Goal: Task Accomplishment & Management: Manage account settings

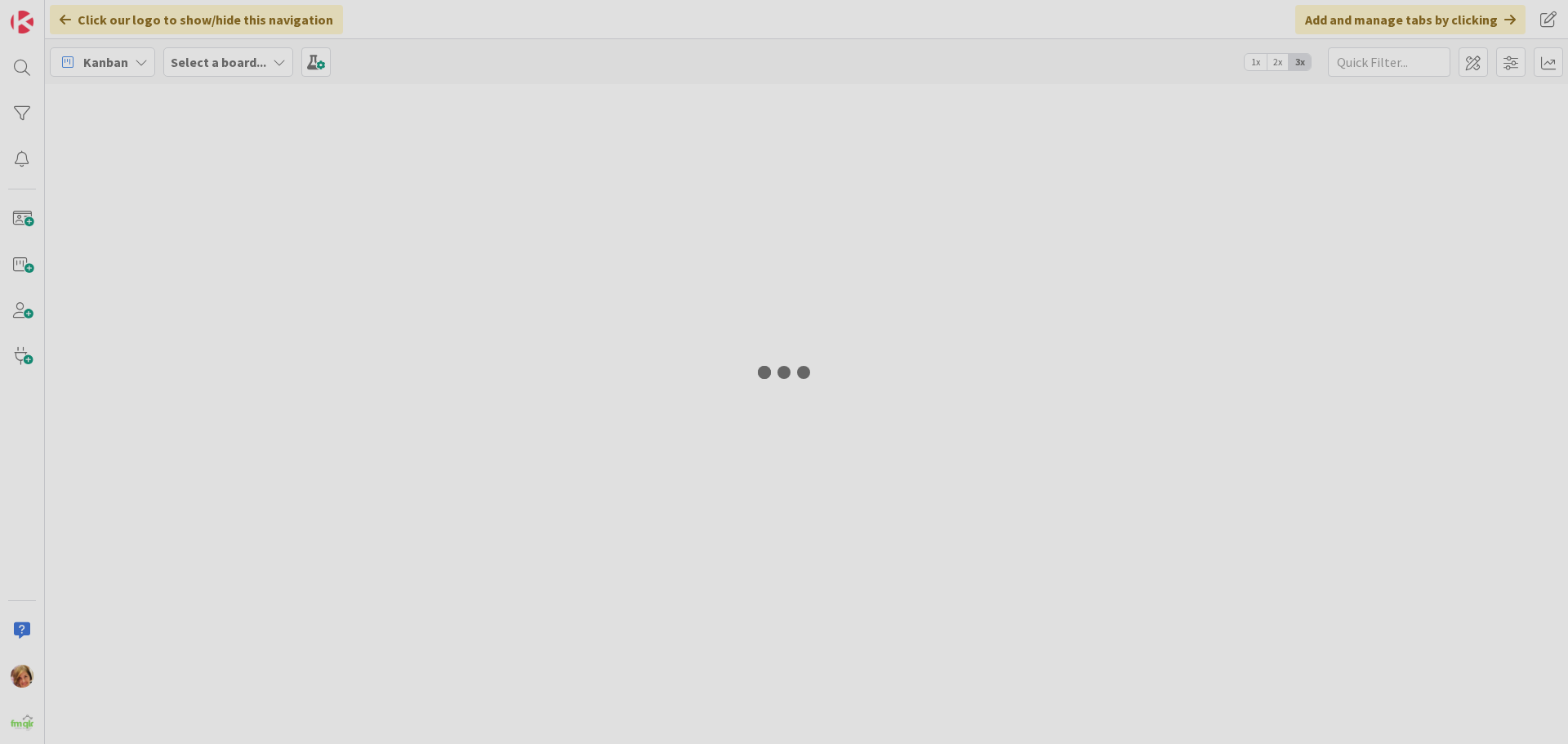
type input "AMIRA"
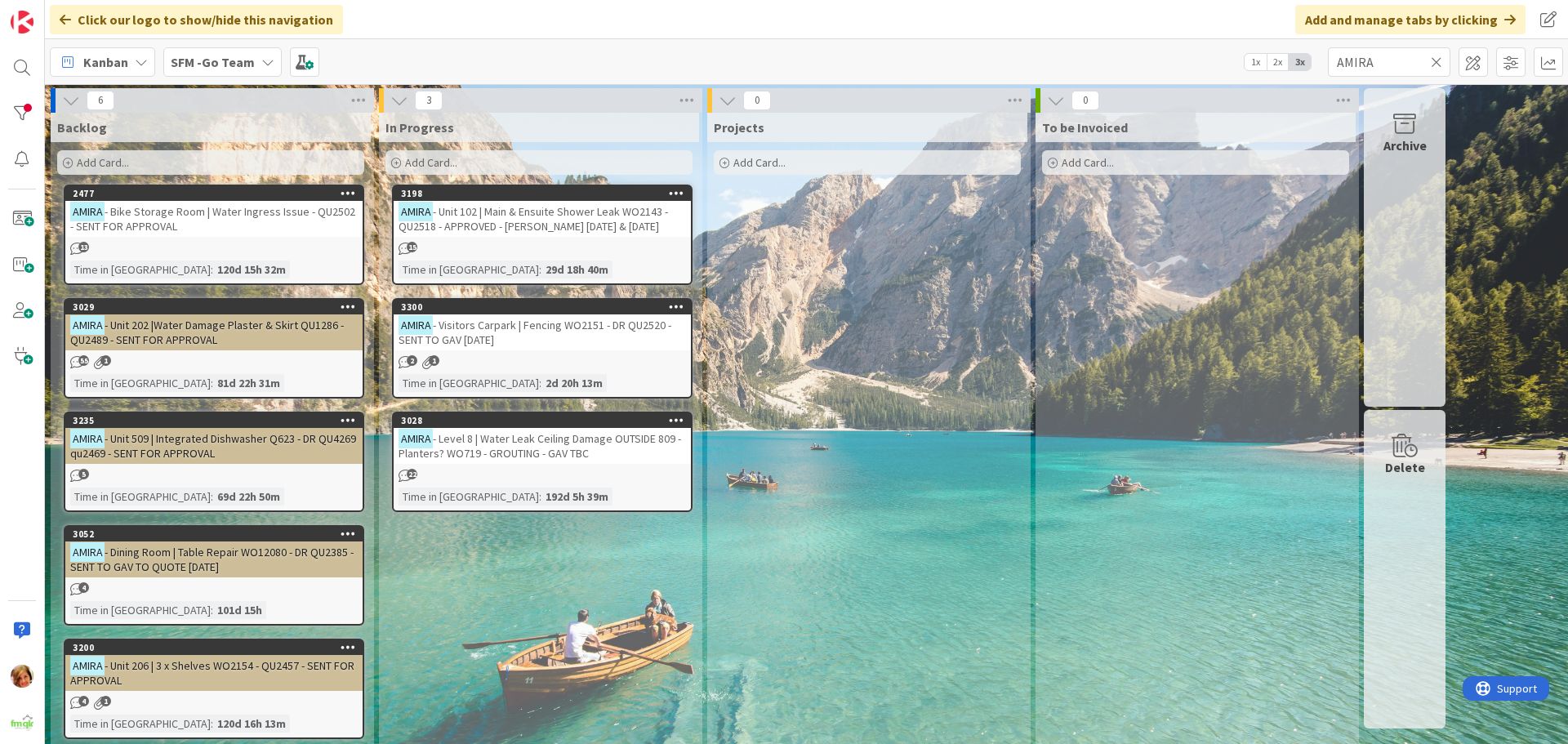
click at [1436, 58] on icon at bounding box center [1437, 62] width 12 height 15
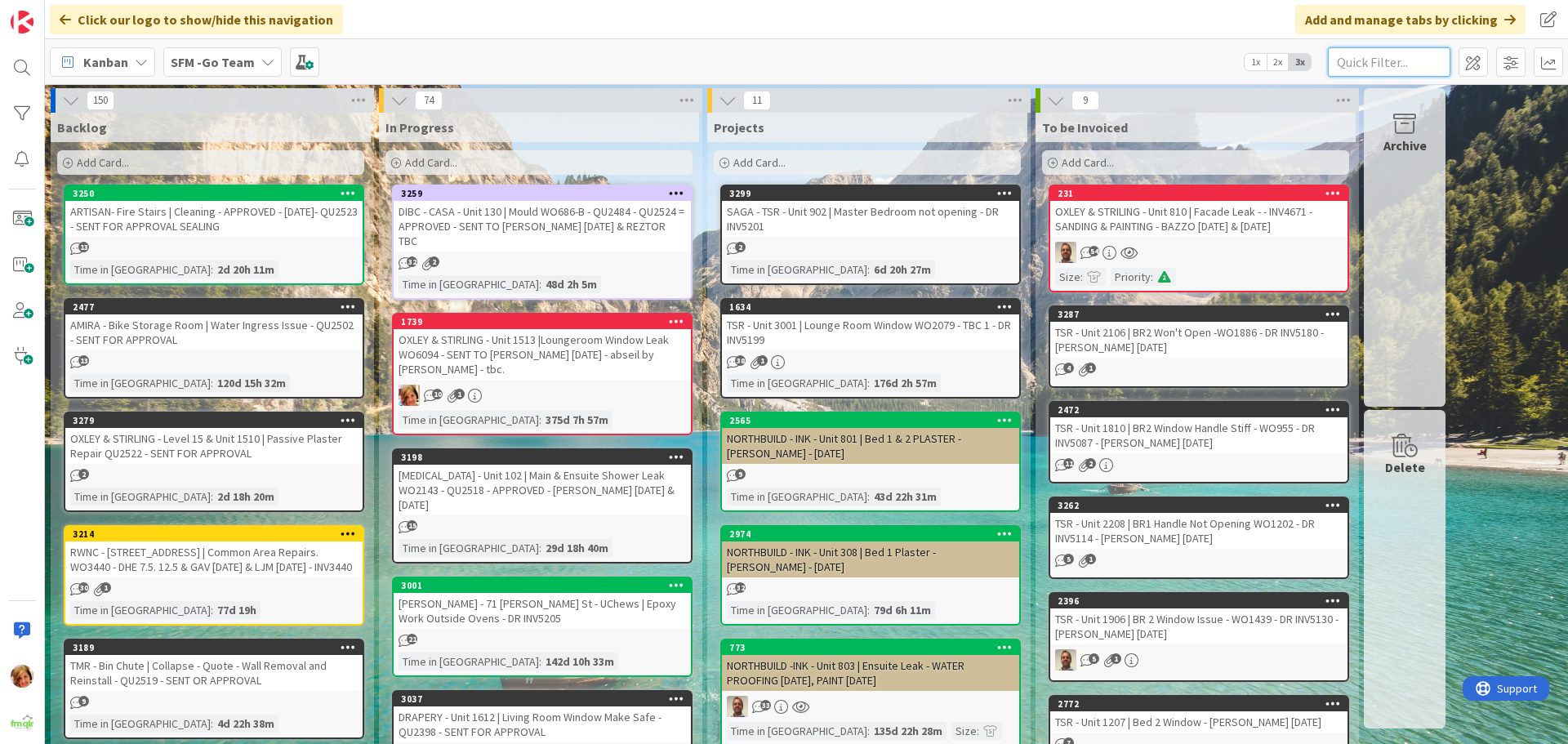
click at [1403, 62] on input "text" at bounding box center [1389, 62] width 122 height 29
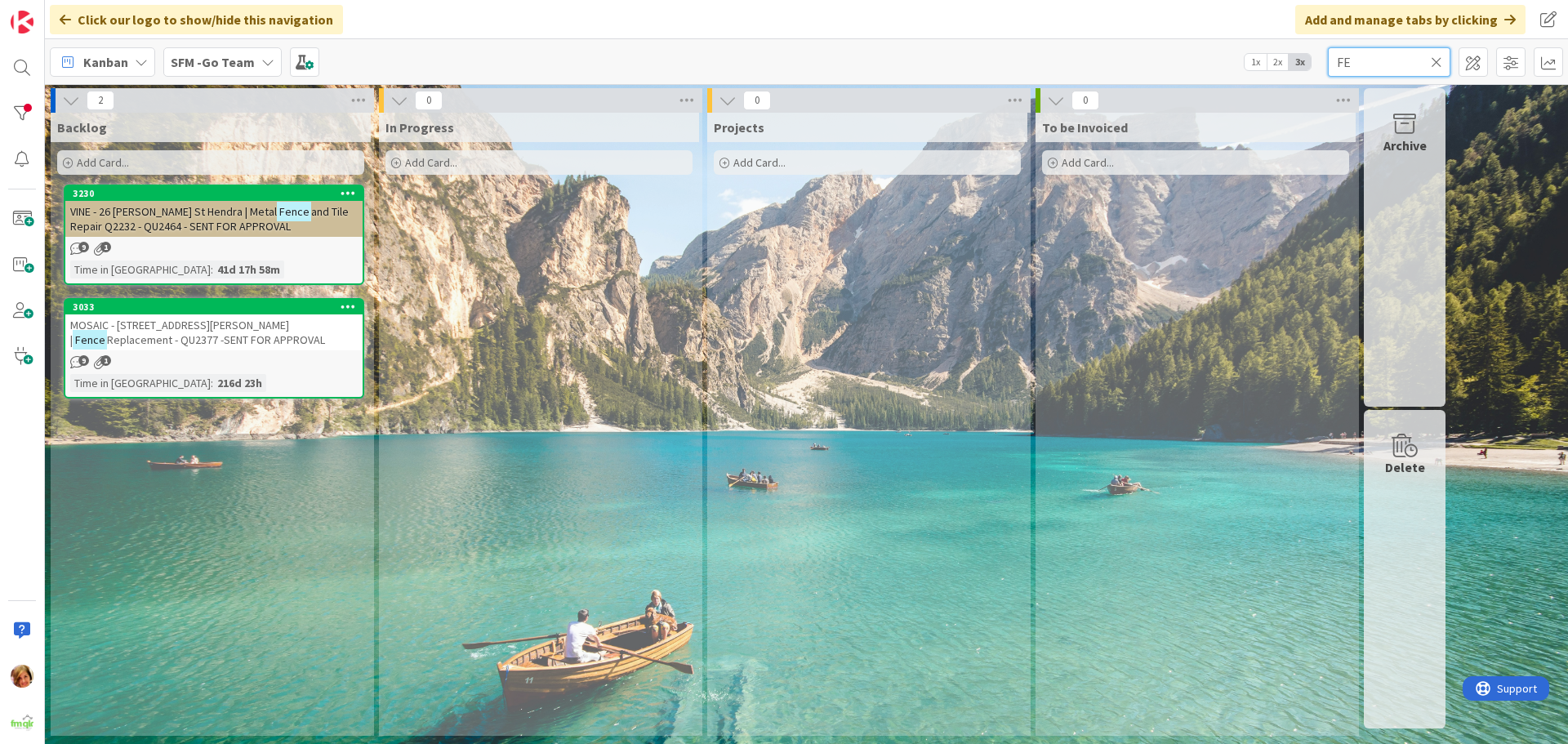
type input "F"
type input "AMIRA"
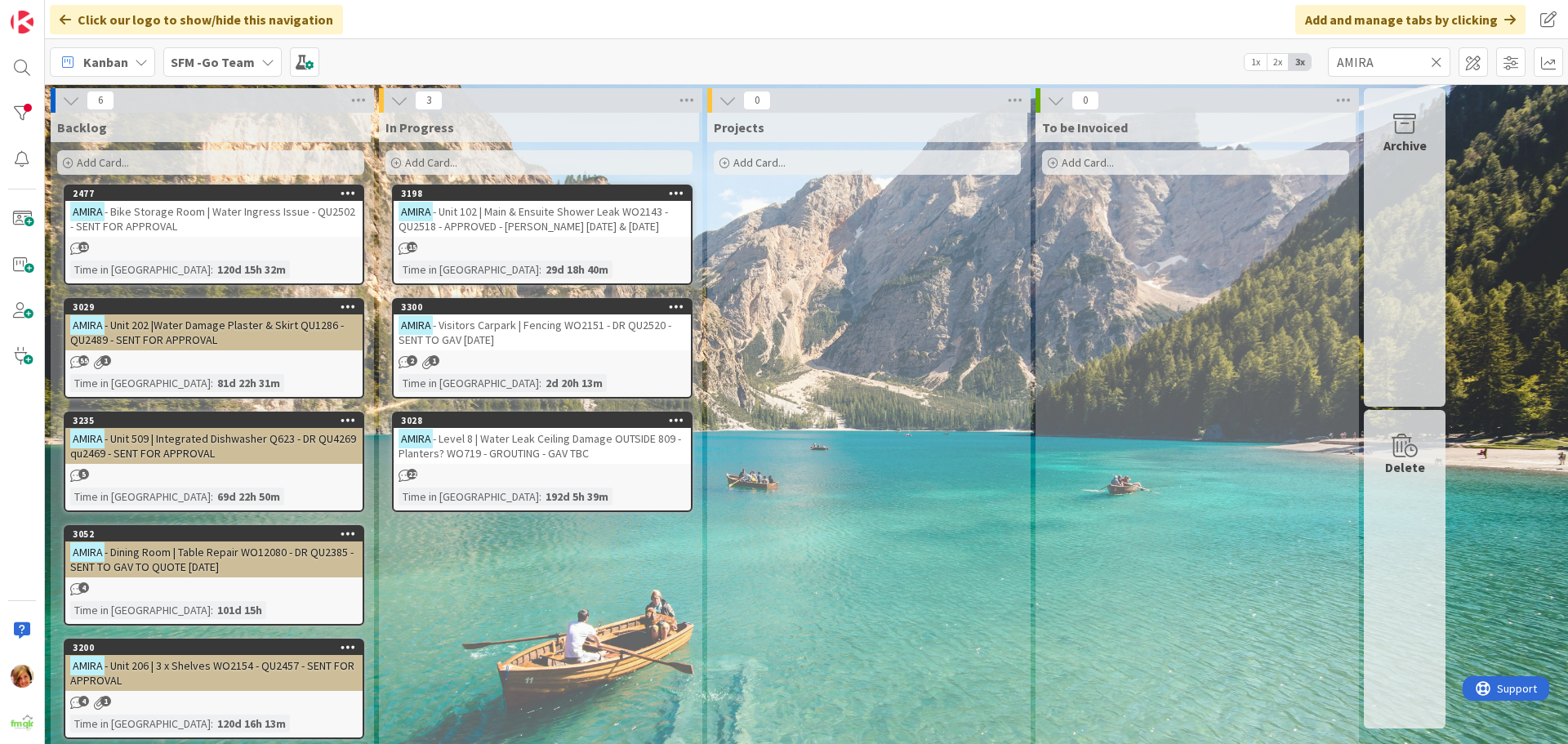
click at [532, 335] on div "[MEDICAL_DATA] - Visitors Carpark | Fencing WO2151 - DR QU2520 - SENT TO GAV [D…" at bounding box center [542, 332] width 297 height 36
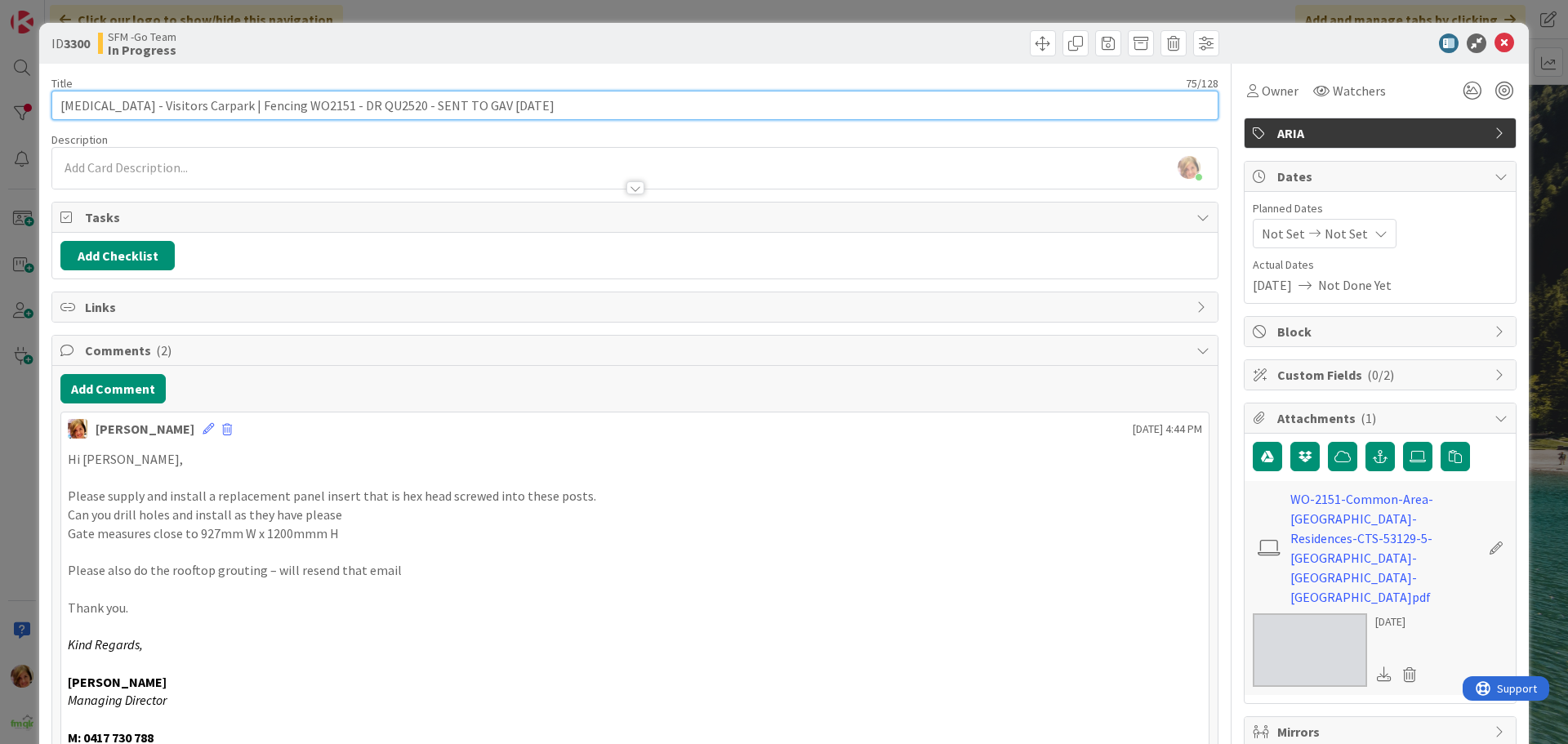
click at [241, 109] on input "[MEDICAL_DATA] - Visitors Carpark | Fencing WO2151 - DR QU2520 - SENT TO GAV [D…" at bounding box center [635, 106] width 1166 height 29
type input "[MEDICAL_DATA] - Visitors Carpark | Gate WO2151 - DR QU2520 - SENT TO GAV [DATE]"
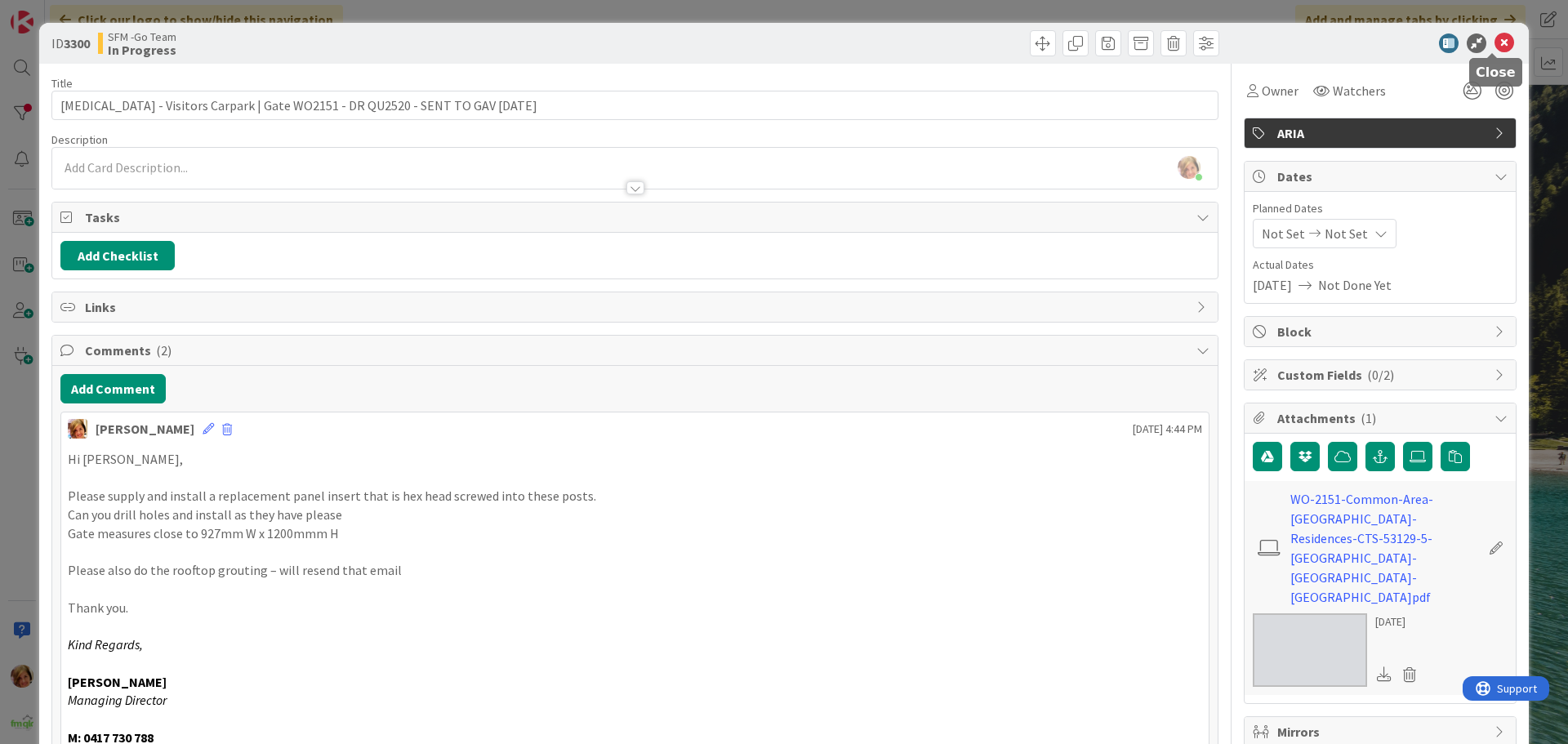
click at [1495, 39] on icon at bounding box center [1504, 43] width 20 height 20
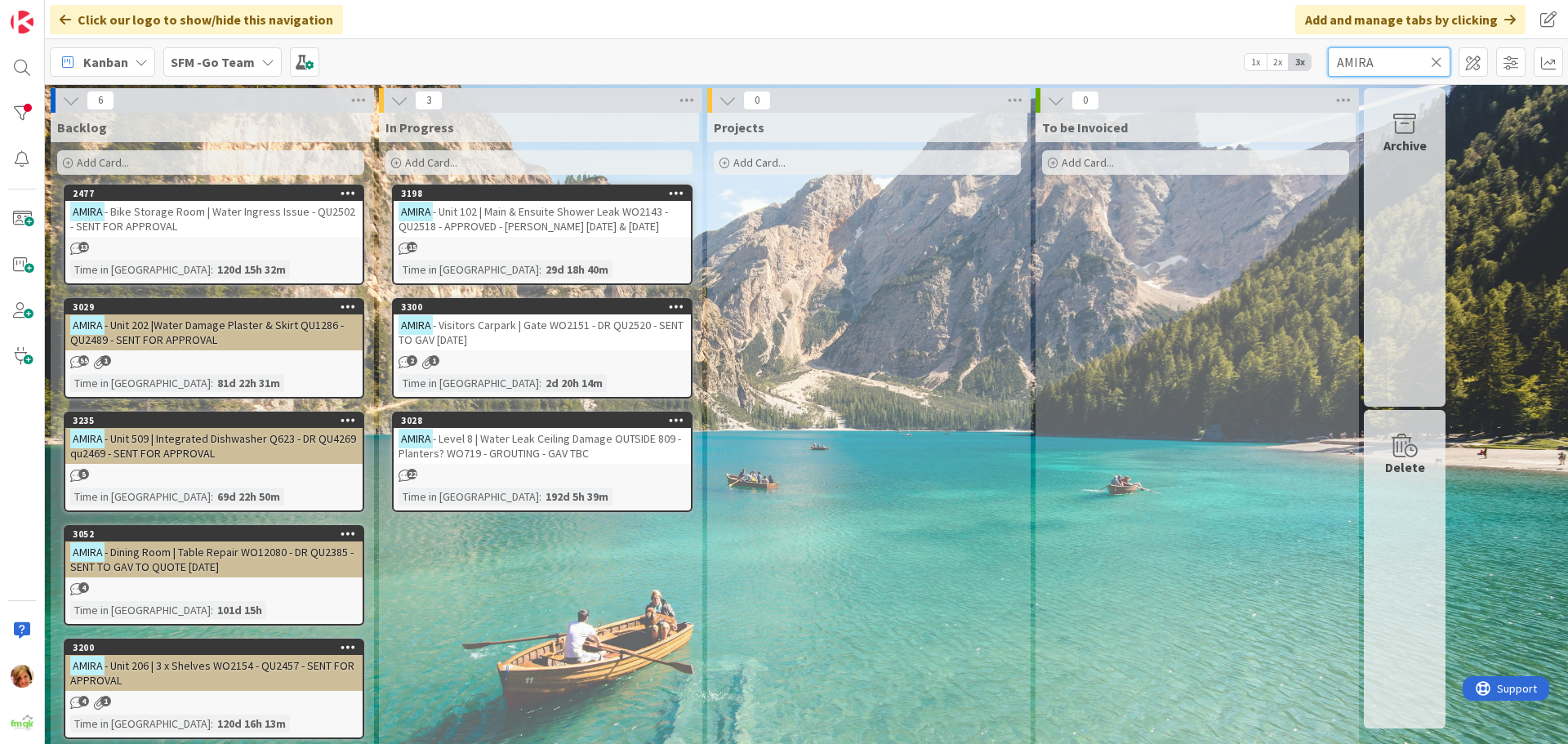
click at [1388, 56] on input "AMIRA" at bounding box center [1389, 62] width 122 height 29
type input "A"
type input "retaining"
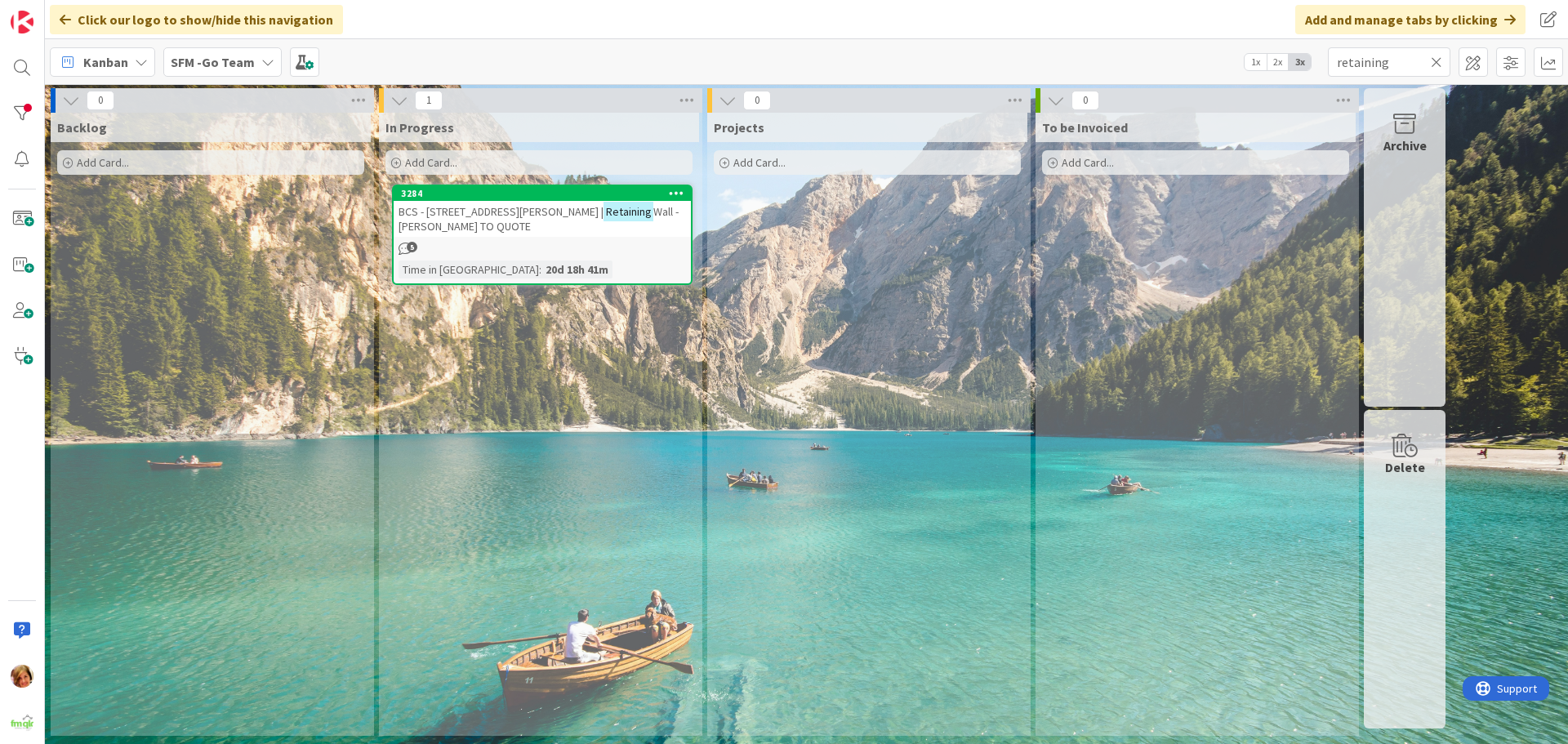
click at [533, 213] on span "BCS - [STREET_ADDRESS][PERSON_NAME] |" at bounding box center [500, 210] width 205 height 15
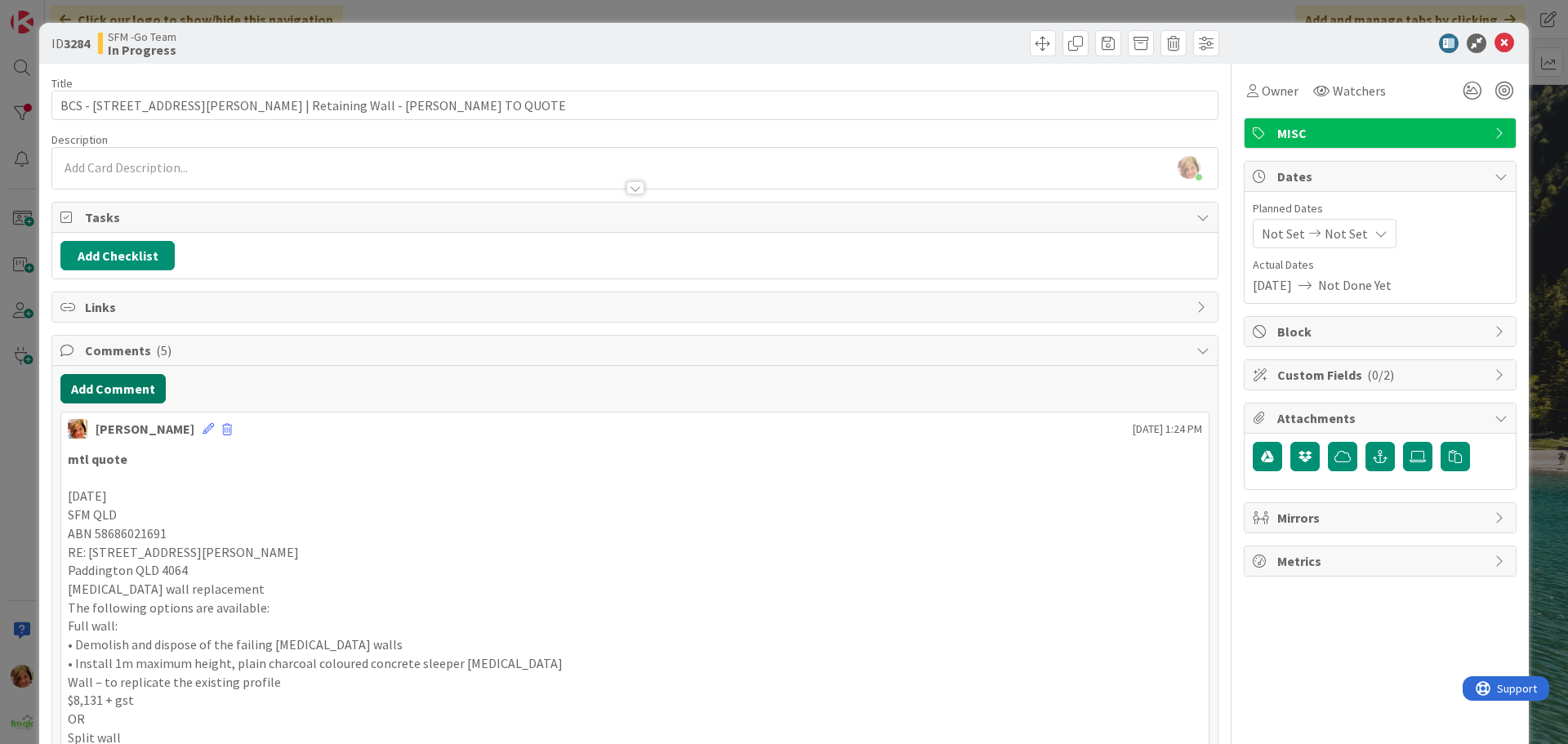
click at [135, 394] on button "Add Comment" at bounding box center [114, 389] width 106 height 29
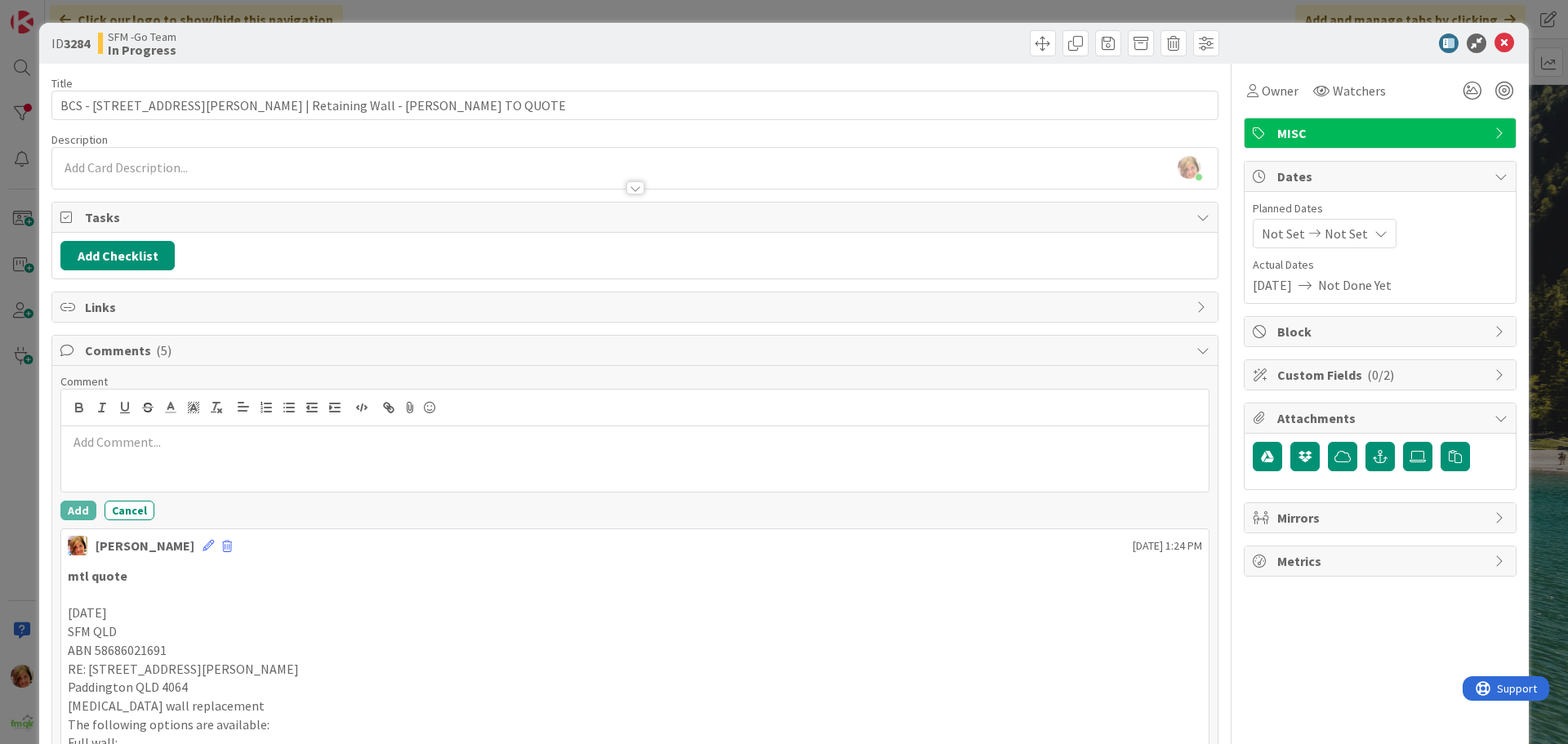
click at [169, 449] on p at bounding box center [635, 442] width 1134 height 19
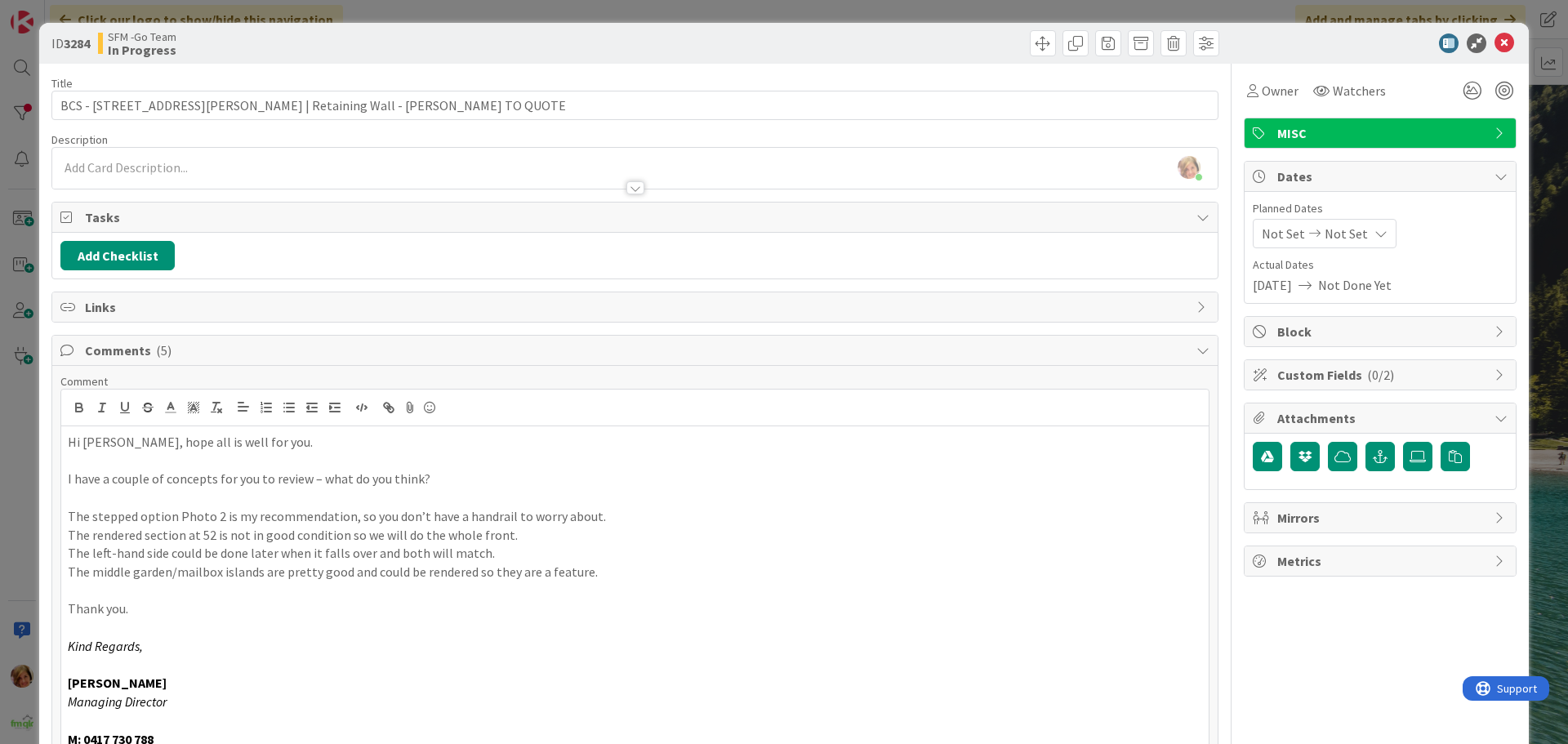
scroll to position [22, 0]
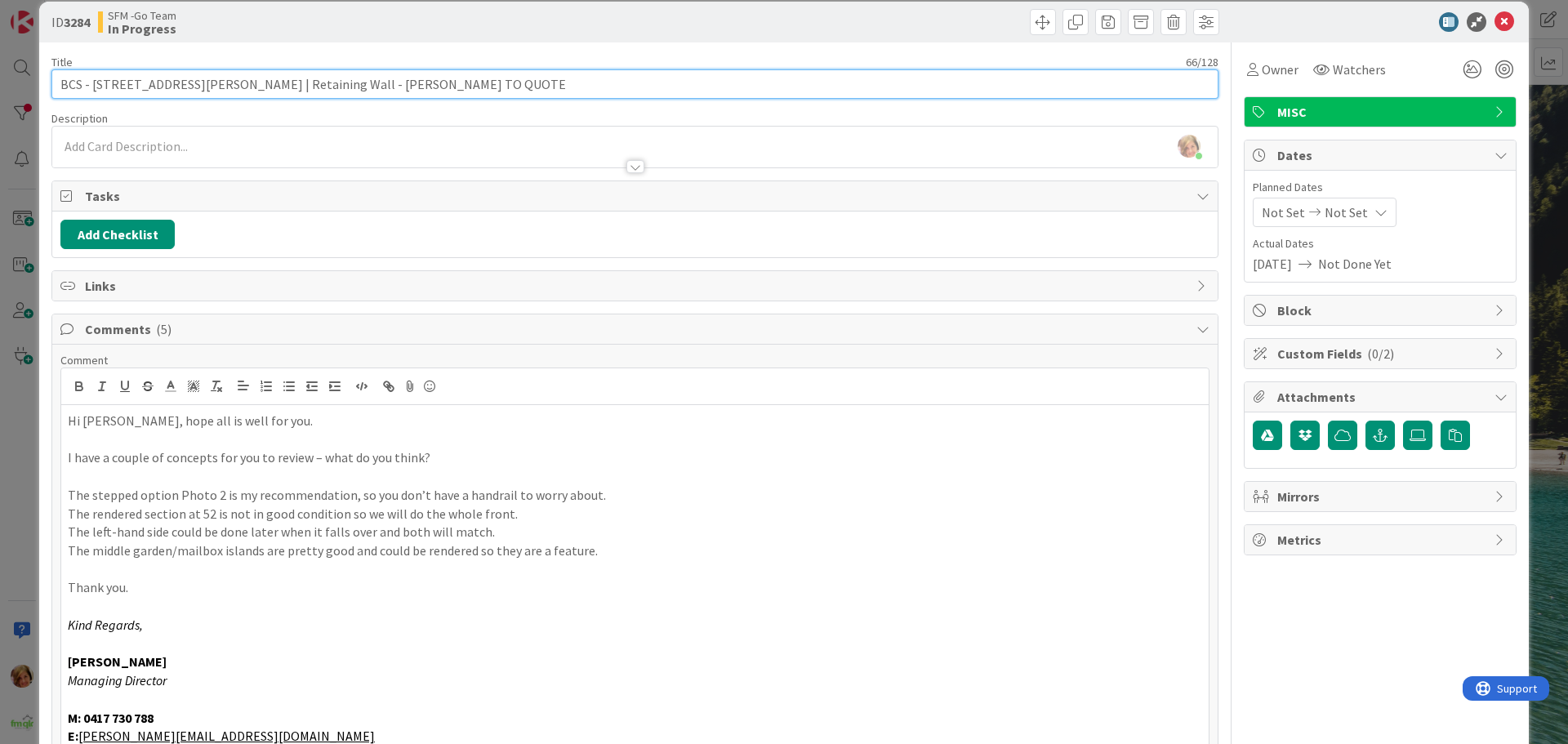
click at [478, 80] on input "BCS - [STREET_ADDRESS][PERSON_NAME] | Retaining Wall - [PERSON_NAME] TO QUOTE" at bounding box center [635, 84] width 1166 height 29
type input "BCS - [STREET_ADDRESS][PERSON_NAME] | Retaining Wall - CONCEPT SENT FOR APPROVA…"
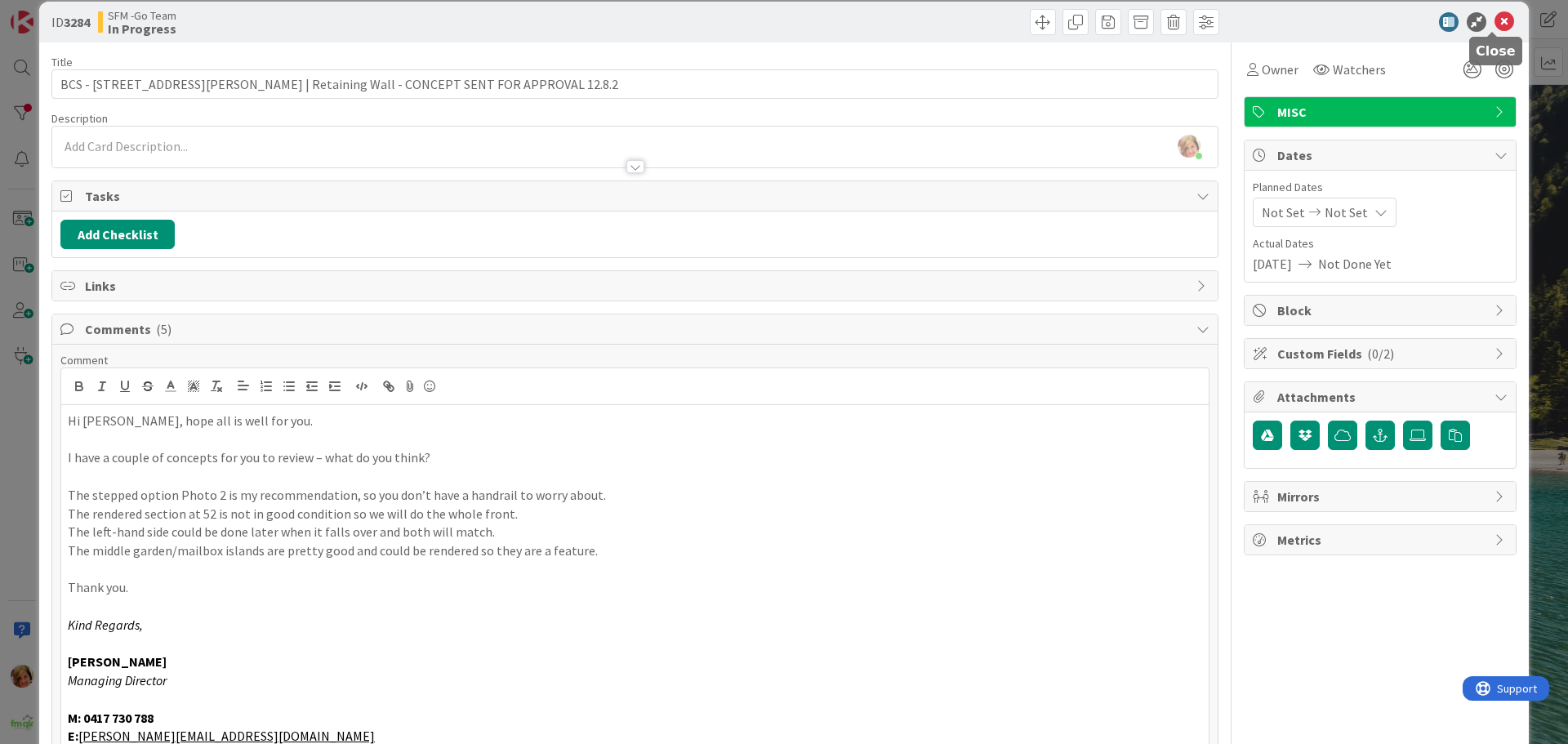
click at [1495, 24] on icon at bounding box center [1504, 23] width 20 height 20
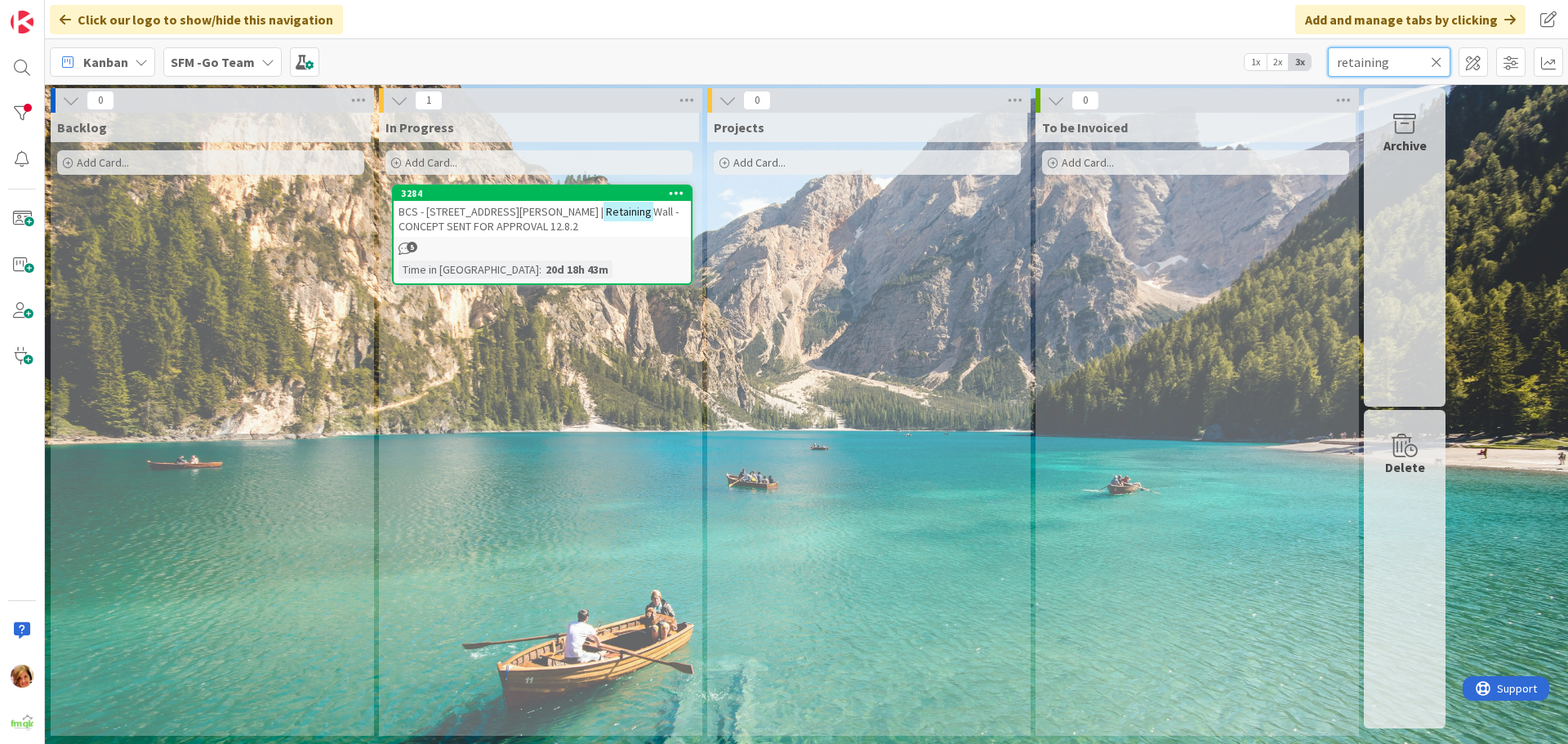
click at [1407, 59] on input "retaining" at bounding box center [1389, 62] width 122 height 29
type input "r"
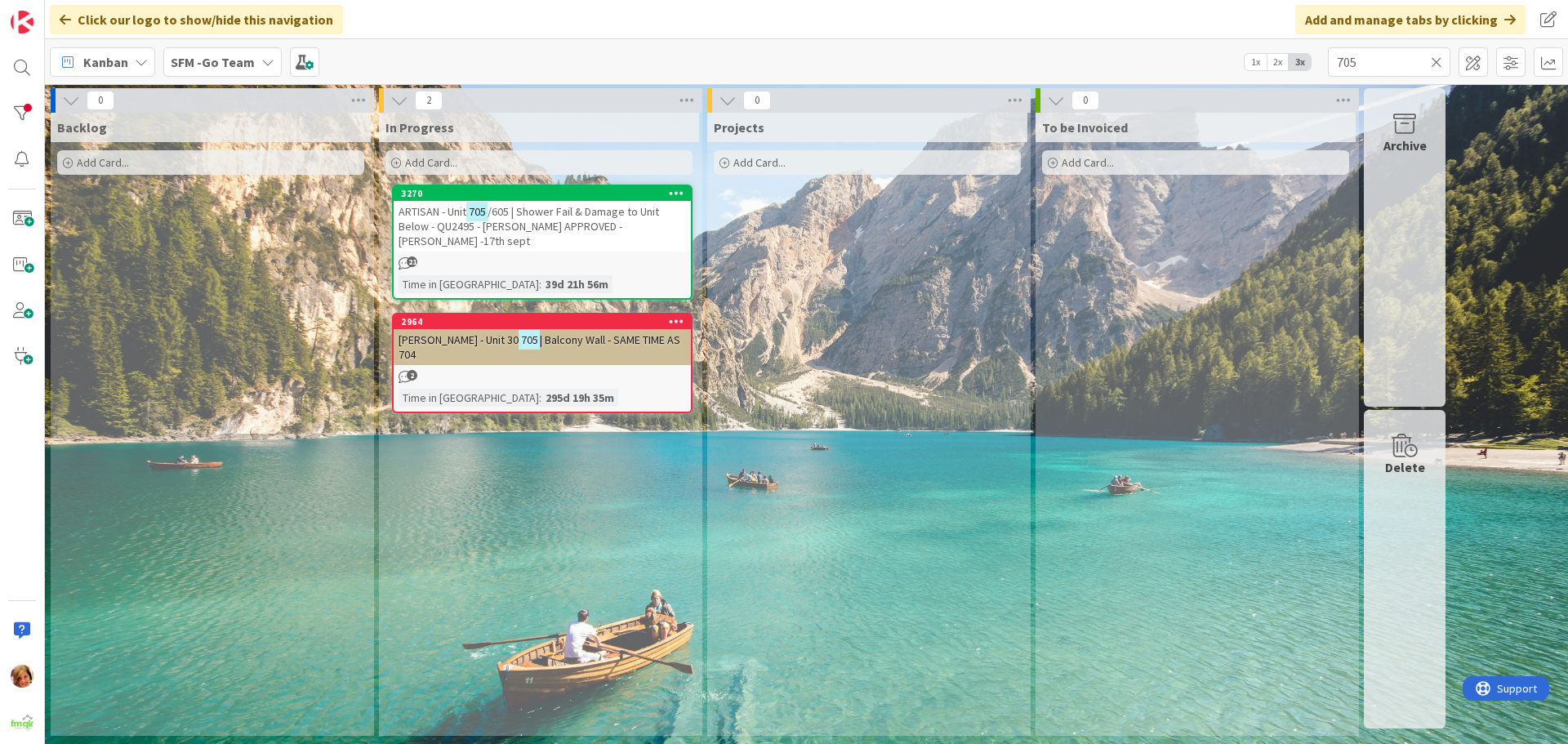
click at [615, 213] on span "/605 | Shower Fail & Damage to Unit Below - QU2495 - [PERSON_NAME] APPROVED -[P…" at bounding box center [529, 225] width 261 height 44
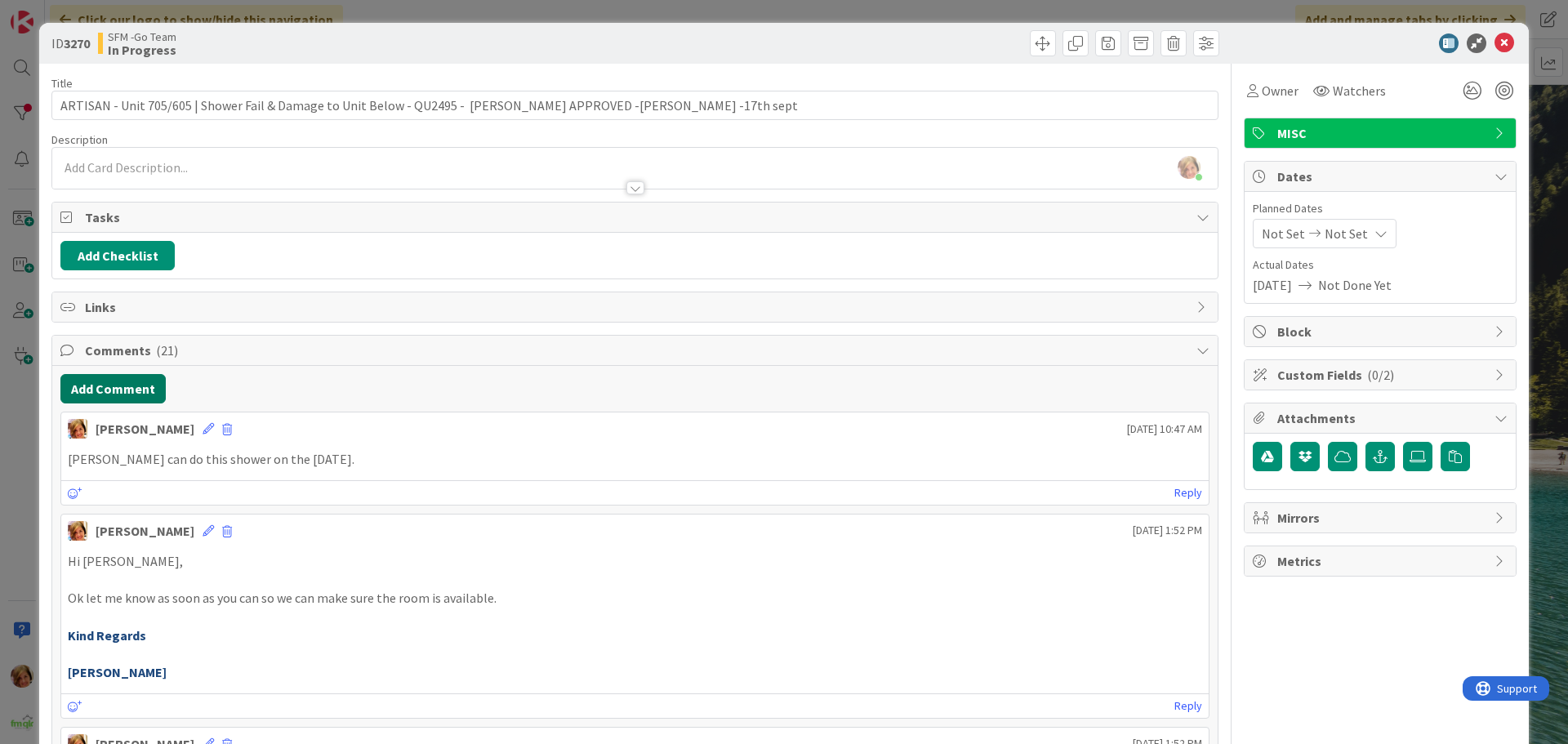
click at [110, 391] on button "Add Comment" at bounding box center [114, 389] width 106 height 29
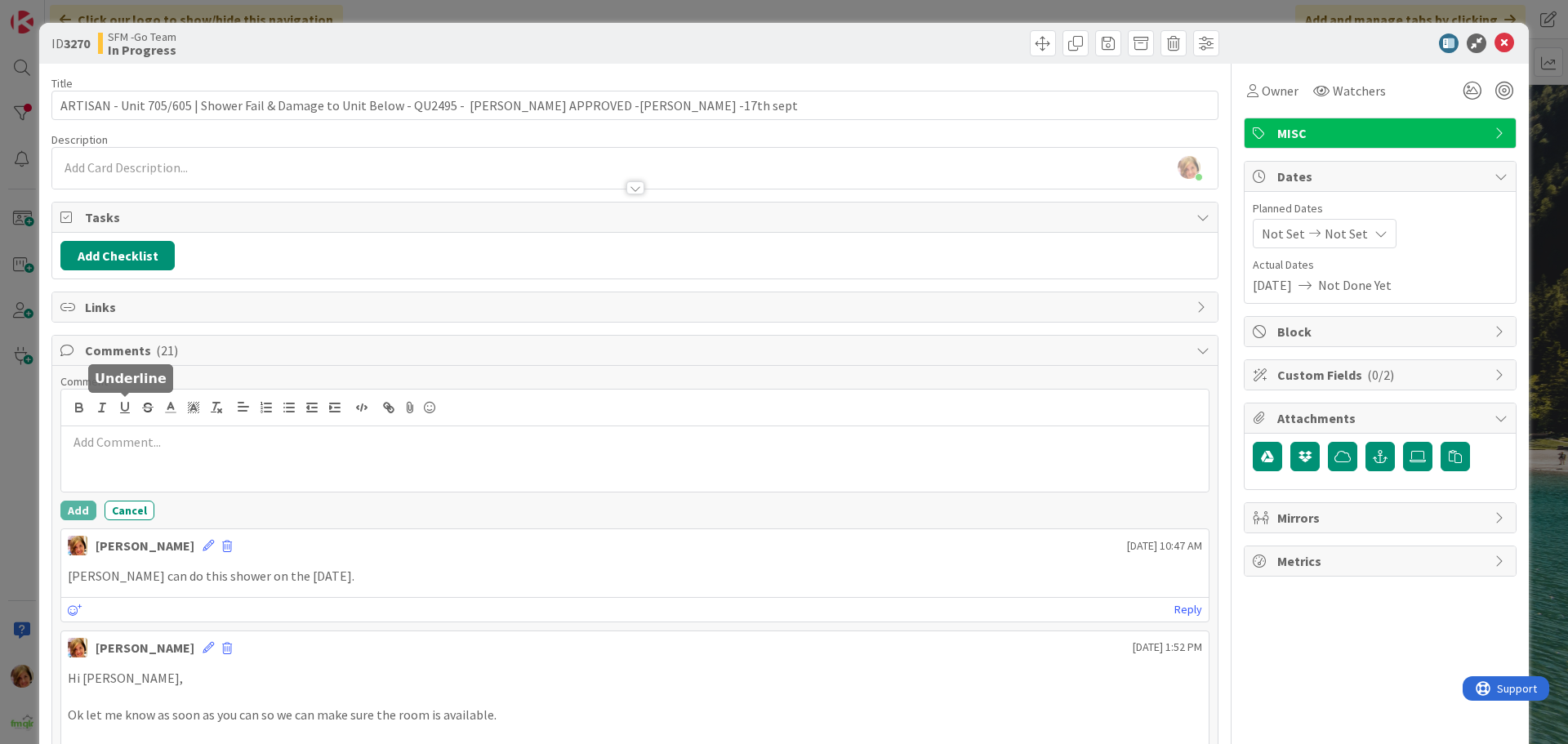
click at [173, 450] on p at bounding box center [635, 442] width 1134 height 19
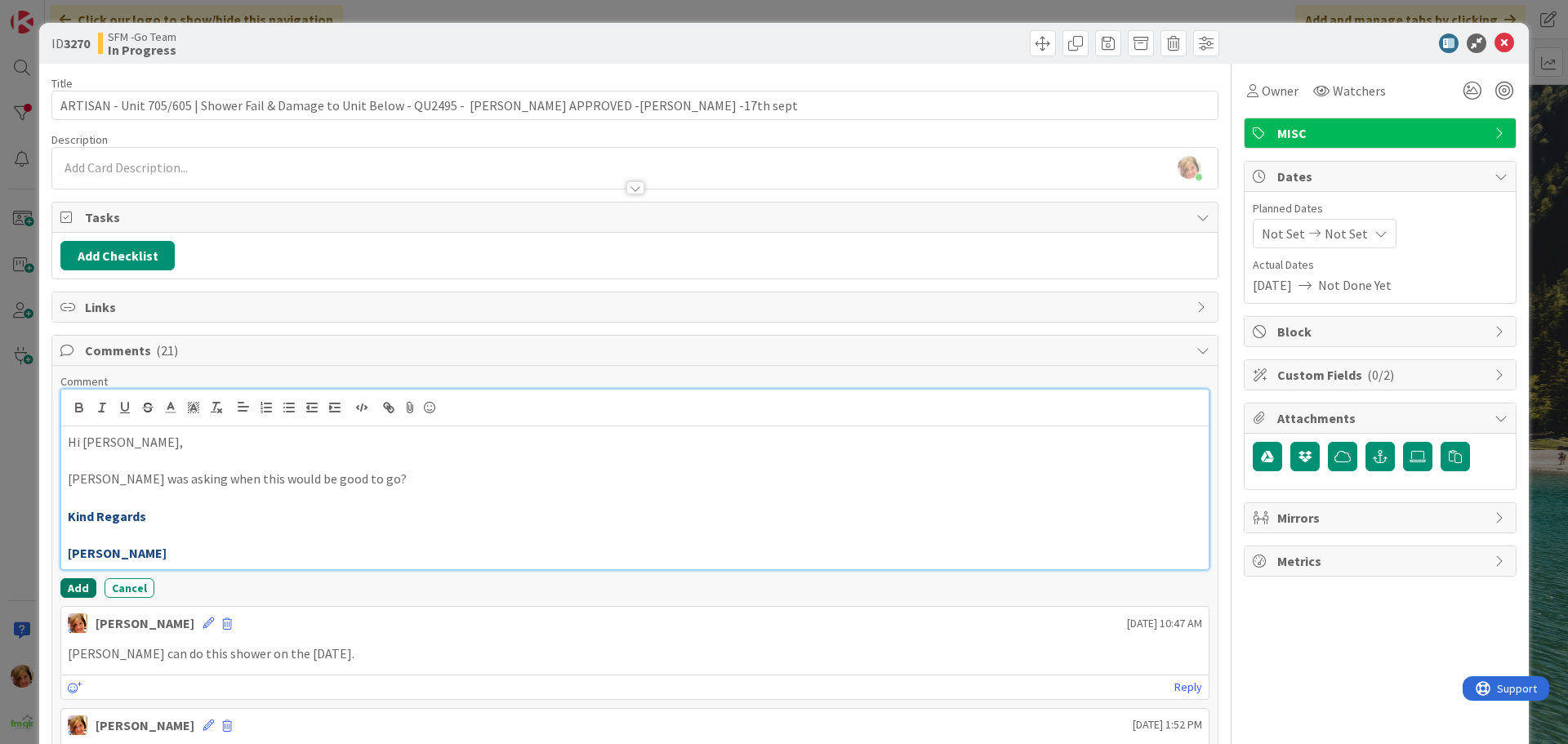
click at [78, 585] on button "Add" at bounding box center [78, 587] width 36 height 20
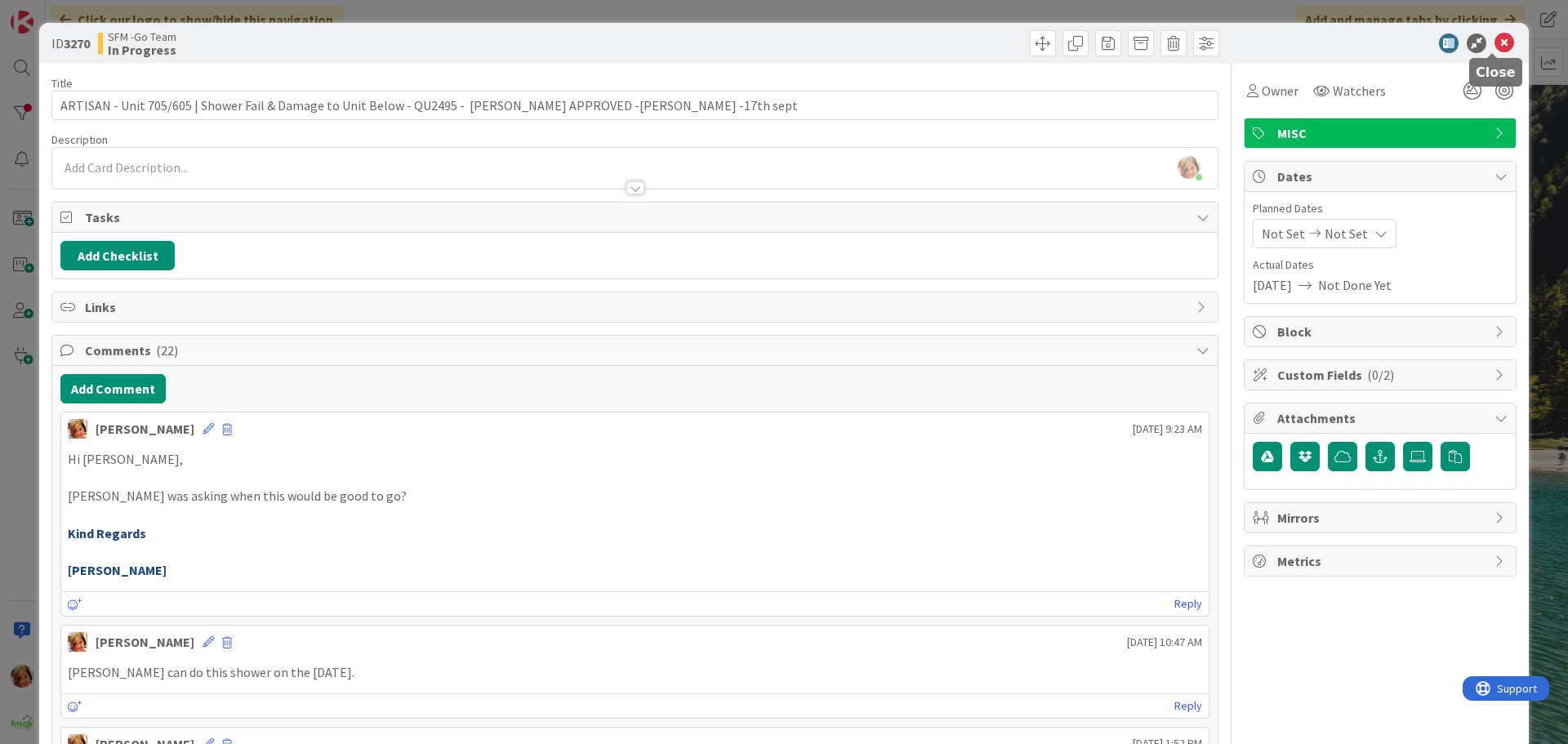
click at [1495, 43] on icon at bounding box center [1504, 43] width 20 height 20
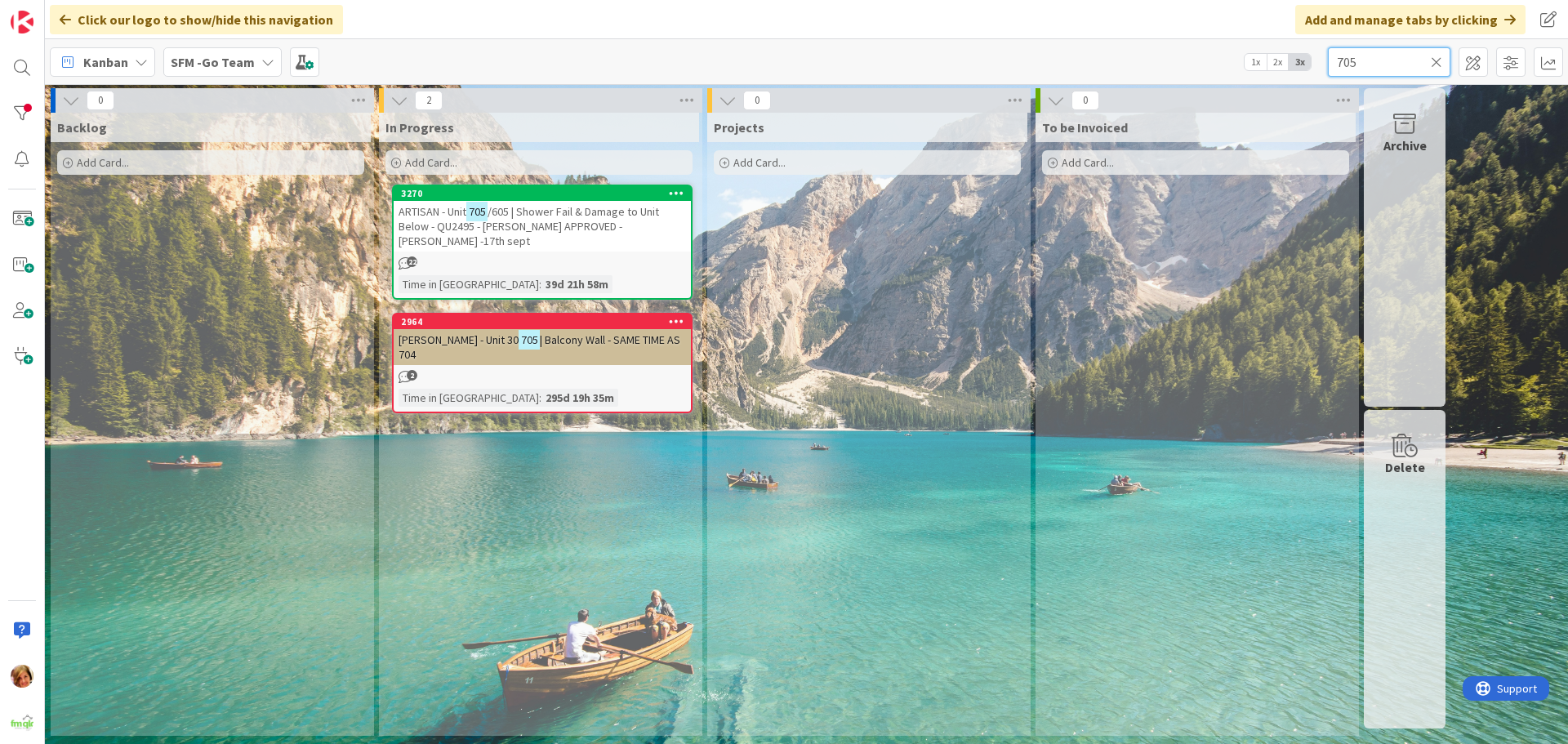
click at [1402, 56] on input "705" at bounding box center [1389, 62] width 122 height 29
type input "7"
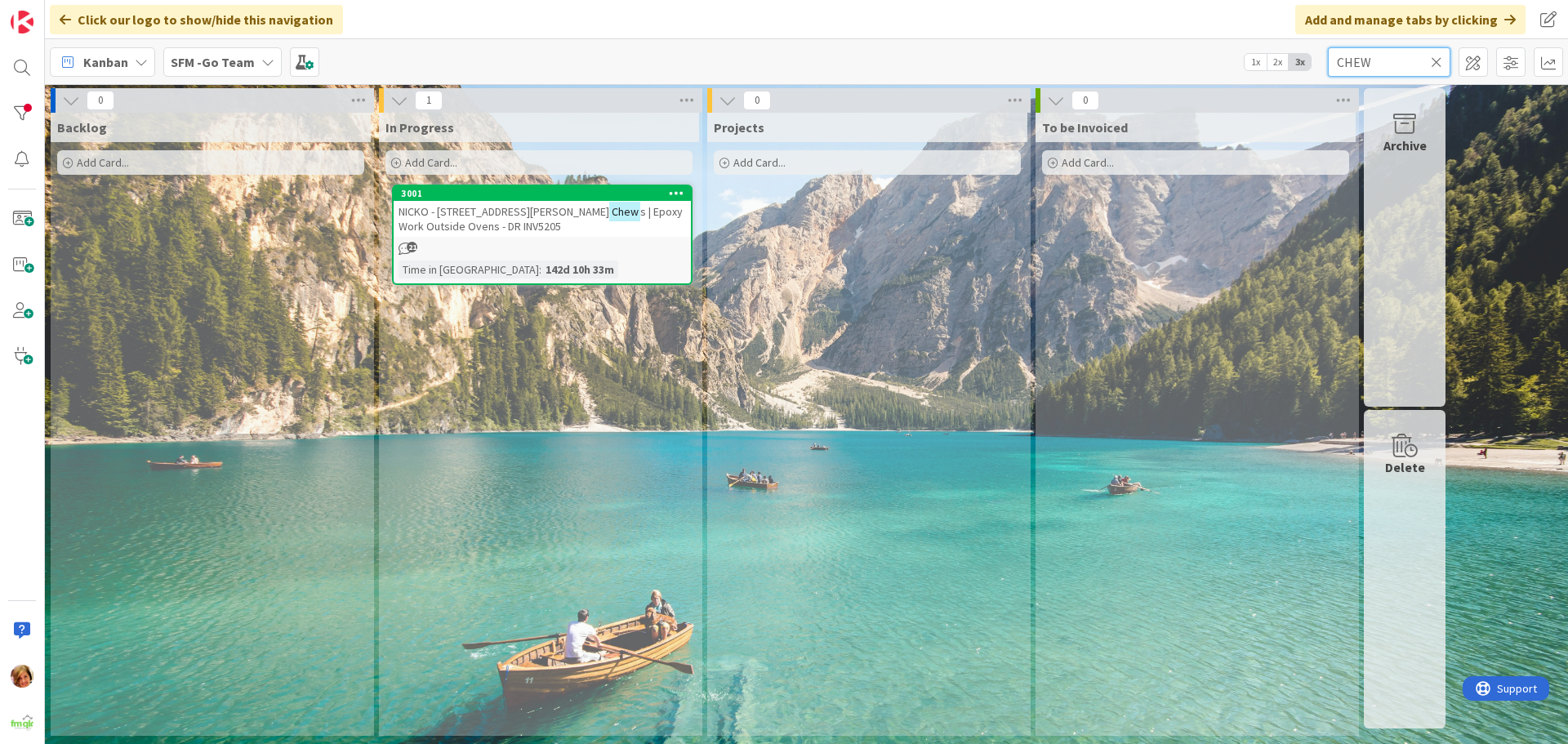
type input "CHEW"
click at [594, 218] on div "NICKO - 71 [PERSON_NAME] St - U Chew s | Epoxy Work Outside Ovens - DR INV5205" at bounding box center [542, 218] width 297 height 36
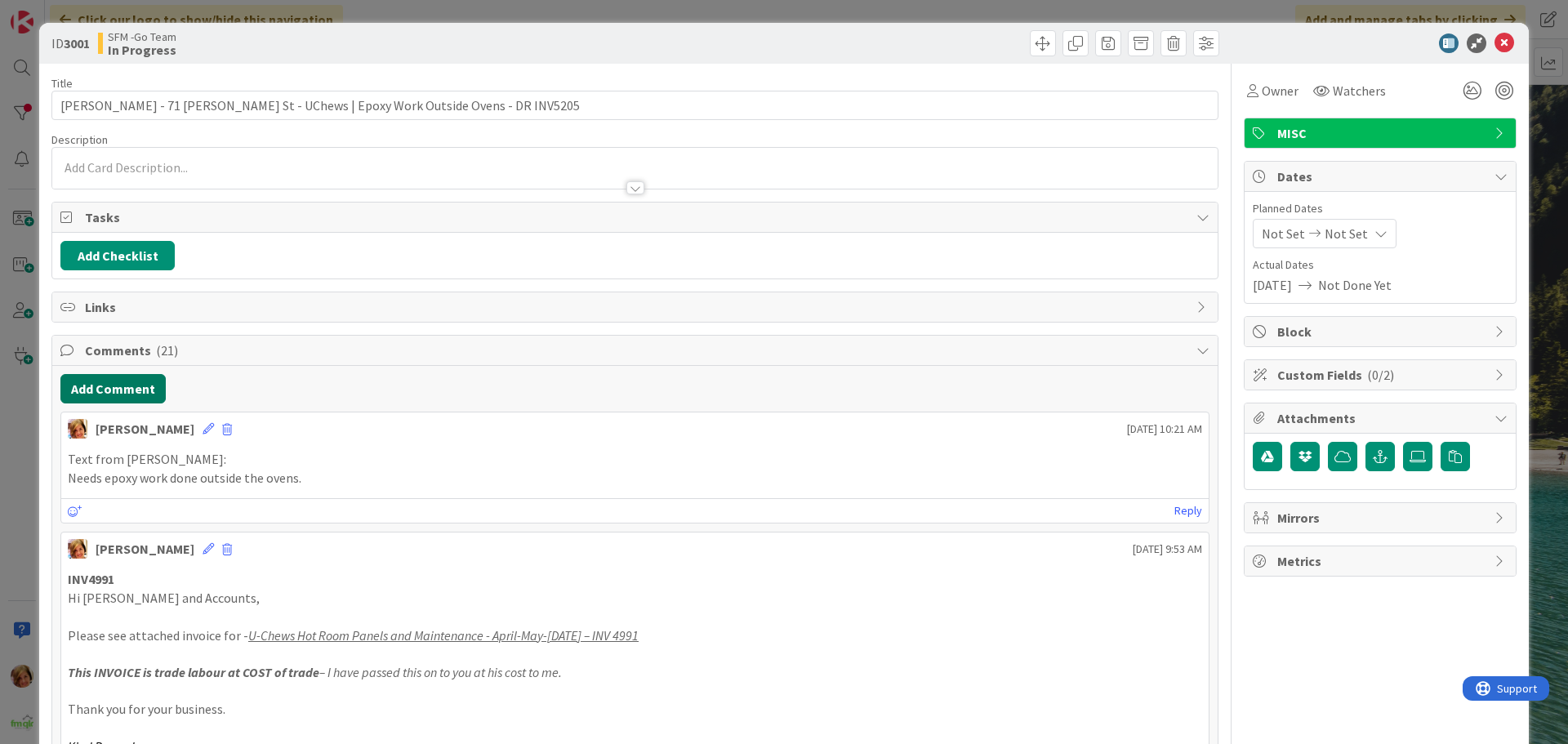
click at [130, 381] on button "Add Comment" at bounding box center [114, 389] width 106 height 29
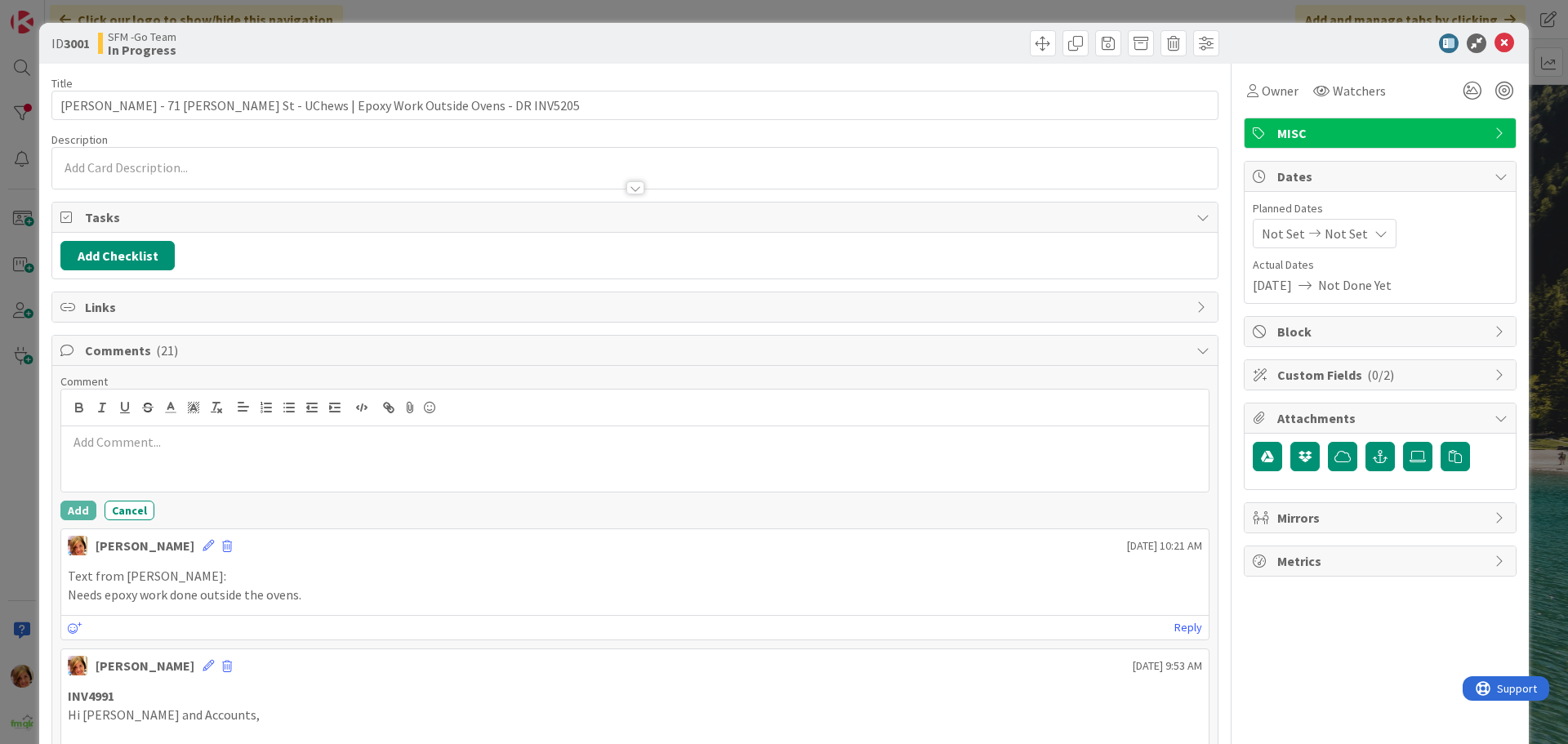
click at [233, 467] on div at bounding box center [635, 458] width 1147 height 66
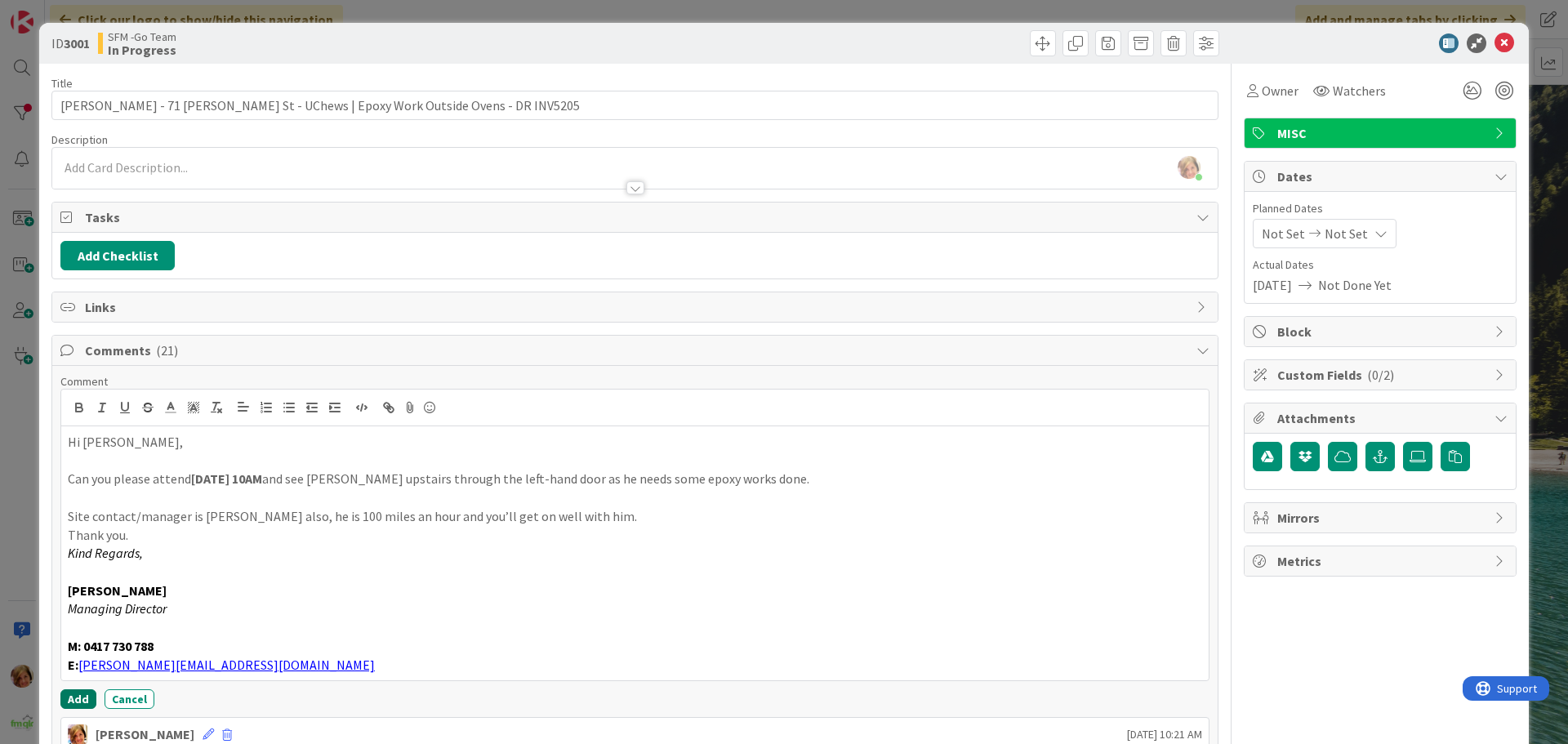
click at [73, 703] on button "Add" at bounding box center [78, 699] width 36 height 20
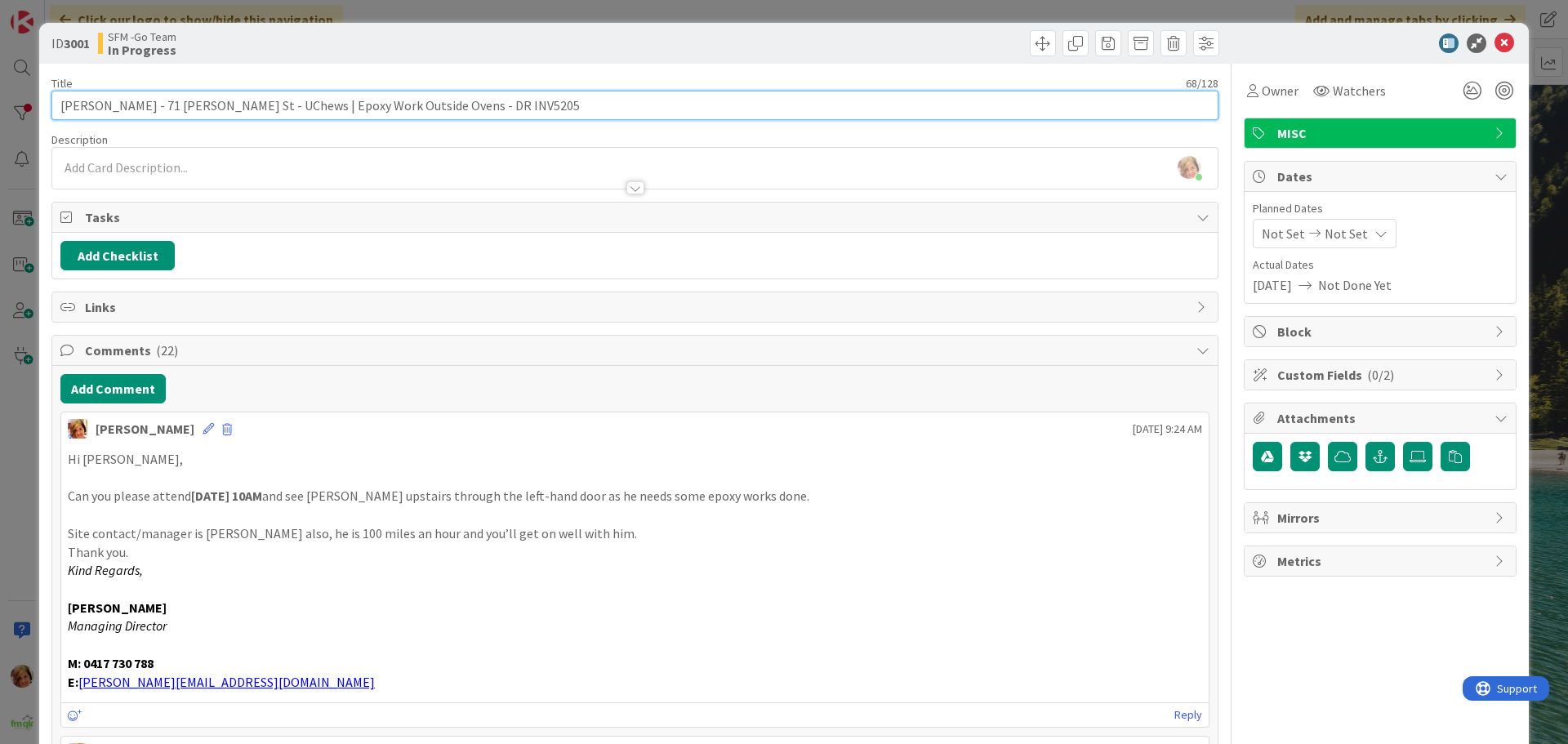
click at [463, 105] on input "[PERSON_NAME] - 71 [PERSON_NAME] St - UChews | Epoxy Work Outside Ovens - DR IN…" at bounding box center [635, 106] width 1166 height 29
type input "NICKO - 71 [PERSON_NAME] St - UChews | Epoxy Work Outside Ovens - DR INV5205 - …"
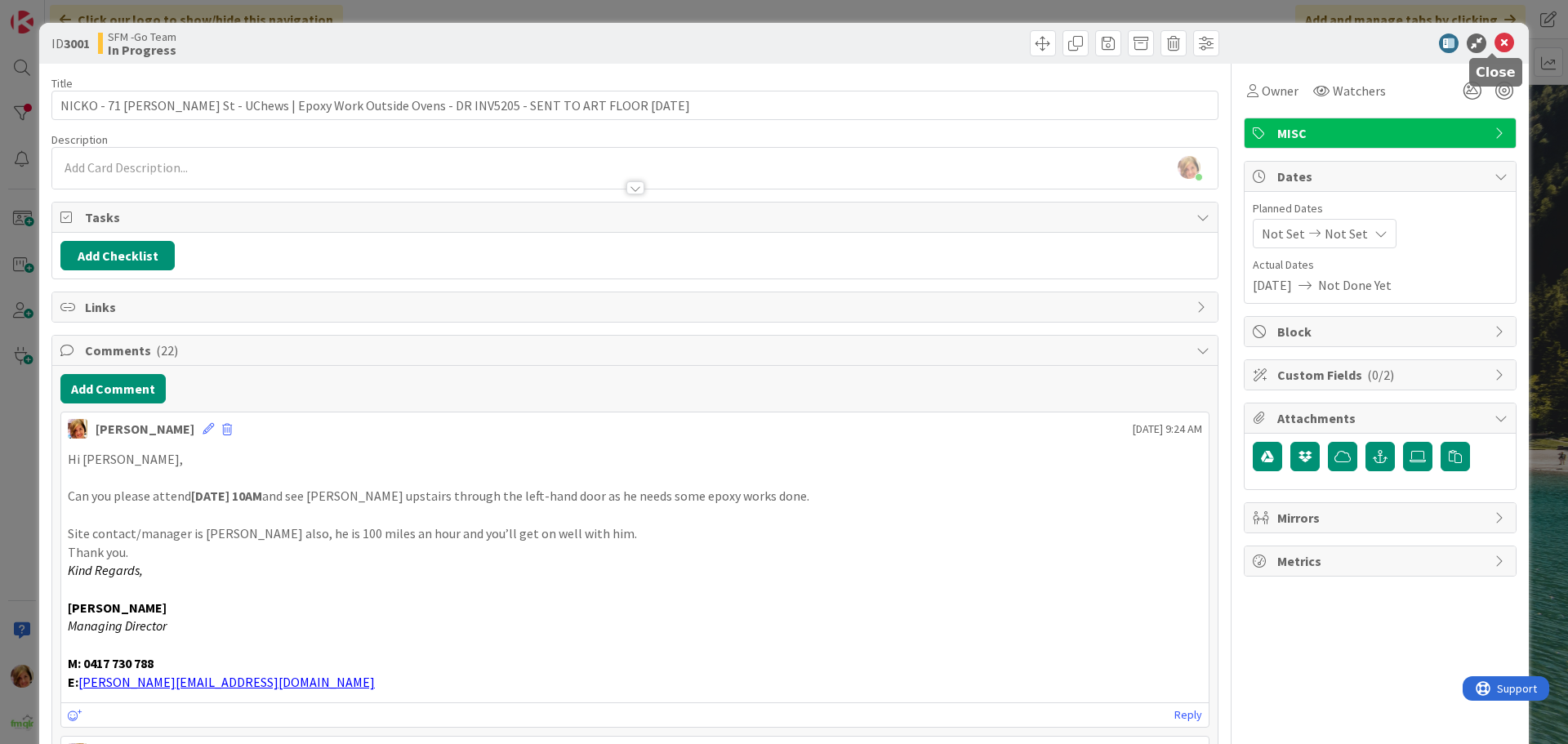
click at [1495, 39] on icon at bounding box center [1504, 43] width 20 height 20
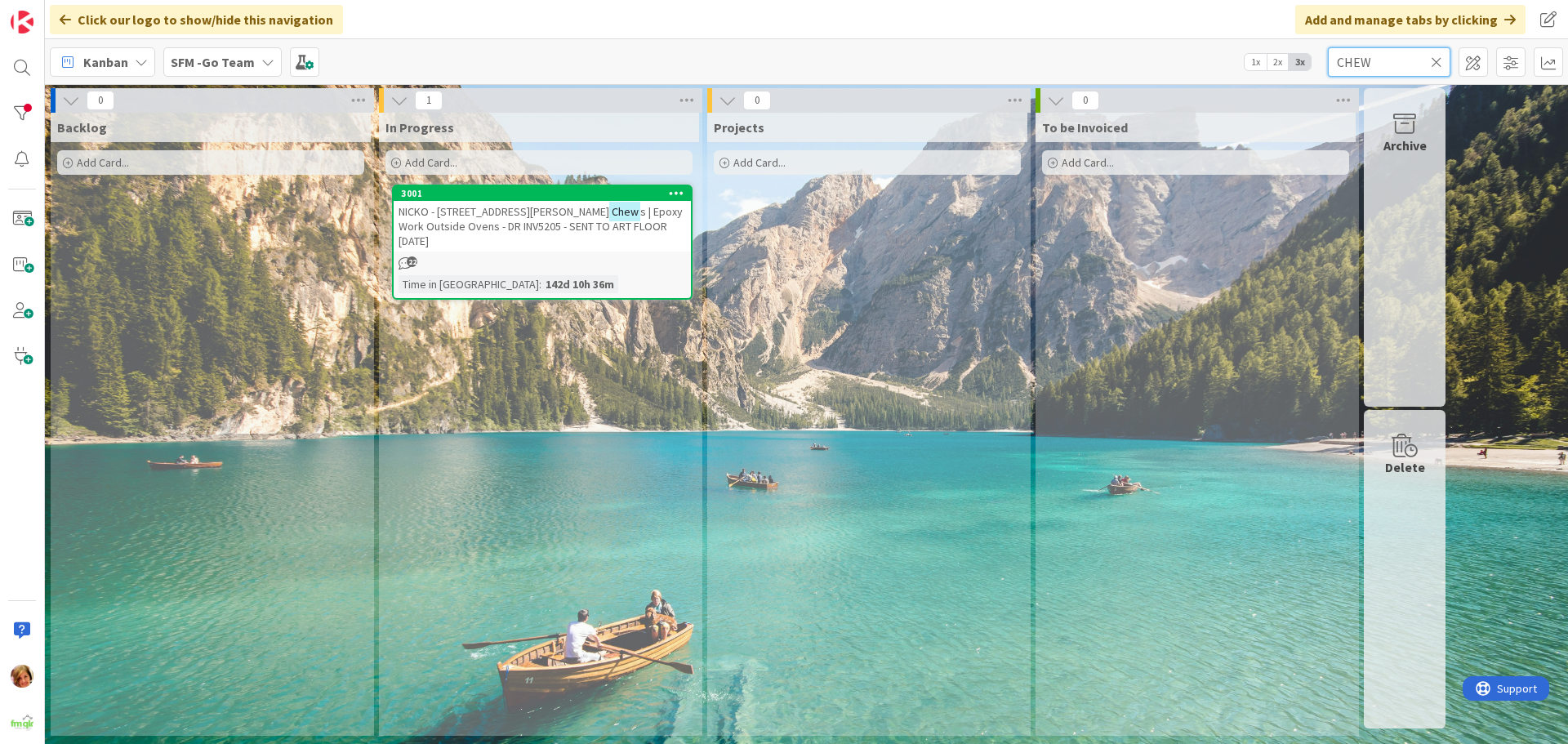
click at [1398, 62] on input "CHEW" at bounding box center [1389, 62] width 122 height 29
type input "C"
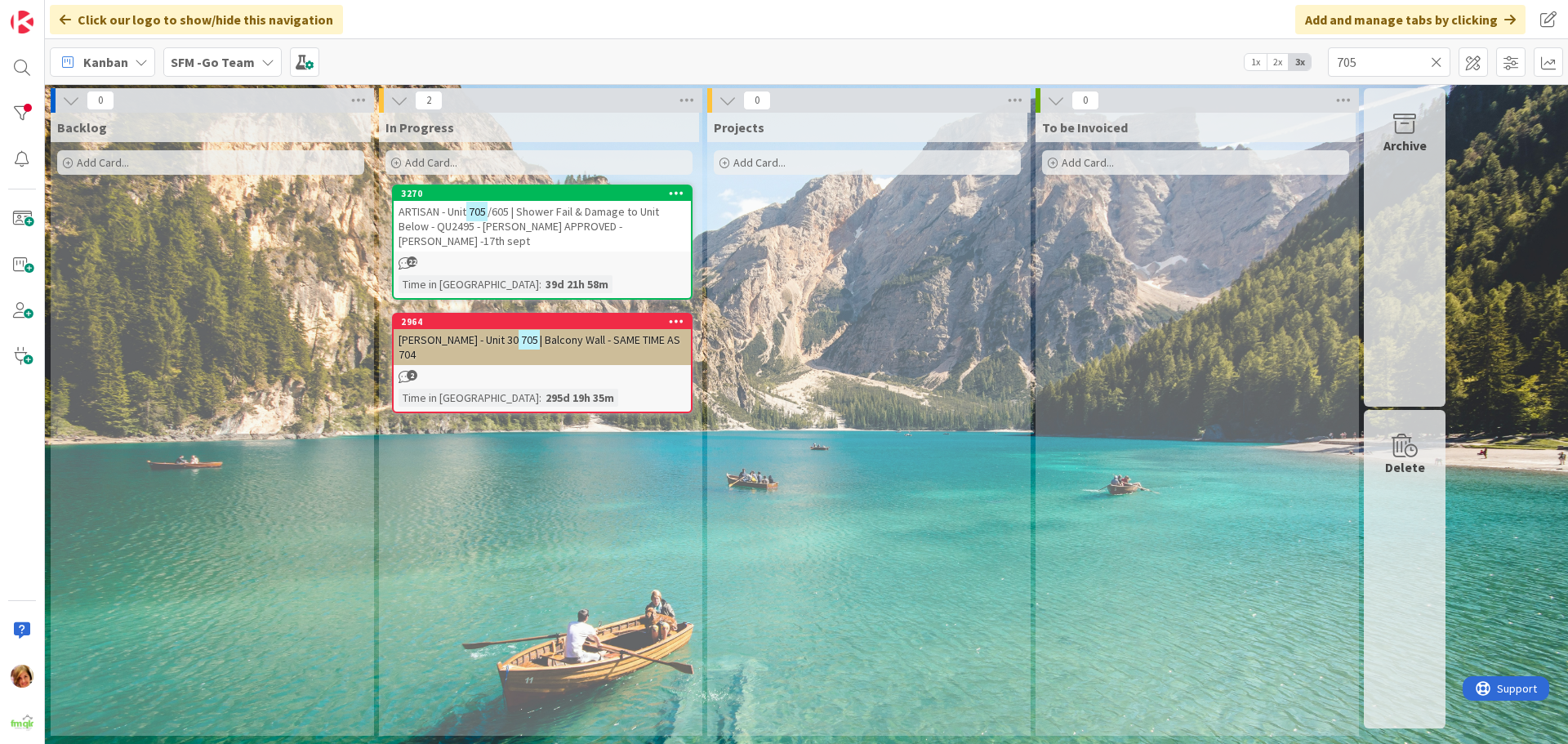
click at [548, 217] on span "/605 | Shower Fail & Damage to Unit Below - QU2495 - [PERSON_NAME] APPROVED -[P…" at bounding box center [529, 225] width 261 height 44
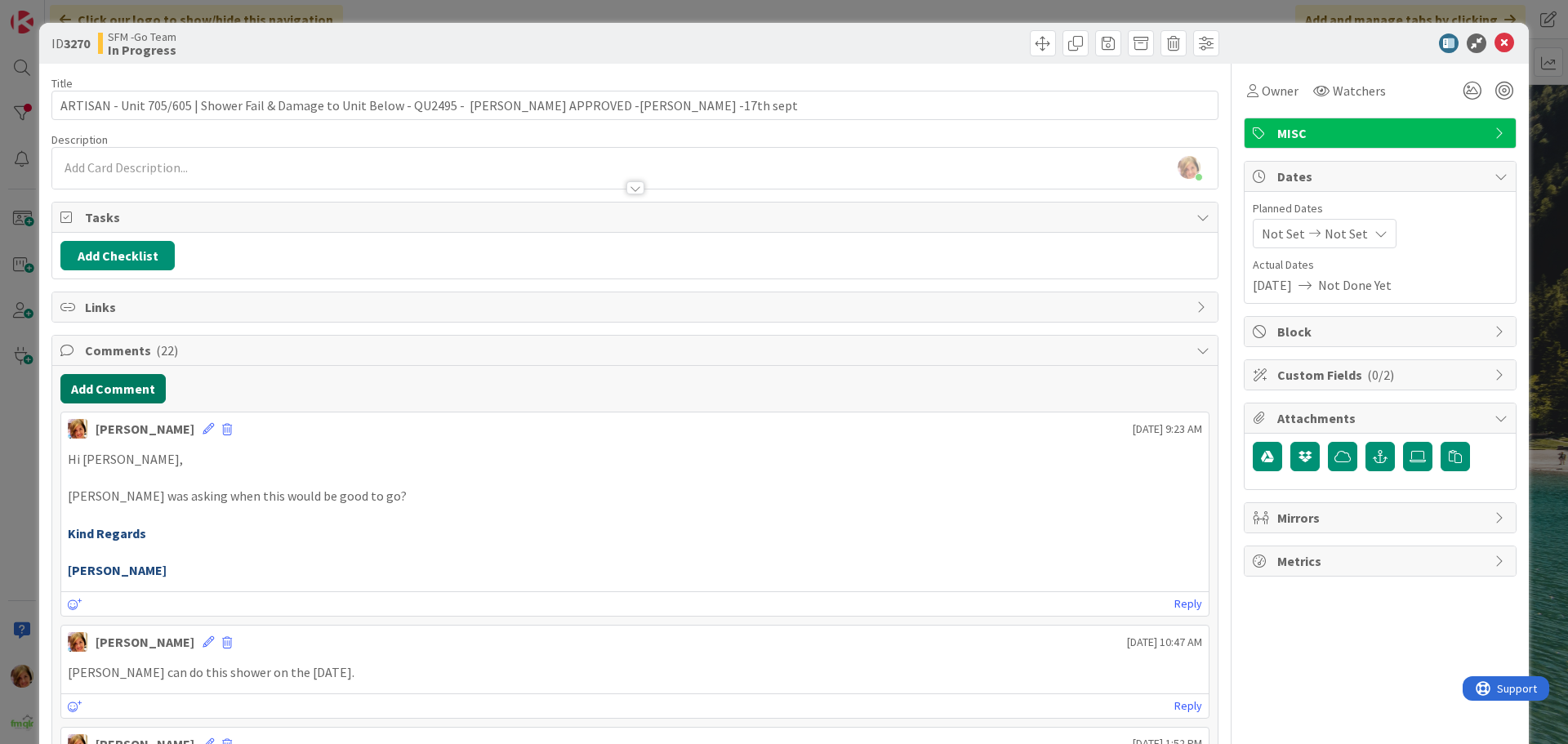
click at [120, 384] on button "Add Comment" at bounding box center [114, 389] width 106 height 29
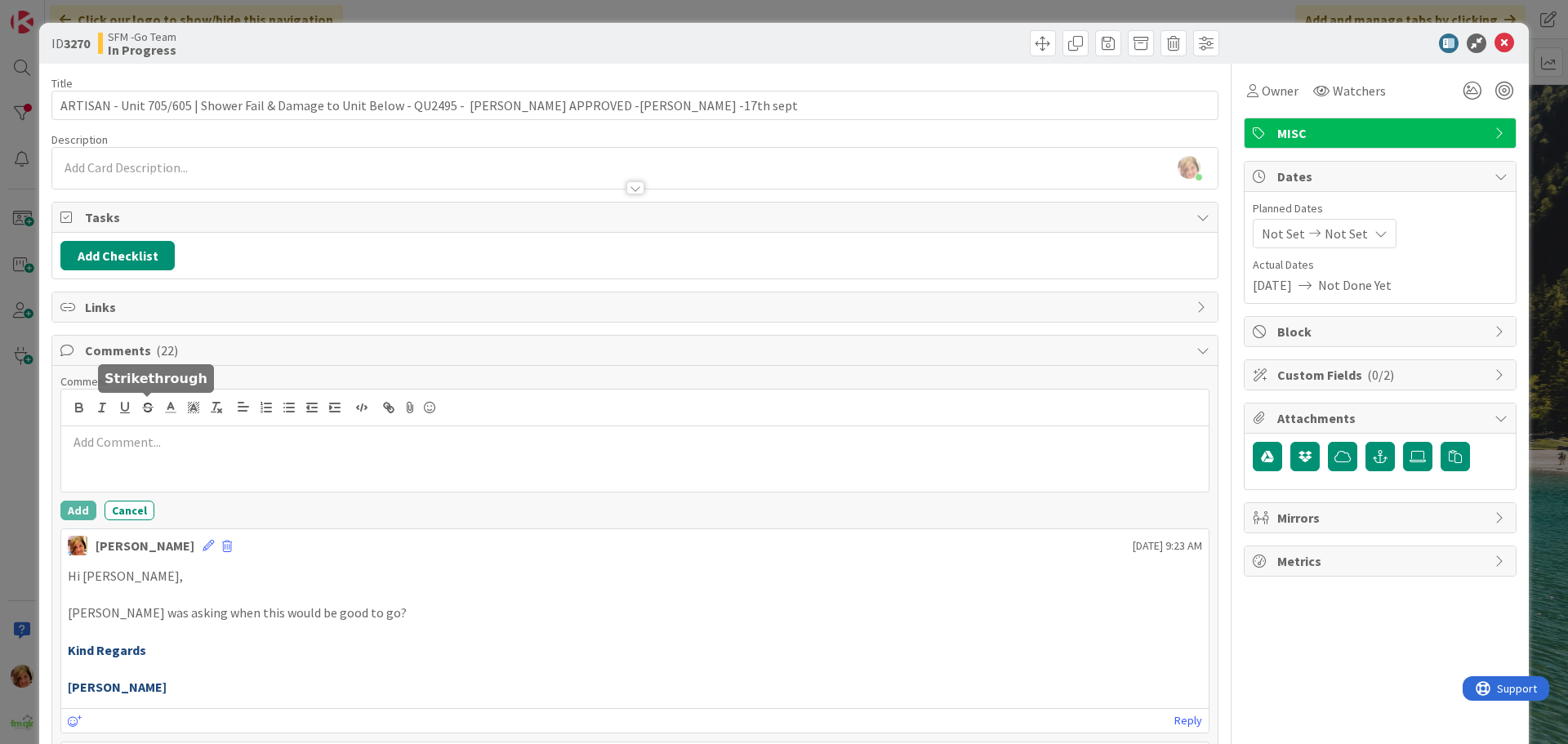
click at [178, 435] on p at bounding box center [635, 442] width 1134 height 19
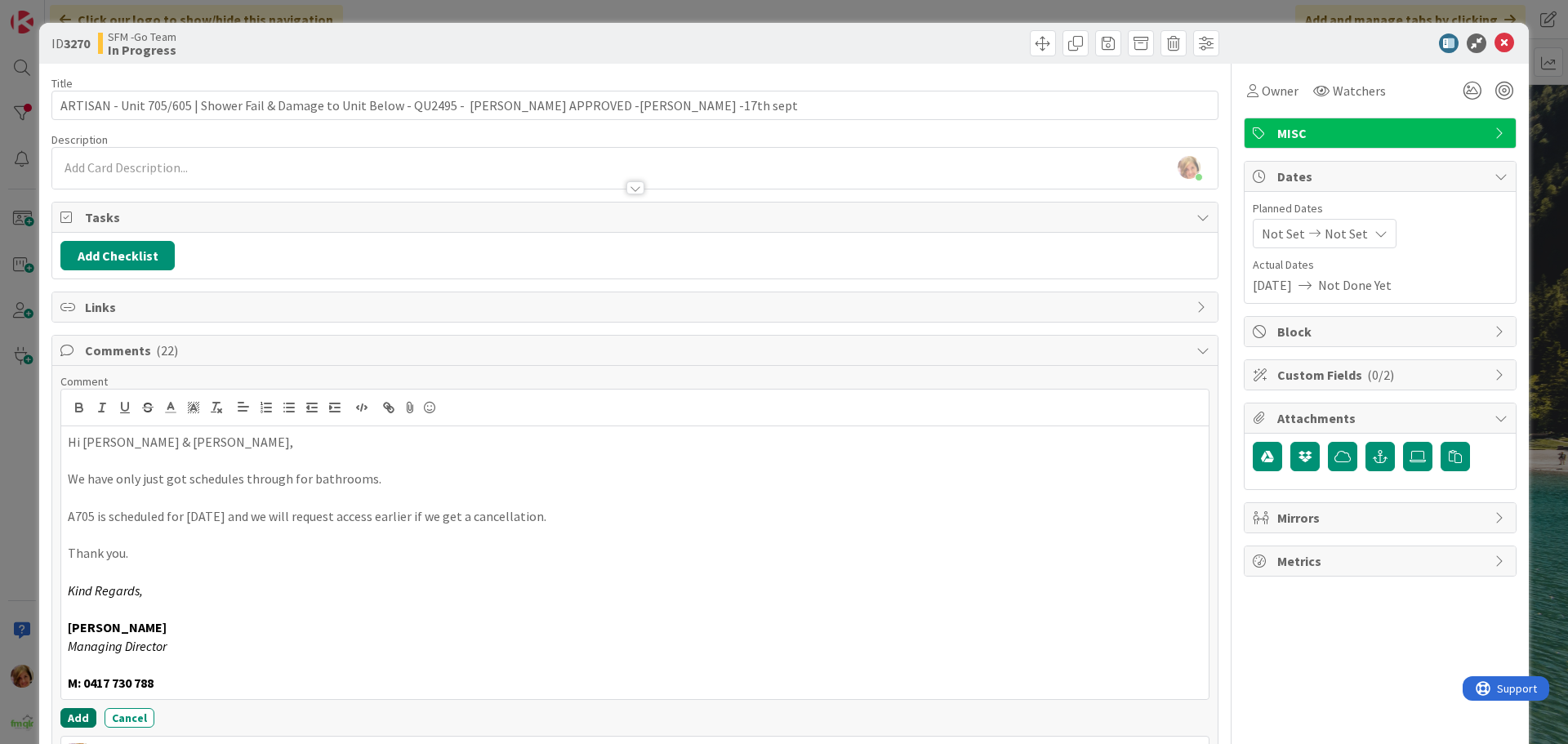
click at [67, 721] on button "Add" at bounding box center [78, 718] width 36 height 20
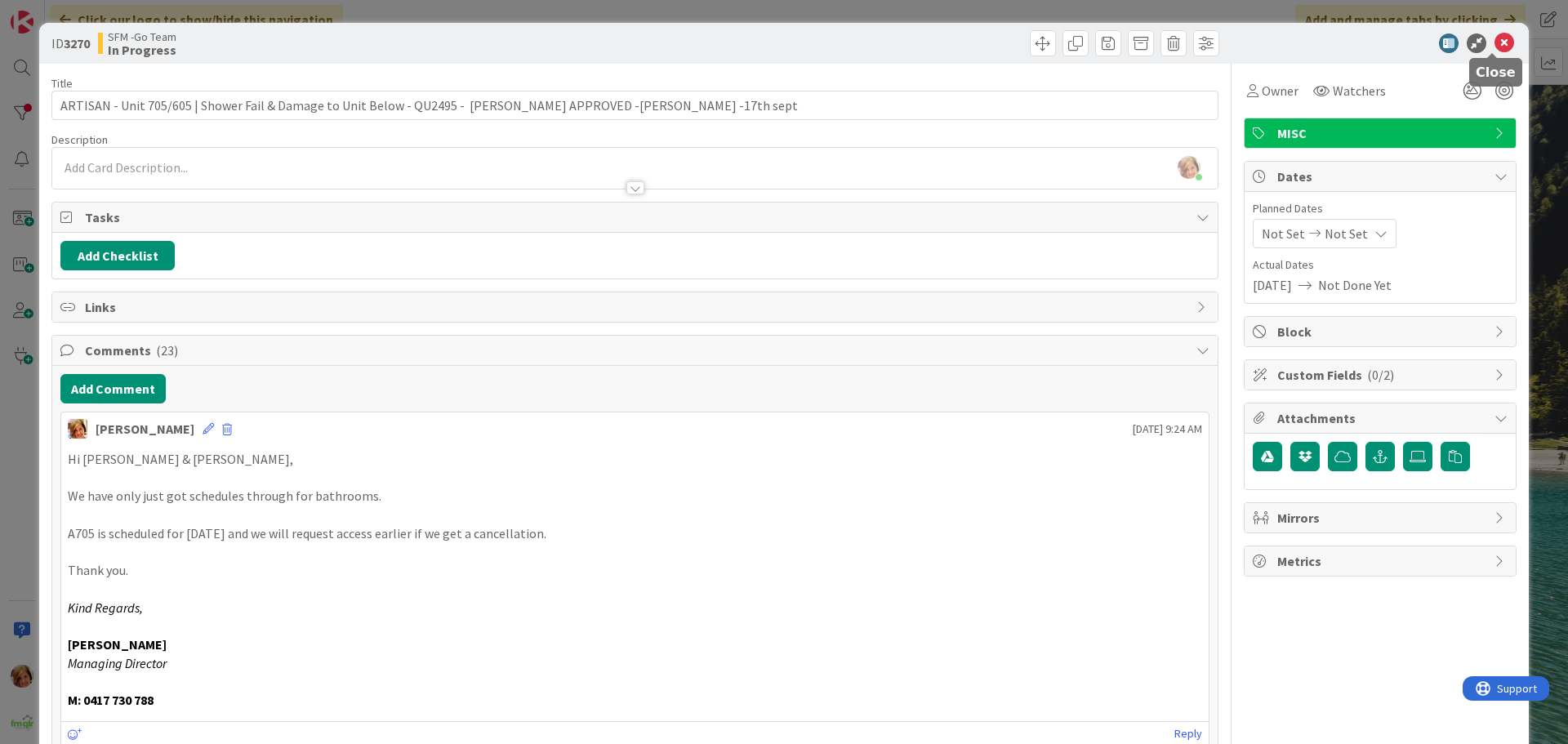
click at [1495, 47] on icon at bounding box center [1504, 43] width 20 height 20
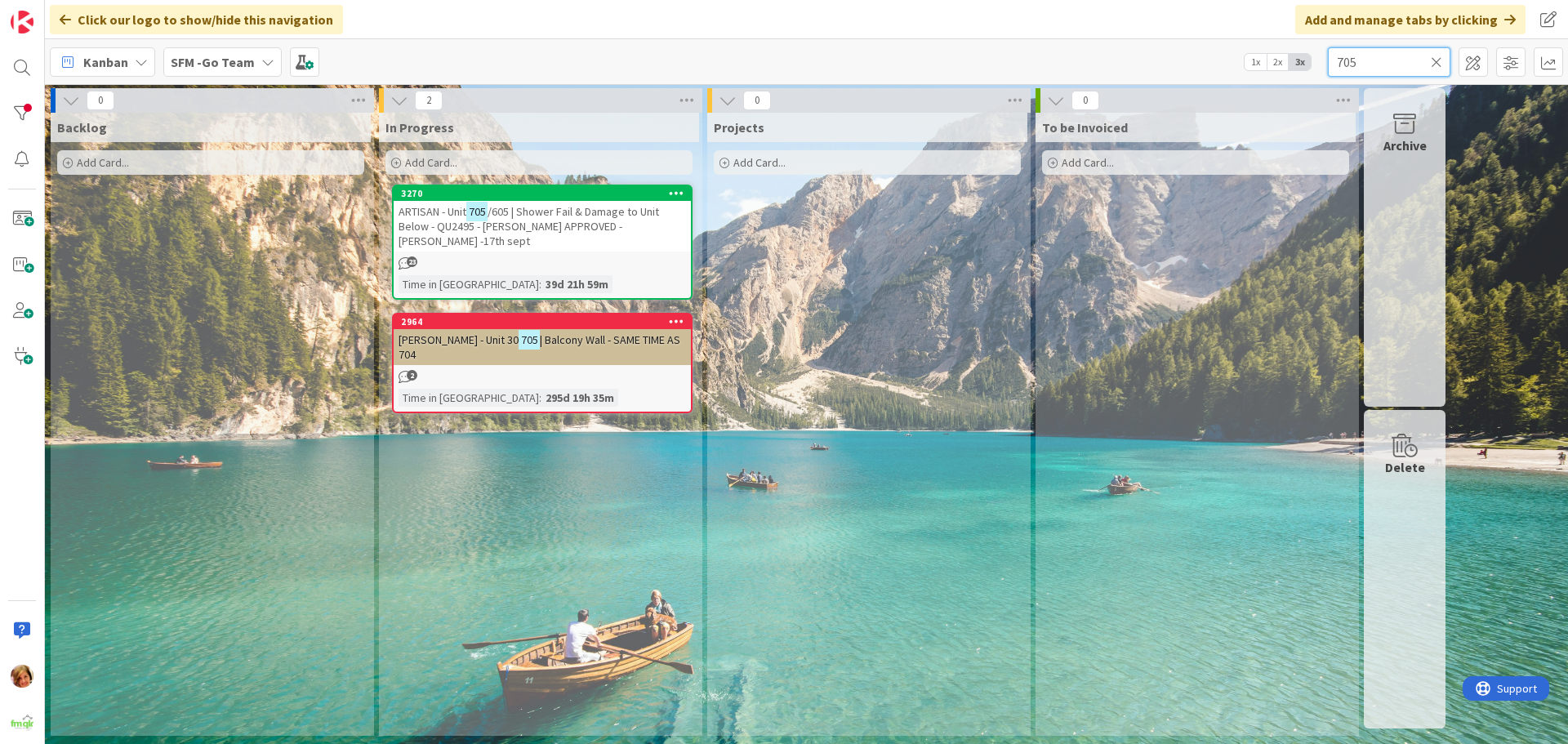
click at [1378, 69] on input "705" at bounding box center [1389, 62] width 122 height 29
type input "7"
type input "GOLD"
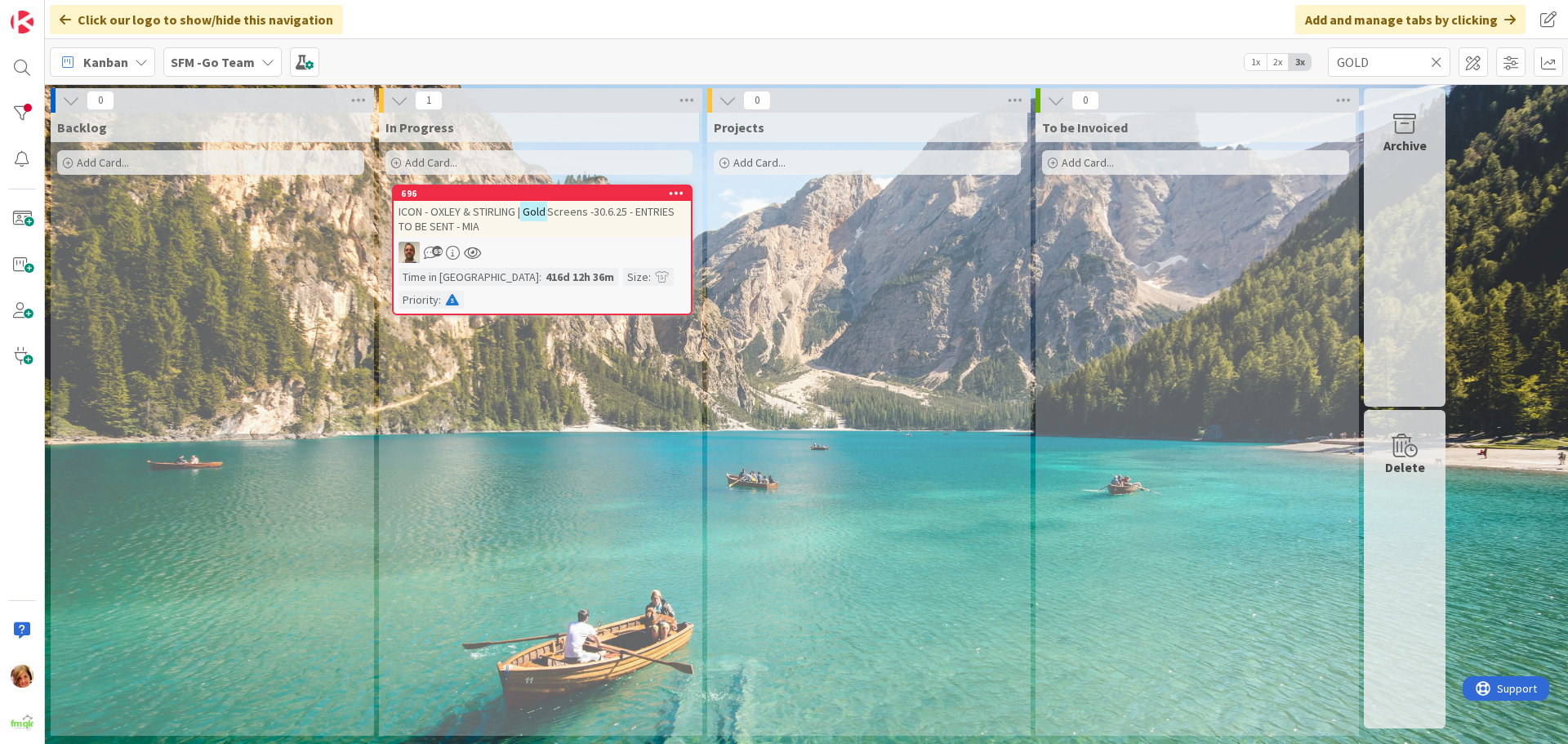
click at [563, 235] on div "ICON - OXLEY & [PERSON_NAME] | Gold Screens -30.6.25 - ENTRIES TO BE SENT - MIA" at bounding box center [542, 218] width 297 height 36
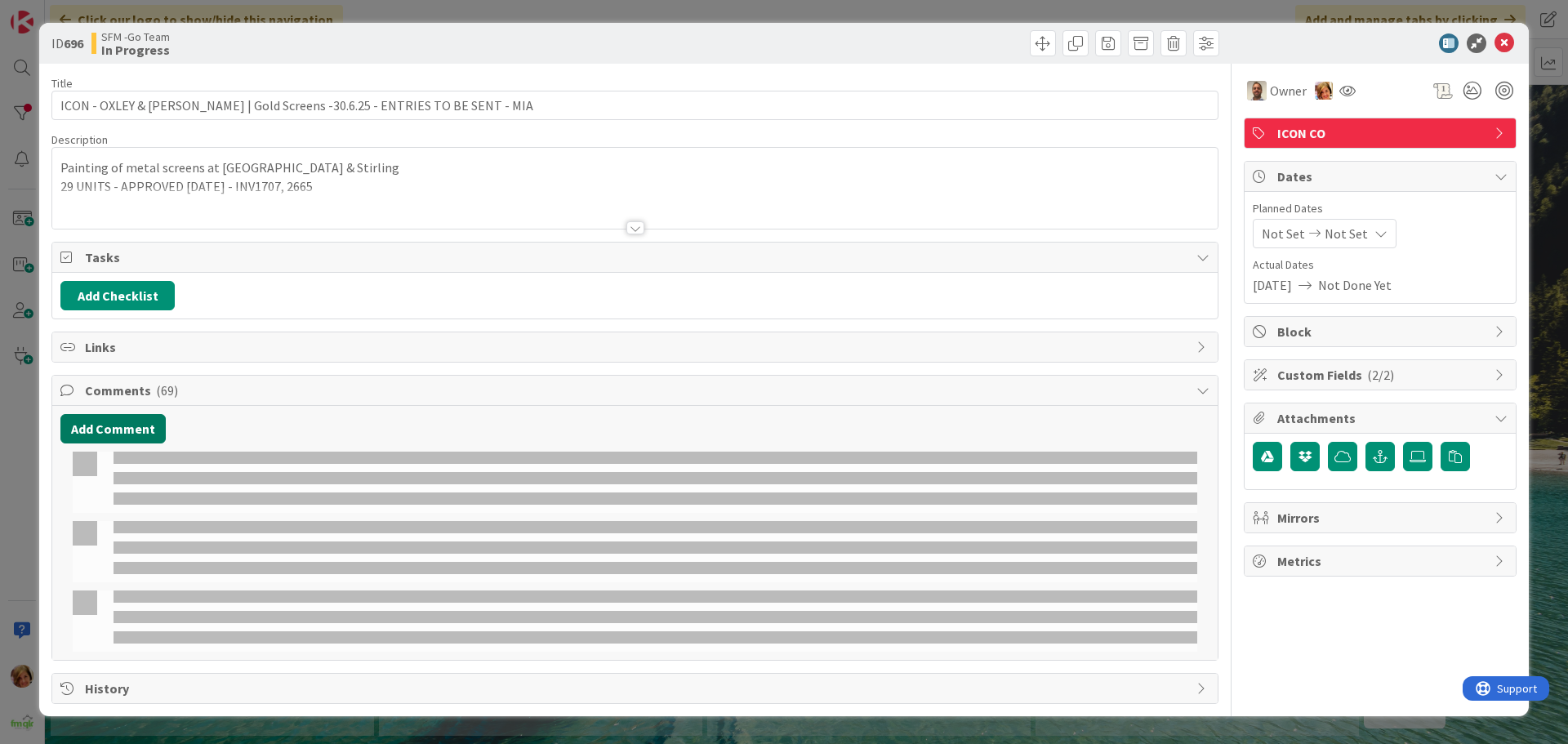
click at [125, 425] on button "Add Comment" at bounding box center [114, 429] width 106 height 29
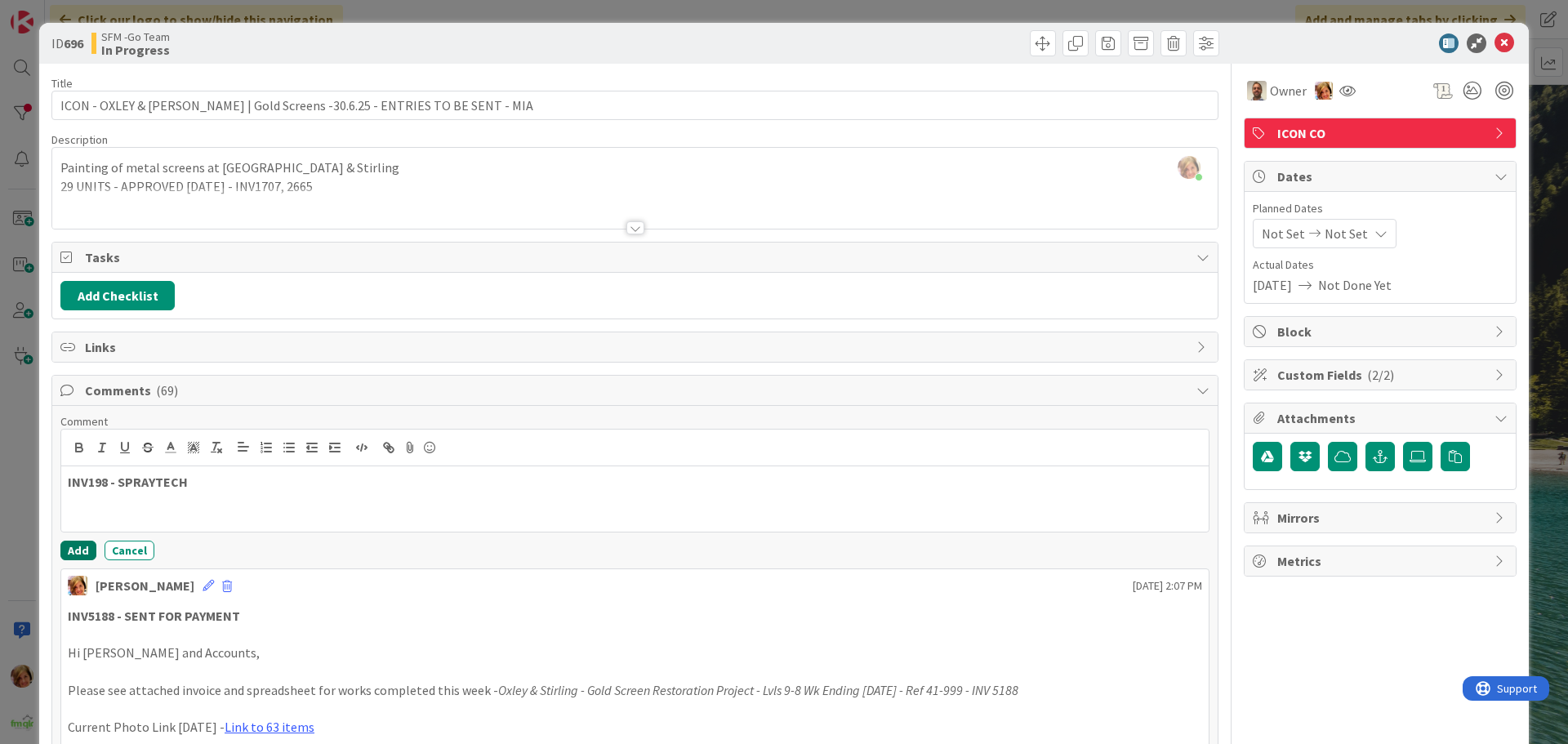
click at [78, 550] on button "Add" at bounding box center [78, 550] width 36 height 20
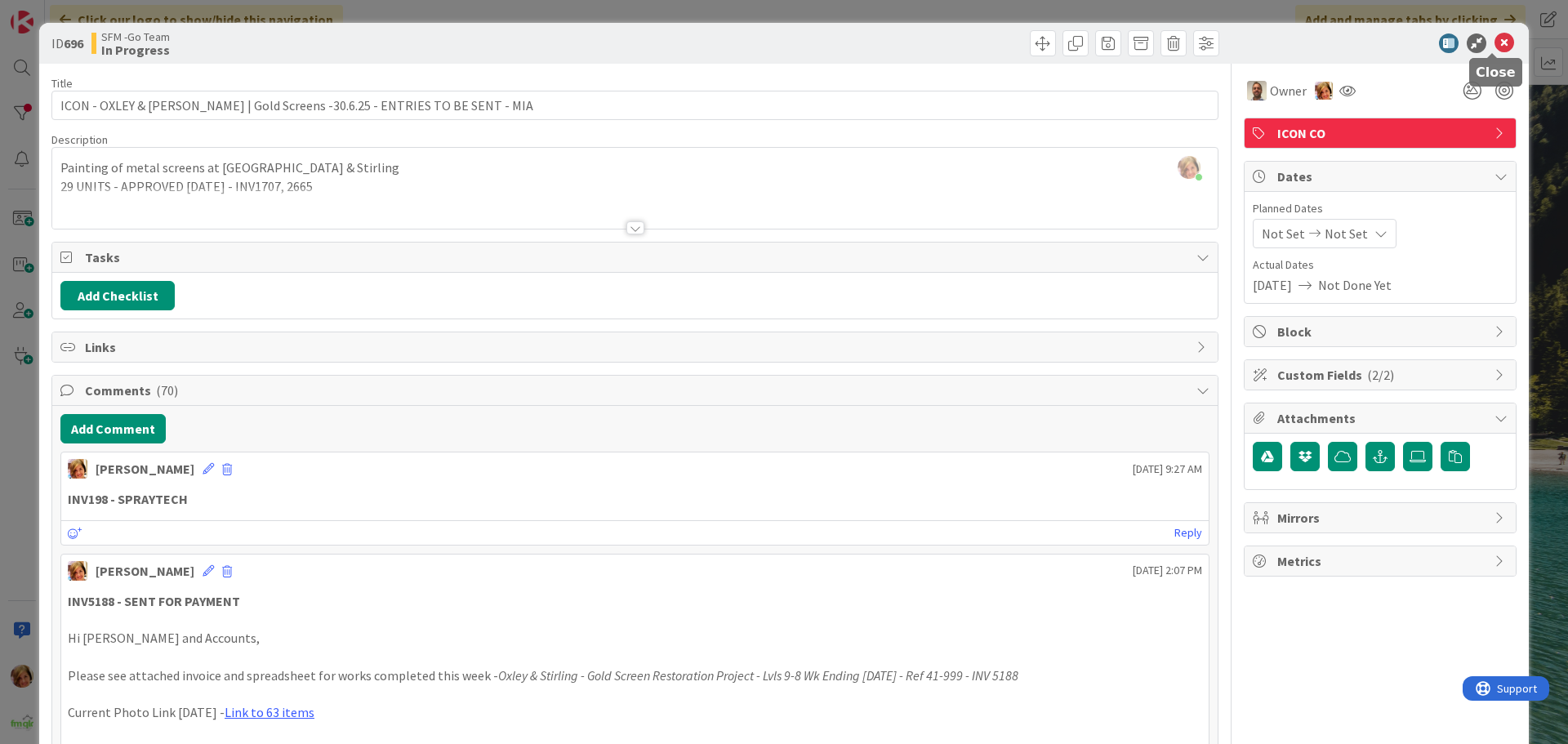
drag, startPoint x: 1496, startPoint y: 37, endPoint x: 960, endPoint y: 53, distance: 536.2
click at [1496, 37] on icon at bounding box center [1504, 43] width 20 height 20
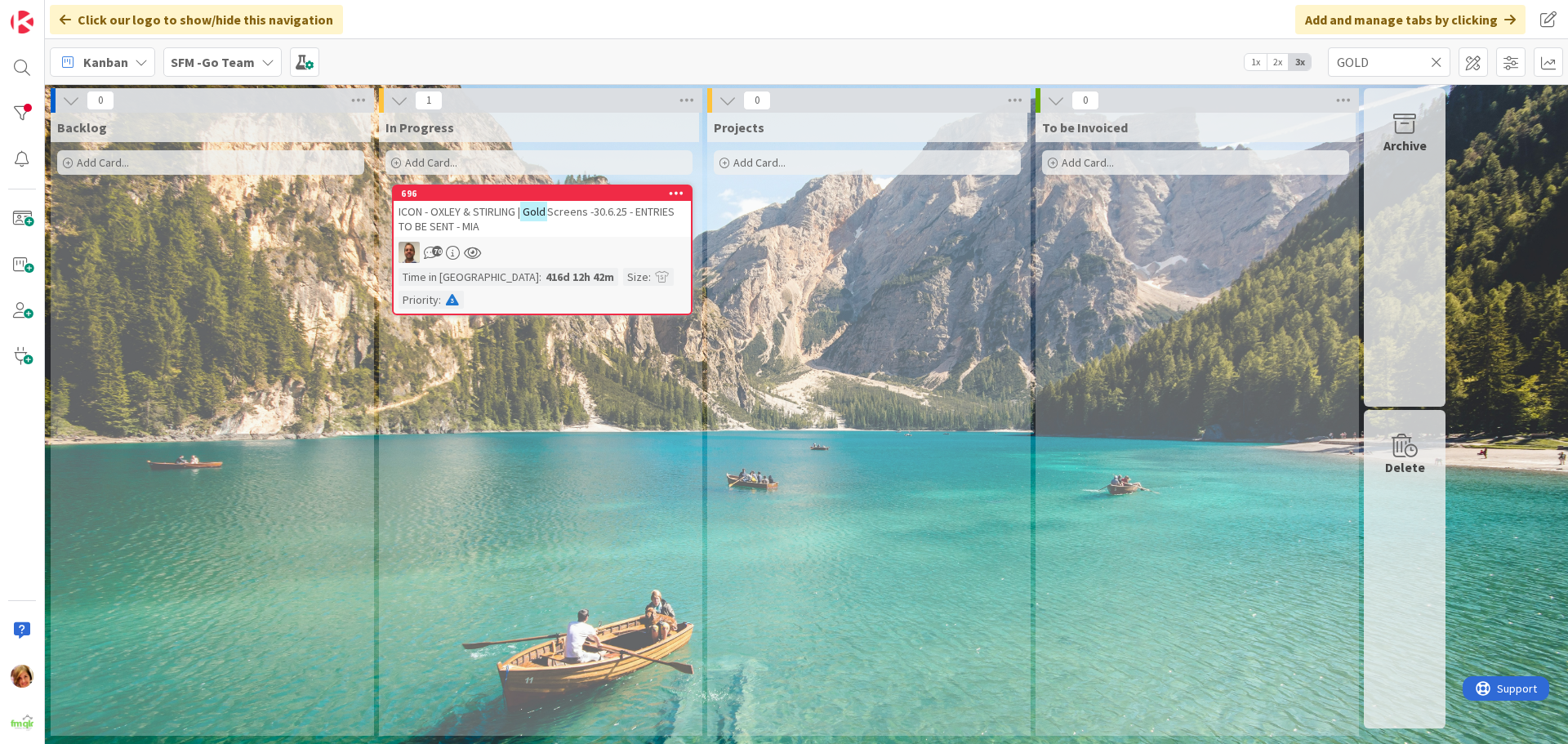
click at [1434, 62] on icon at bounding box center [1437, 62] width 12 height 15
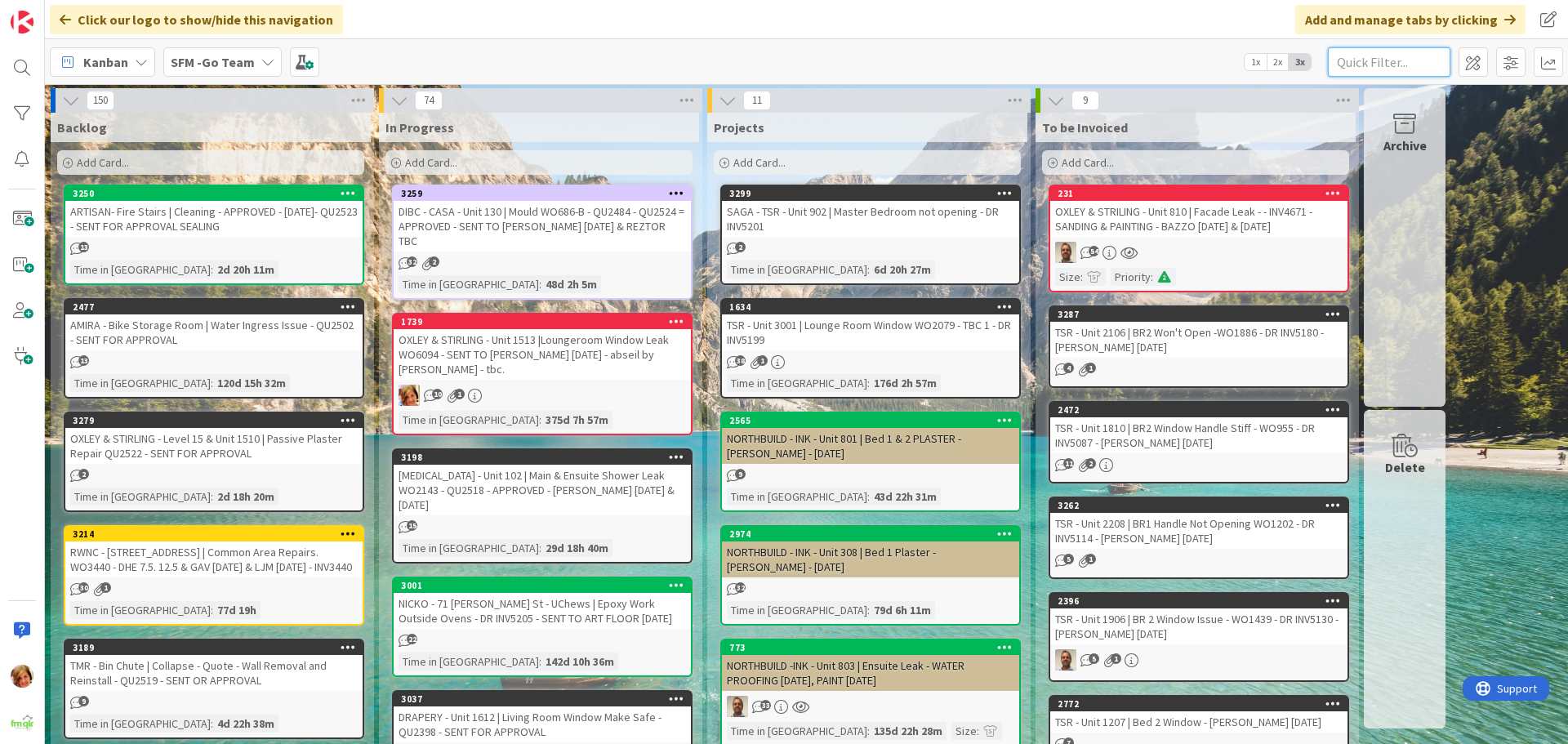
click at [1374, 60] on input "text" at bounding box center [1389, 62] width 122 height 29
type input "1612"
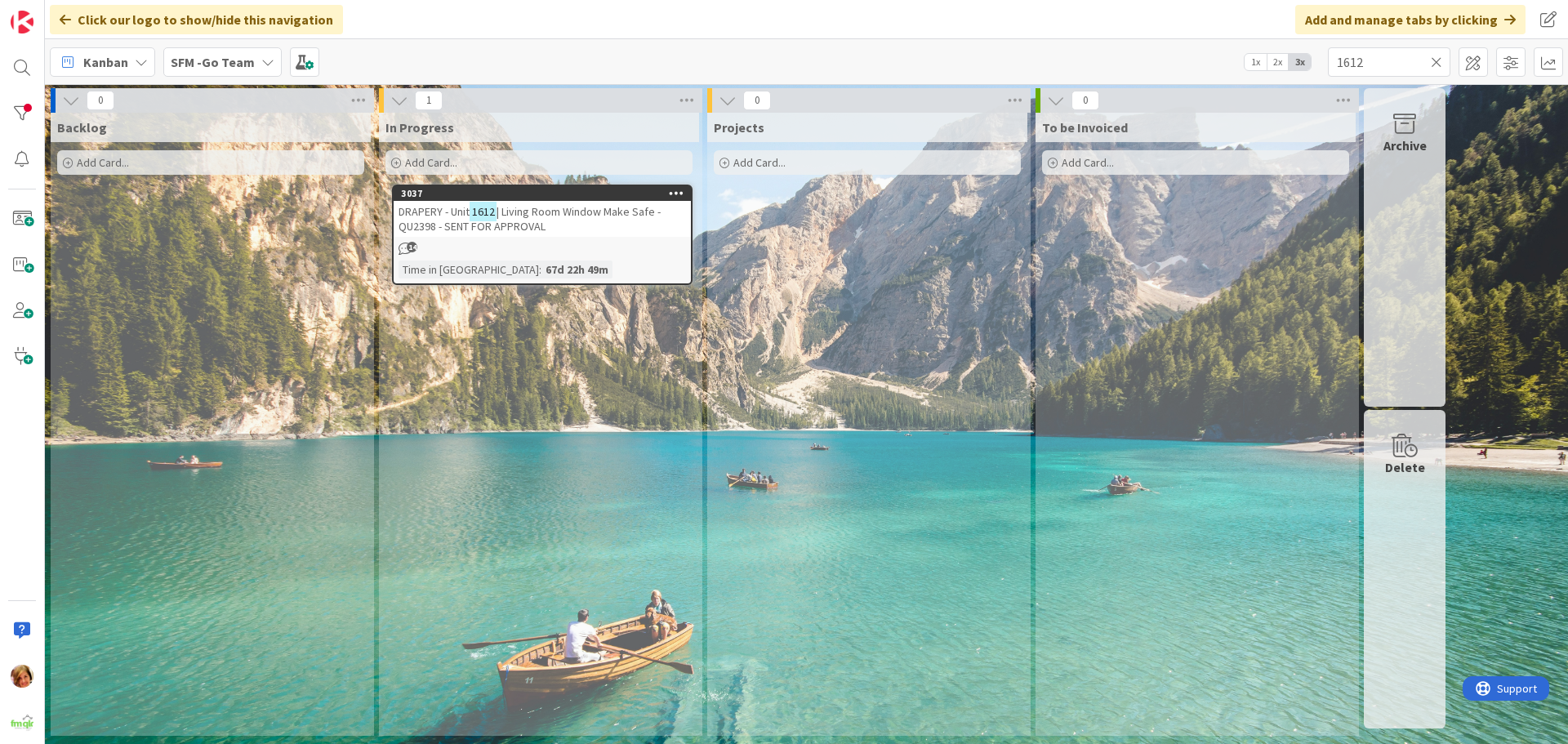
click at [538, 216] on span "| Living Room Window Make Safe - QU2398 - SENT FOR APPROVAL" at bounding box center [530, 218] width 262 height 29
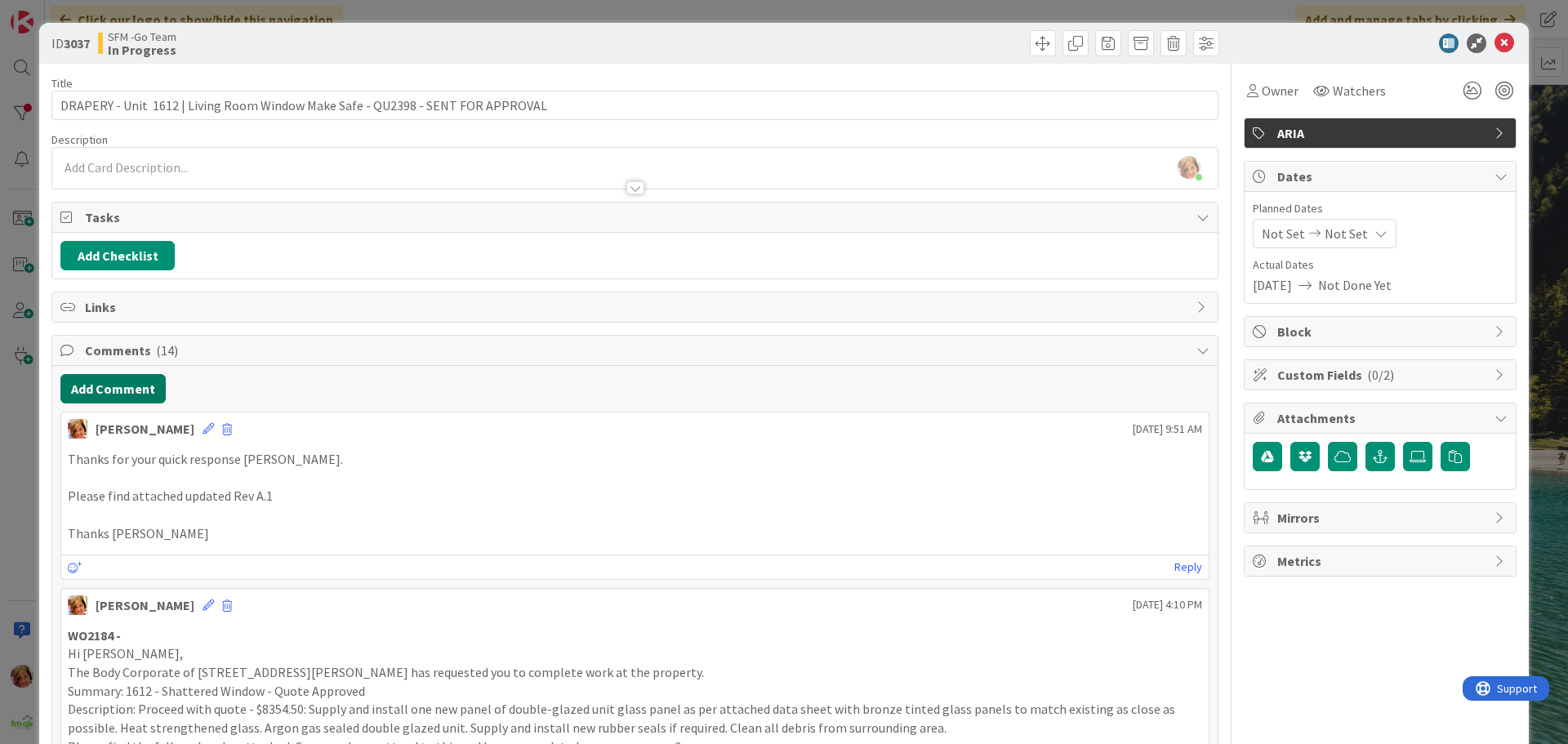
click at [119, 386] on button "Add Comment" at bounding box center [114, 389] width 106 height 29
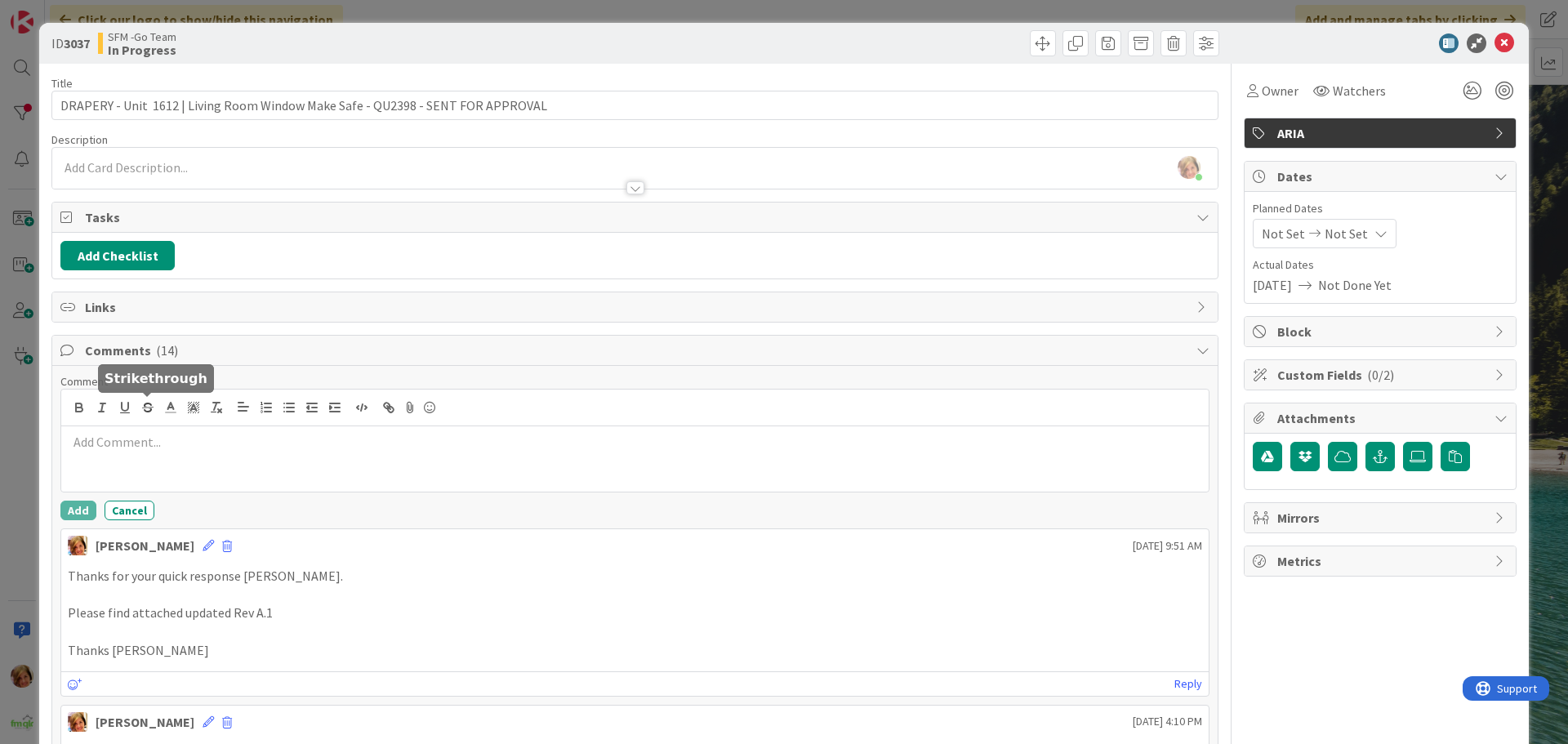
click at [154, 421] on div at bounding box center [635, 408] width 1147 height 37
click at [149, 456] on div at bounding box center [635, 458] width 1147 height 66
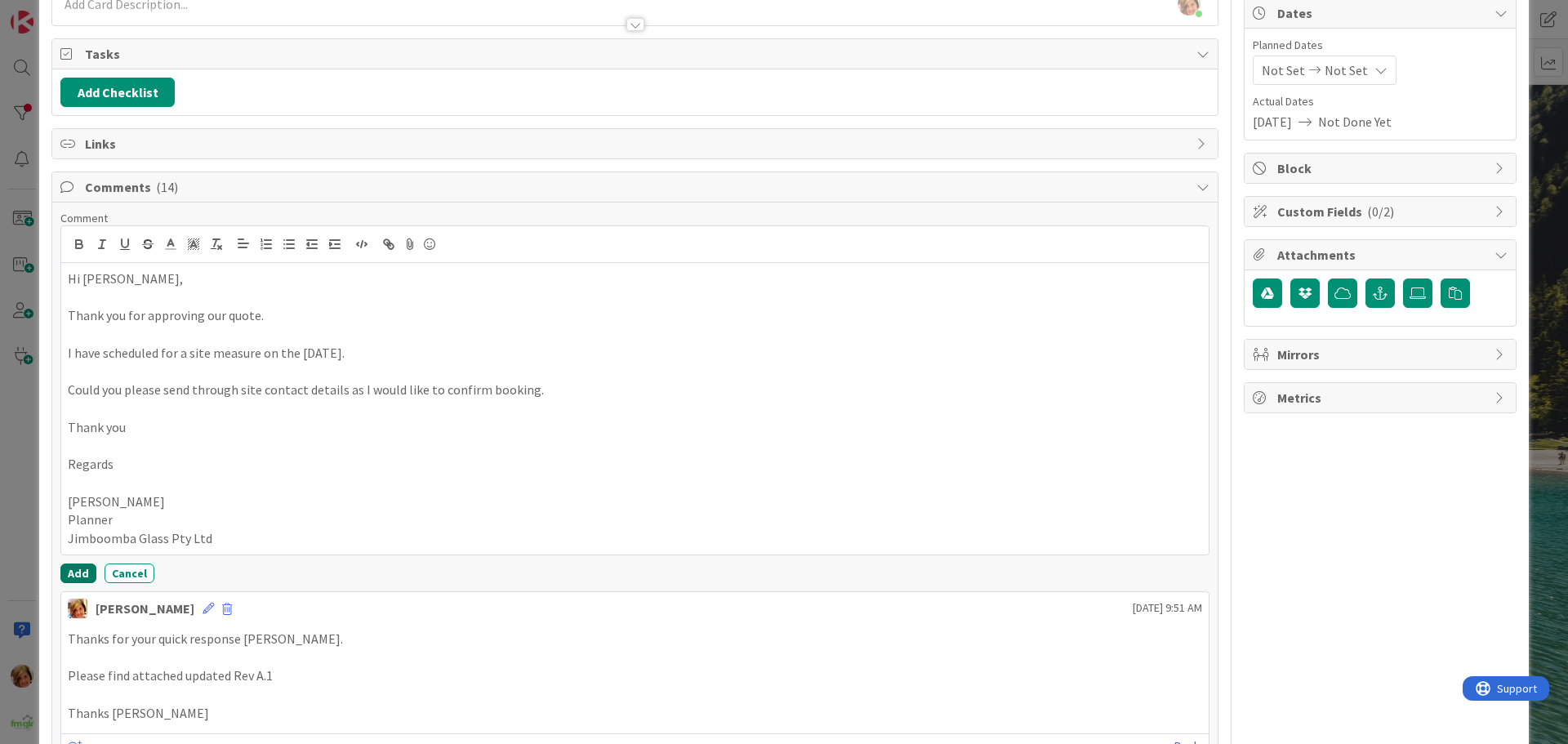
click at [71, 573] on button "Add" at bounding box center [78, 573] width 36 height 20
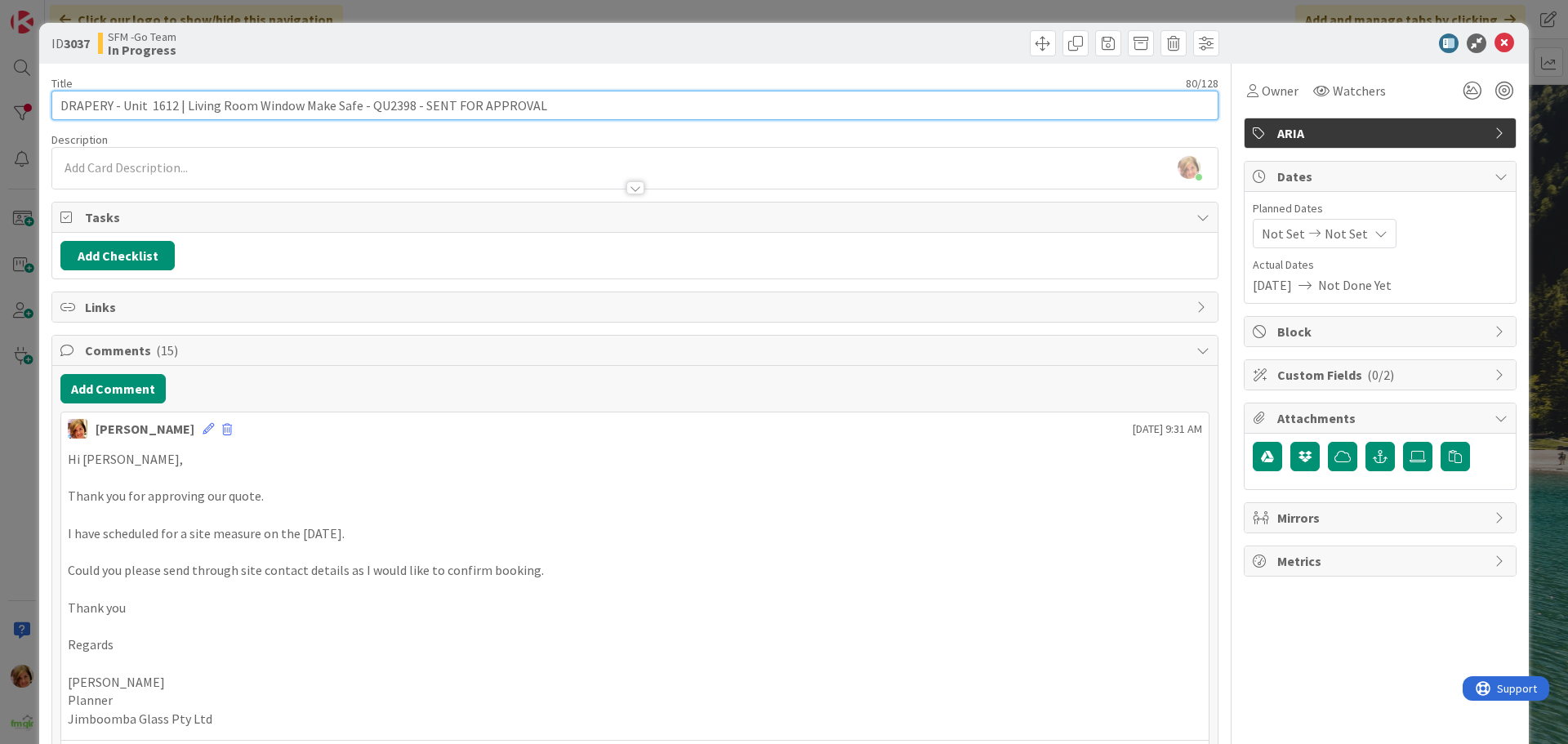
drag, startPoint x: 551, startPoint y: 111, endPoint x: 416, endPoint y: 110, distance: 135.0
click at [416, 110] on input "DRAPERY - Unit 1612 | Living Room Window Make Safe - QU2398 - SENT FOR APPROVAL" at bounding box center [635, 106] width 1166 height 29
type input "DRAPERY - Unit 1612 | Living Room Window Make Safe - QU2398 - JIMBOOMBA CHECKEA…"
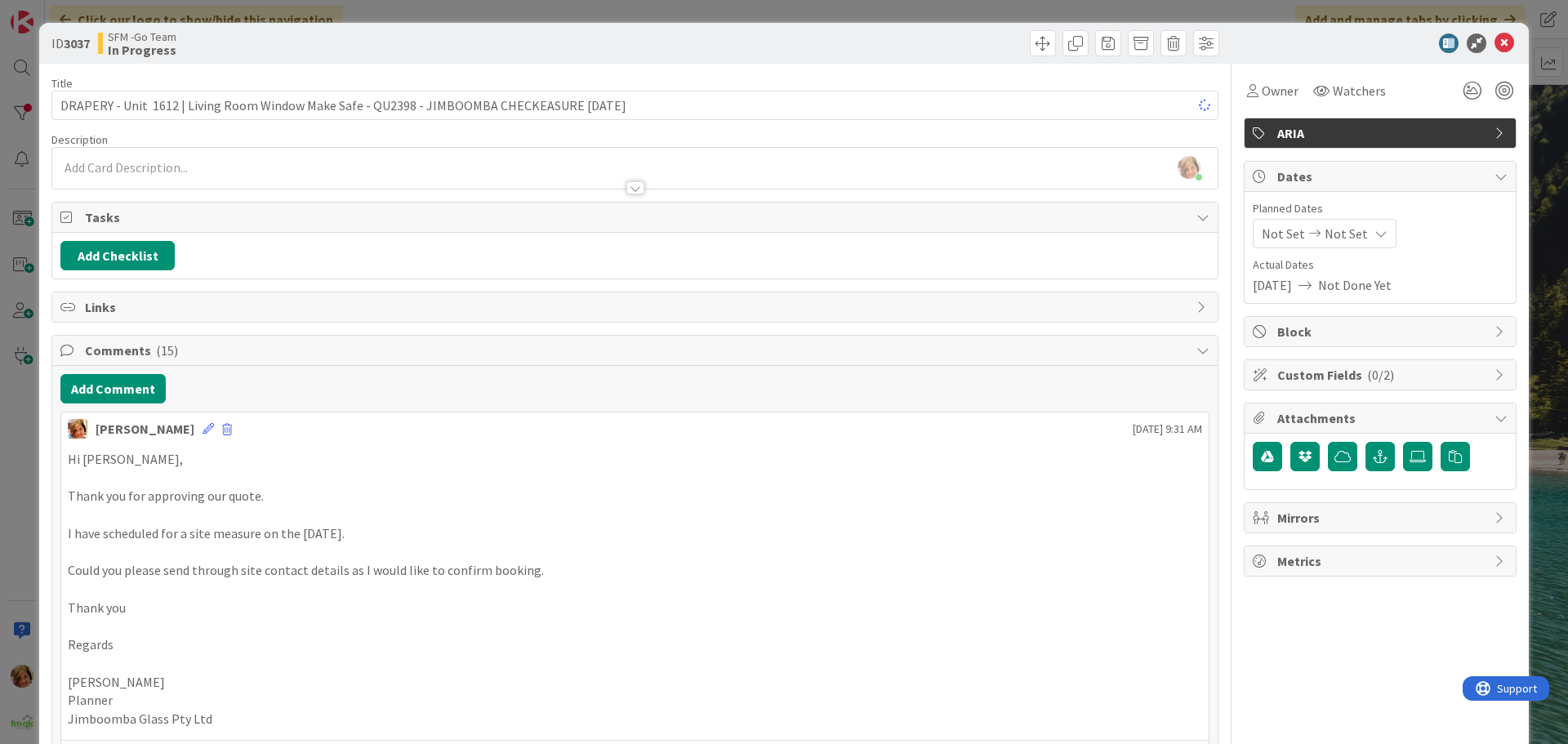
click at [709, 27] on div "ID 3037 SFM -Go Team In Progress" at bounding box center [784, 43] width 1490 height 41
click at [1495, 42] on icon at bounding box center [1504, 43] width 20 height 20
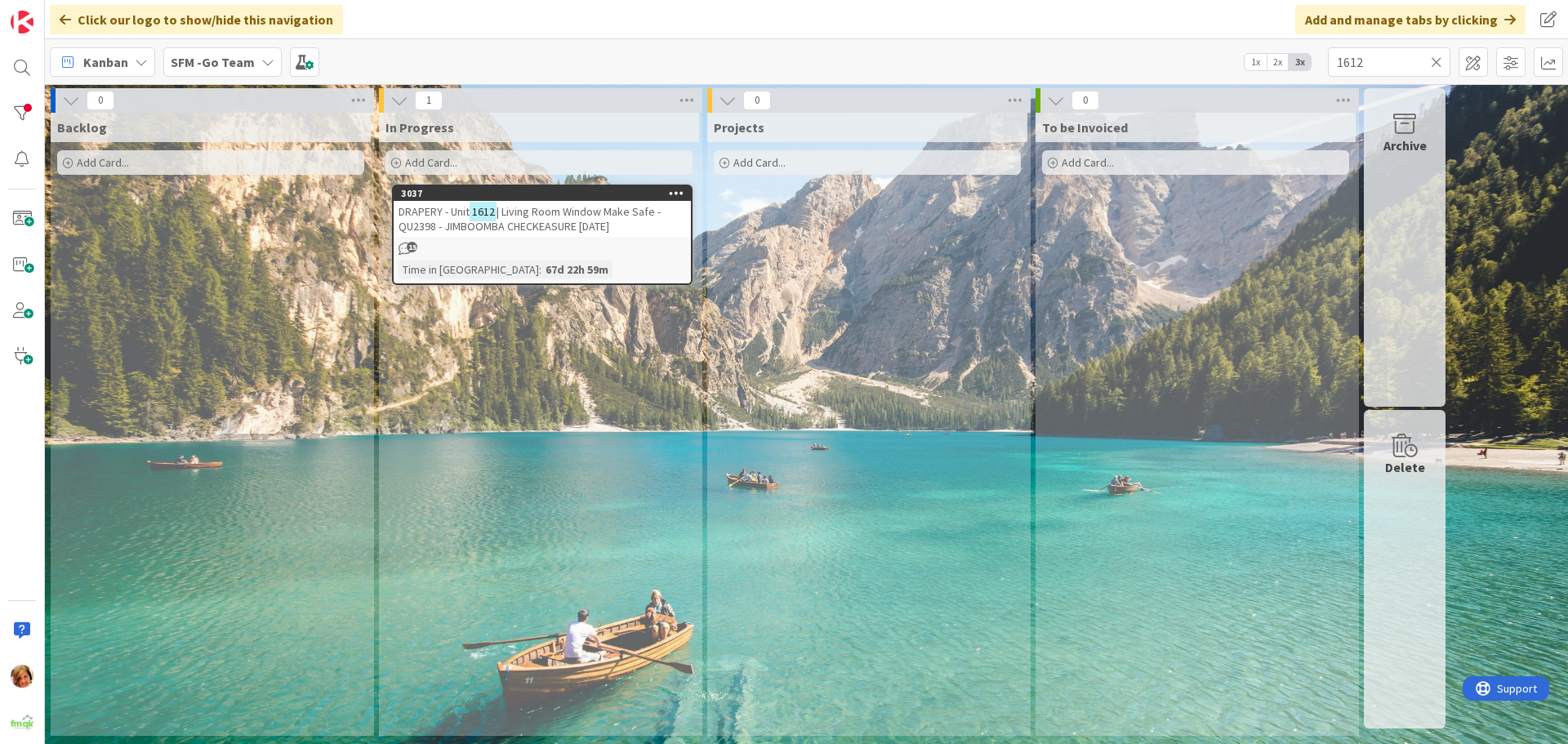
drag, startPoint x: 1437, startPoint y: 61, endPoint x: 1288, endPoint y: 78, distance: 150.0
click at [1437, 61] on icon at bounding box center [1437, 62] width 12 height 15
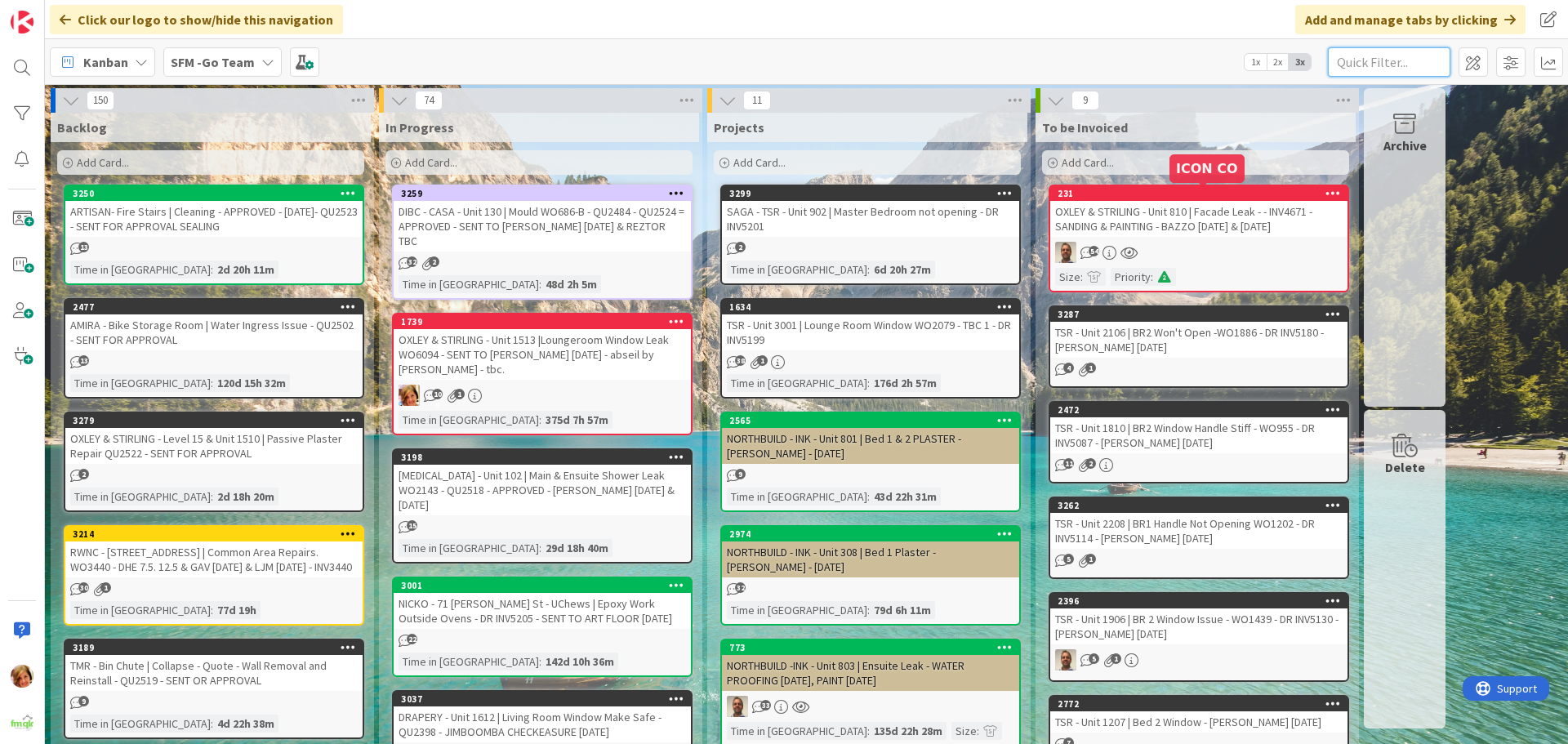
click at [1392, 58] on input "text" at bounding box center [1389, 62] width 122 height 29
type input "1010"
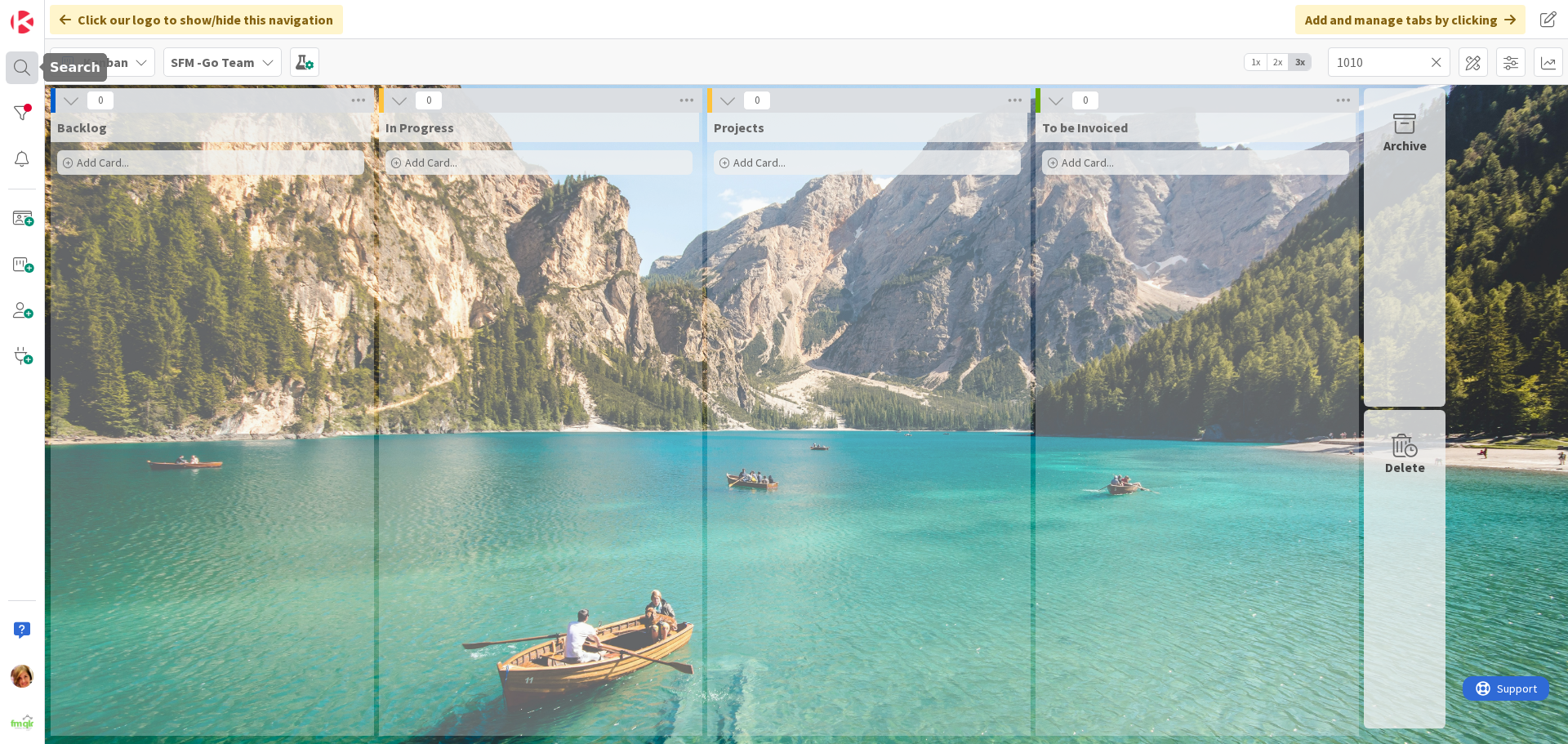
click at [16, 61] on div at bounding box center [22, 68] width 32 height 32
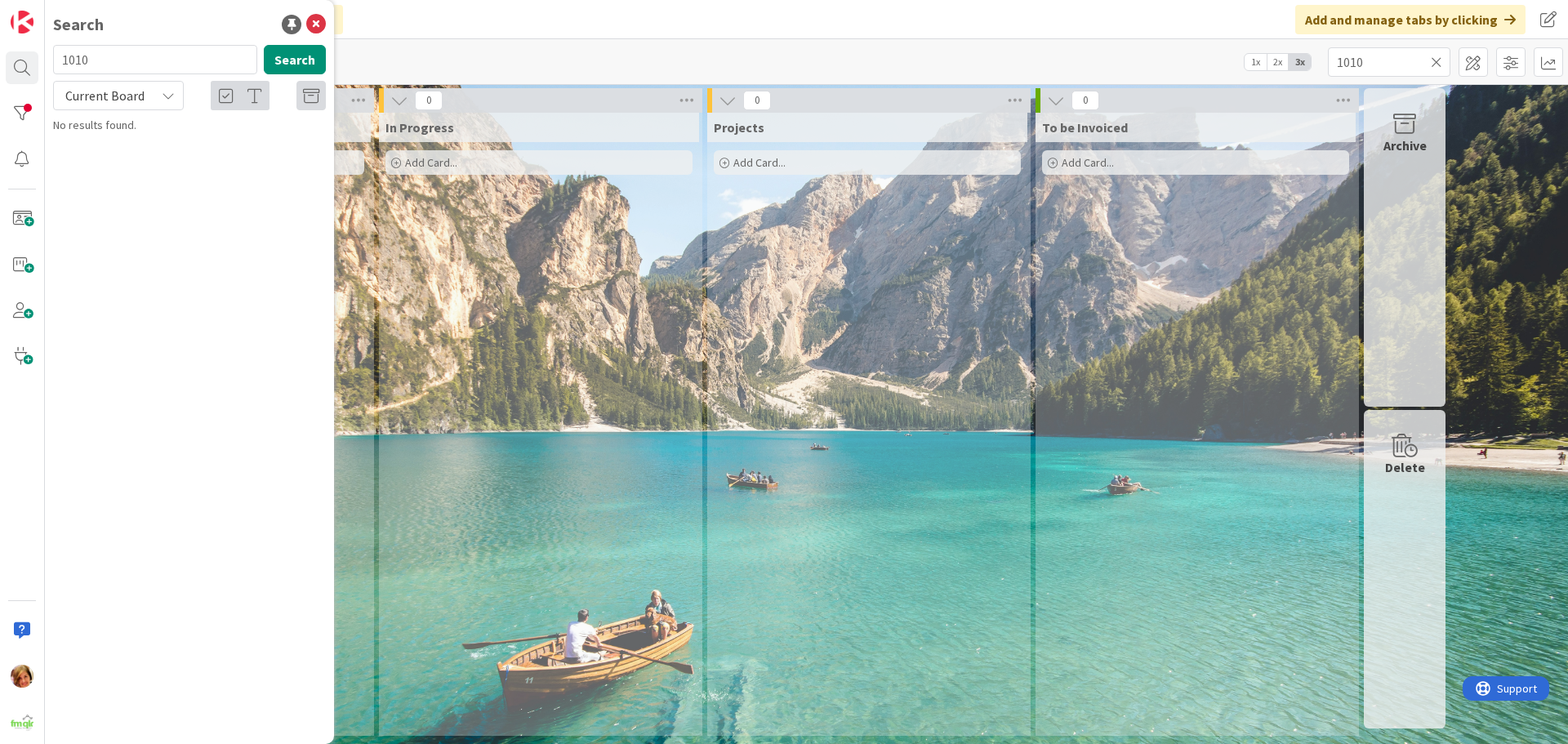
type input "1010"
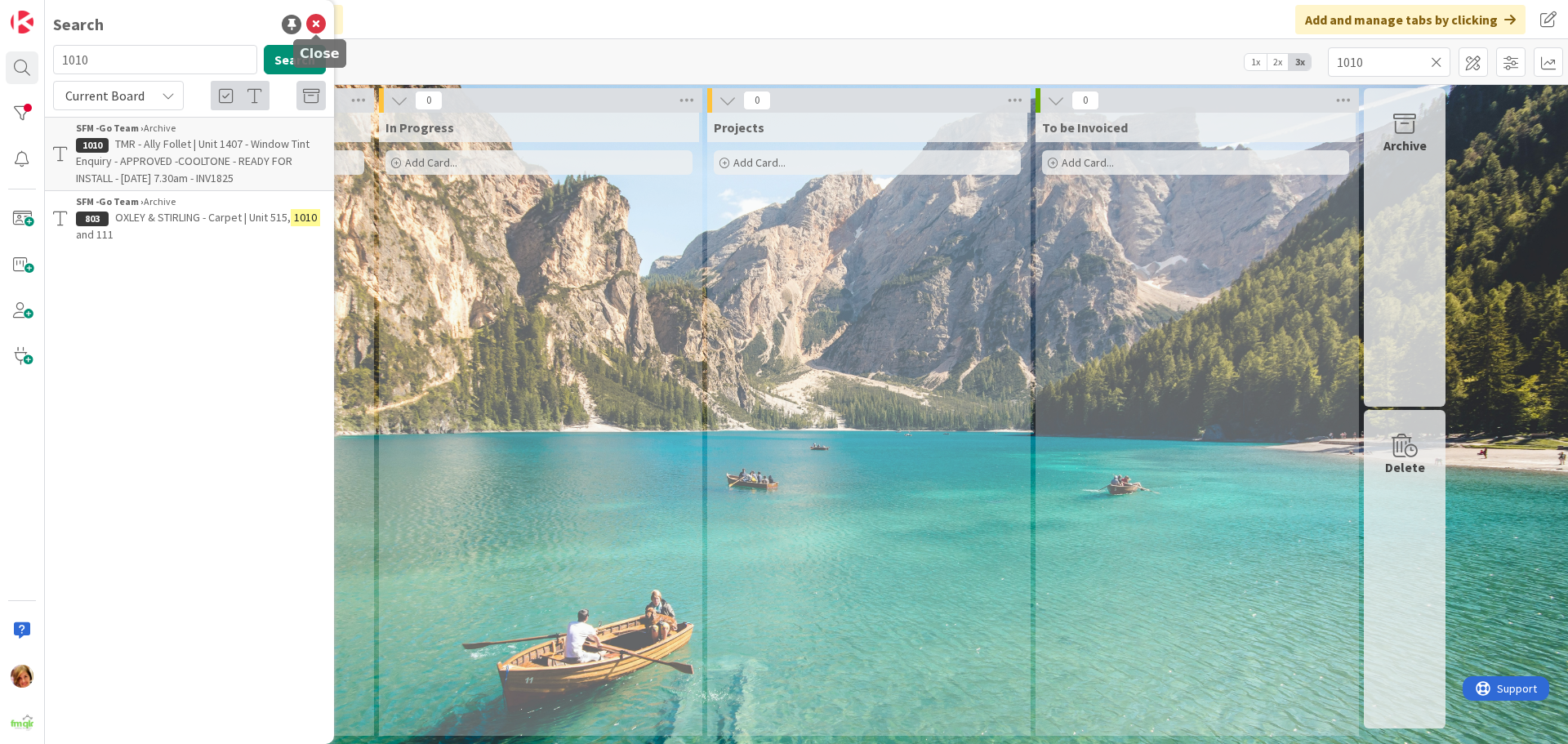
click at [310, 23] on icon at bounding box center [316, 24] width 20 height 20
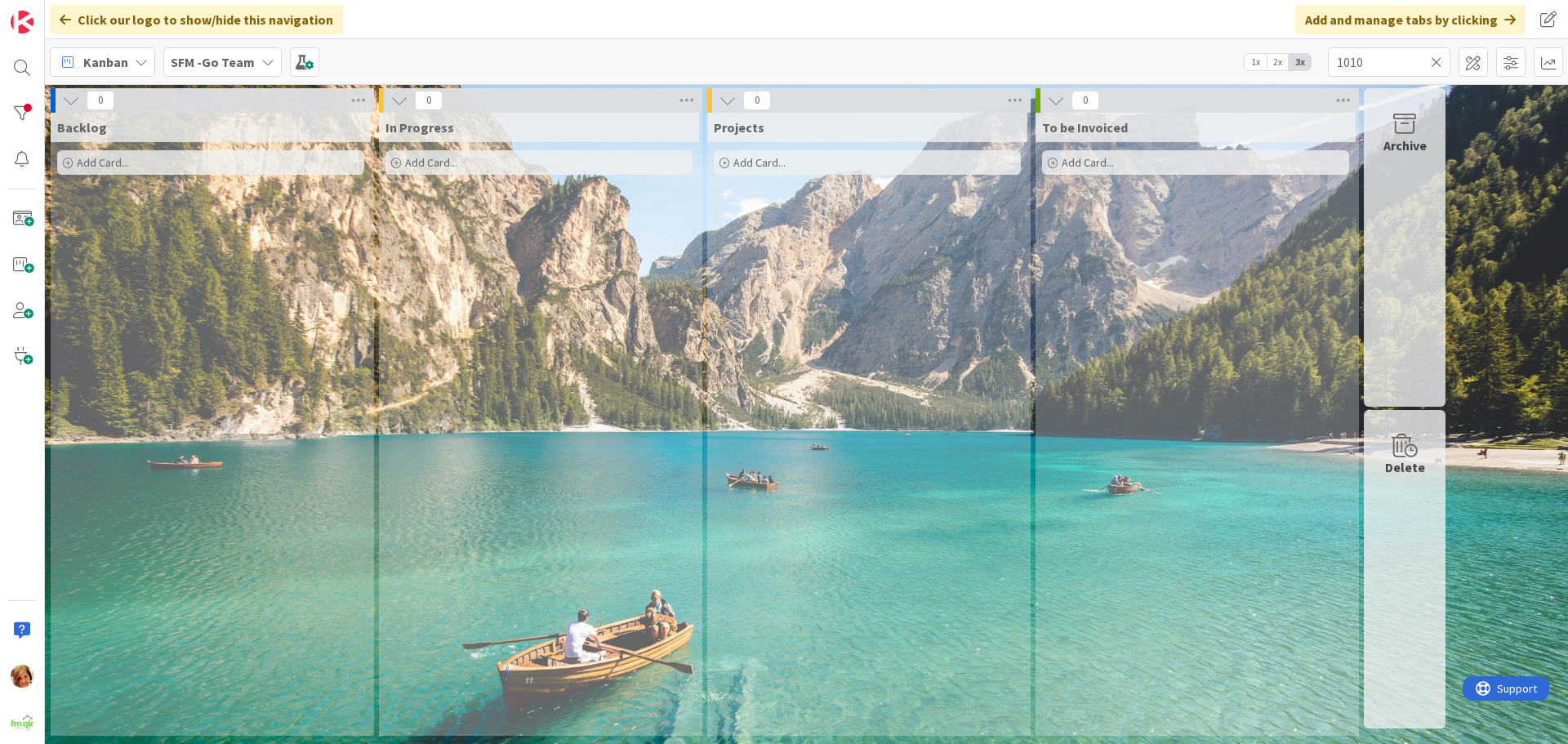
click at [1437, 62] on icon at bounding box center [1437, 62] width 12 height 15
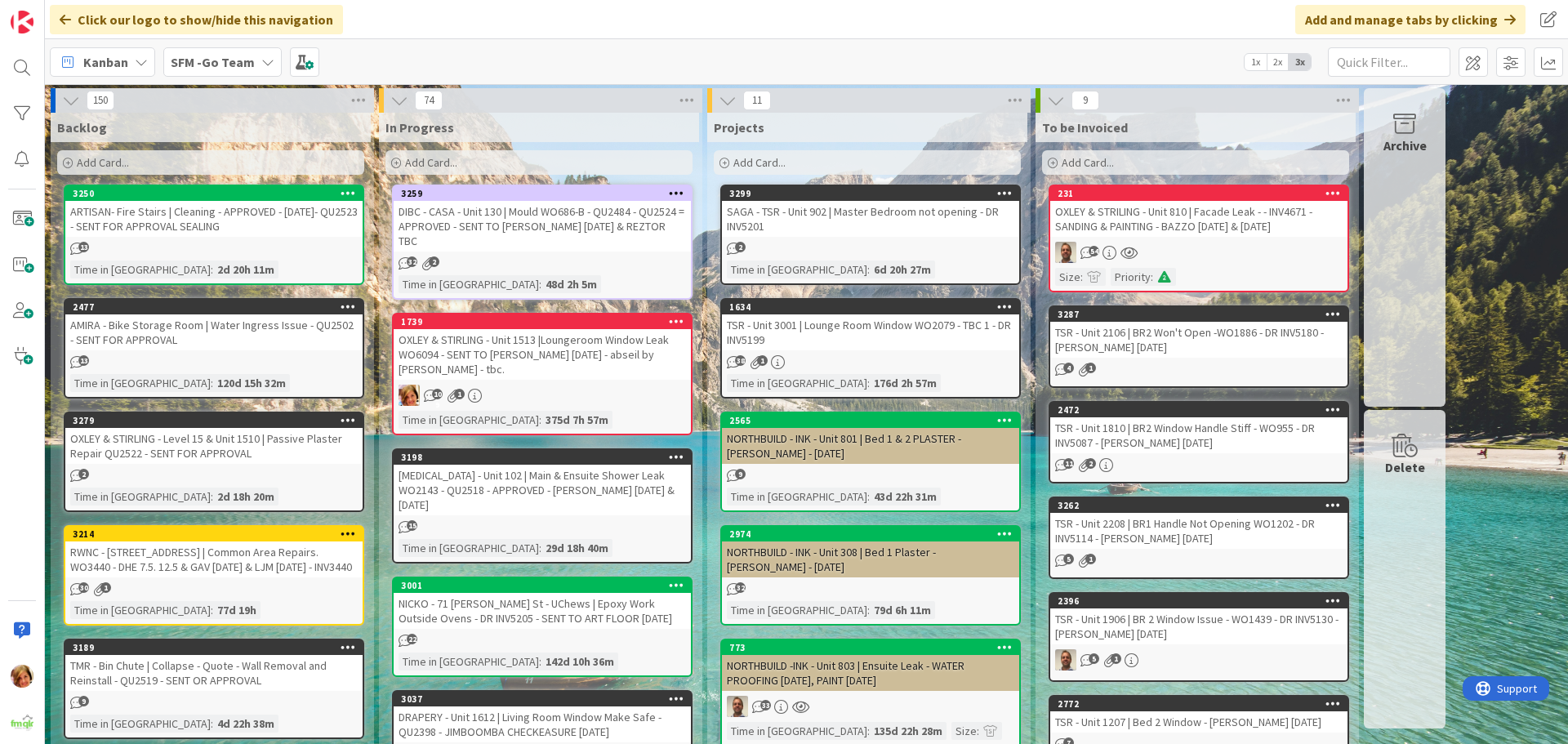
click at [489, 169] on div "Add Card..." at bounding box center [539, 162] width 307 height 24
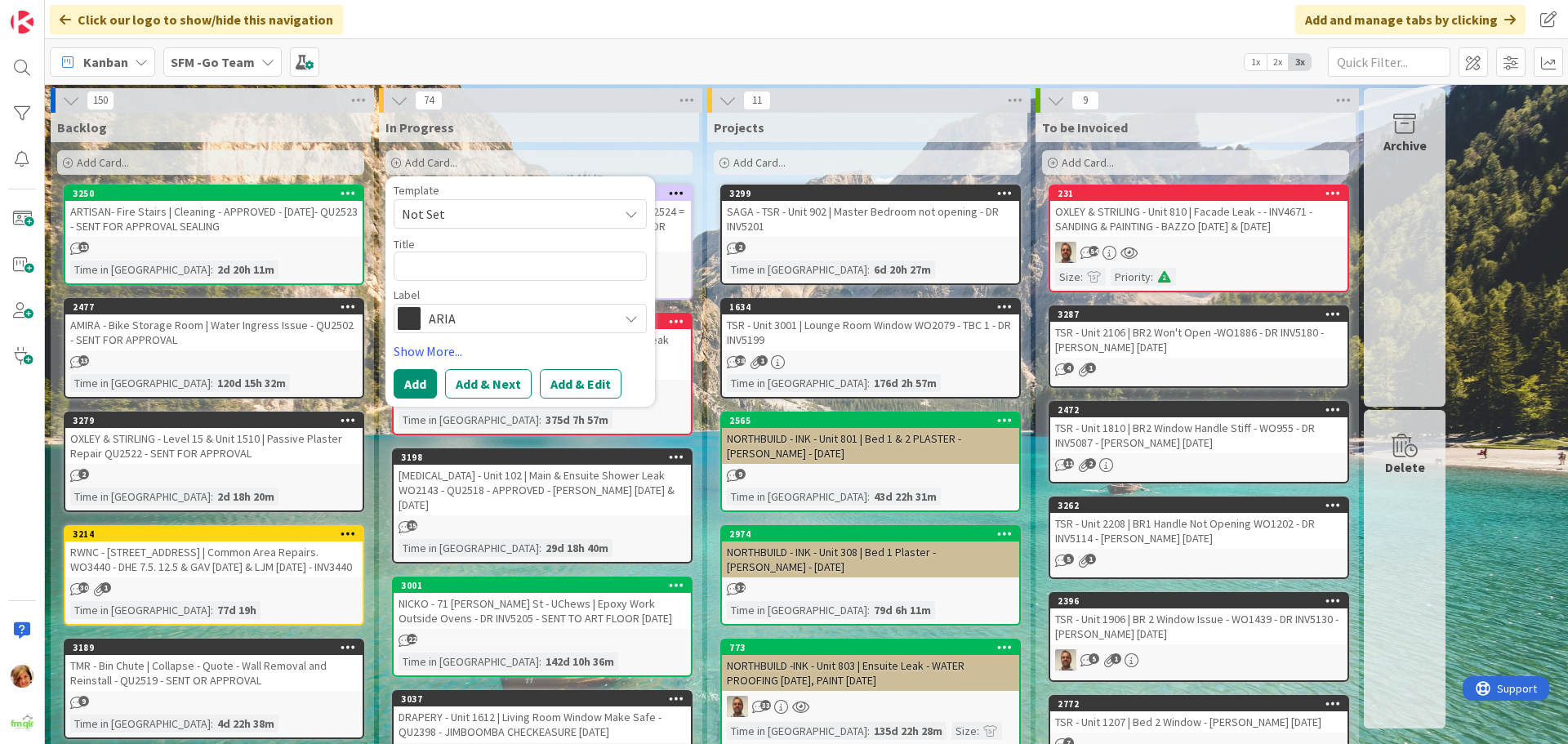
type textarea "T"
type textarea "x"
type textarea "TS"
type textarea "x"
type textarea "TSR"
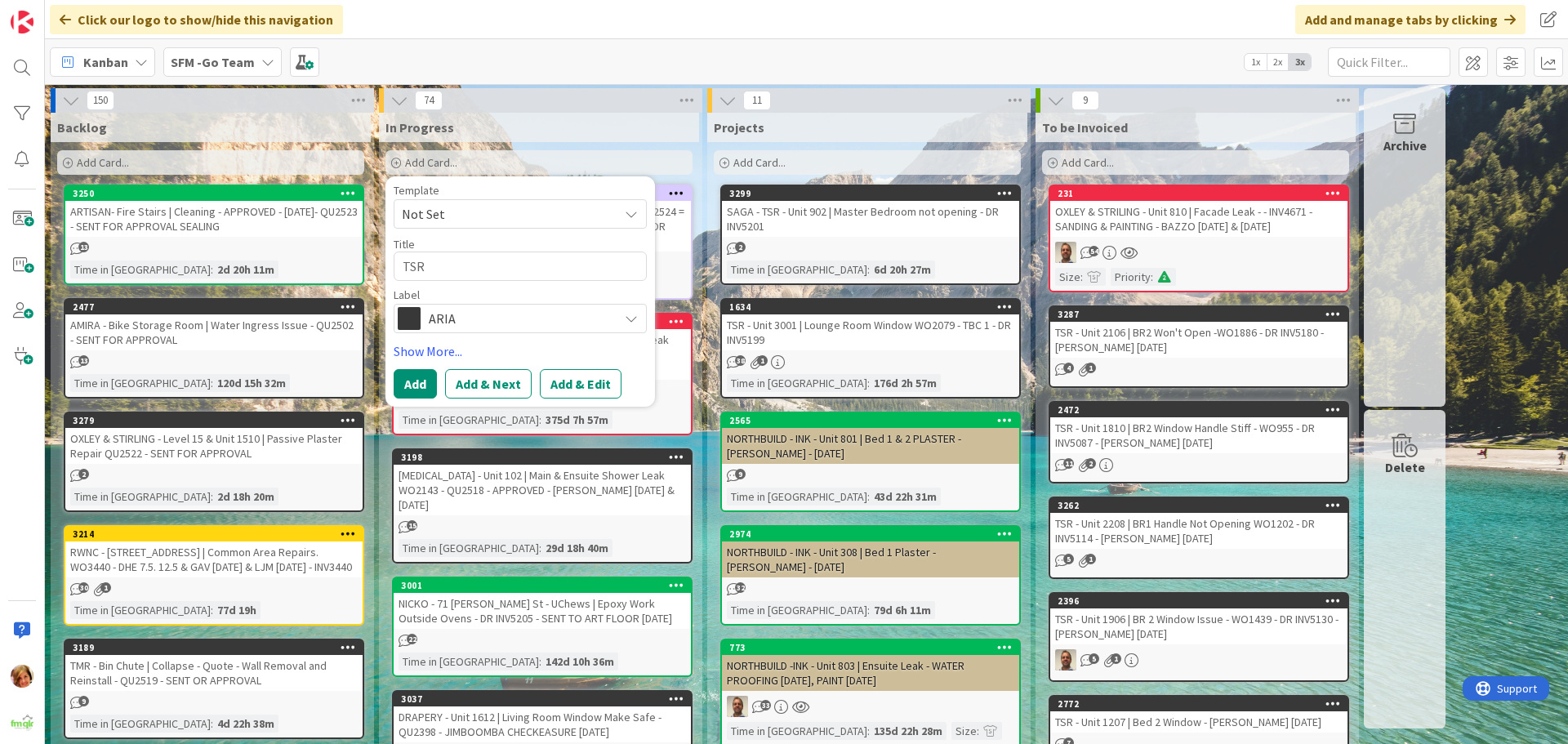
type textarea "x"
type textarea "TSR"
type textarea "x"
type textarea "TSR -"
type textarea "x"
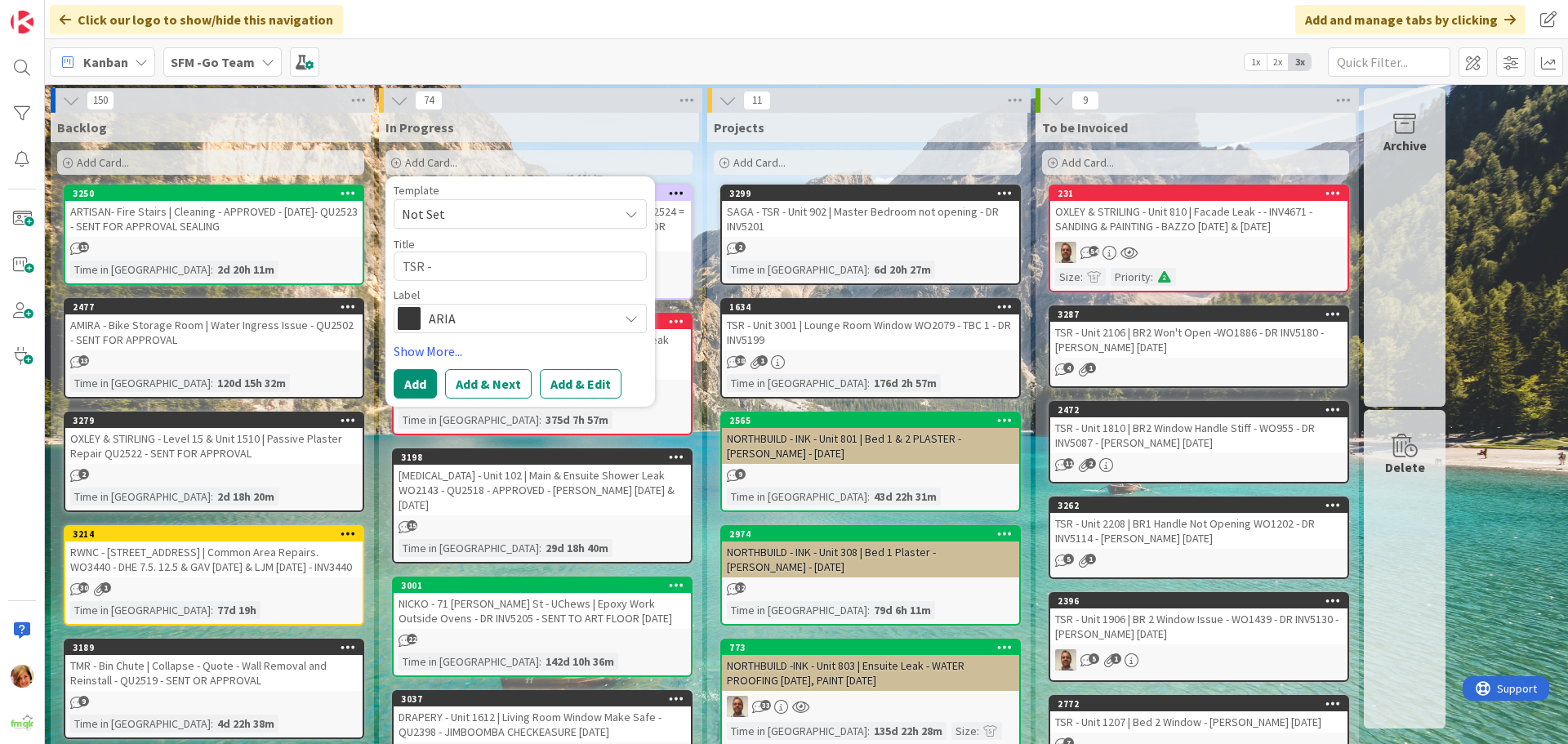
type textarea "TSR -"
type textarea "x"
type textarea "TSR - U"
type textarea "x"
type textarea "TSR - Un"
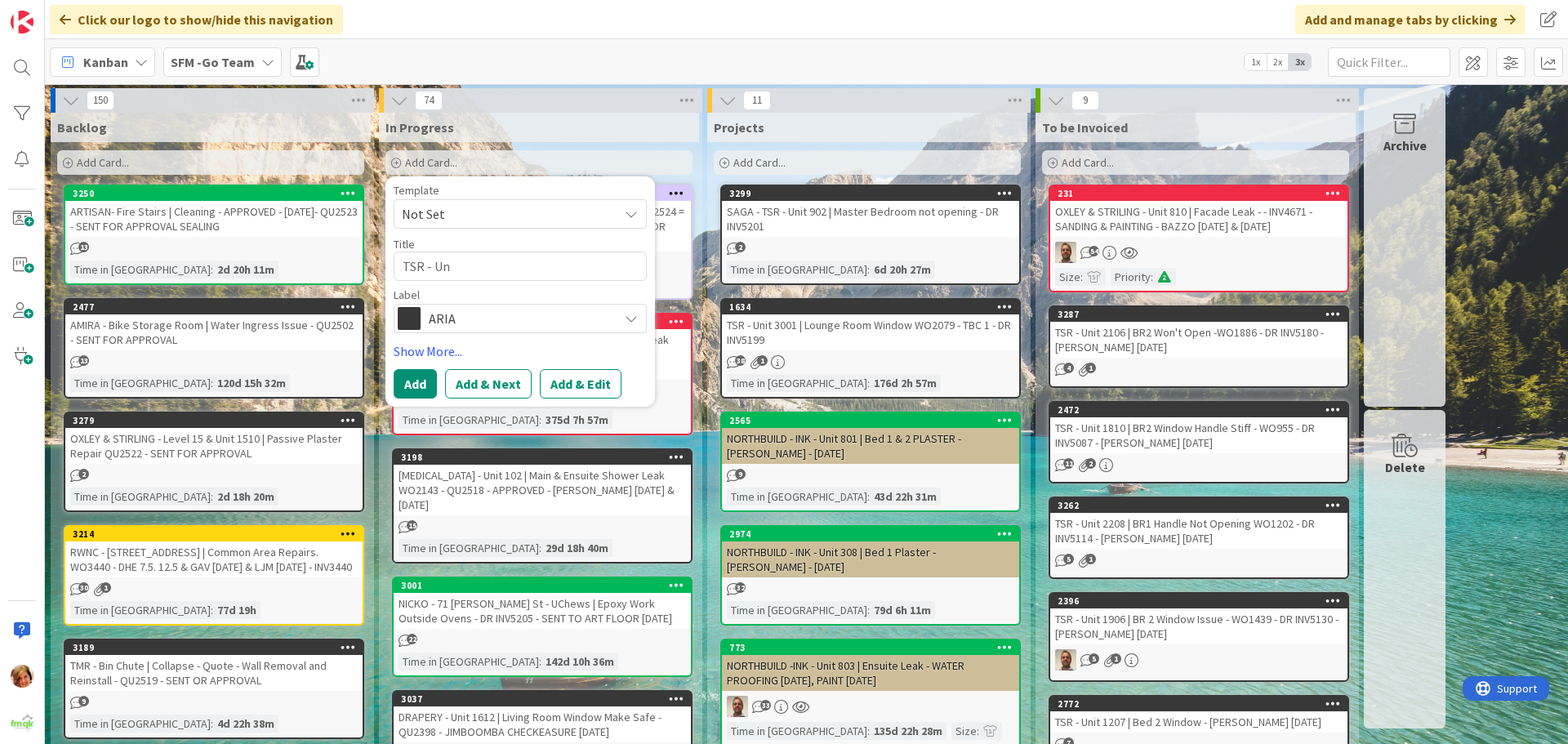
type textarea "x"
type textarea "TSR - Uni"
type textarea "x"
type textarea "TSR - Unit"
type textarea "x"
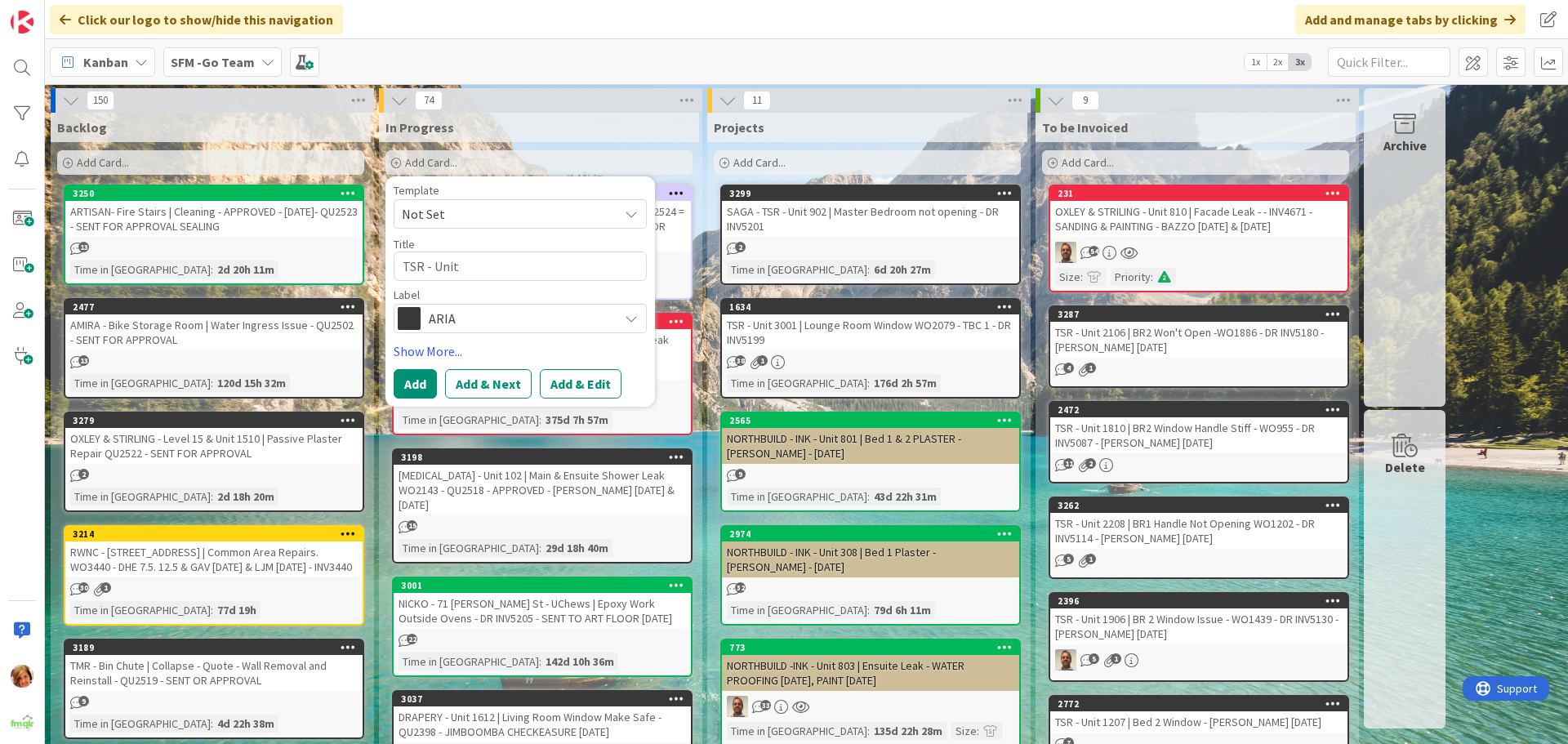
type textarea "TSR - Unit 1"
type textarea "x"
type textarea "TSR - Unit 10"
type textarea "x"
type textarea "TSR - Unit 1010"
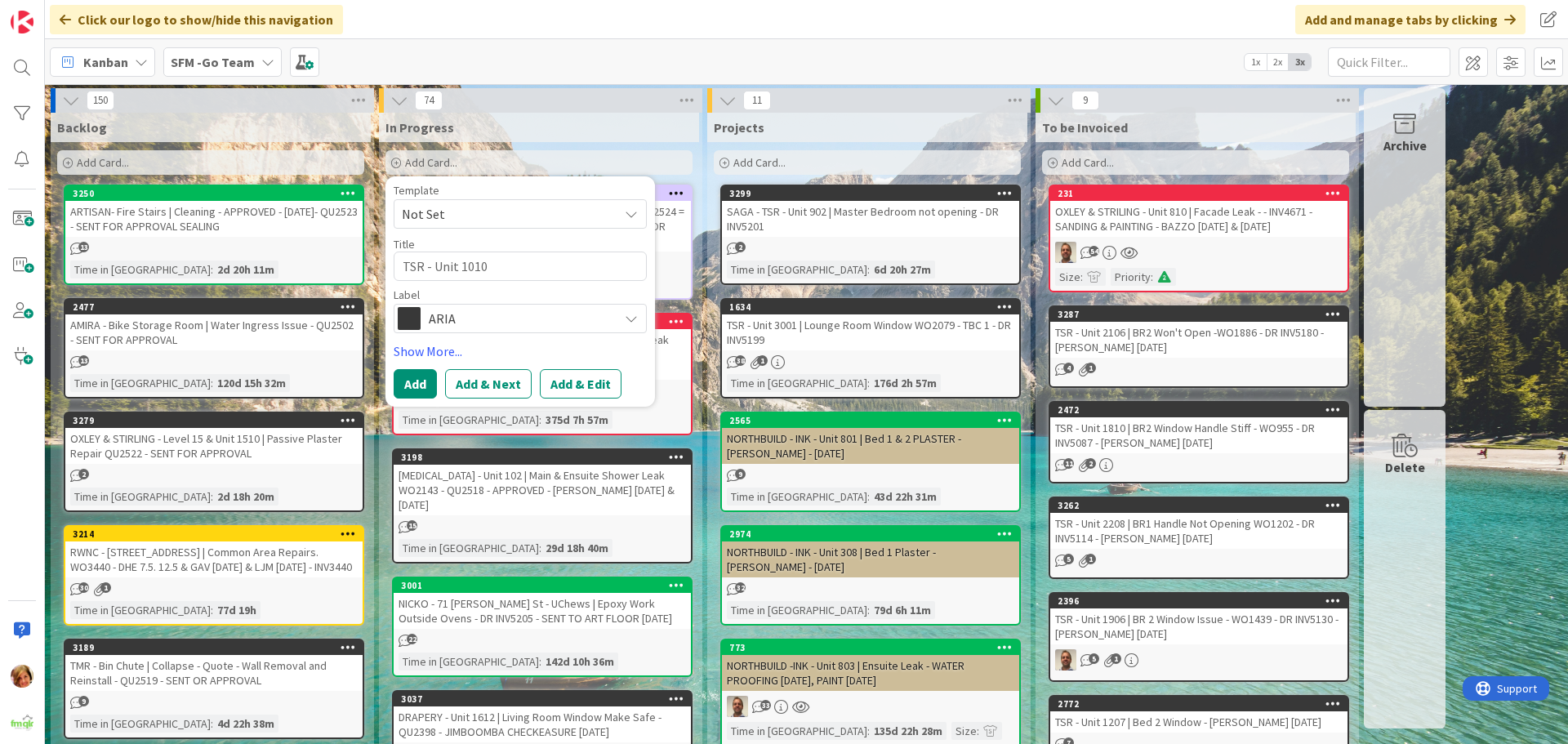
type textarea "x"
type textarea "TSR - Unit 1010"
type textarea "x"
type textarea "TSR - Unit 1010 |"
type textarea "x"
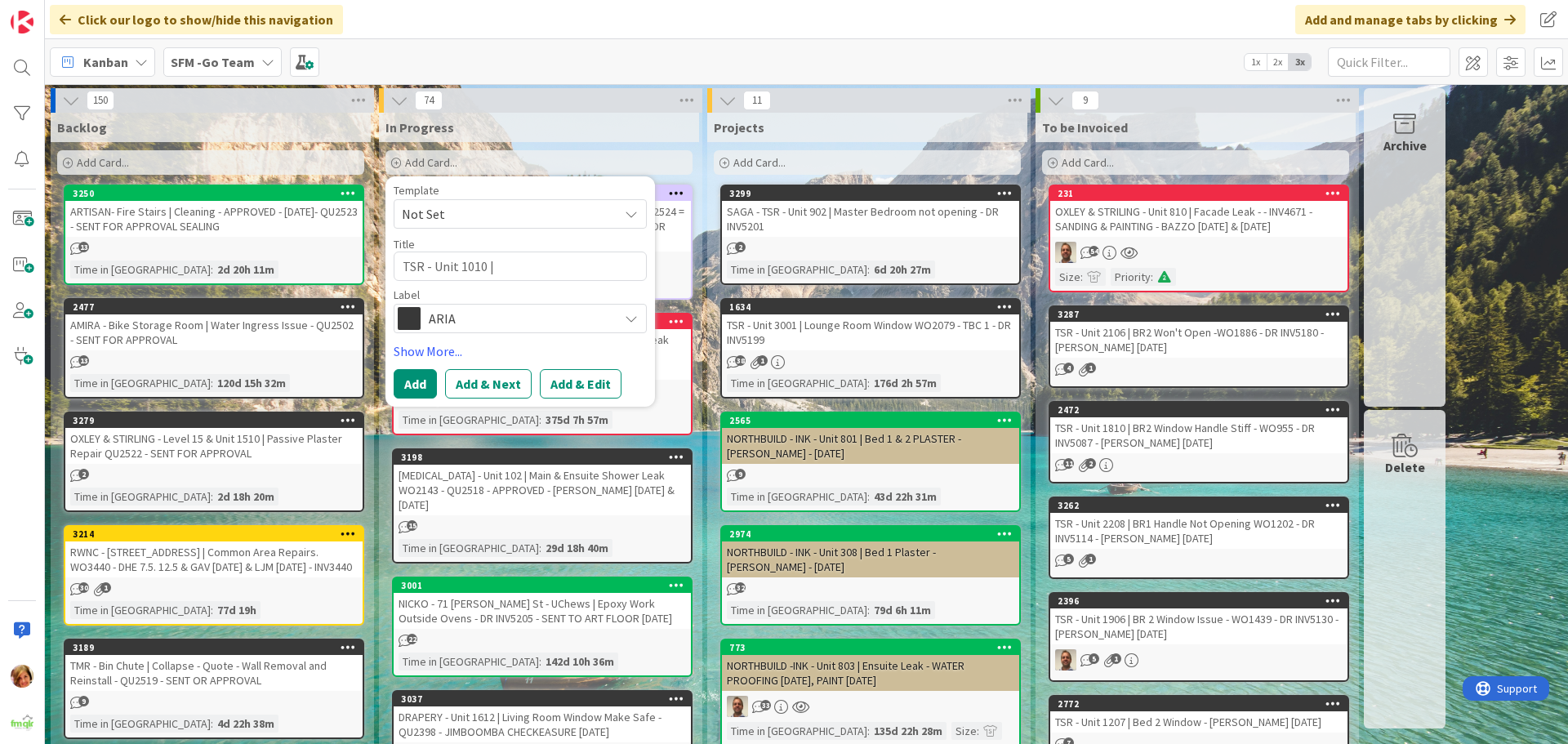
type textarea "TSR - Unit 1010 |"
type textarea "x"
type textarea "TSR - Unit 1010 | b"
type textarea "x"
type textarea "TSR - Unit 1010 | br"
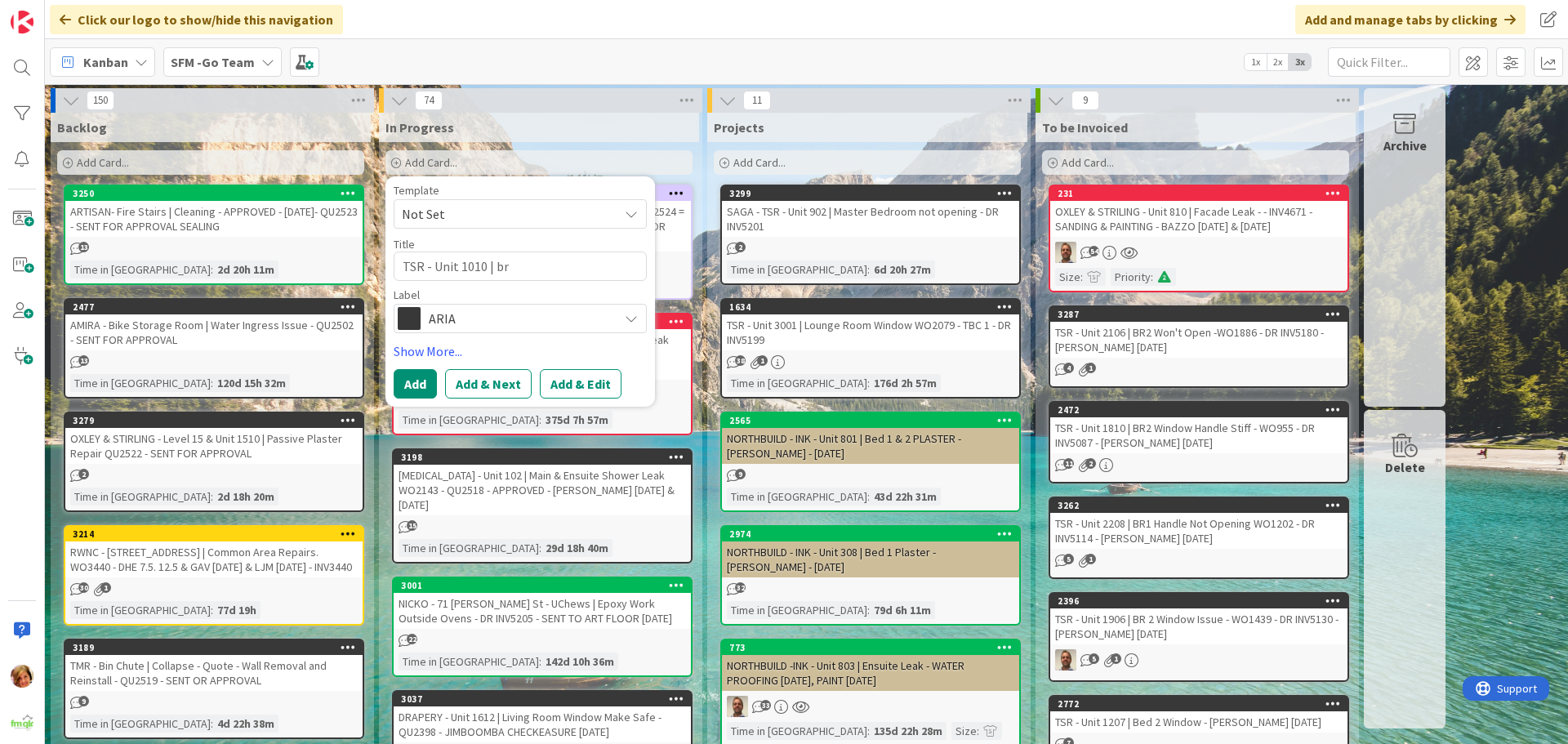
type textarea "x"
type textarea "TSR - Unit 1010 | br2"
type textarea "x"
type textarea "TSR - Unit 1010 | br2"
type textarea "x"
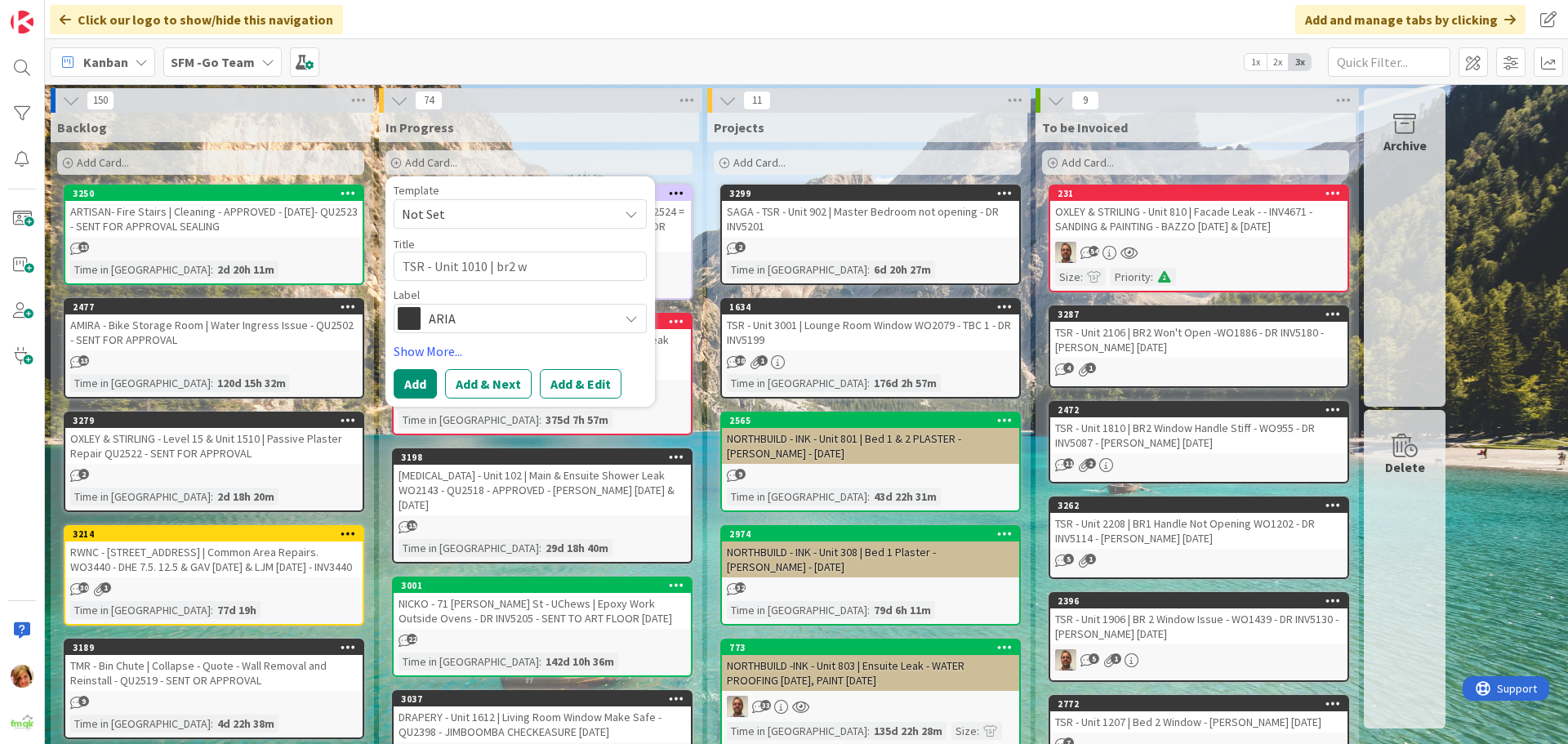
type textarea "TSR - Unit 1010 | br2 wI"
type textarea "x"
type textarea "TSR - Unit 1010 | br2 wIND"
type textarea "x"
type textarea "TSR - Unit 1010 | br2 wINDO"
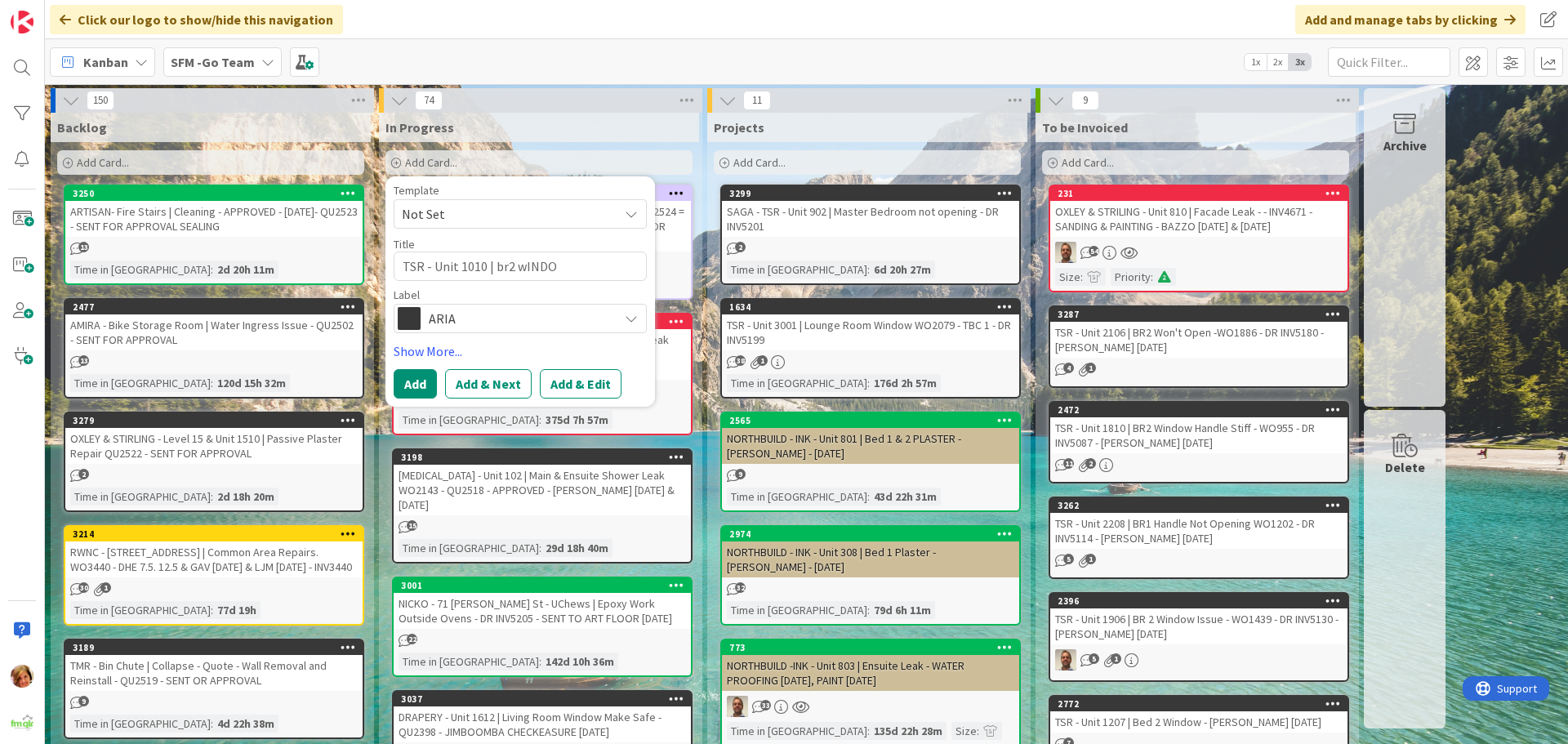
type textarea "x"
type textarea "TSR - Unit 1010 | br2 wIND"
type textarea "x"
type textarea "TSR - Unit 1010 | br2 wIN"
type textarea "x"
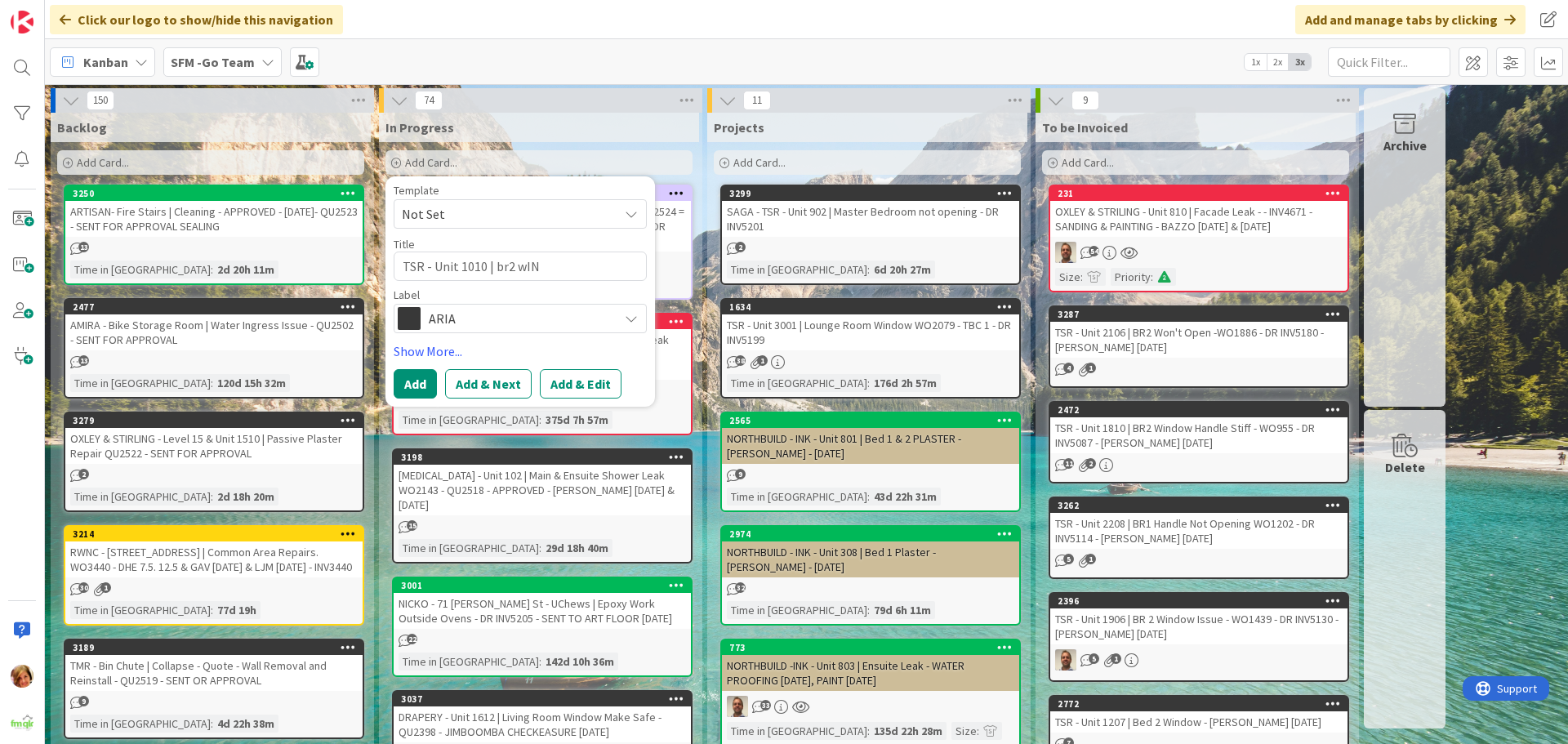
type textarea "TSR - Unit 1010 | br2 wI"
type textarea "x"
type textarea "TSR - Unit 1010 | br2 w"
type textarea "x"
type textarea "TSR - Unit 1010 | br2"
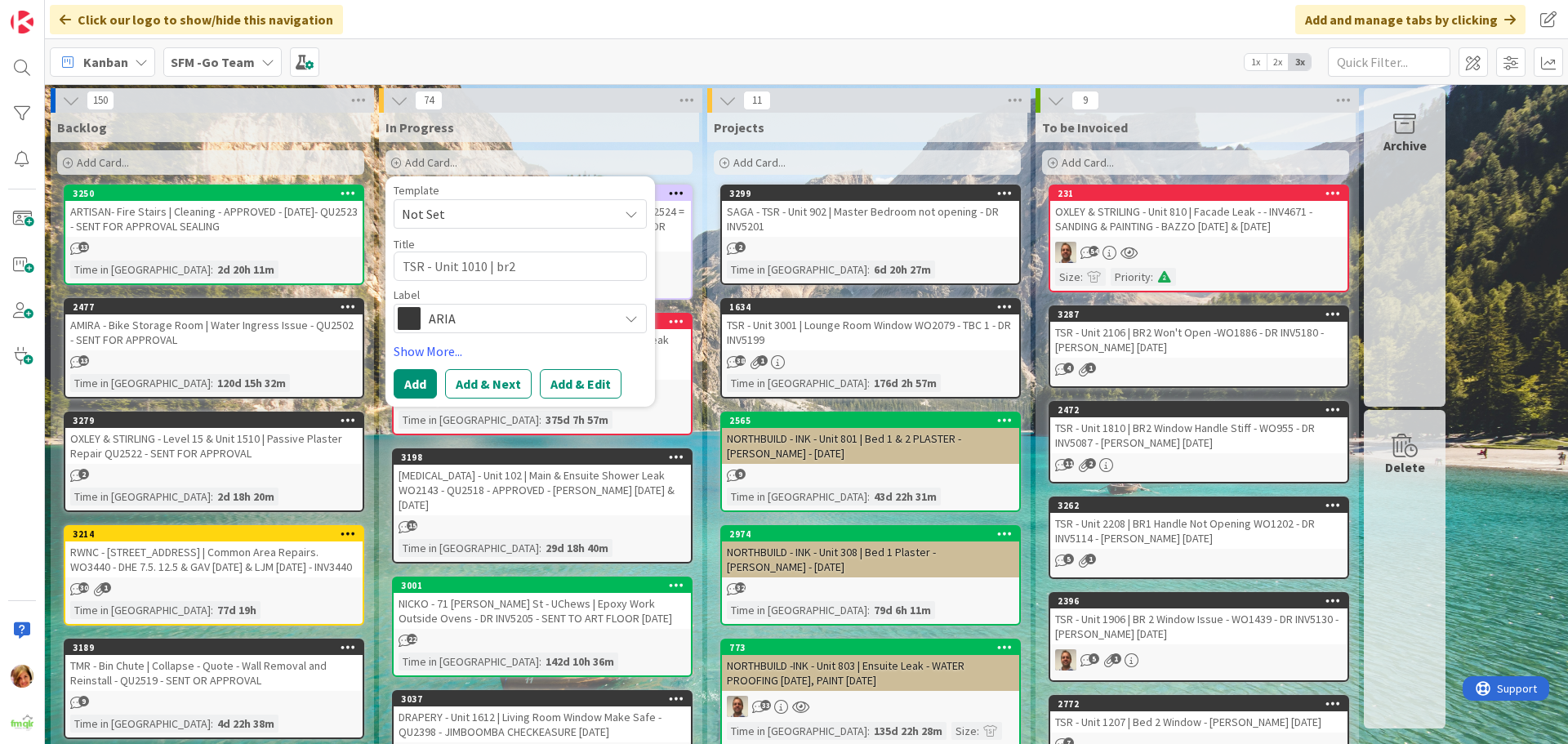
type textarea "x"
type textarea "TSR - Unit 1010 | br2"
type textarea "x"
type textarea "TSR - Unit 1010 | br"
type textarea "x"
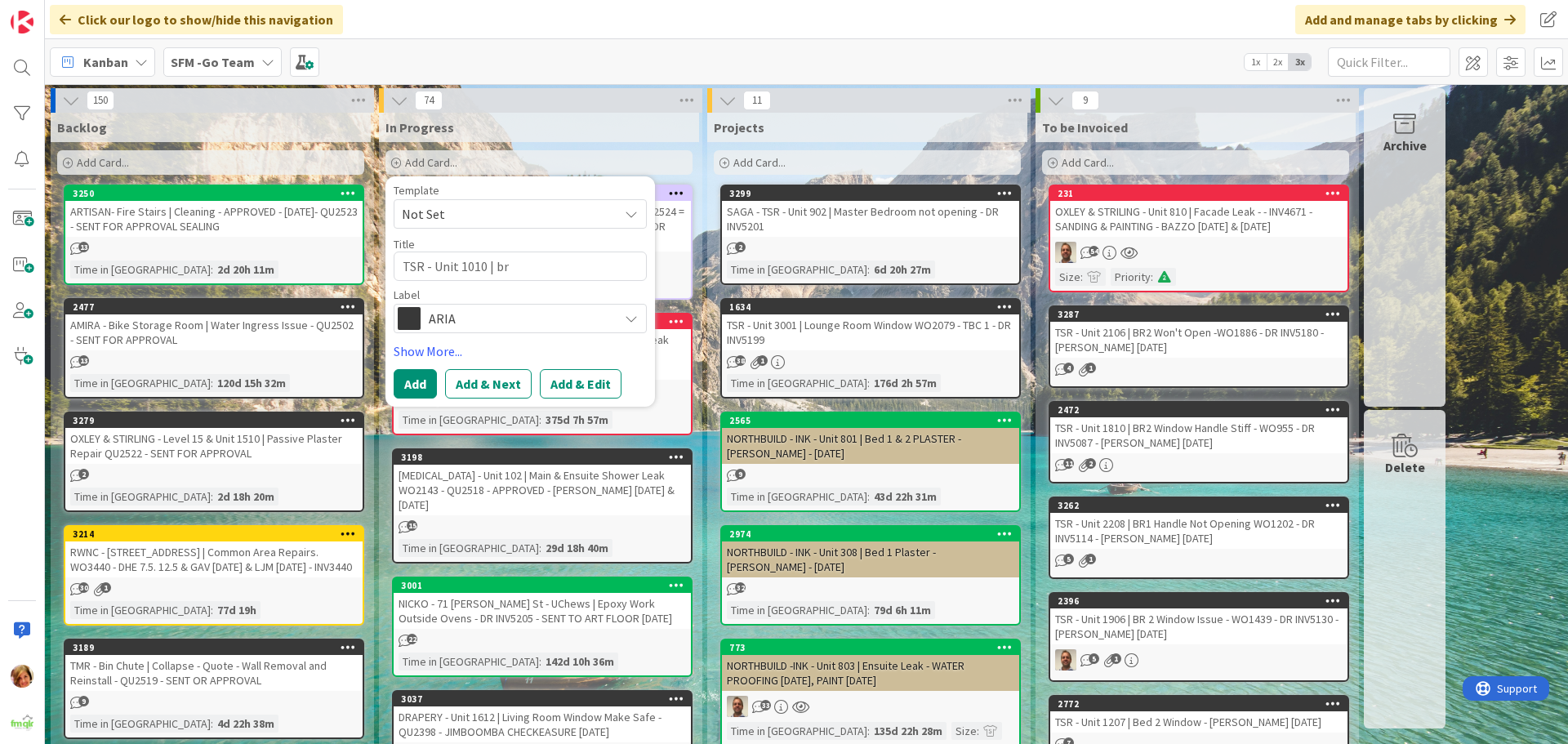
type textarea "TSR - Unit 1010 | b"
type textarea "x"
type textarea "TSR - Unit 1010 |"
type textarea "x"
type textarea "TSR - Unit 1010 | B"
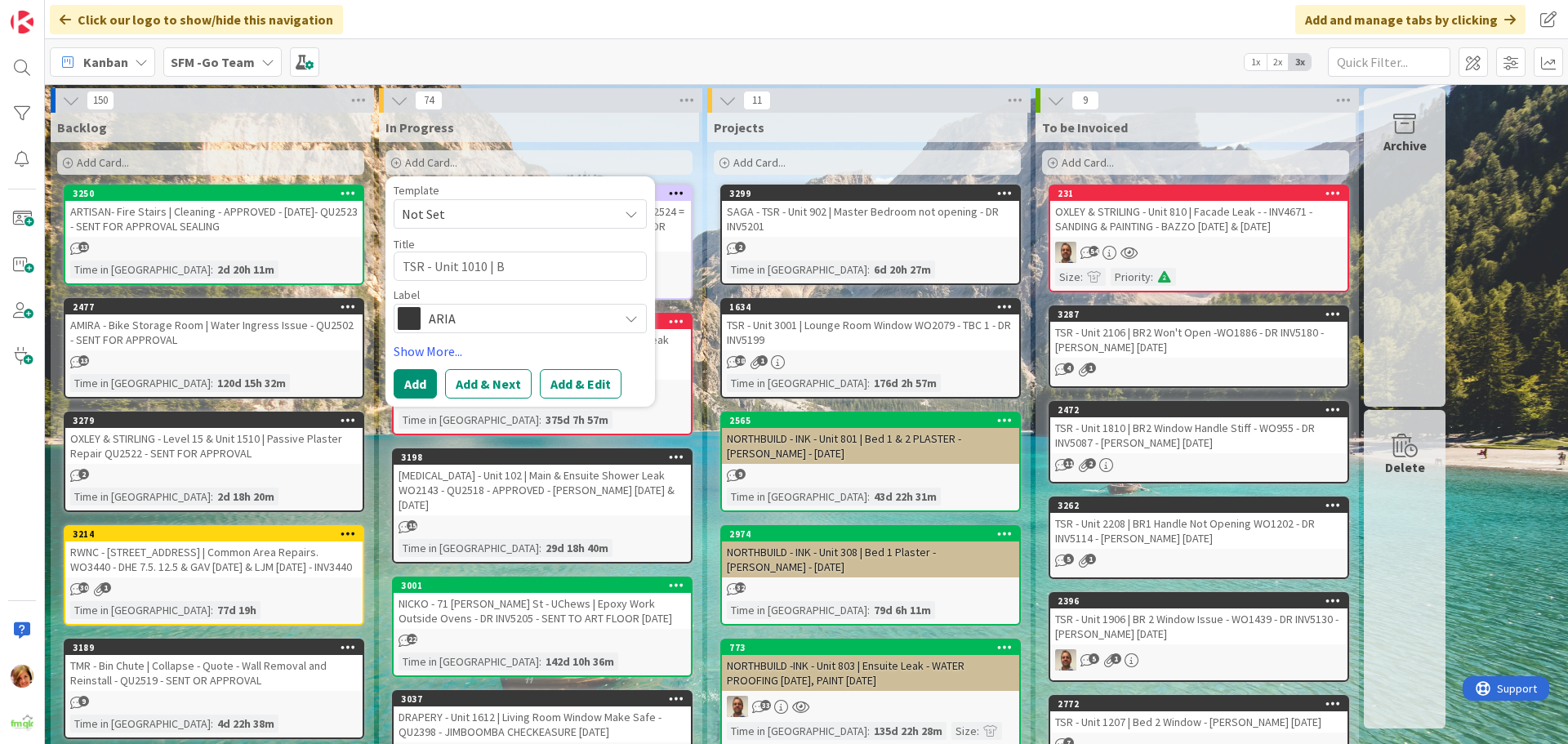
type textarea "x"
type textarea "TSR - Unit 1010 | BR"
type textarea "x"
type textarea "TSR - Unit 1010 | BR2"
type textarea "x"
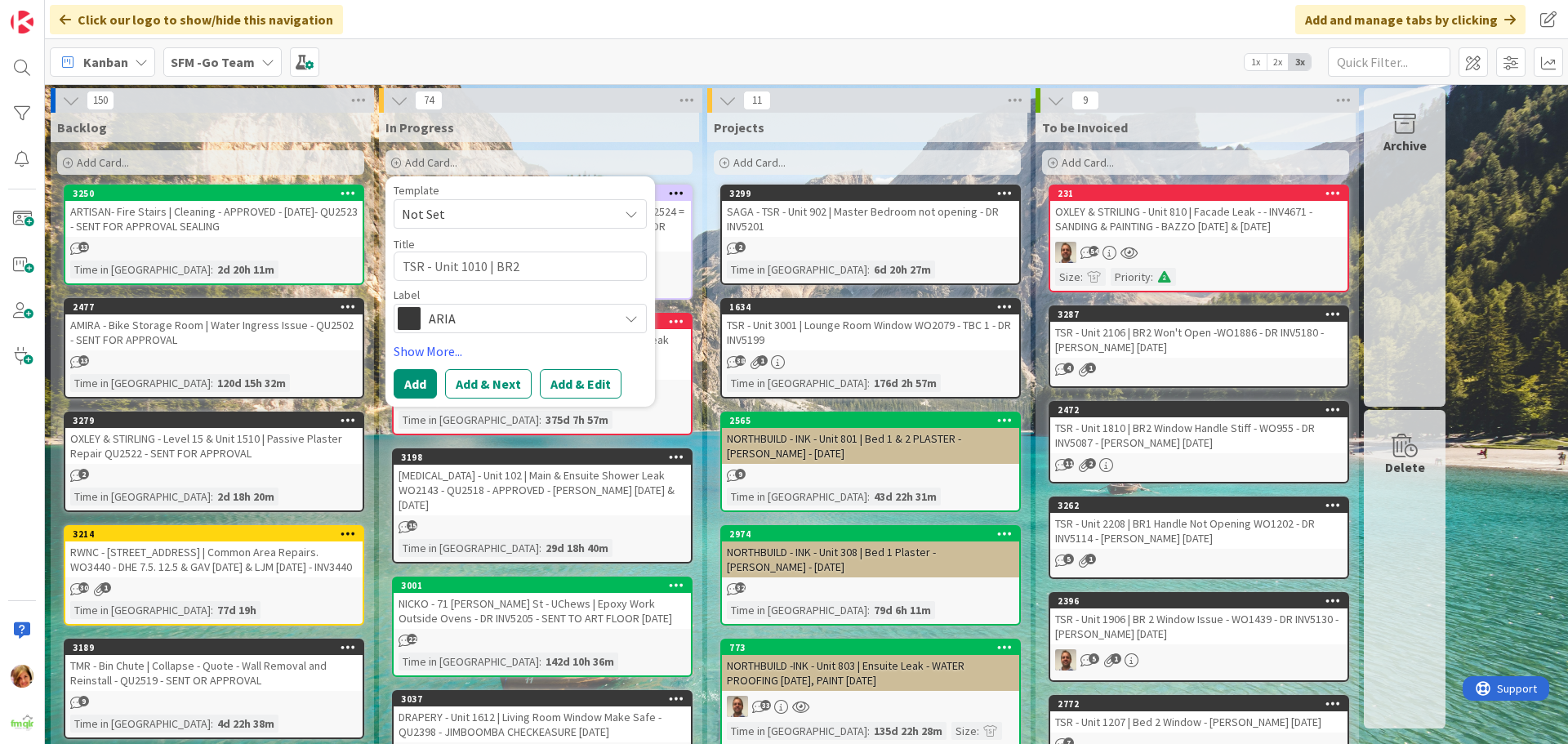
type textarea "TSR - Unit 1010 | BR2"
type textarea "x"
type textarea "TSR - Unit 1010 | BR2 W"
type textarea "x"
type textarea "TSR - Unit 1010 | BR2 Wi"
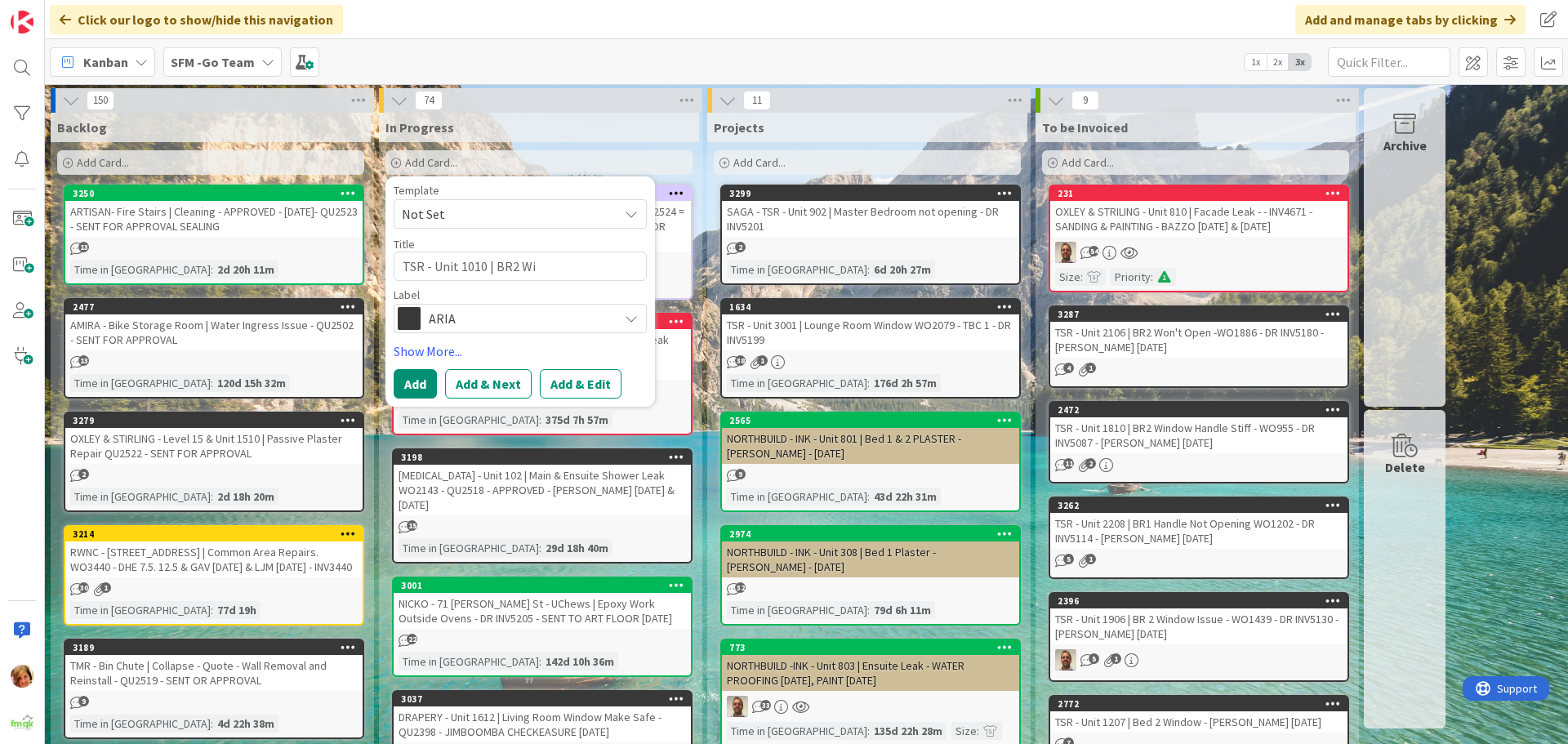
type textarea "x"
type textarea "TSR - Unit 1010 | BR2 Win"
type textarea "x"
type textarea "TSR - Unit 1010 | BR2 Wind"
type textarea "x"
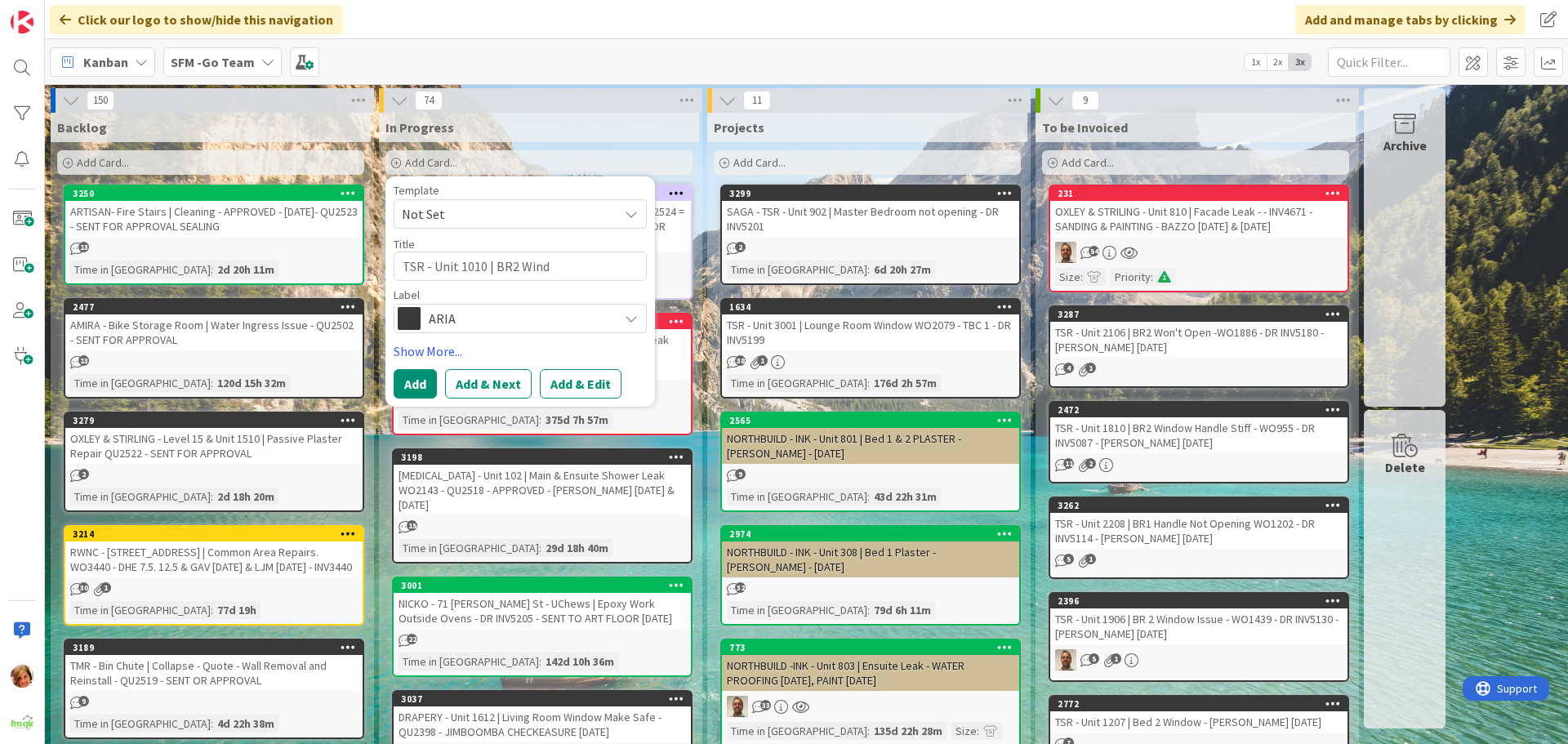
type textarea "TSR - Unit 1010 | BR2 Windo"
type textarea "x"
type textarea "TSR - Unit 1010 | BR2 Window"
type textarea "x"
type textarea "TSR - Unit 1010 | BR2 Window"
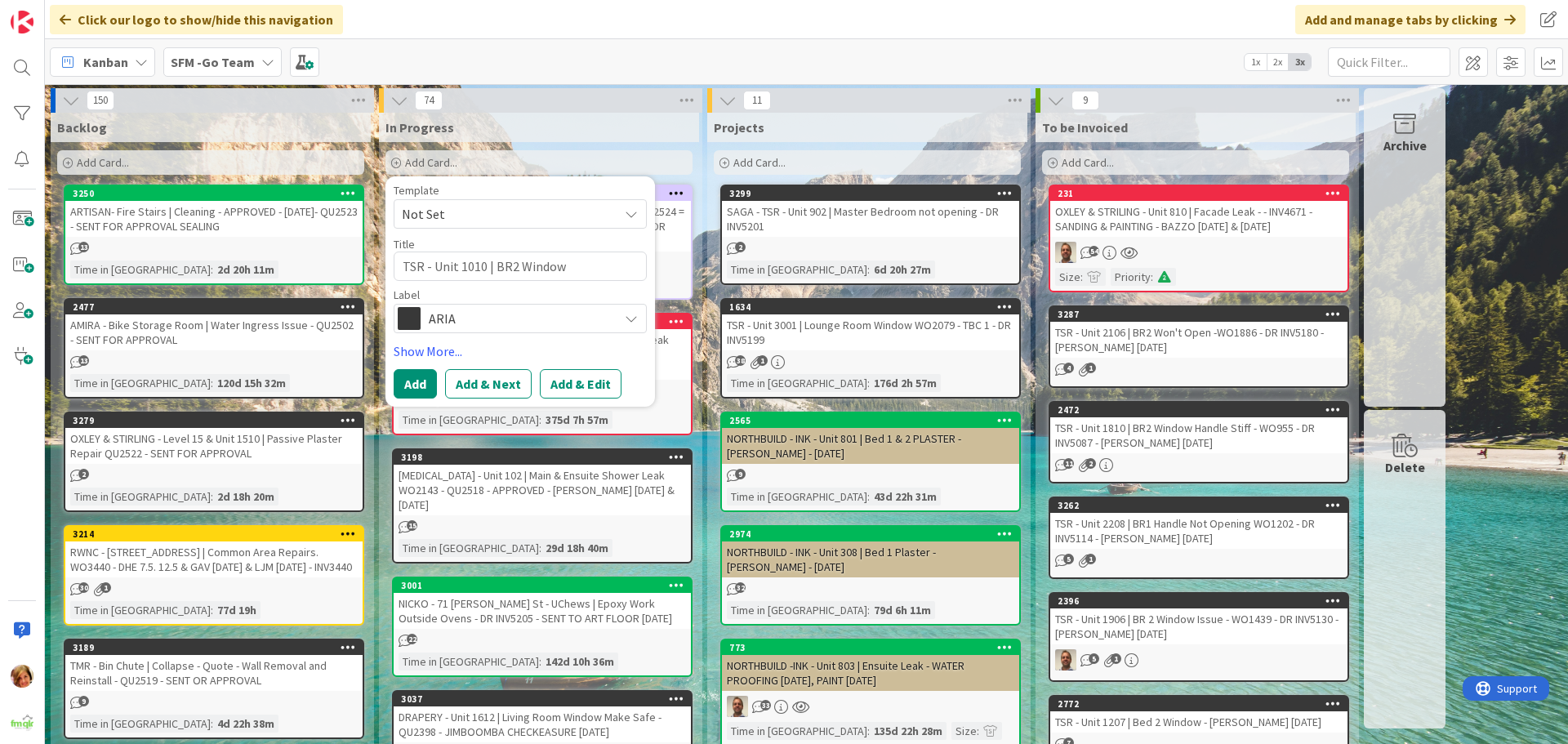
type textarea "x"
type textarea "TSR - Unit 1010 | BR2 Window H"
type textarea "x"
type textarea "TSR - Unit 1010 | BR2 Window Han"
type textarea "x"
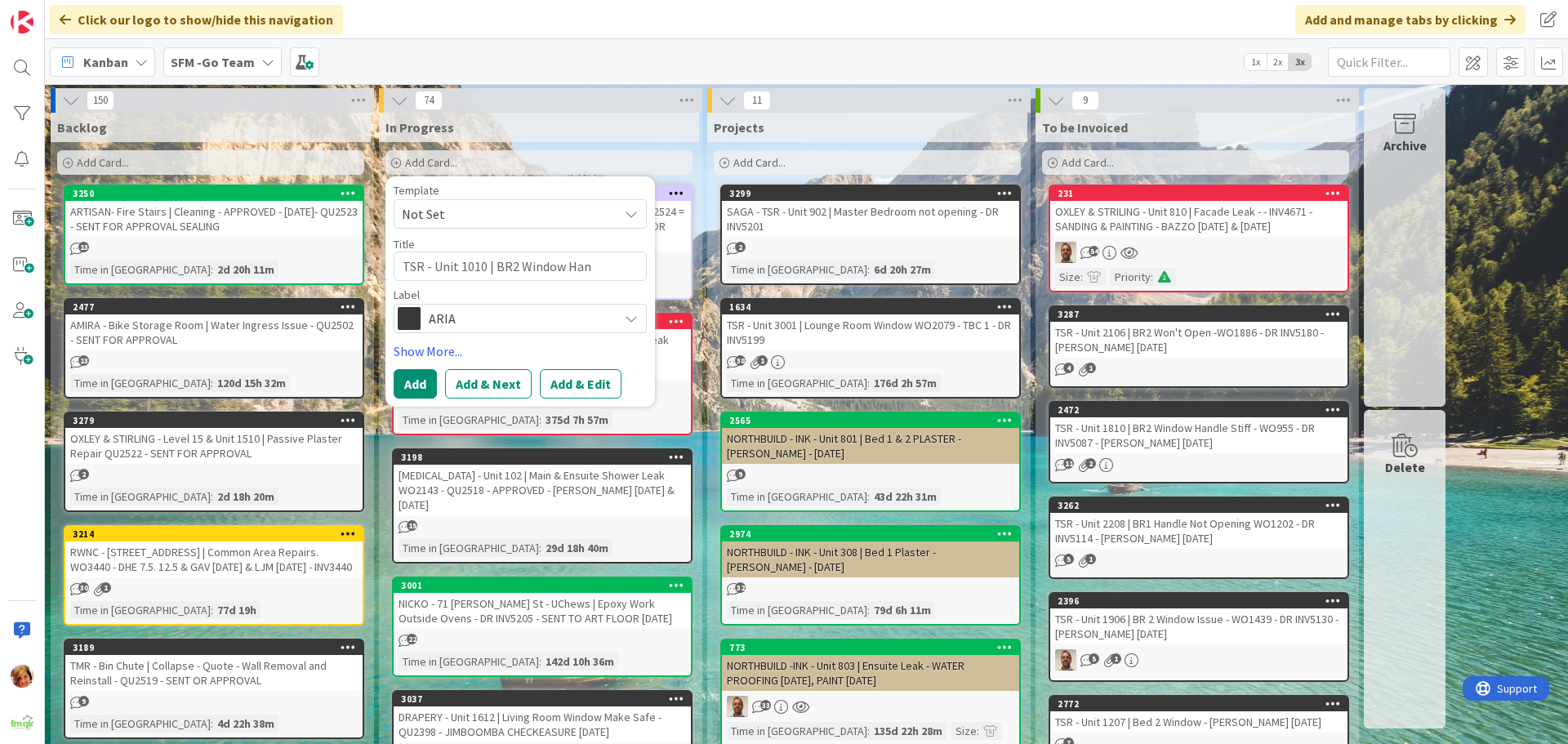
type textarea "TSR - Unit 1010 | BR2 Window Hand"
type textarea "x"
type textarea "TSR - Unit 1010 | BR2 Window Handle"
type textarea "x"
type textarea "TSR - Unit 1010 | BR2 Window Handle"
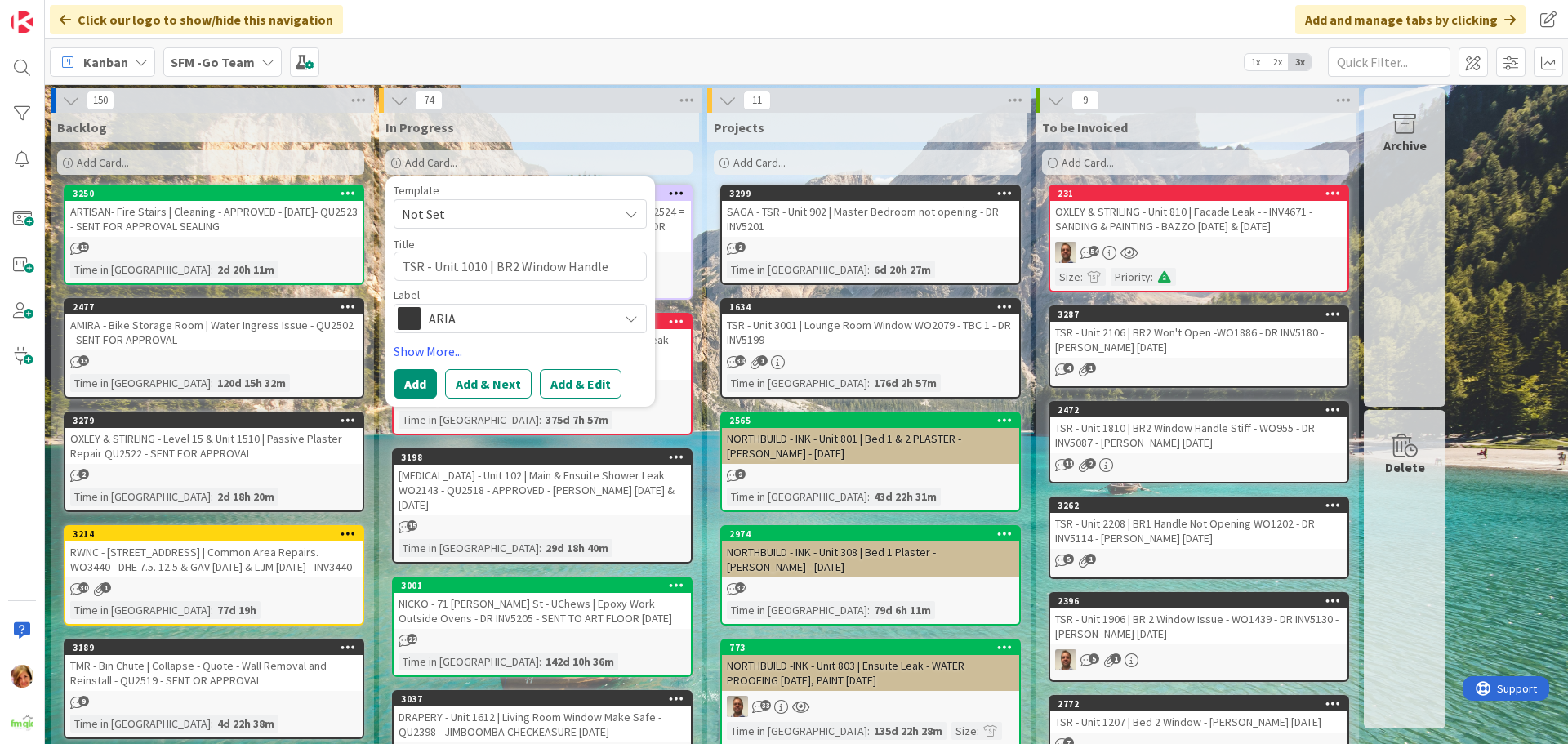
type textarea "x"
type textarea "TSR - Unit 1010 | BR2 Window Handle -"
type textarea "x"
type textarea "TSR - Unit 1010 | BR2 Window Handle -"
type textarea "x"
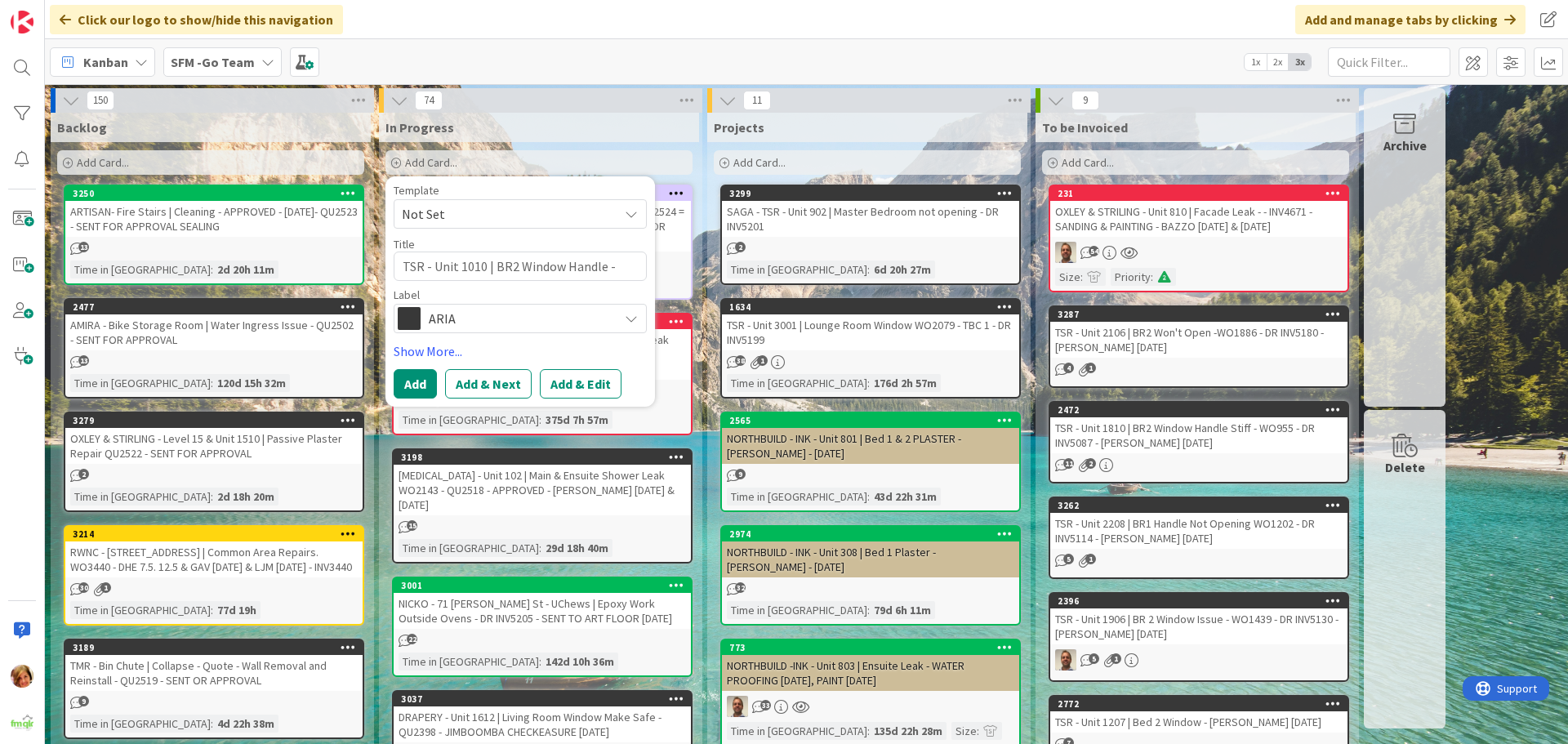
type textarea "TSR - Unit 1010 | BR2 Window Handle - W"
type textarea "x"
type textarea "TSR - Unit 1010 | BR2 Window Handle - WO"
type textarea "x"
type textarea "TSR - Unit 1010 | BR2 Window Handle - WO2"
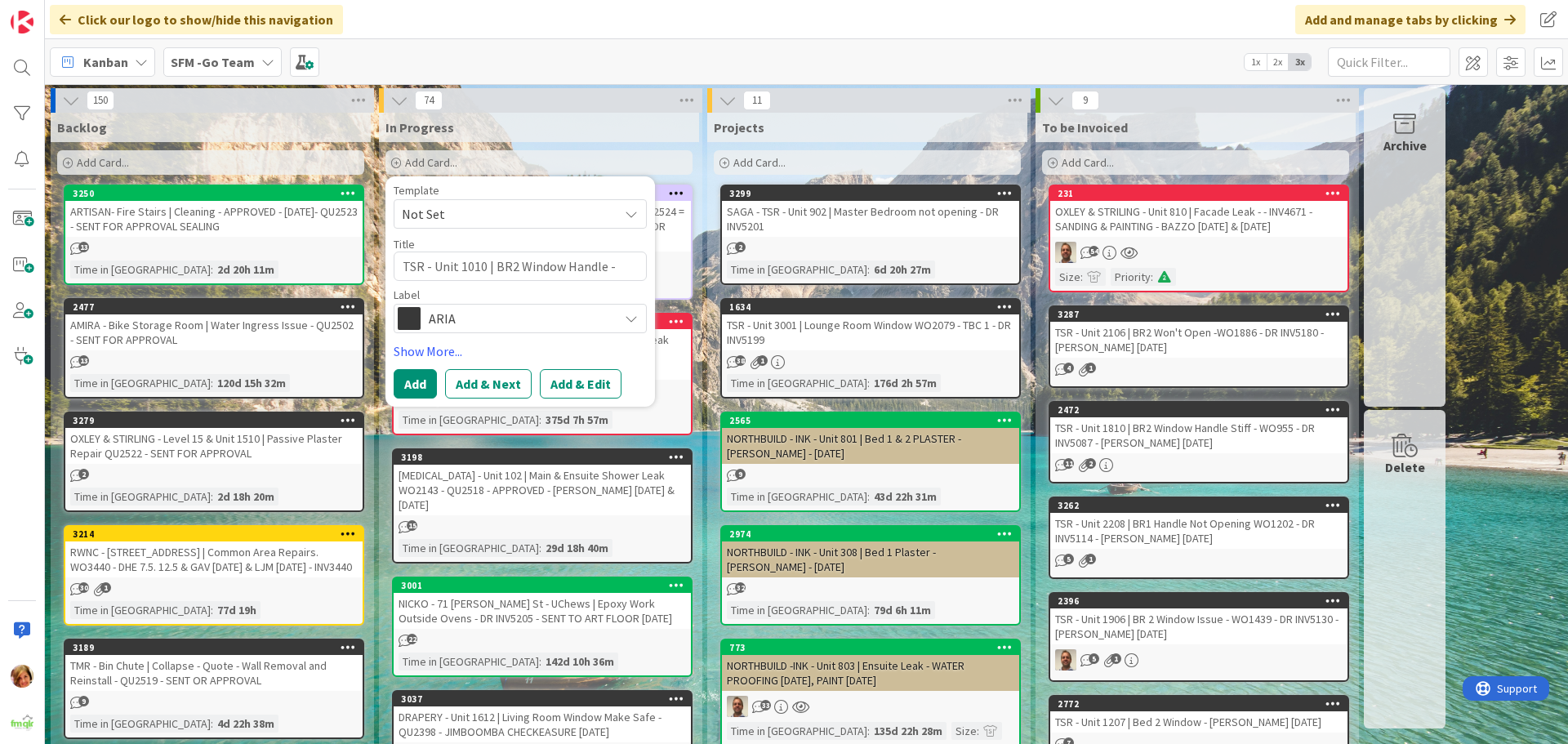
type textarea "x"
type textarea "TSR - Unit 1010 | BR2 Window Handle - WO25"
type textarea "x"
type textarea "TSR - Unit 1010 | BR2 Window Handle - WO254"
click at [426, 397] on button "Add" at bounding box center [415, 403] width 43 height 29
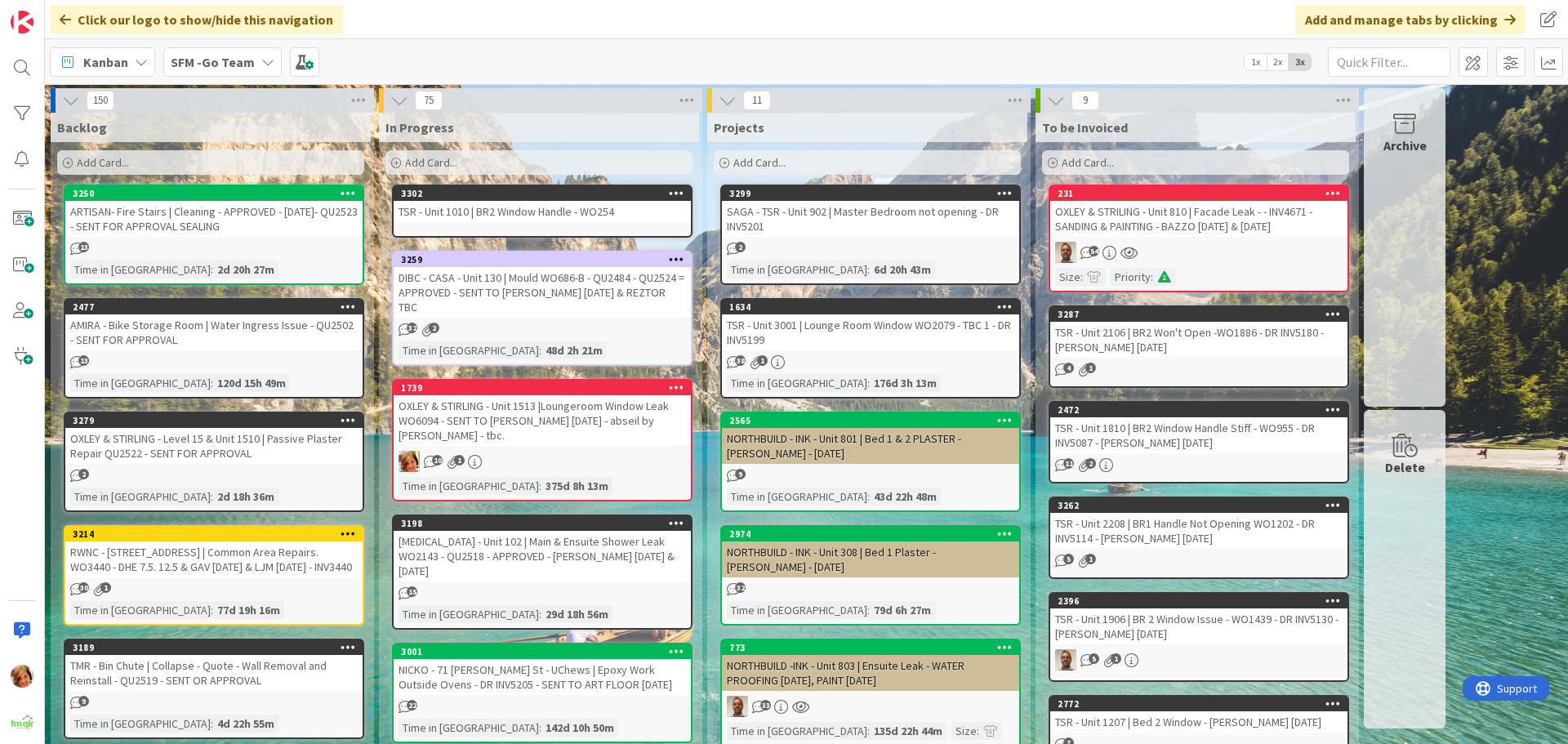
click at [494, 212] on div "TSR - Unit 1010 | BR2 Window Handle - WO254" at bounding box center [542, 211] width 297 height 22
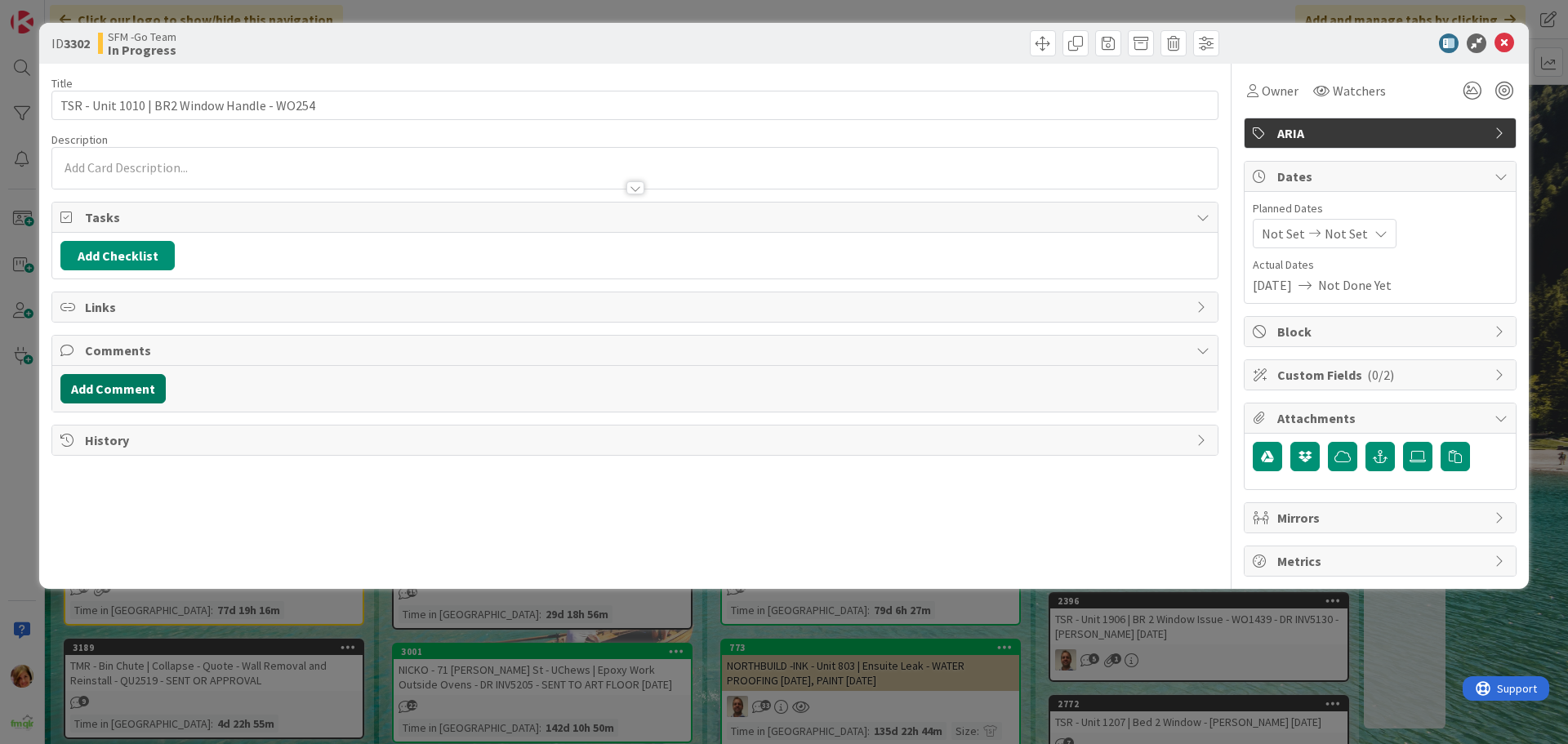
click at [129, 390] on button "Add Comment" at bounding box center [114, 389] width 106 height 29
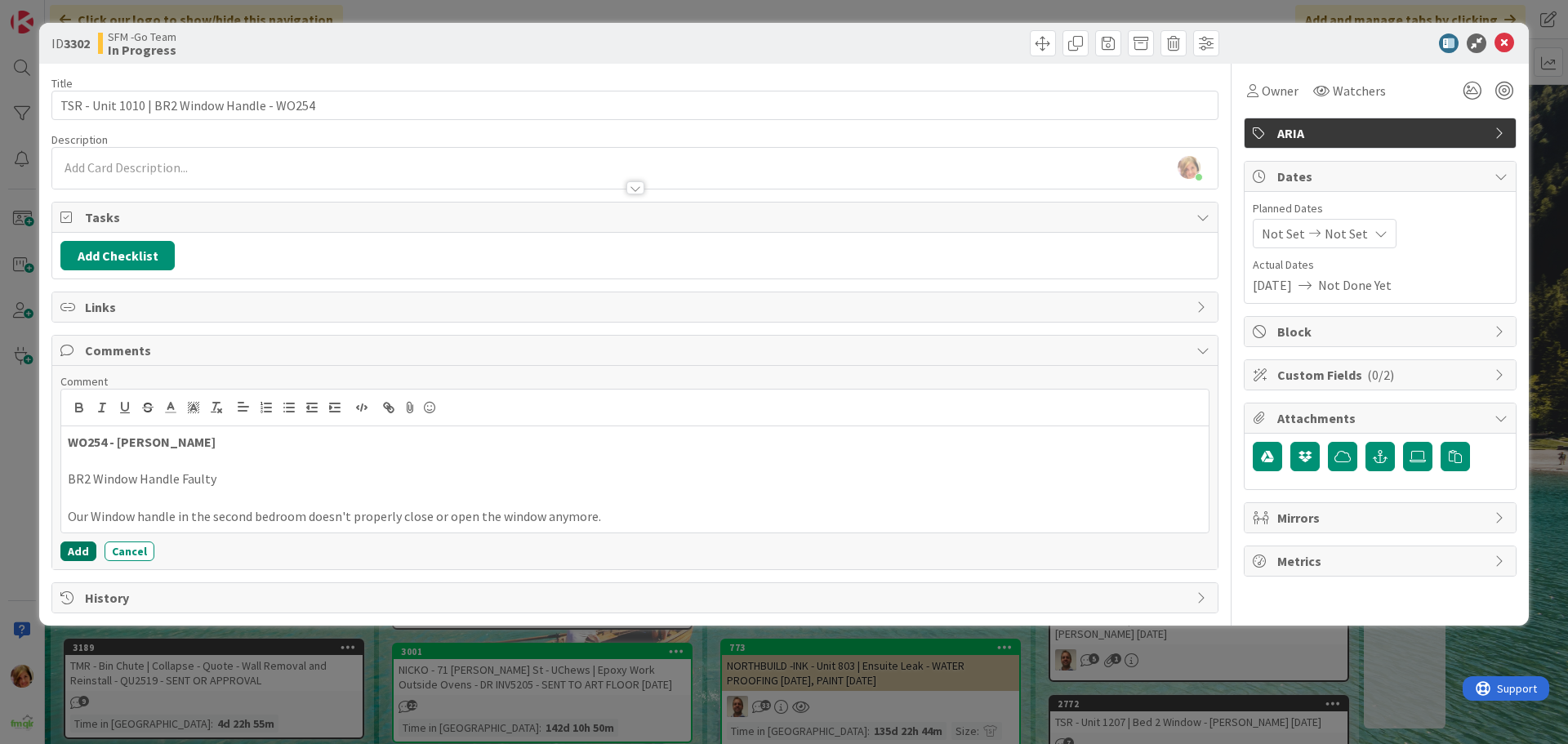
click at [79, 546] on button "Add" at bounding box center [78, 551] width 36 height 20
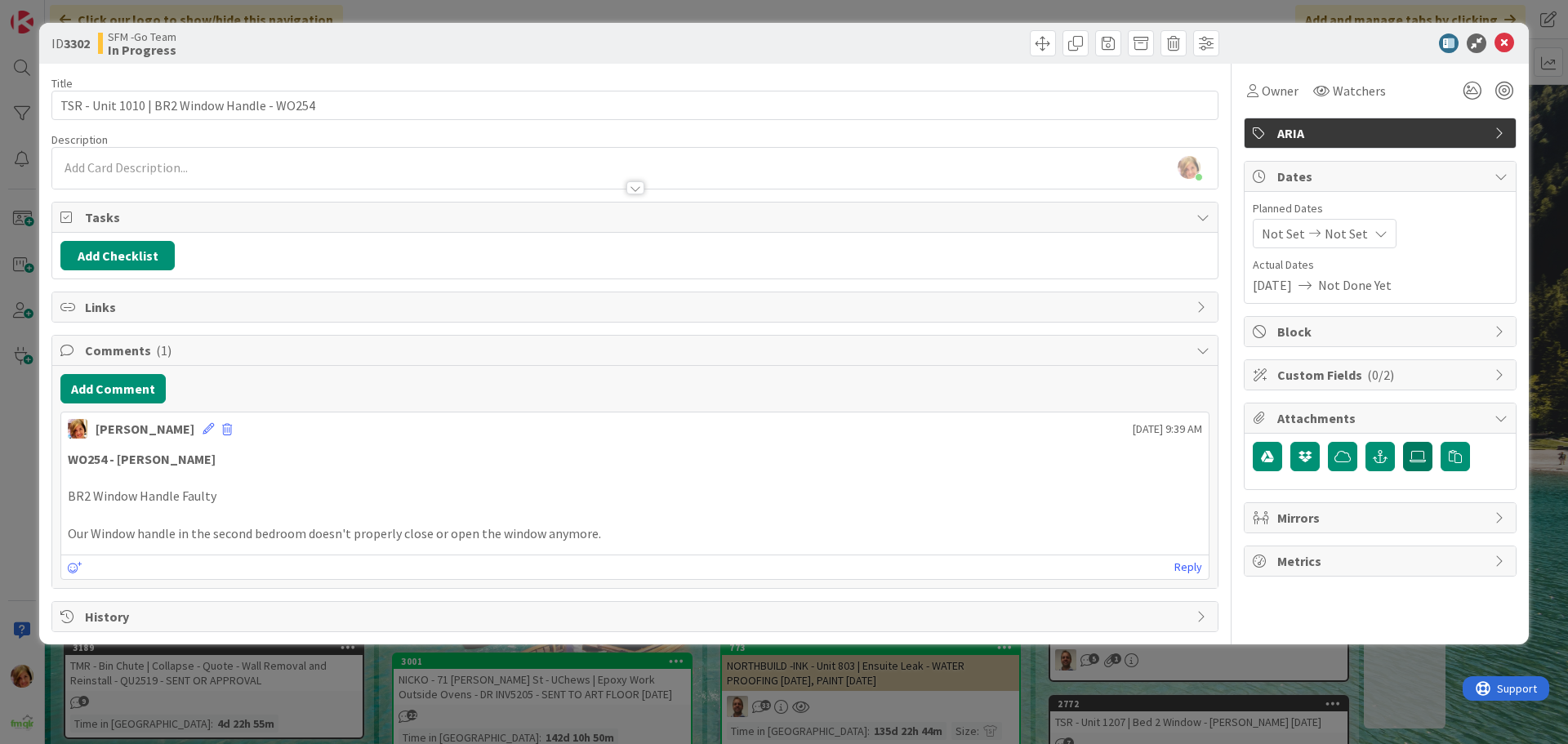
drag, startPoint x: 1416, startPoint y: 444, endPoint x: 1414, endPoint y: 453, distance: 9.2
click at [1416, 444] on label at bounding box center [1417, 456] width 29 height 29
click at [1402, 442] on input "file" at bounding box center [1402, 442] width 0 height 0
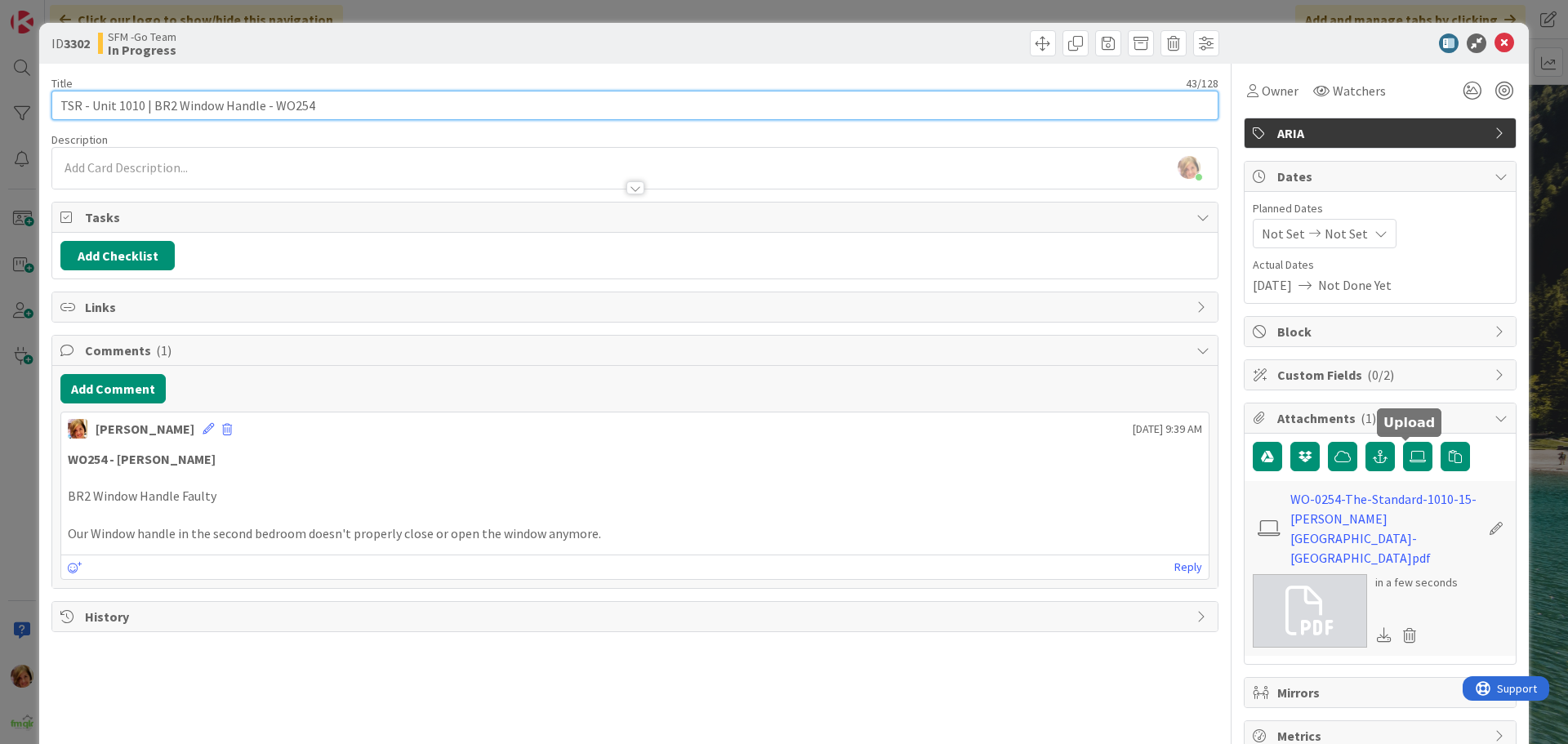
click at [376, 119] on input "TSR - Unit 1010 | BR2 Window Handle - WO254" at bounding box center [635, 106] width 1166 height 29
type input "TSR - Unit 1010 | BR2 Window Handle - WO254 - DR INV5207"
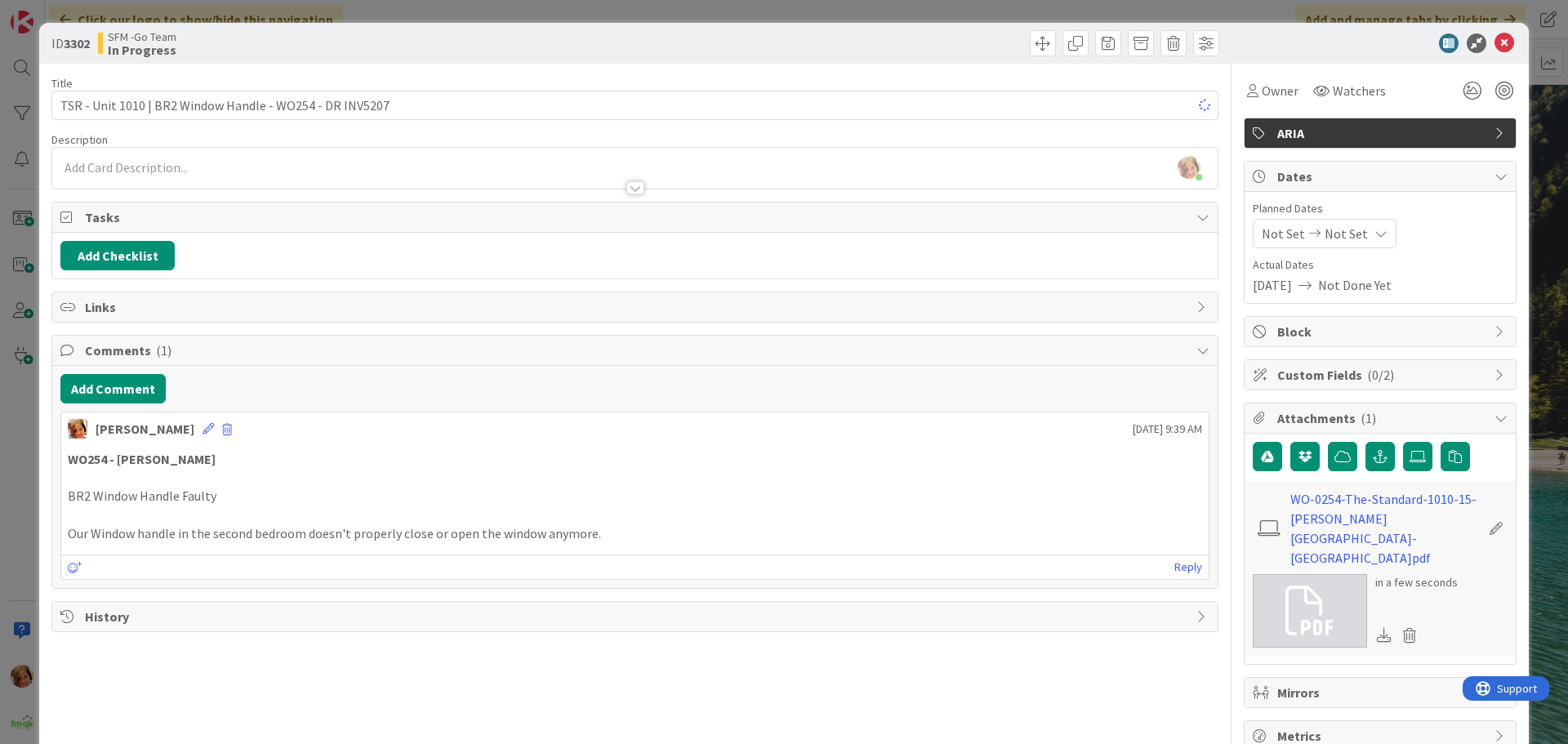
click at [507, 50] on div "SFM -Go Team In Progress" at bounding box center [364, 43] width 533 height 26
click at [1495, 41] on icon at bounding box center [1504, 43] width 20 height 20
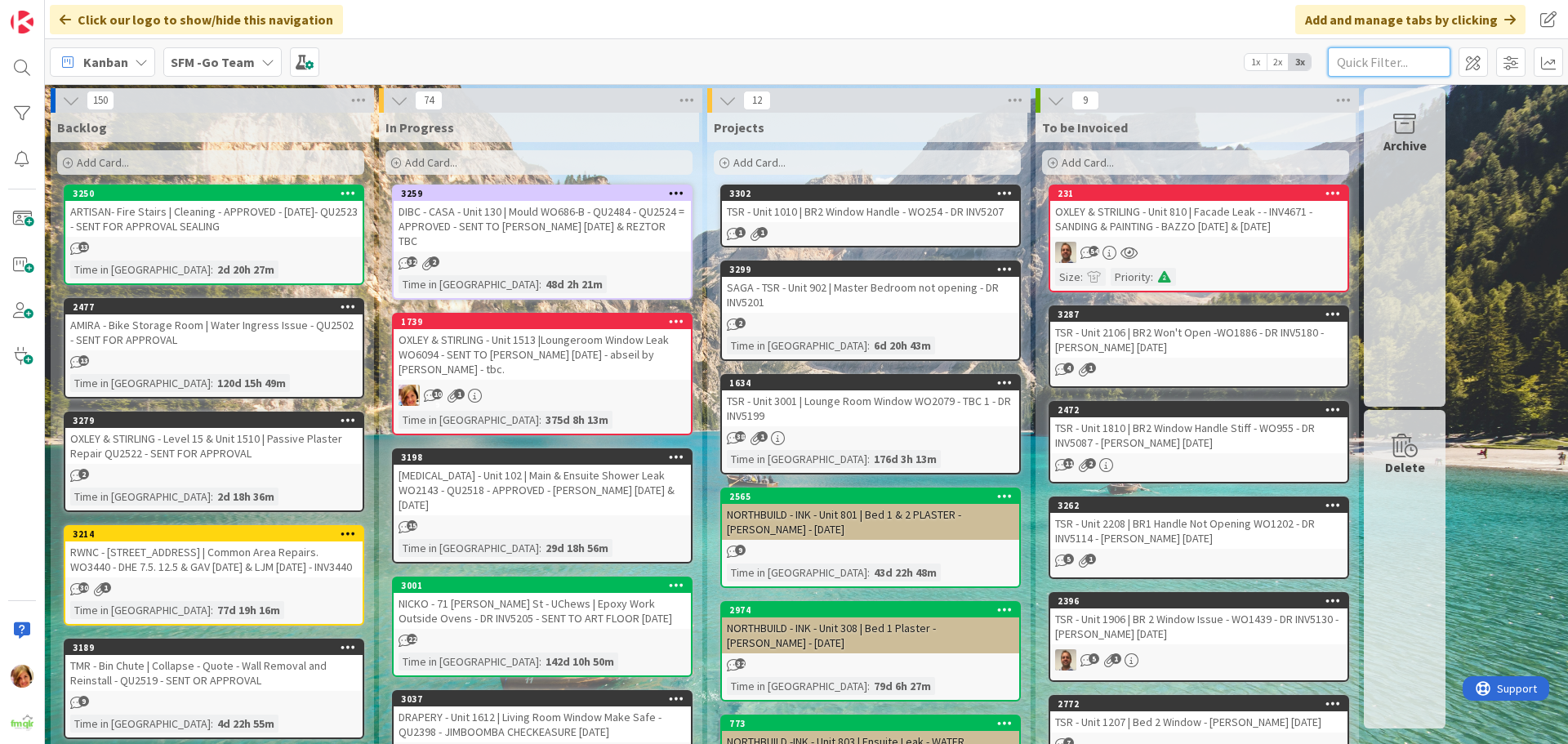
click at [1361, 70] on input "text" at bounding box center [1389, 62] width 122 height 29
click at [1360, 60] on input "text" at bounding box center [1389, 62] width 122 height 29
type input "424"
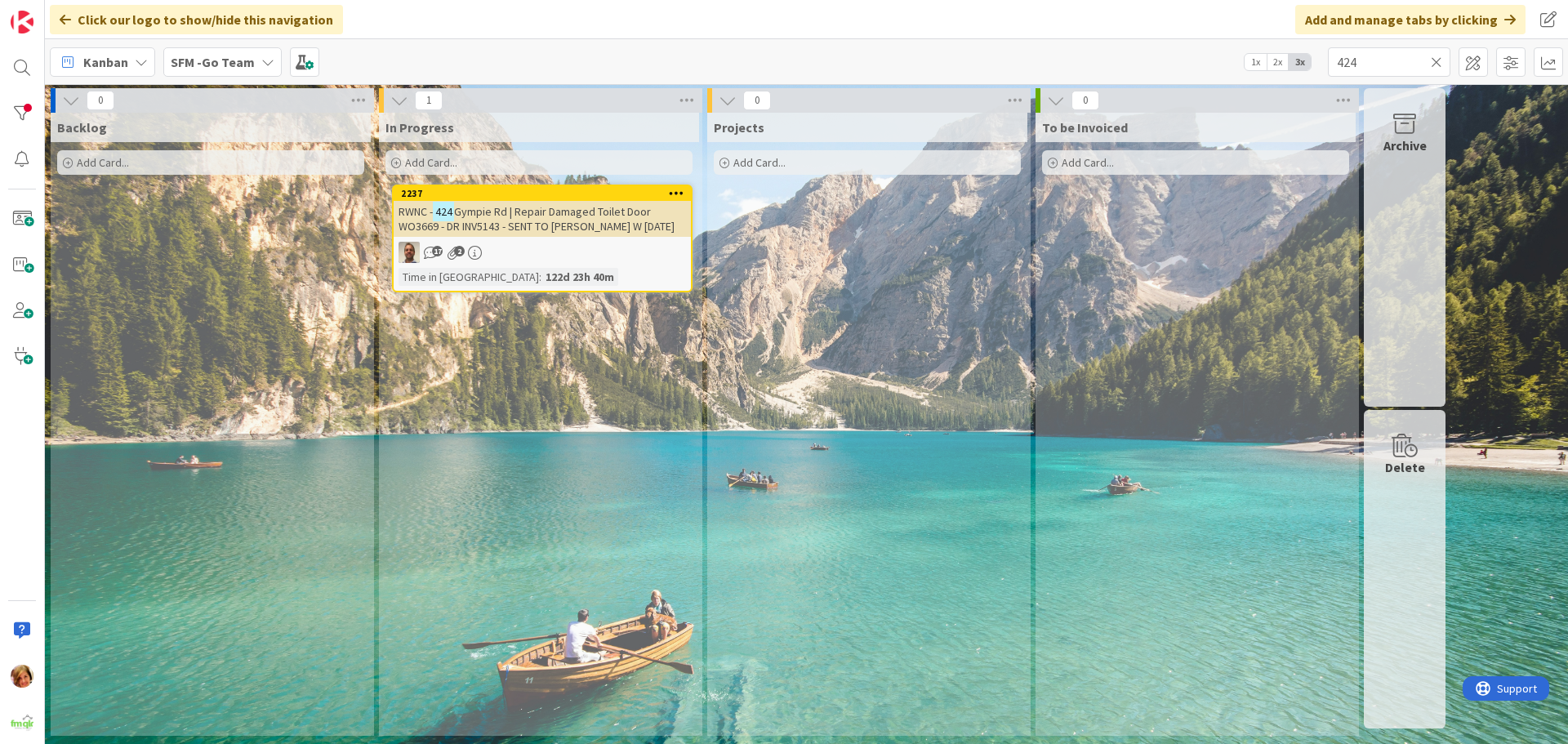
click at [567, 218] on span "Gympie Rd | Repair Damaged Toilet Door WO3669 - DR INV5143 - SENT TO [PERSON_NA…" at bounding box center [537, 218] width 276 height 29
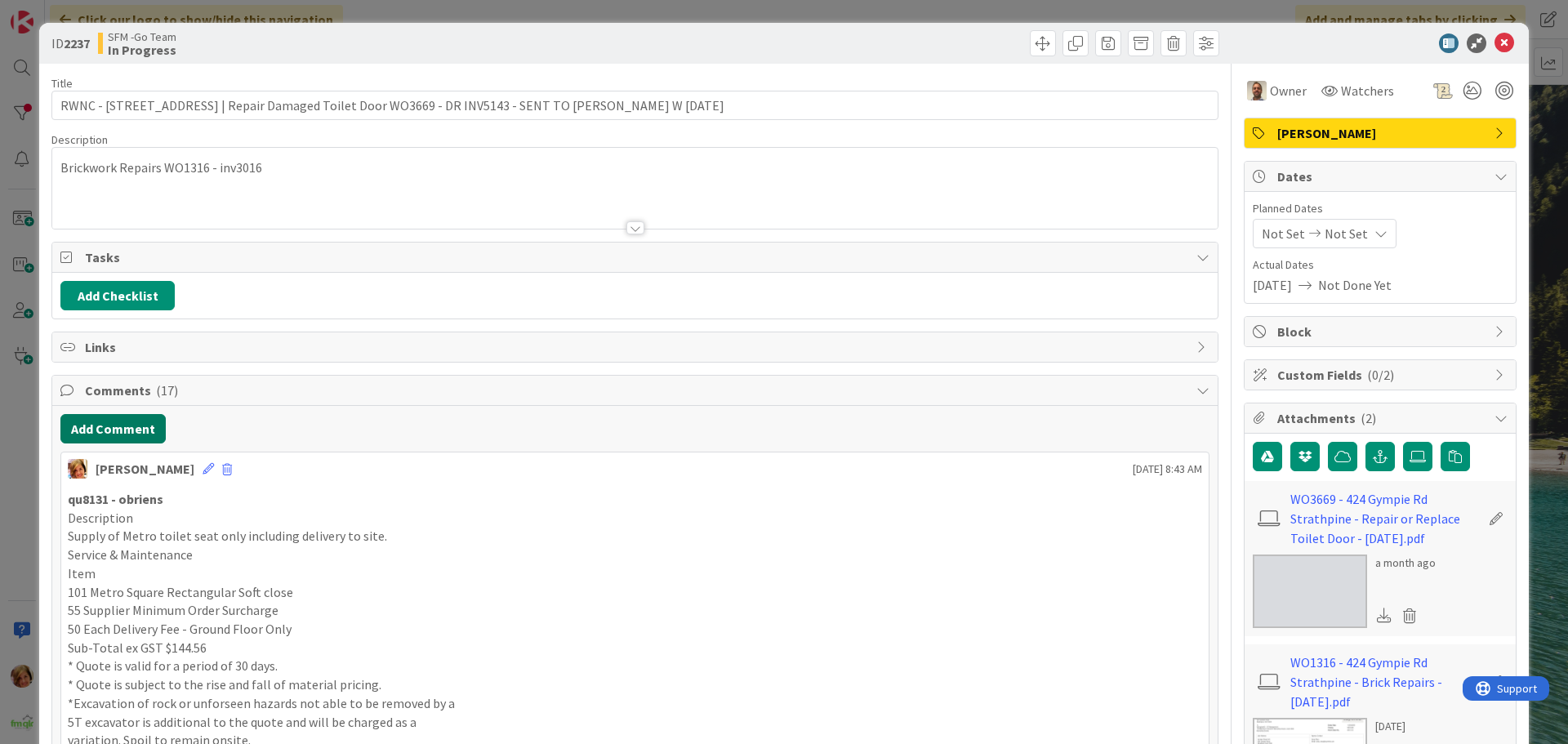
click at [127, 431] on button "Add Comment" at bounding box center [114, 429] width 106 height 29
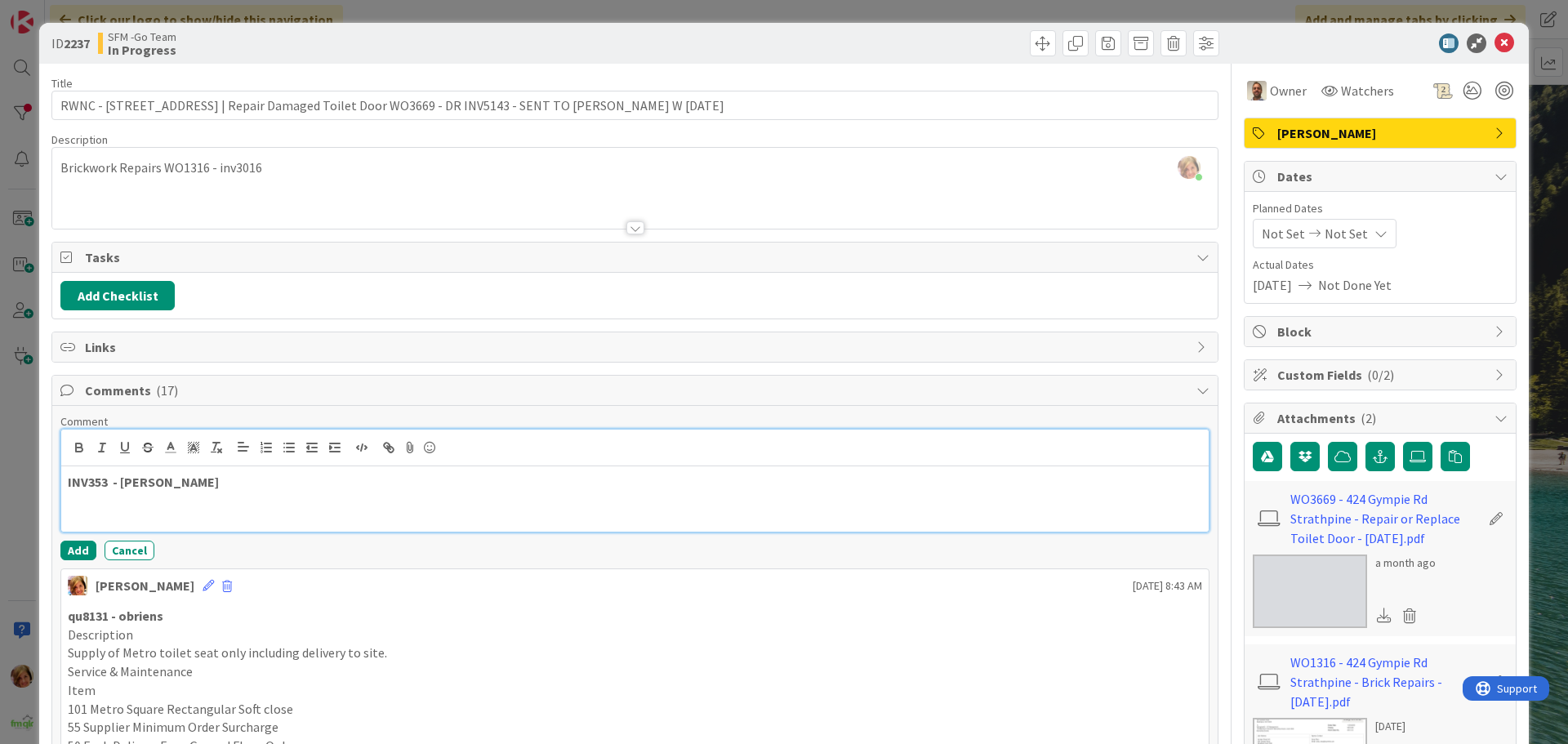
click at [297, 481] on p "INV353 - [PERSON_NAME]" at bounding box center [635, 482] width 1134 height 19
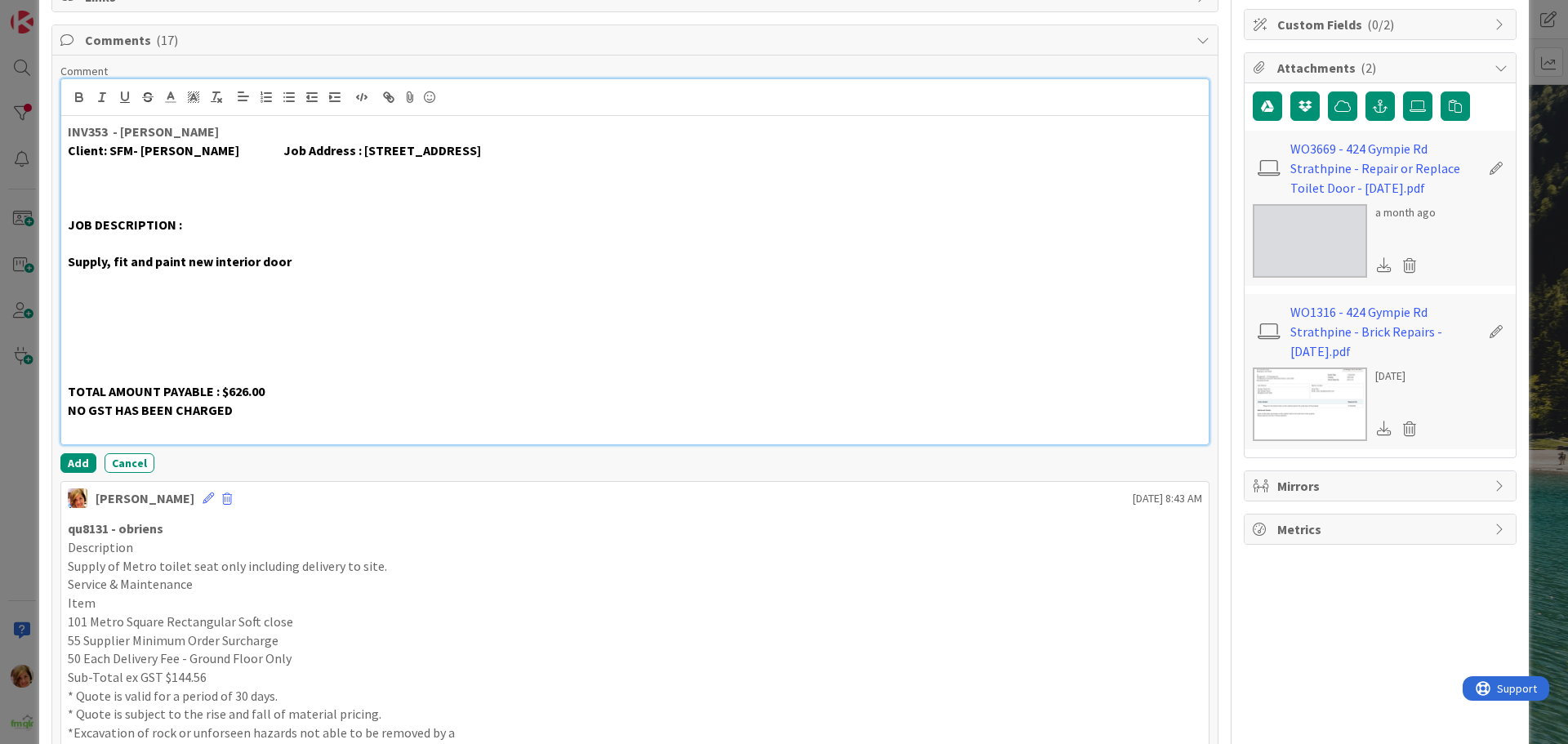
scroll to position [351, 0]
click at [83, 459] on button "Add" at bounding box center [78, 462] width 36 height 20
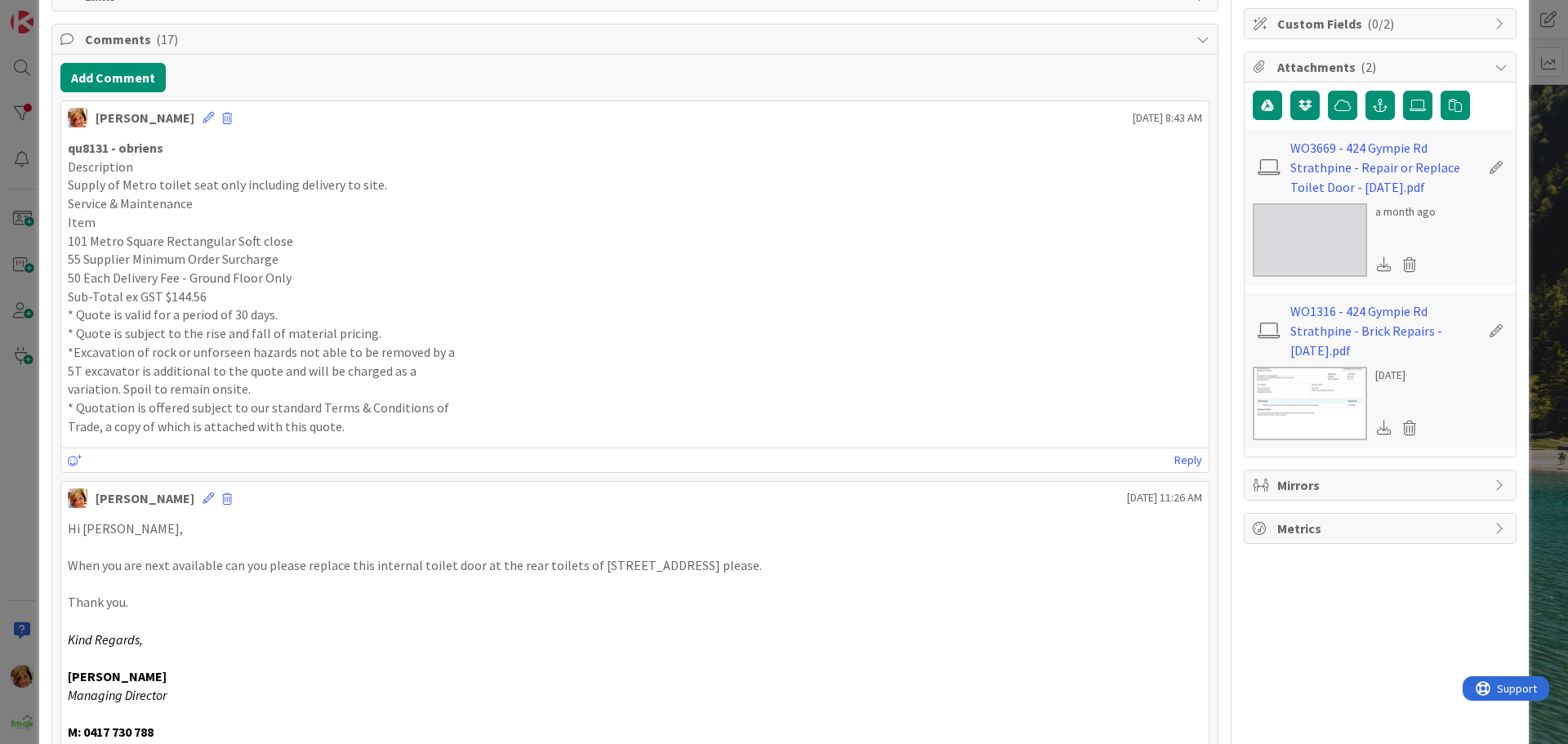
scroll to position [0, 0]
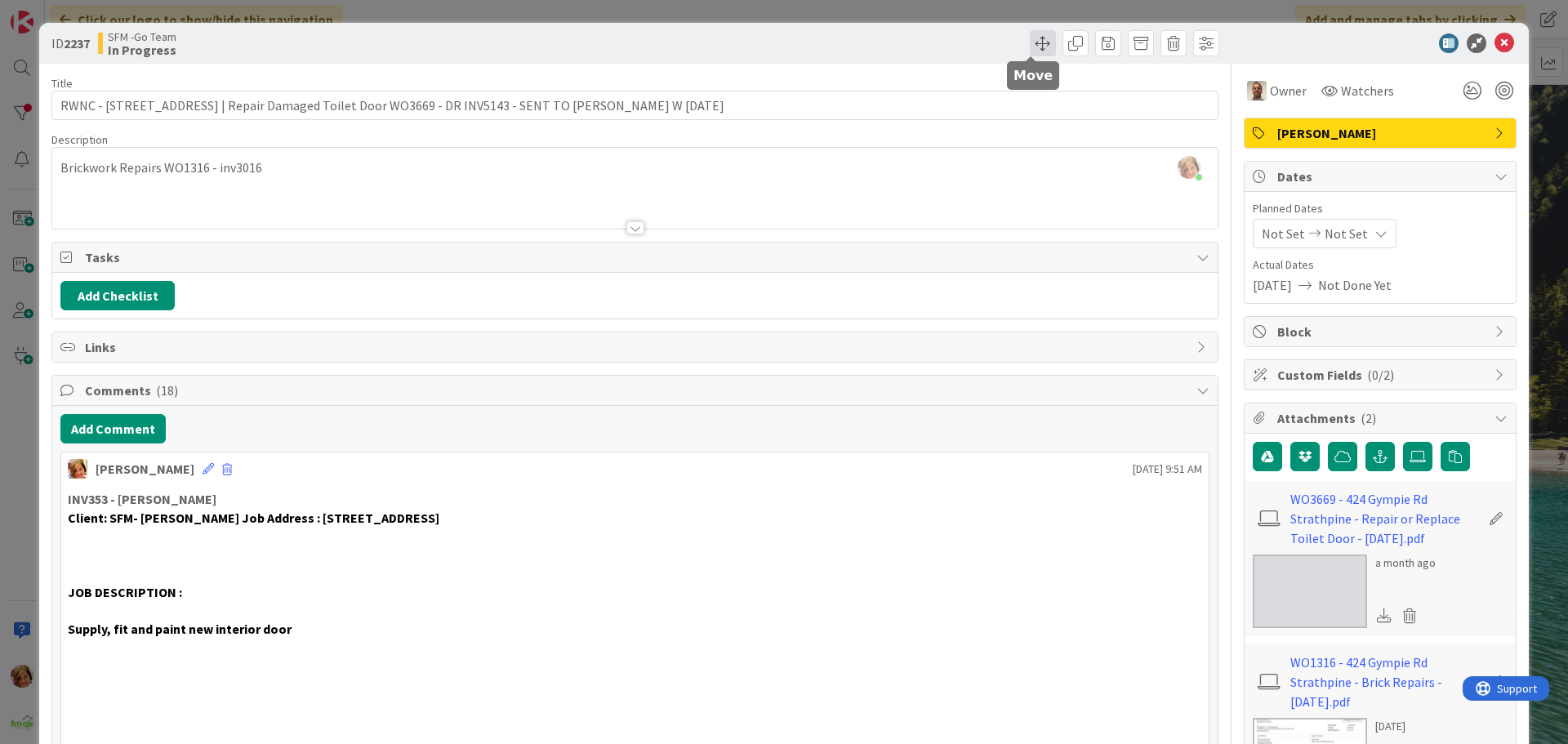
click at [1029, 45] on span at bounding box center [1042, 43] width 26 height 26
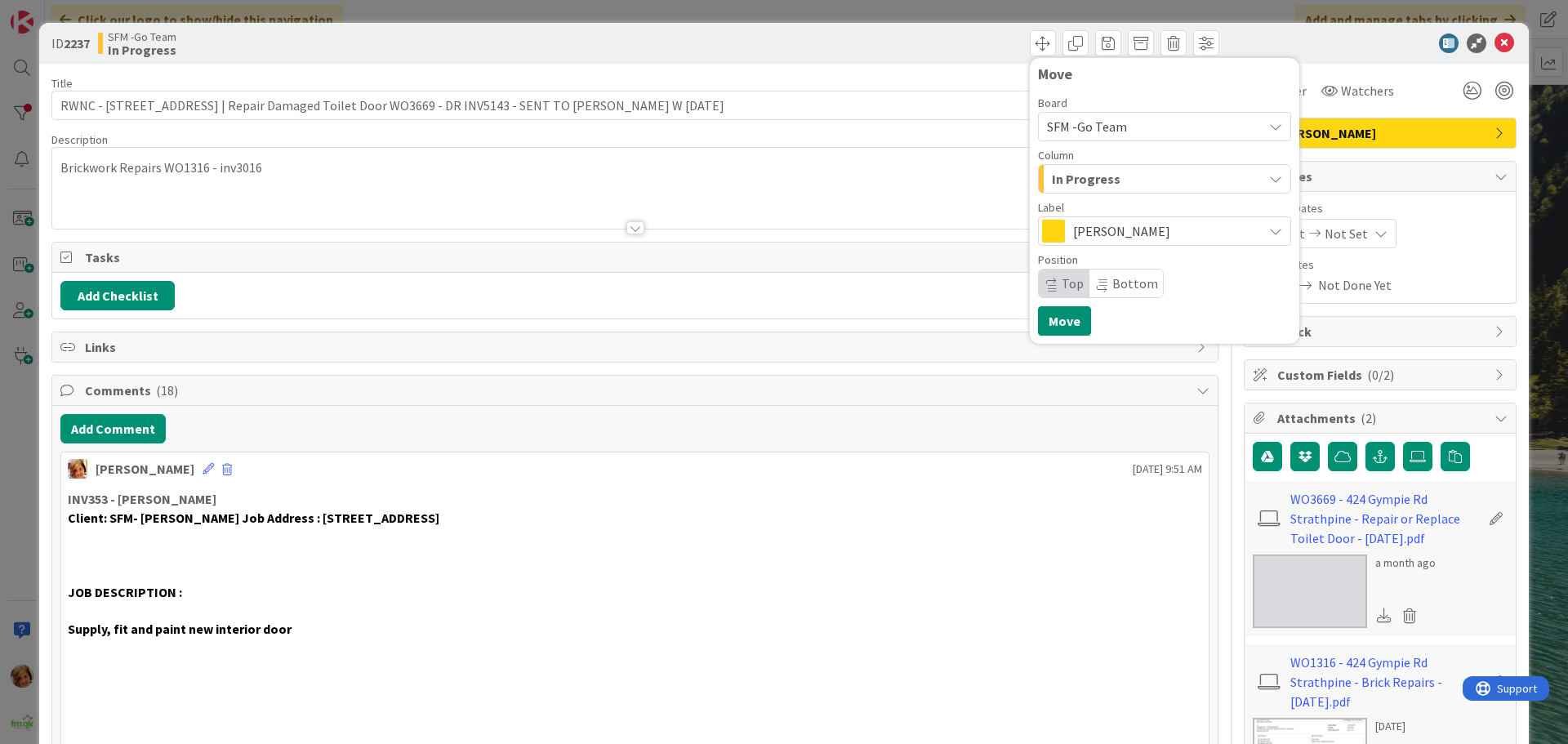
click at [1147, 174] on div "In Progress" at bounding box center [1155, 178] width 214 height 26
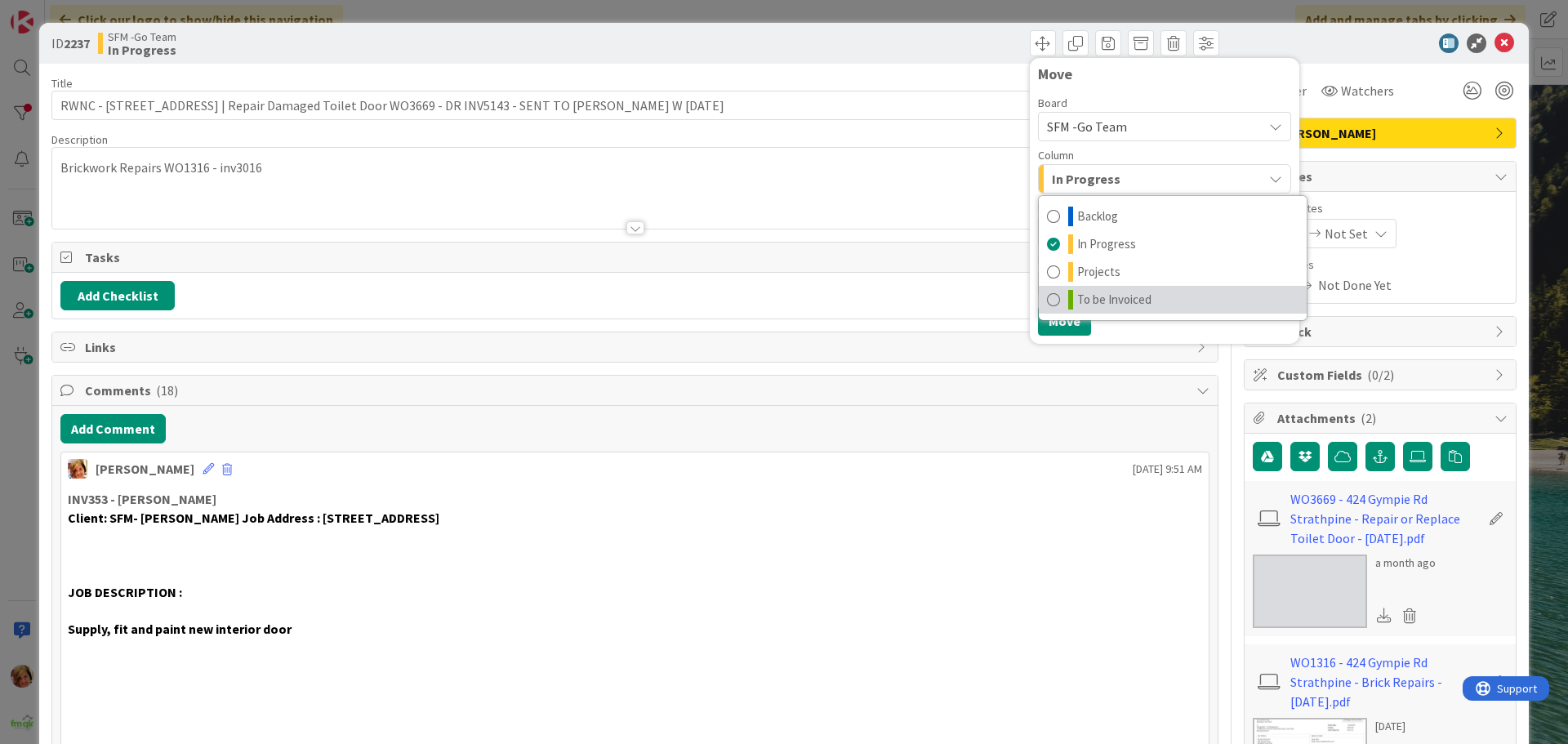
click at [1138, 291] on span "To be Invoiced" at bounding box center [1115, 300] width 74 height 20
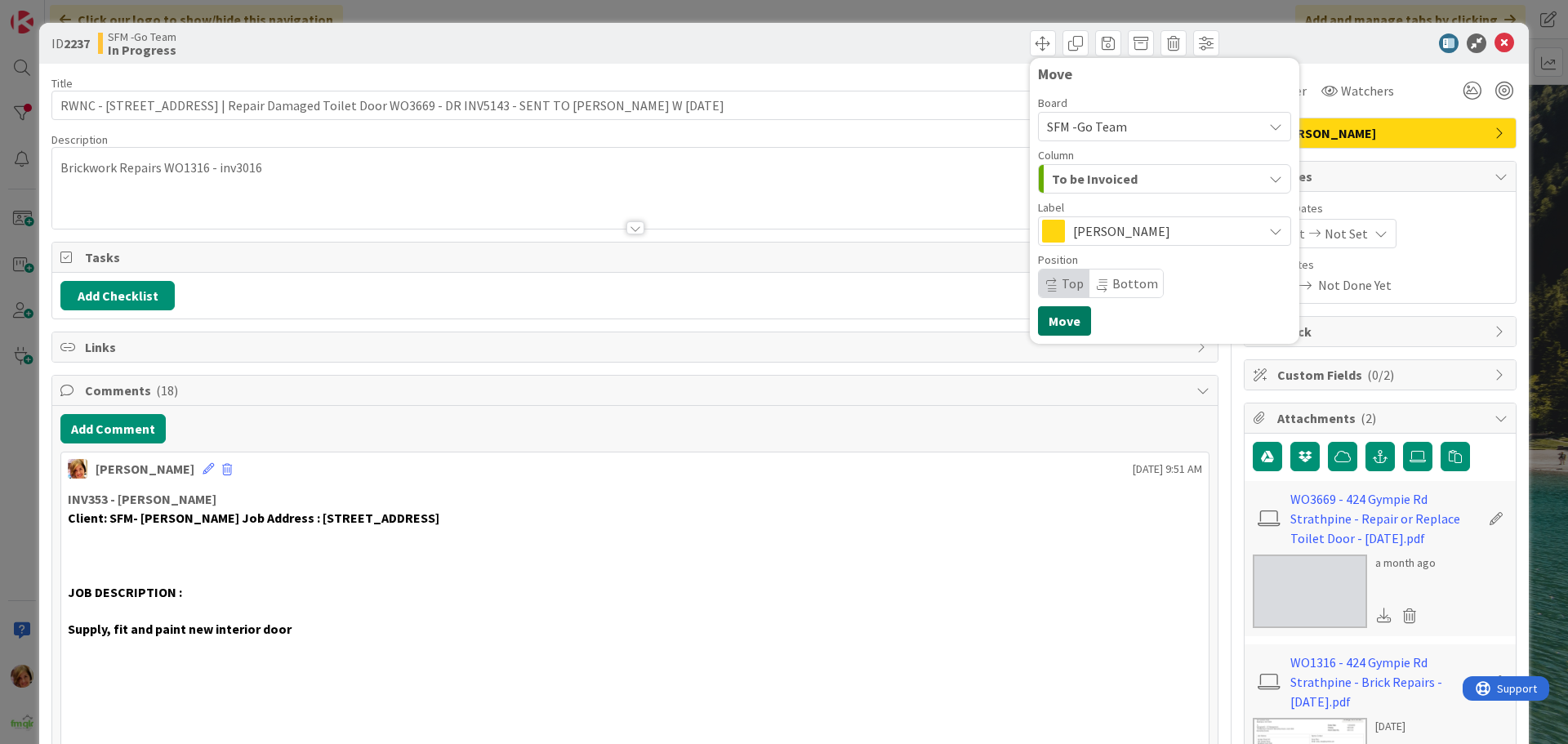
click at [1055, 307] on button "Move" at bounding box center [1065, 321] width 53 height 29
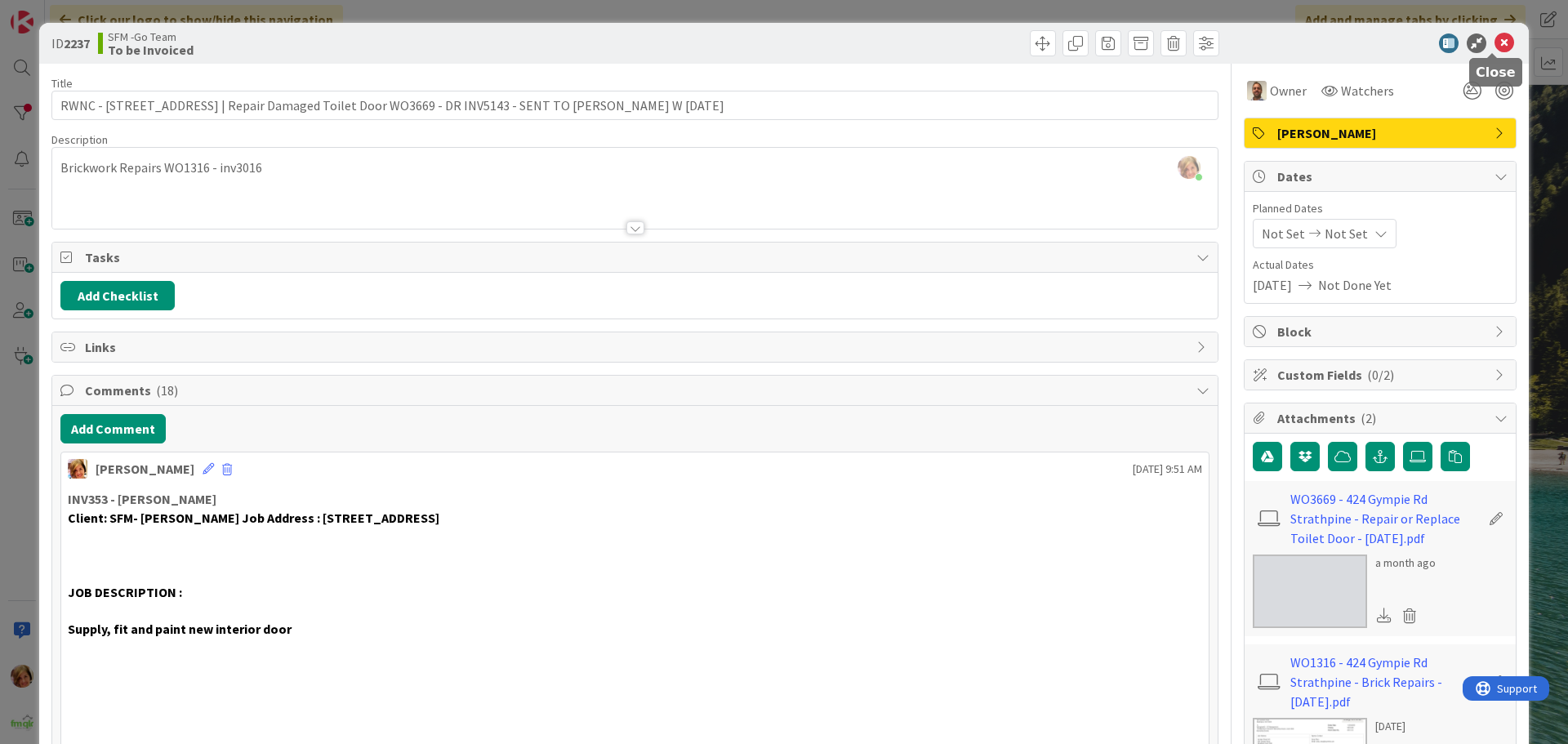
click at [1498, 42] on icon at bounding box center [1504, 43] width 20 height 20
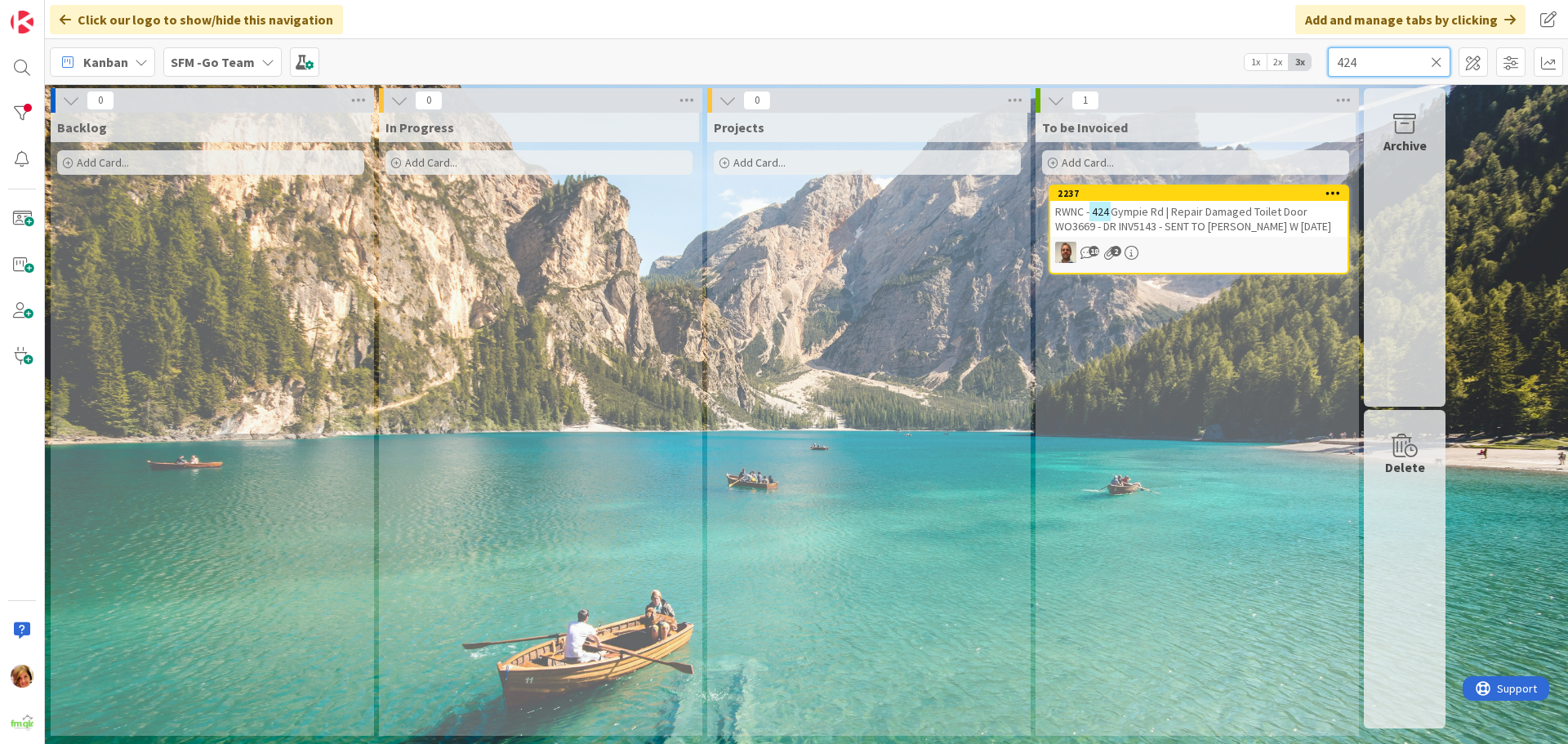
click at [1383, 65] on input "424" at bounding box center [1389, 62] width 122 height 29
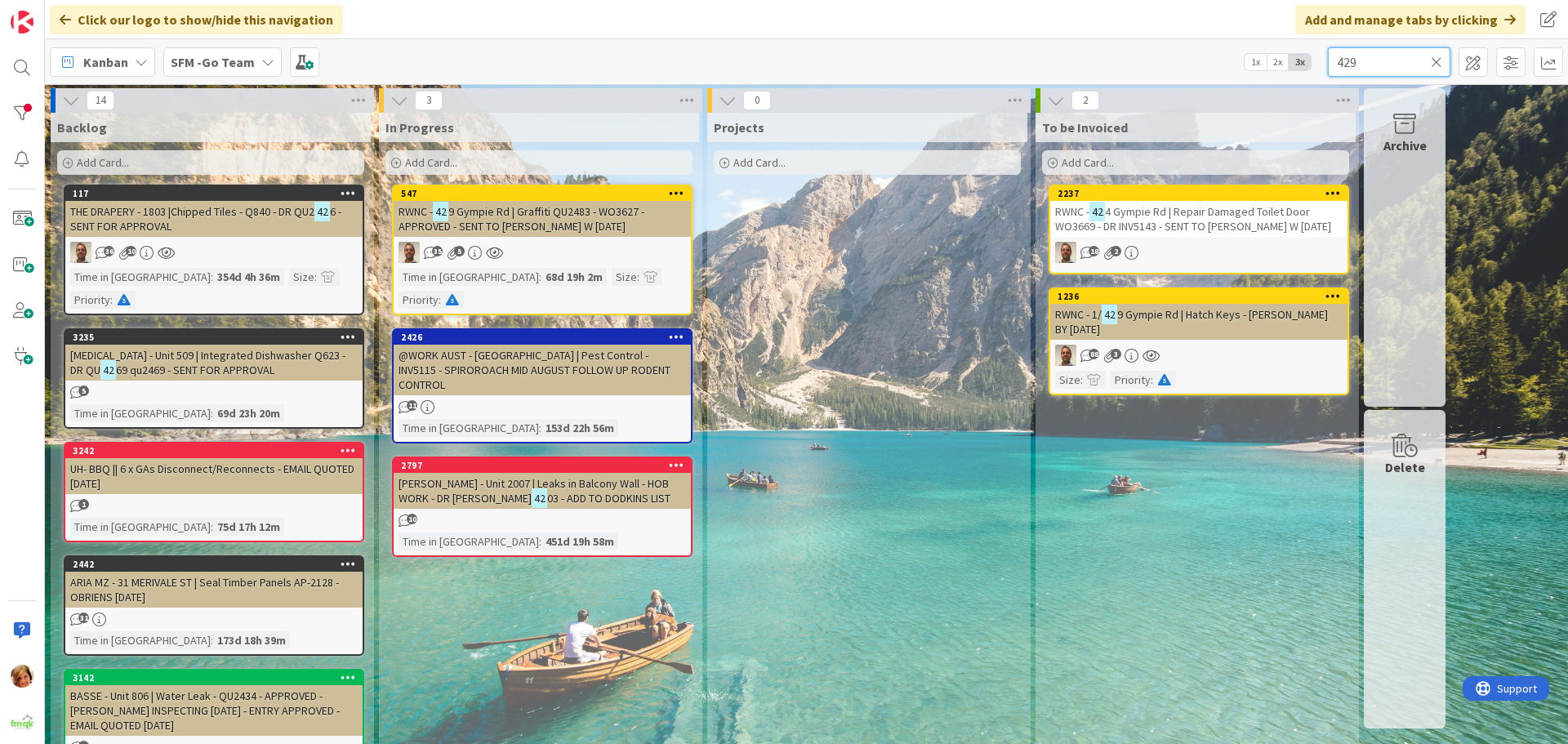
type input "429"
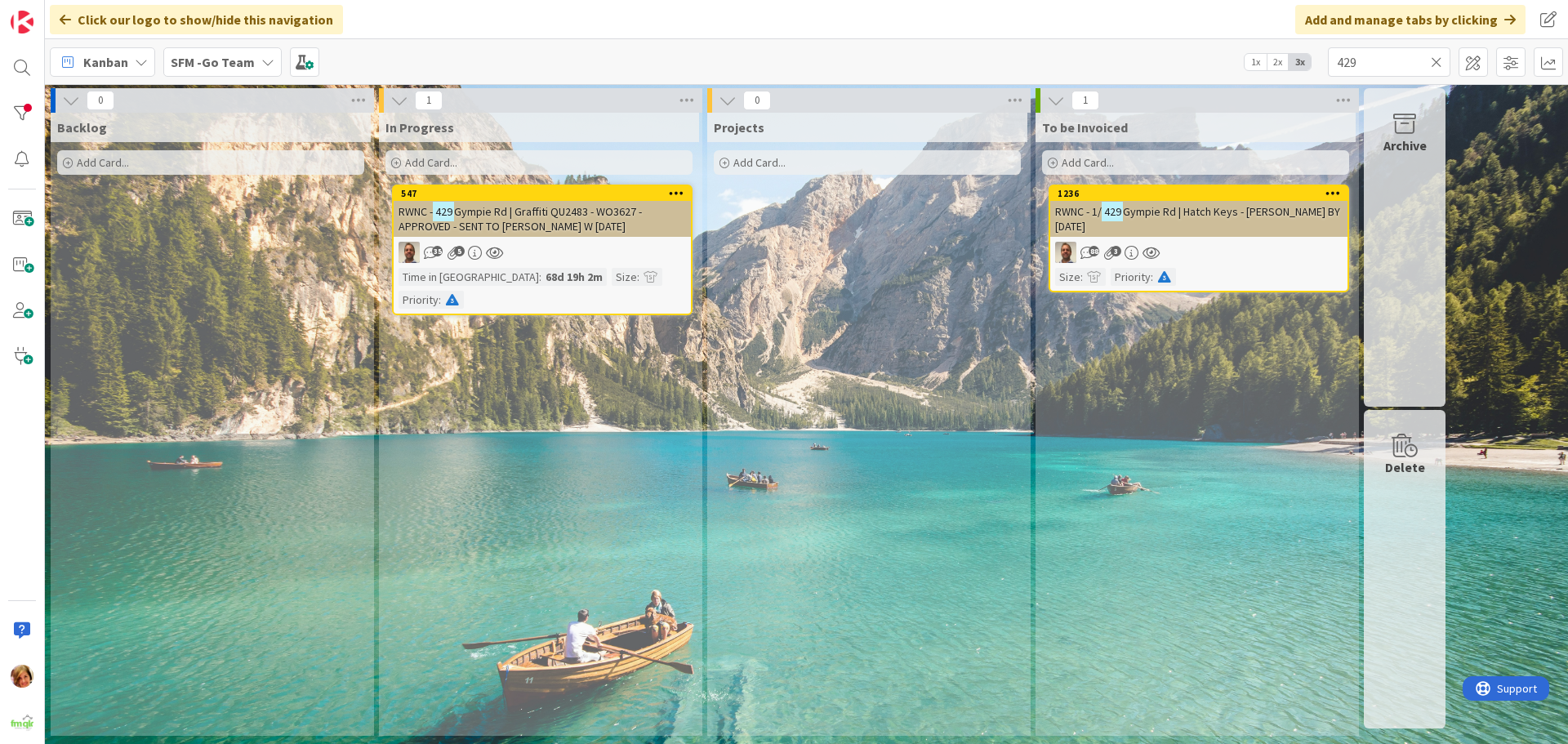
click at [518, 213] on span "Gympie Rd | Graffiti QU2483 - WO3627 - APPROVED - SENT TO [PERSON_NAME] W [DATE]" at bounding box center [520, 218] width 243 height 29
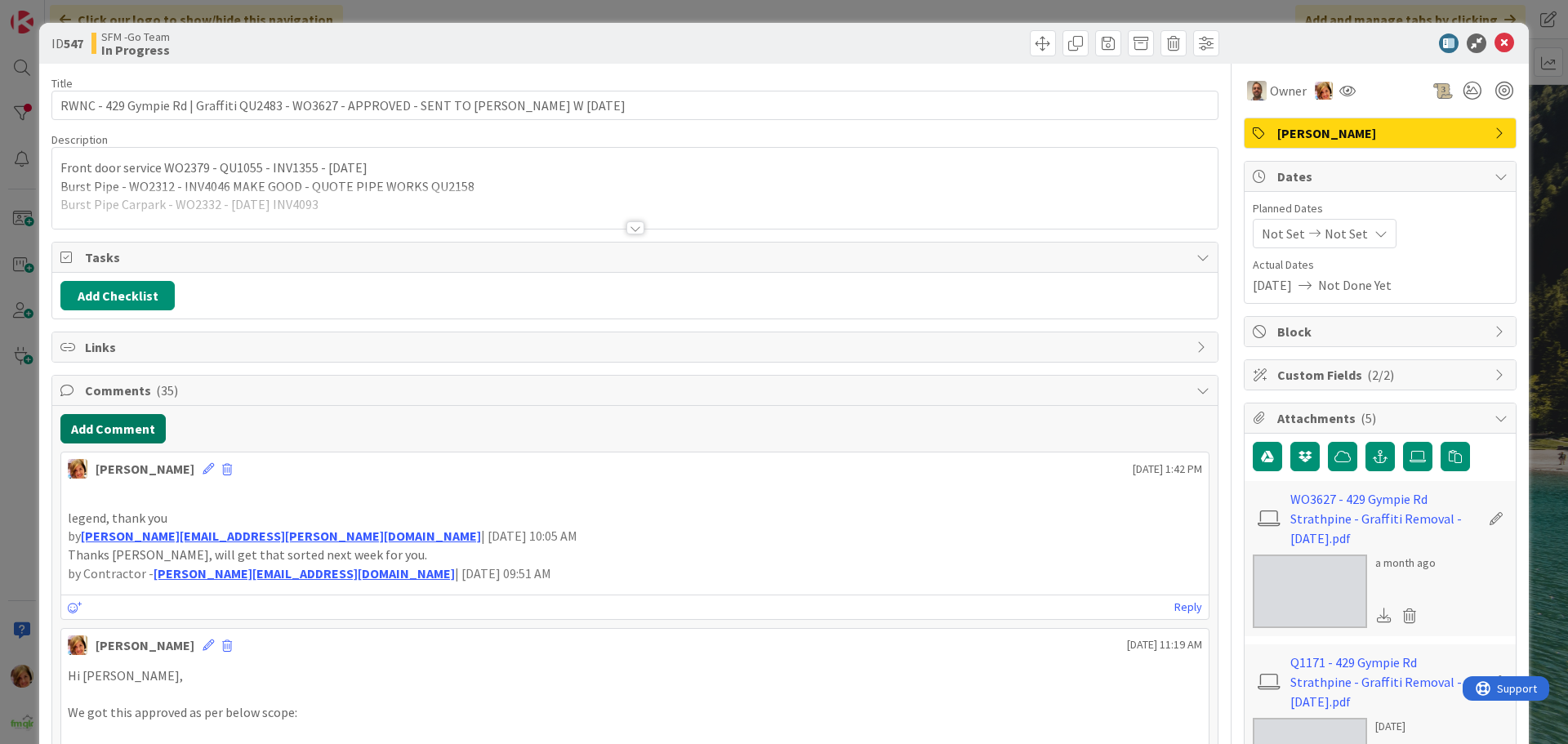
click at [112, 420] on button "Add Comment" at bounding box center [114, 429] width 106 height 29
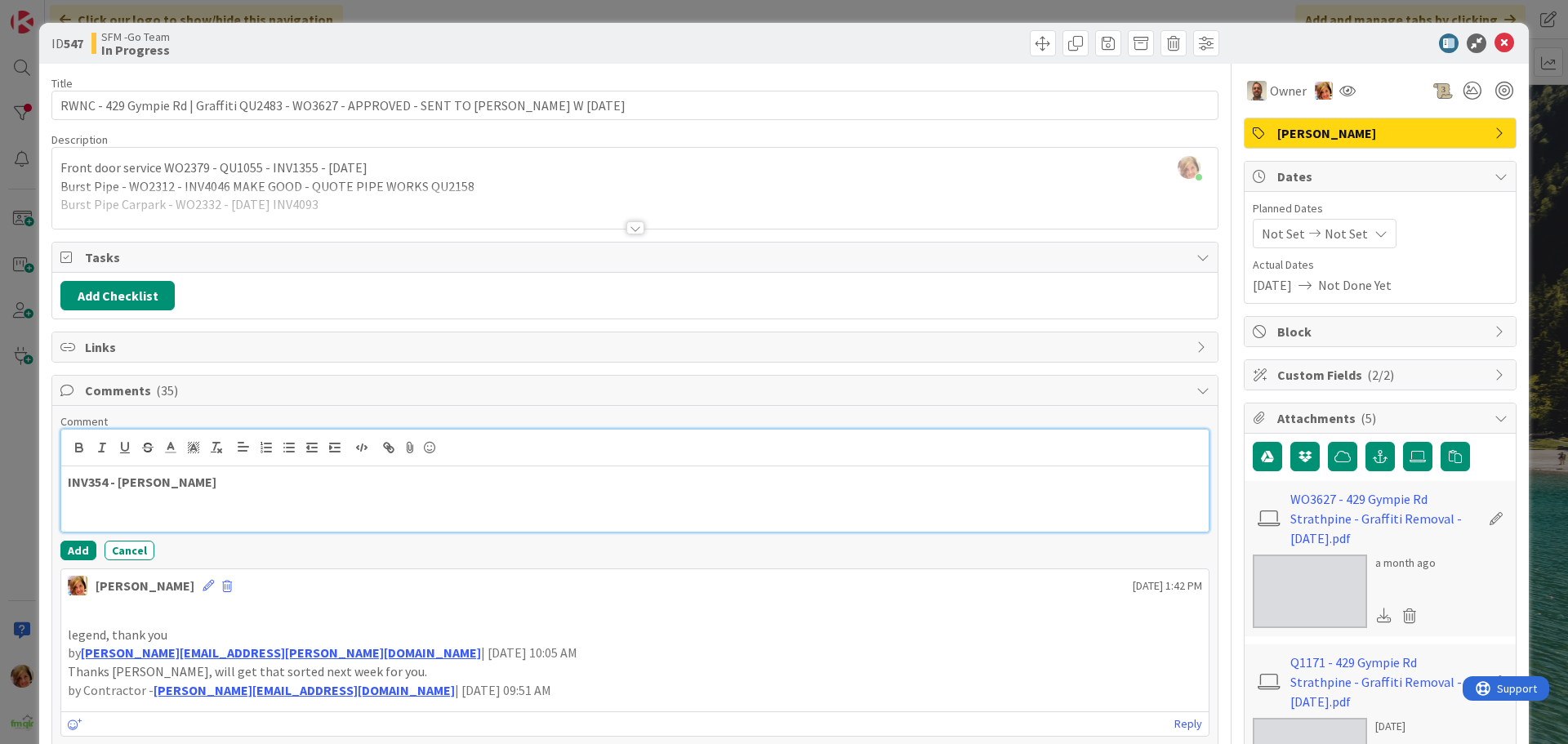
click at [254, 488] on p "INV354 - [PERSON_NAME]" at bounding box center [635, 482] width 1134 height 19
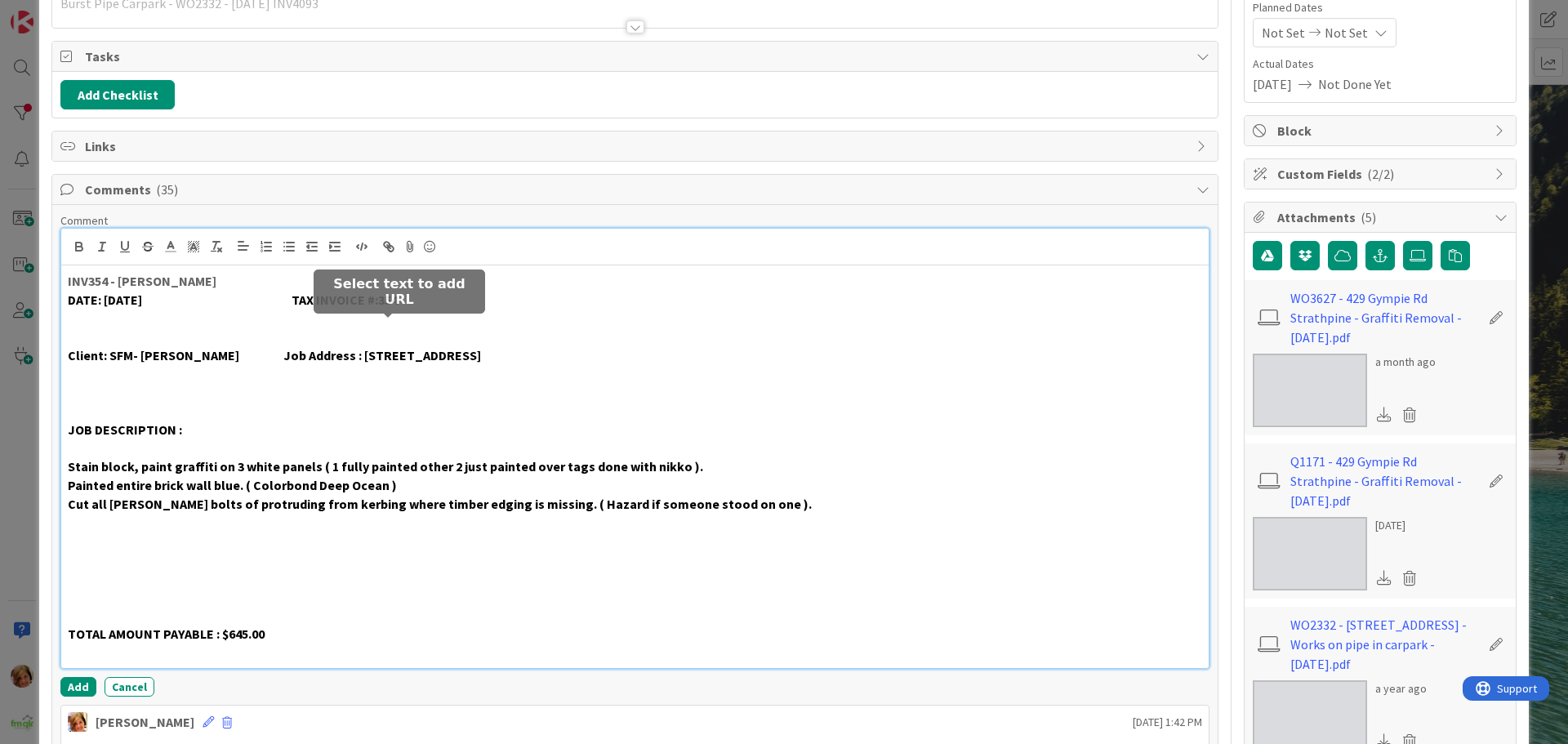
scroll to position [507, 0]
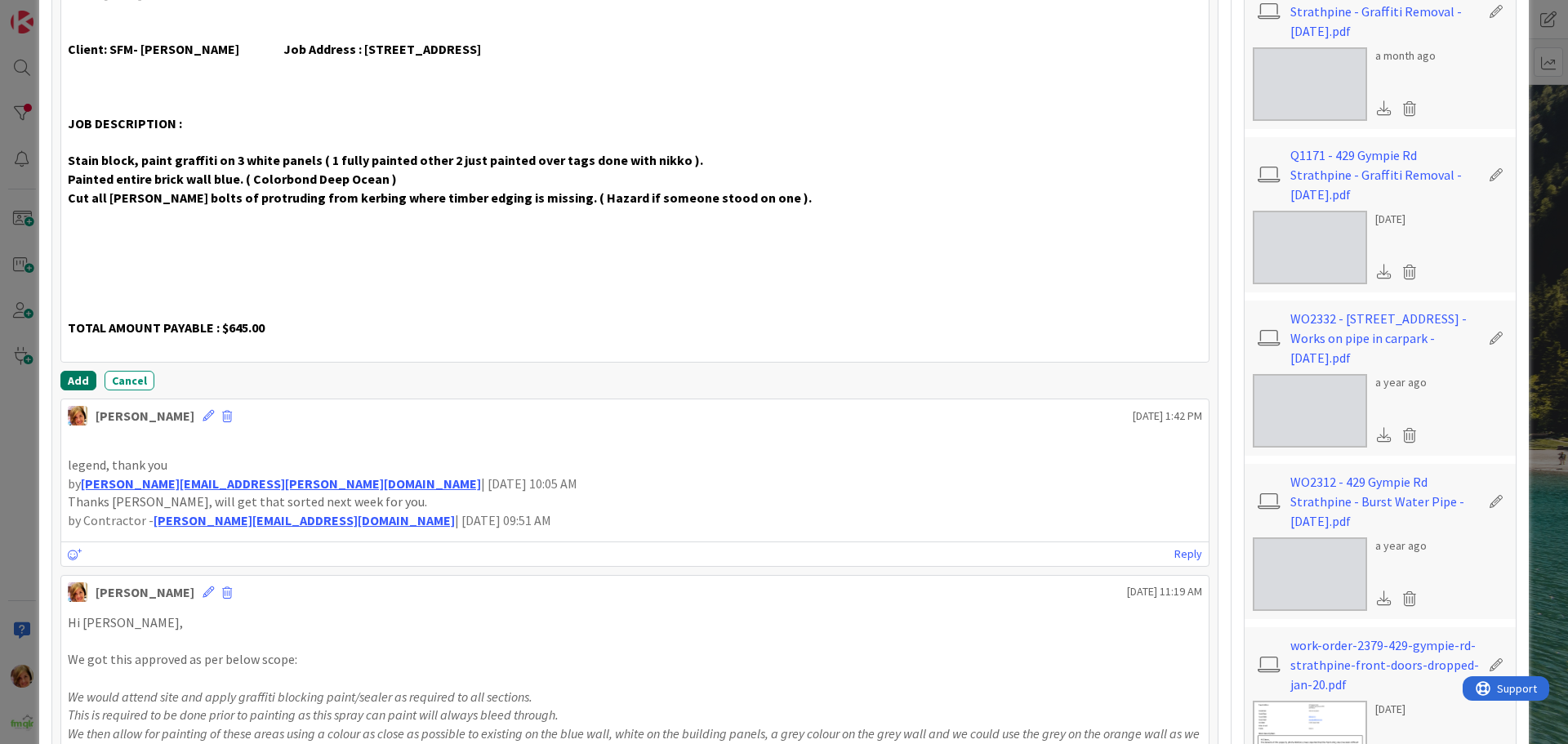
click at [72, 380] on button "Add" at bounding box center [78, 381] width 36 height 20
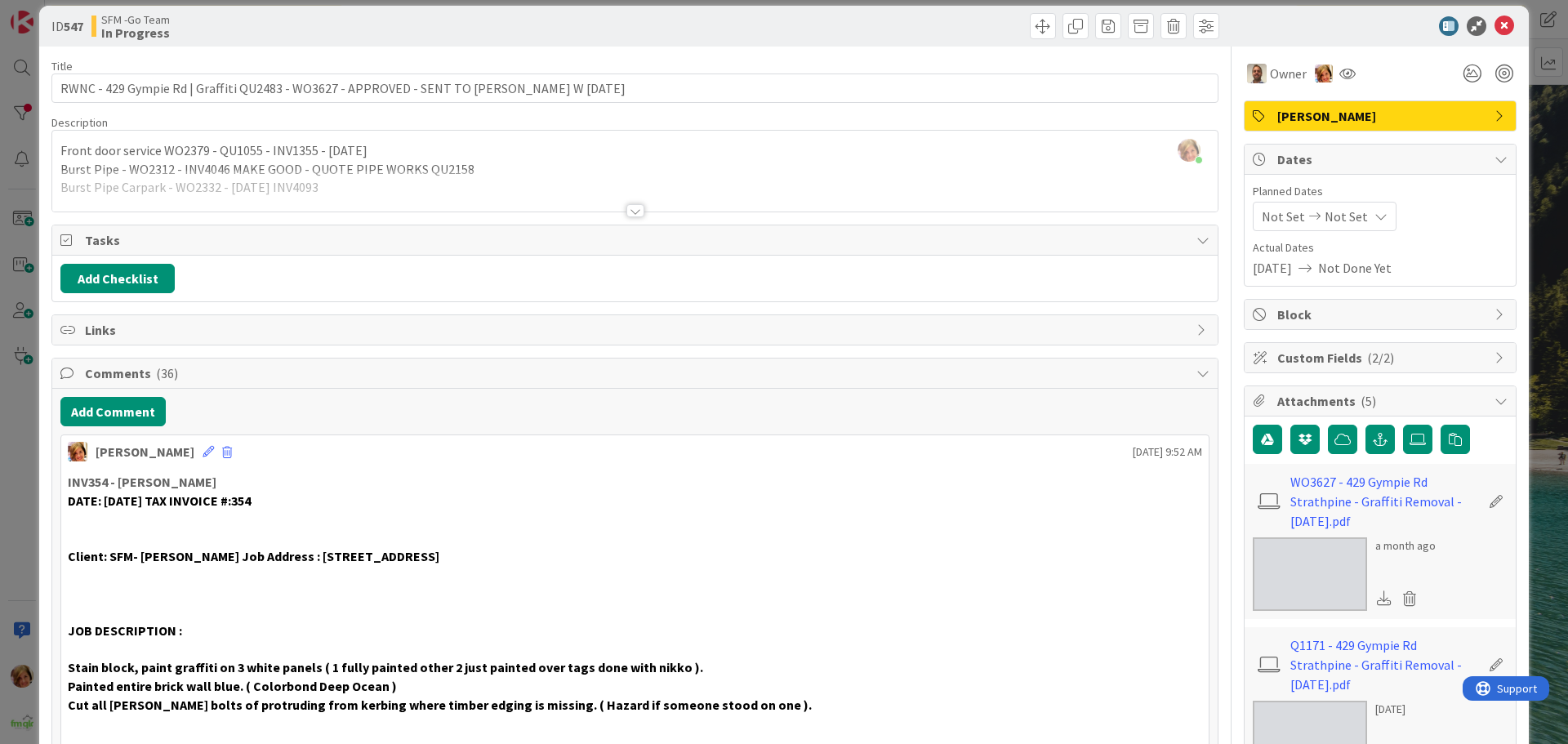
scroll to position [0, 0]
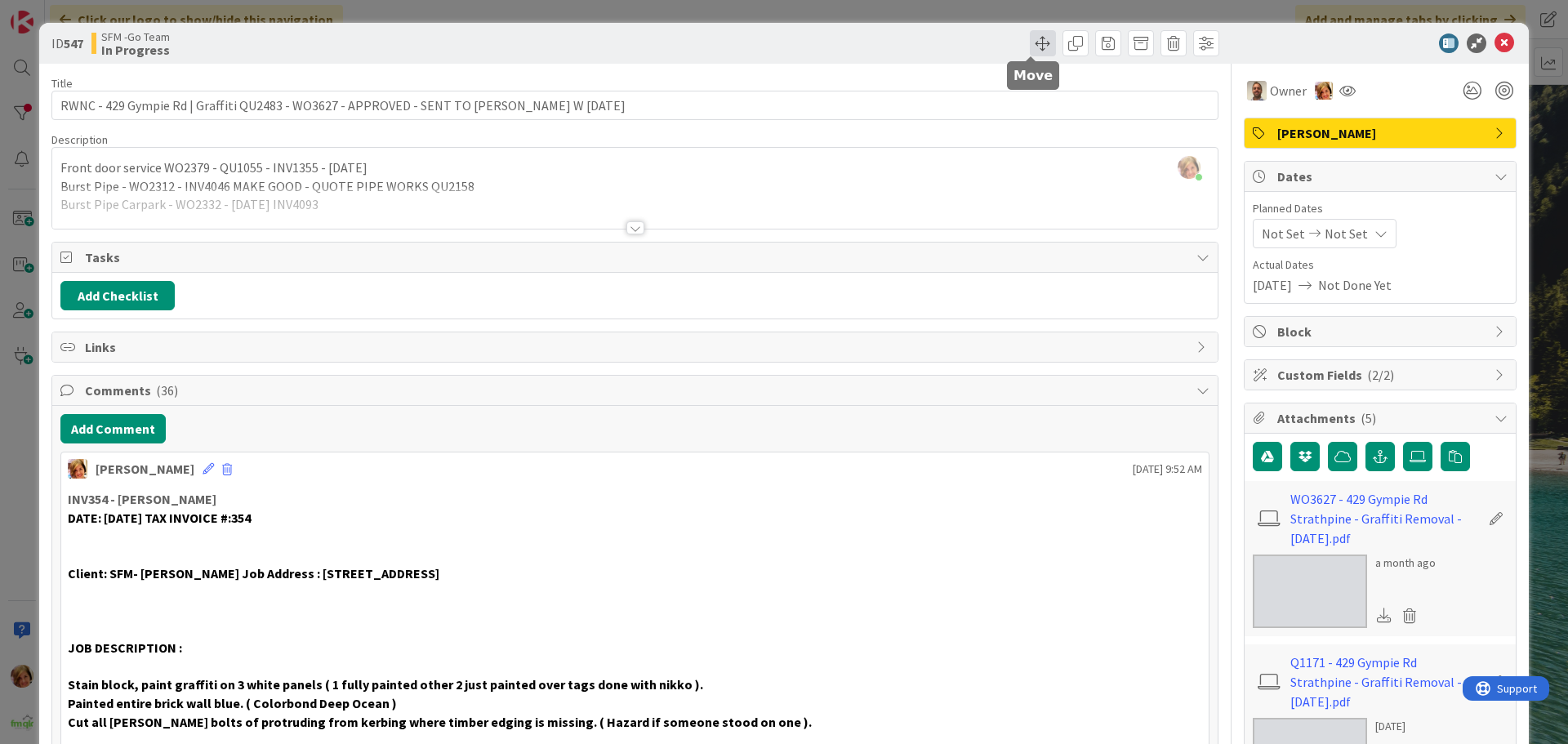
click at [1040, 45] on span at bounding box center [1042, 43] width 26 height 26
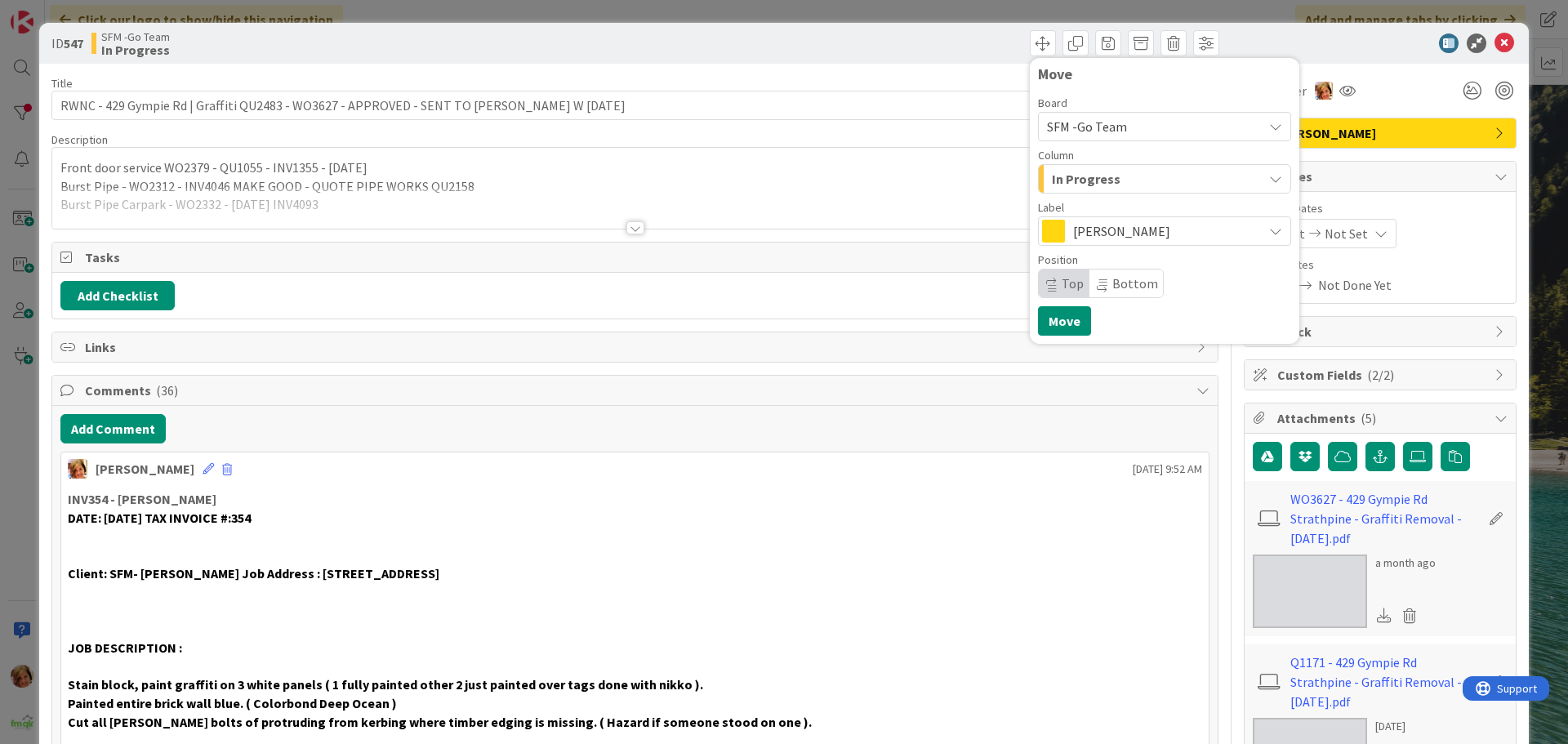
click at [1113, 186] on div "In Progress" at bounding box center [1155, 178] width 214 height 26
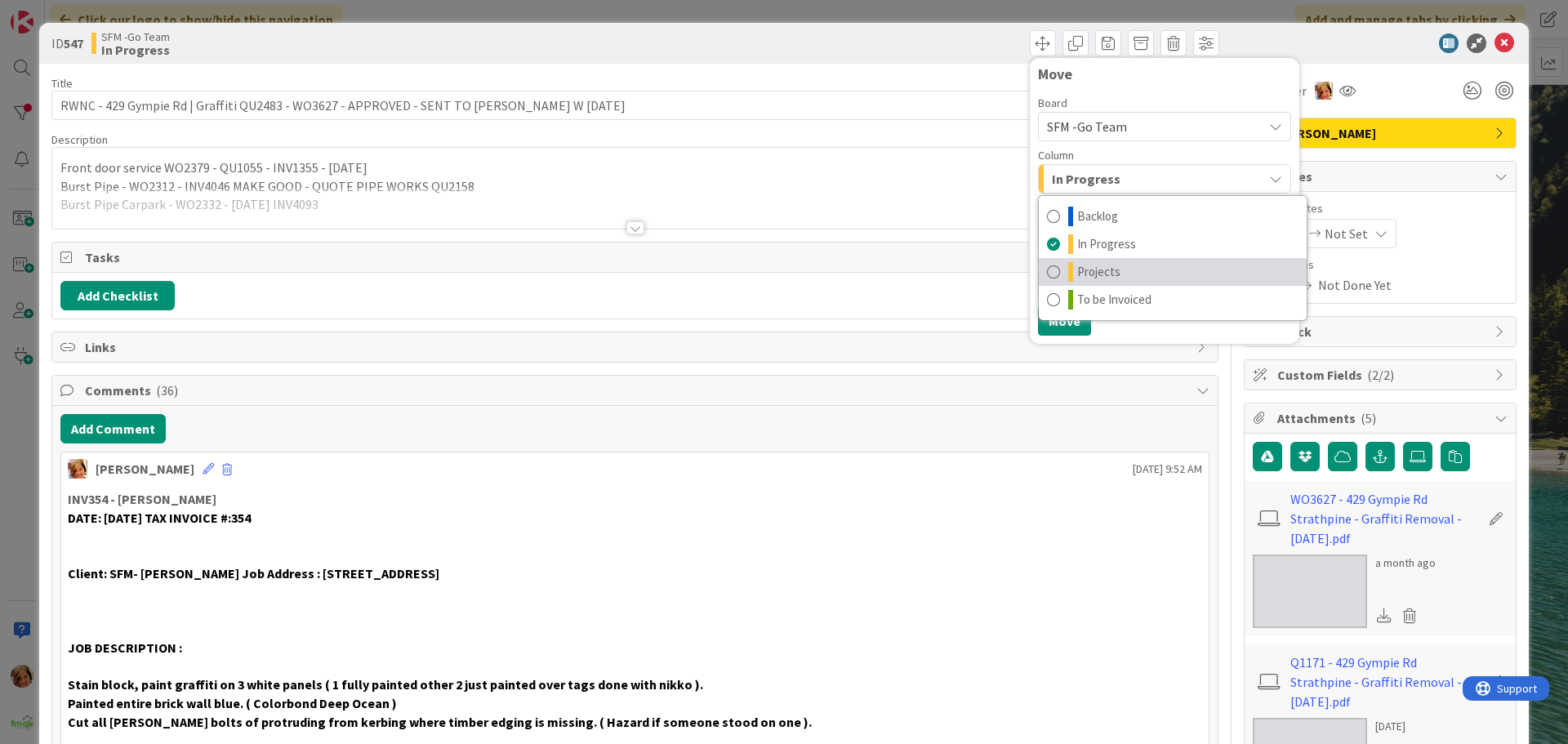
click at [1108, 273] on link "Projects" at bounding box center [1172, 271] width 267 height 27
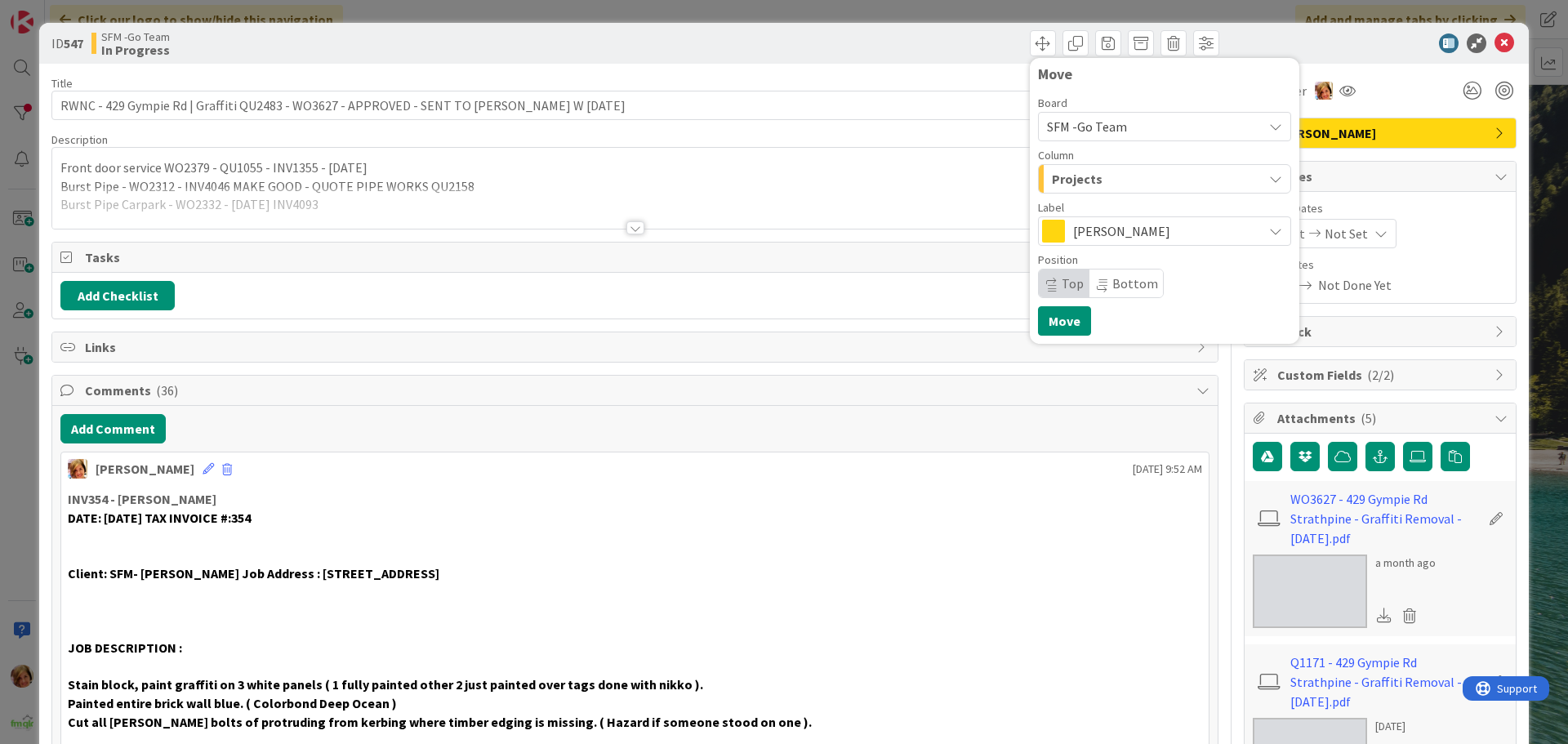
click at [1098, 182] on div "Projects" at bounding box center [1155, 178] width 214 height 26
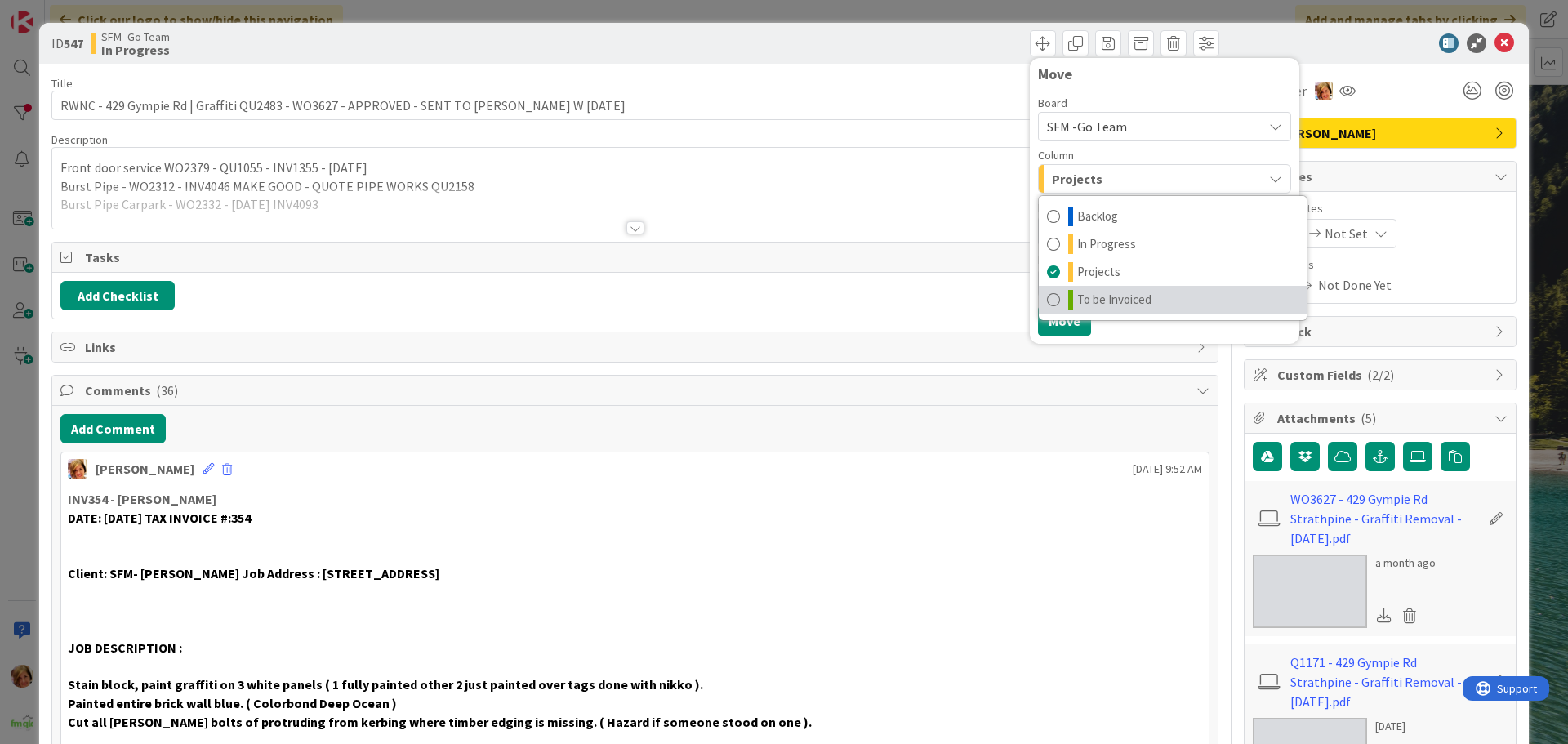
click at [1108, 296] on span "To be Invoiced" at bounding box center [1115, 300] width 74 height 20
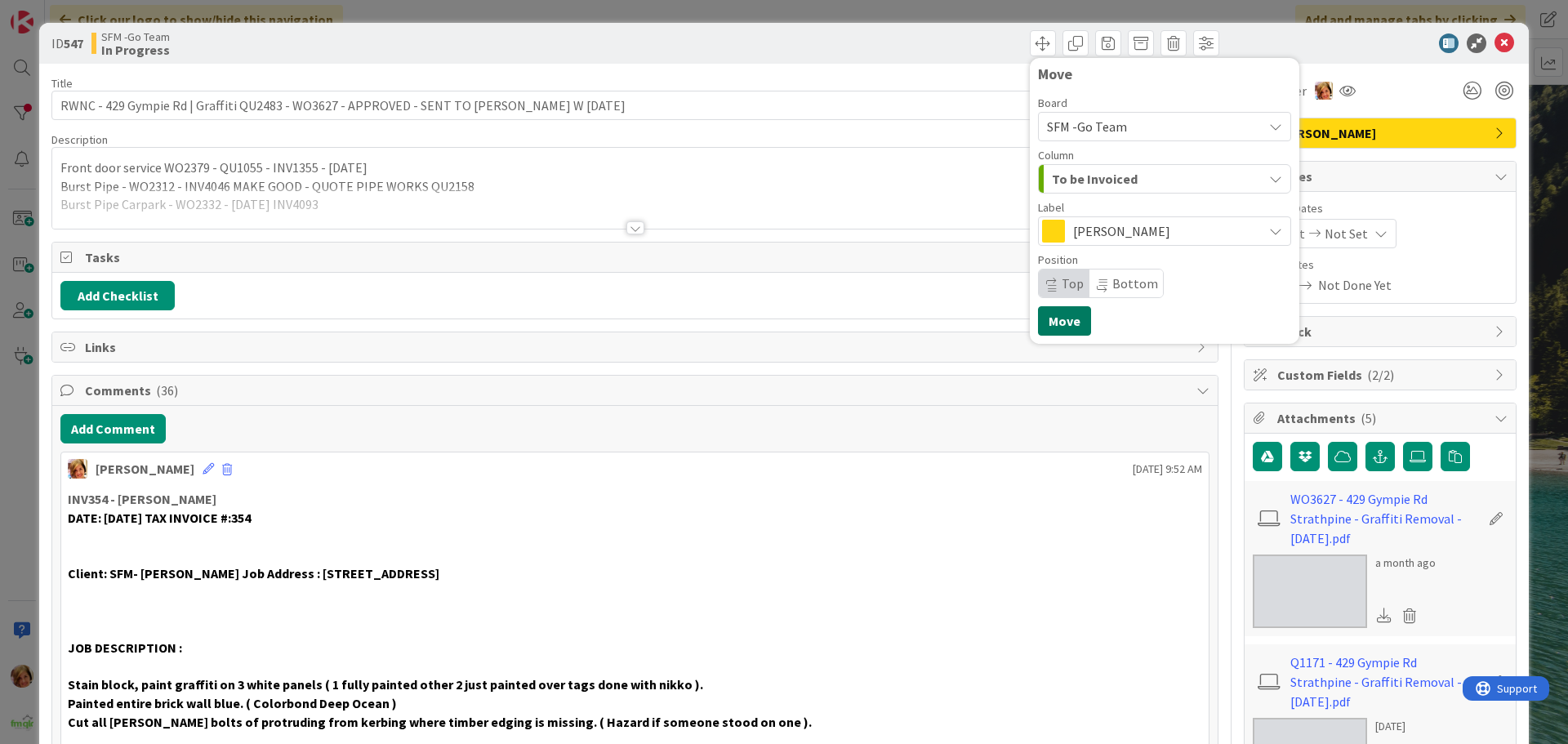
click at [1054, 322] on button "Move" at bounding box center [1065, 321] width 53 height 29
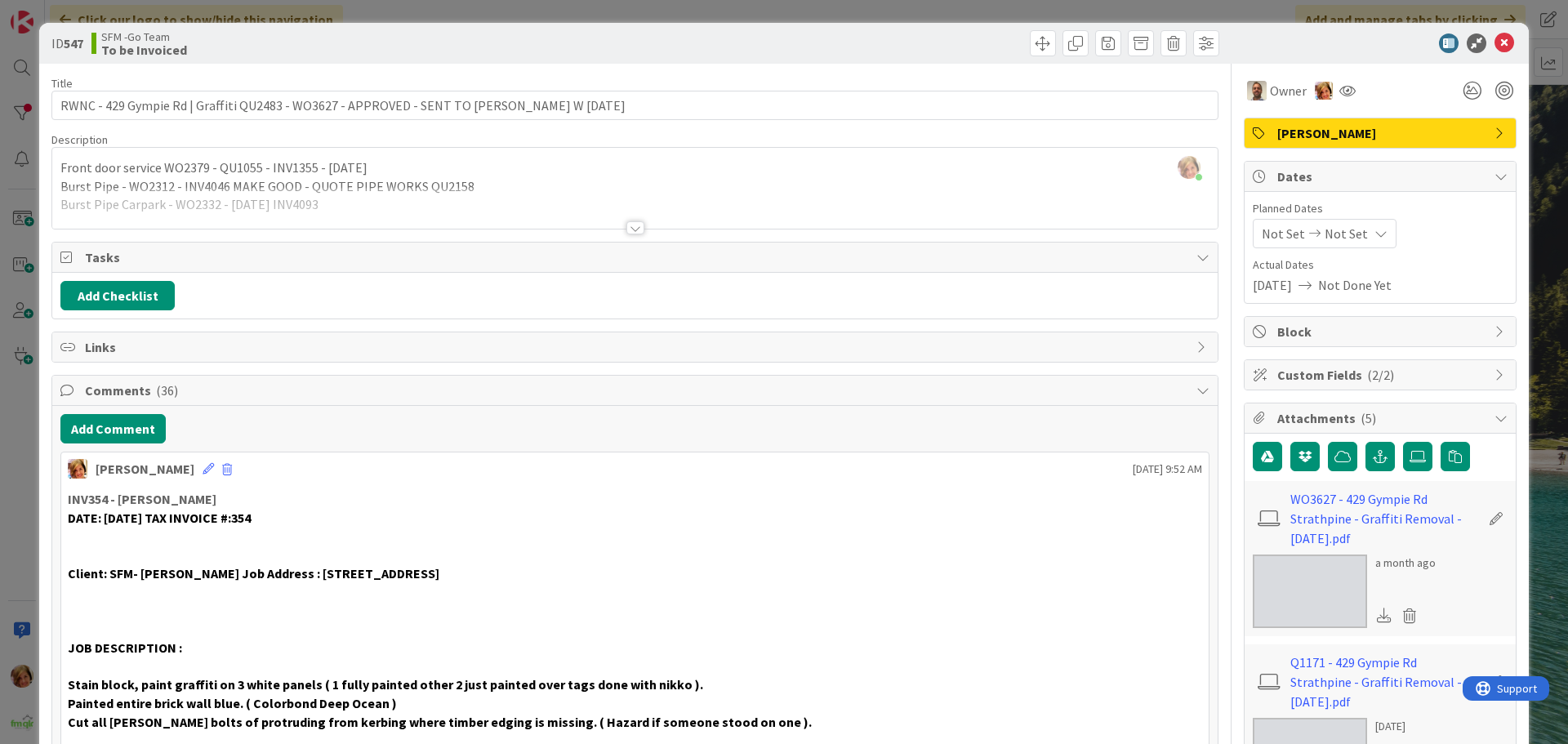
click at [927, 45] on div "Move Move" at bounding box center [929, 43] width 580 height 26
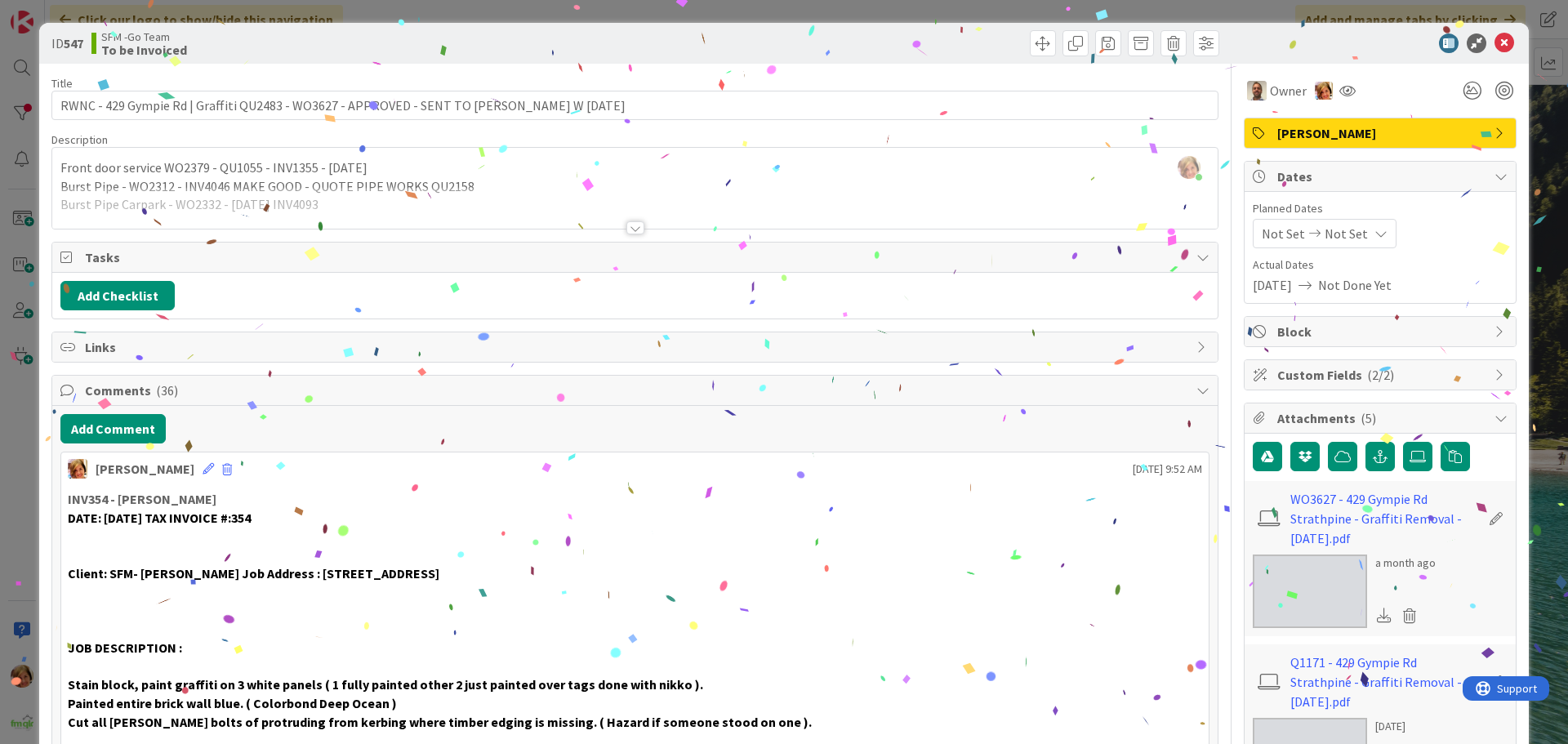
click at [1495, 45] on icon at bounding box center [1504, 43] width 20 height 20
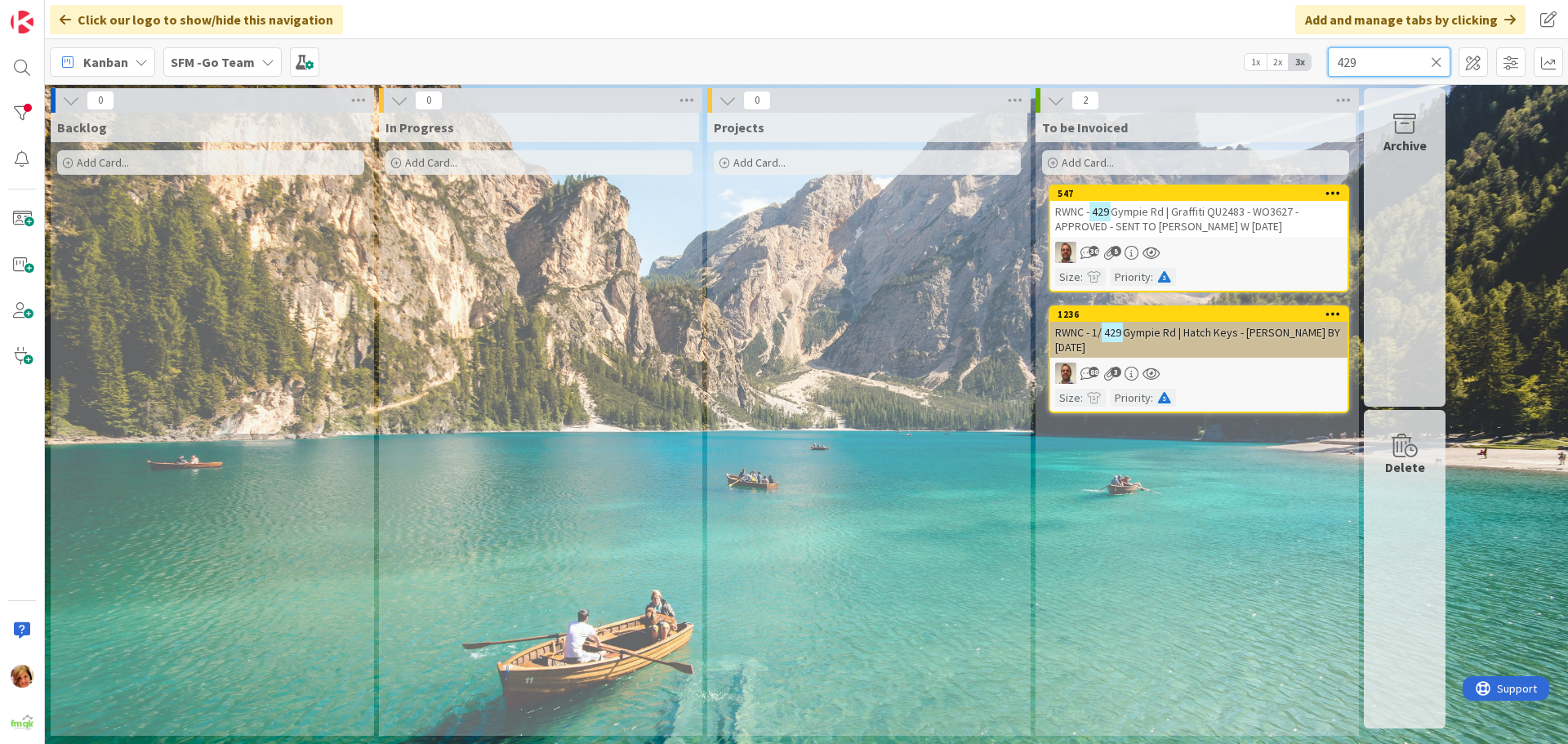
click at [1374, 62] on input "429" at bounding box center [1389, 62] width 122 height 29
type input "424"
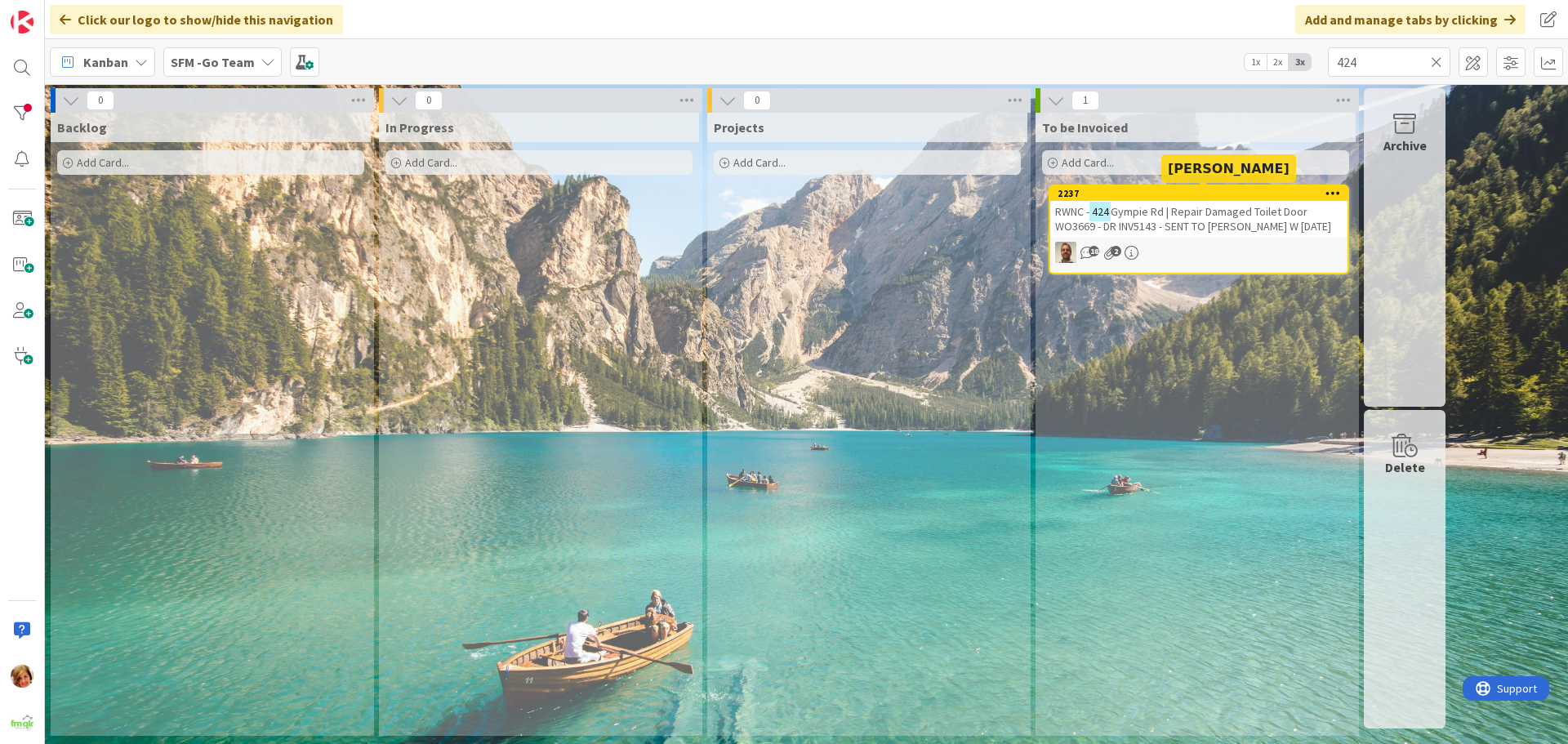
click at [1204, 219] on span "Gympie Rd | Repair Damaged Toilet Door WO3669 - DR INV5143 - SENT TO [PERSON_NA…" at bounding box center [1193, 218] width 276 height 29
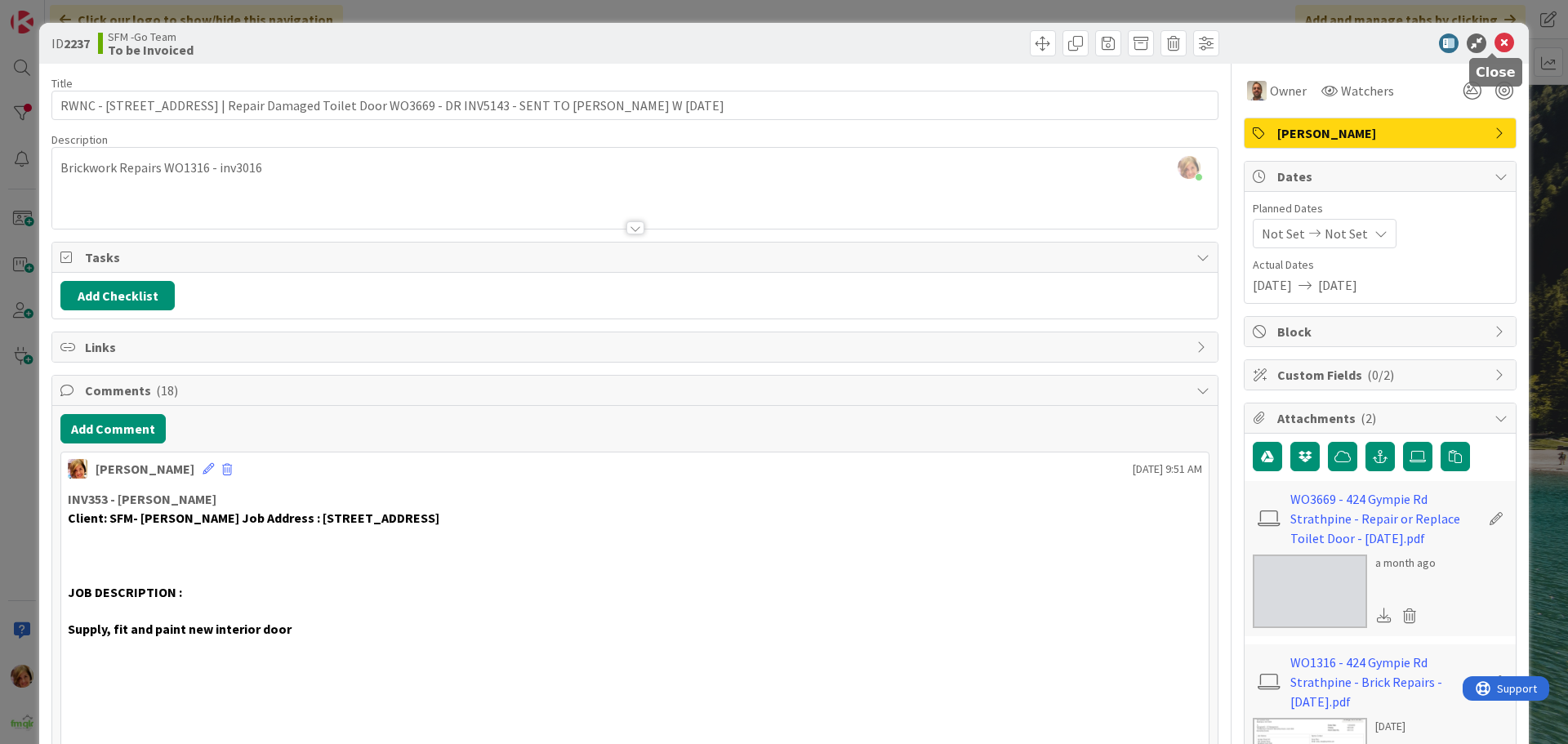
click at [1495, 40] on icon at bounding box center [1504, 43] width 20 height 20
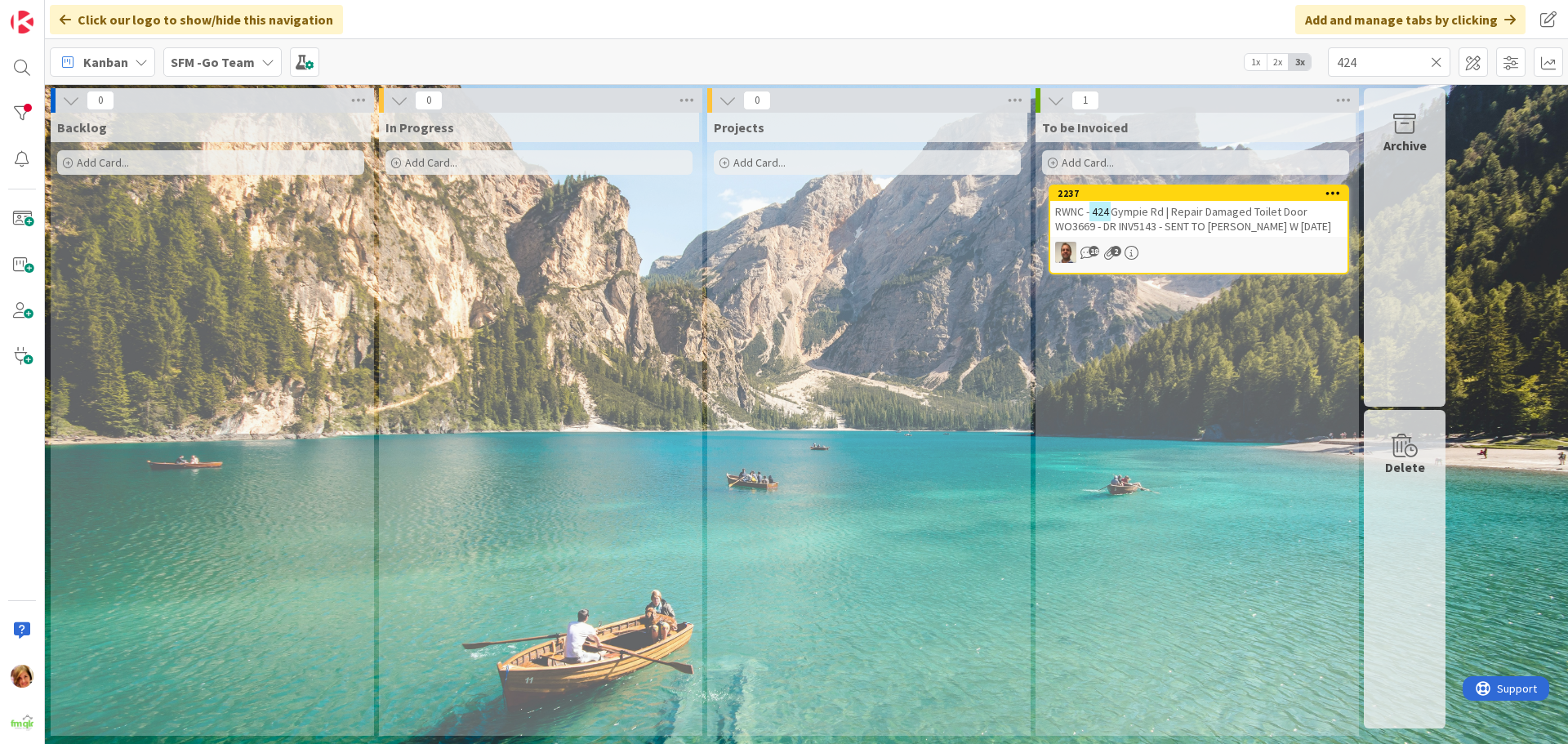
click at [1440, 61] on icon at bounding box center [1437, 62] width 12 height 15
click at [1434, 61] on input "text" at bounding box center [1389, 62] width 122 height 29
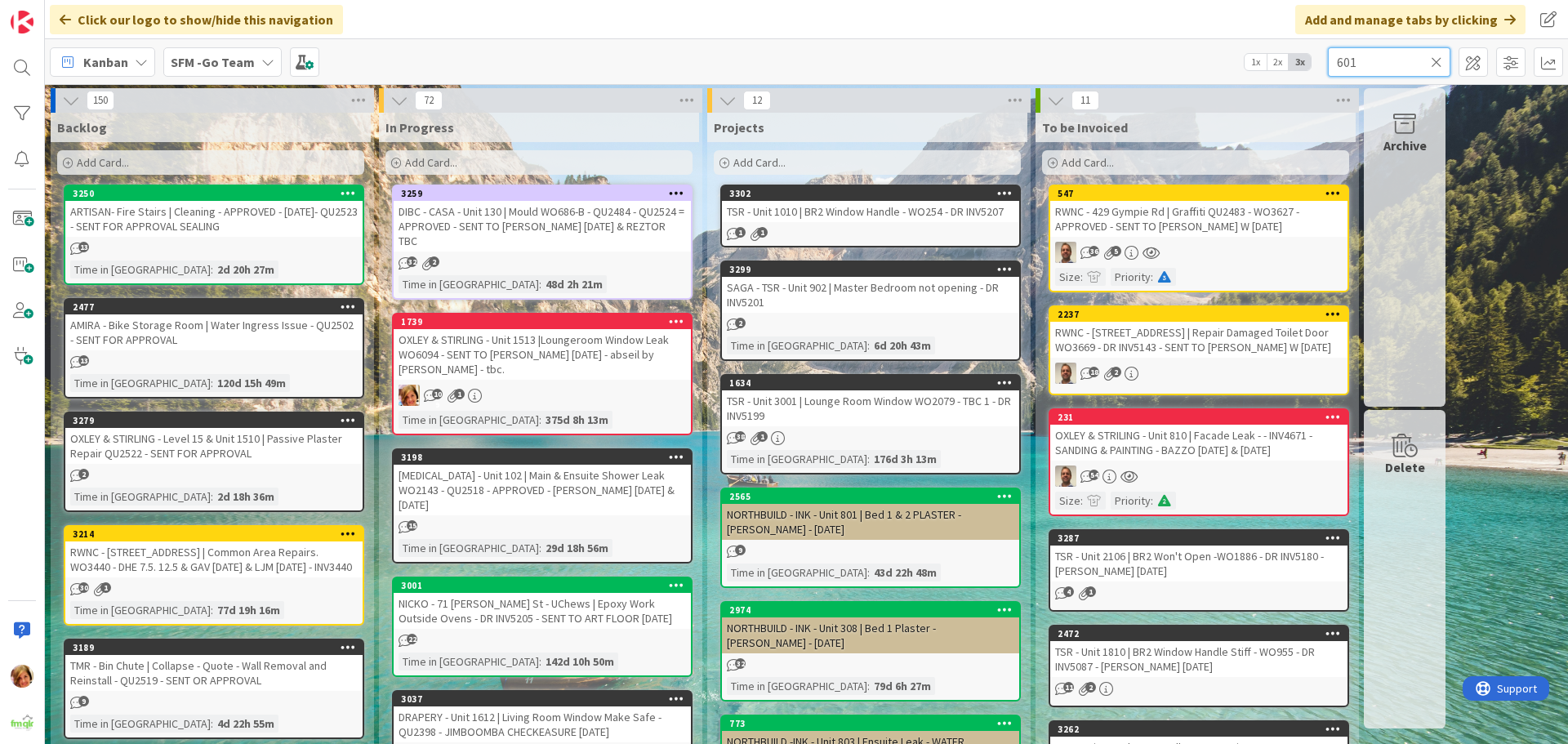
type input "601"
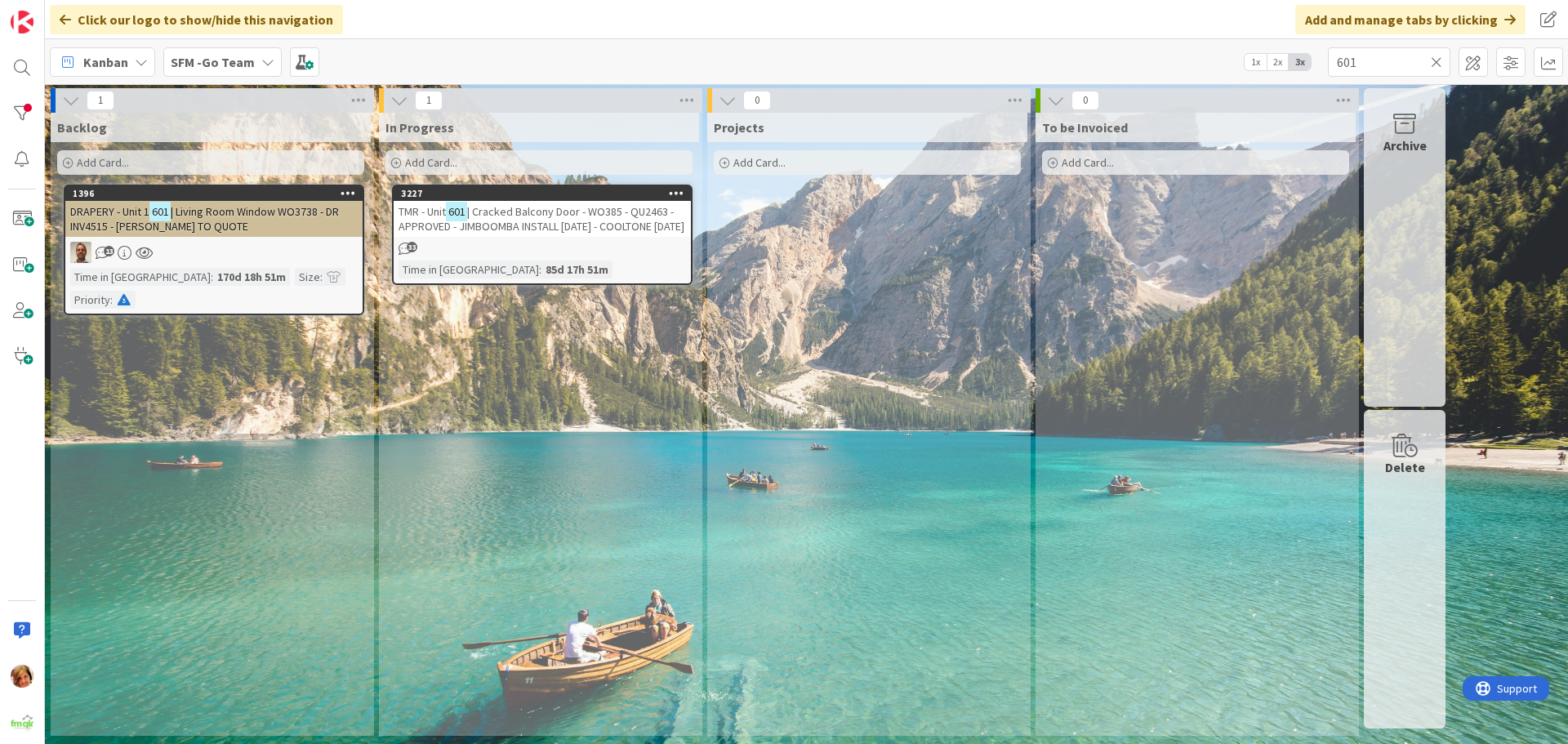
click at [476, 209] on span "| Cracked Balcony Door - WO385 - QU2463 - APPROVED - JIMBOOMBA INSTALL [DATE] -…" at bounding box center [542, 218] width 286 height 29
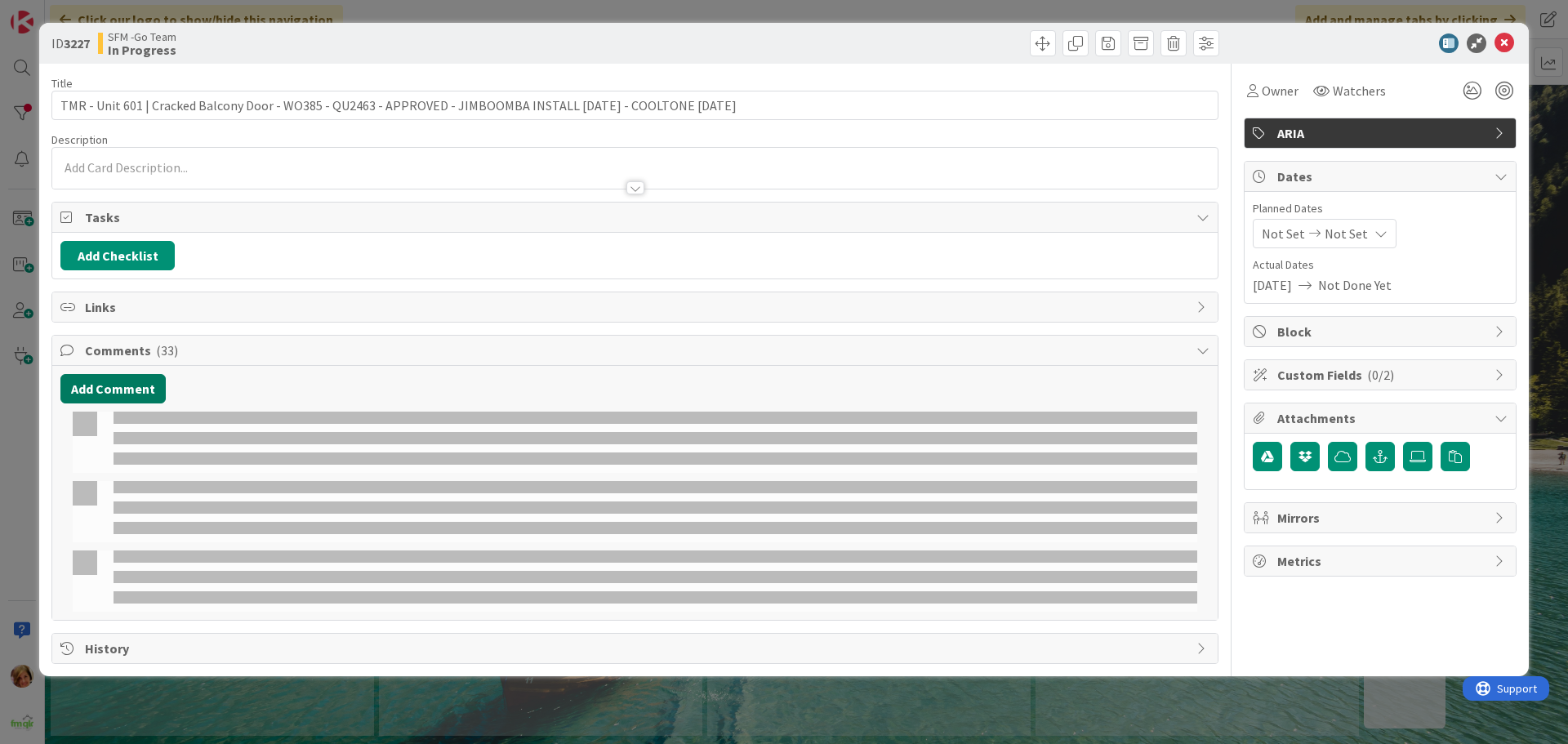
click at [111, 386] on button "Add Comment" at bounding box center [114, 389] width 106 height 29
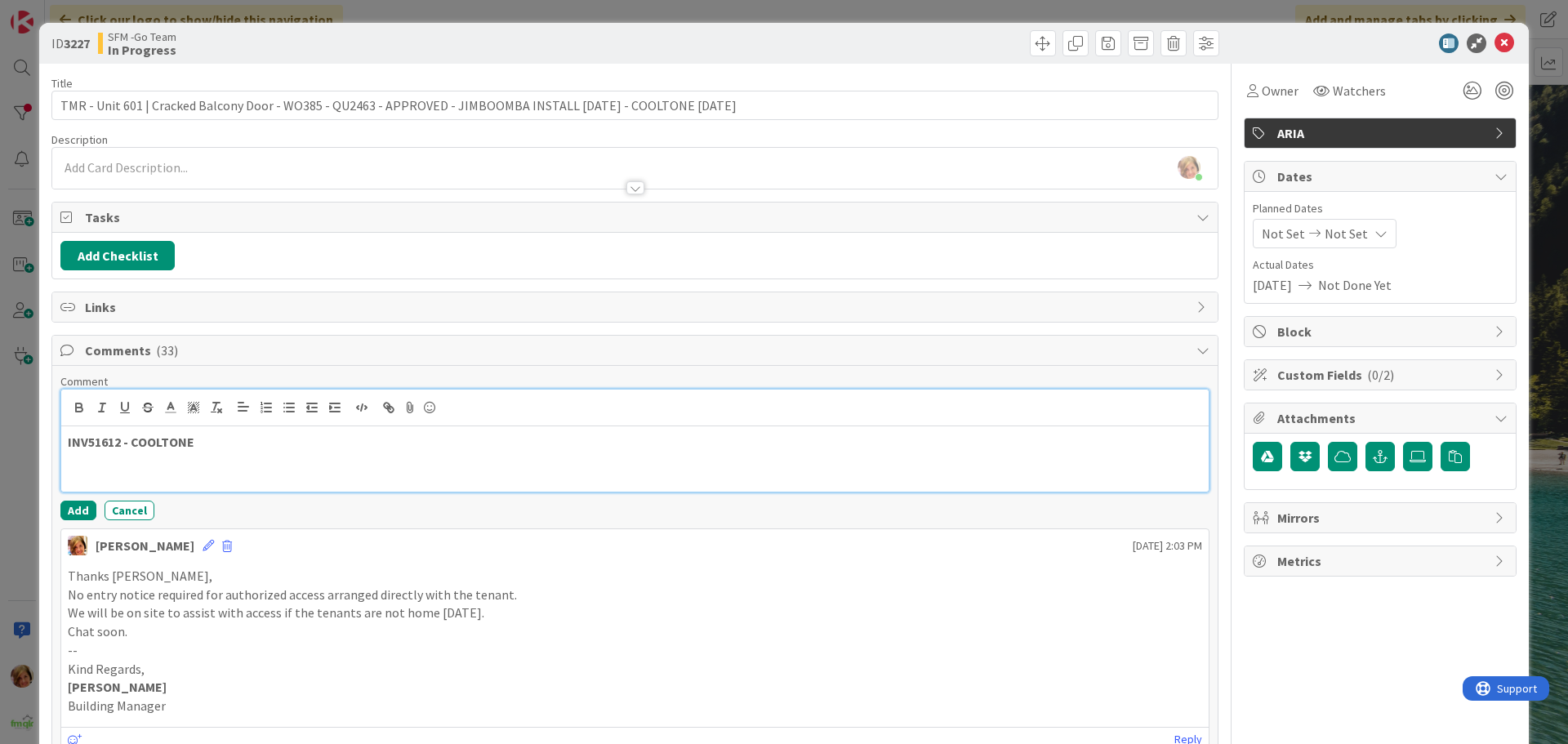
click at [233, 444] on p "INV51612 - COOLTONE" at bounding box center [635, 442] width 1134 height 19
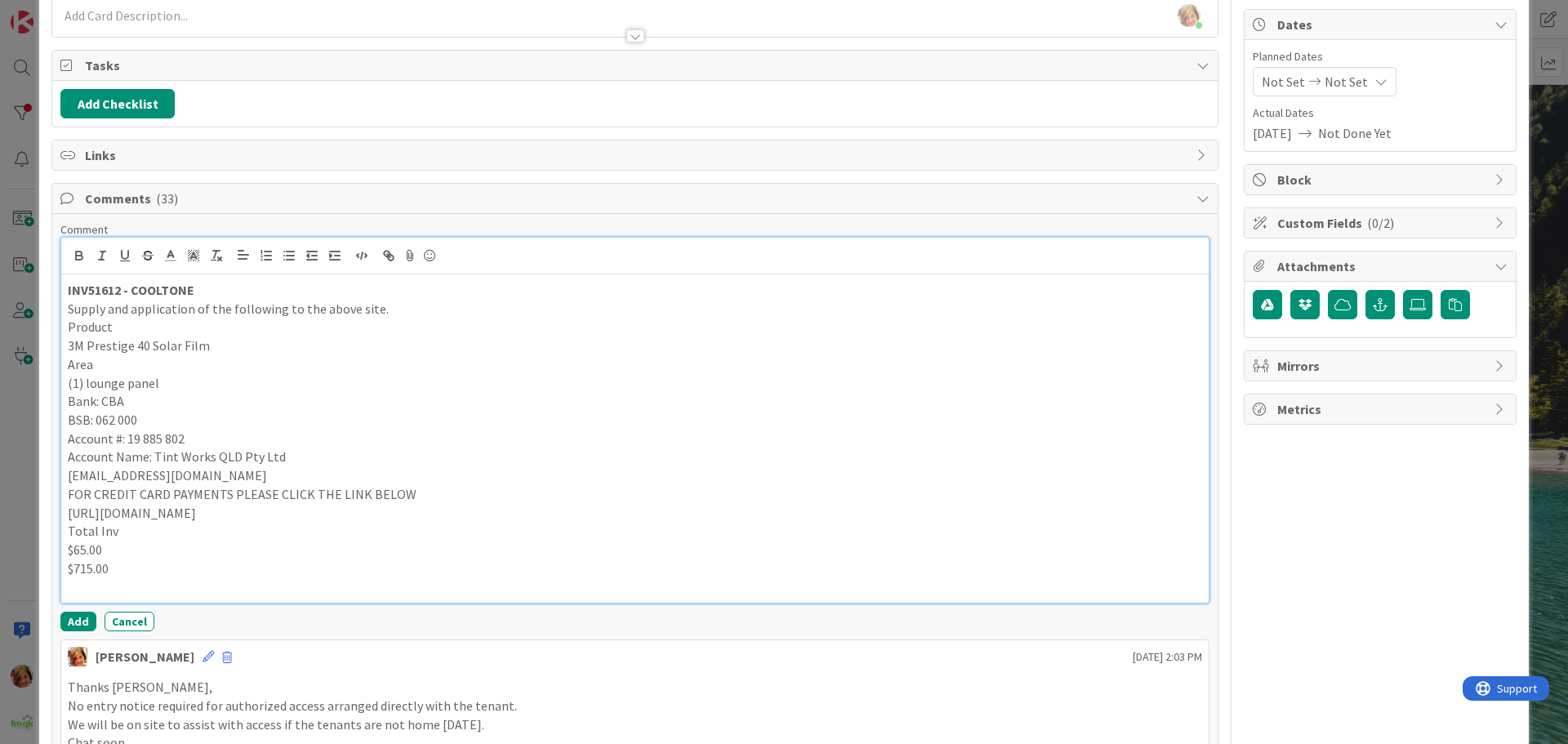
scroll to position [330, 0]
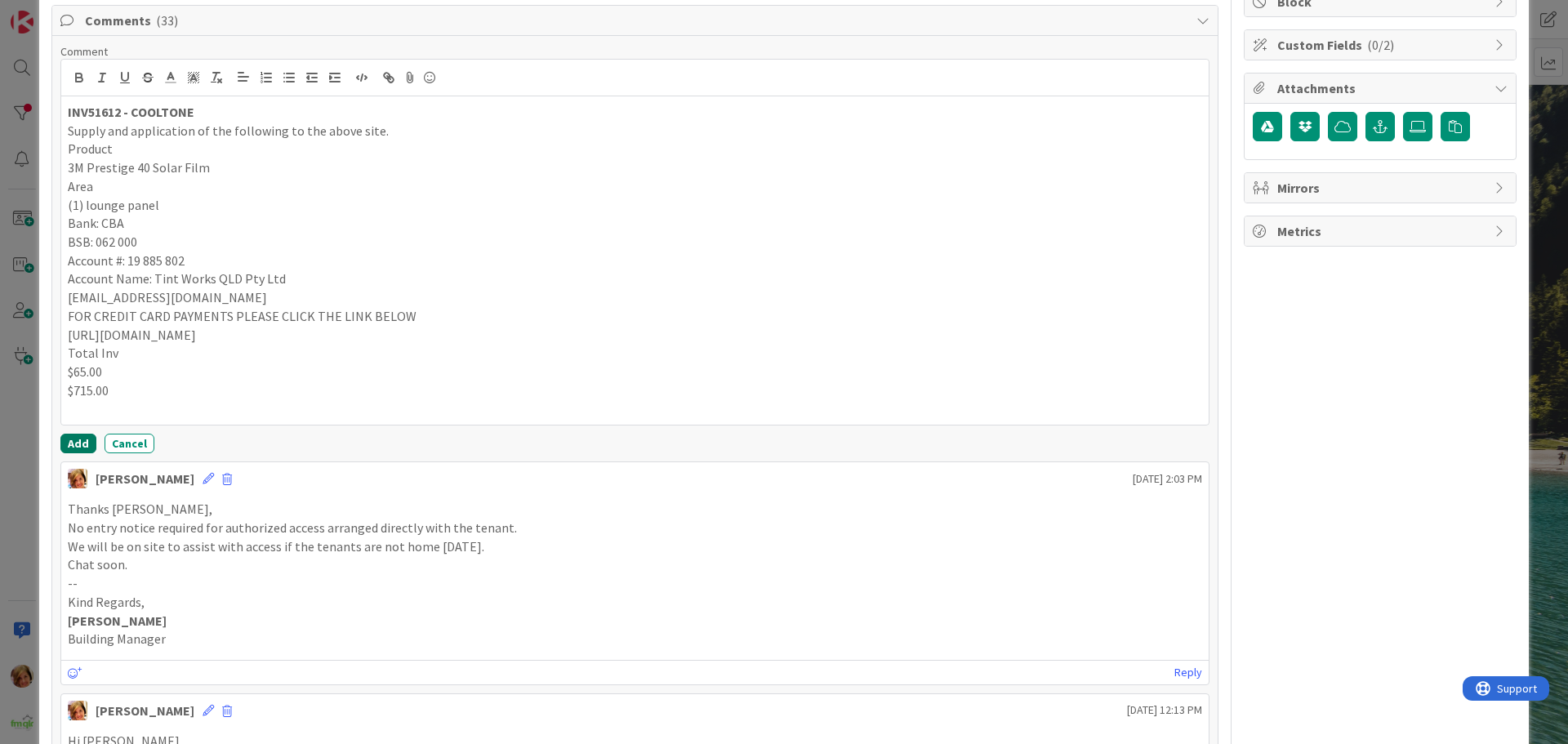
click at [72, 444] on button "Add" at bounding box center [78, 443] width 36 height 20
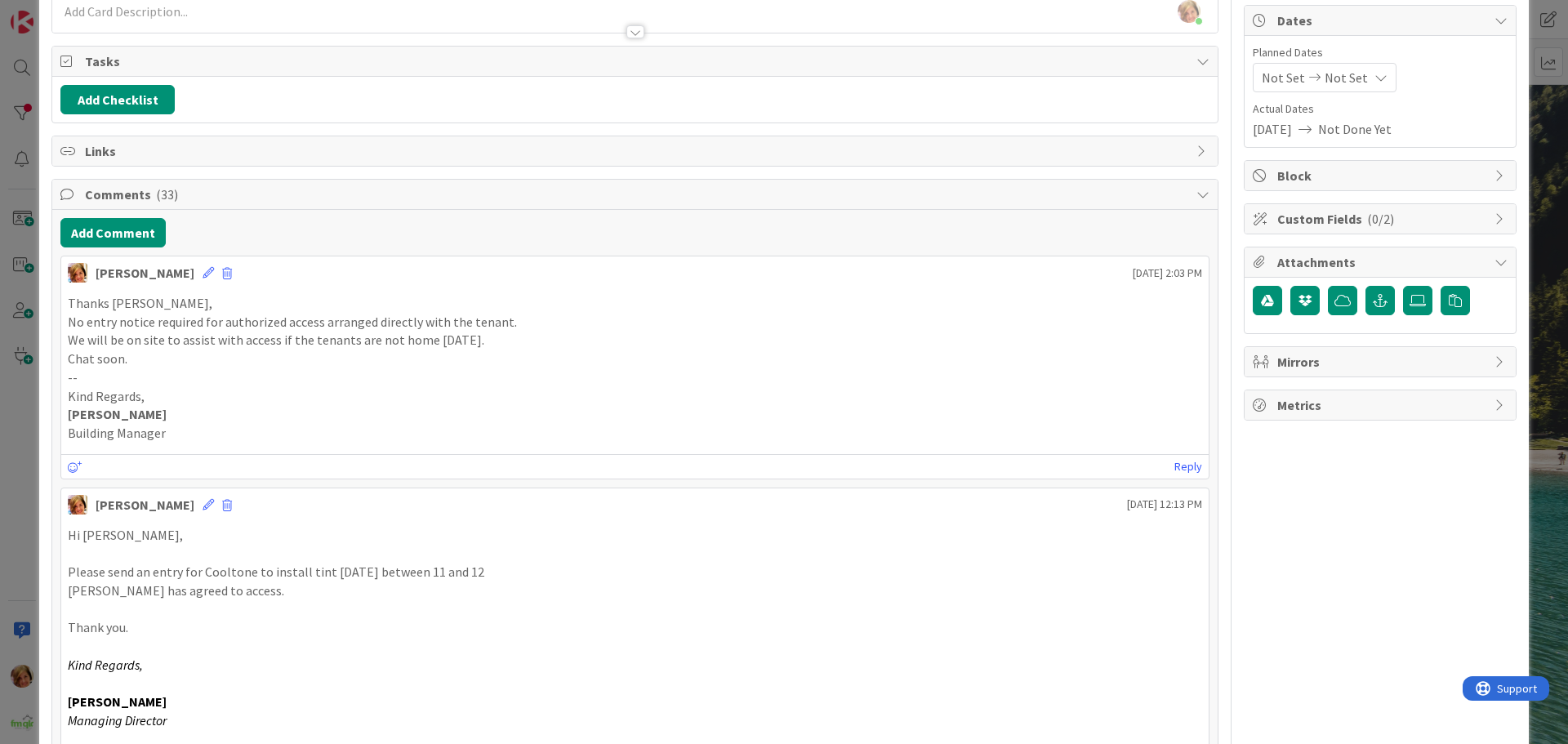
scroll to position [0, 0]
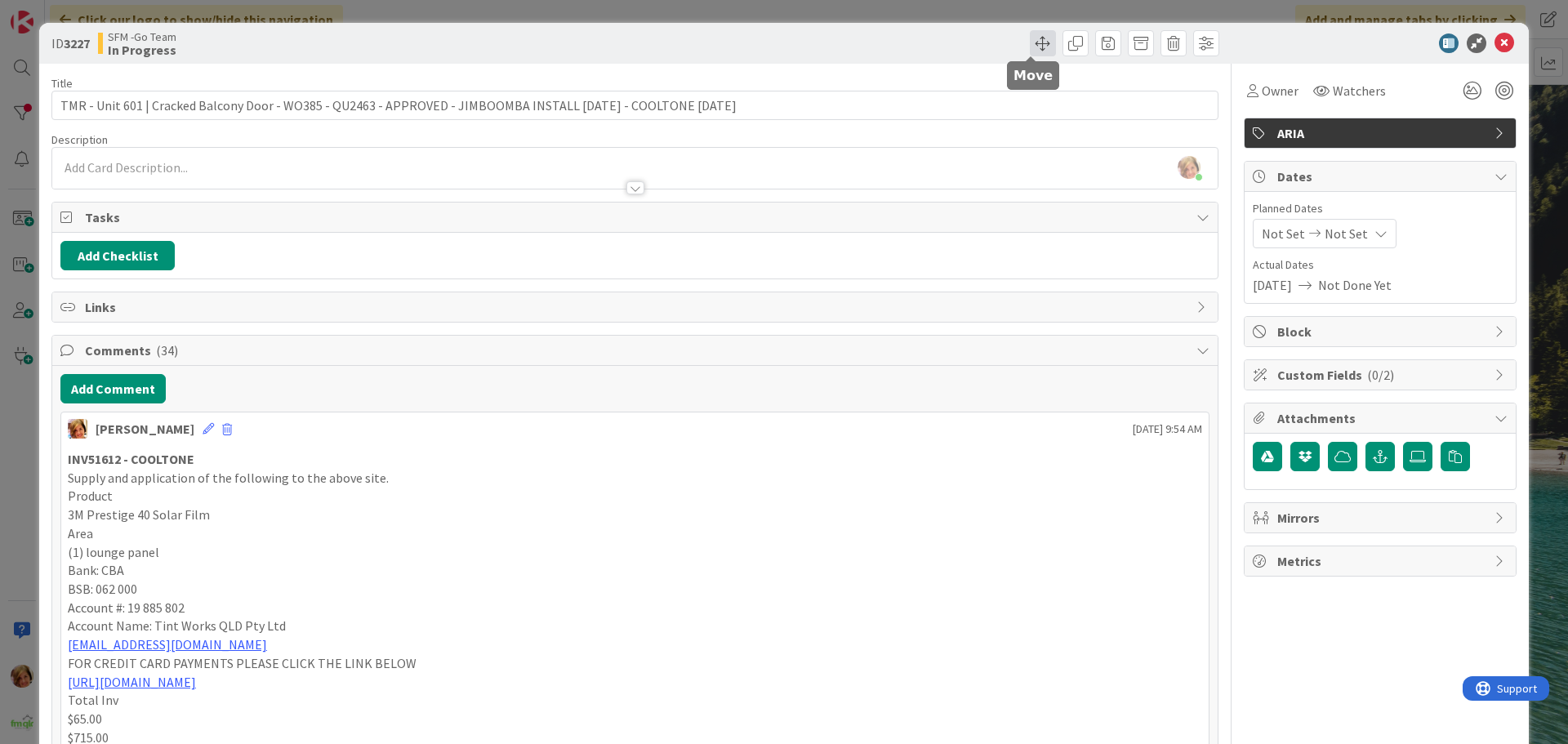
click at [1035, 43] on span at bounding box center [1042, 43] width 26 height 26
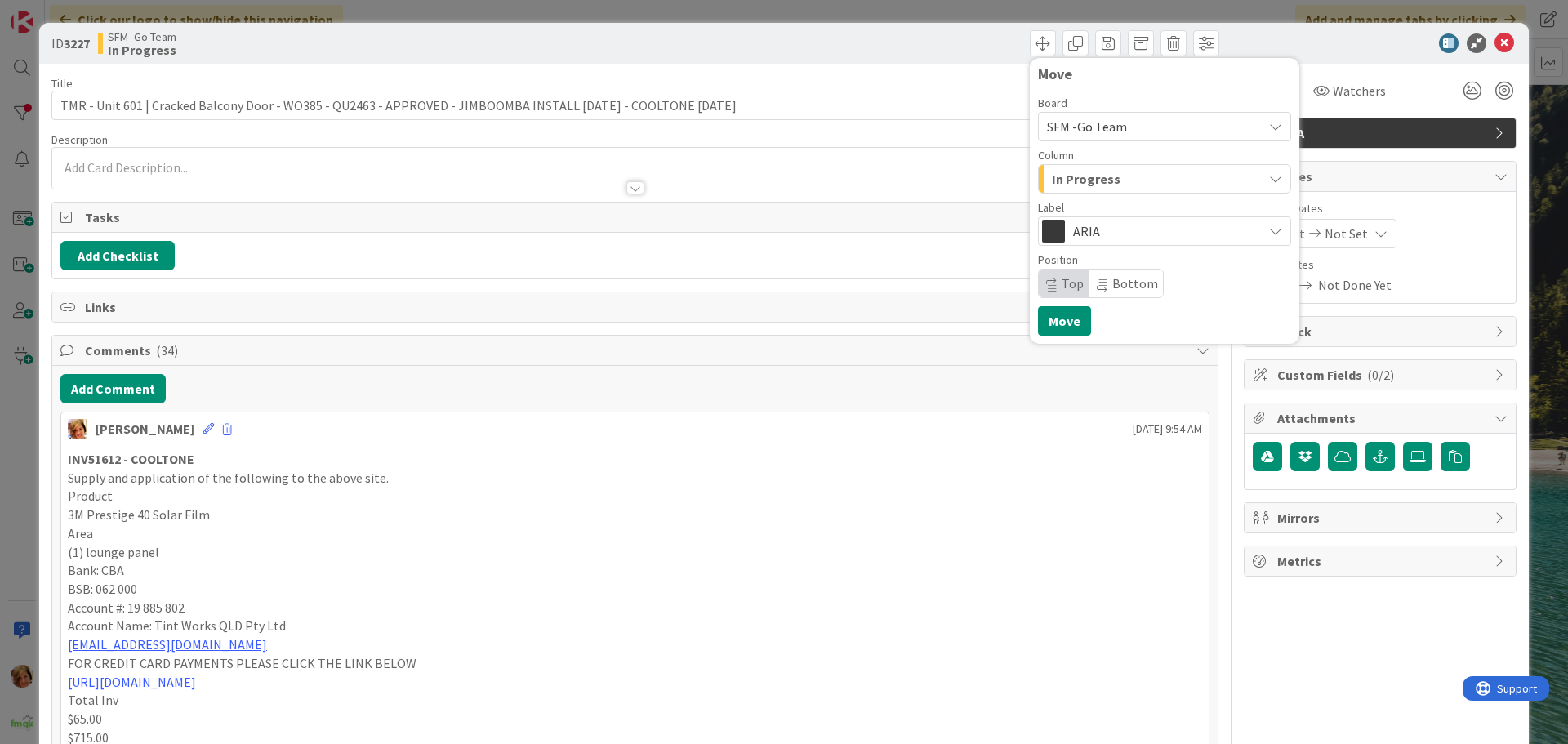
click at [1137, 182] on div "In Progress" at bounding box center [1155, 178] width 214 height 26
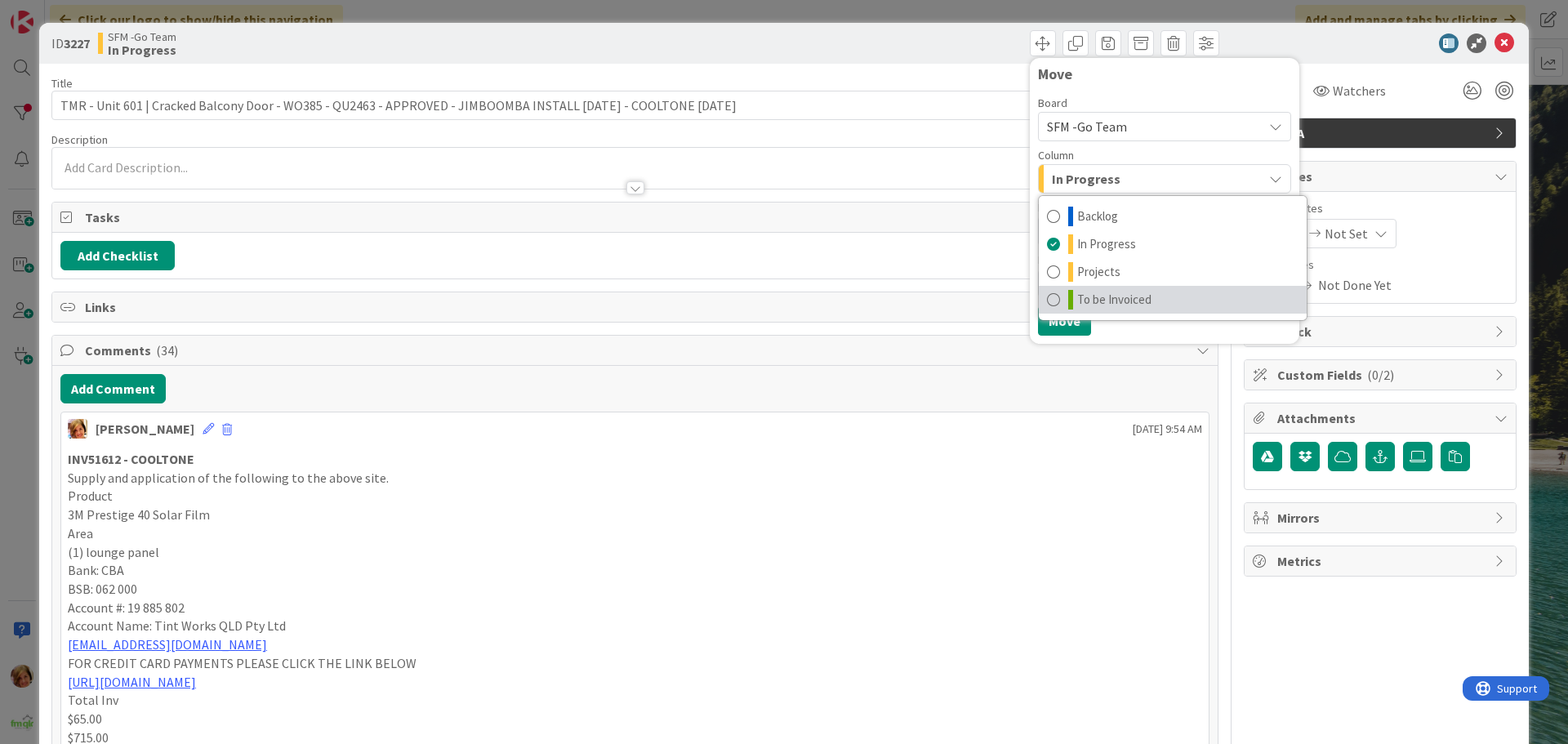
click at [1103, 299] on span "To be Invoiced" at bounding box center [1115, 300] width 74 height 20
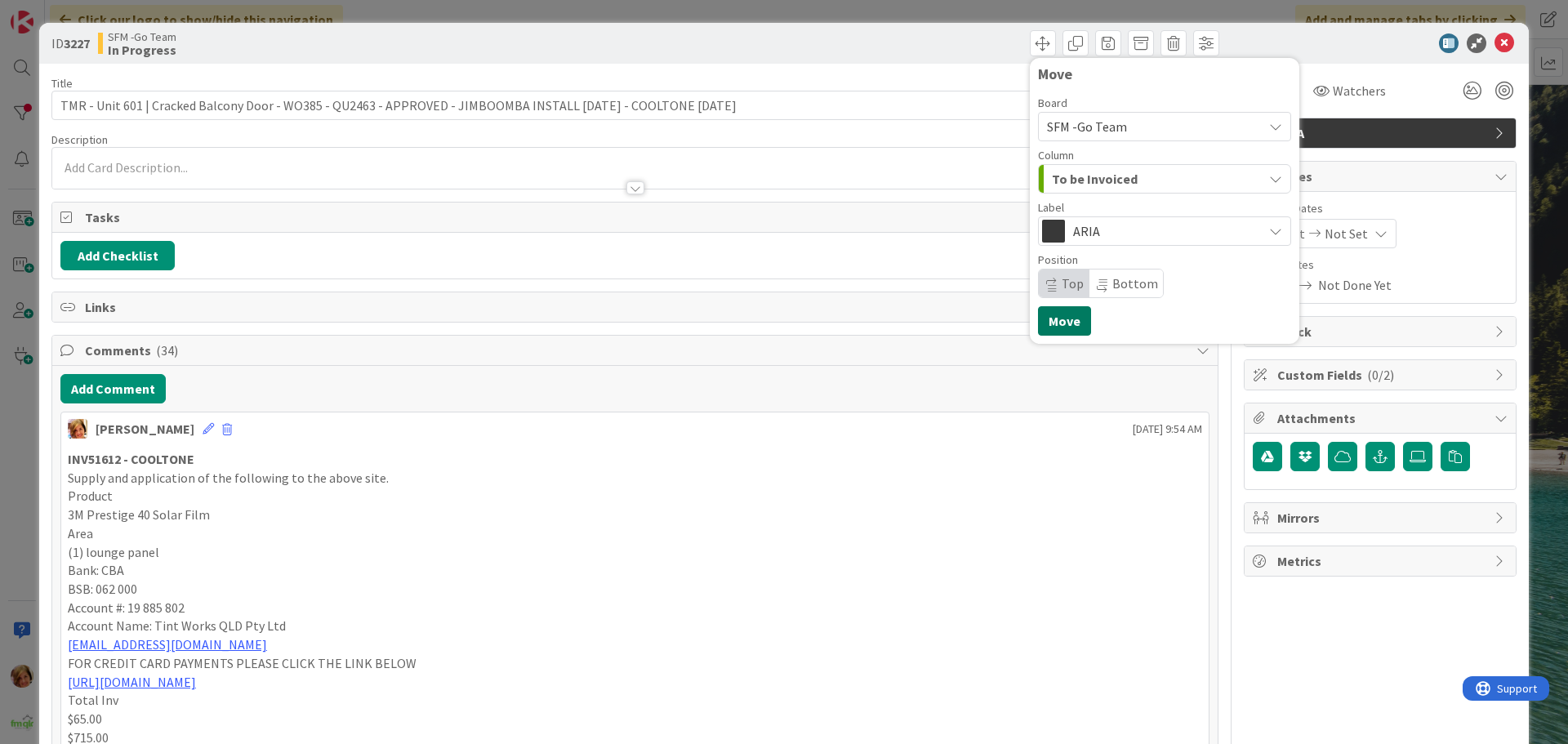
drag, startPoint x: 1049, startPoint y: 321, endPoint x: 1029, endPoint y: 371, distance: 53.9
click at [1049, 321] on button "Move" at bounding box center [1065, 321] width 53 height 29
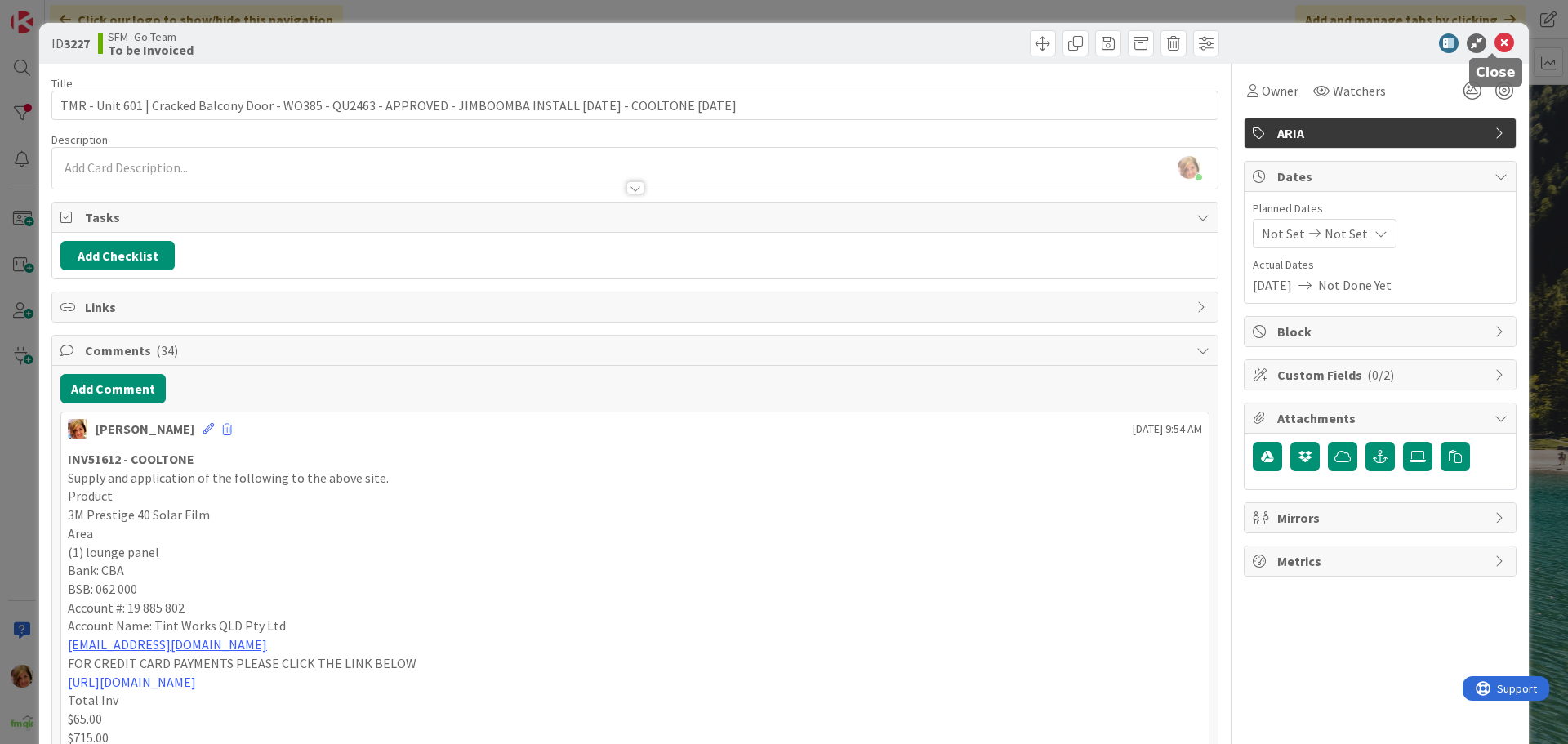
click at [1502, 42] on div at bounding box center [1371, 43] width 289 height 20
click at [1496, 43] on icon at bounding box center [1504, 43] width 20 height 20
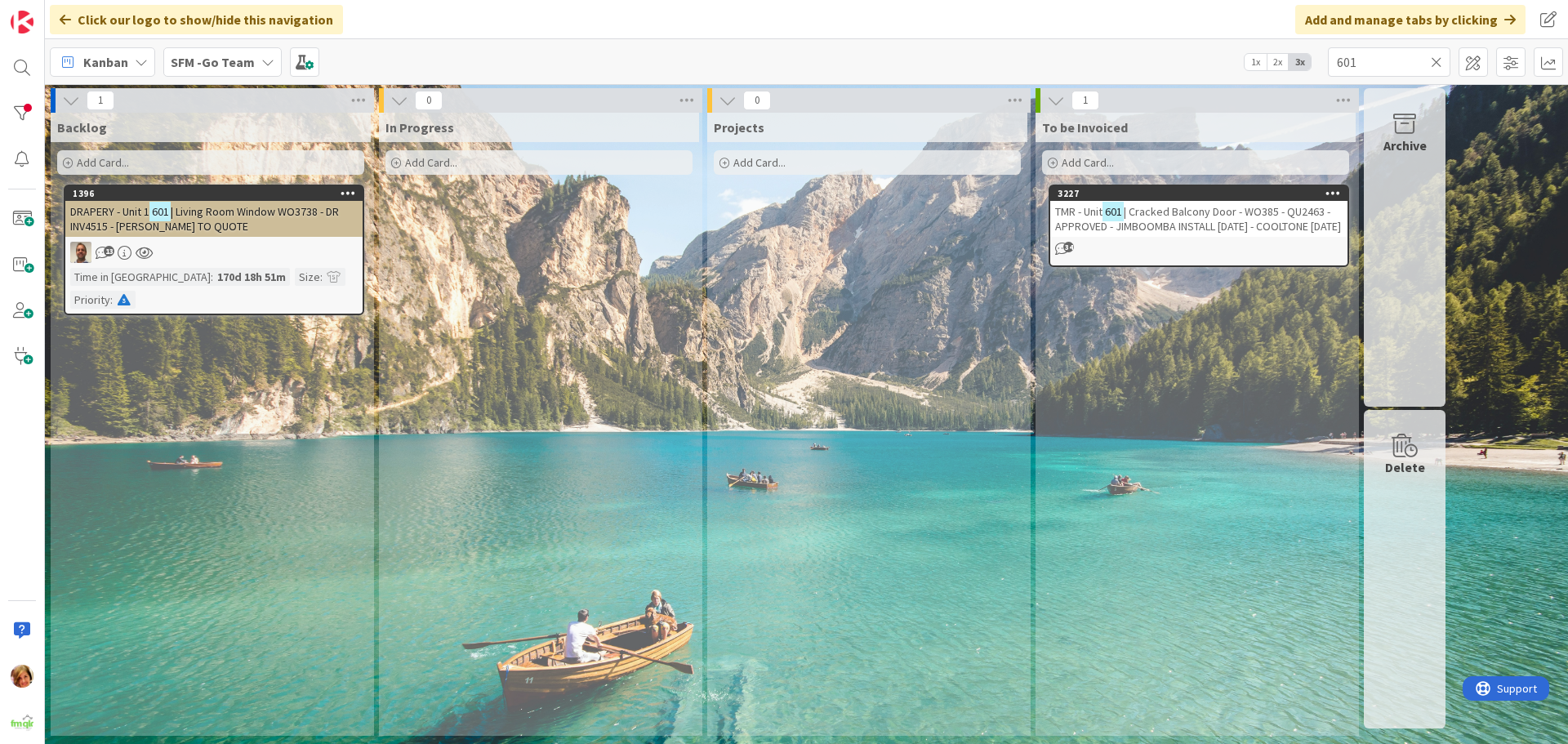
click at [1437, 63] on icon at bounding box center [1437, 62] width 12 height 15
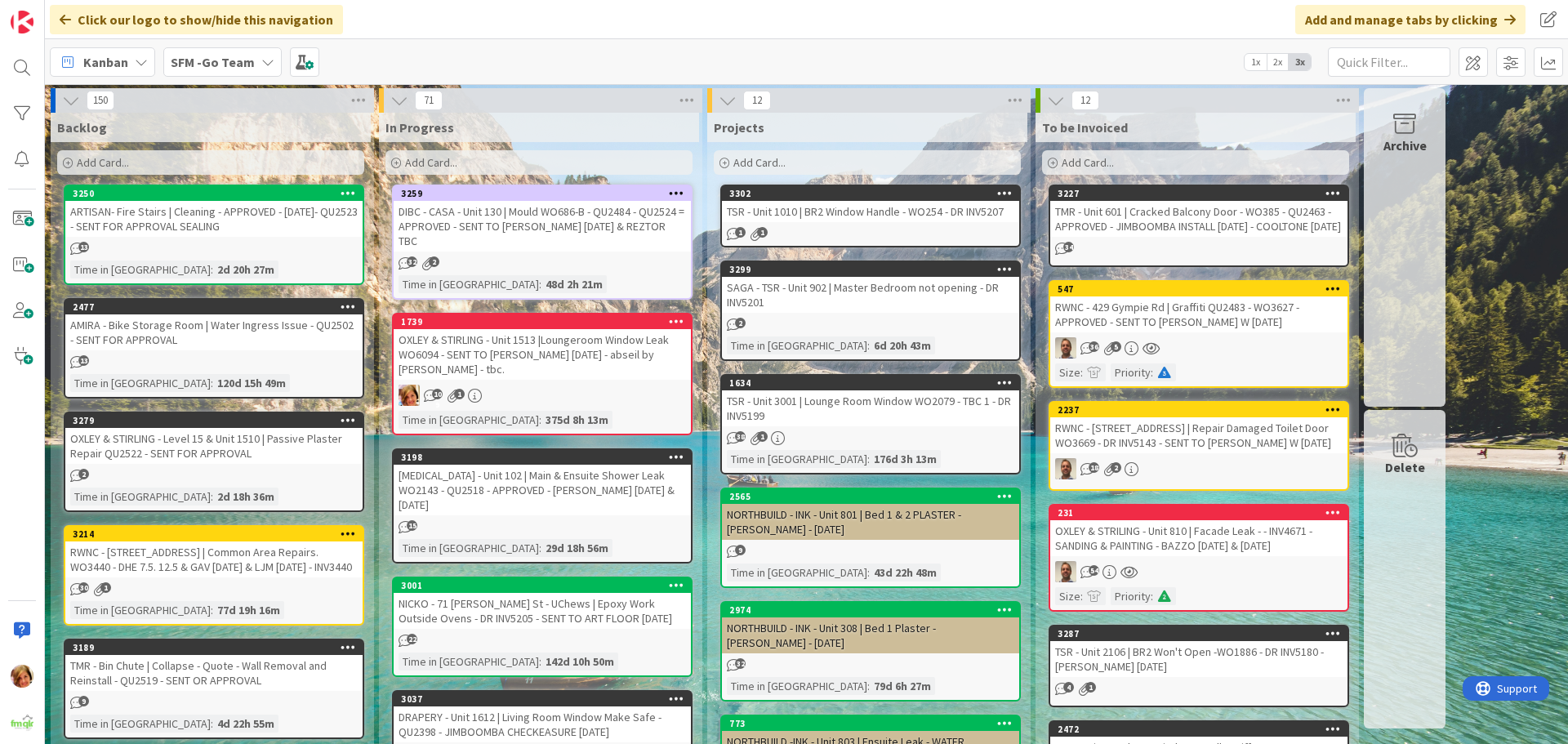
drag, startPoint x: 1307, startPoint y: 204, endPoint x: 1152, endPoint y: 67, distance: 206.9
click at [1152, 67] on div "Kanban SFM -Go Team 1x 2x 3x" at bounding box center [806, 62] width 1523 height 45
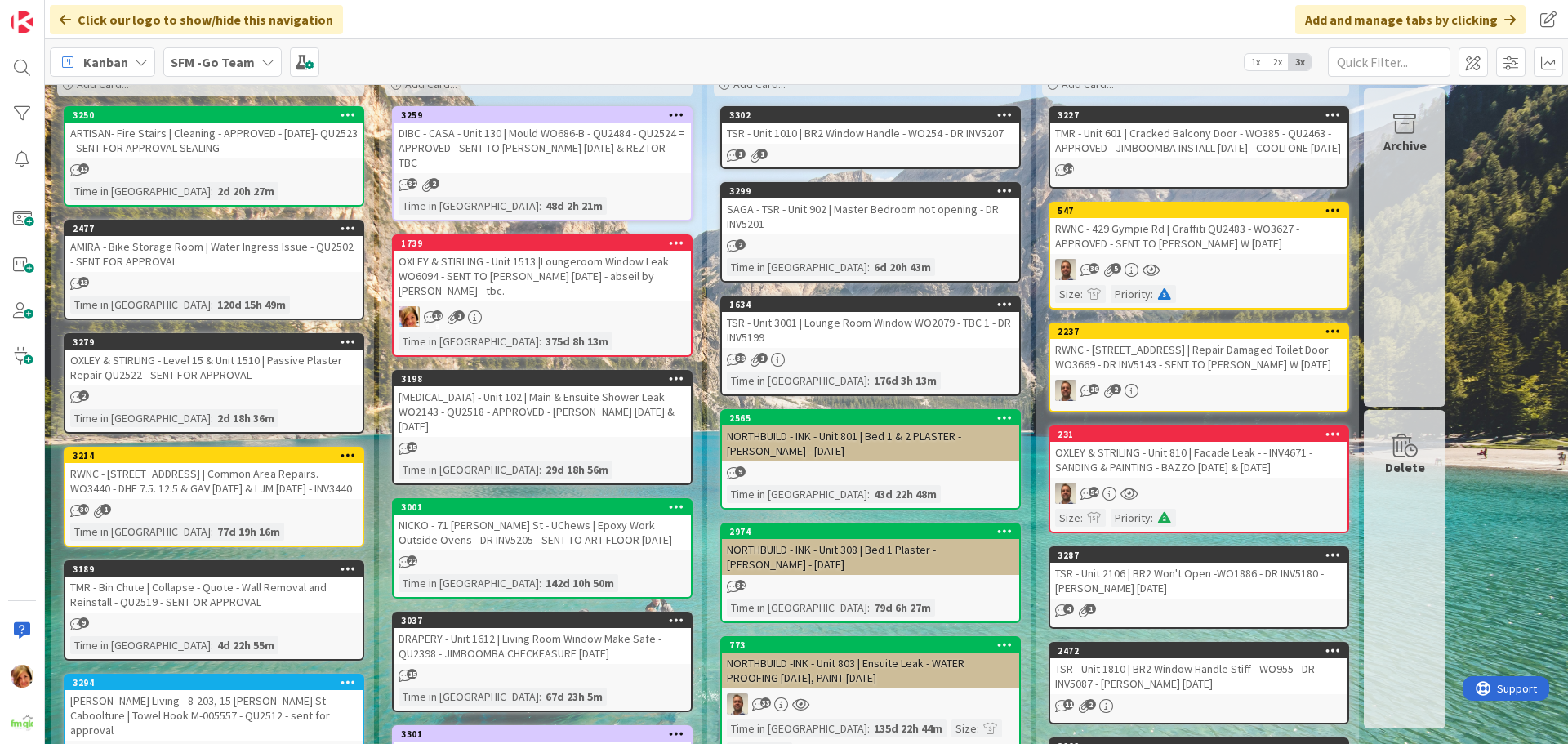
scroll to position [81, 0]
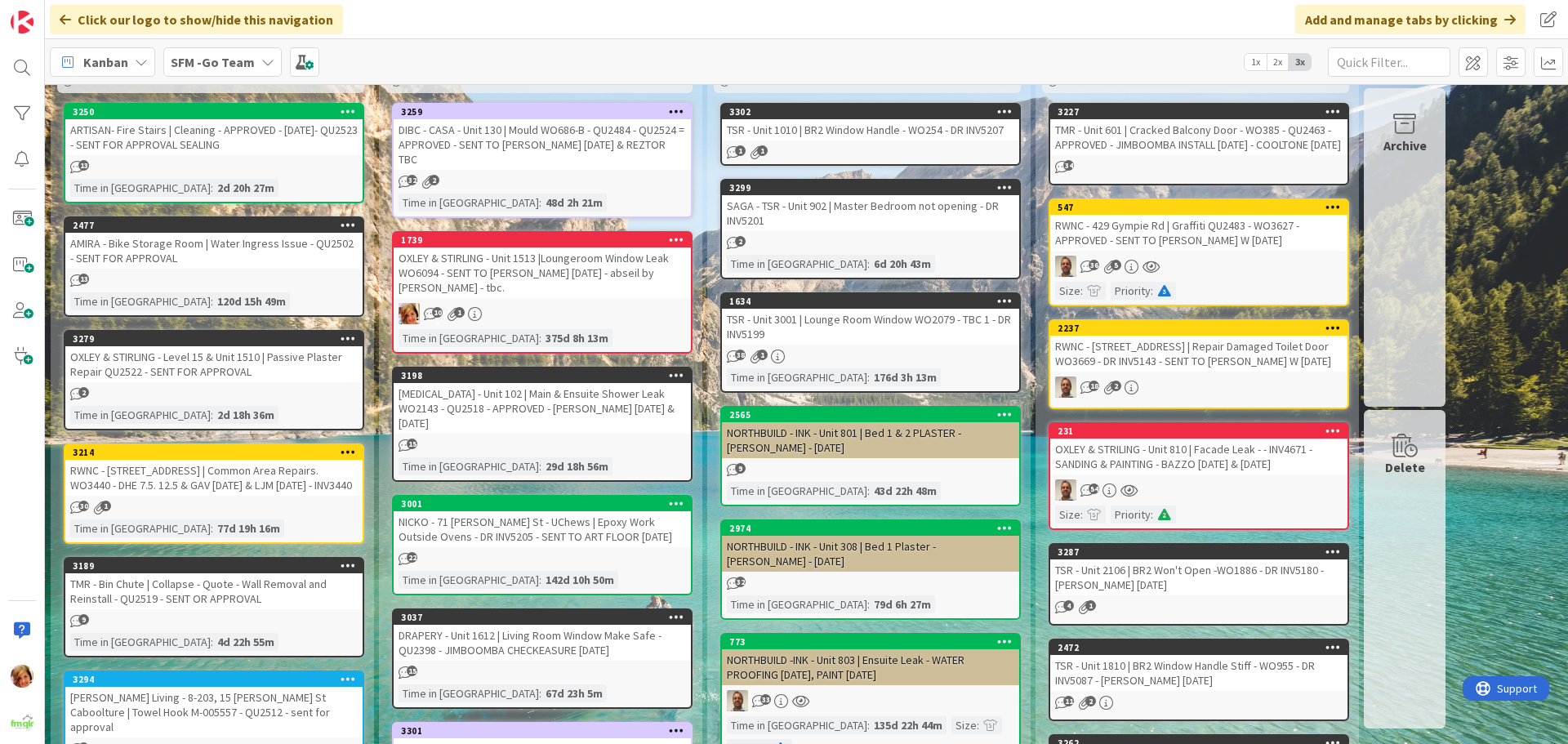
click at [1174, 462] on div "OXLEY & STRILING - Unit 810 | Facade Leak - - INV4671 - SANDING & PAINTING - BA…" at bounding box center [1198, 456] width 297 height 36
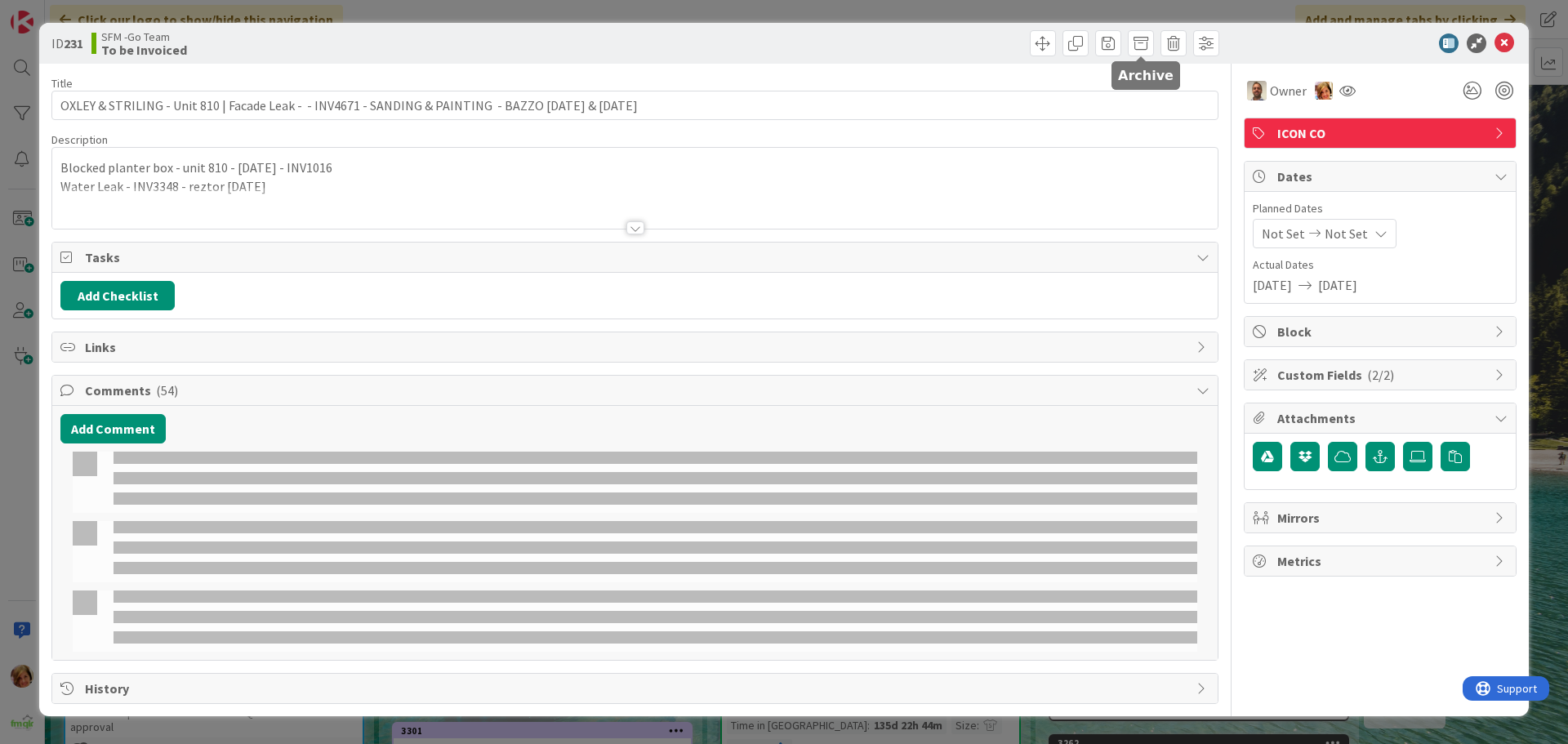
click at [1141, 41] on span at bounding box center [1140, 43] width 26 height 26
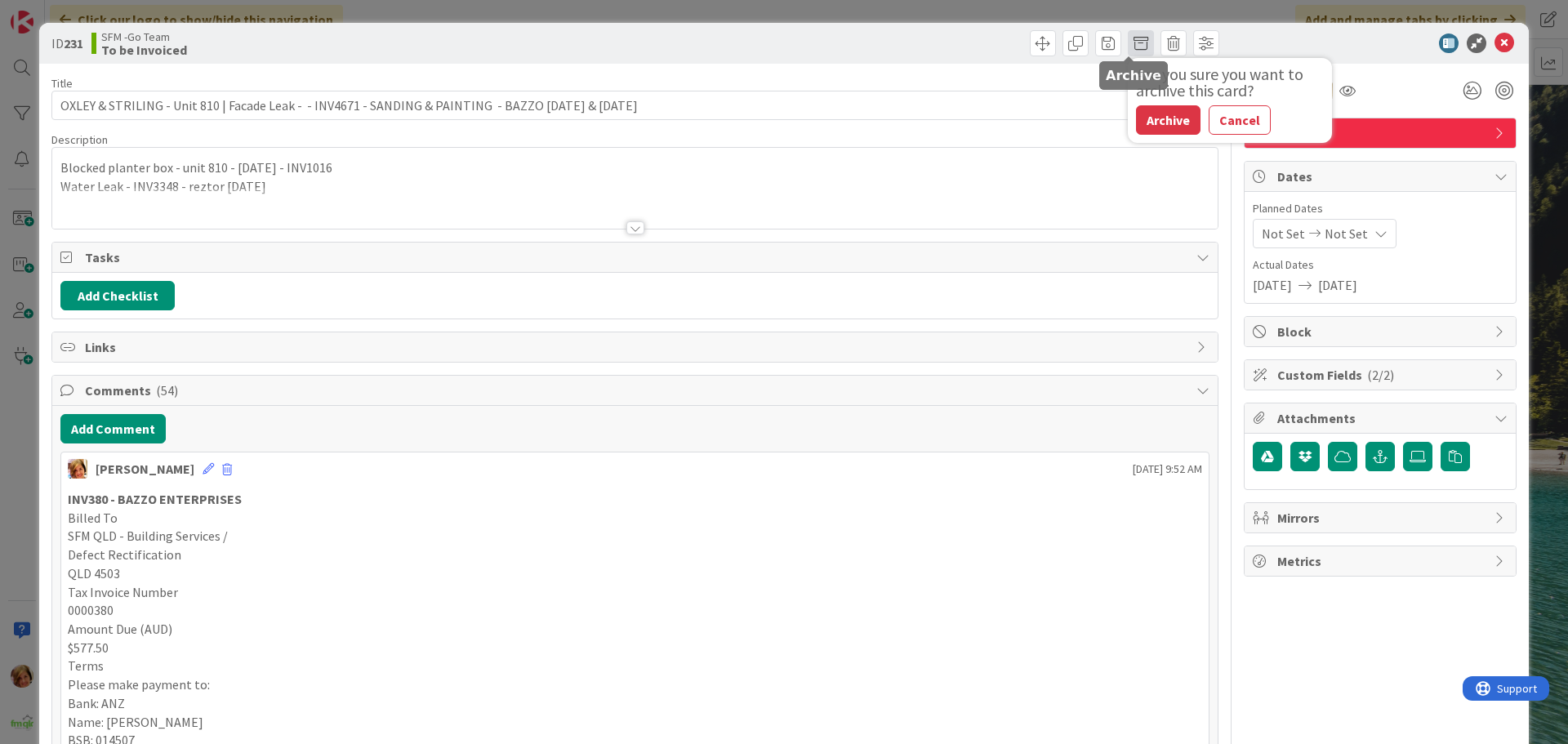
click at [1137, 46] on span at bounding box center [1140, 43] width 26 height 26
click at [1127, 42] on span at bounding box center [1140, 43] width 26 height 26
click at [1156, 112] on button "Archive" at bounding box center [1168, 120] width 65 height 29
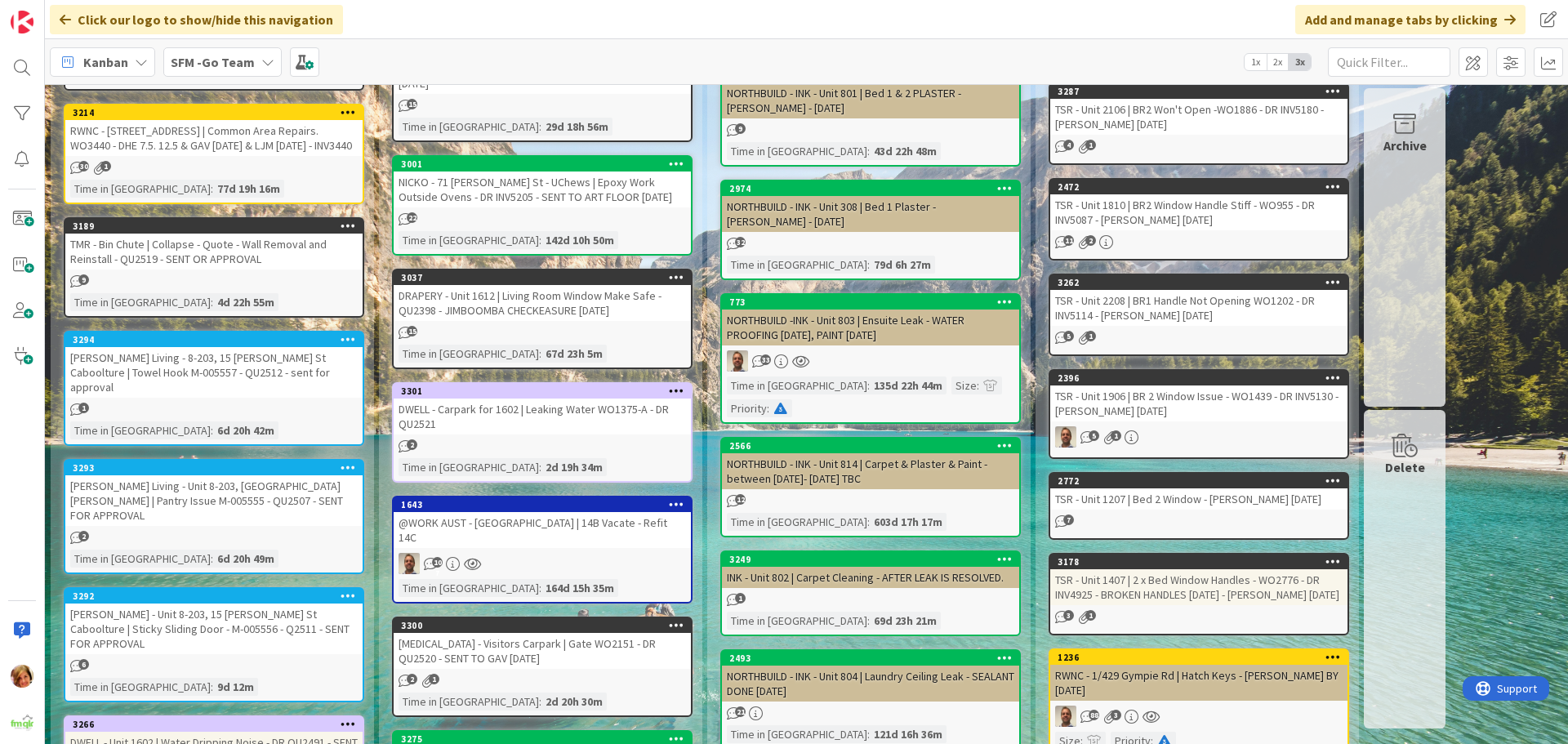
scroll to position [572, 0]
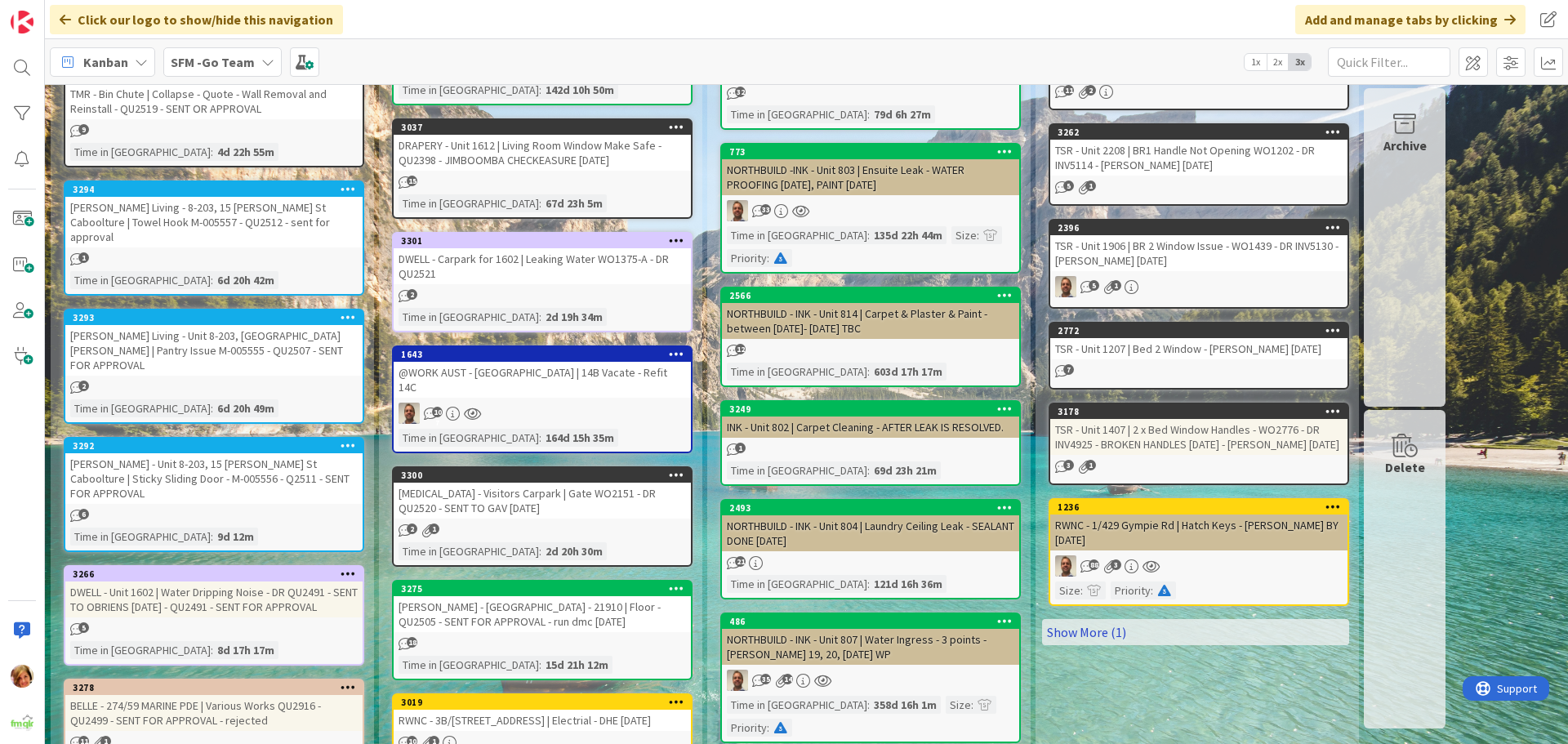
click at [1179, 645] on link "Show More (1)" at bounding box center [1195, 631] width 307 height 26
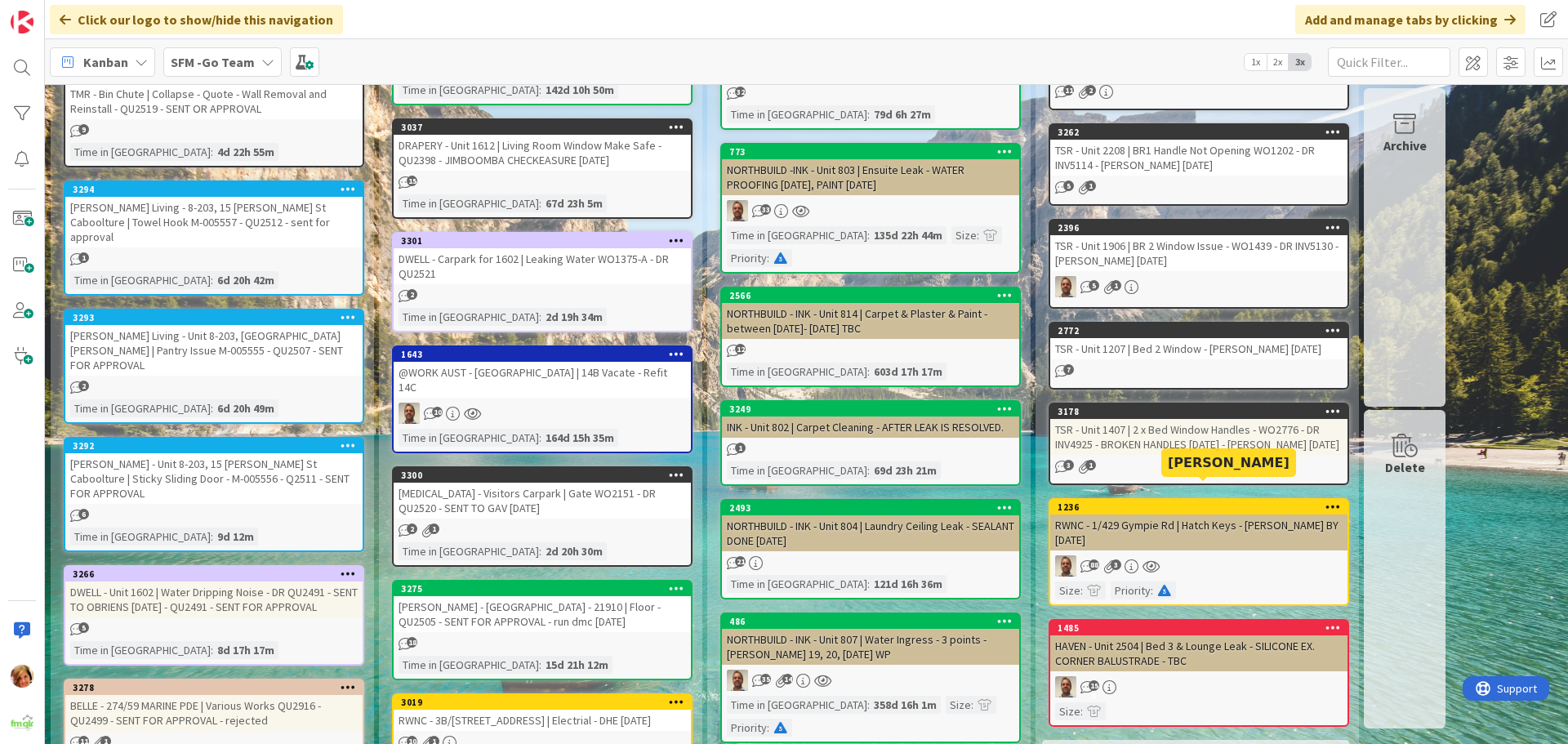
scroll to position [734, 0]
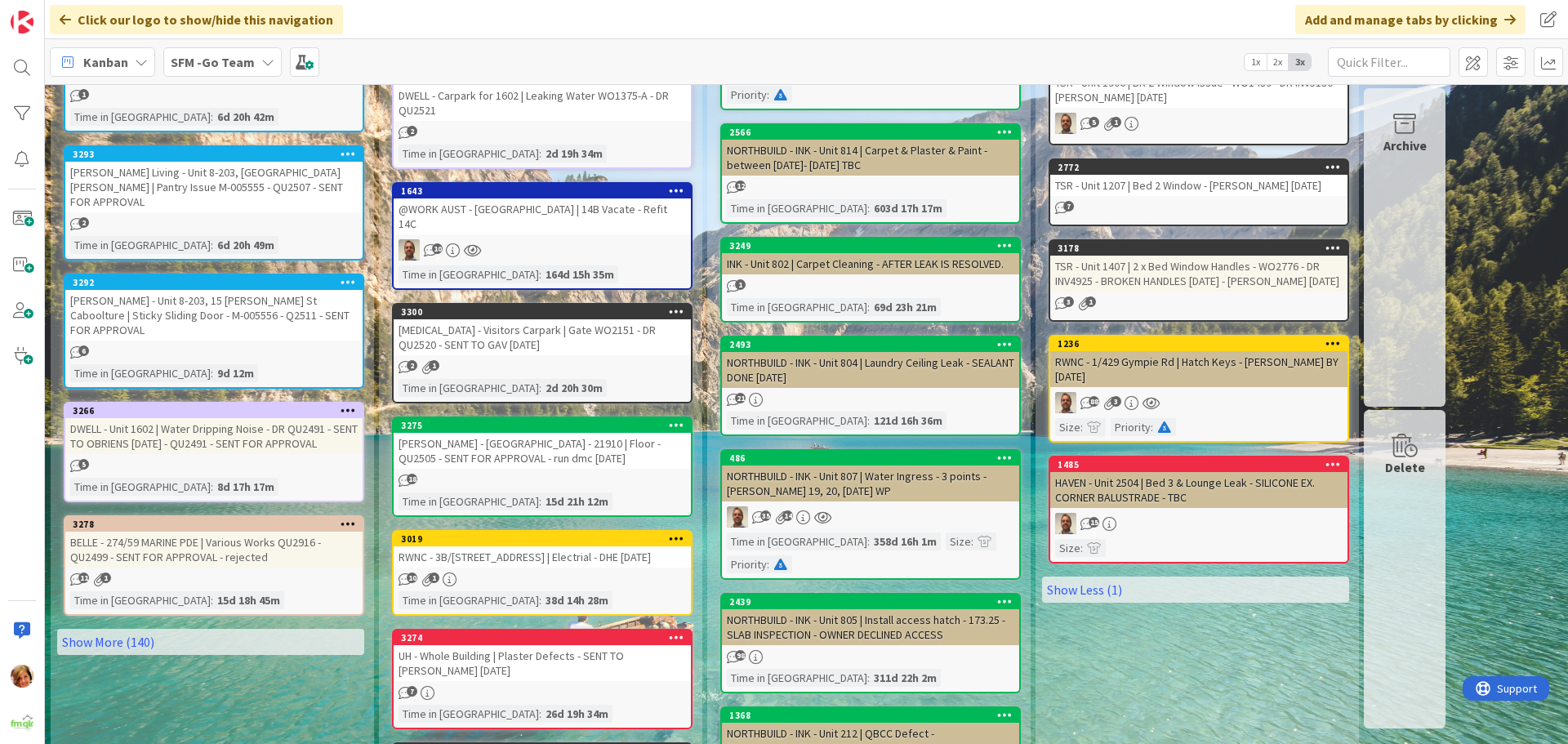
click at [1173, 374] on div "RWNC - 1/429 Gympie Rd | Hatch Keys - [PERSON_NAME] BY [DATE]" at bounding box center [1198, 369] width 297 height 36
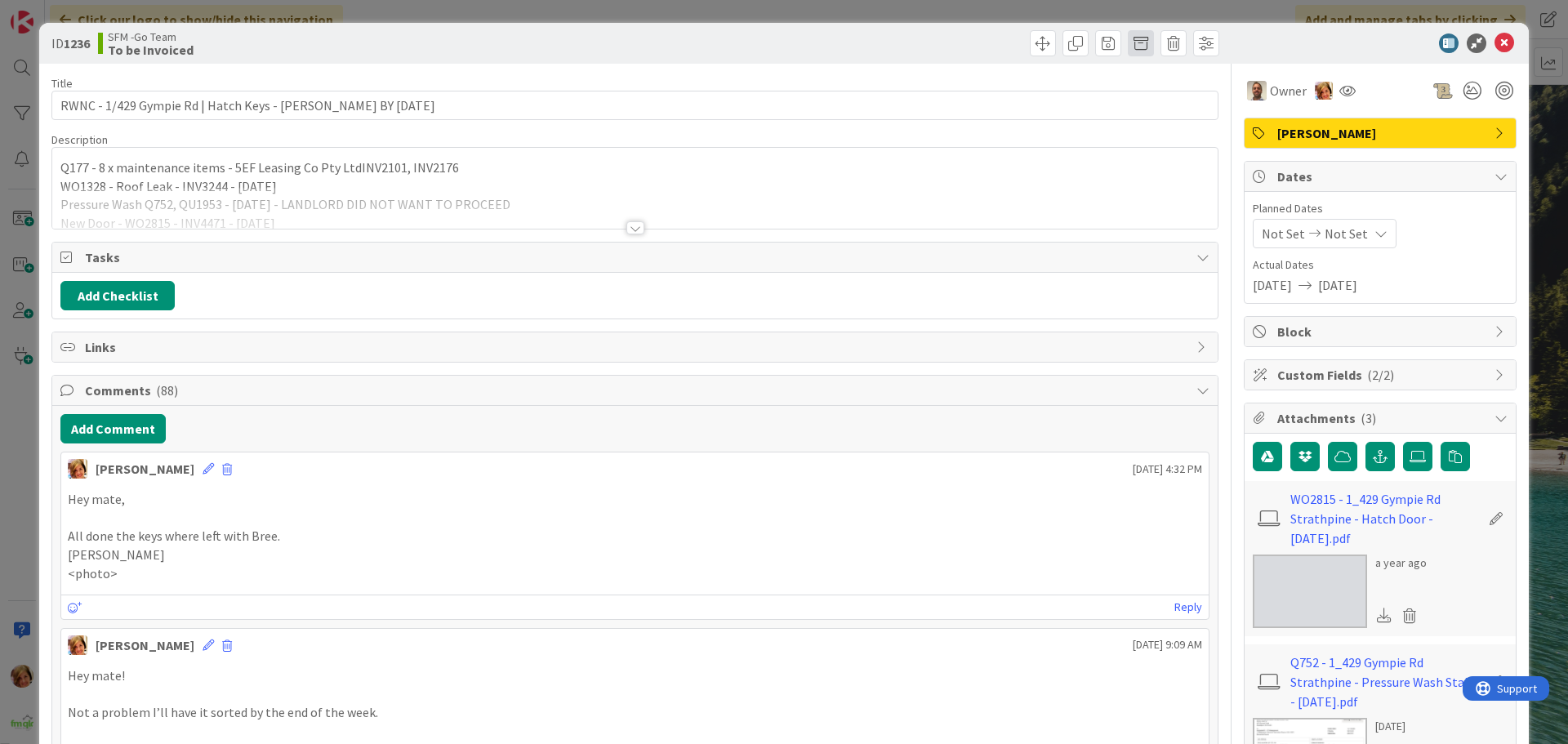
click at [1127, 40] on span at bounding box center [1140, 43] width 26 height 26
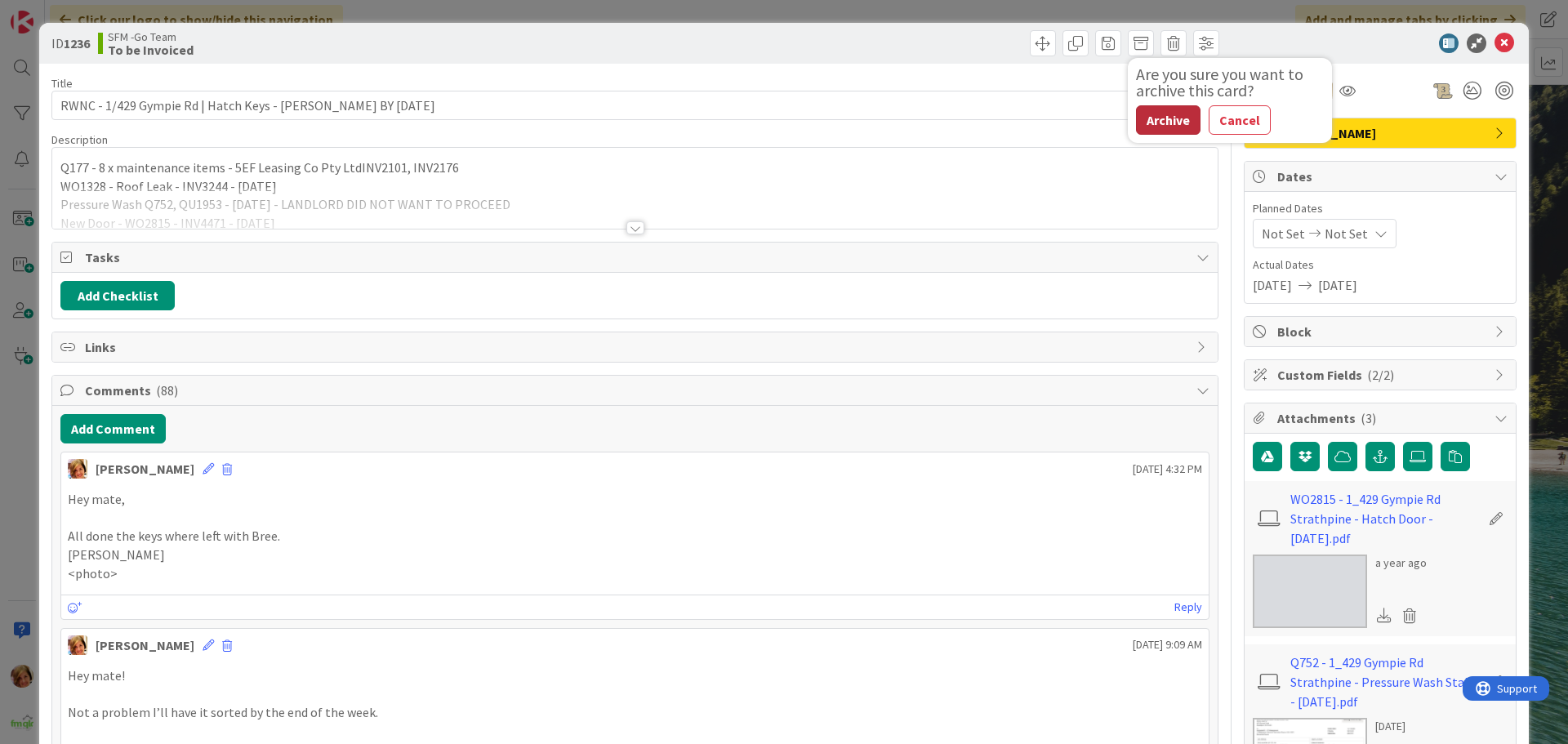
click at [1154, 125] on button "Archive" at bounding box center [1168, 120] width 65 height 29
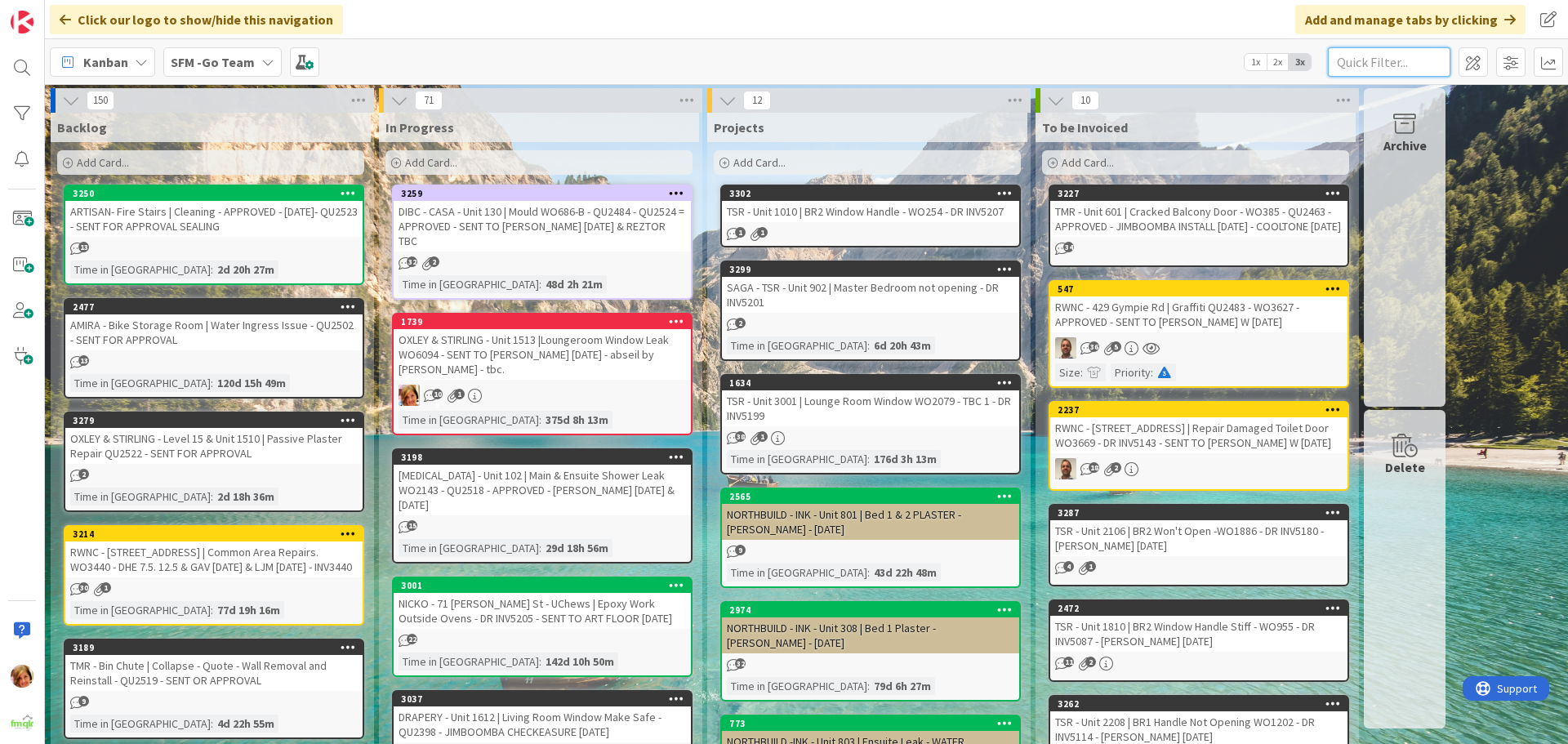
click at [1375, 60] on input "text" at bounding box center [1389, 62] width 122 height 29
type input "1010"
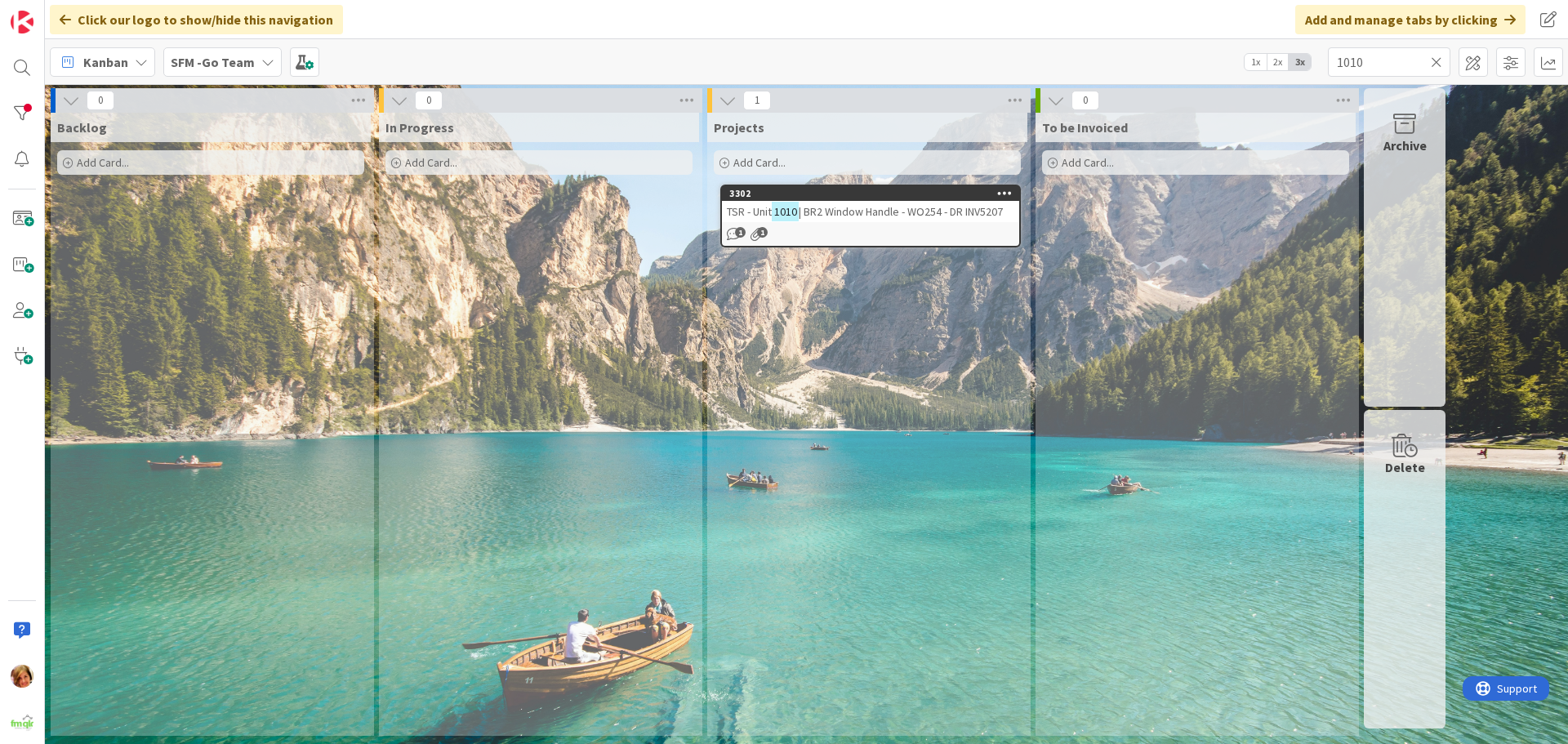
click at [852, 210] on span "| BR2 Window Handle - WO254 - DR INV5207" at bounding box center [900, 210] width 204 height 15
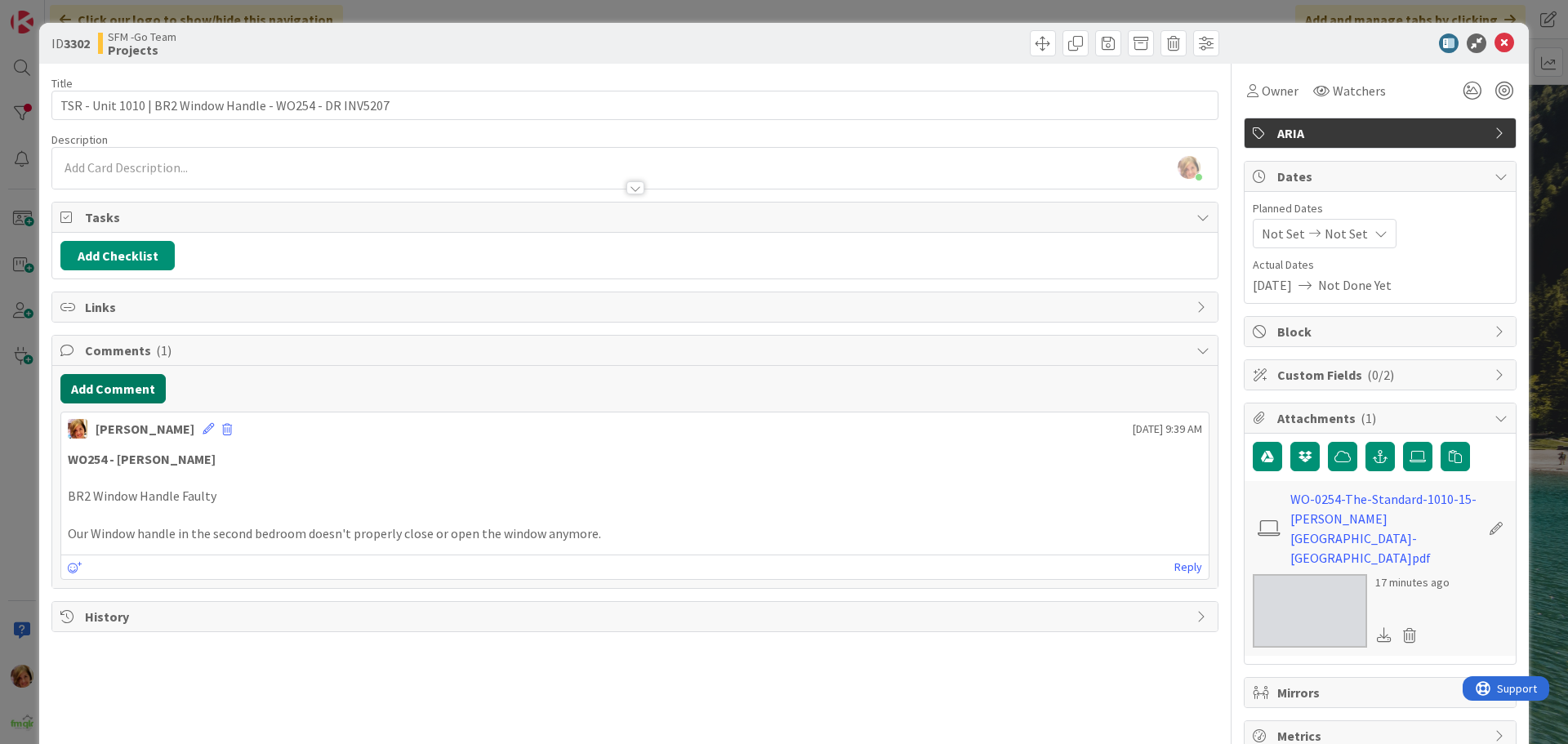
click at [106, 395] on button "Add Comment" at bounding box center [114, 389] width 106 height 29
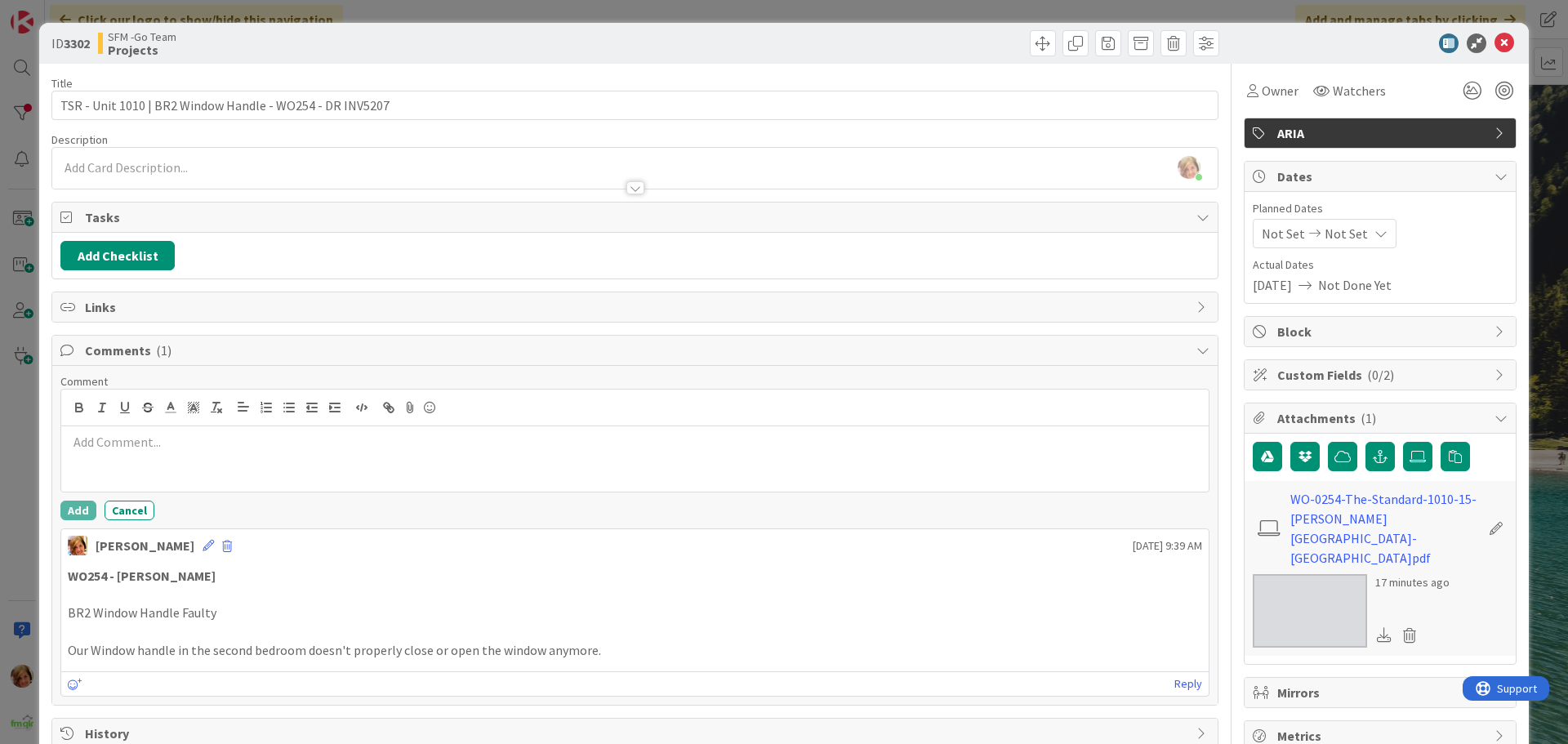
click at [129, 435] on div at bounding box center [635, 458] width 1147 height 66
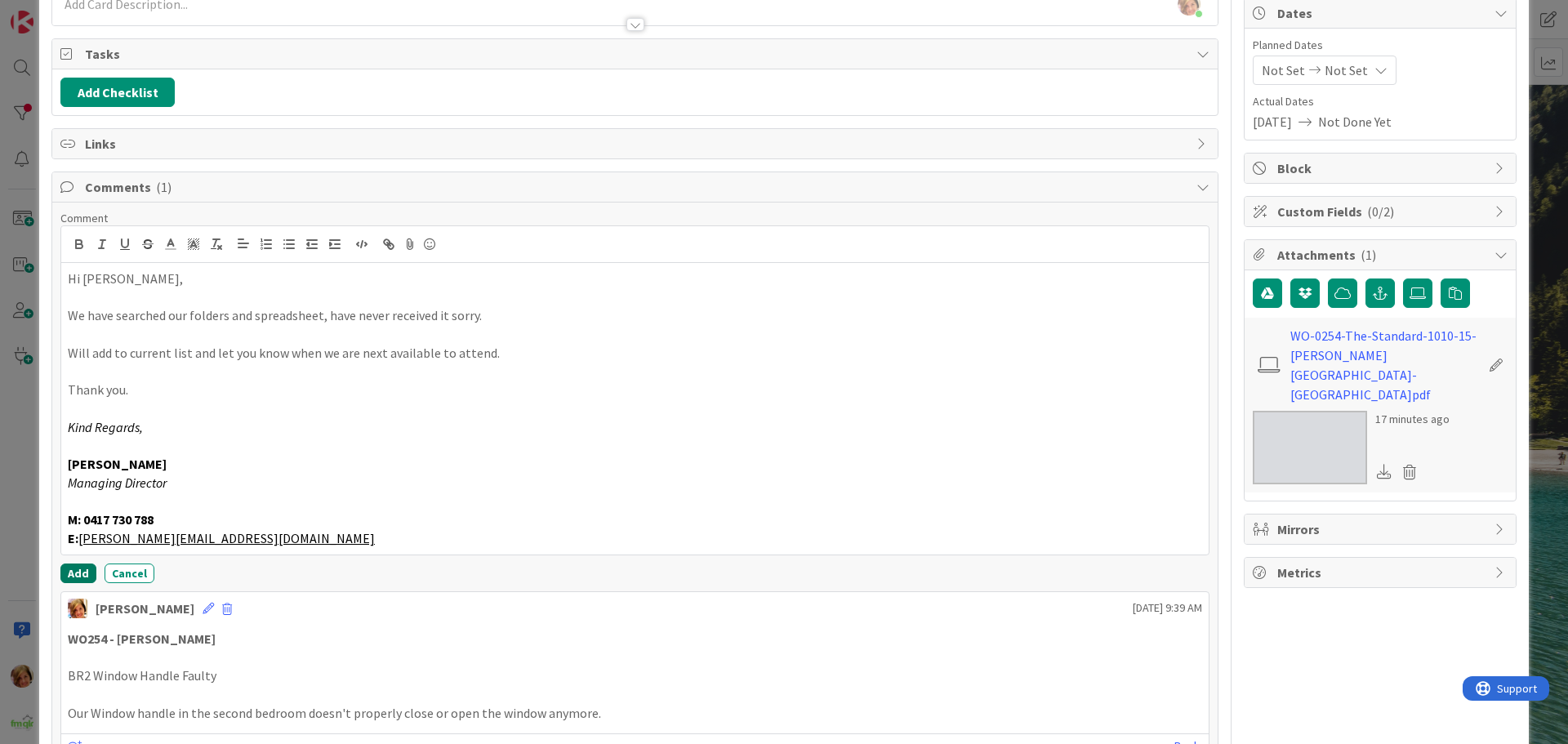
click at [69, 570] on button "Add" at bounding box center [78, 573] width 36 height 20
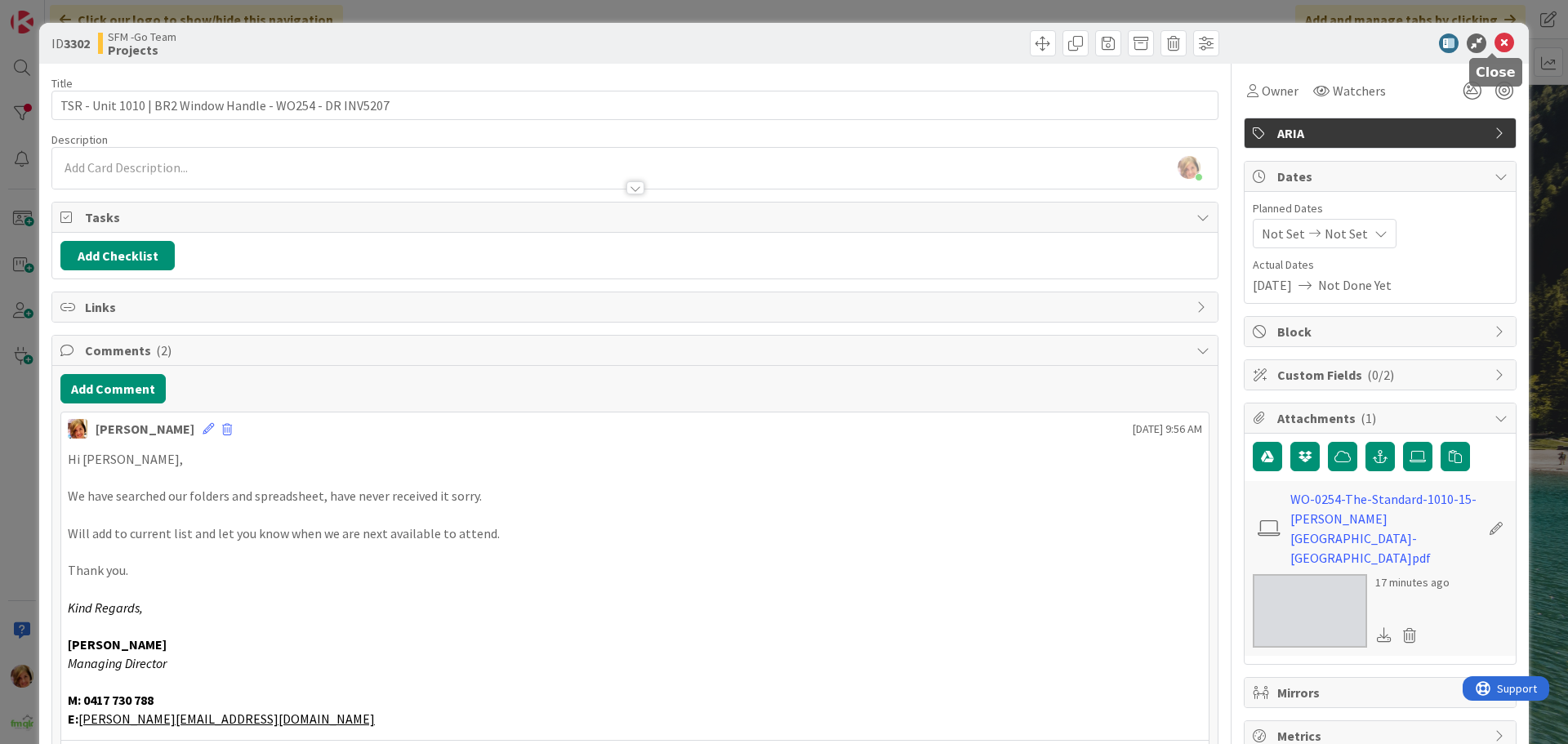
drag, startPoint x: 1493, startPoint y: 40, endPoint x: 1300, endPoint y: 54, distance: 193.5
click at [1495, 40] on icon at bounding box center [1504, 43] width 20 height 20
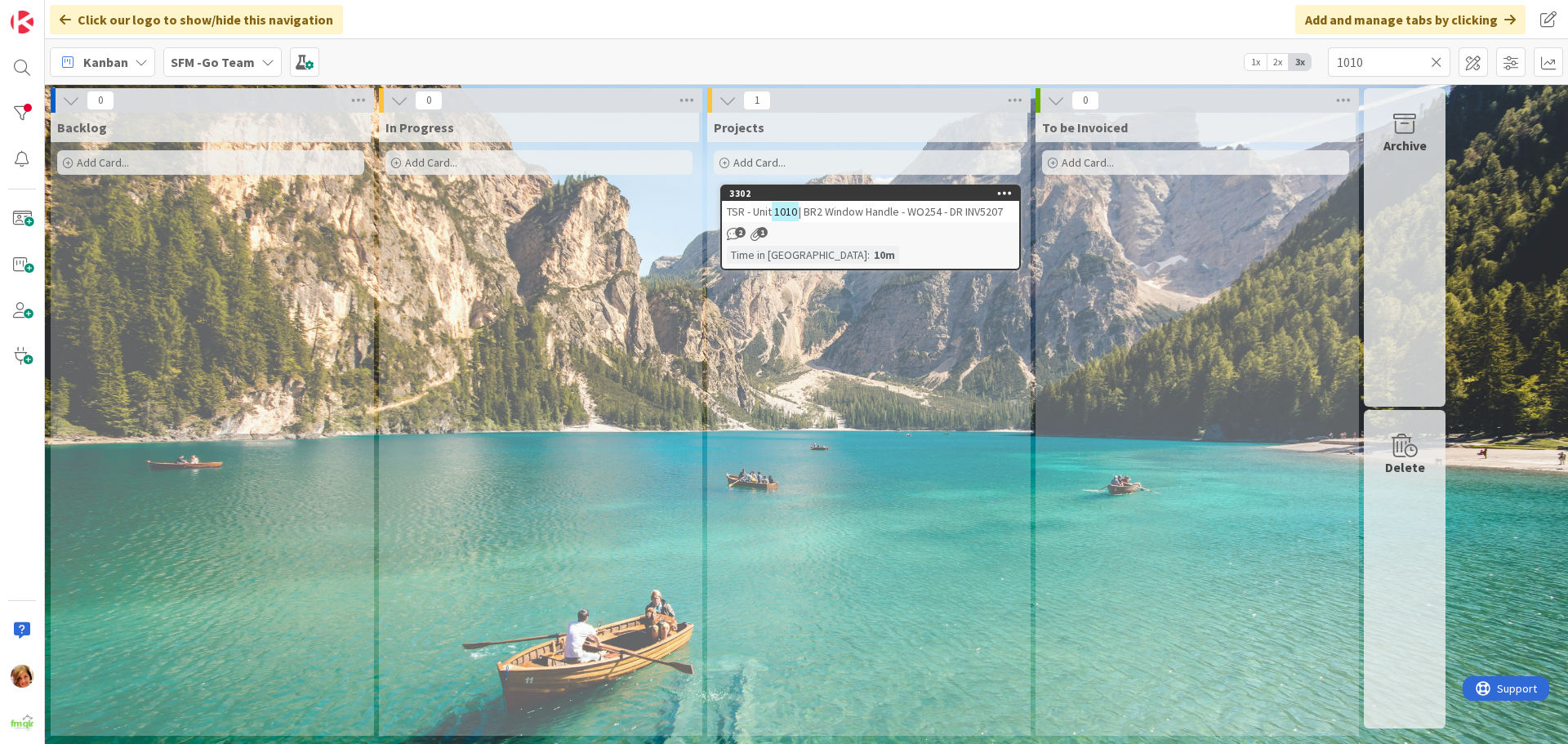
click at [1437, 63] on icon at bounding box center [1437, 62] width 12 height 15
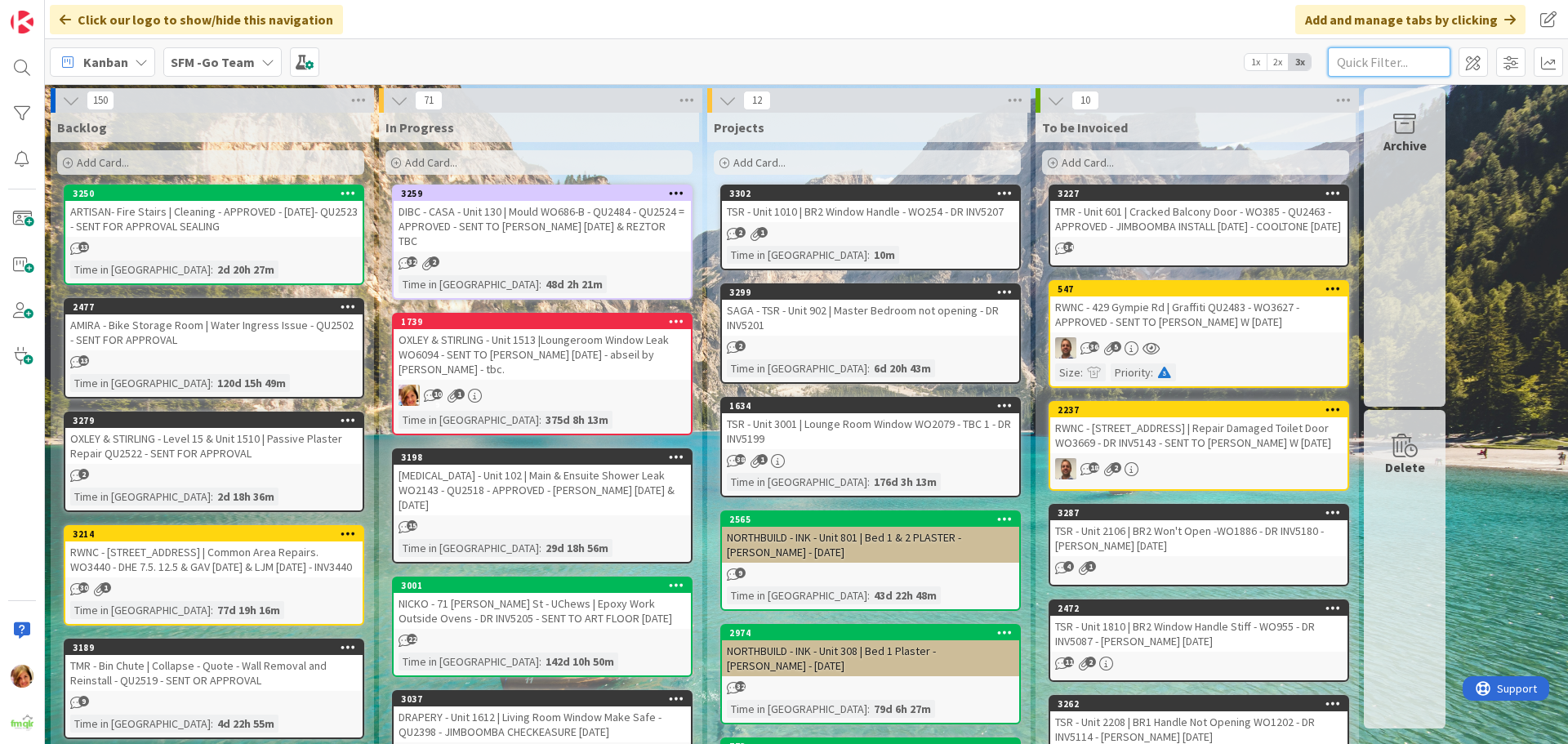
click at [1389, 71] on input "text" at bounding box center [1389, 62] width 122 height 29
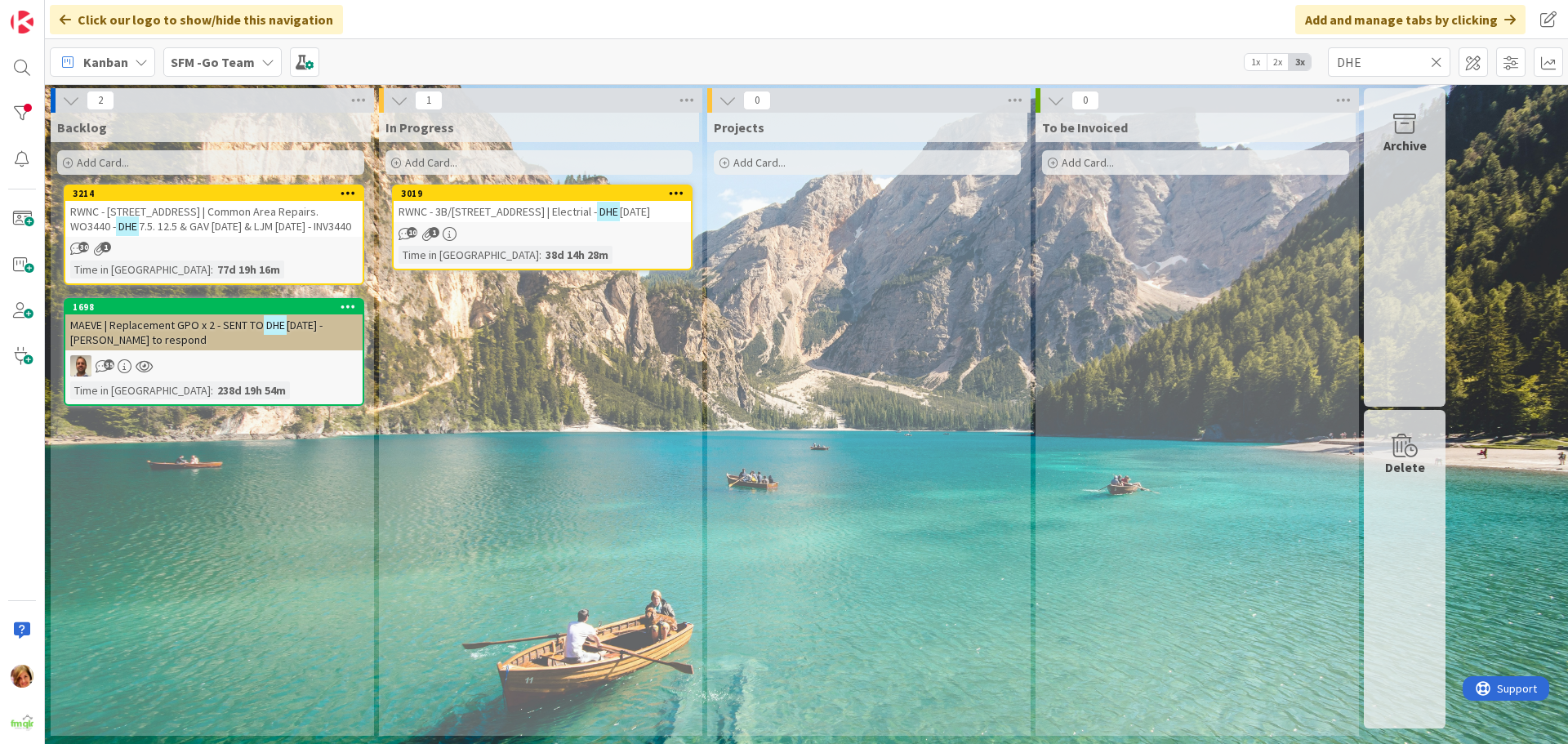
click at [538, 213] on span "RWNC - 3B/[STREET_ADDRESS] | Electrial -" at bounding box center [498, 210] width 199 height 15
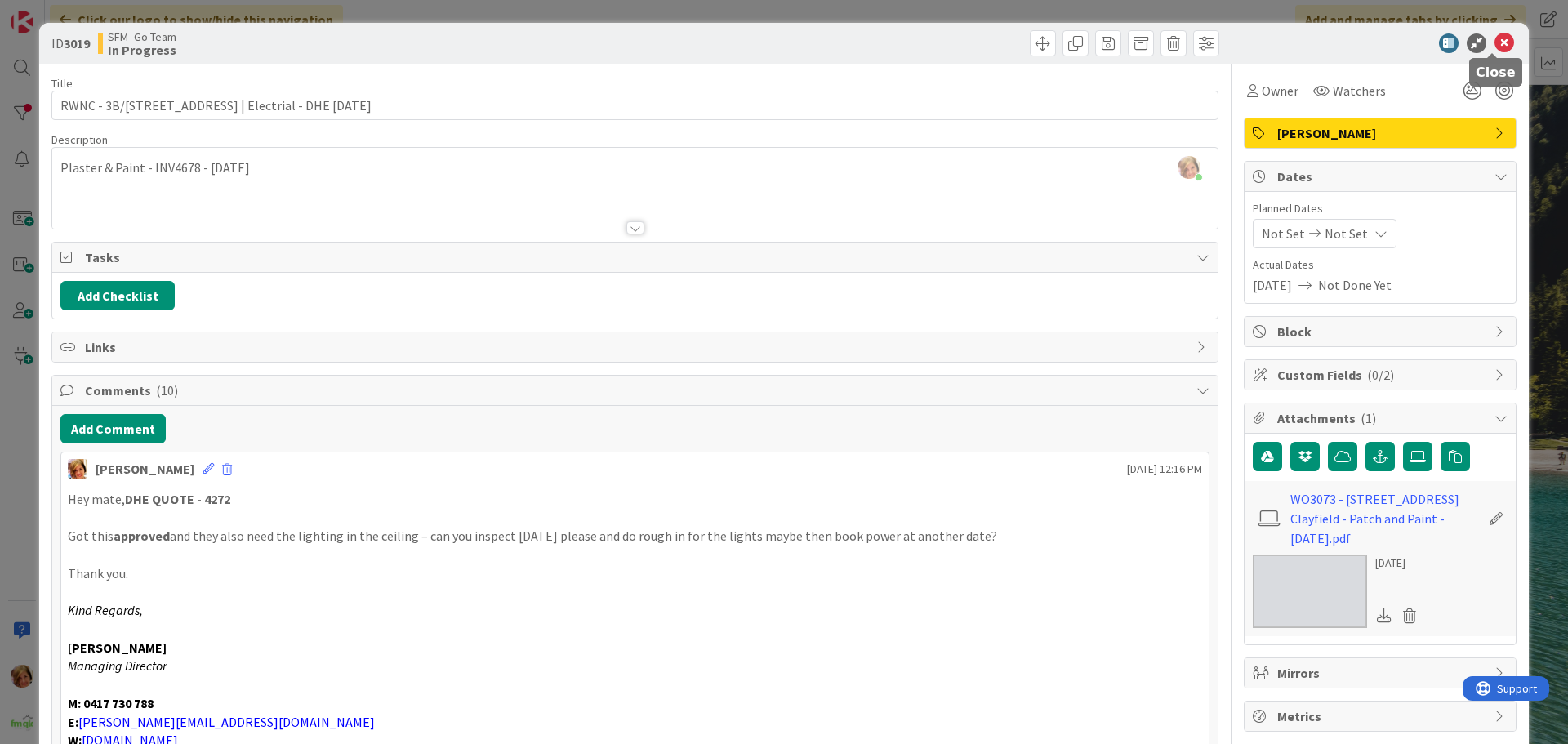
drag, startPoint x: 1496, startPoint y: 43, endPoint x: 1441, endPoint y: 43, distance: 55.0
click at [1496, 43] on icon at bounding box center [1504, 43] width 20 height 20
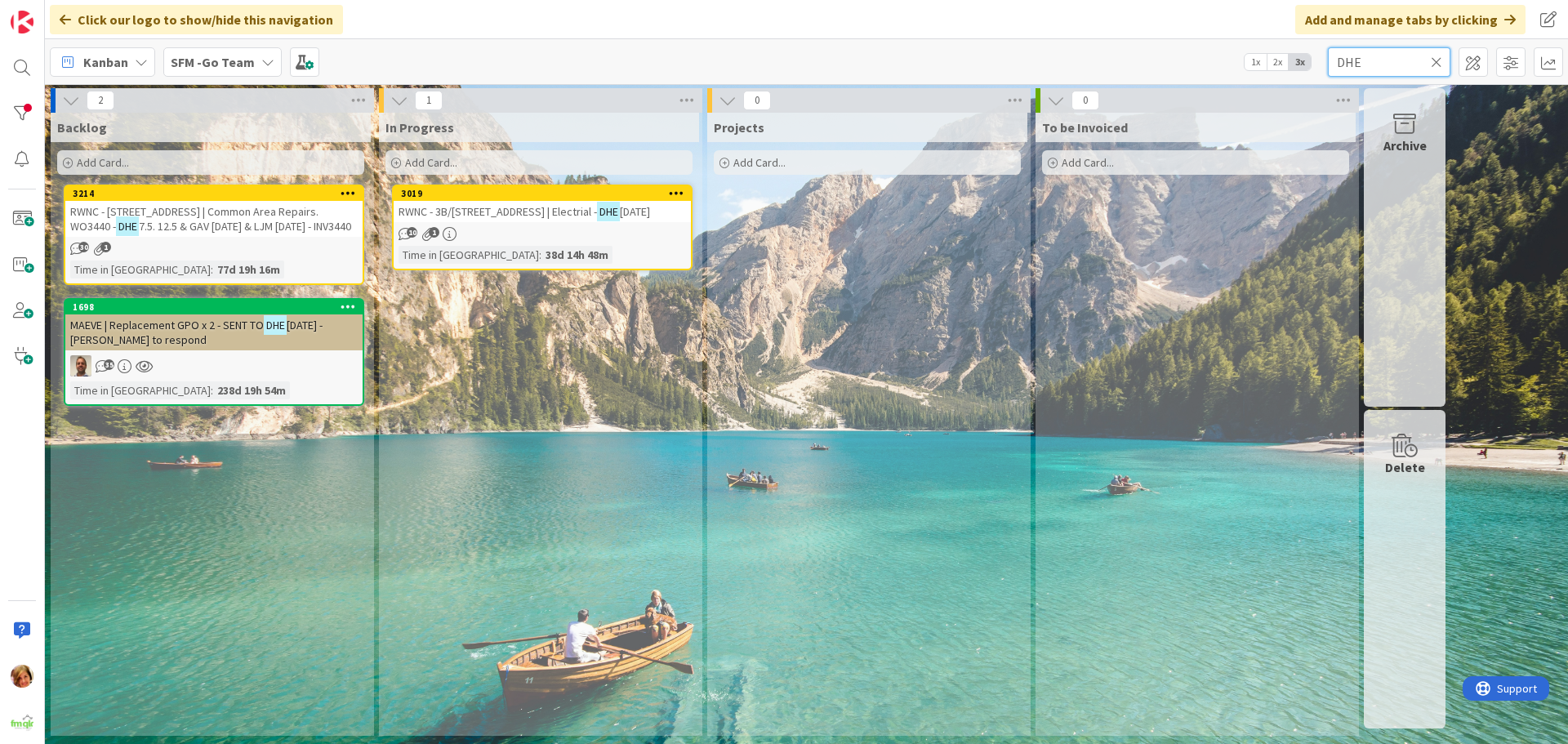
click at [1409, 57] on input "DHE" at bounding box center [1389, 62] width 122 height 29
type input "D"
type input "[PERSON_NAME]"
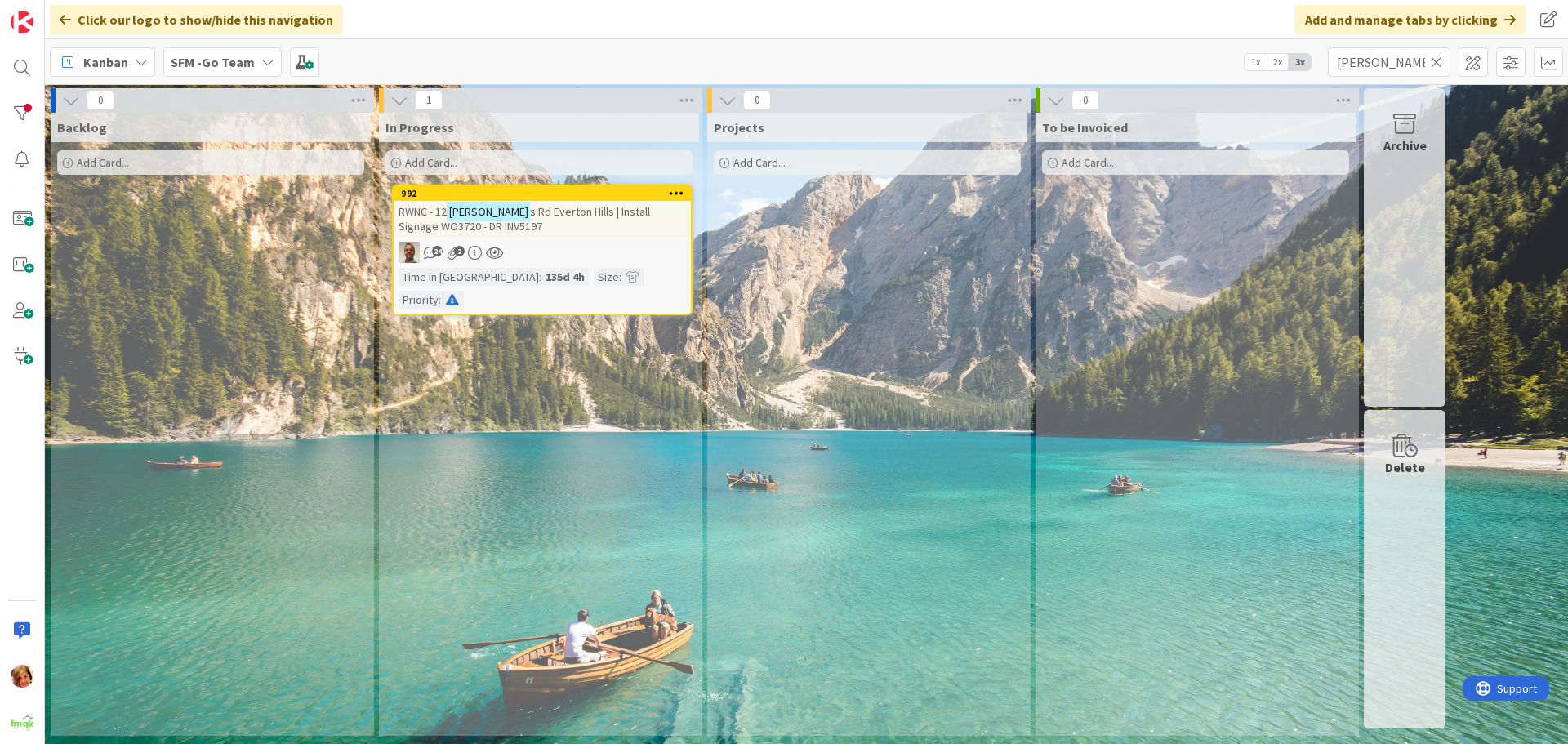
click at [581, 209] on span "s Rd Everton Hills | Install Signage WO3720 - DR INV5197" at bounding box center [524, 218] width 252 height 29
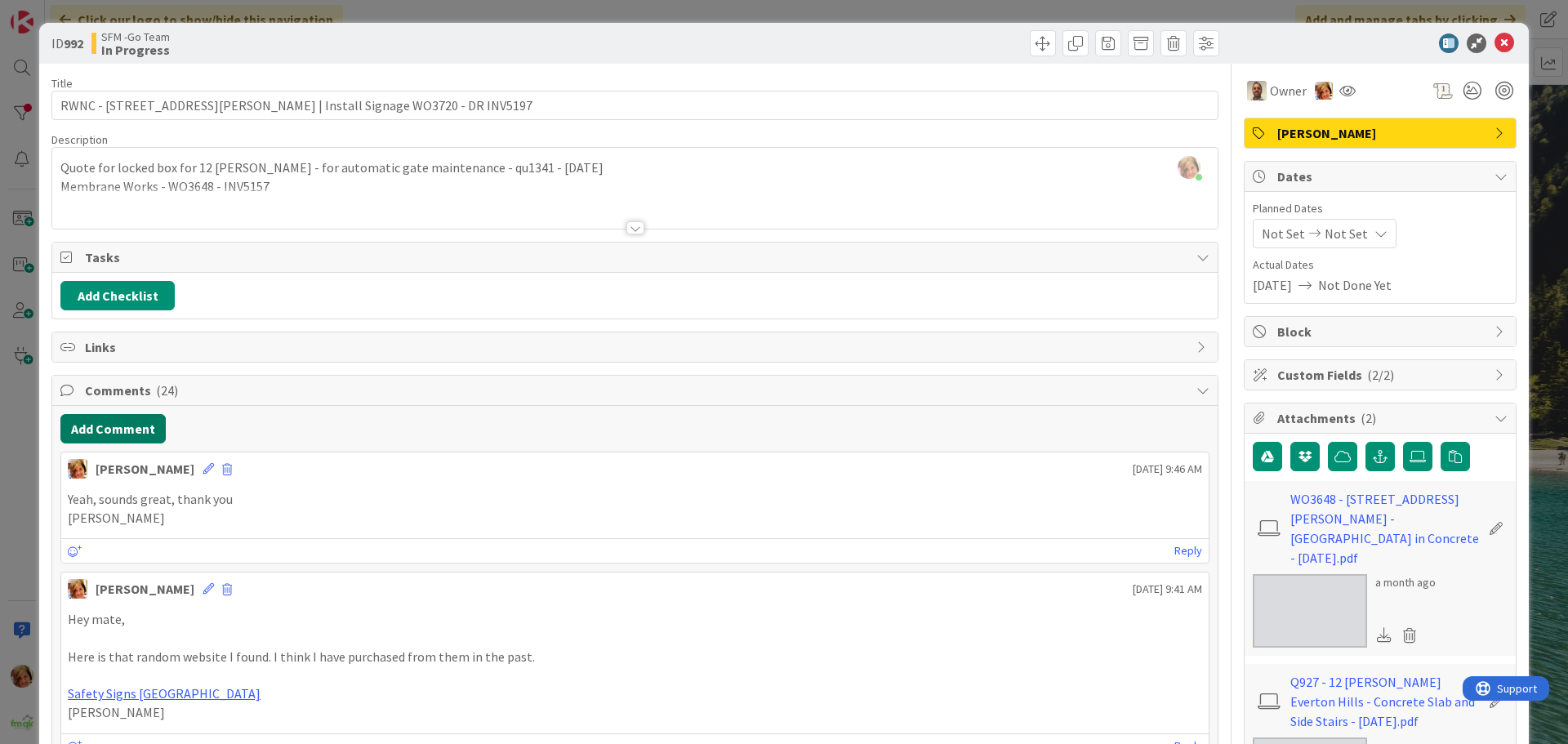
click at [131, 436] on button "Add Comment" at bounding box center [114, 429] width 106 height 29
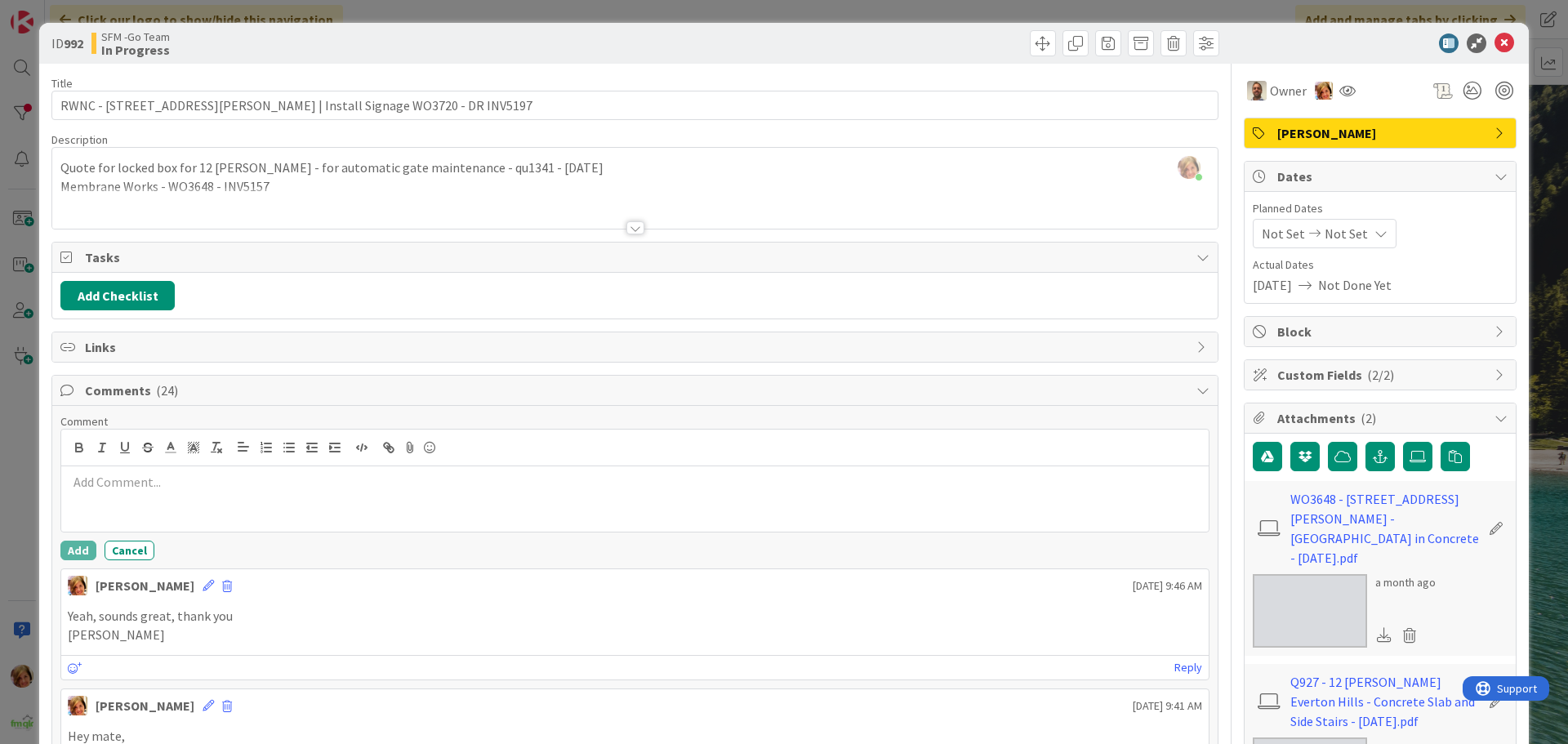
click at [159, 508] on div at bounding box center [635, 498] width 1147 height 66
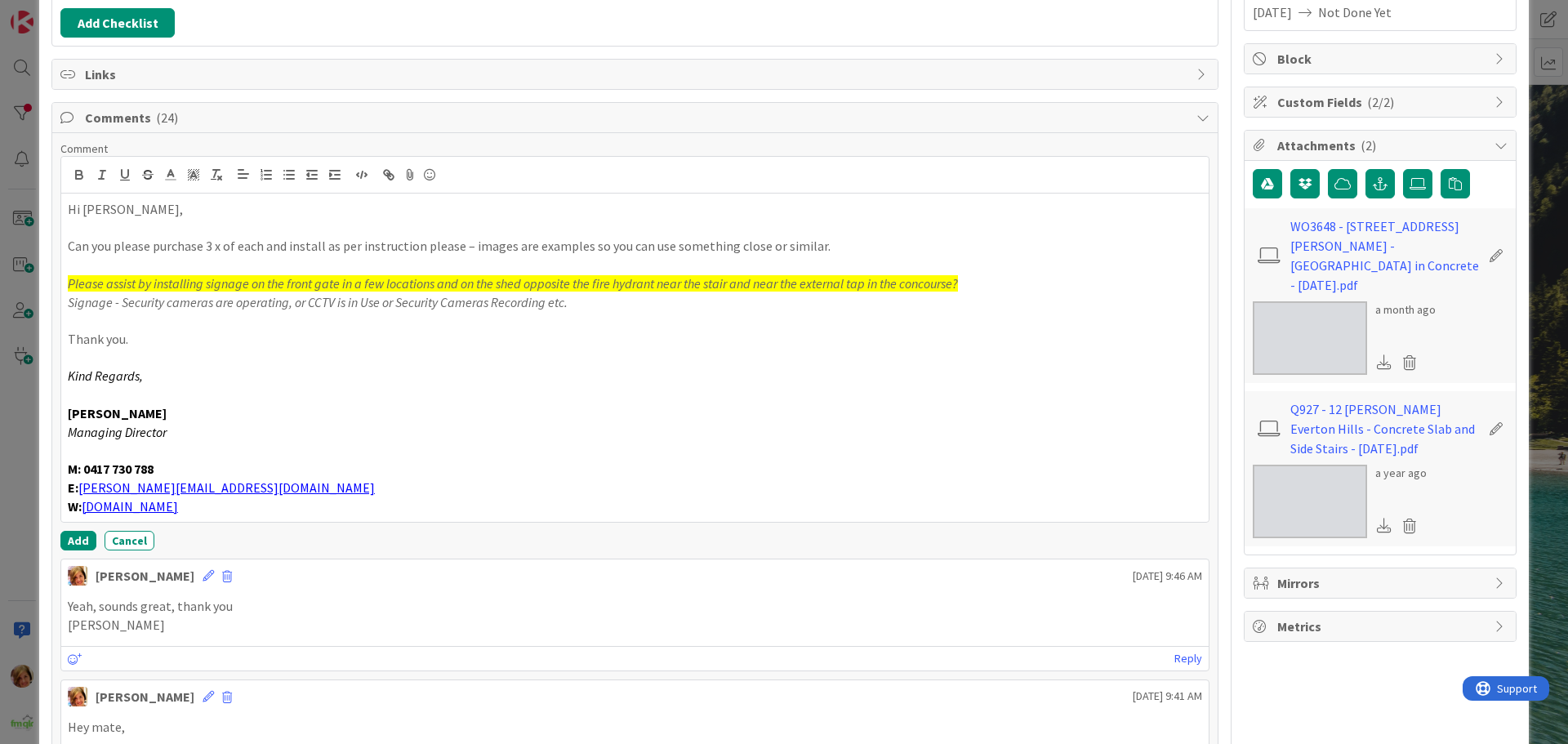
scroll to position [288, 0]
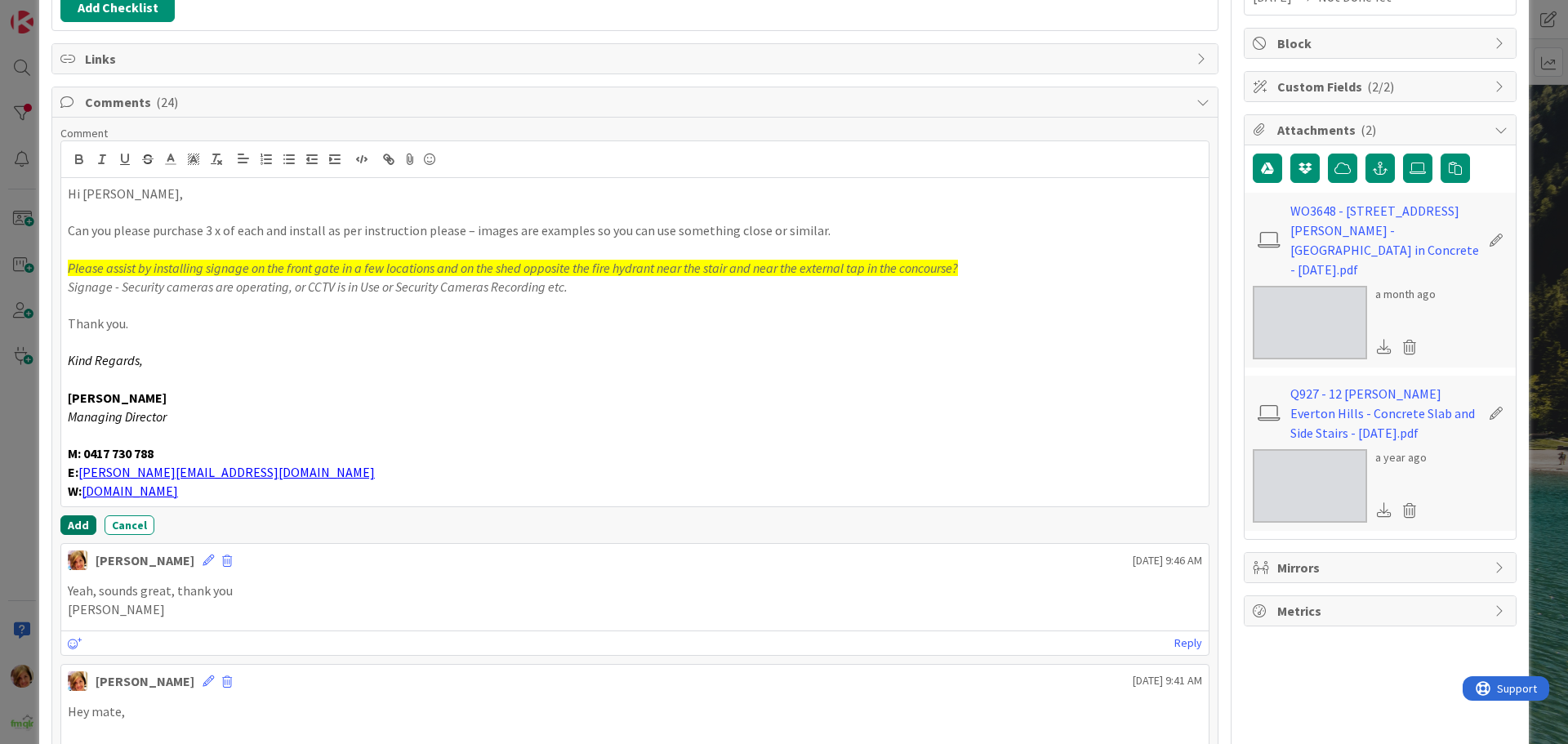
click at [82, 528] on button "Add" at bounding box center [78, 525] width 36 height 20
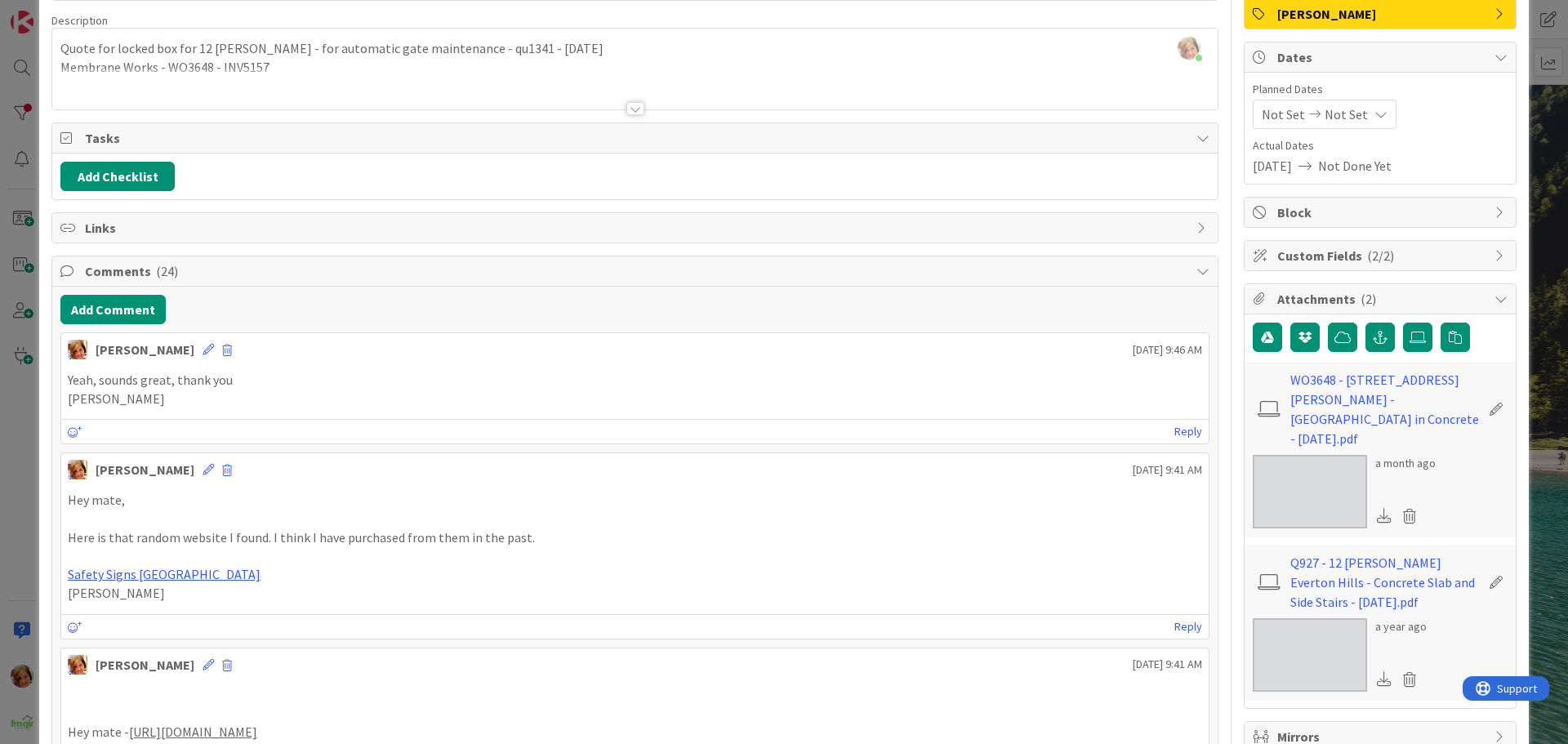
scroll to position [0, 0]
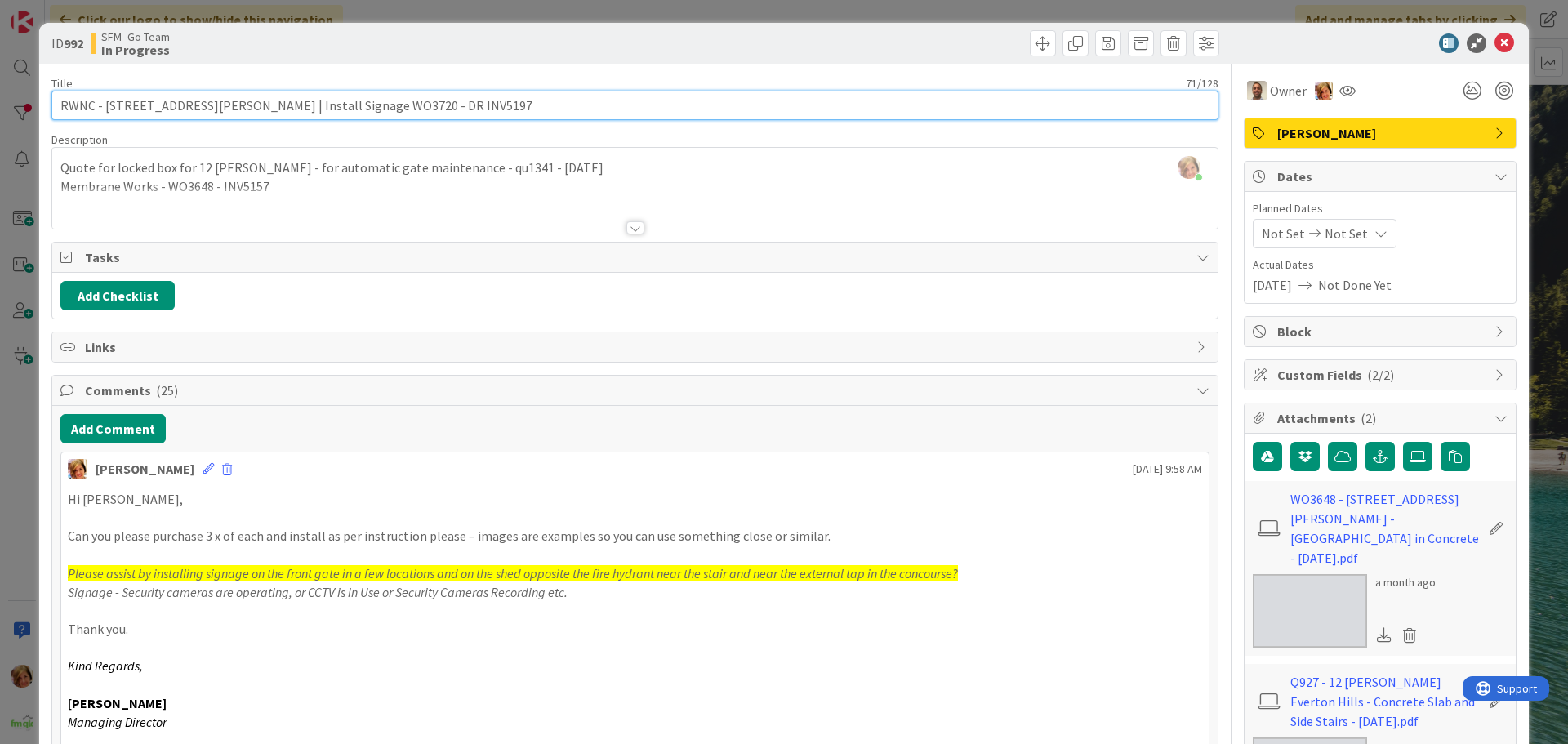
click at [489, 100] on input "RWNC - [STREET_ADDRESS][PERSON_NAME] | Install Signage WO3720 - DR INV5197" at bounding box center [635, 106] width 1166 height 29
type input "RWNC - [STREET_ADDRESS][PERSON_NAME] | Install Signage WO3720 - DR INV5197 - SE…"
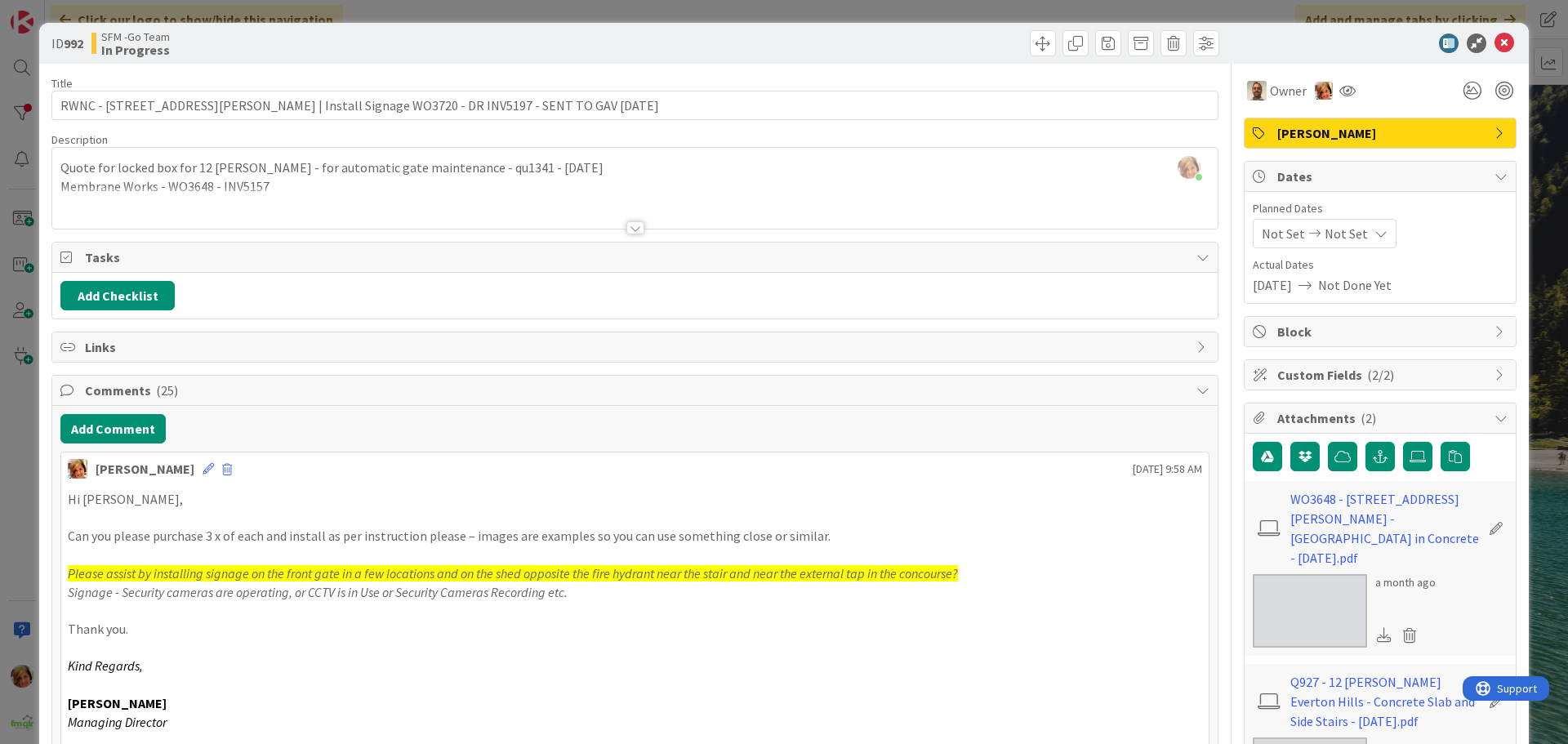
click at [813, 47] on div at bounding box center [929, 43] width 580 height 26
click at [1501, 34] on icon at bounding box center [1504, 43] width 20 height 20
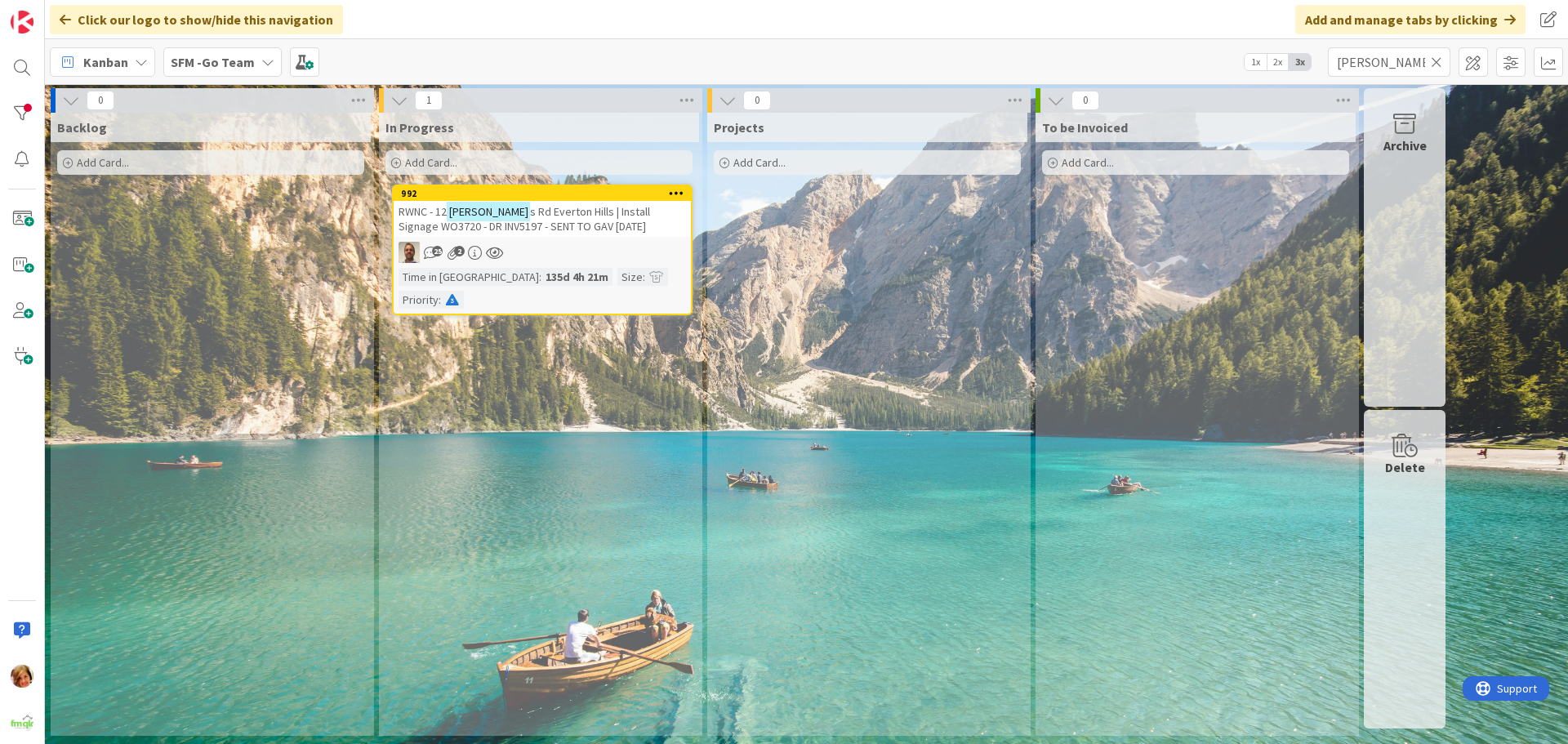
click at [1434, 61] on icon at bounding box center [1437, 62] width 12 height 15
click at [1434, 60] on input "text" at bounding box center [1389, 62] width 122 height 29
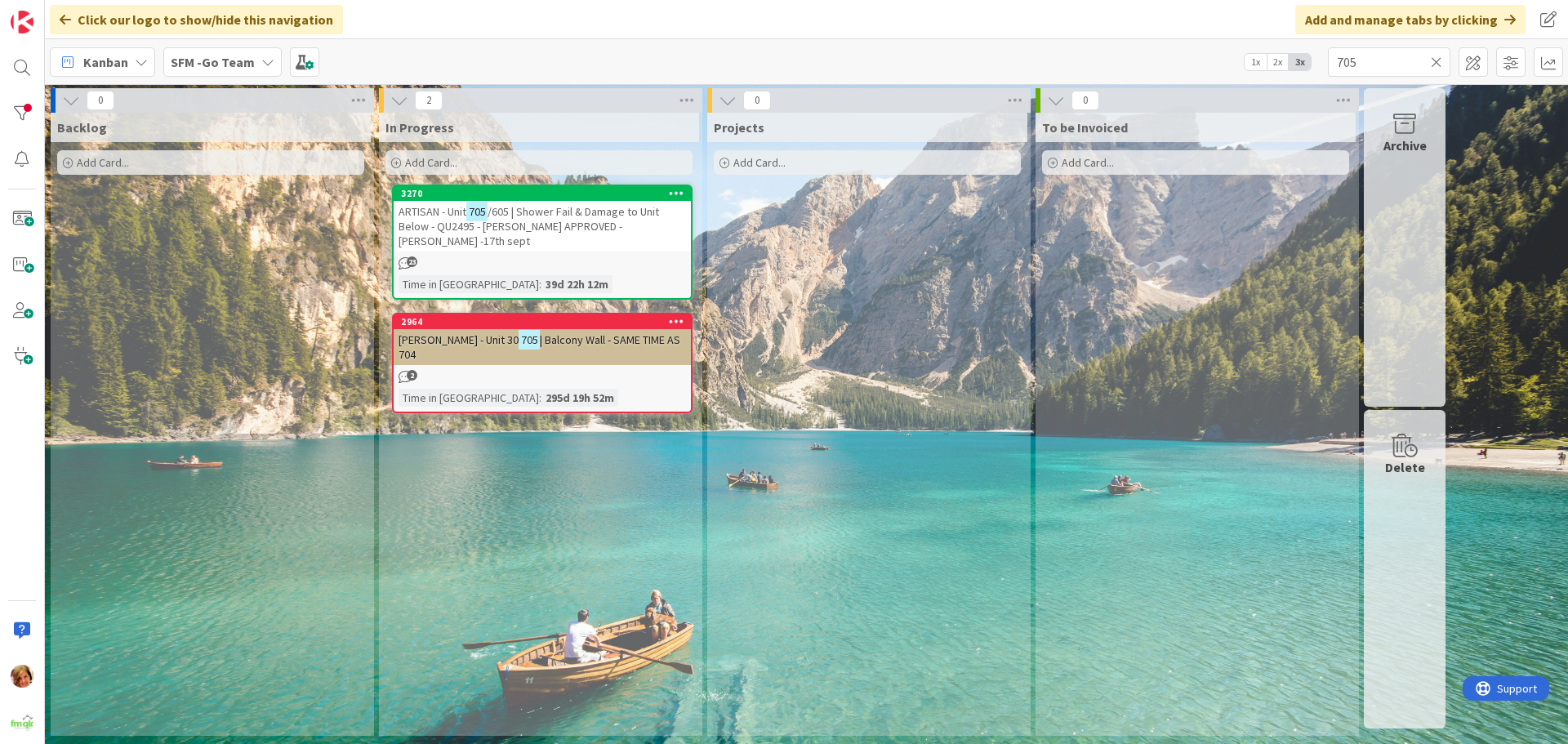
click at [533, 218] on span "/605 | Shower Fail & Damage to Unit Below - QU2495 - [PERSON_NAME] APPROVED -[P…" at bounding box center [529, 225] width 261 height 44
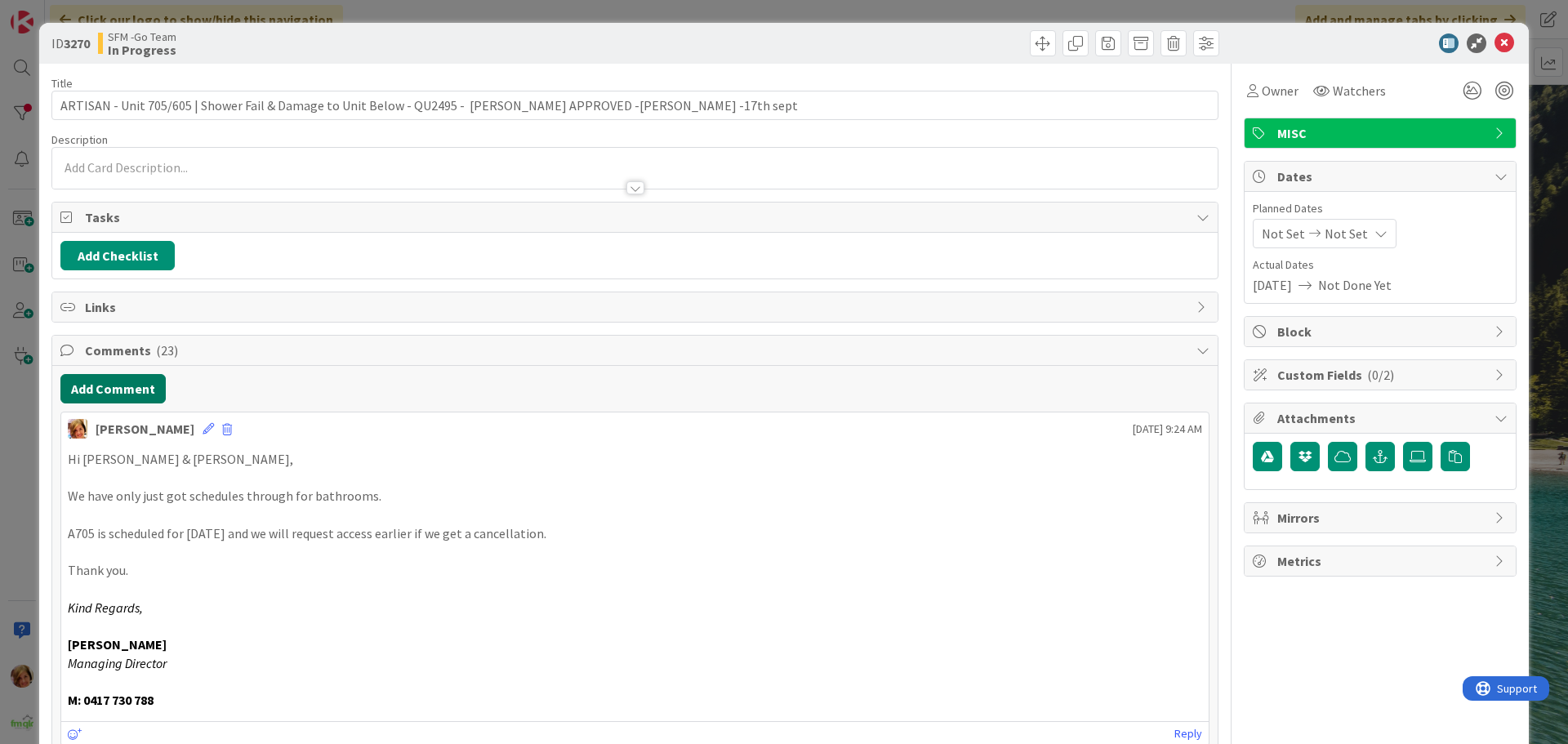
click at [131, 389] on button "Add Comment" at bounding box center [114, 389] width 106 height 29
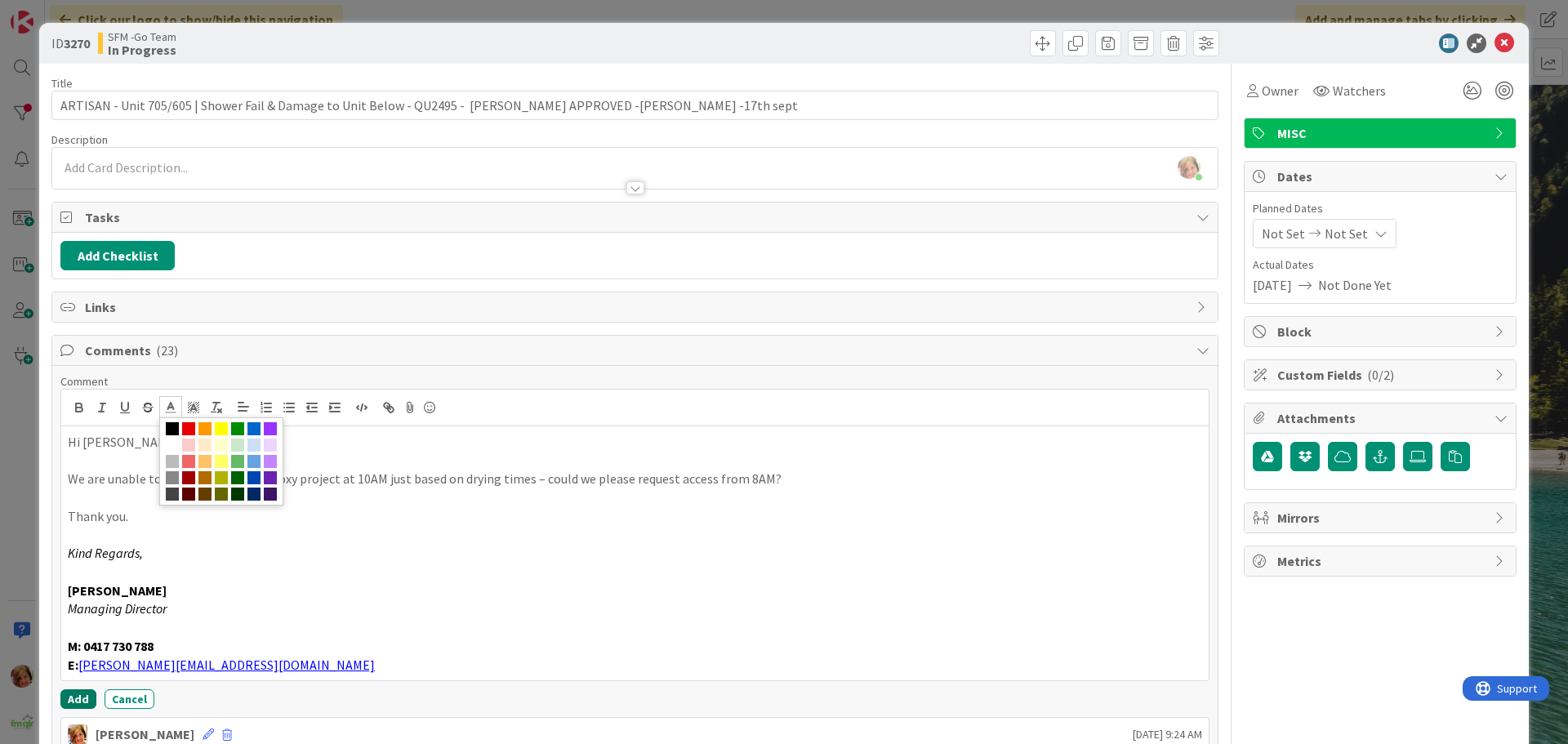
click at [74, 699] on button "Add" at bounding box center [78, 699] width 36 height 20
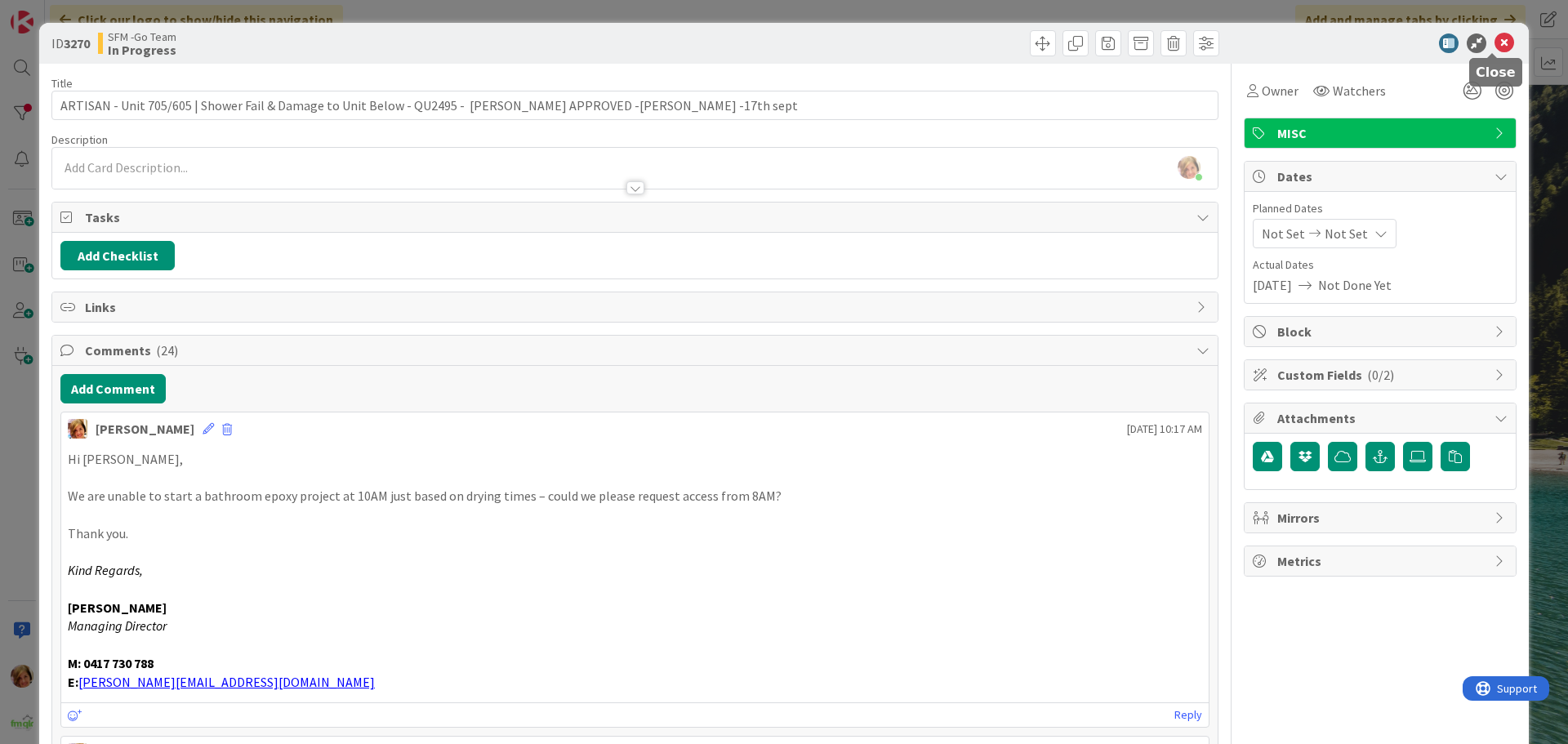
click at [1495, 42] on icon at bounding box center [1504, 43] width 20 height 20
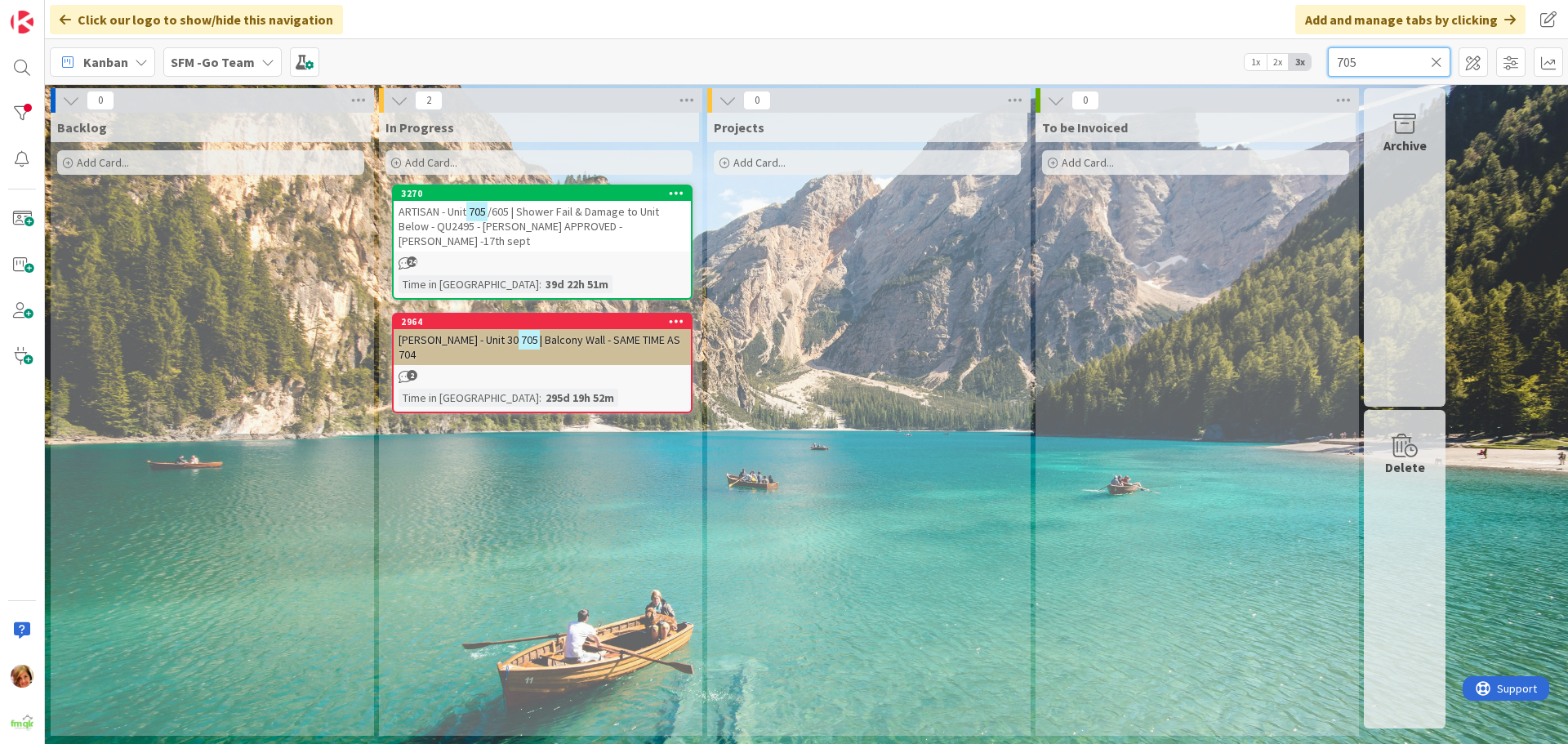
click at [1405, 70] on input "705" at bounding box center [1389, 62] width 122 height 29
type input "7"
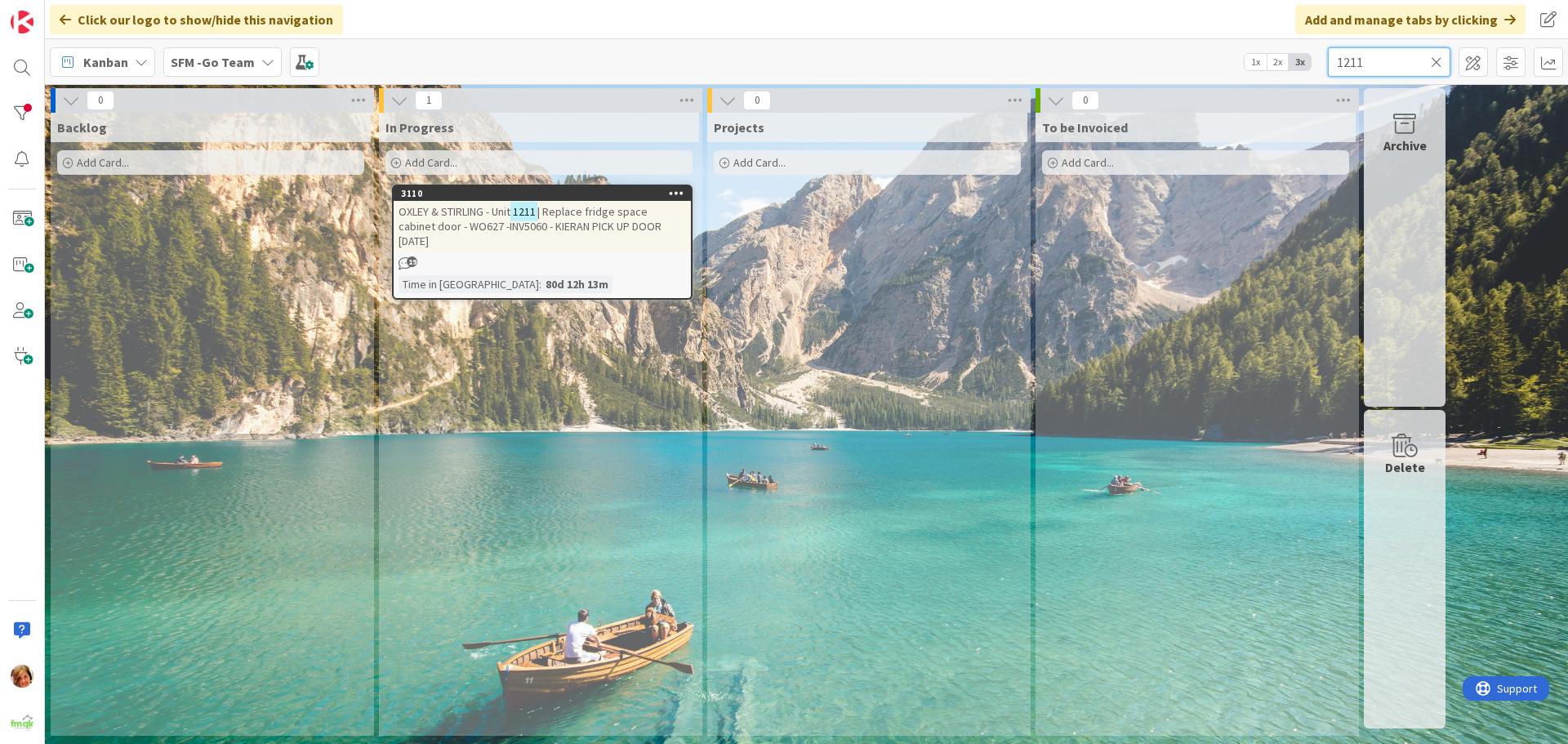
type input "1211"
click at [577, 234] on div "OXLEY & STIRLING - Unit 1211 | Replace fridge space cabinet door - WO627 -INV50…" at bounding box center [542, 226] width 297 height 51
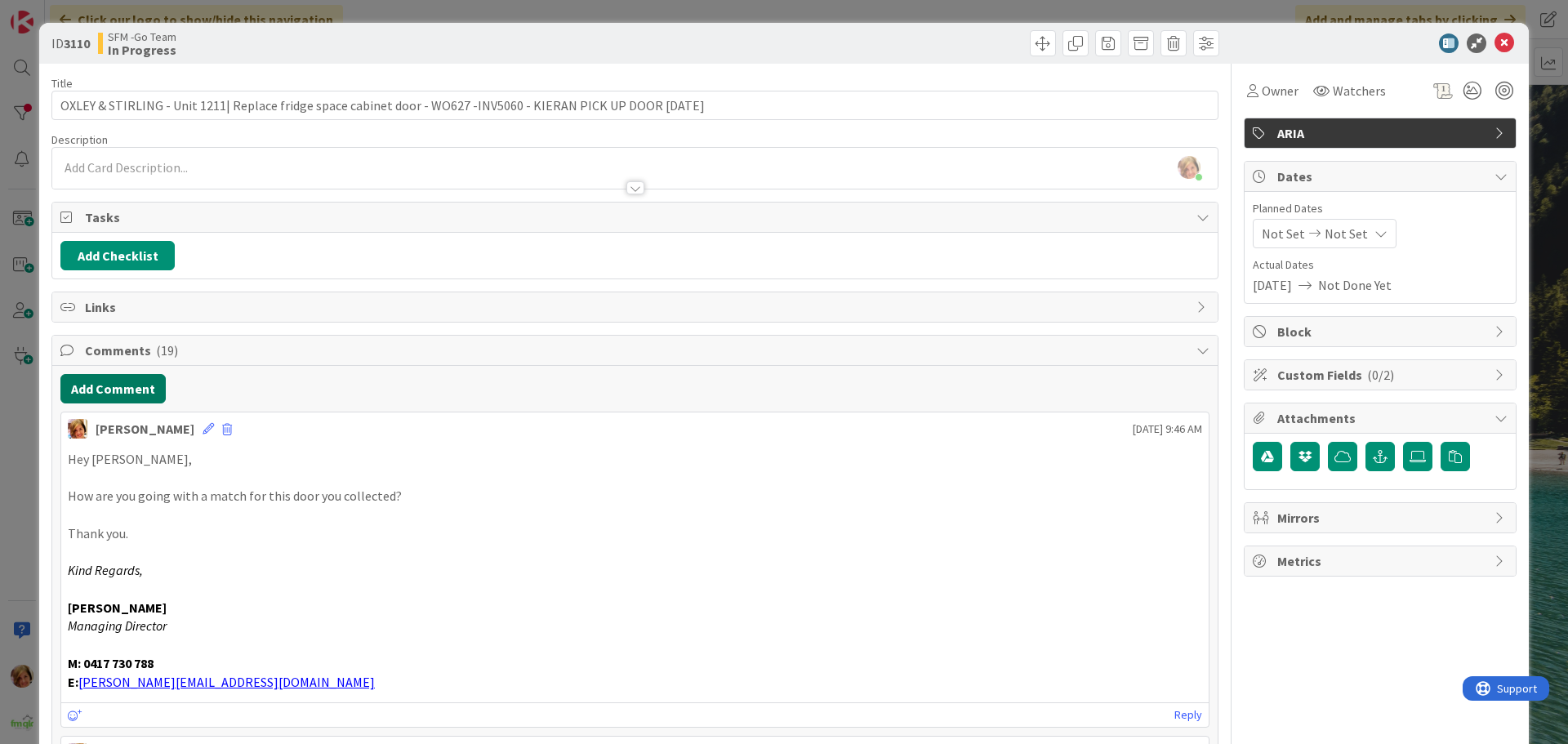
click at [130, 386] on button "Add Comment" at bounding box center [114, 389] width 106 height 29
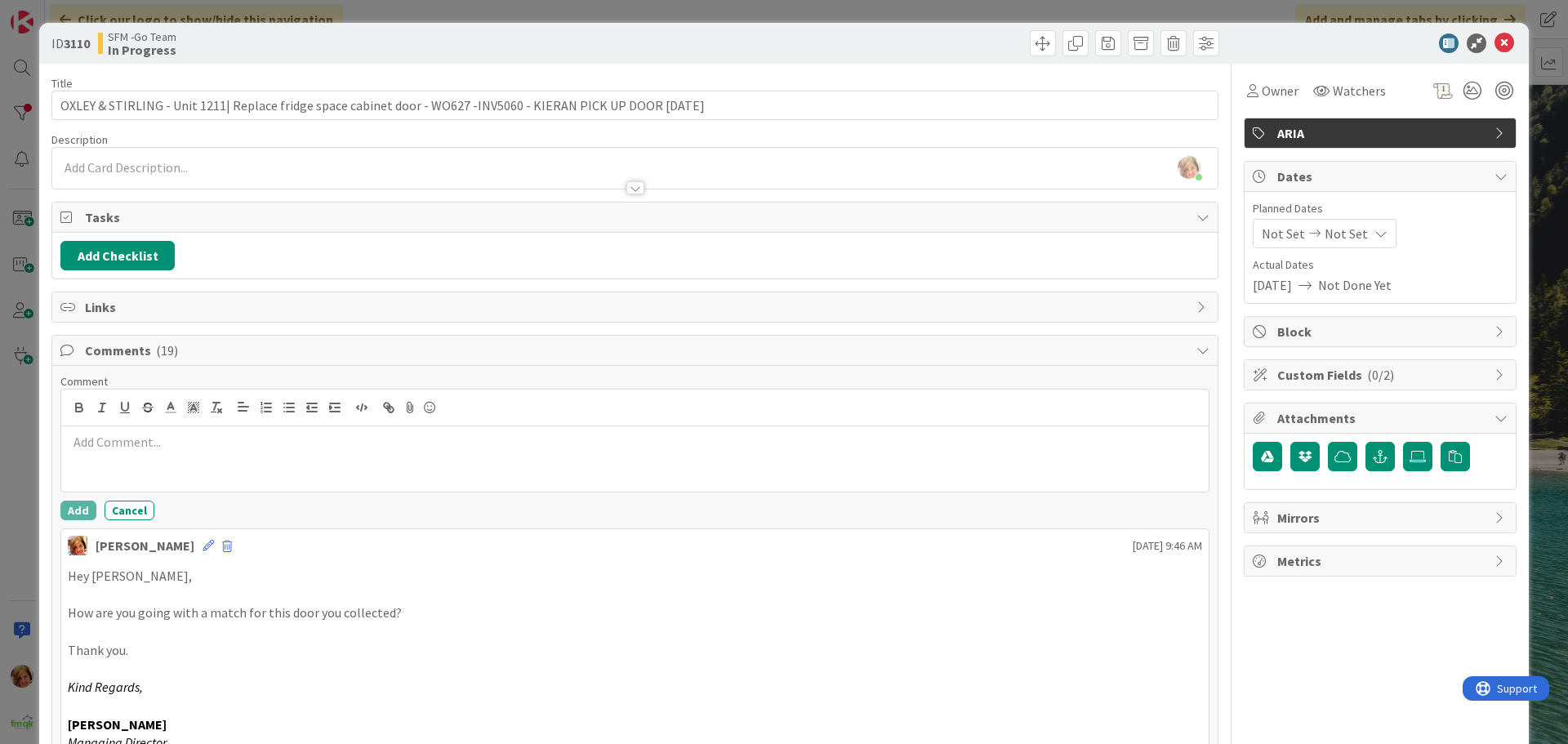
click at [187, 469] on div at bounding box center [635, 458] width 1147 height 66
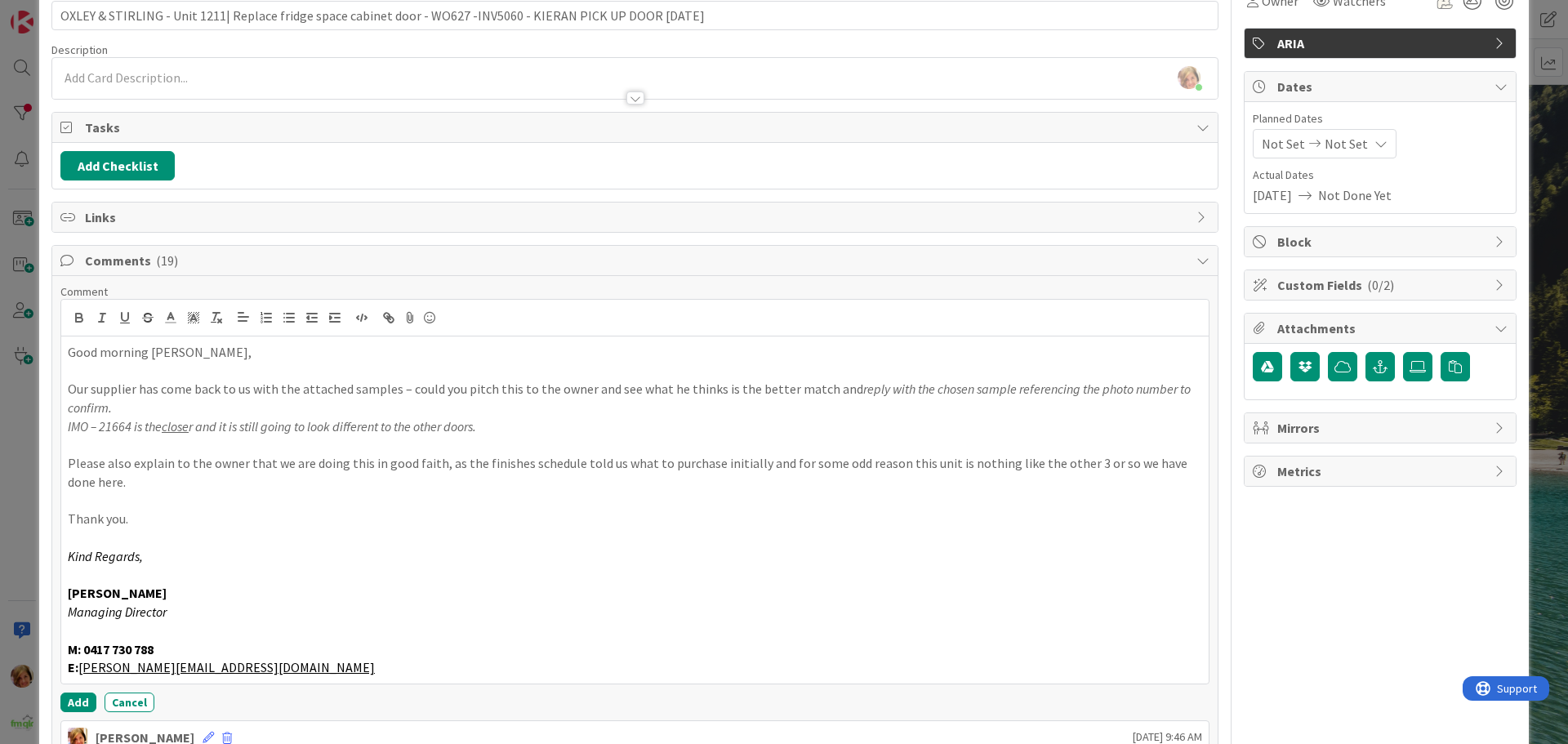
scroll to position [184, 0]
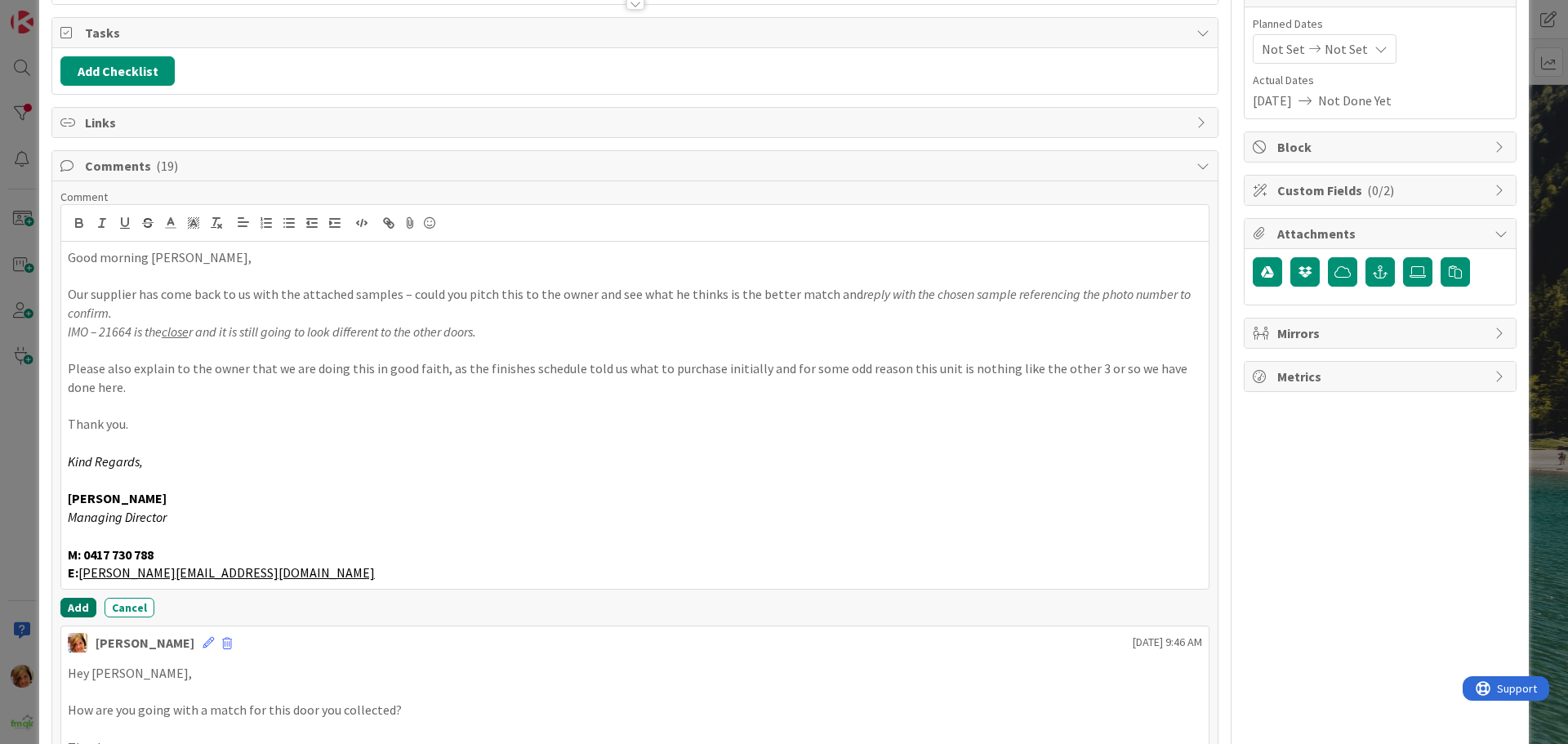
click at [74, 604] on button "Add" at bounding box center [78, 607] width 36 height 20
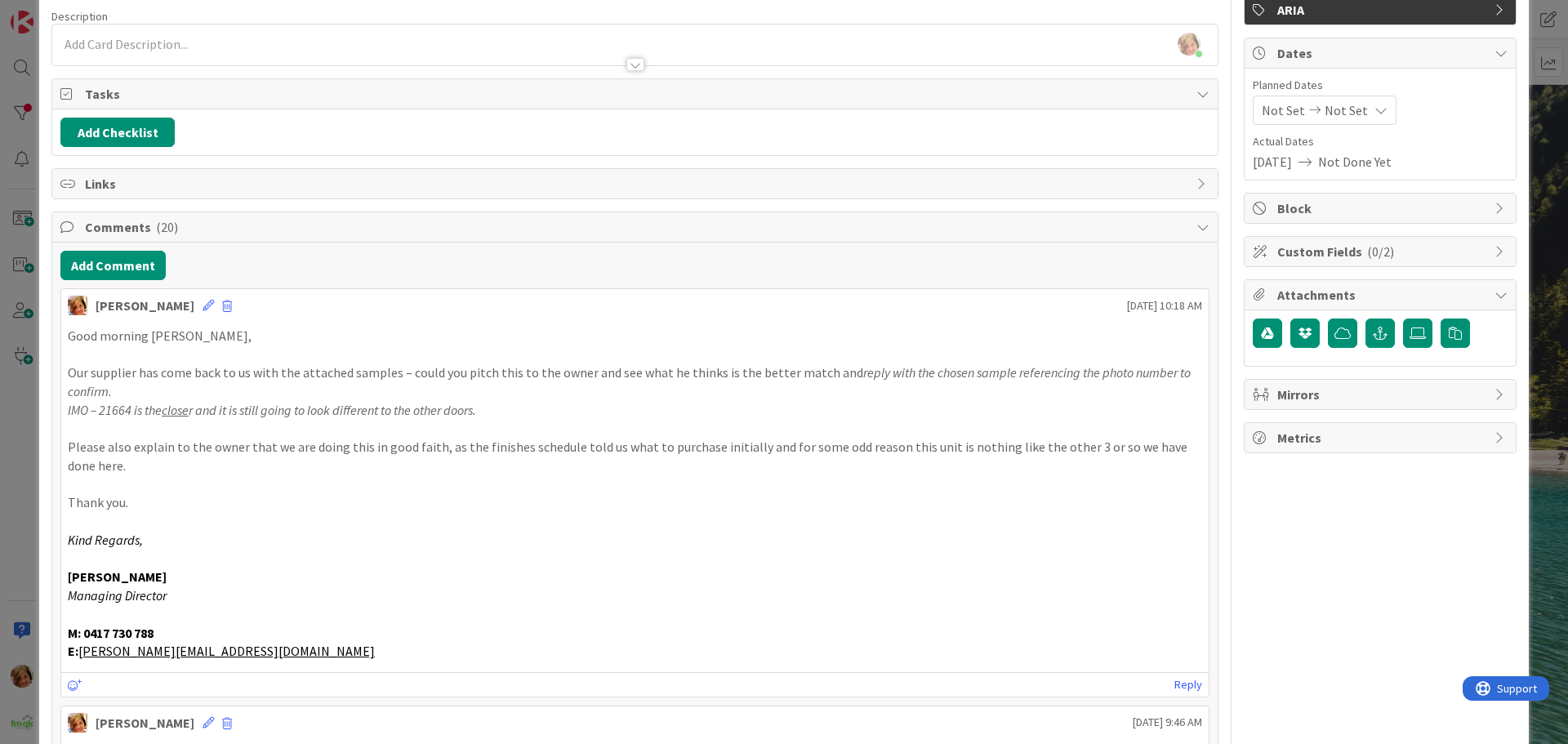
scroll to position [0, 0]
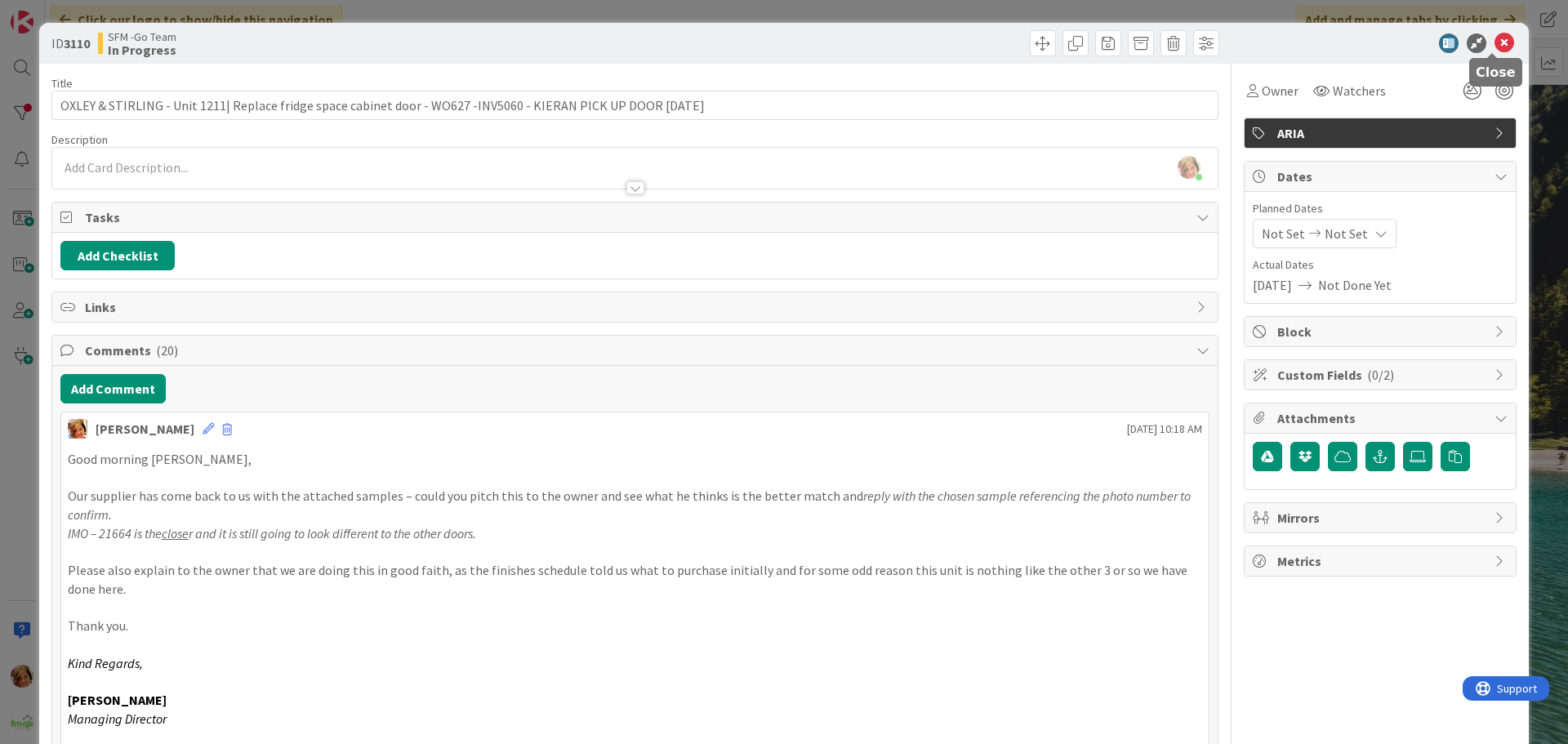
click at [1495, 39] on icon at bounding box center [1504, 43] width 20 height 20
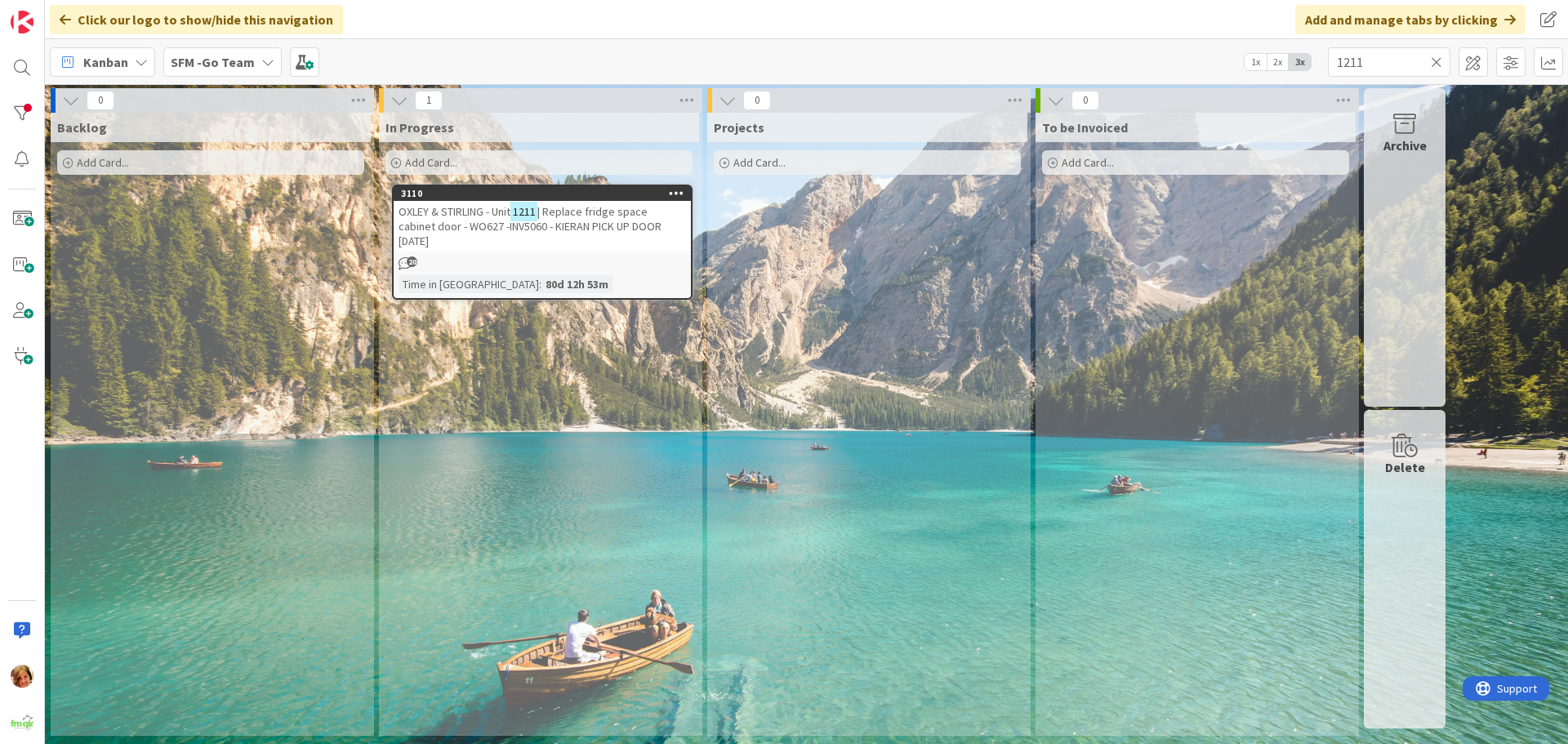
click at [1436, 62] on icon at bounding box center [1437, 62] width 12 height 15
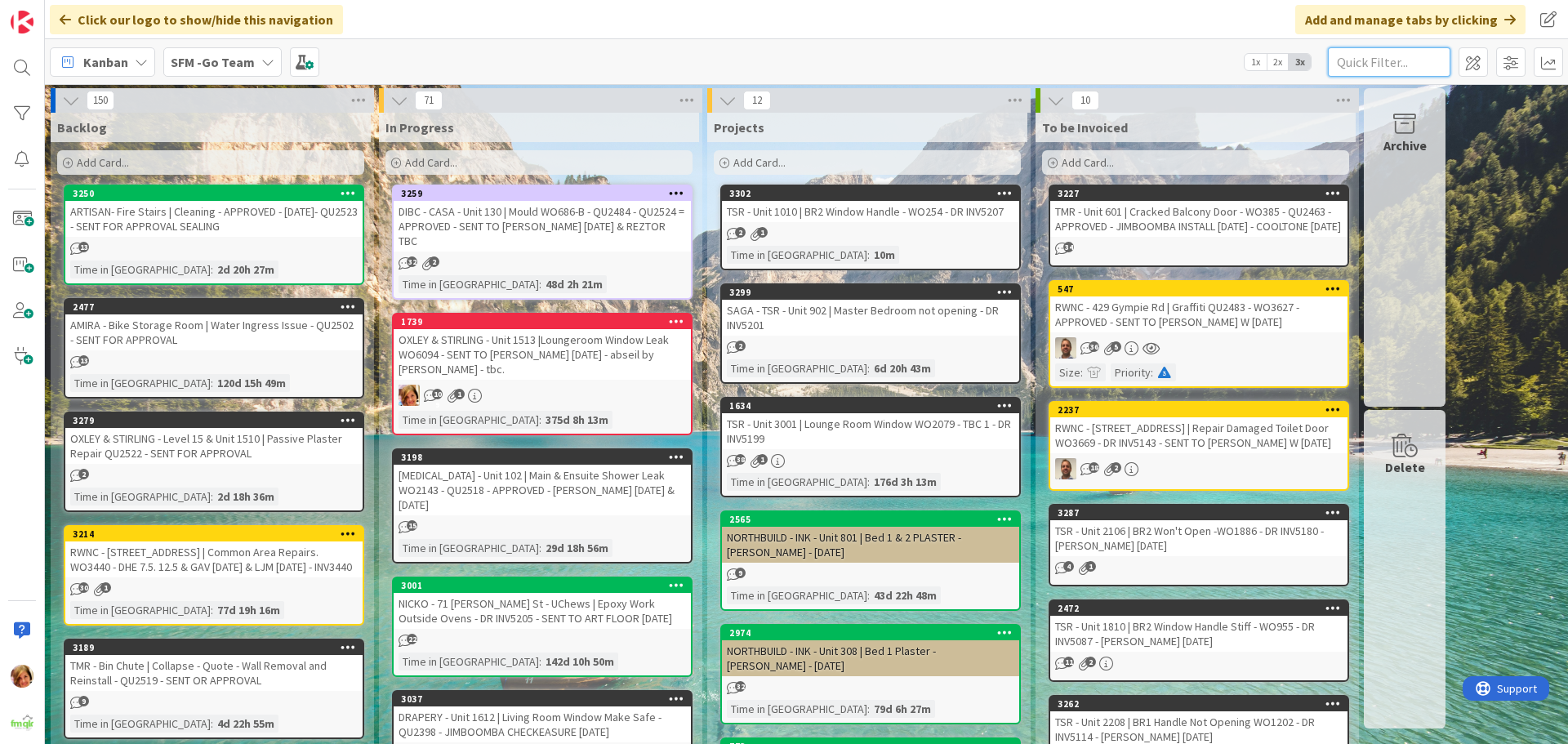
click at [1379, 61] on input "text" at bounding box center [1389, 62] width 122 height 29
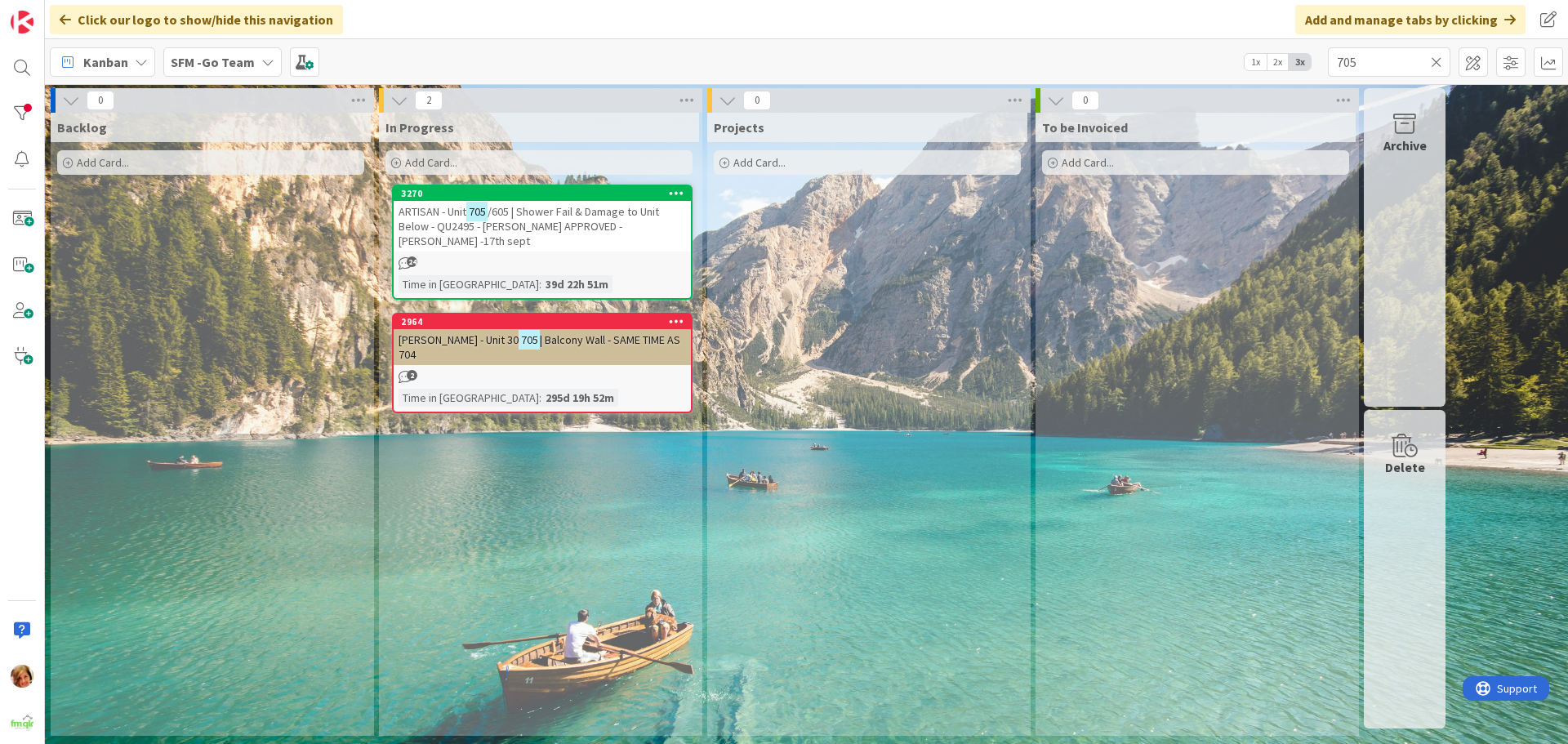
click at [556, 213] on span "/605 | Shower Fail & Damage to Unit Below - QU2495 - [PERSON_NAME] APPROVED -[P…" at bounding box center [529, 225] width 261 height 44
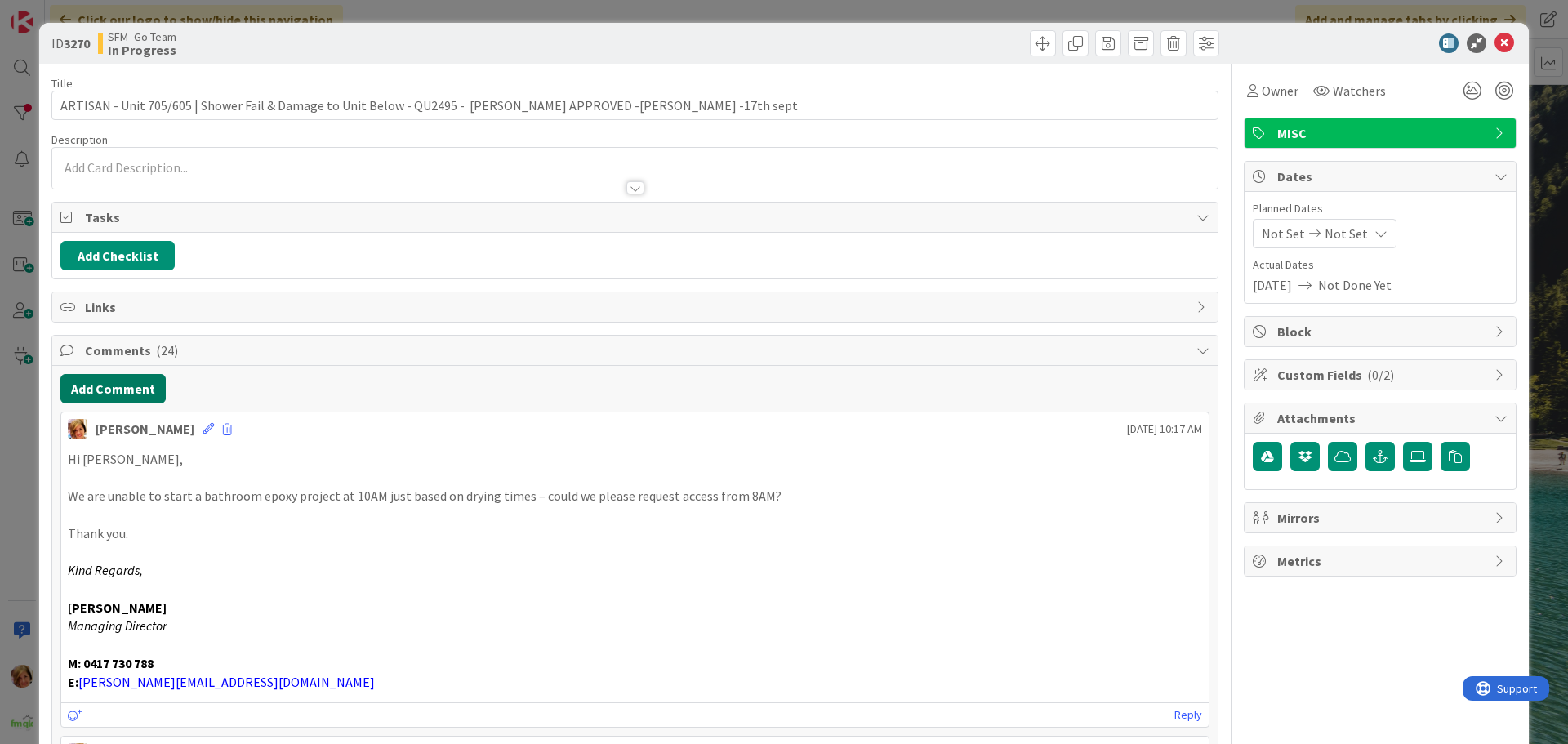
click at [125, 386] on button "Add Comment" at bounding box center [114, 389] width 106 height 29
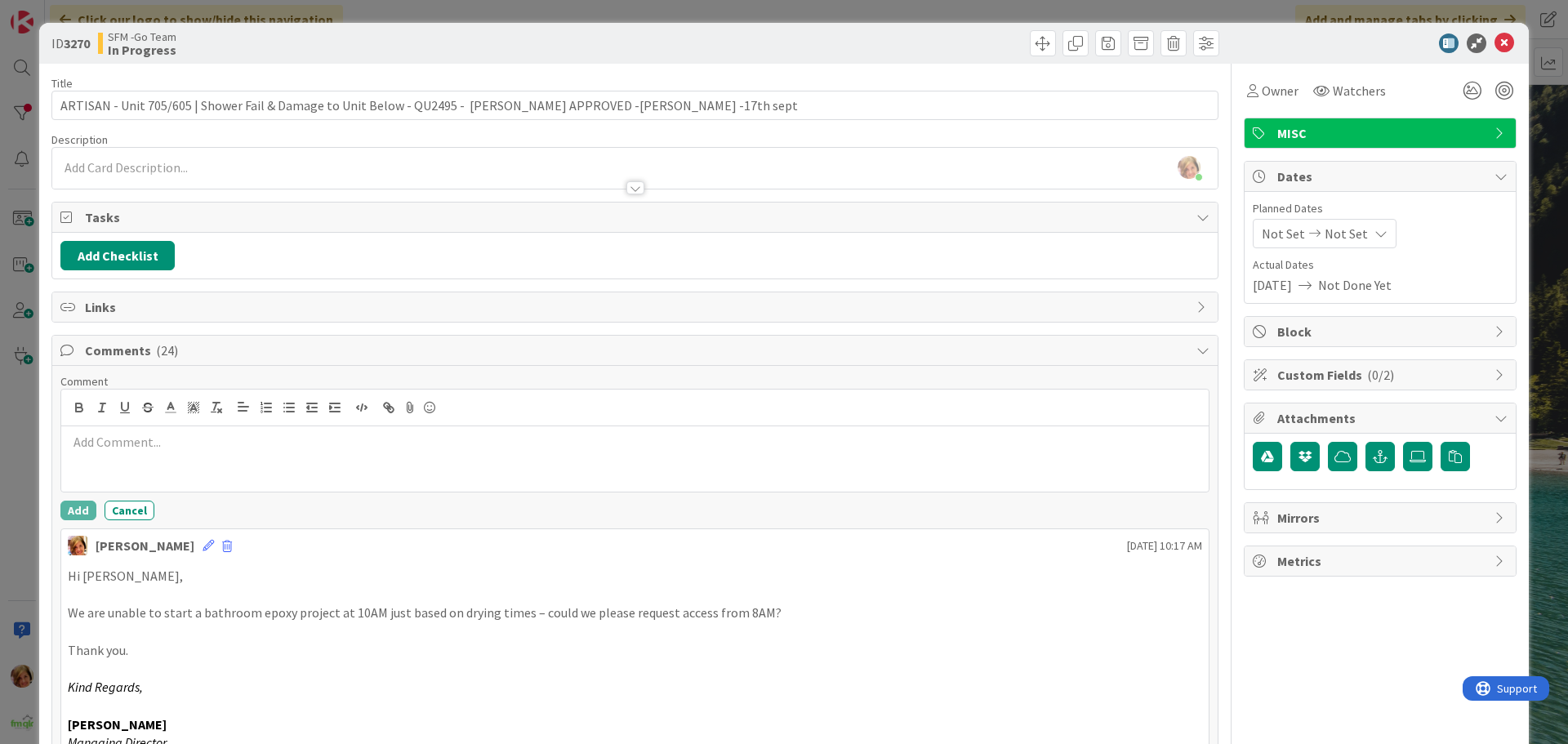
click at [164, 454] on div at bounding box center [635, 458] width 1147 height 66
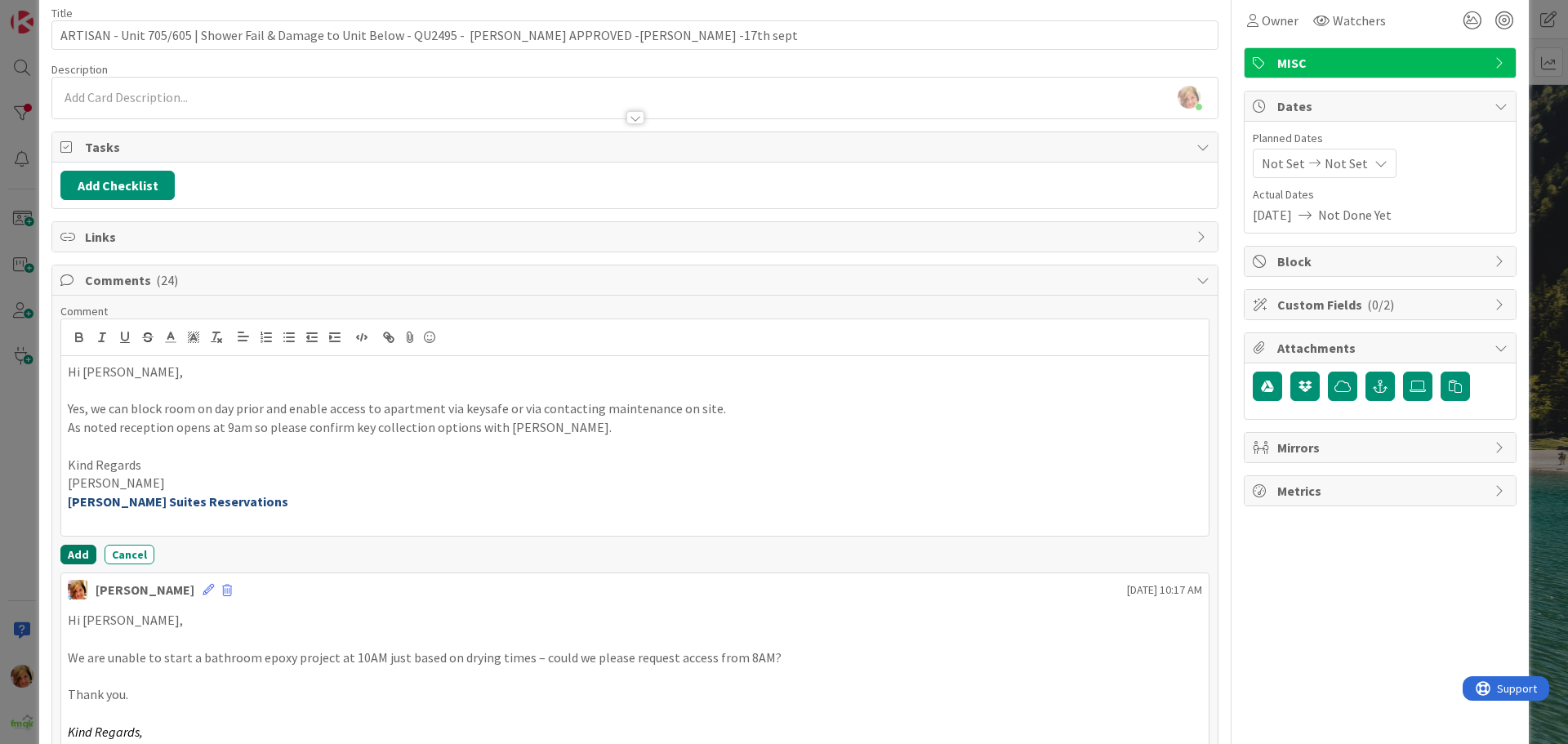
scroll to position [163, 0]
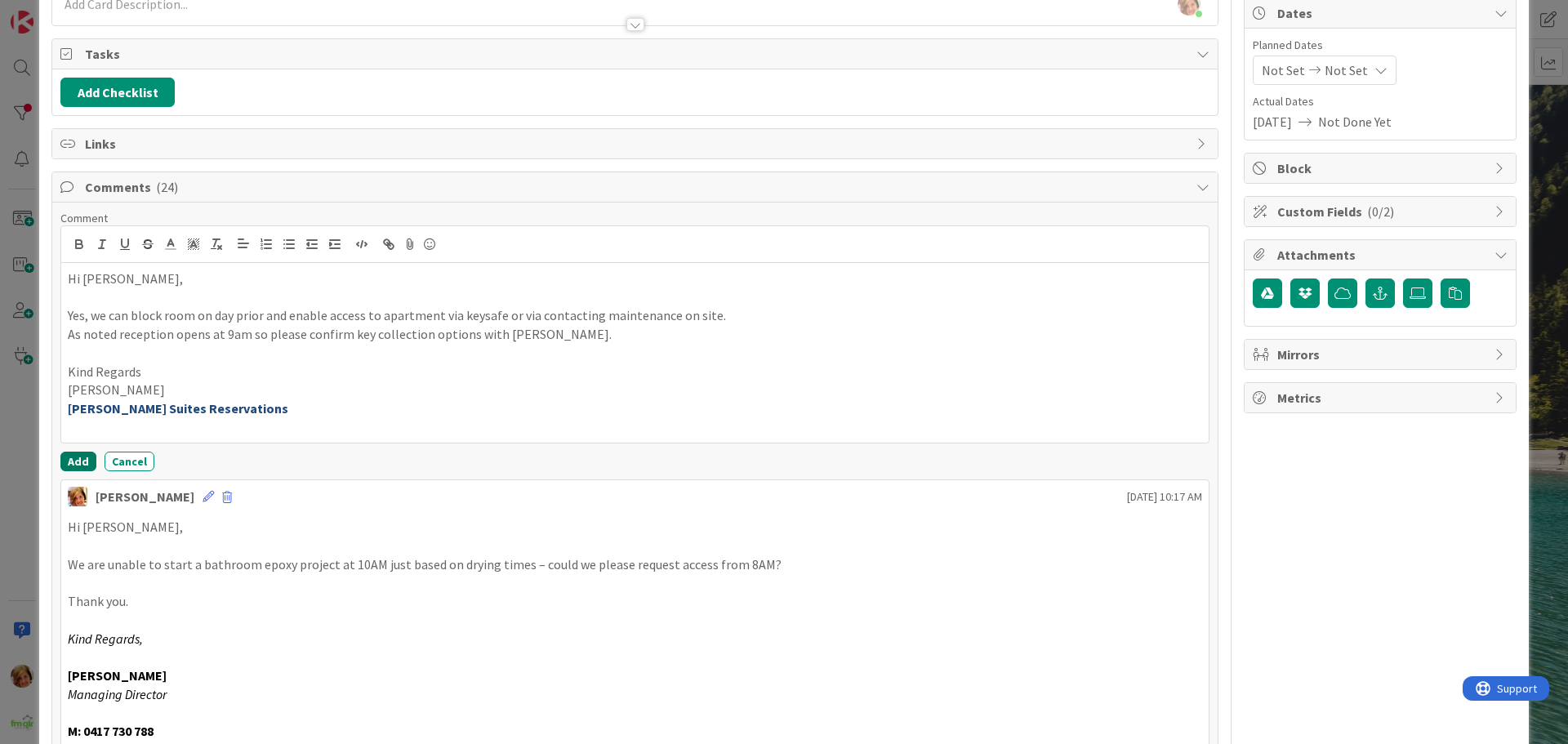
click at [71, 459] on button "Add" at bounding box center [78, 461] width 36 height 20
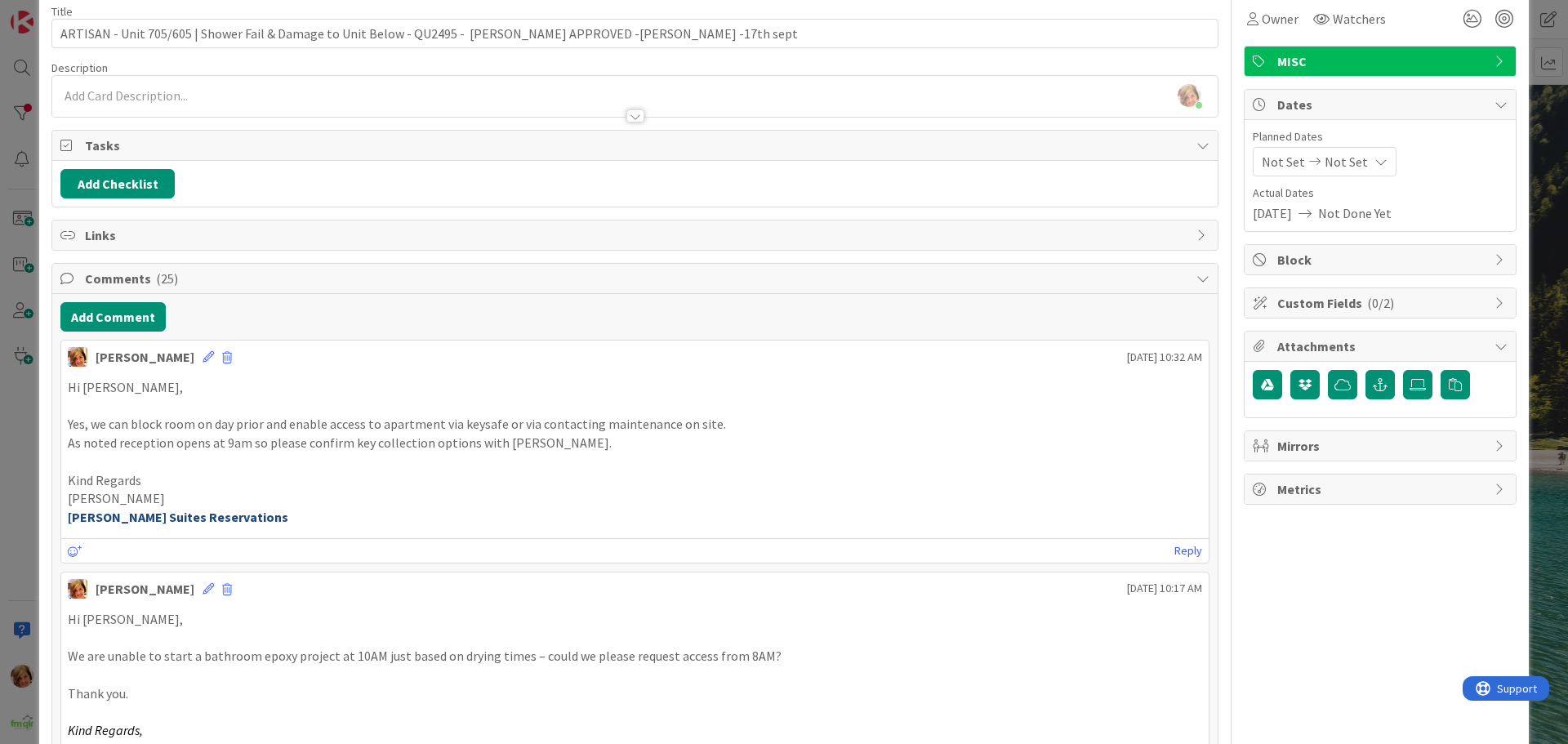
scroll to position [0, 0]
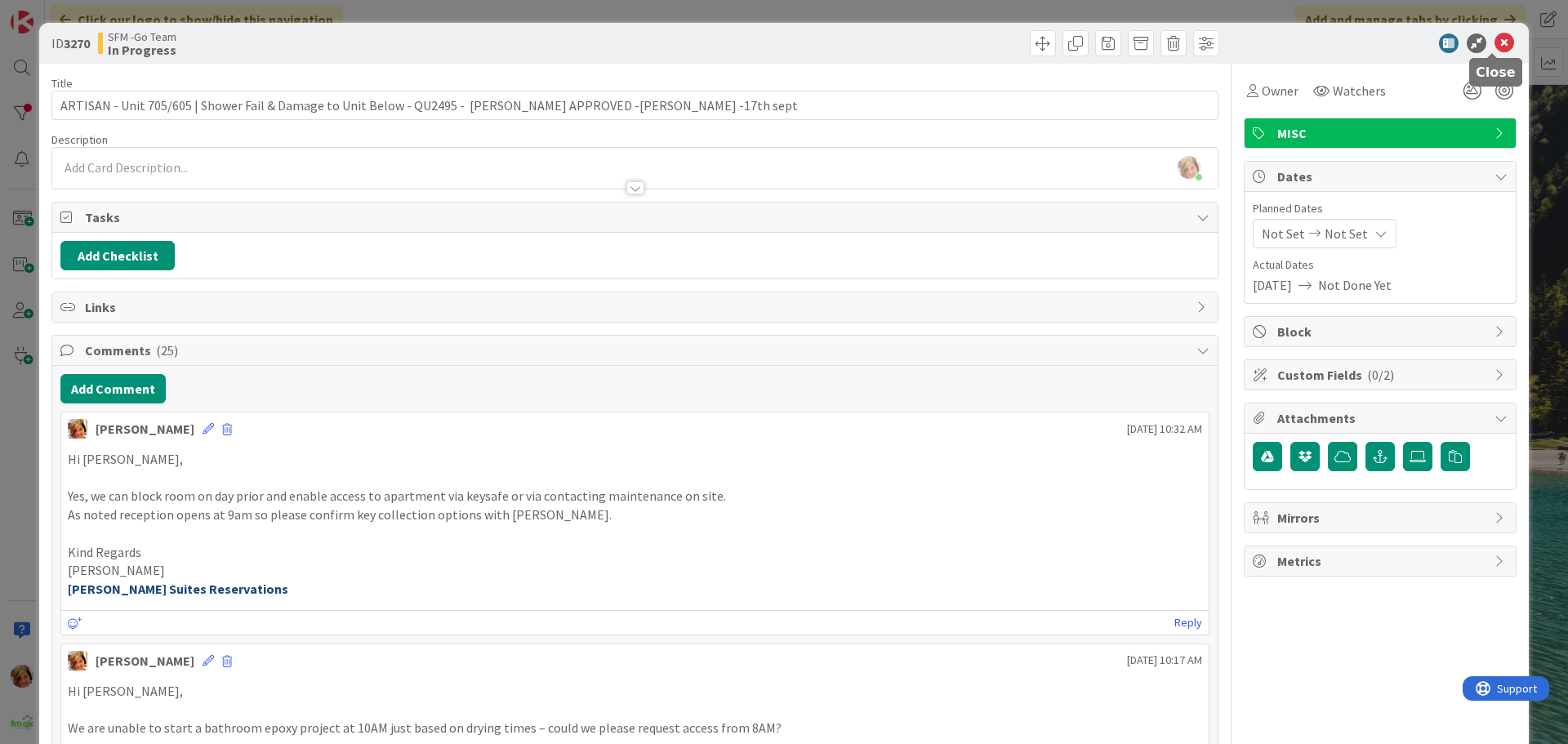
drag, startPoint x: 1491, startPoint y: 43, endPoint x: 1464, endPoint y: 50, distance: 27.9
click at [1495, 43] on icon at bounding box center [1504, 43] width 20 height 20
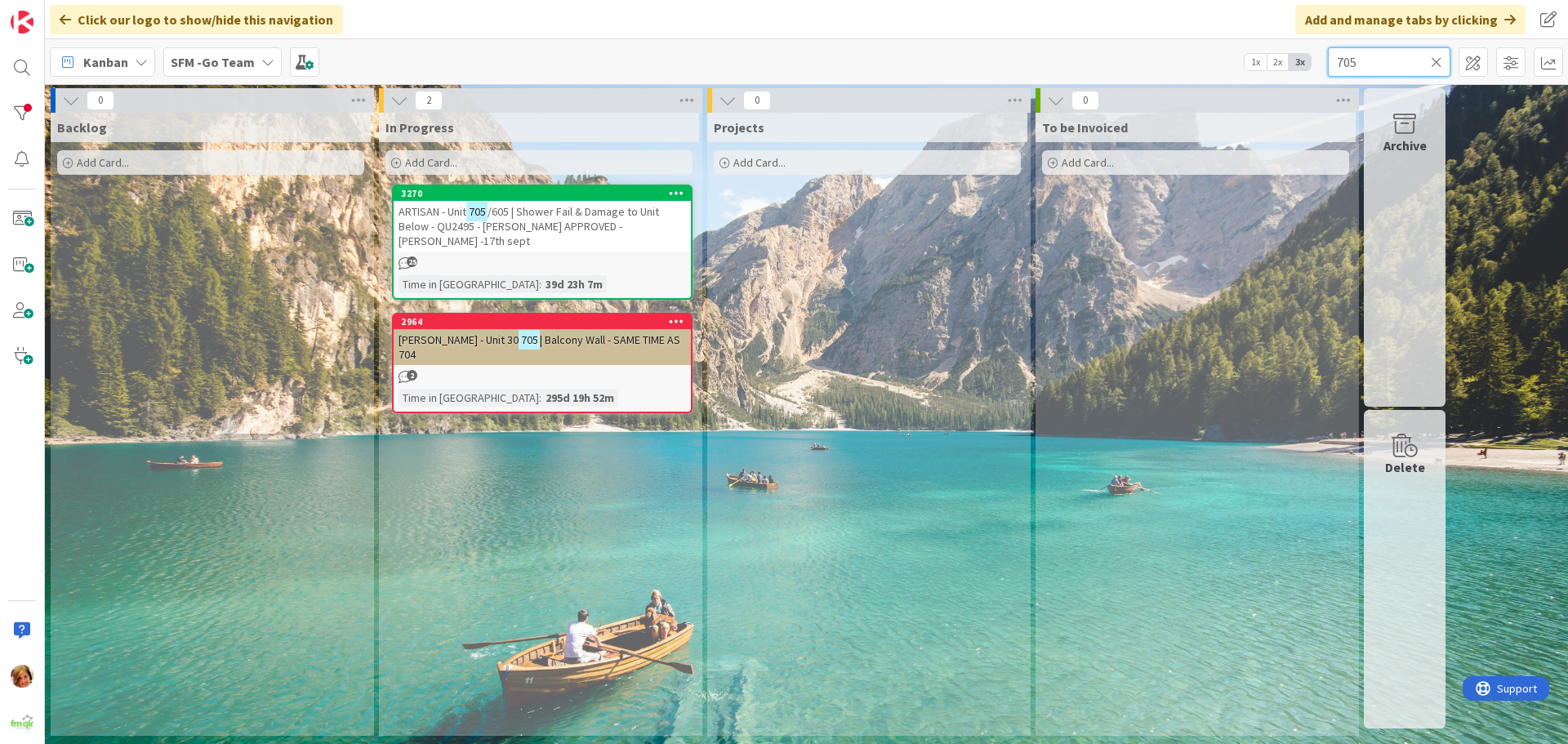
click at [1368, 65] on input "705" at bounding box center [1389, 62] width 122 height 29
type input "7"
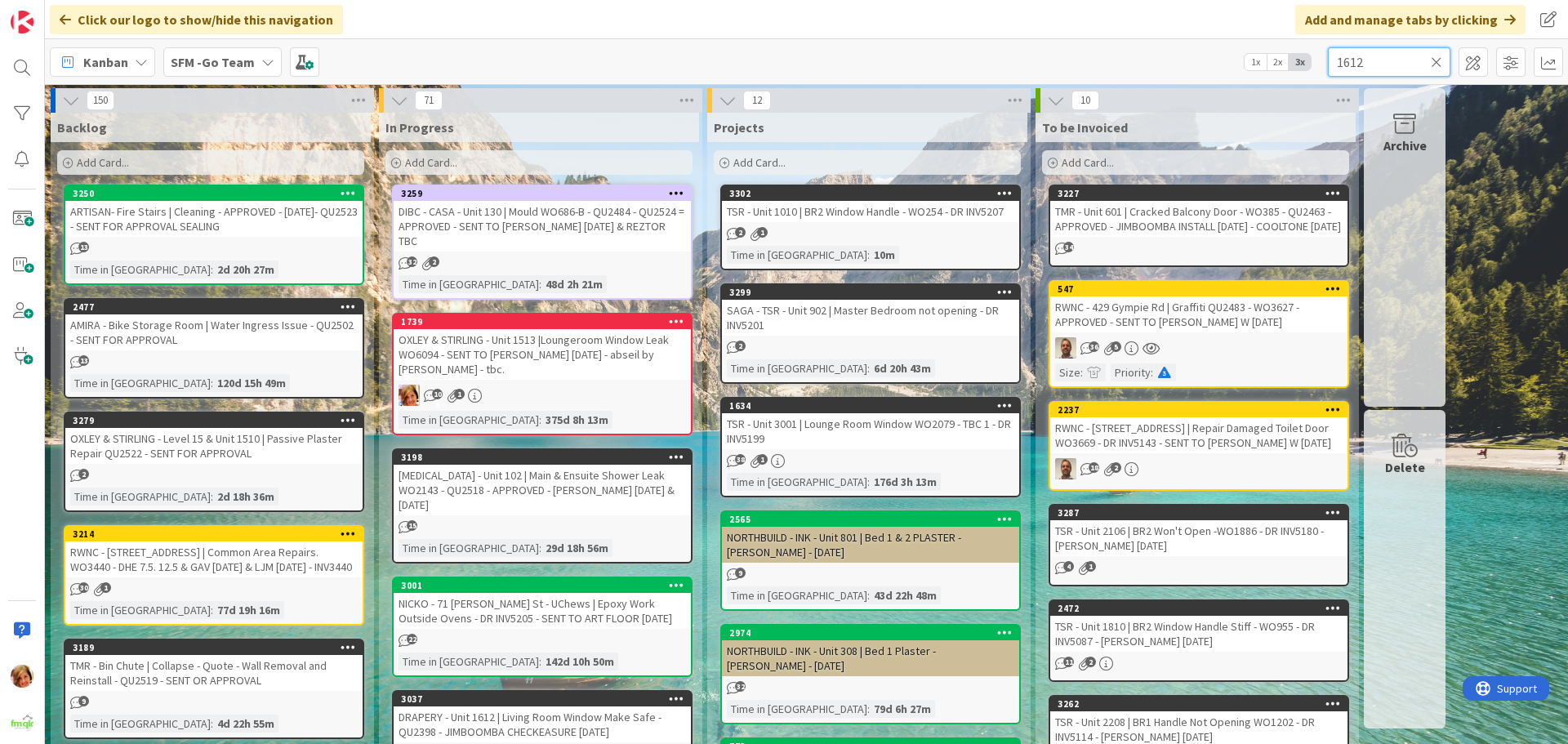
type input "1612"
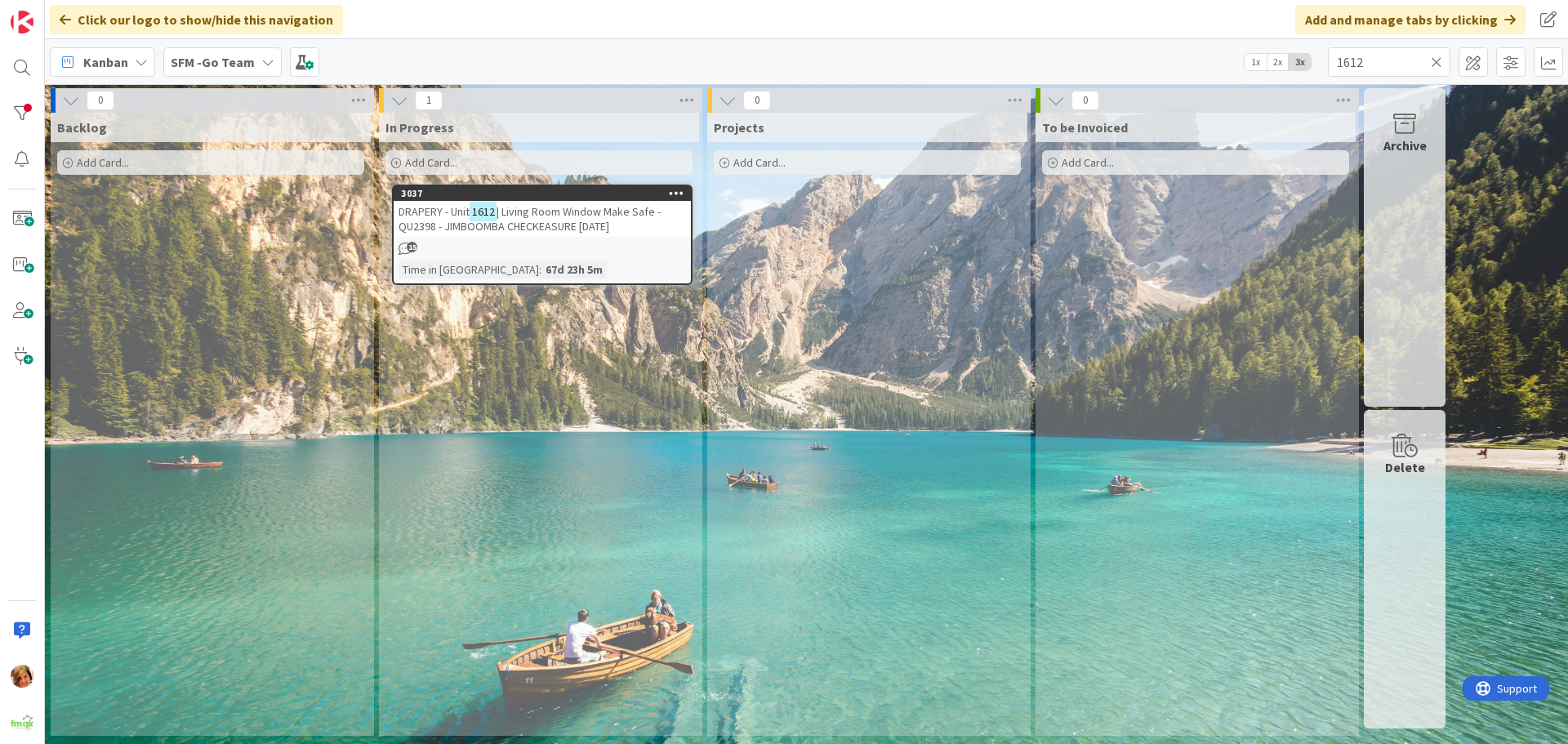
click at [533, 225] on span "| Living Room Window Make Safe - QU2398 - JIMBOOMBA CHECKEASURE [DATE]" at bounding box center [530, 218] width 262 height 29
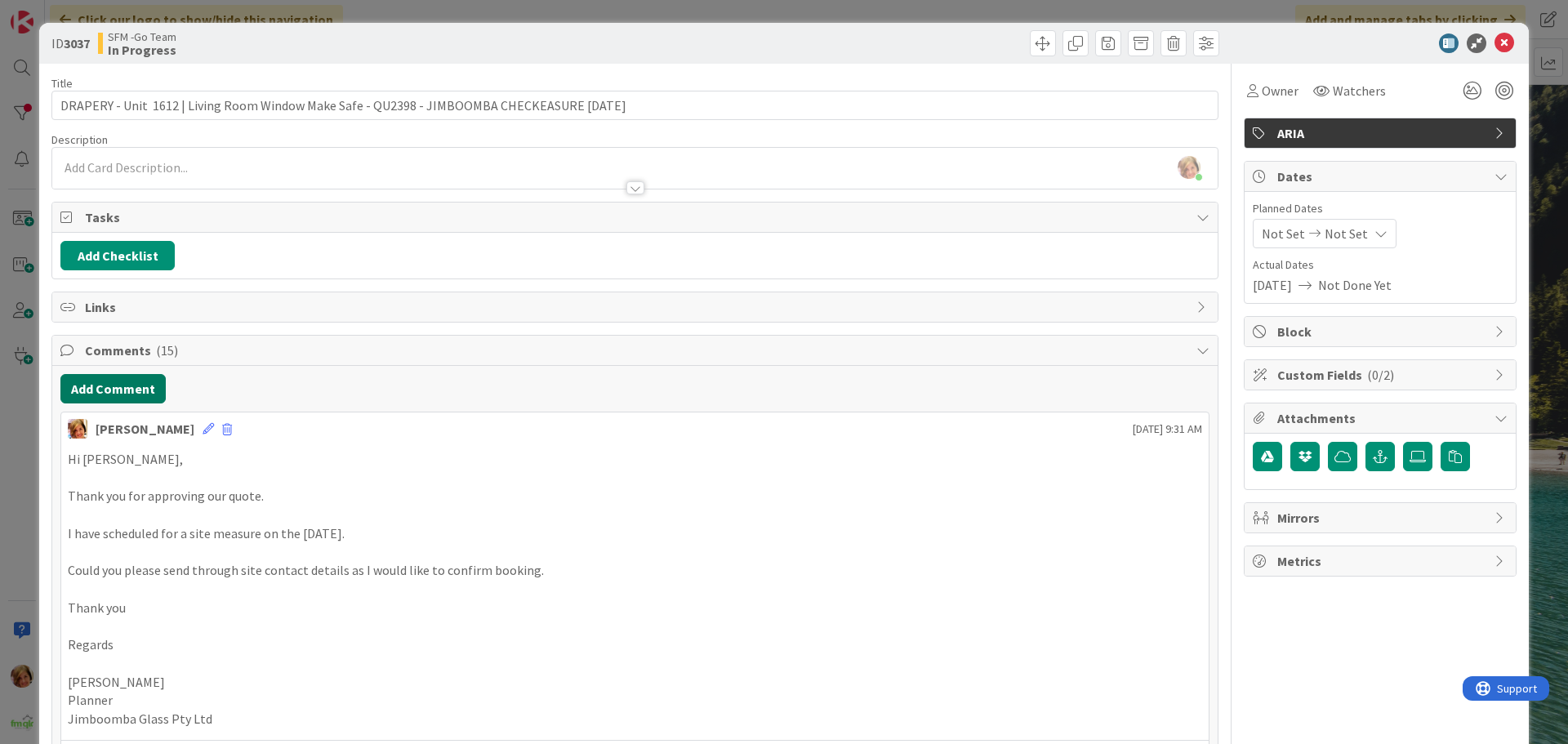
click at [114, 392] on button "Add Comment" at bounding box center [114, 389] width 106 height 29
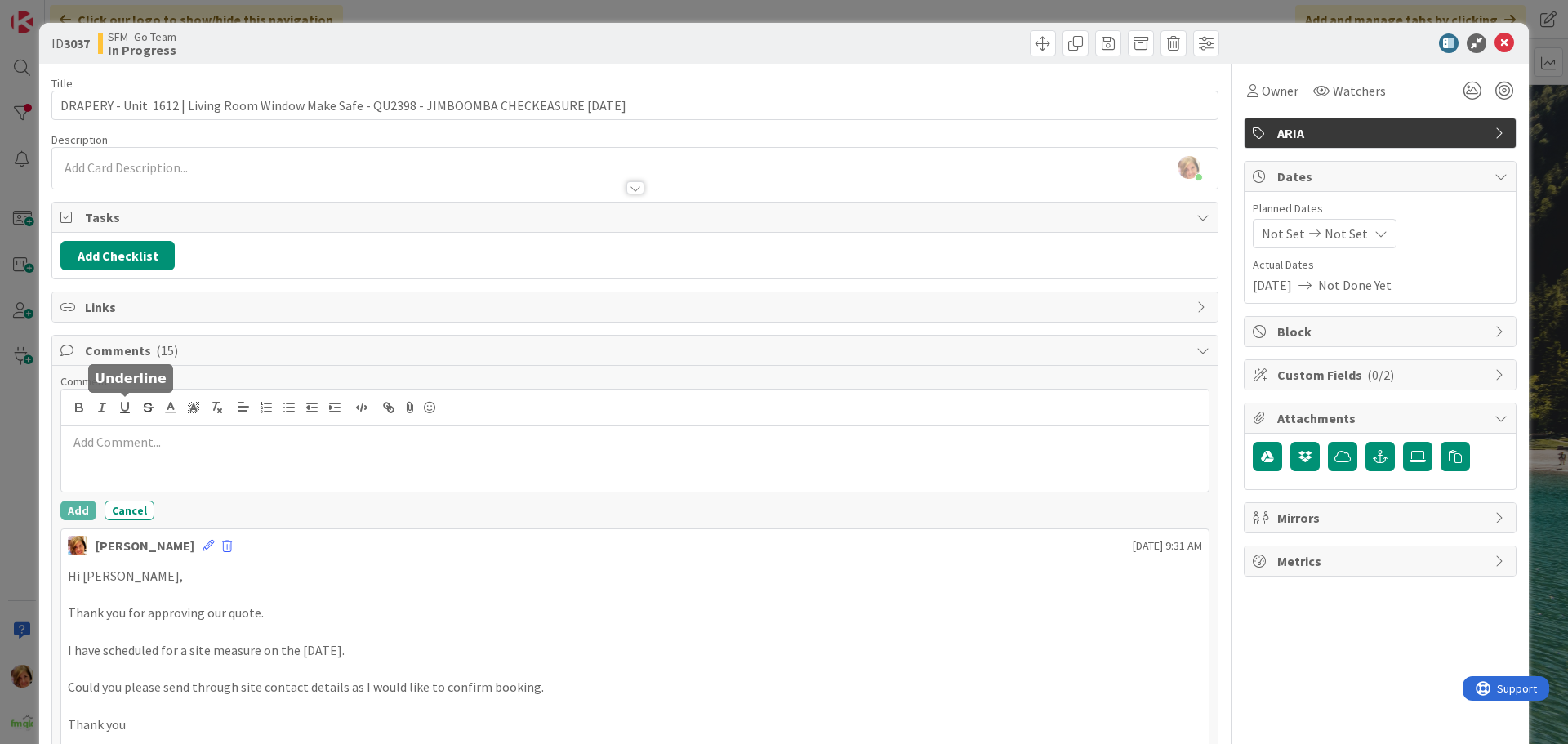
click at [146, 430] on div at bounding box center [635, 458] width 1147 height 66
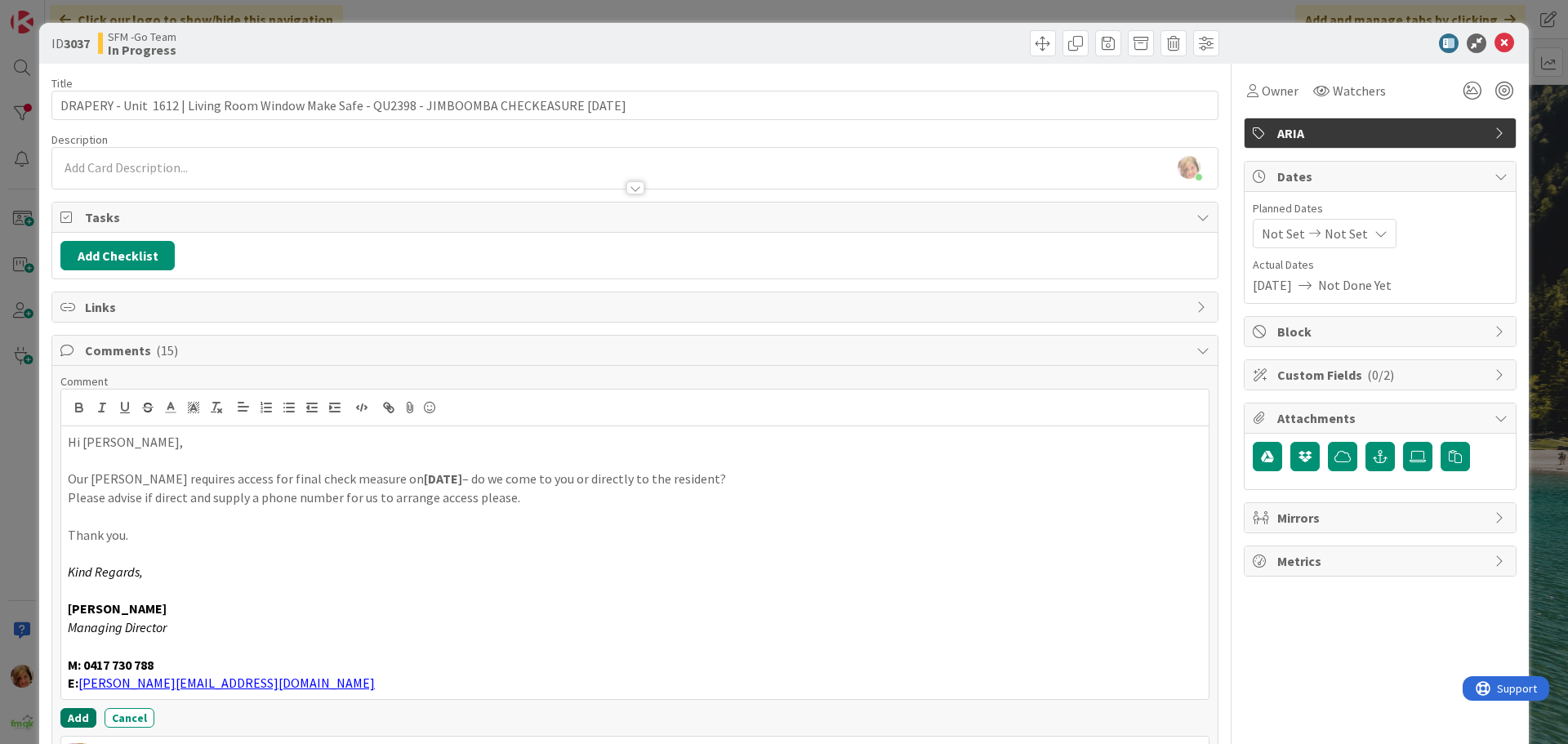
click at [76, 721] on button "Add" at bounding box center [78, 718] width 36 height 20
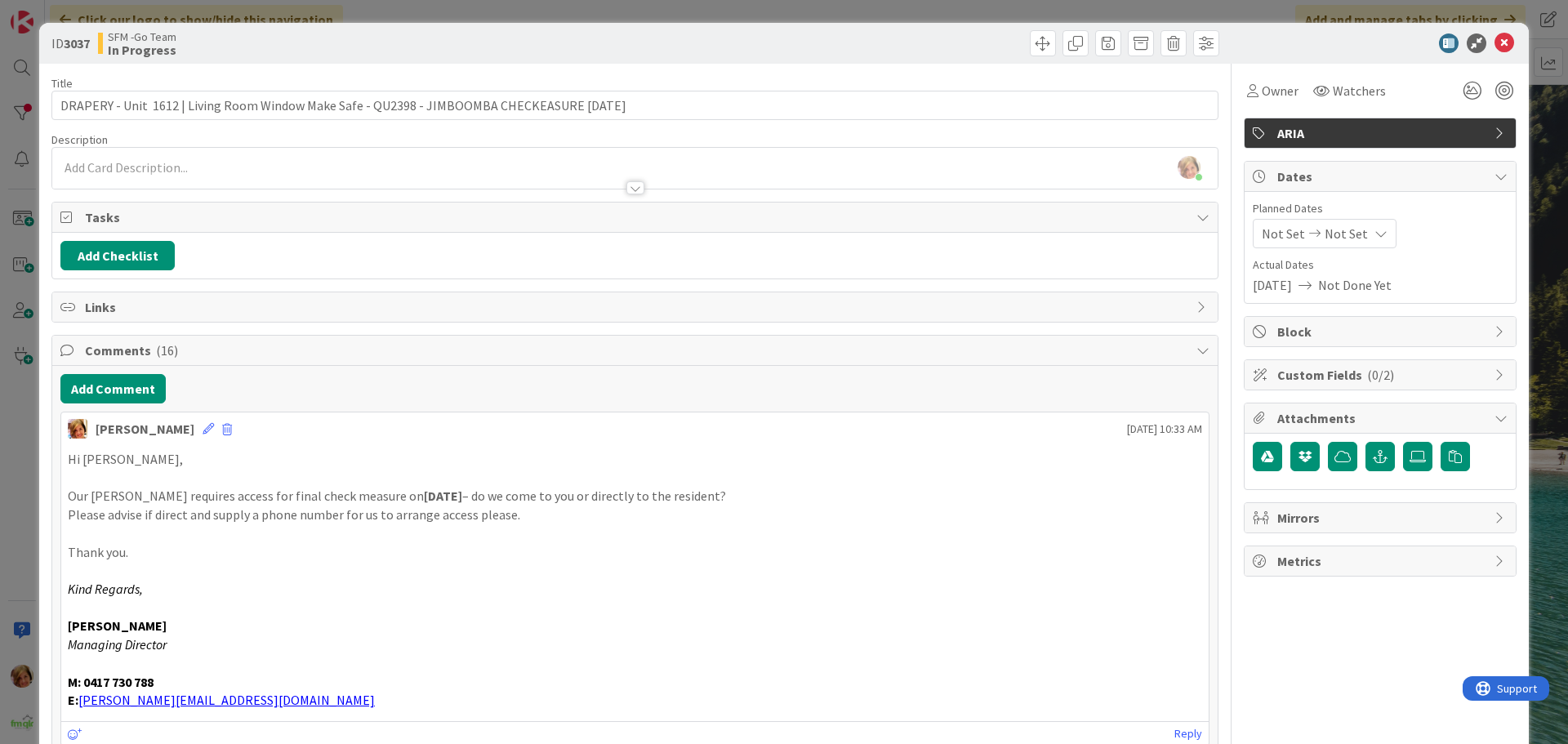
click at [891, 47] on div at bounding box center [929, 43] width 580 height 26
click at [1495, 42] on icon at bounding box center [1504, 43] width 20 height 20
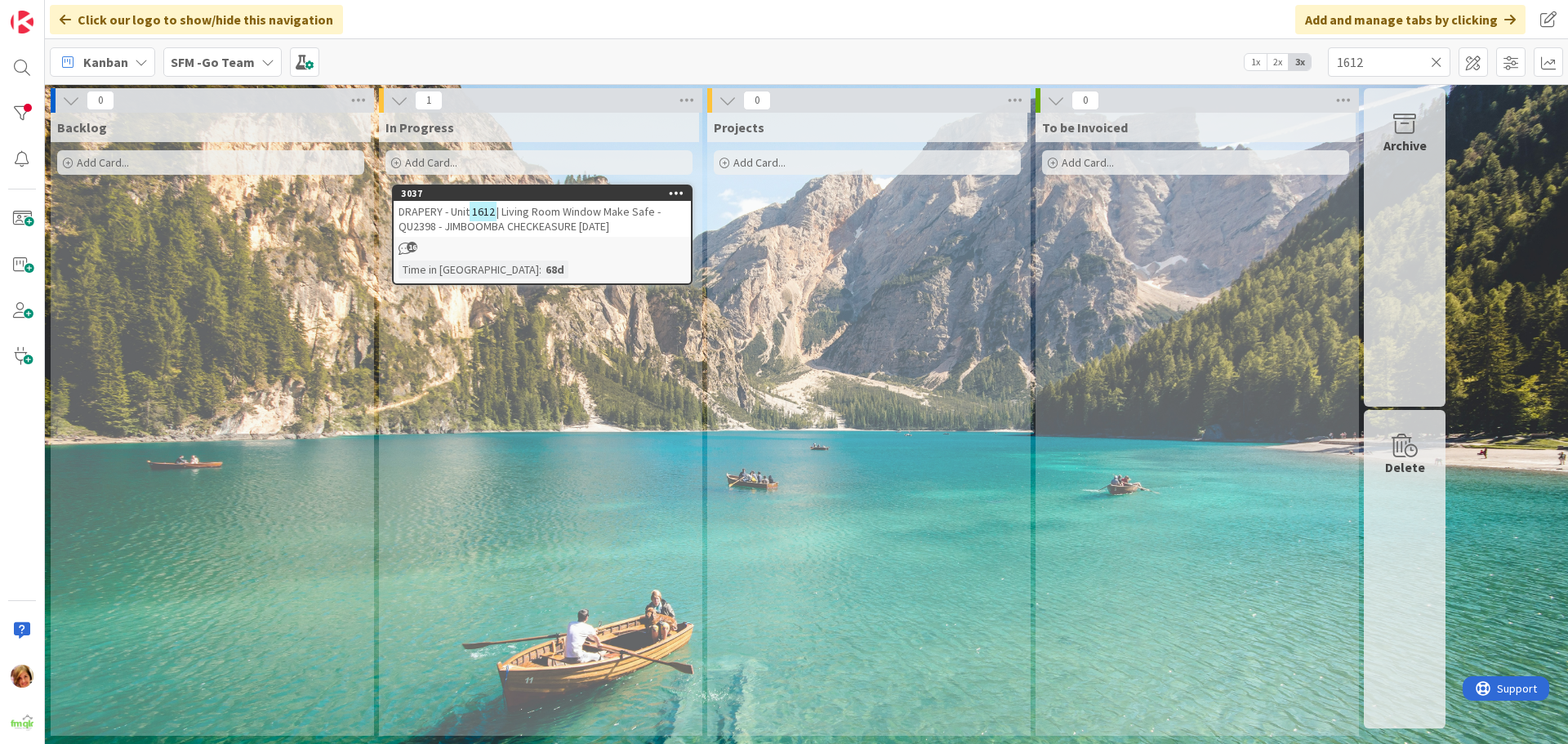
drag, startPoint x: 1491, startPoint y: 42, endPoint x: 587, endPoint y: 336, distance: 950.6
click at [588, 336] on div "In Progress Add Card... Template Not Set Title 0 / 128 Label ARIA Show More... …" at bounding box center [539, 424] width 320 height 623
click at [1438, 62] on icon at bounding box center [1437, 62] width 12 height 15
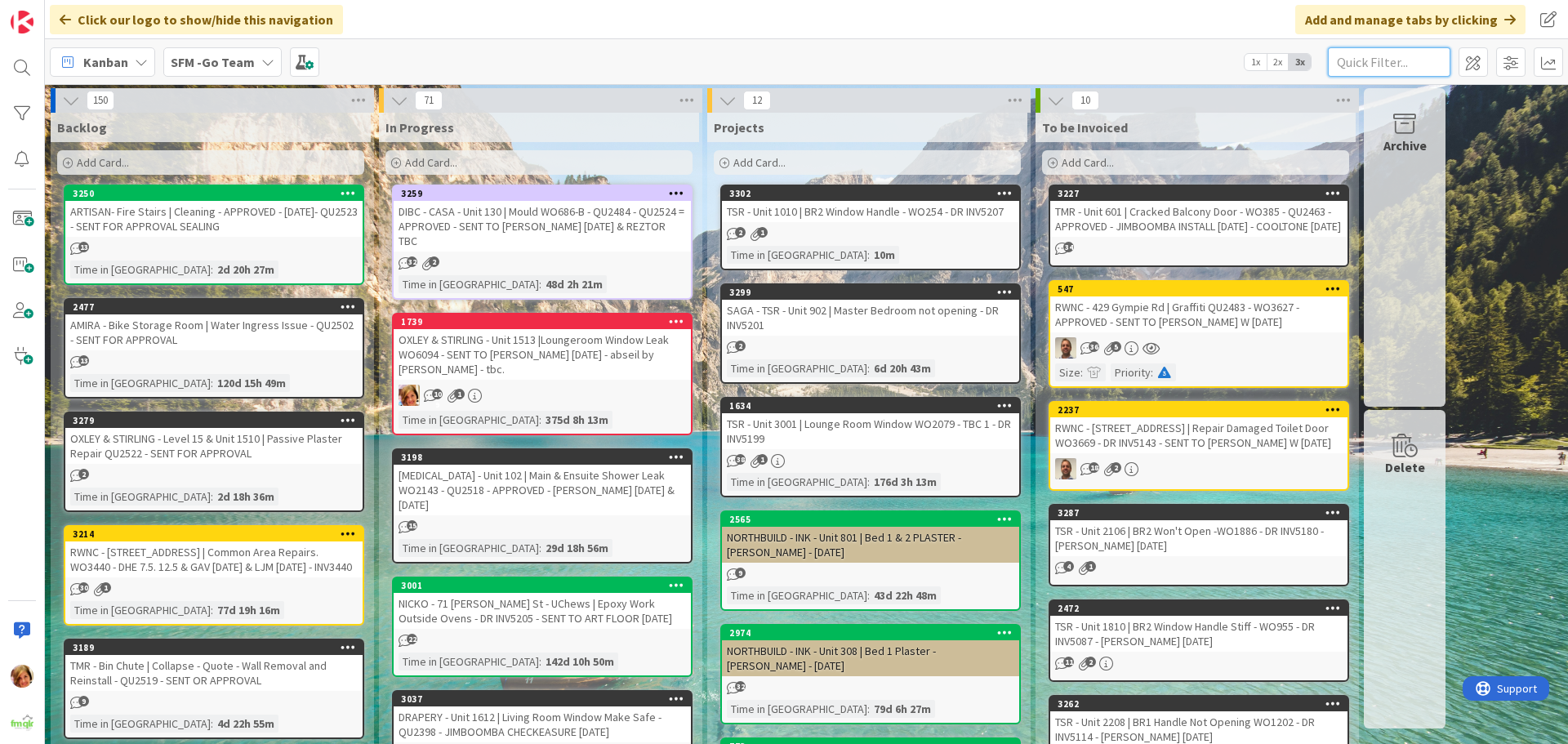
click at [1422, 64] on input "text" at bounding box center [1389, 62] width 122 height 29
type input "705"
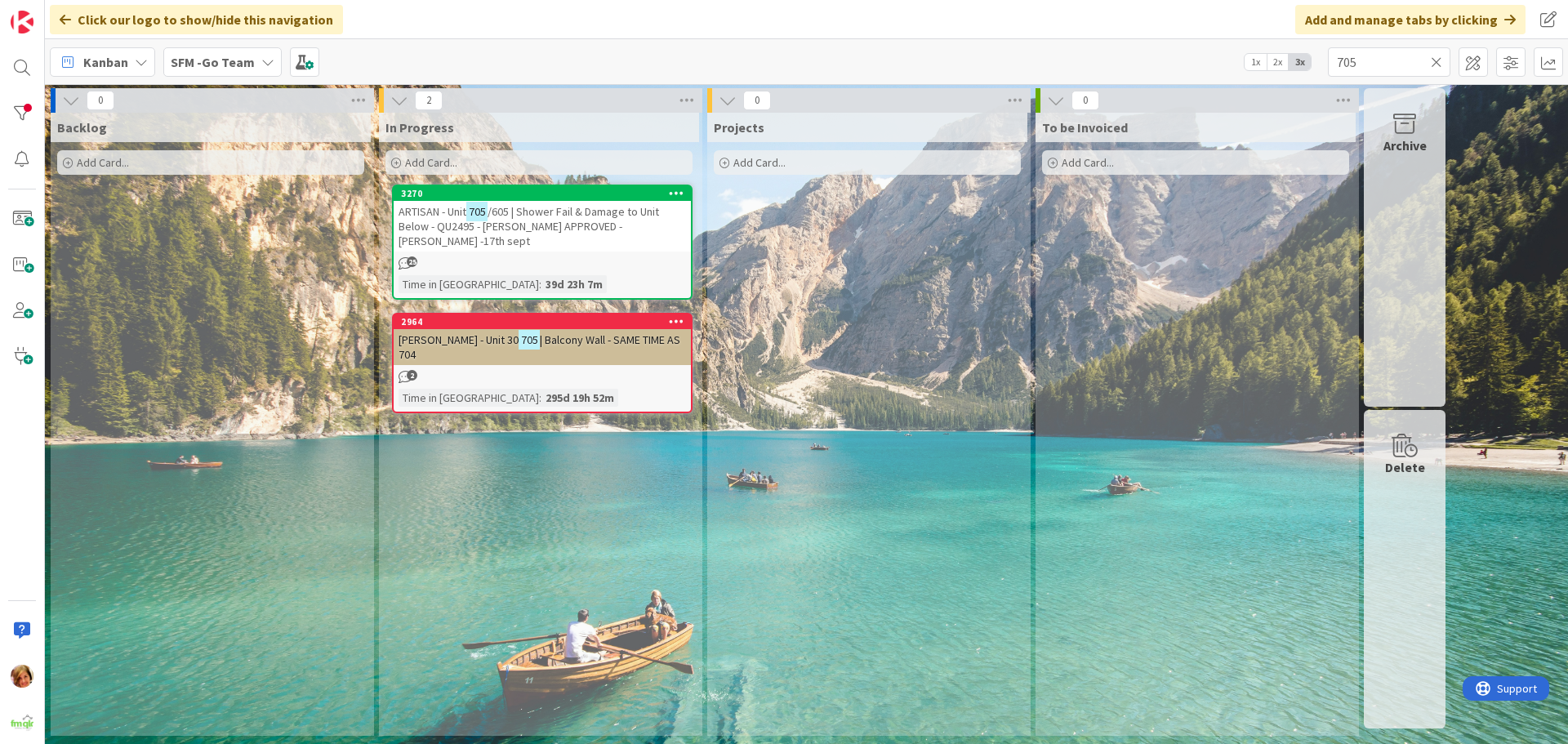
click at [556, 216] on span "/605 | Shower Fail & Damage to Unit Below - QU2495 - [PERSON_NAME] APPROVED -[P…" at bounding box center [529, 225] width 261 height 44
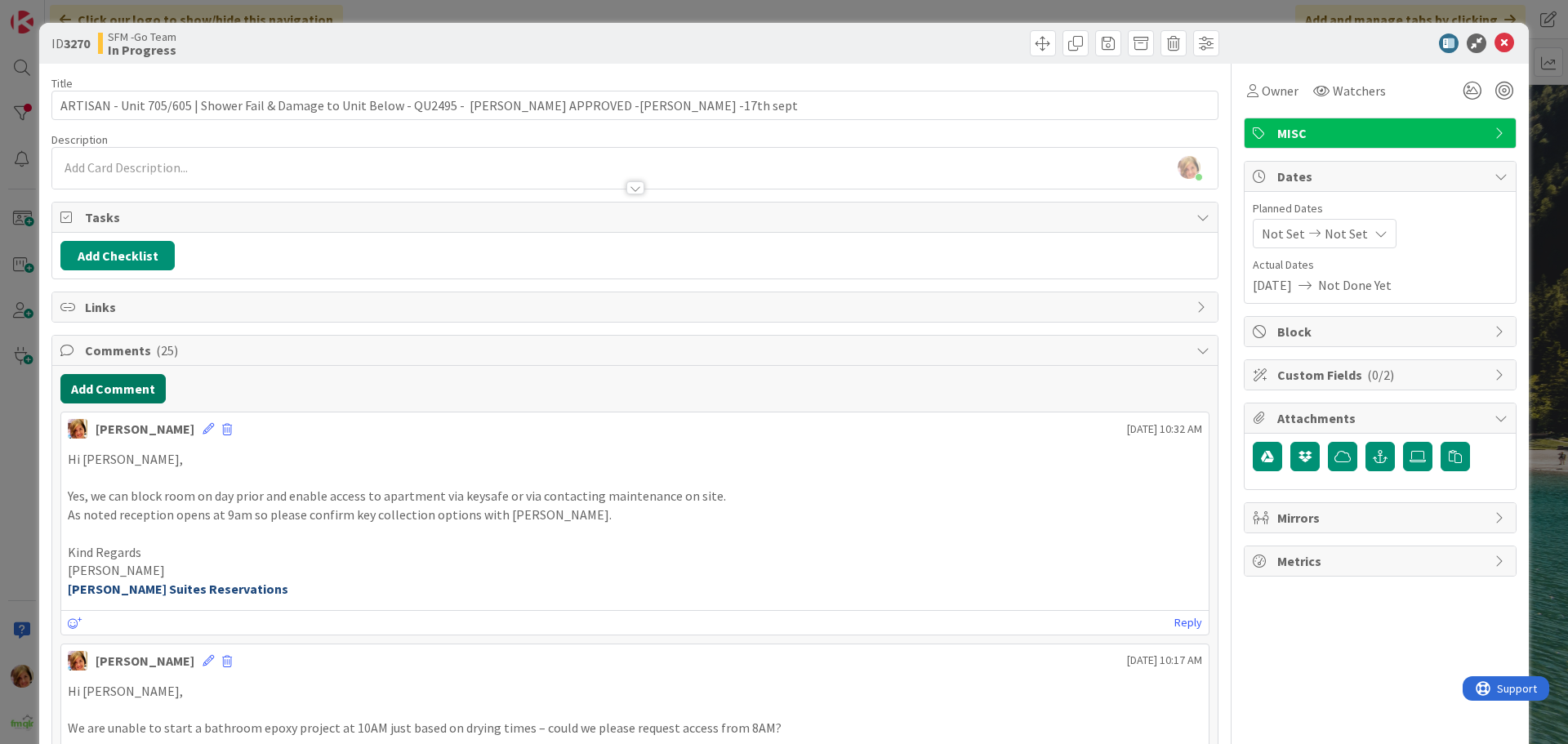
click at [112, 396] on button "Add Comment" at bounding box center [114, 389] width 106 height 29
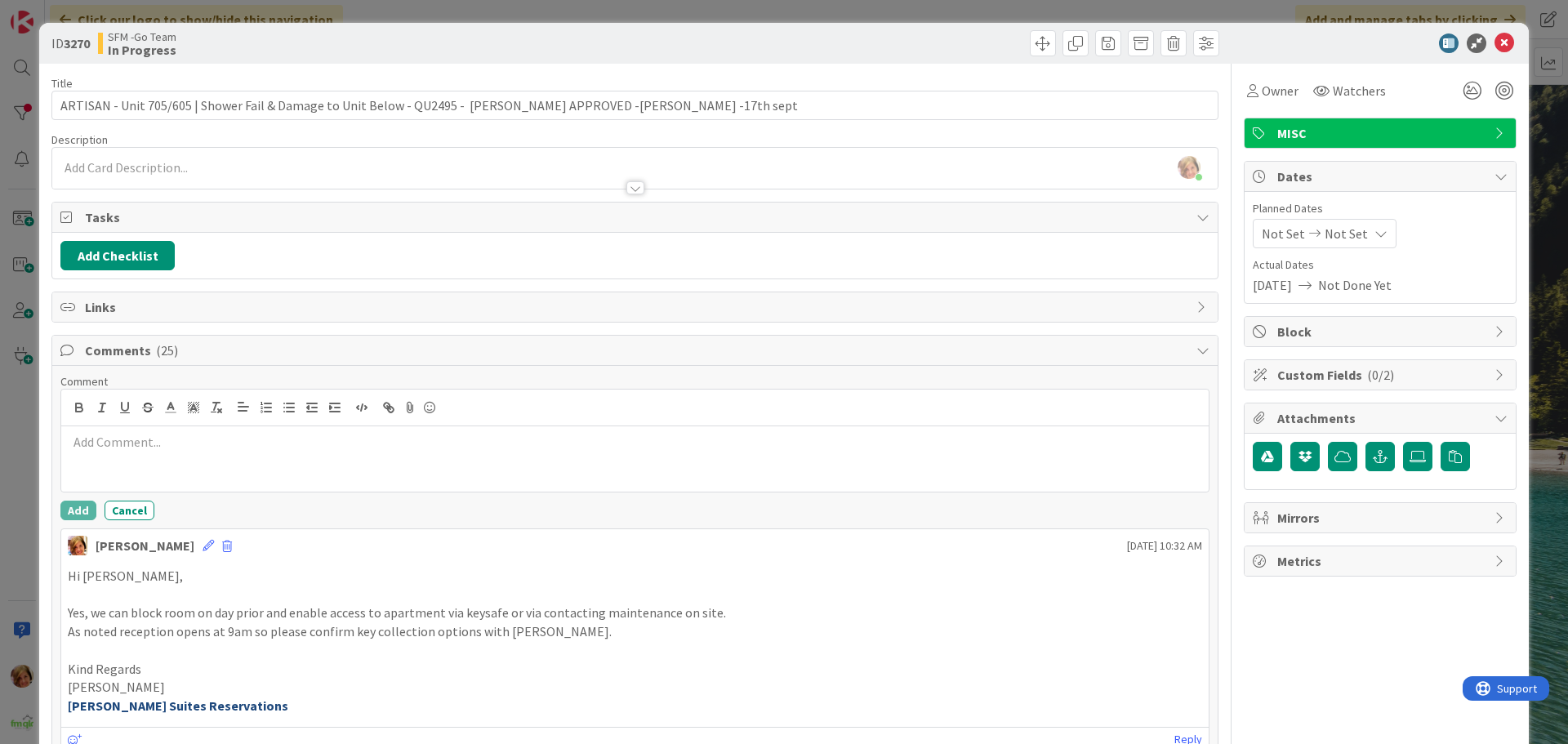
click at [162, 440] on p at bounding box center [635, 442] width 1134 height 19
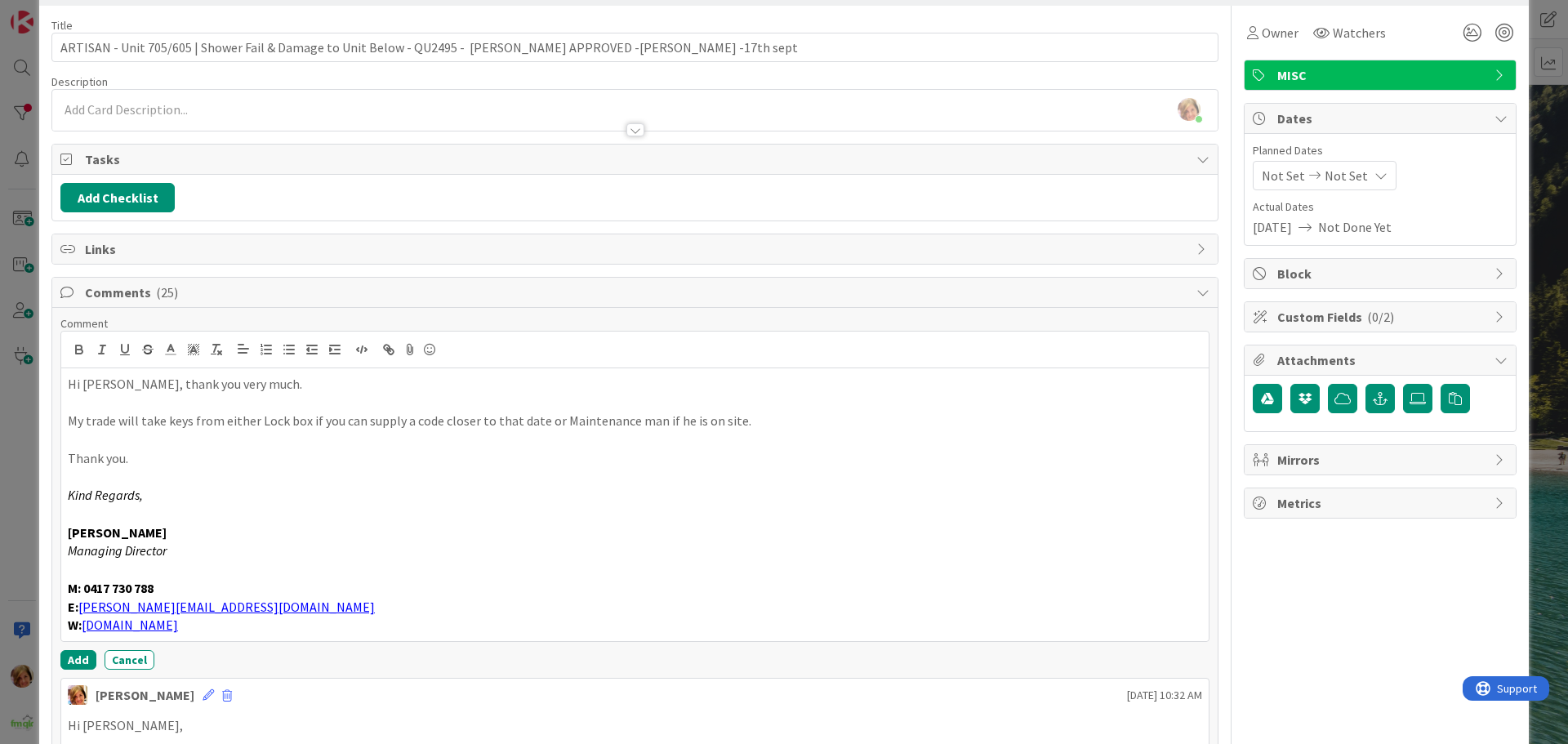
scroll to position [81, 0]
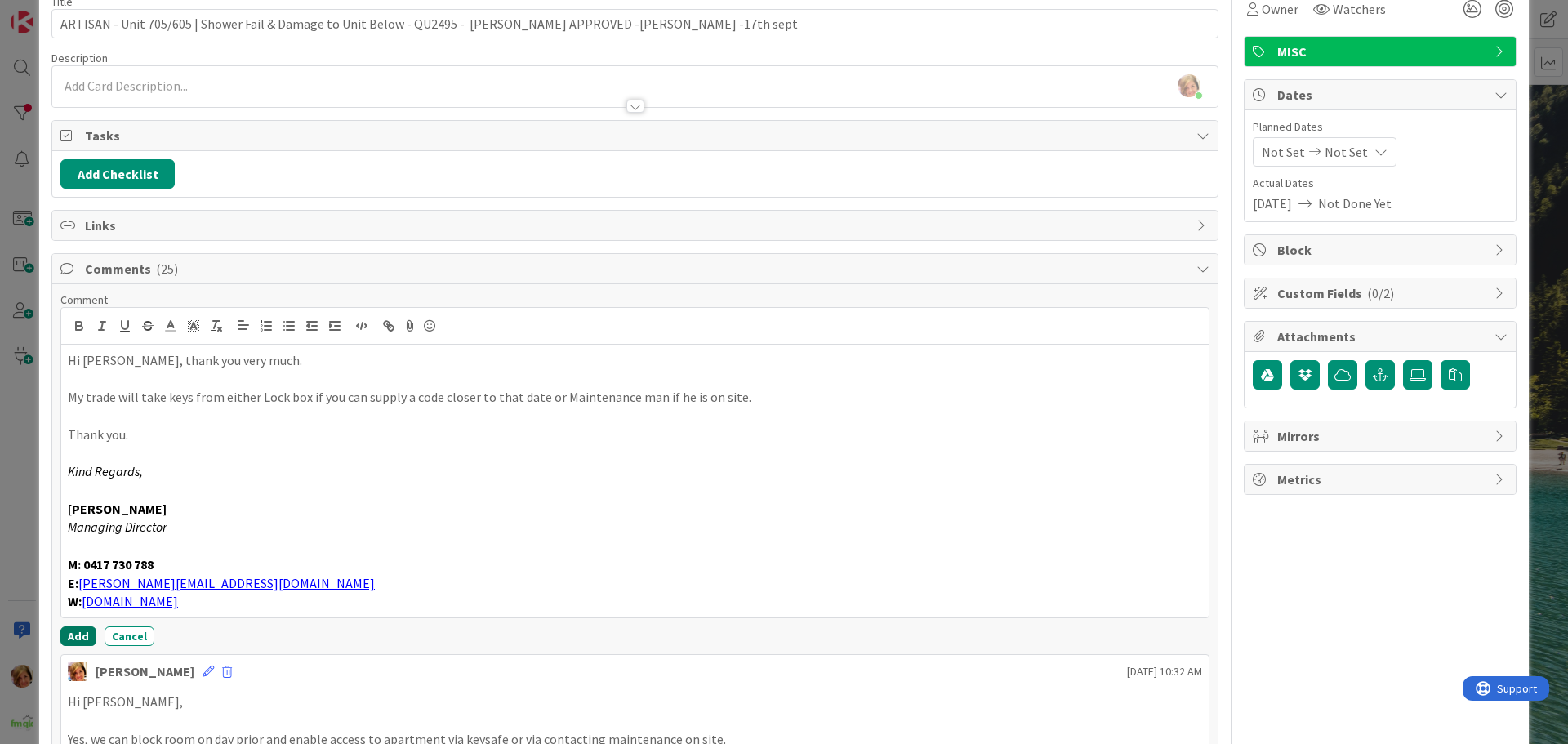
click at [80, 632] on button "Add" at bounding box center [78, 636] width 36 height 20
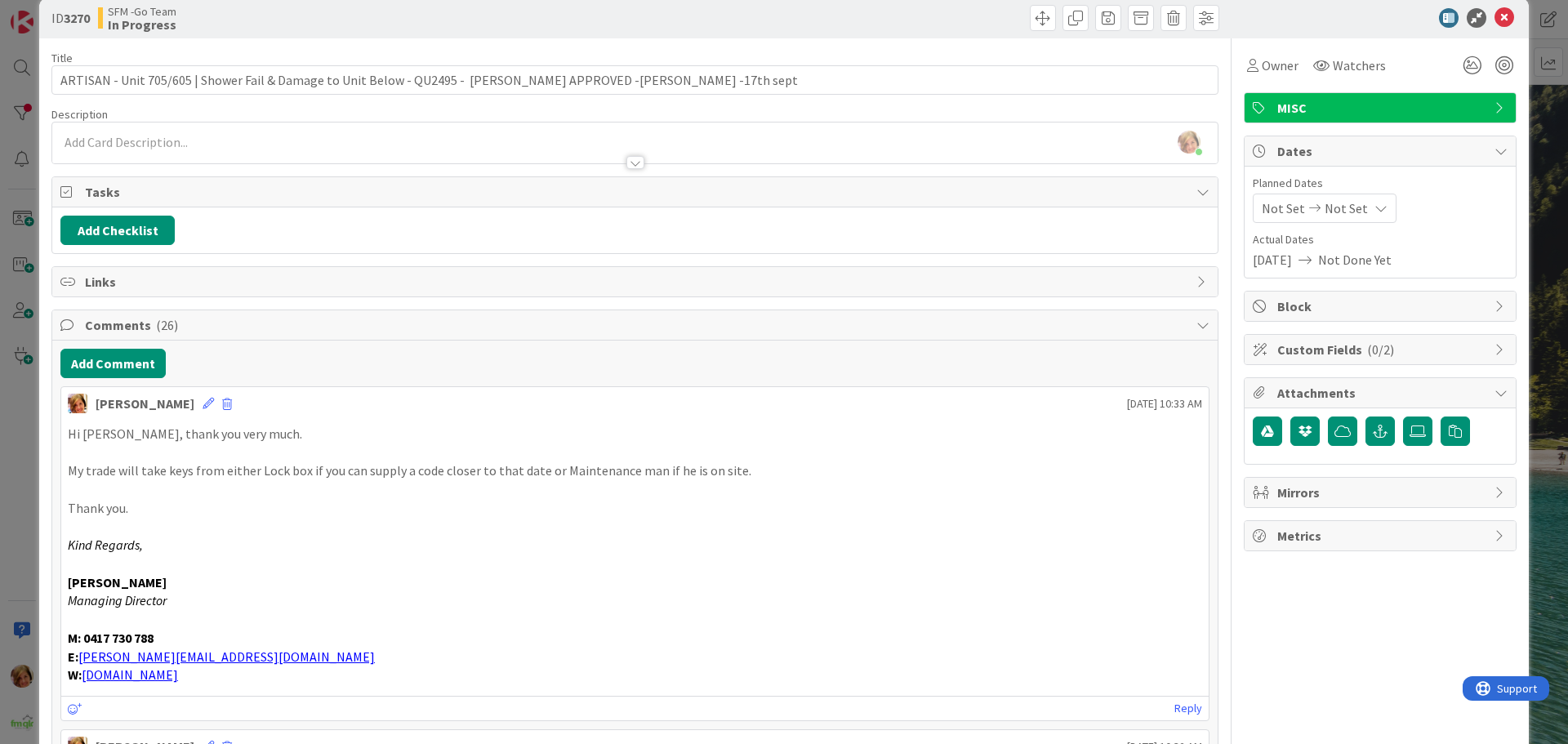
scroll to position [0, 0]
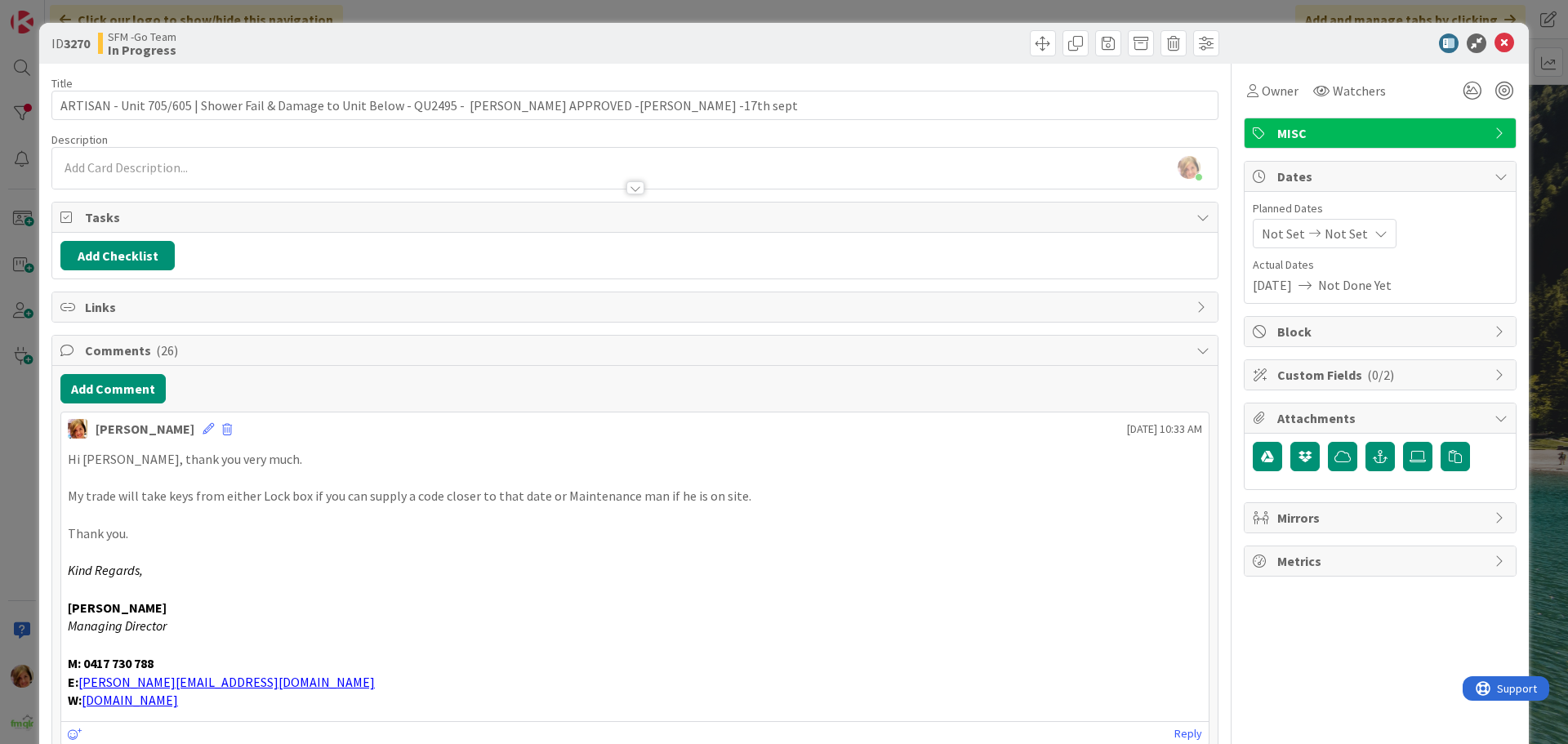
click at [830, 47] on div at bounding box center [929, 43] width 580 height 26
click at [1495, 42] on icon at bounding box center [1504, 43] width 20 height 20
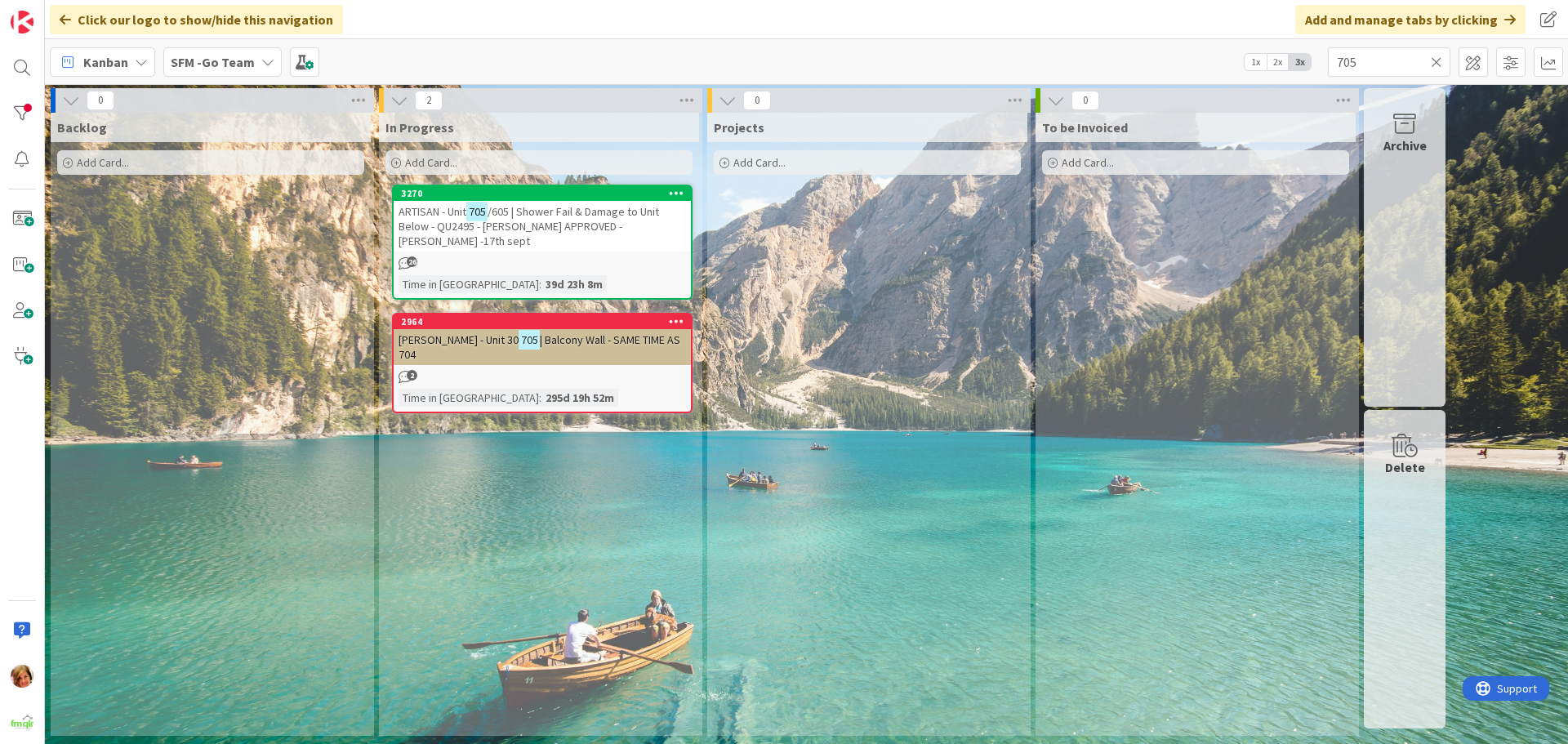
click at [1433, 59] on icon at bounding box center [1437, 62] width 12 height 15
click at [1433, 59] on input "text" at bounding box center [1389, 62] width 122 height 29
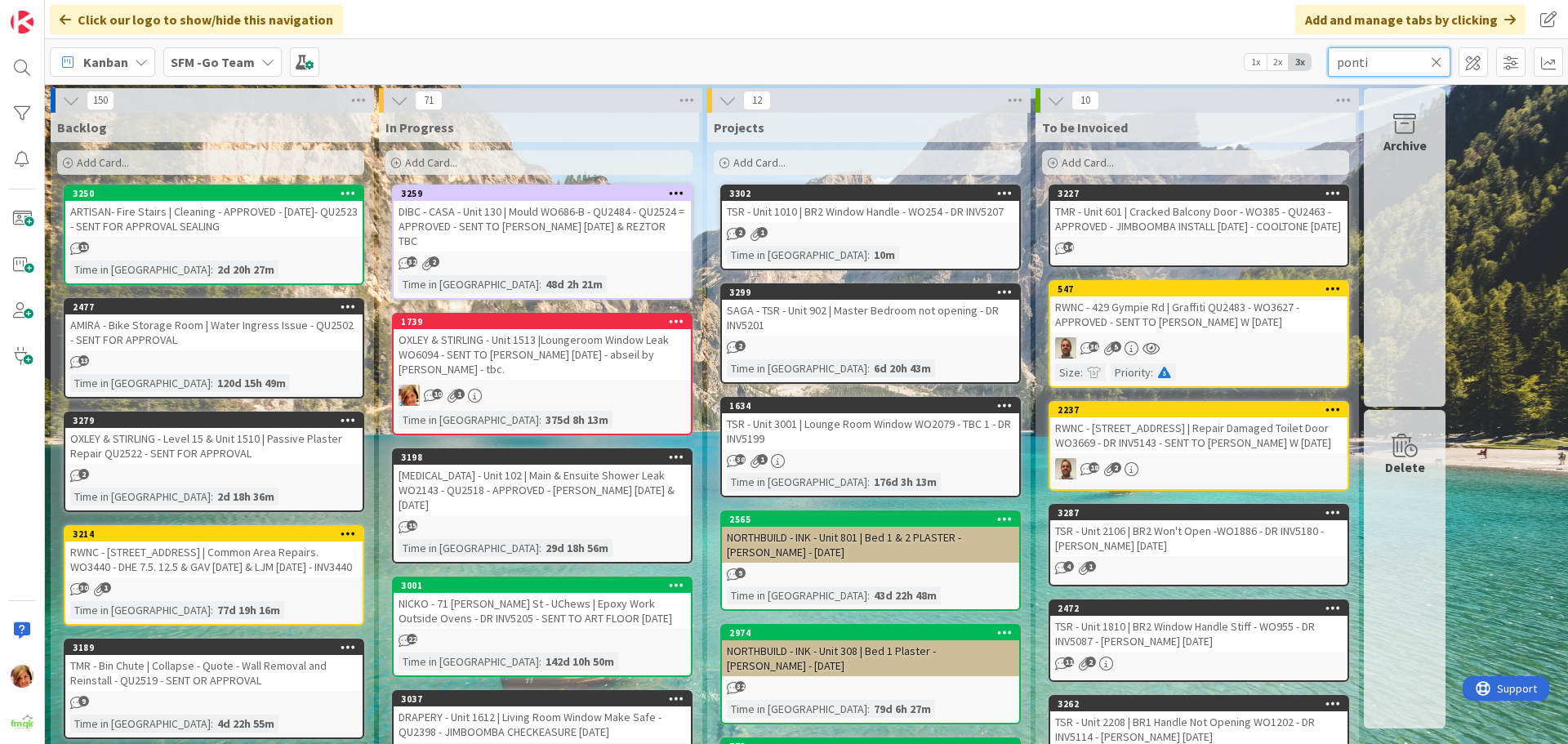
type input "ponti"
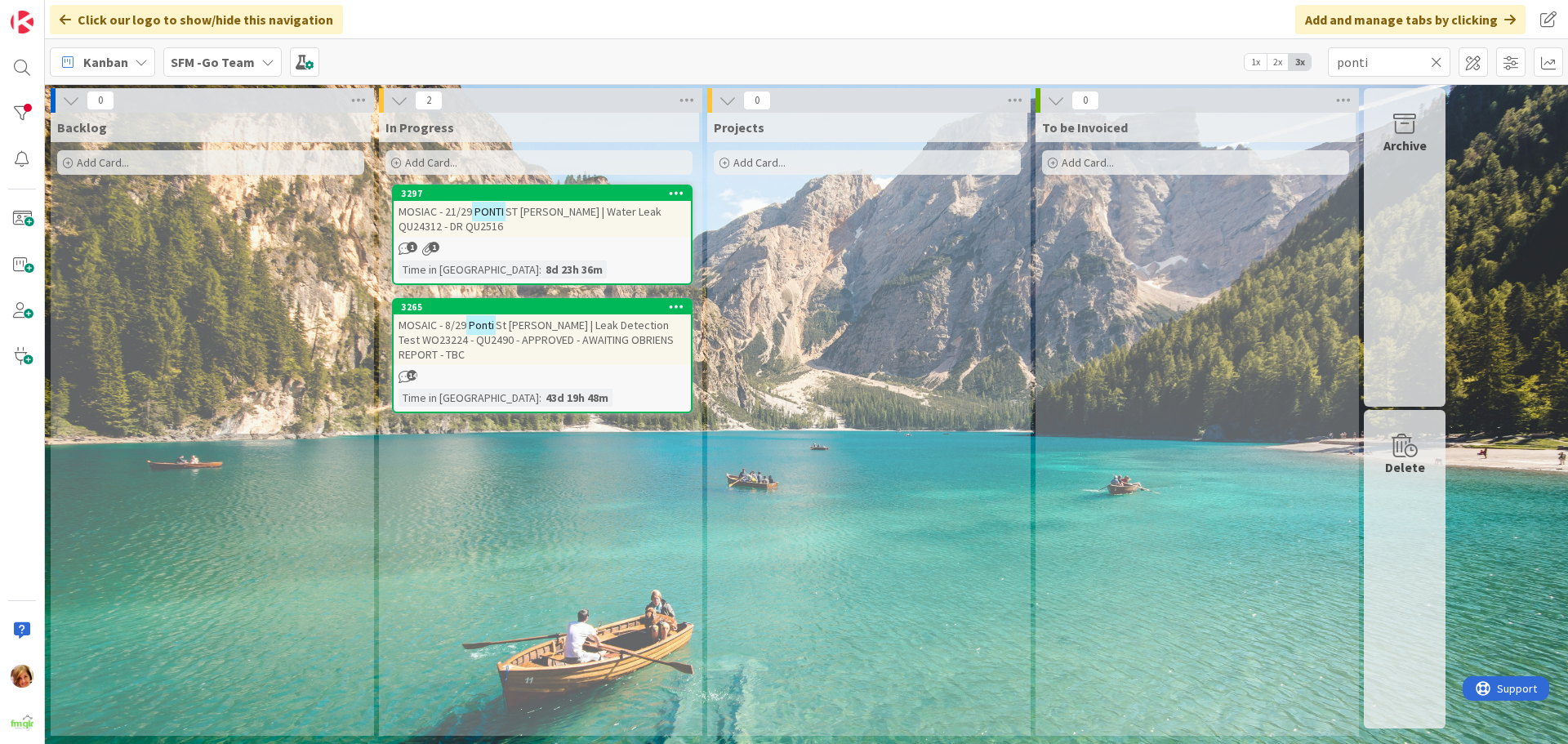
click at [1437, 57] on icon at bounding box center [1437, 62] width 12 height 15
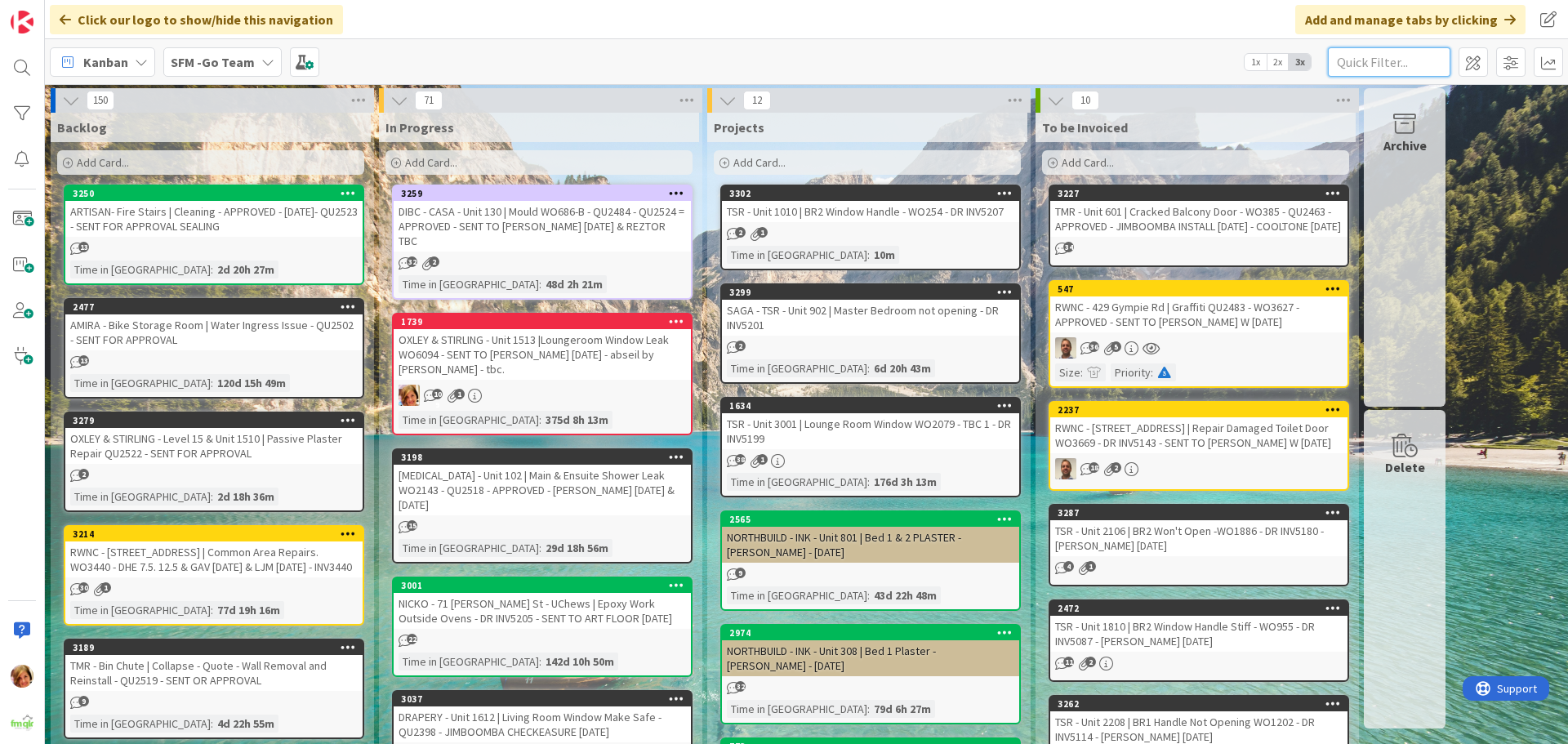
click at [1420, 60] on input "text" at bounding box center [1389, 62] width 122 height 29
type input "21910"
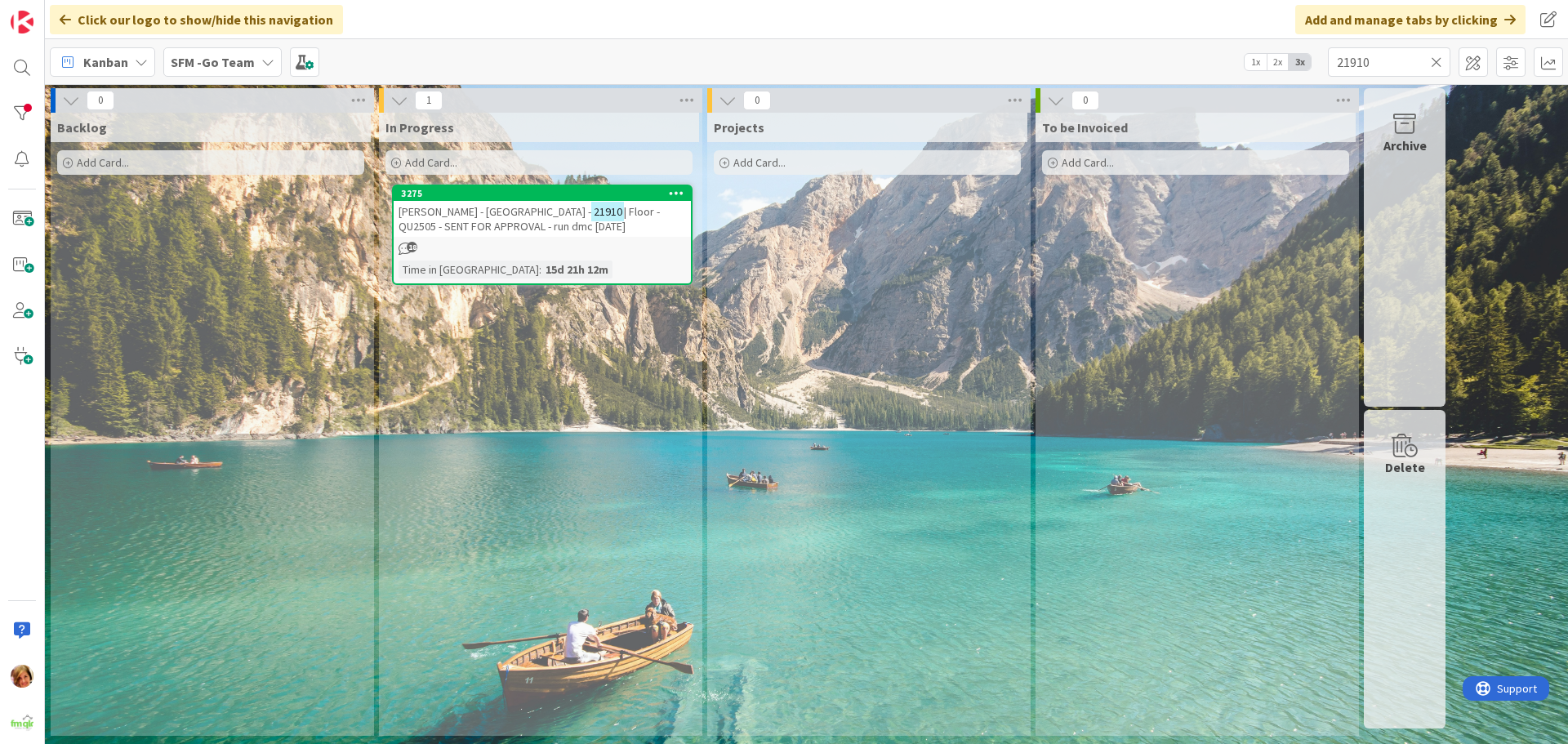
click at [484, 211] on span "[PERSON_NAME] - [GEOGRAPHIC_DATA] -" at bounding box center [495, 210] width 193 height 15
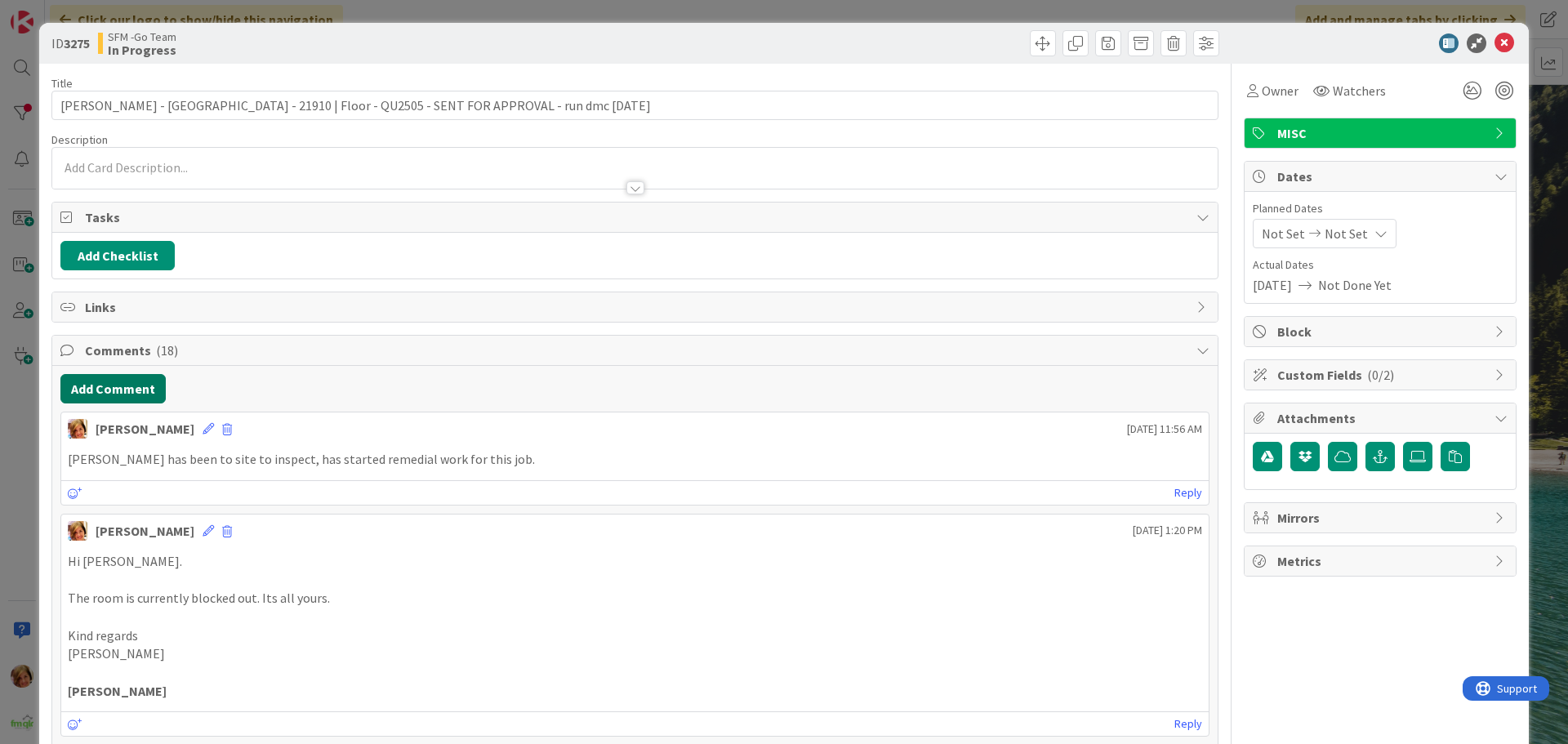
click at [124, 386] on button "Add Comment" at bounding box center [114, 389] width 106 height 29
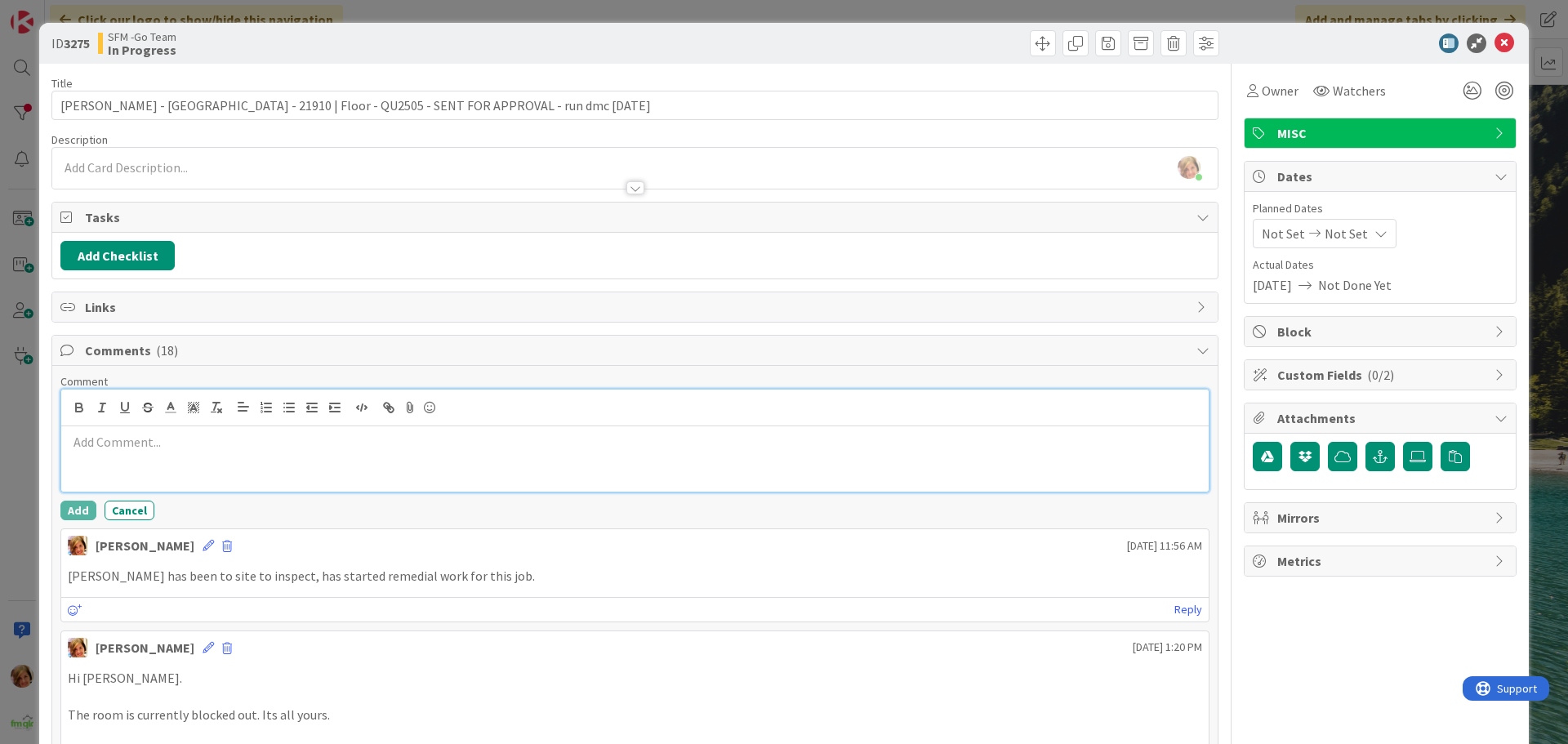
click at [153, 447] on p at bounding box center [635, 442] width 1134 height 19
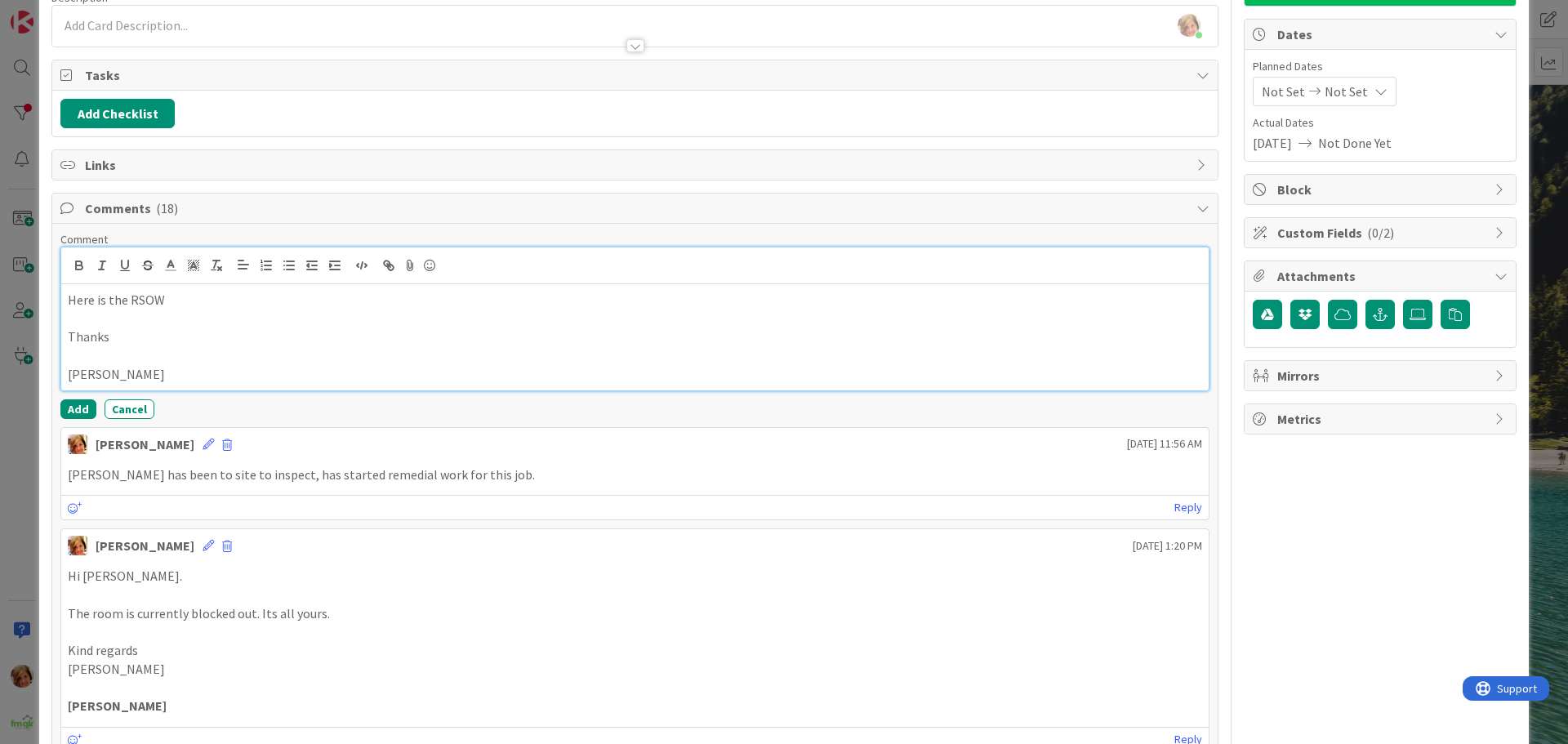
scroll to position [163, 0]
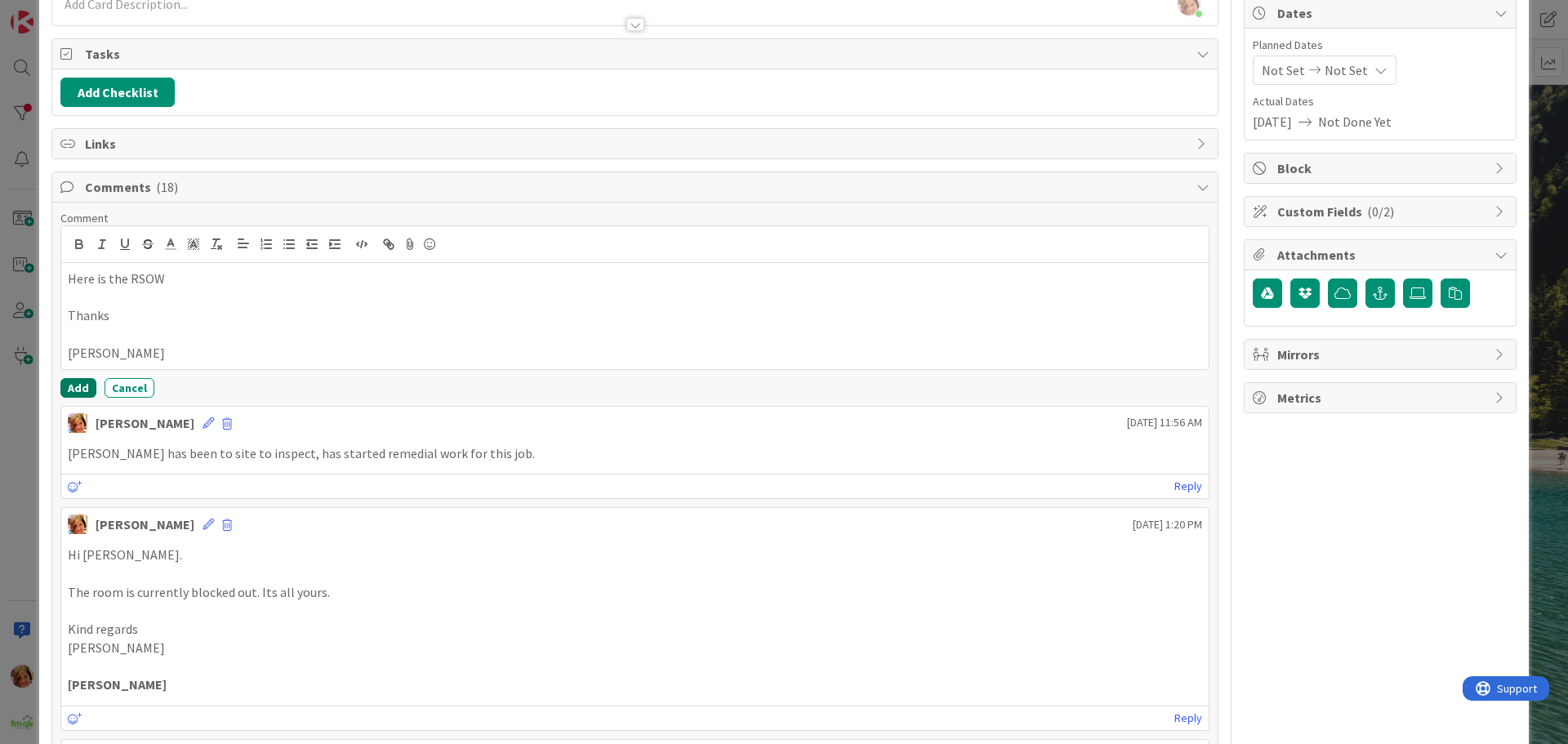
click at [76, 385] on button "Add" at bounding box center [78, 388] width 36 height 20
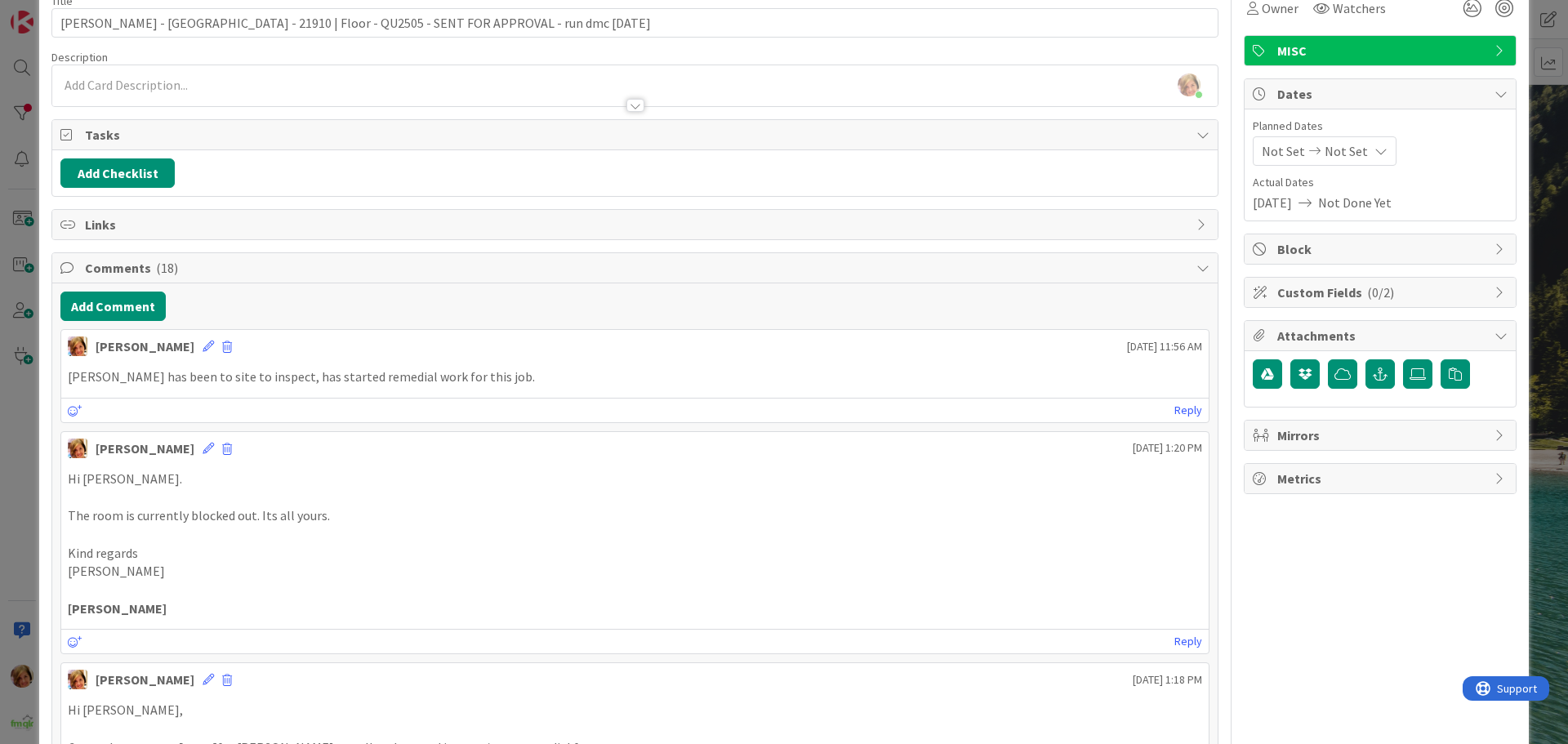
scroll to position [0, 0]
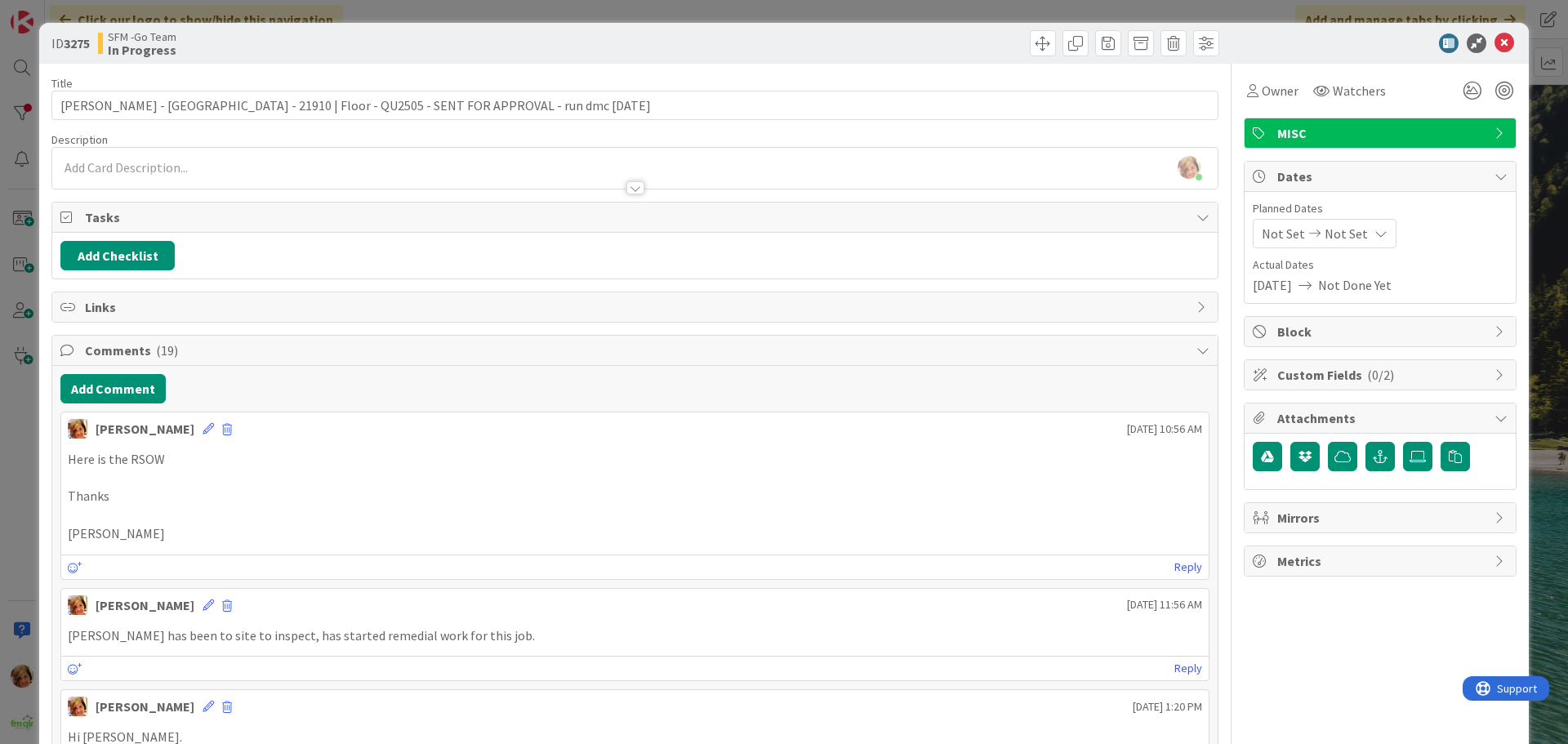
click at [715, 50] on div at bounding box center [929, 43] width 580 height 26
click at [1497, 42] on icon at bounding box center [1504, 43] width 20 height 20
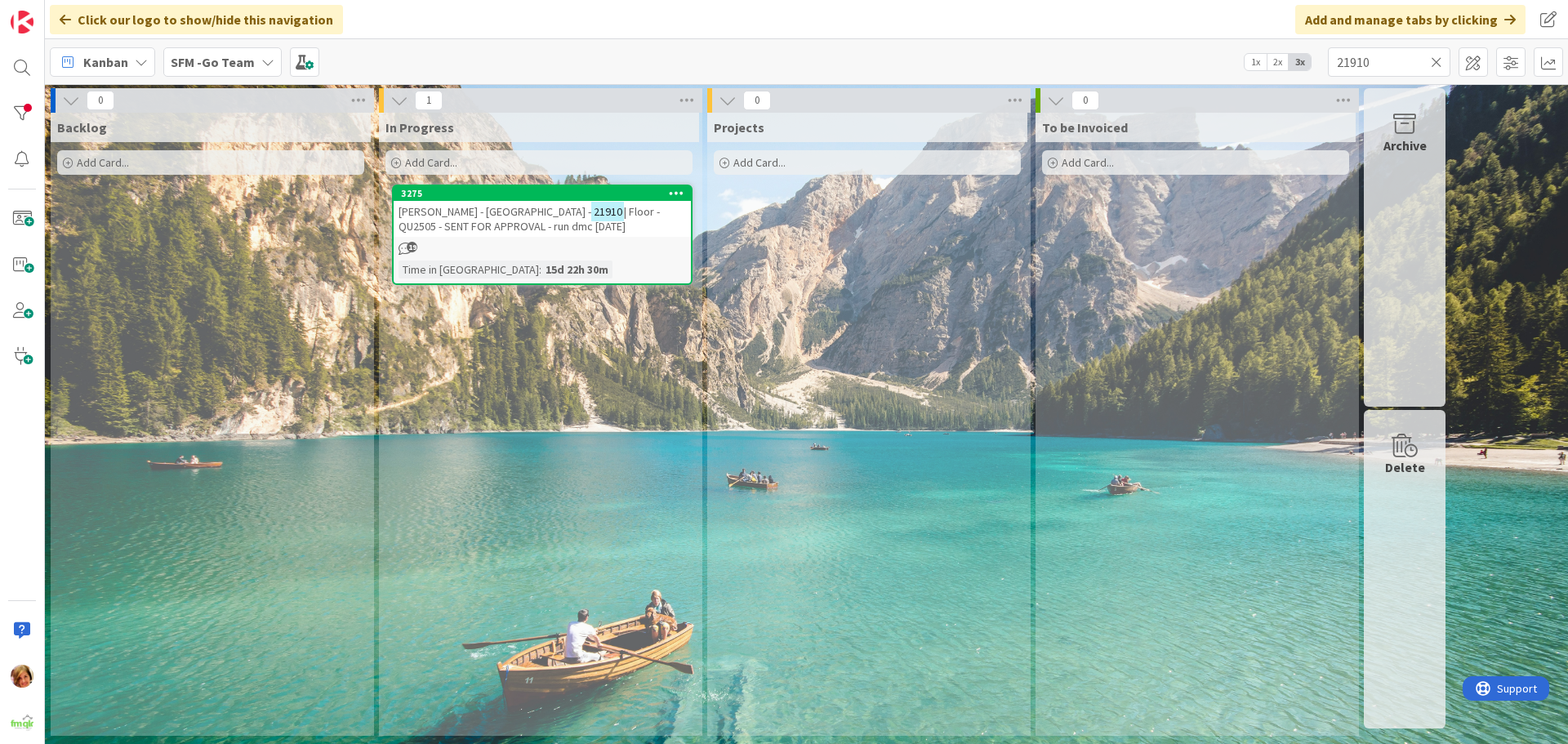
click at [1433, 61] on icon at bounding box center [1437, 62] width 12 height 15
click at [1433, 61] on input "text" at bounding box center [1389, 62] width 122 height 29
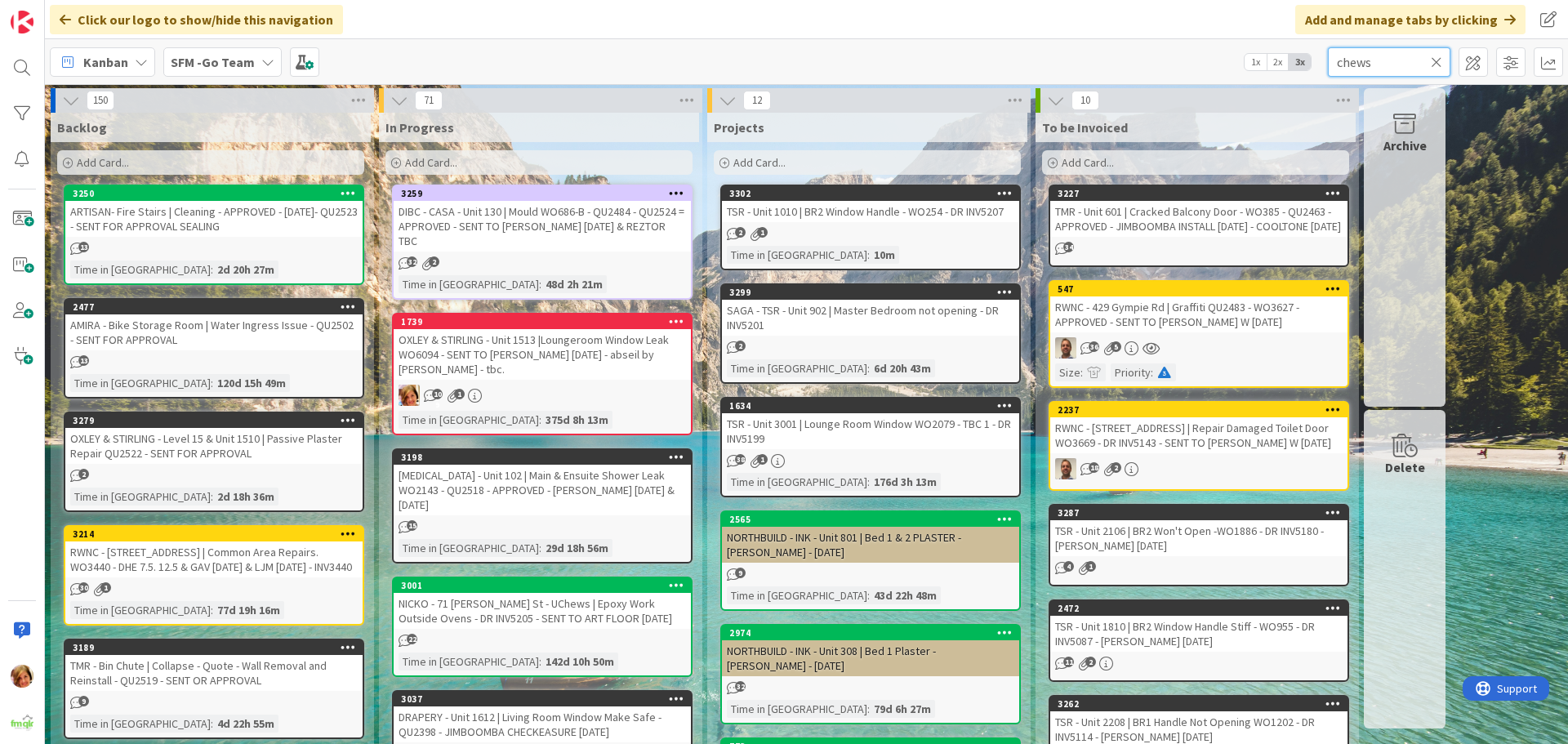
type input "chews"
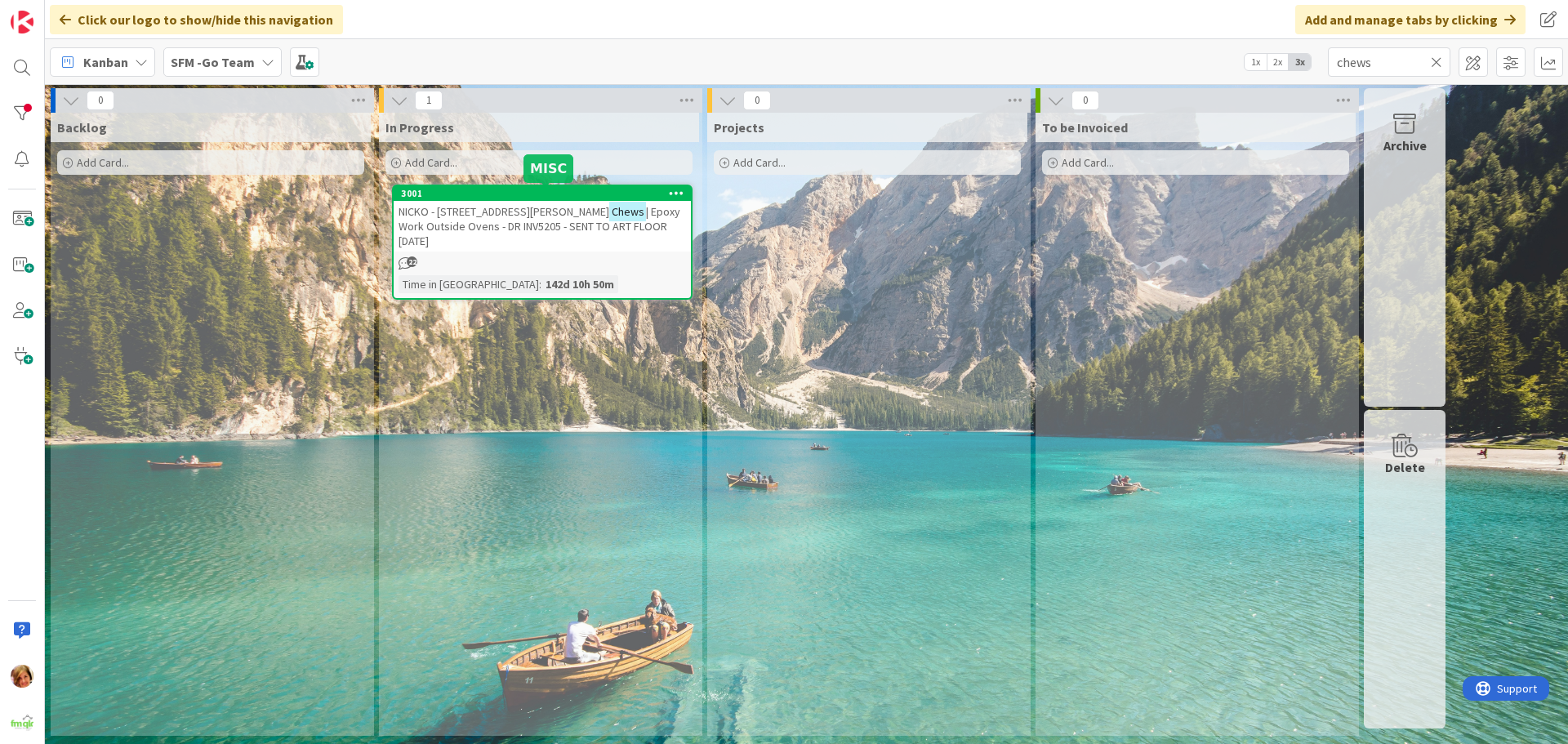
click at [564, 211] on span "| Epoxy Work Outside Ovens - DR INV5205 - SENT TO ART FLOOR [DATE]" at bounding box center [540, 225] width 282 height 44
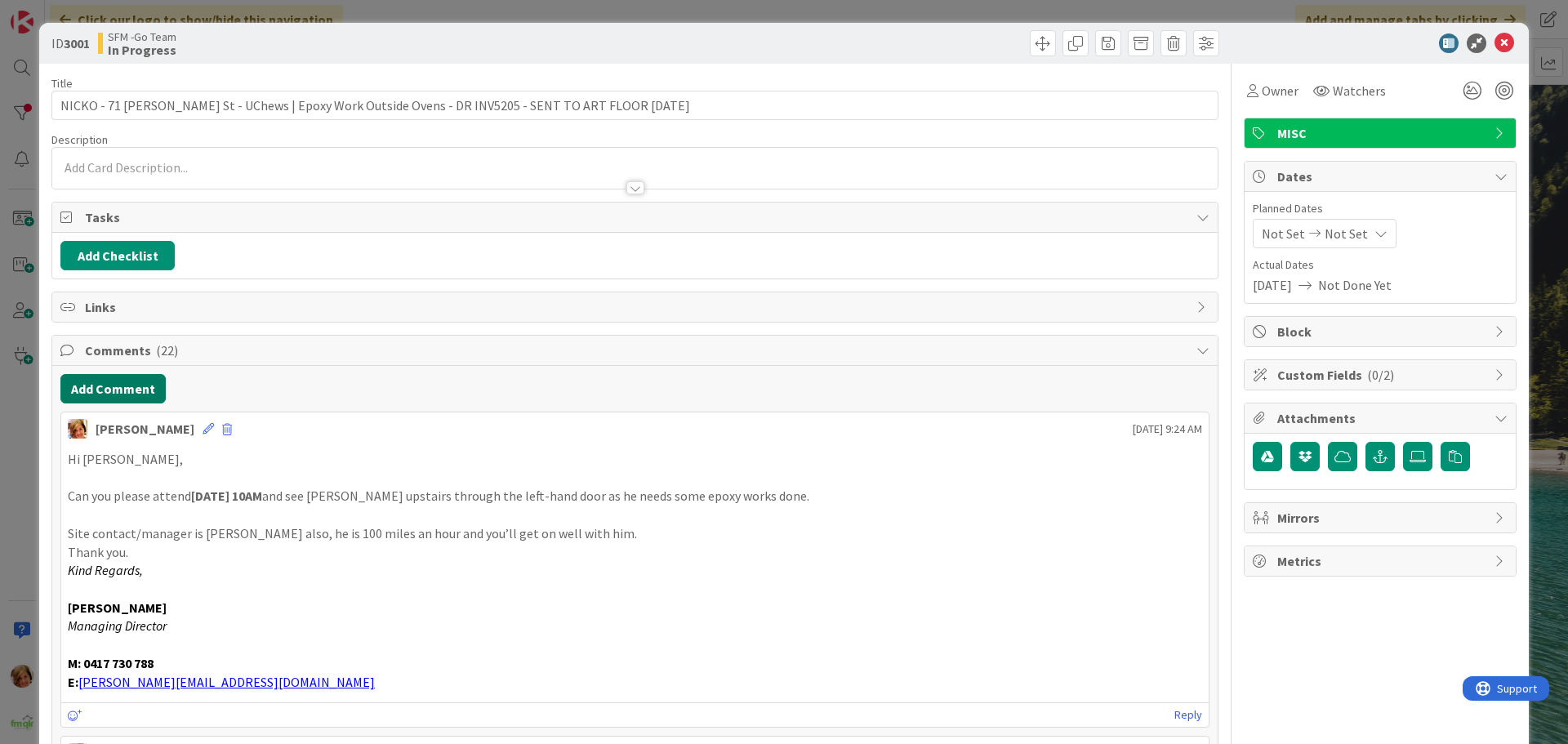
click at [119, 392] on button "Add Comment" at bounding box center [114, 389] width 106 height 29
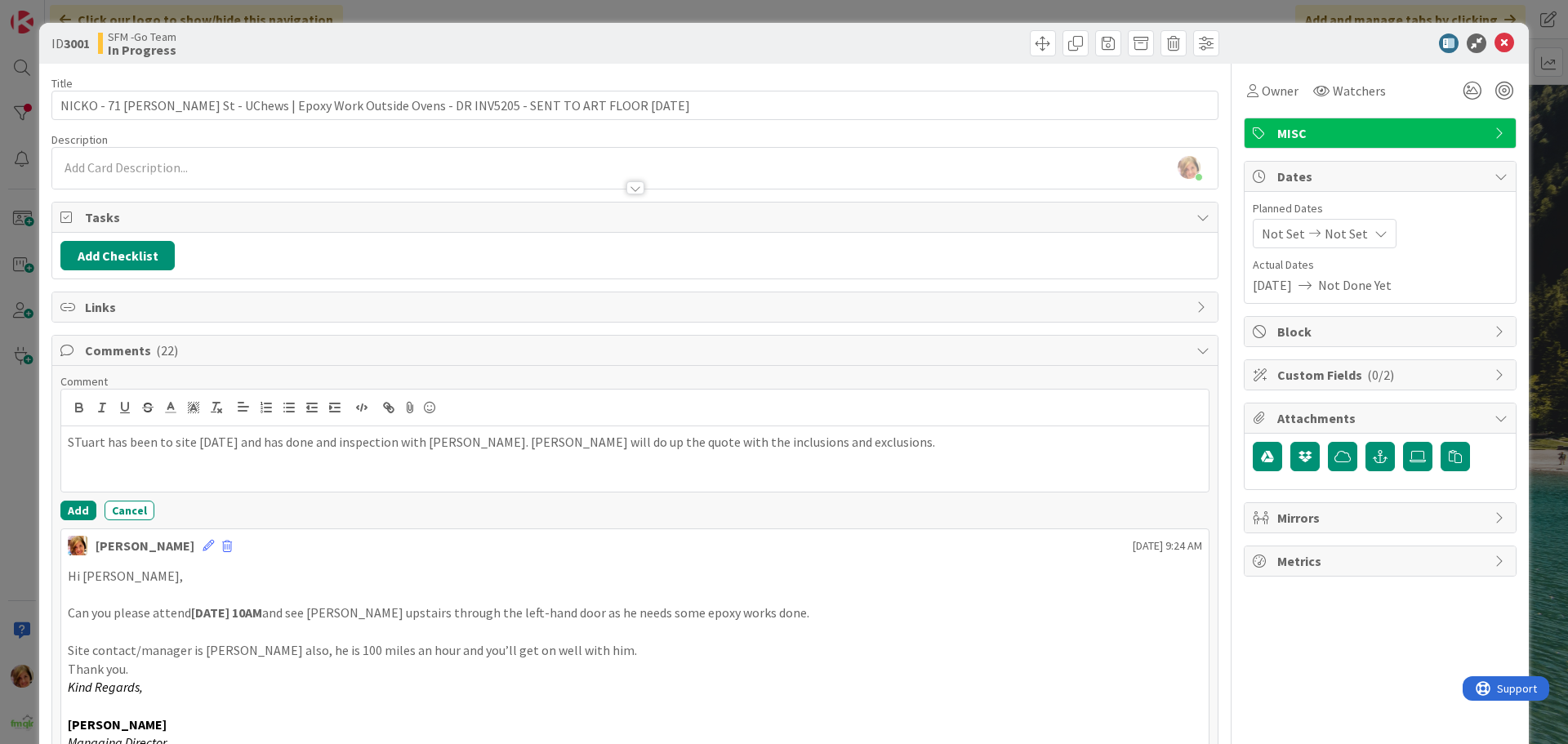
click at [81, 442] on p "STuart has been to site [DATE] and has done and inspection with [PERSON_NAME]. …" at bounding box center [635, 442] width 1134 height 19
click at [72, 508] on button "Add" at bounding box center [78, 510] width 36 height 20
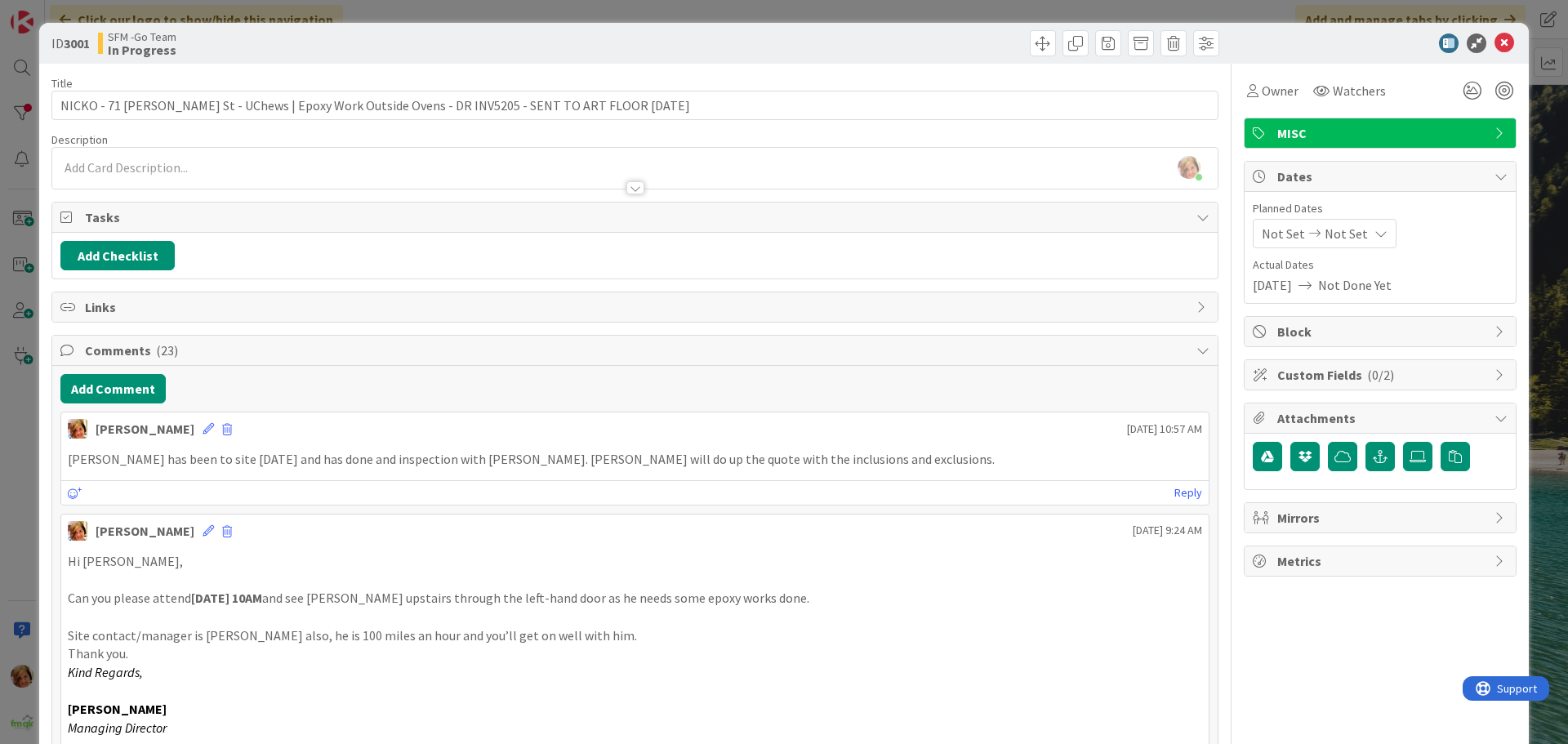
drag, startPoint x: 768, startPoint y: 44, endPoint x: 795, endPoint y: 52, distance: 28.2
click at [769, 44] on div at bounding box center [929, 43] width 580 height 26
click at [1496, 46] on icon at bounding box center [1504, 43] width 20 height 20
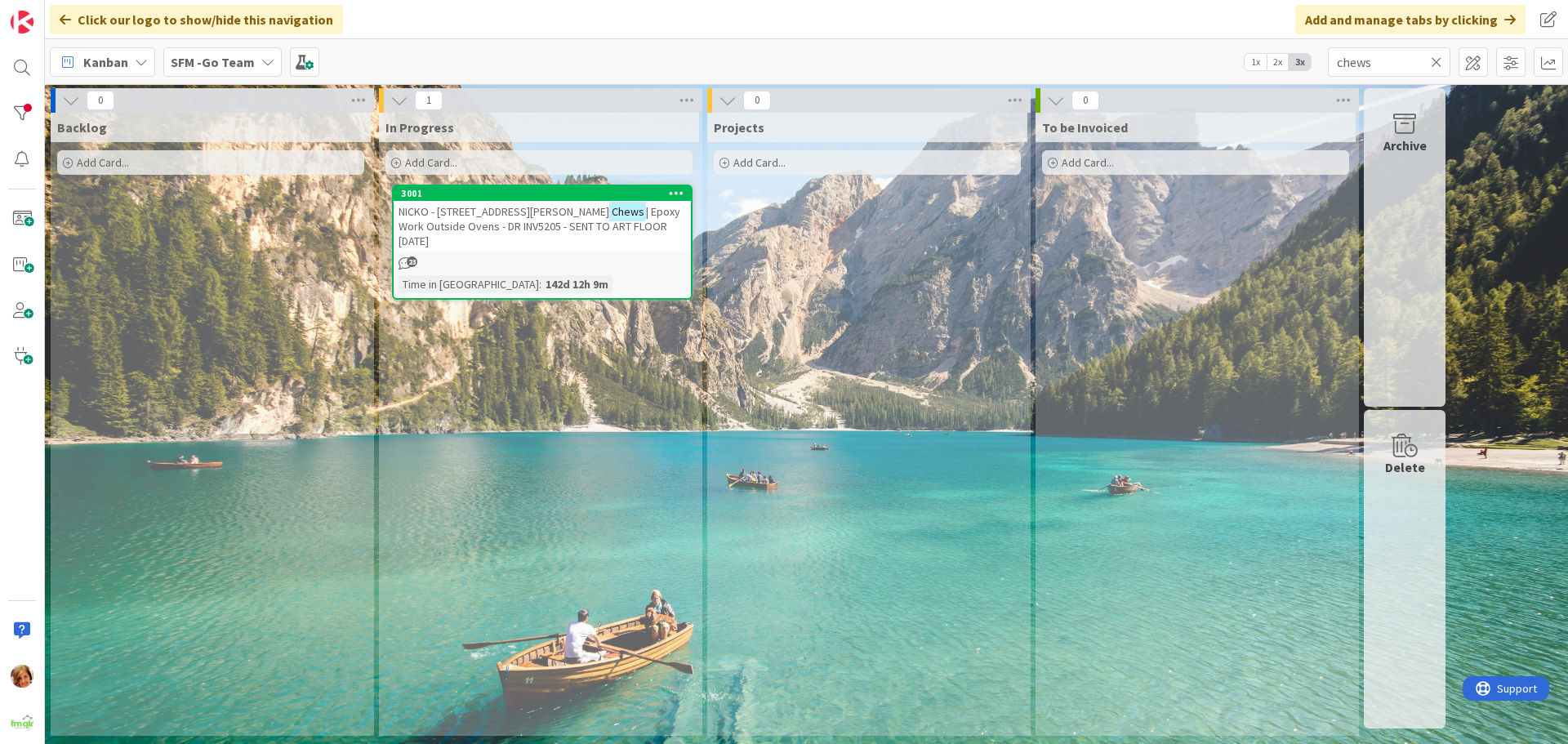
click at [1437, 61] on icon at bounding box center [1437, 62] width 12 height 15
click at [1437, 61] on input "text" at bounding box center [1389, 62] width 122 height 29
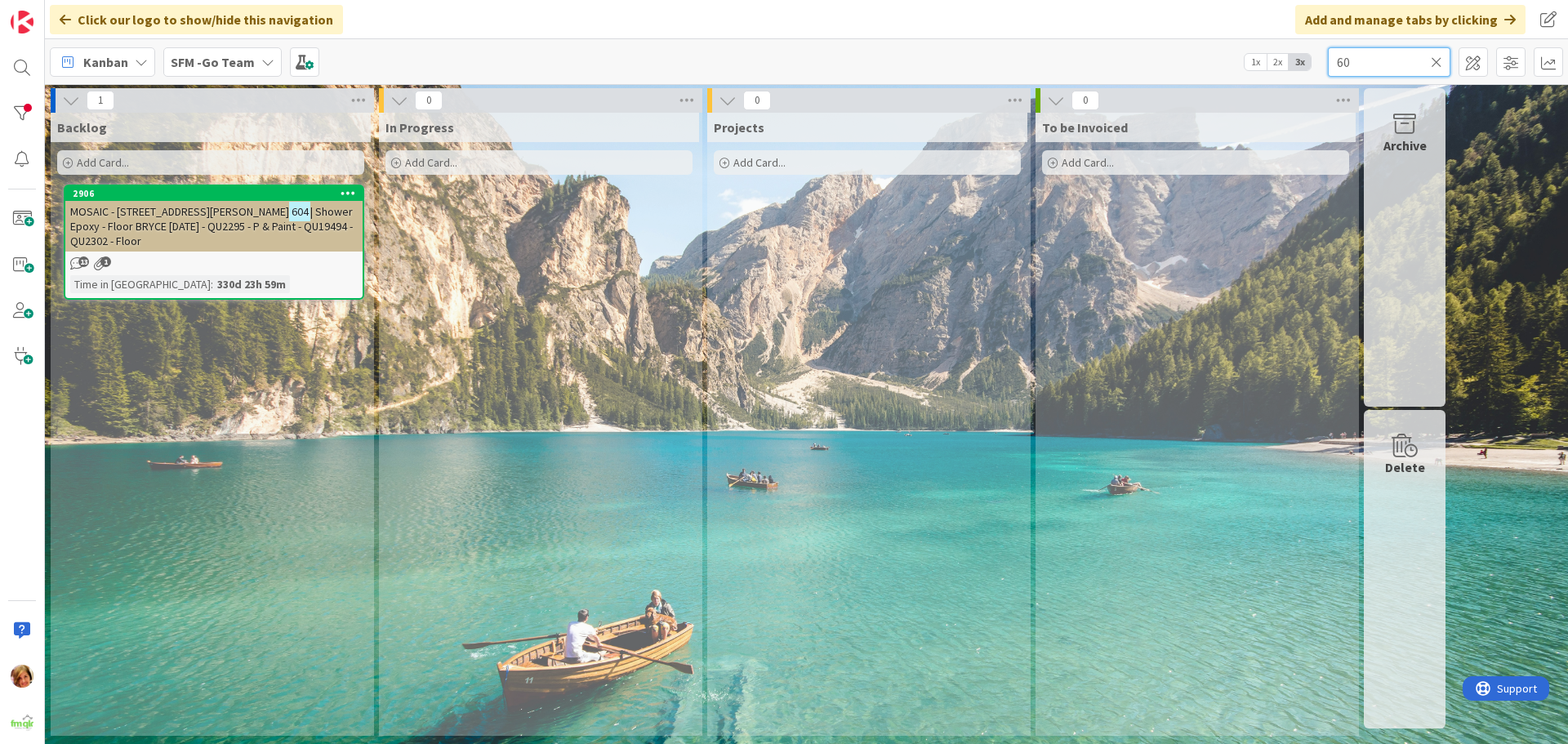
type input "6"
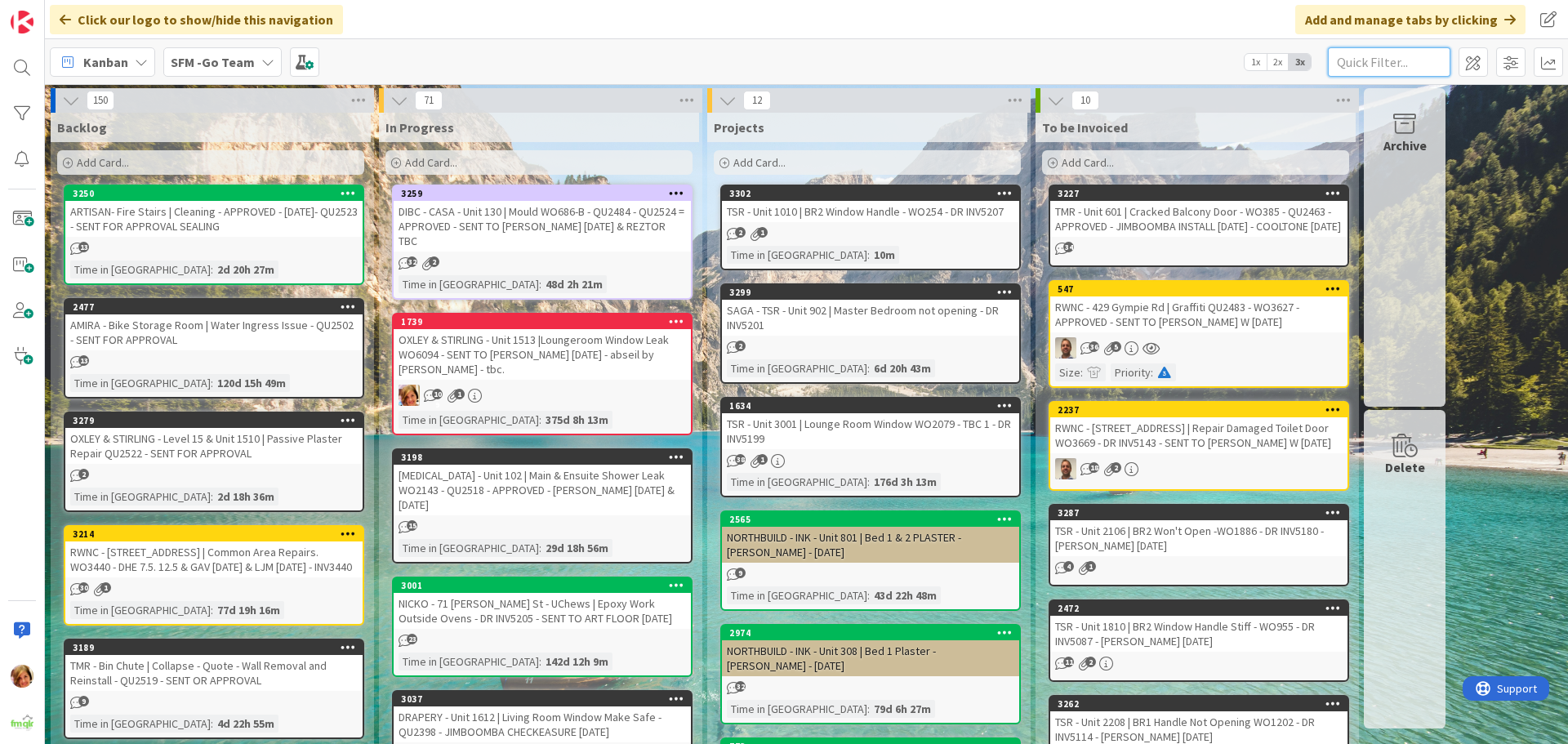
click at [1377, 67] on input "text" at bounding box center [1389, 62] width 122 height 29
type input "ponti"
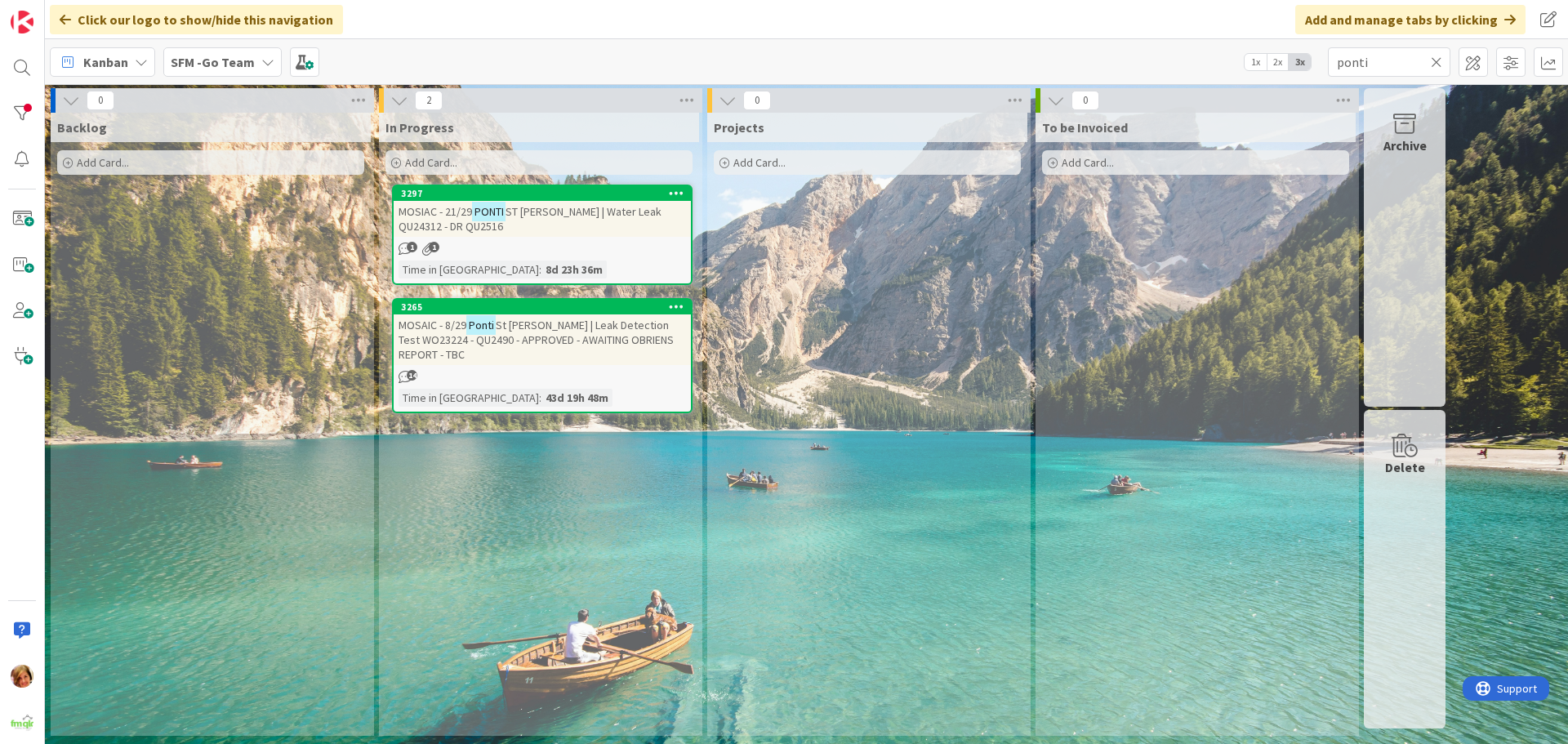
click at [595, 209] on span "ST [PERSON_NAME] | Water Leak QU24312 - DR QU2516" at bounding box center [530, 218] width 262 height 29
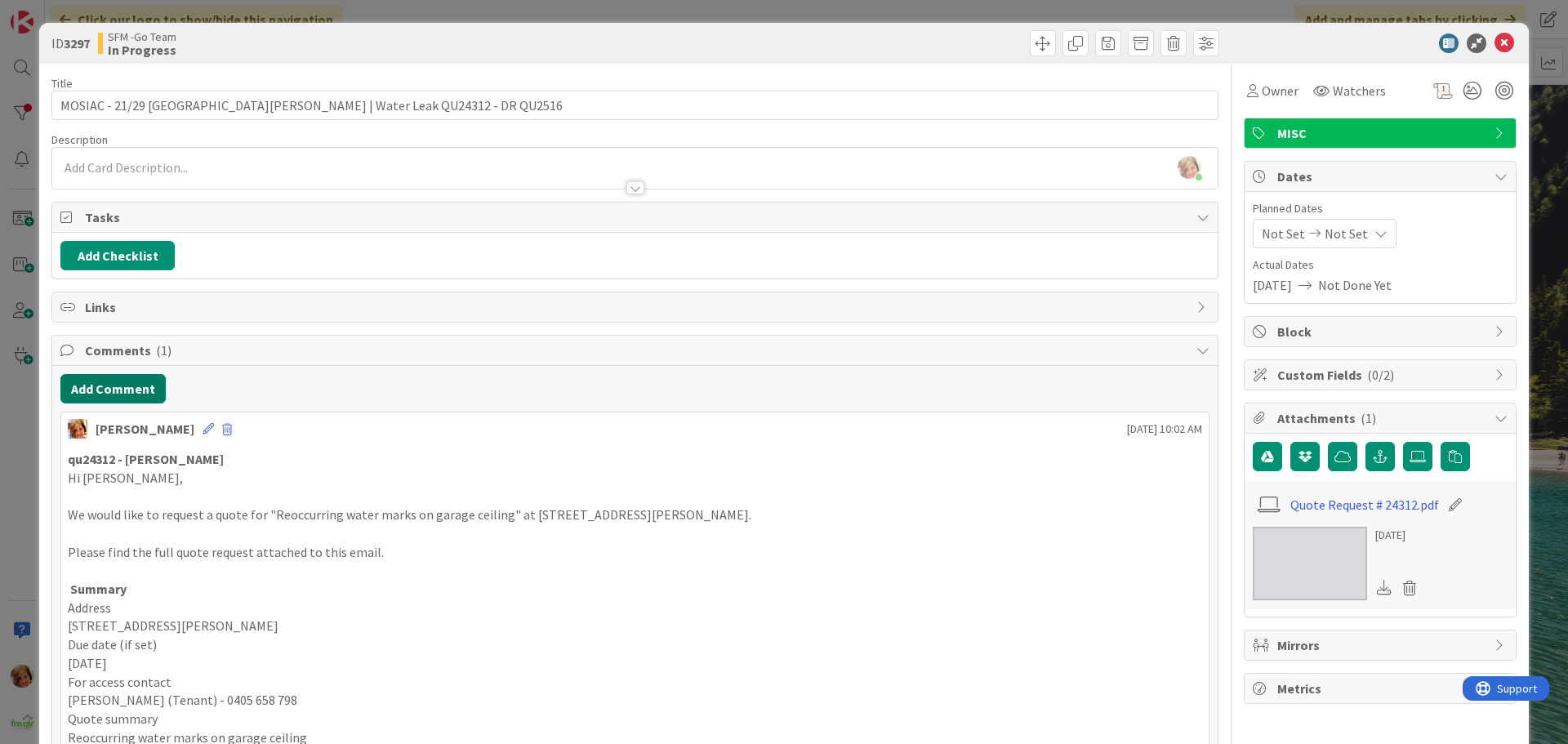
click at [111, 395] on button "Add Comment" at bounding box center [114, 389] width 106 height 29
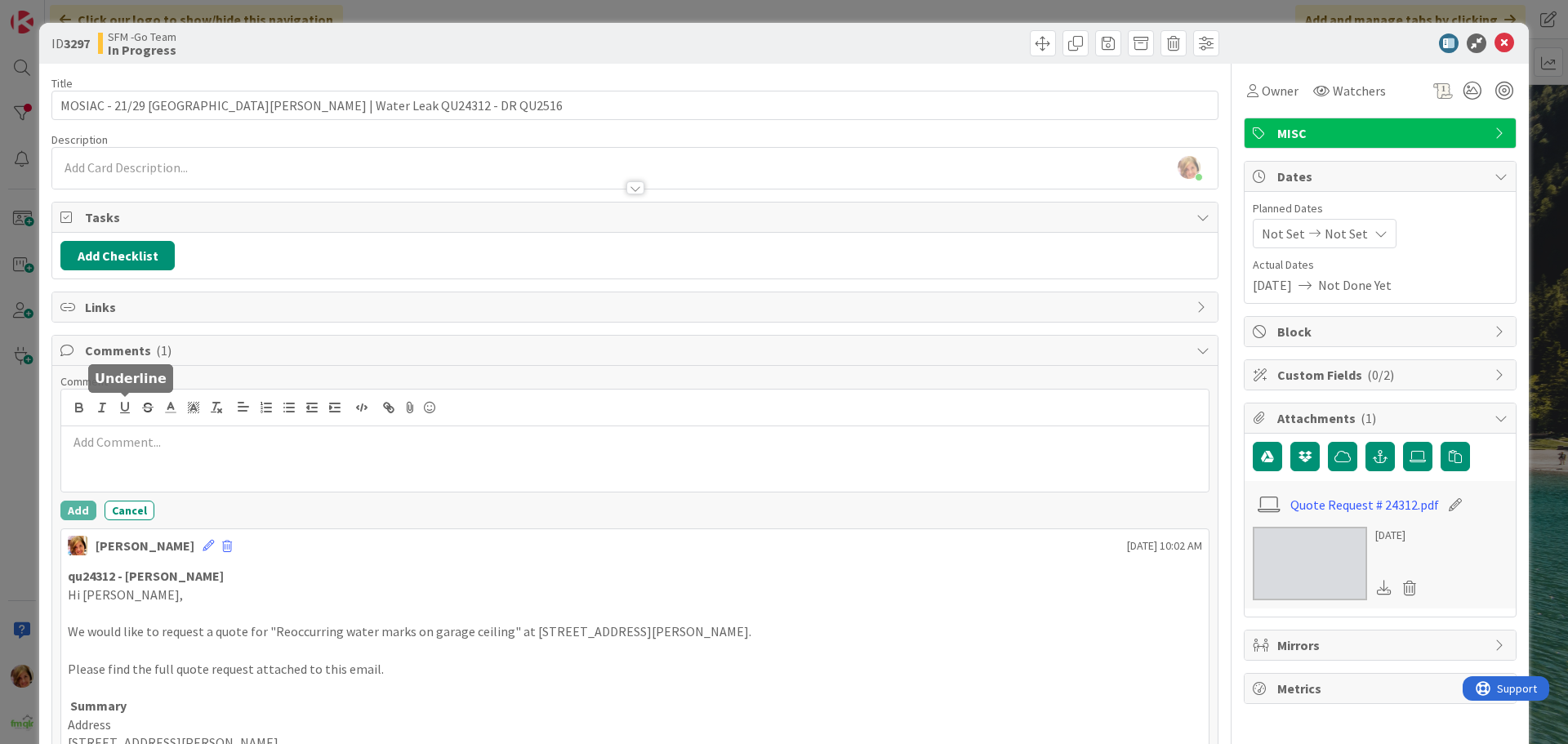
drag, startPoint x: 166, startPoint y: 444, endPoint x: 163, endPoint y: 453, distance: 9.5
click at [165, 446] on p at bounding box center [635, 442] width 1134 height 19
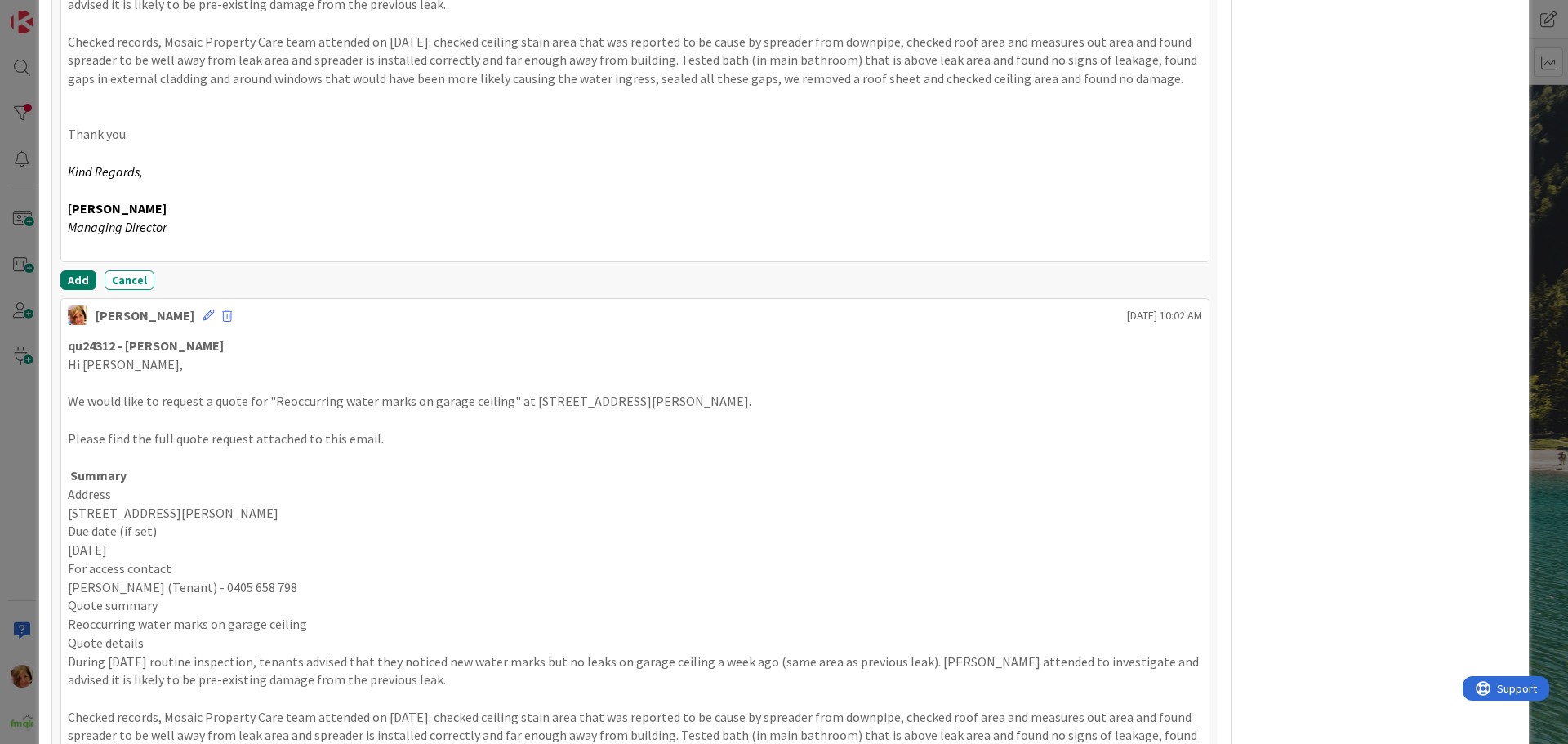
click at [67, 279] on button "Add" at bounding box center [78, 280] width 36 height 20
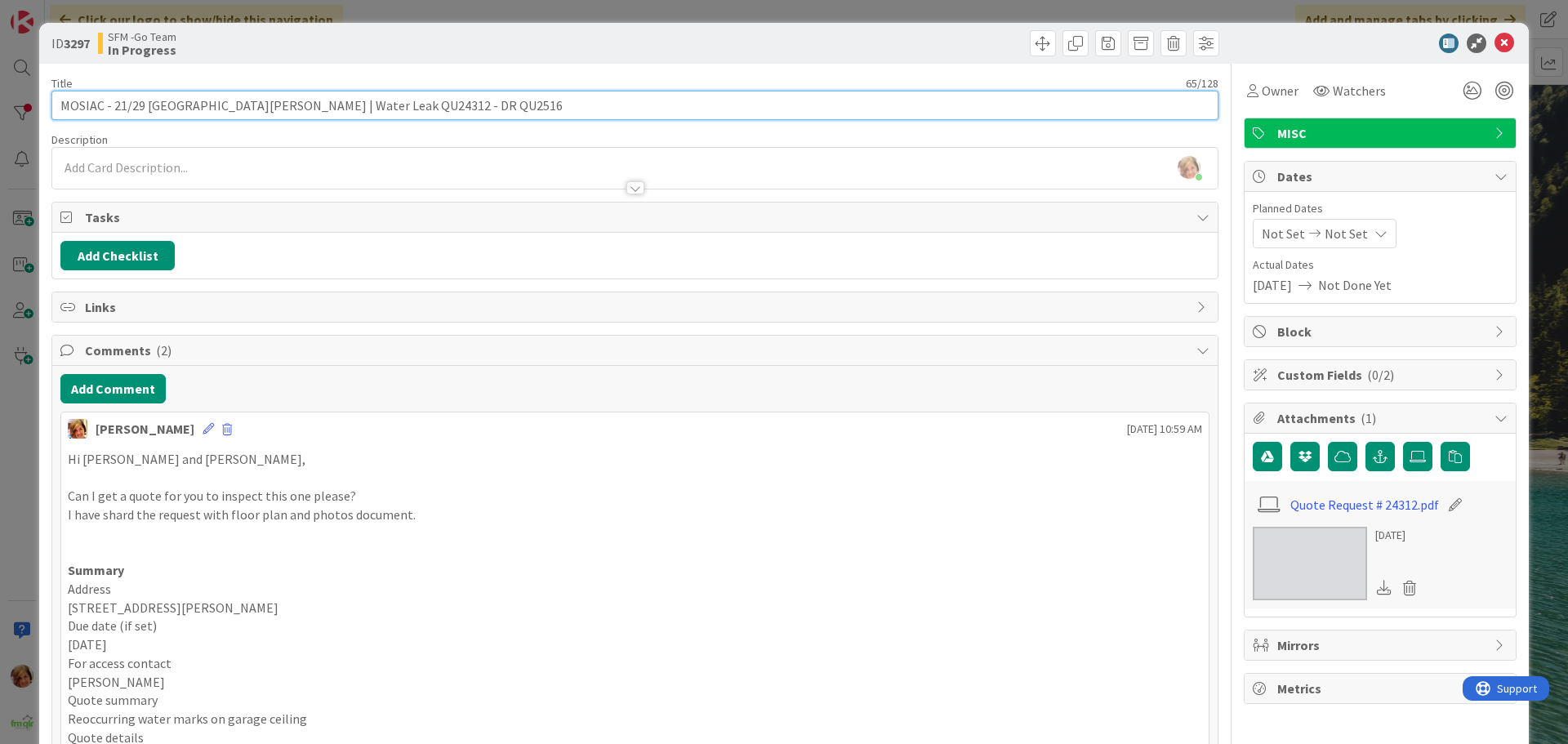
click at [464, 111] on input "MOSIAC - 21/29 [GEOGRAPHIC_DATA][PERSON_NAME] | Water Leak QU24312 - DR QU2516" at bounding box center [635, 106] width 1166 height 29
type input "MOSIAC - 21/29 [GEOGRAPHIC_DATA][PERSON_NAME] | Water Leak QU24312 - DR QU2516 …"
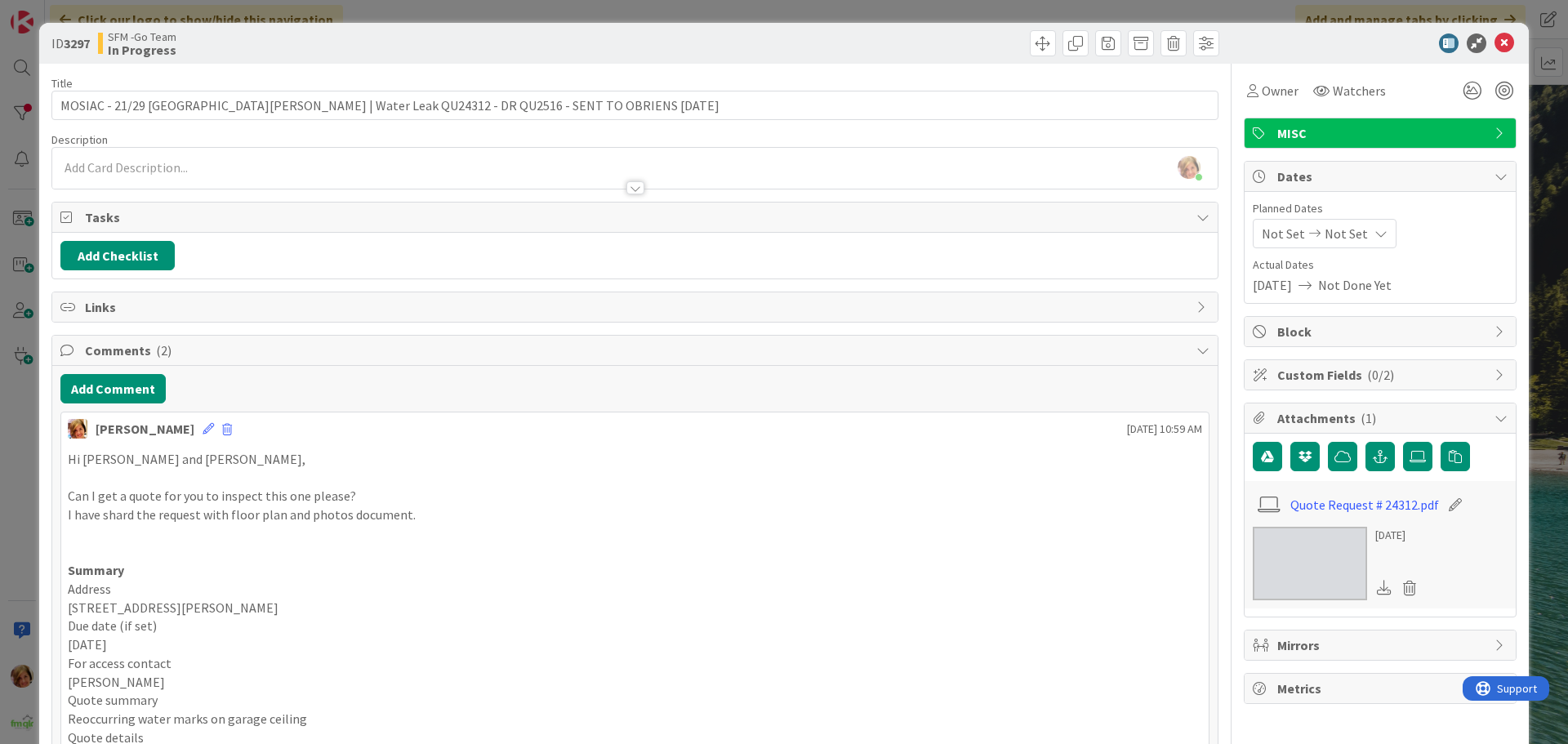
click at [979, 39] on div at bounding box center [929, 43] width 580 height 26
click at [1497, 43] on icon at bounding box center [1504, 43] width 20 height 20
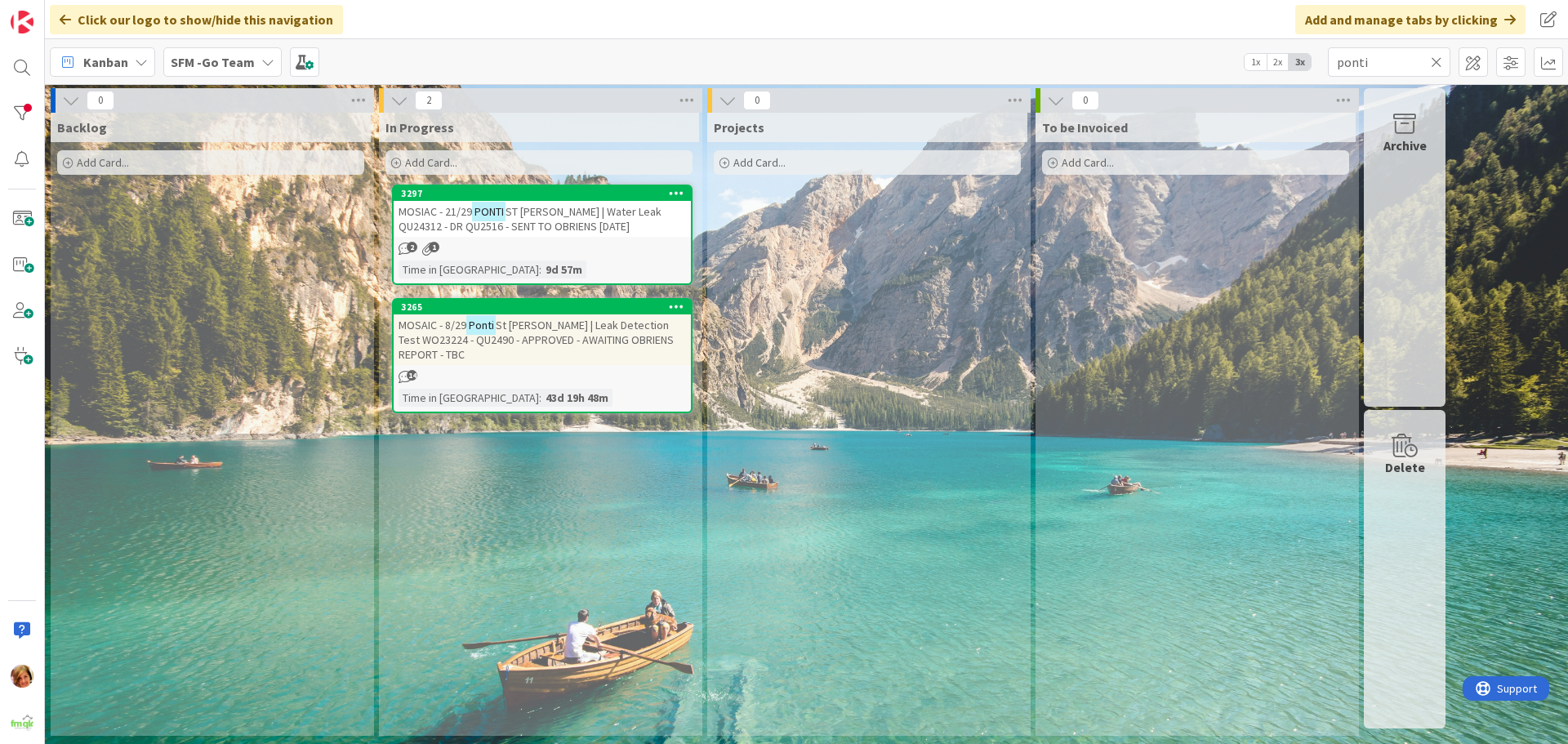
click at [1435, 60] on icon at bounding box center [1437, 62] width 12 height 15
click at [1435, 60] on input "text" at bounding box center [1389, 62] width 122 height 29
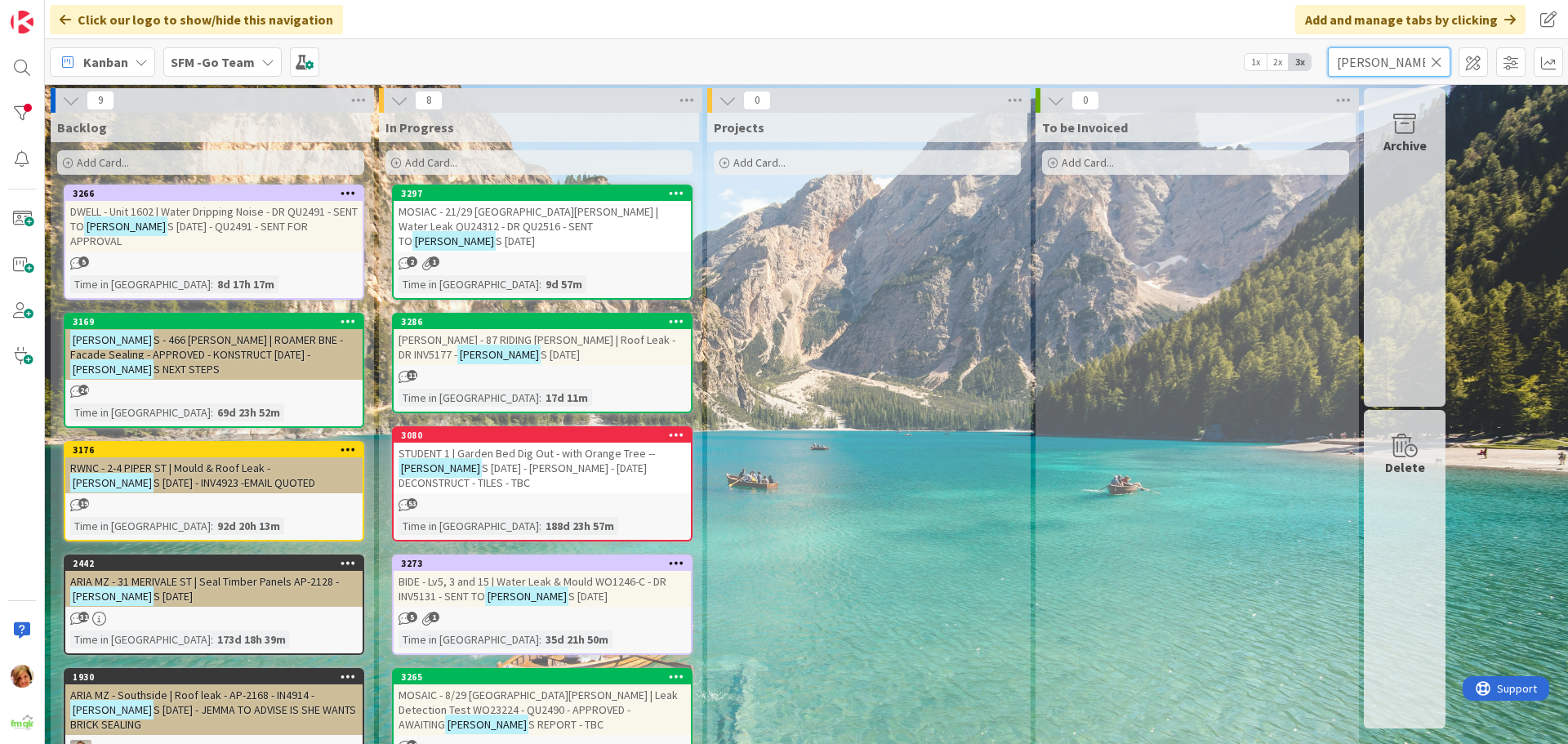
type input "[PERSON_NAME]"
click at [1435, 58] on icon at bounding box center [1437, 62] width 12 height 15
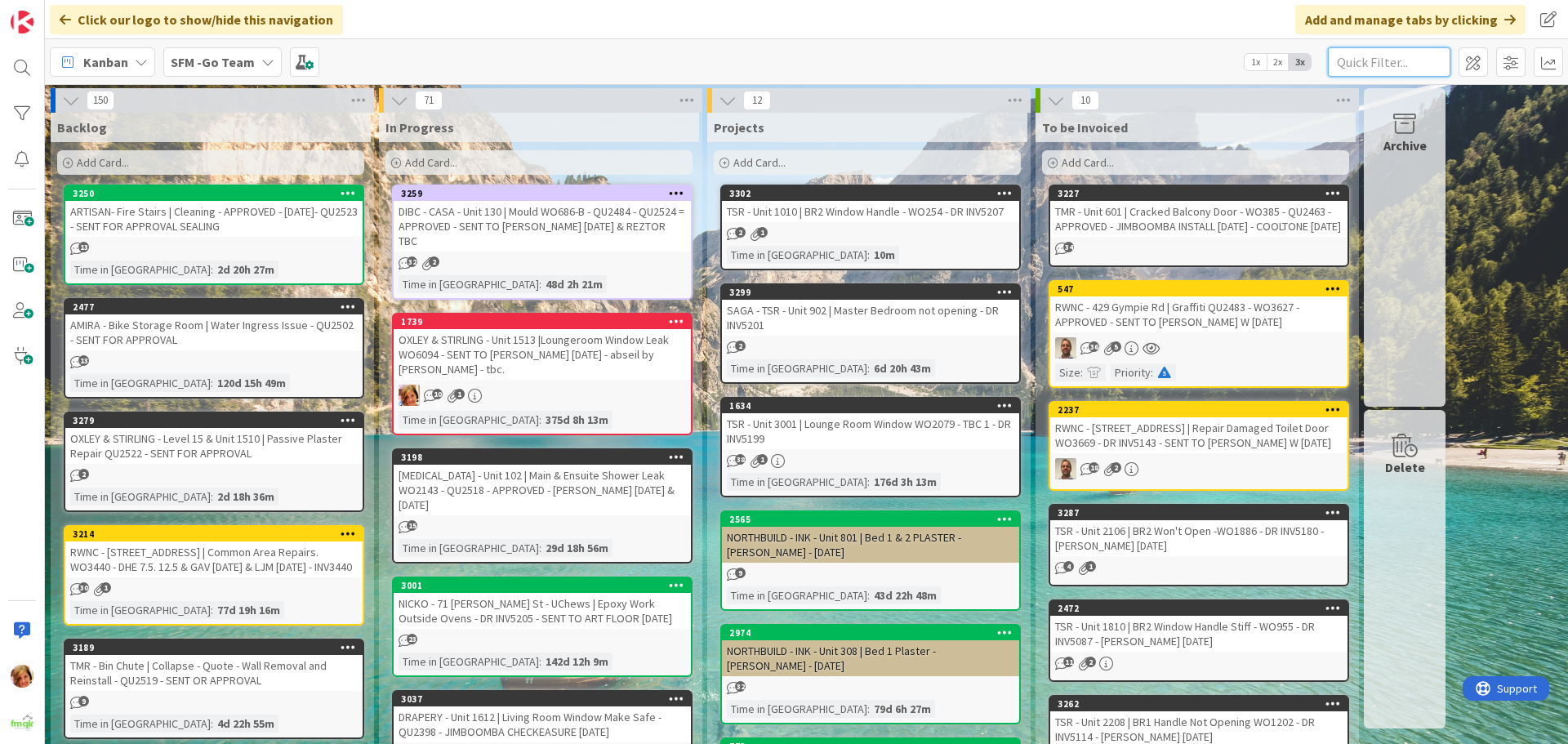
click at [1407, 67] on input "text" at bounding box center [1389, 62] width 122 height 29
type input "604"
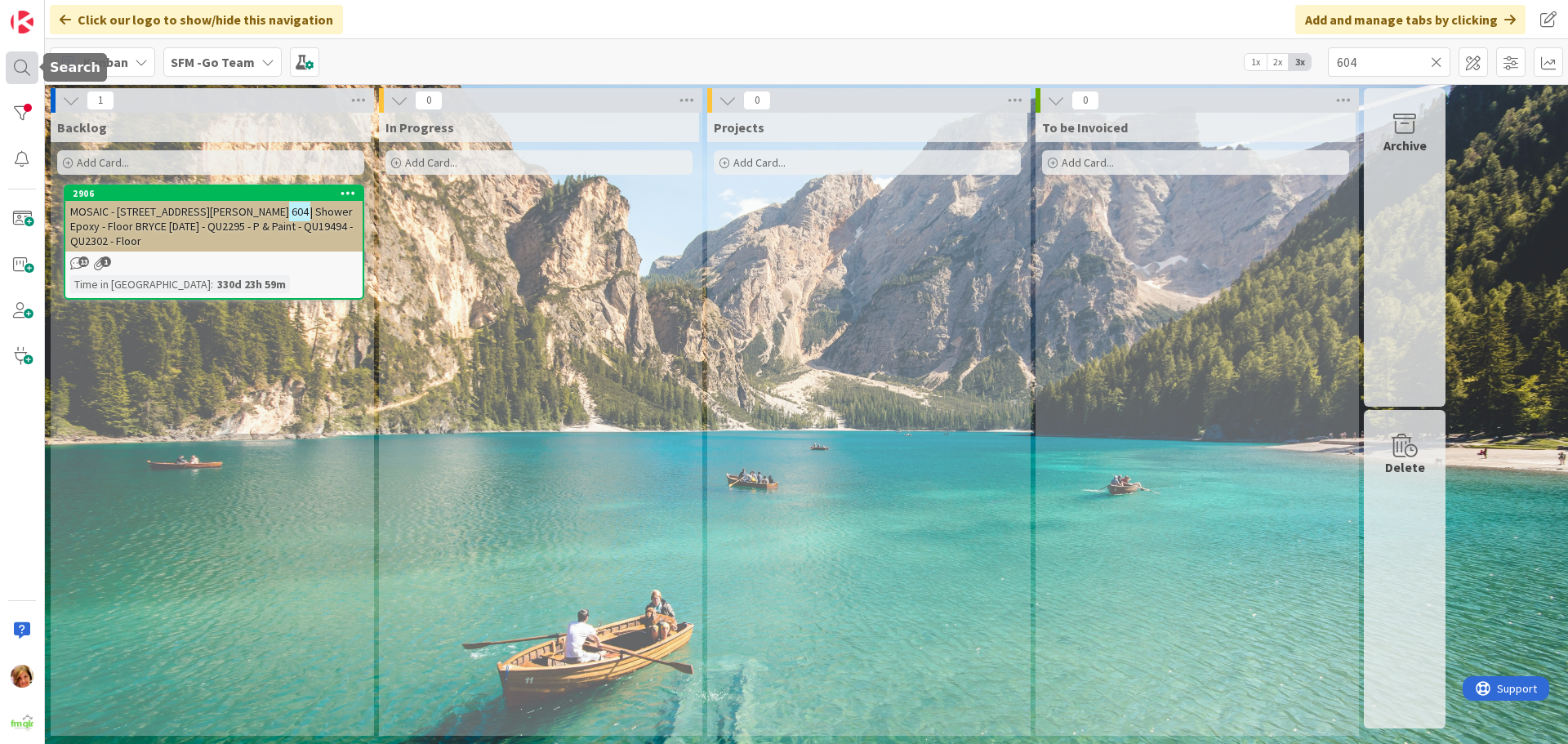
click at [29, 67] on div at bounding box center [22, 68] width 32 height 32
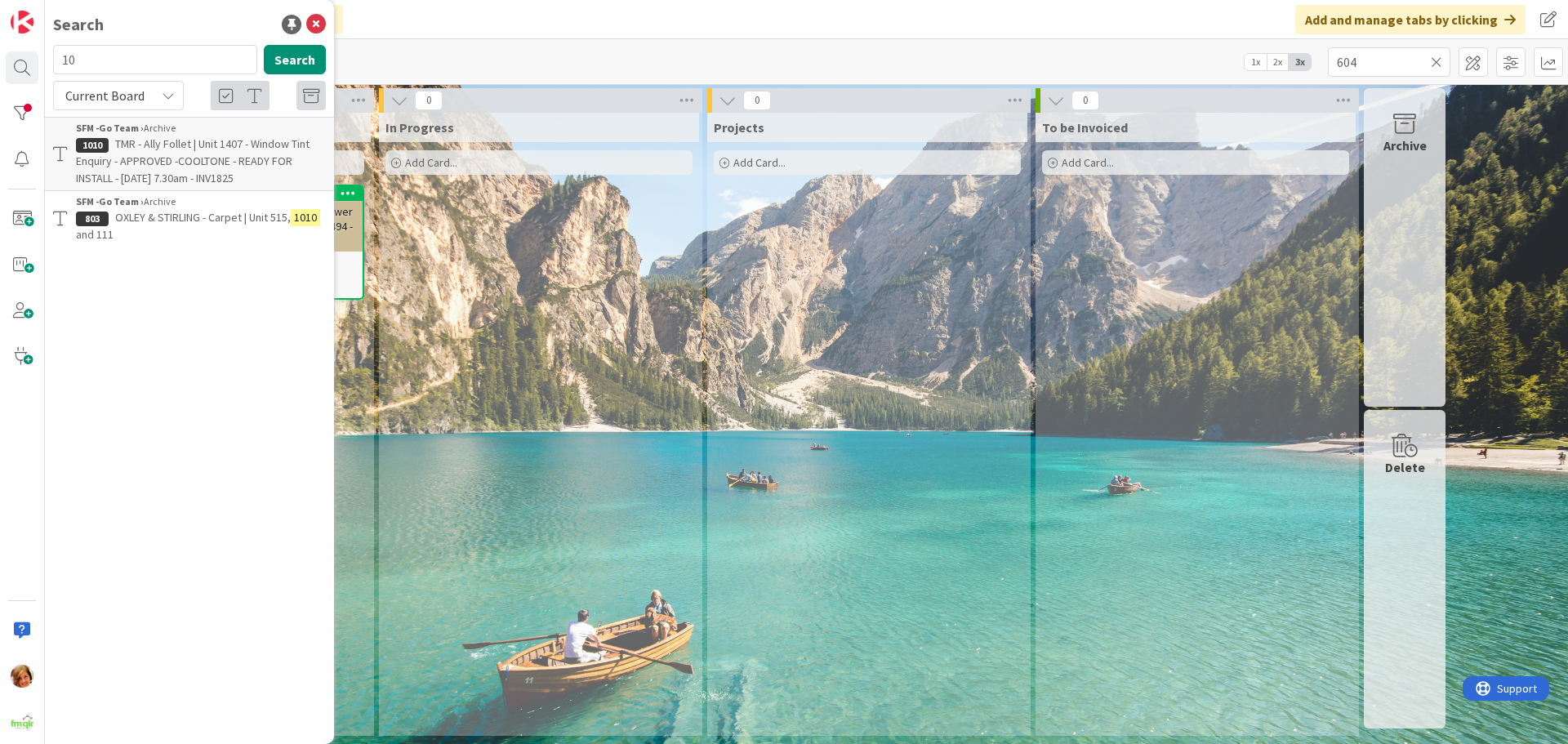
type input "1"
type input "604"
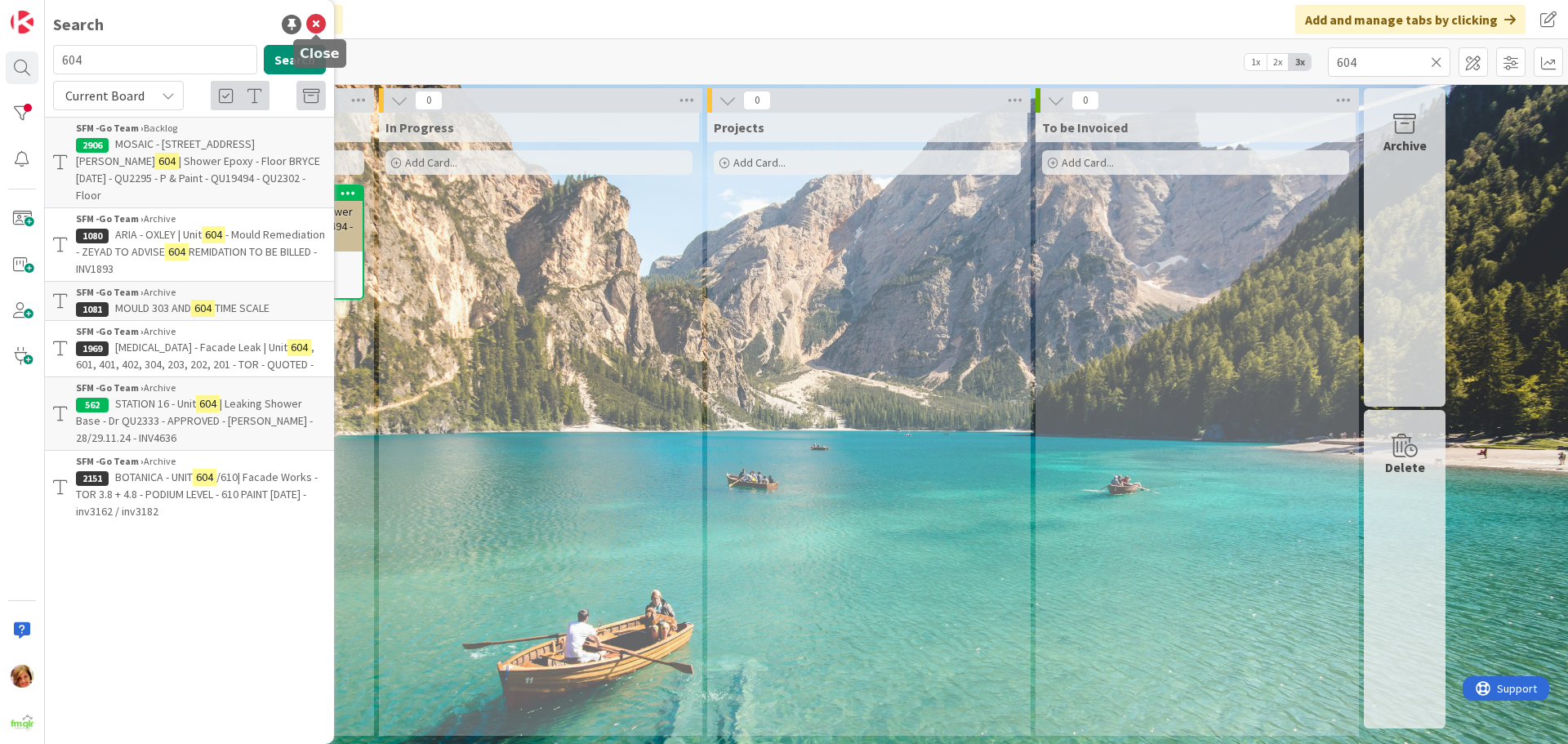
click at [312, 23] on icon at bounding box center [316, 24] width 20 height 20
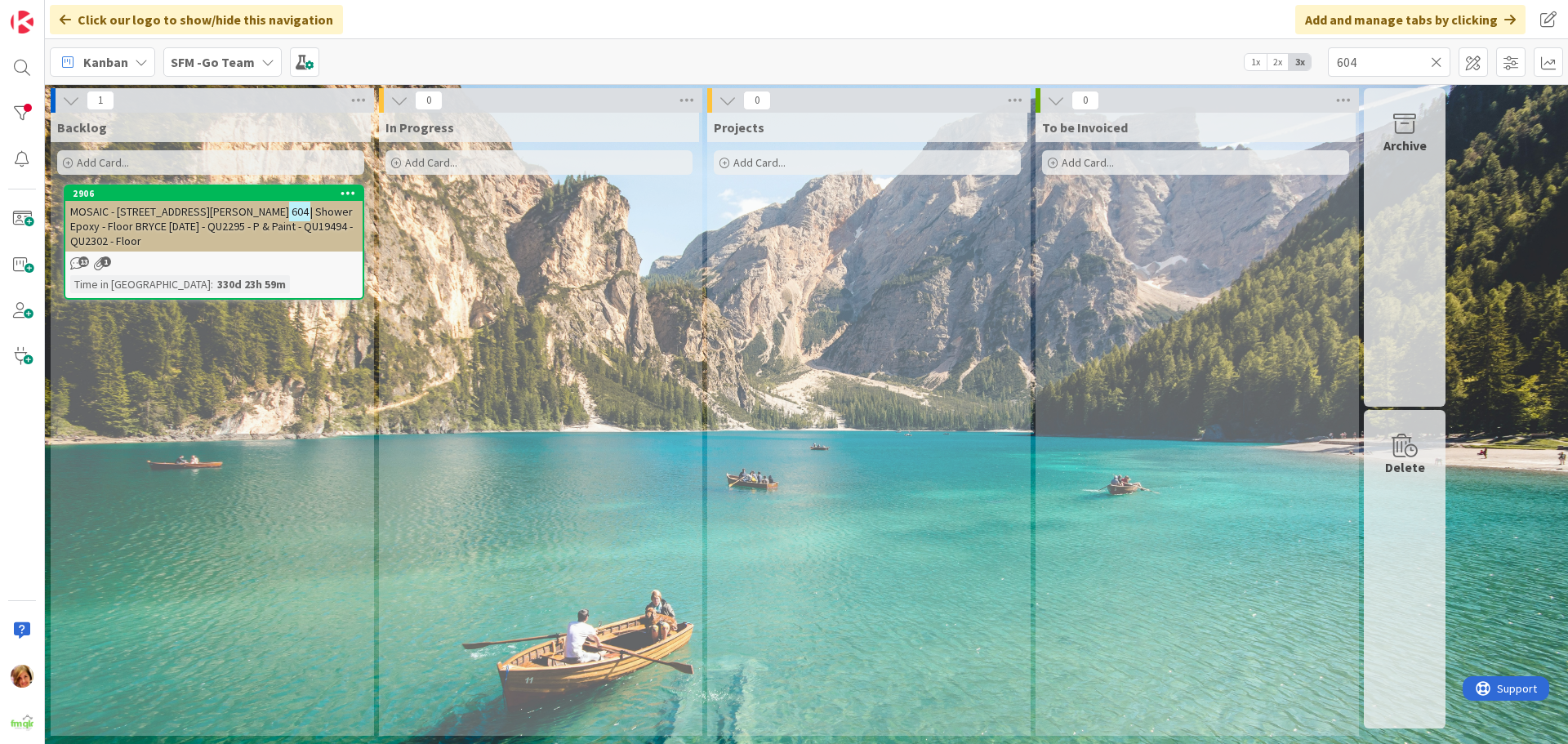
click at [1436, 60] on icon at bounding box center [1437, 62] width 12 height 15
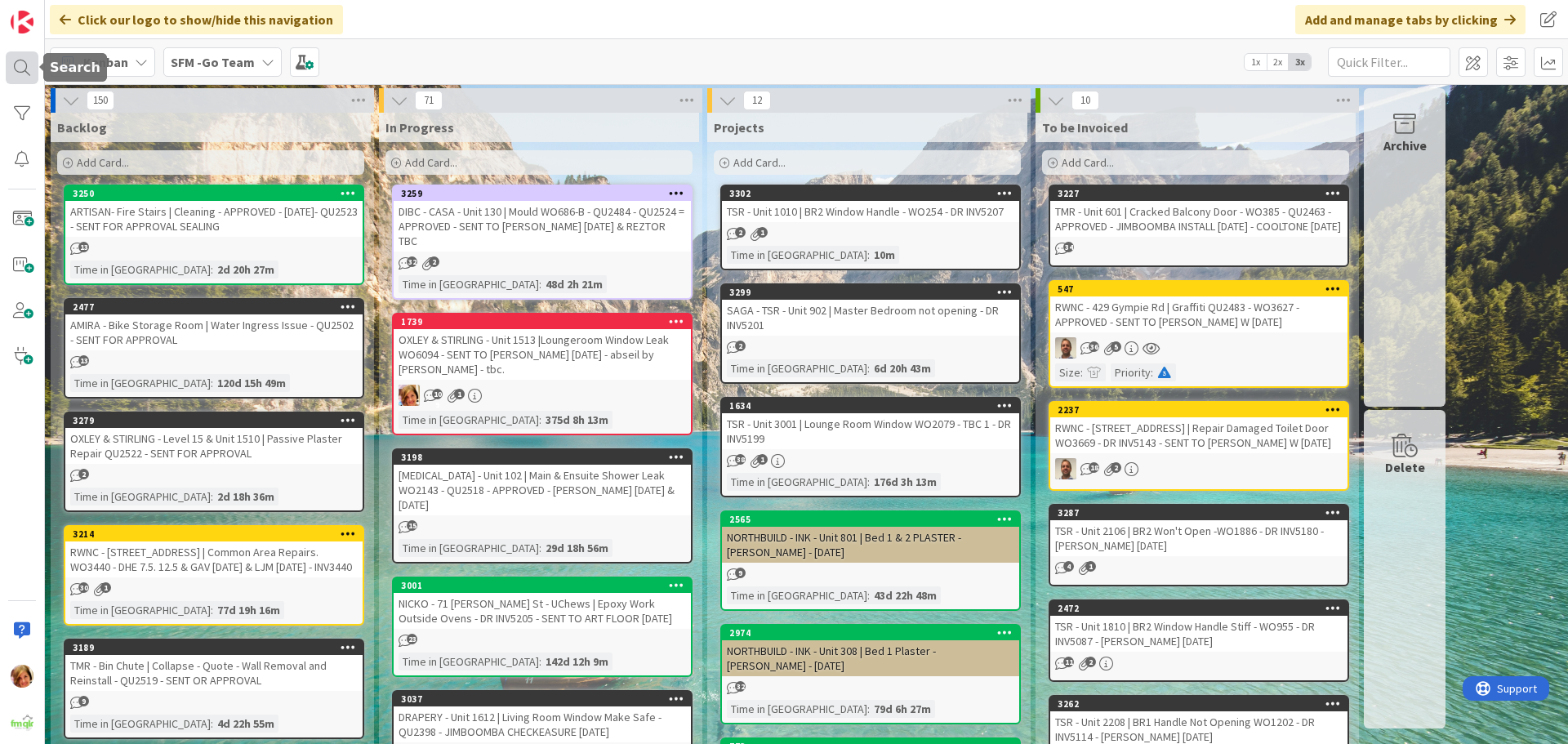
click at [22, 62] on div at bounding box center [22, 68] width 32 height 32
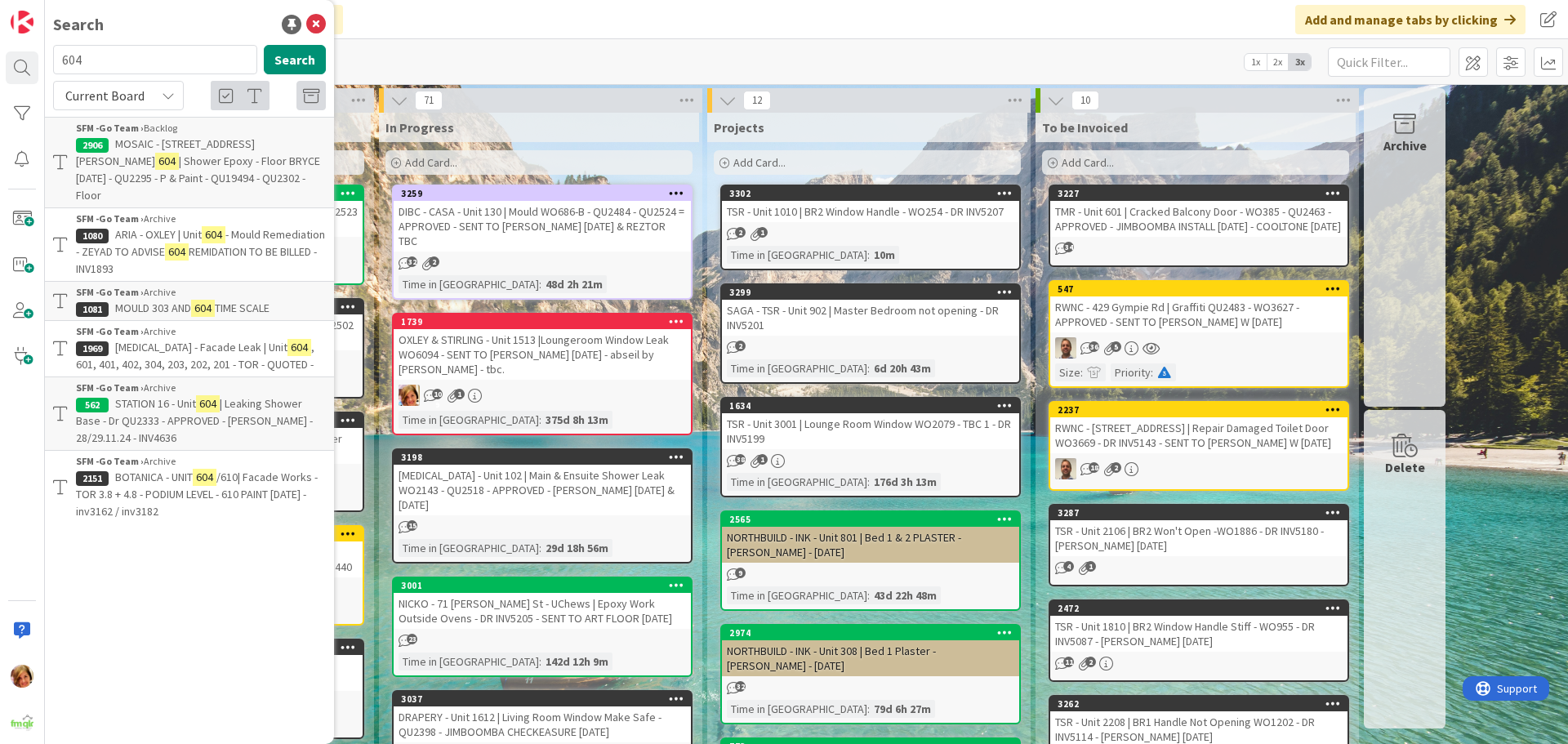
click at [168, 96] on icon at bounding box center [167, 95] width 13 height 13
click at [144, 134] on span "Current Board" at bounding box center [146, 133] width 169 height 24
click at [166, 96] on icon at bounding box center [167, 95] width 13 height 13
click at [124, 162] on span "All Boards" at bounding box center [146, 163] width 169 height 24
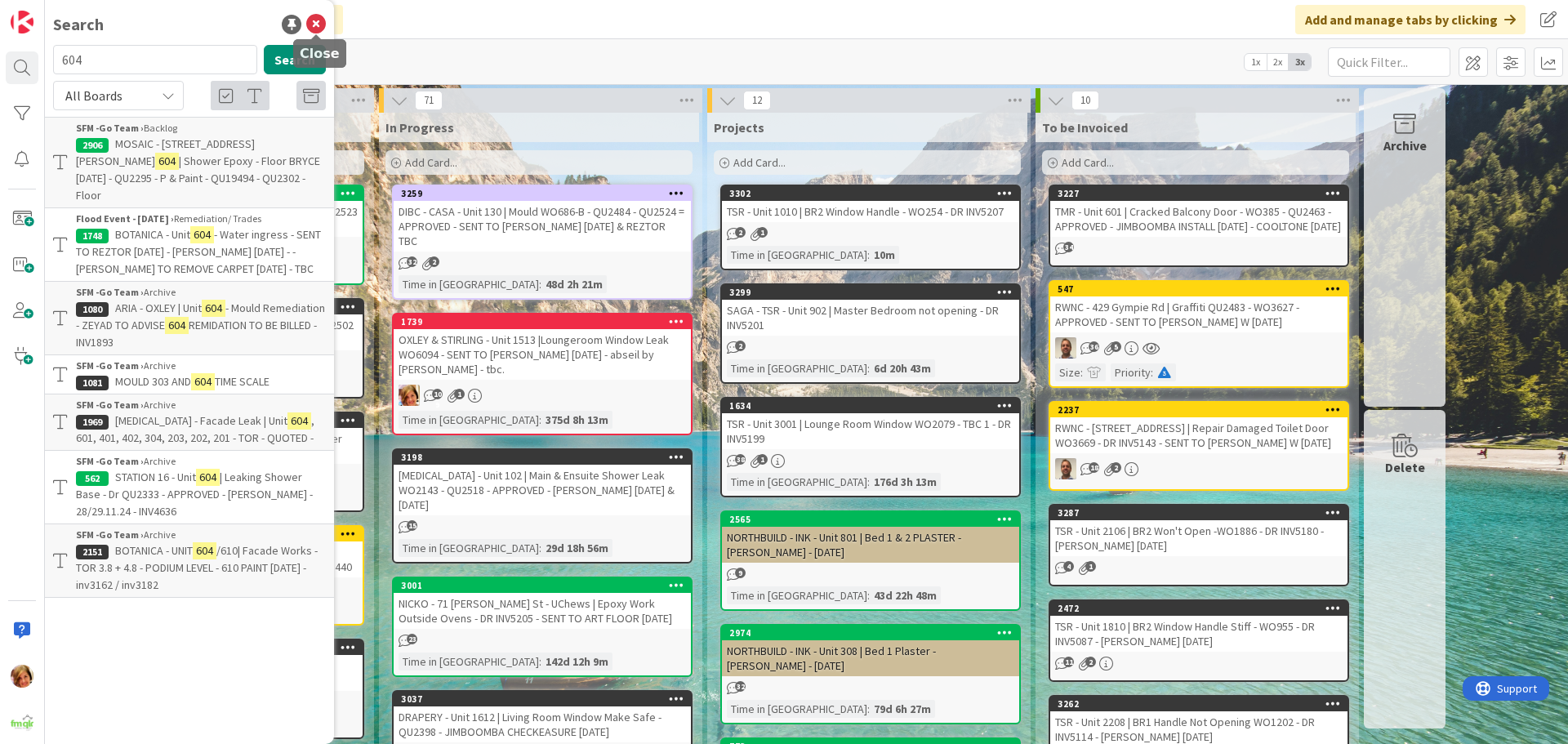
click at [315, 24] on icon at bounding box center [316, 24] width 20 height 20
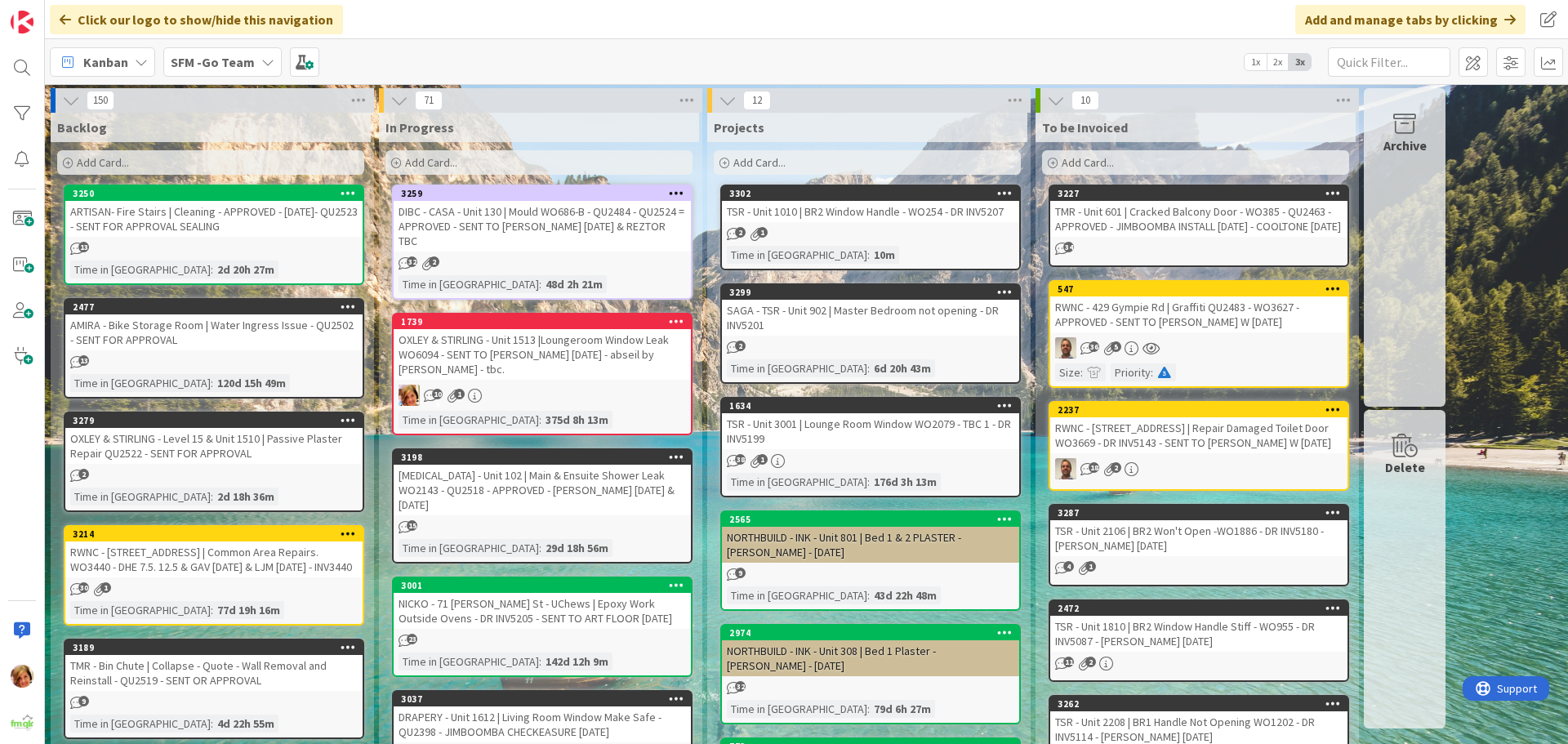
click at [472, 162] on div "Add Card..." at bounding box center [539, 162] width 307 height 24
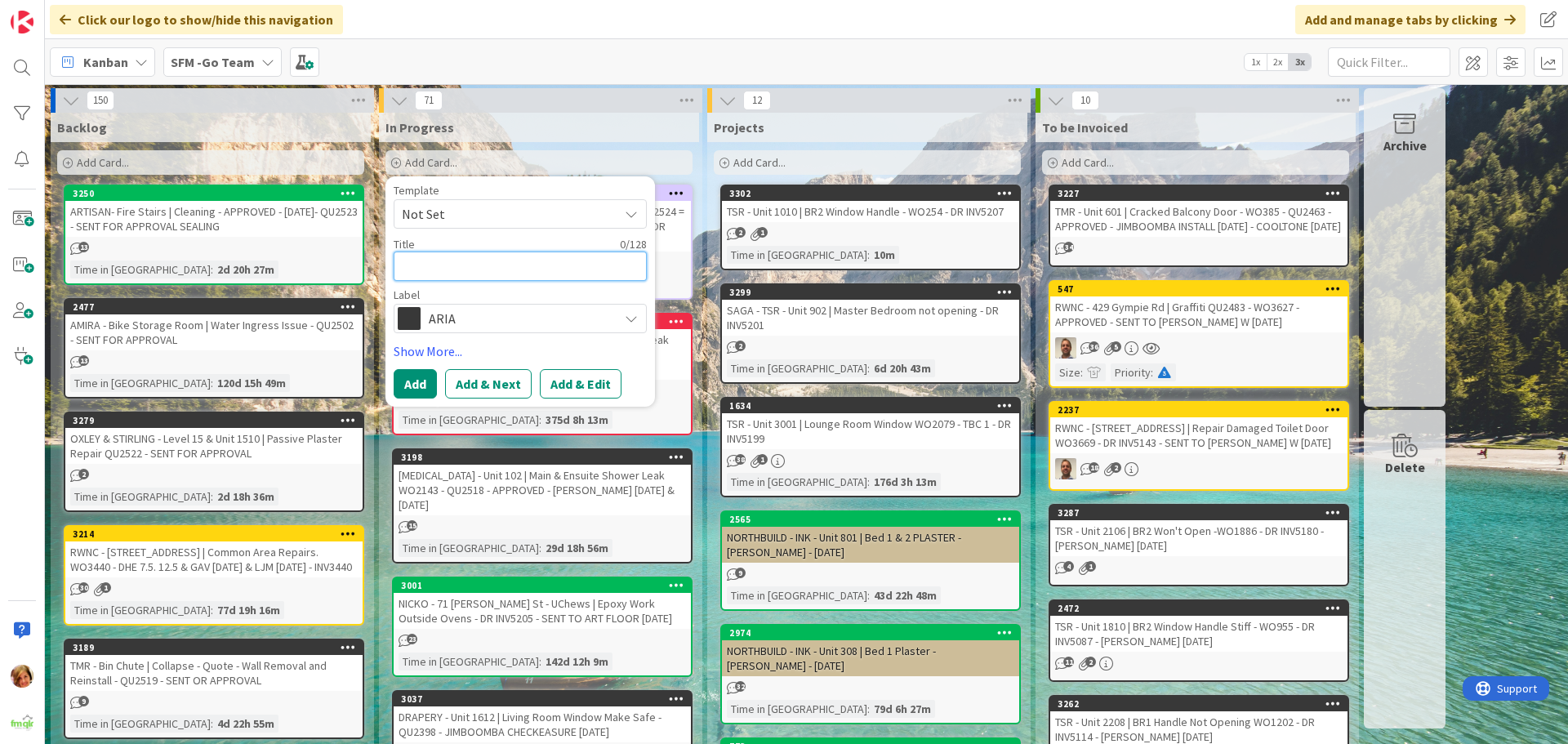
type textarea "x"
type textarea "A"
type textarea "x"
type textarea "AR"
type textarea "x"
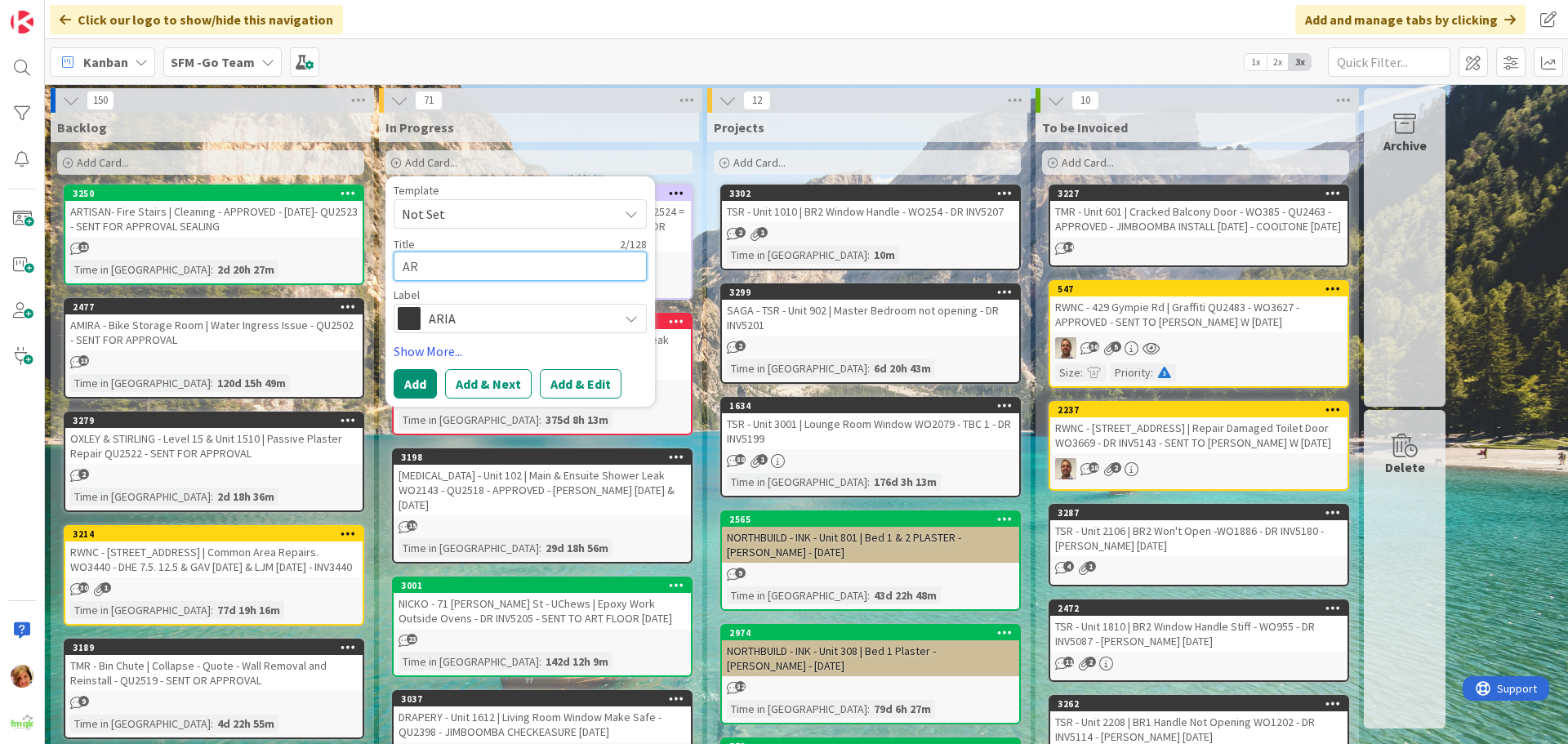
type textarea "ART"
type textarea "x"
type textarea "ARTI"
type textarea "x"
type textarea "[PERSON_NAME]"
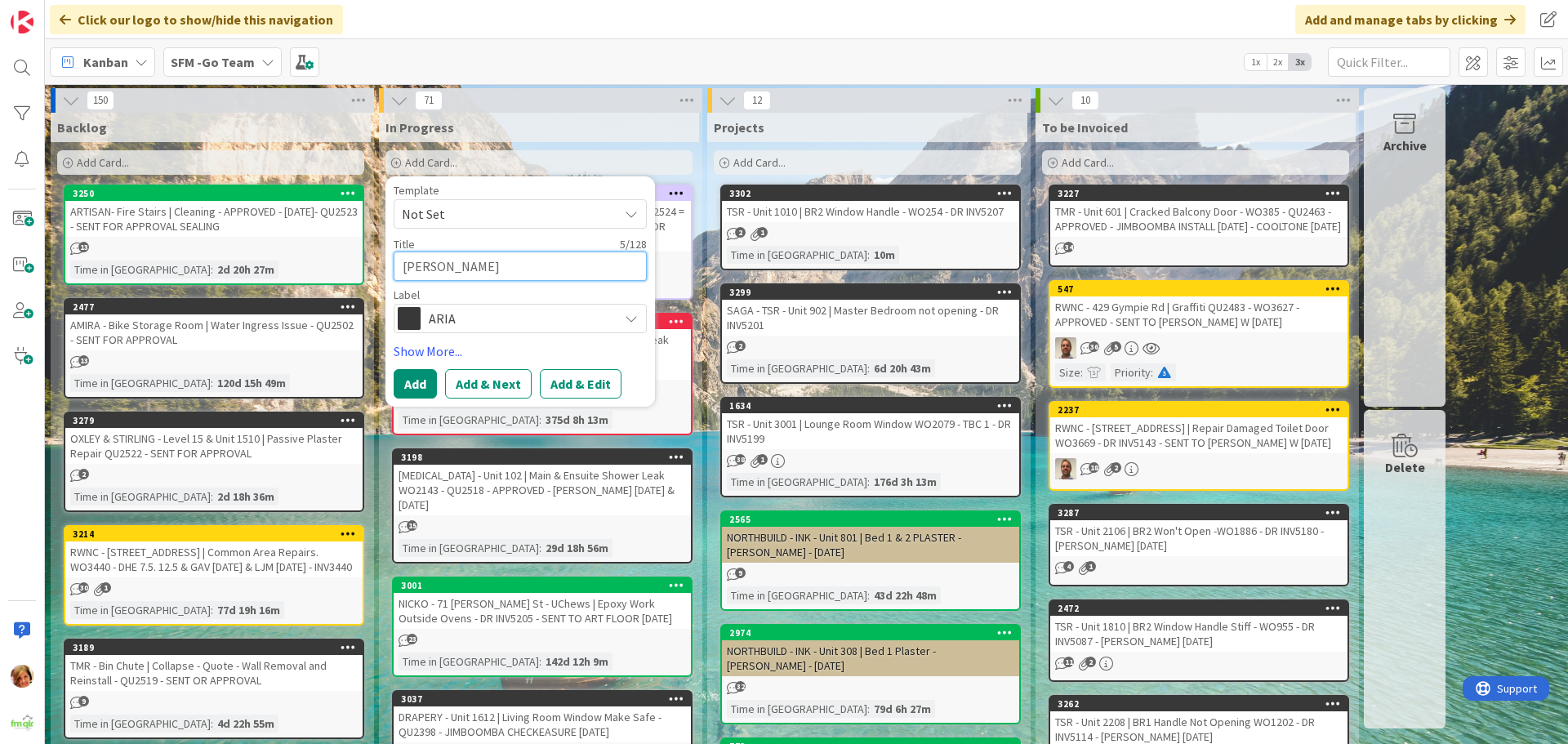
type textarea "x"
type textarea "ARTISA"
type textarea "x"
type textarea "ARTISAN"
type textarea "x"
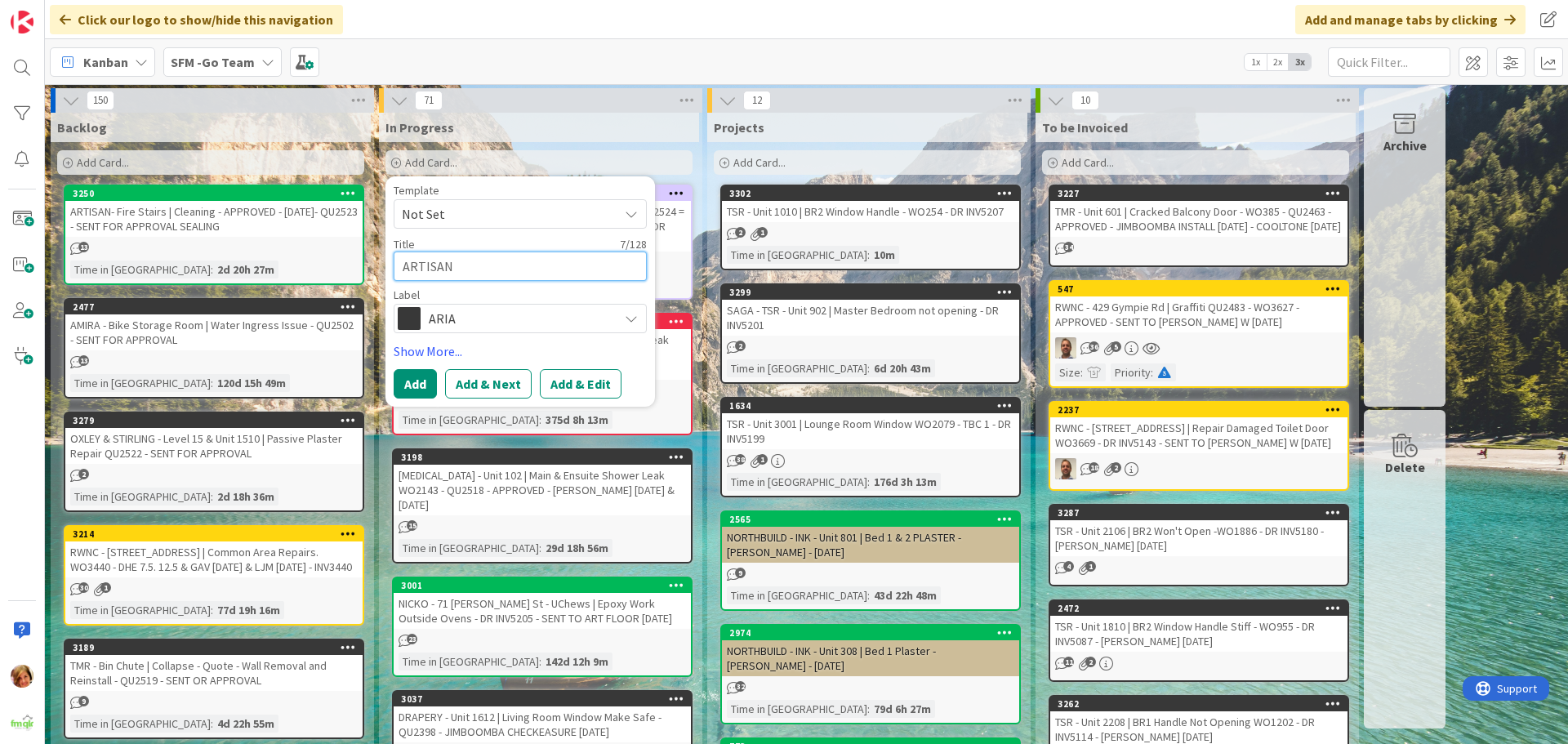
type textarea "ARTISAN"
type textarea "x"
type textarea "ARTISAN -"
type textarea "x"
type textarea "ARTISAN -"
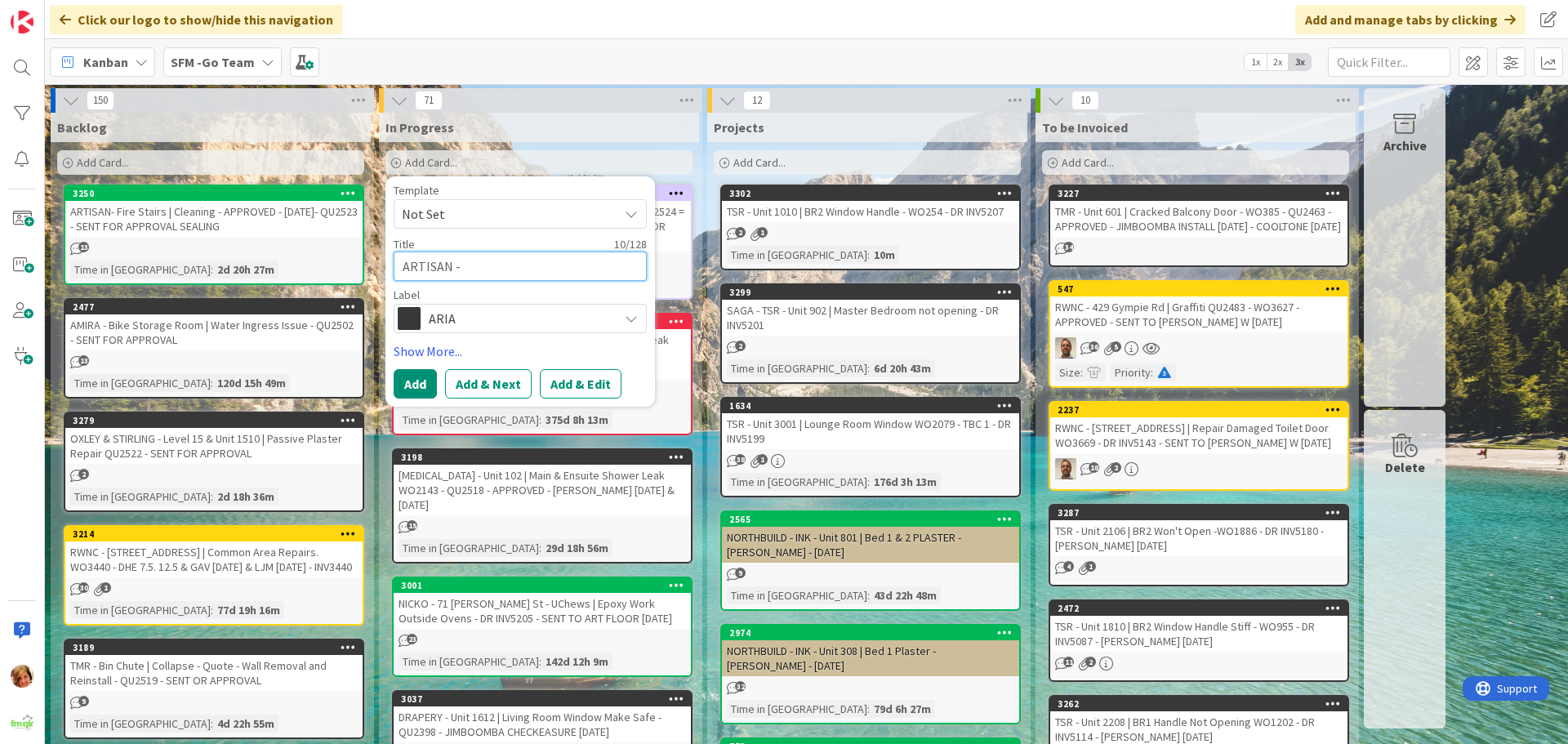
type textarea "x"
type textarea "ARTISAN - U"
type textarea "x"
type textarea "ARTISAN - Un"
type textarea "x"
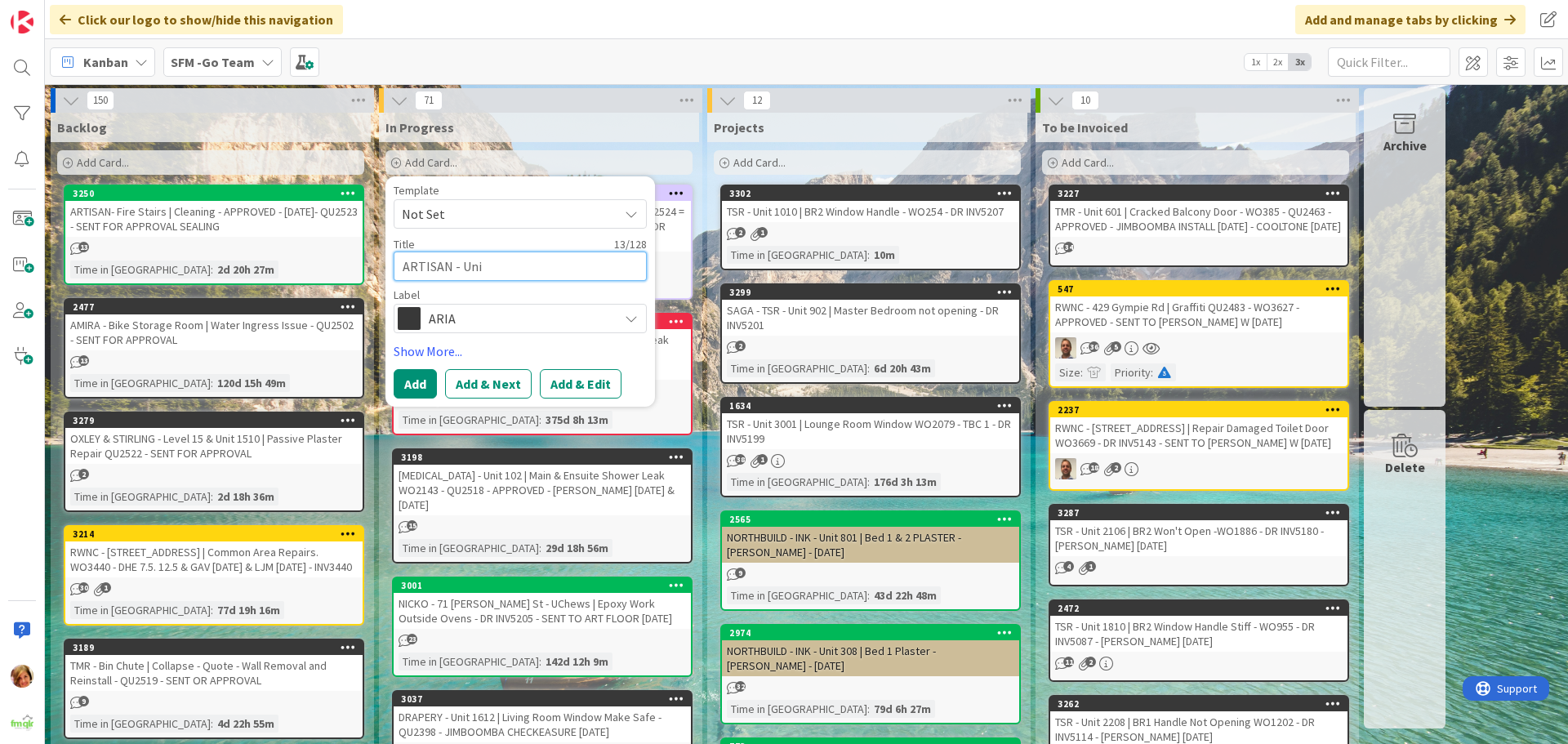
type textarea "ARTISAN - Unit"
type textarea "x"
type textarea "ARTISAN - Unit"
type textarea "x"
type textarea "ARTISAN - Unit 6"
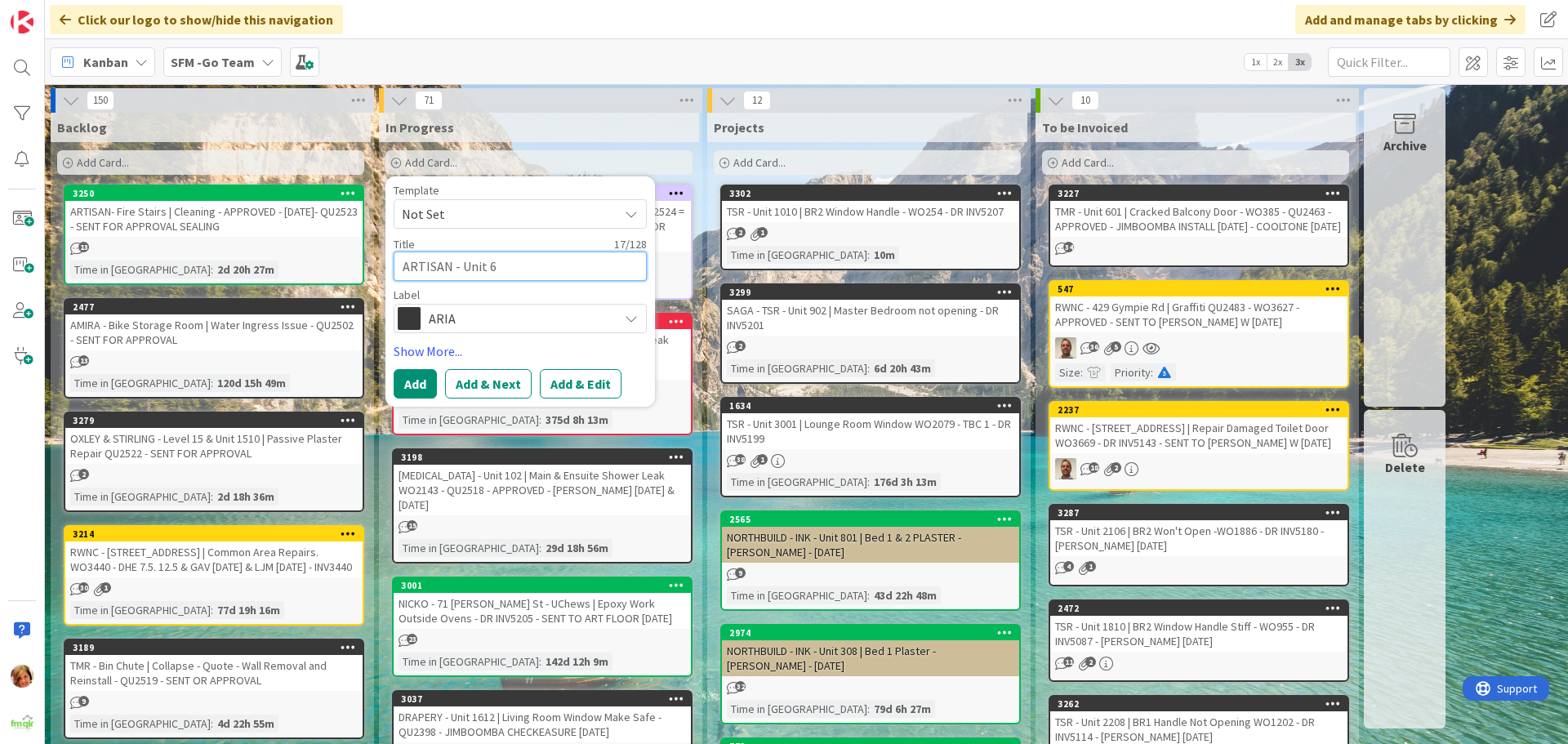
type textarea "x"
type textarea "ARTISAN - Unit 60"
type textarea "x"
type textarea "ARTISAN - Unit 604"
type textarea "x"
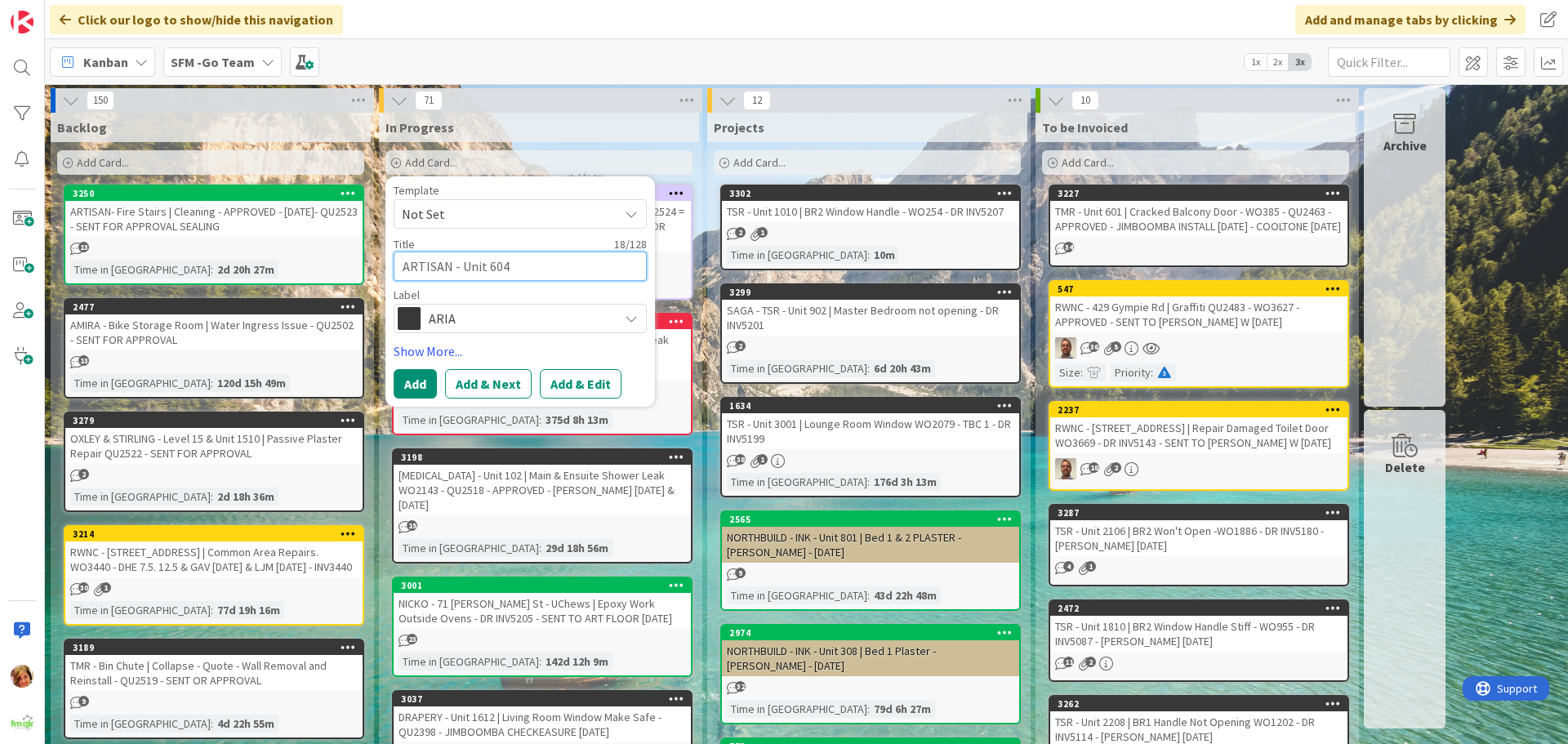
type textarea "ARTISAN - Unit 604"
type textarea "x"
type textarea "ARTISAN - Unit 604 |"
type textarea "x"
type textarea "ARTISAN - Unit 604 |"
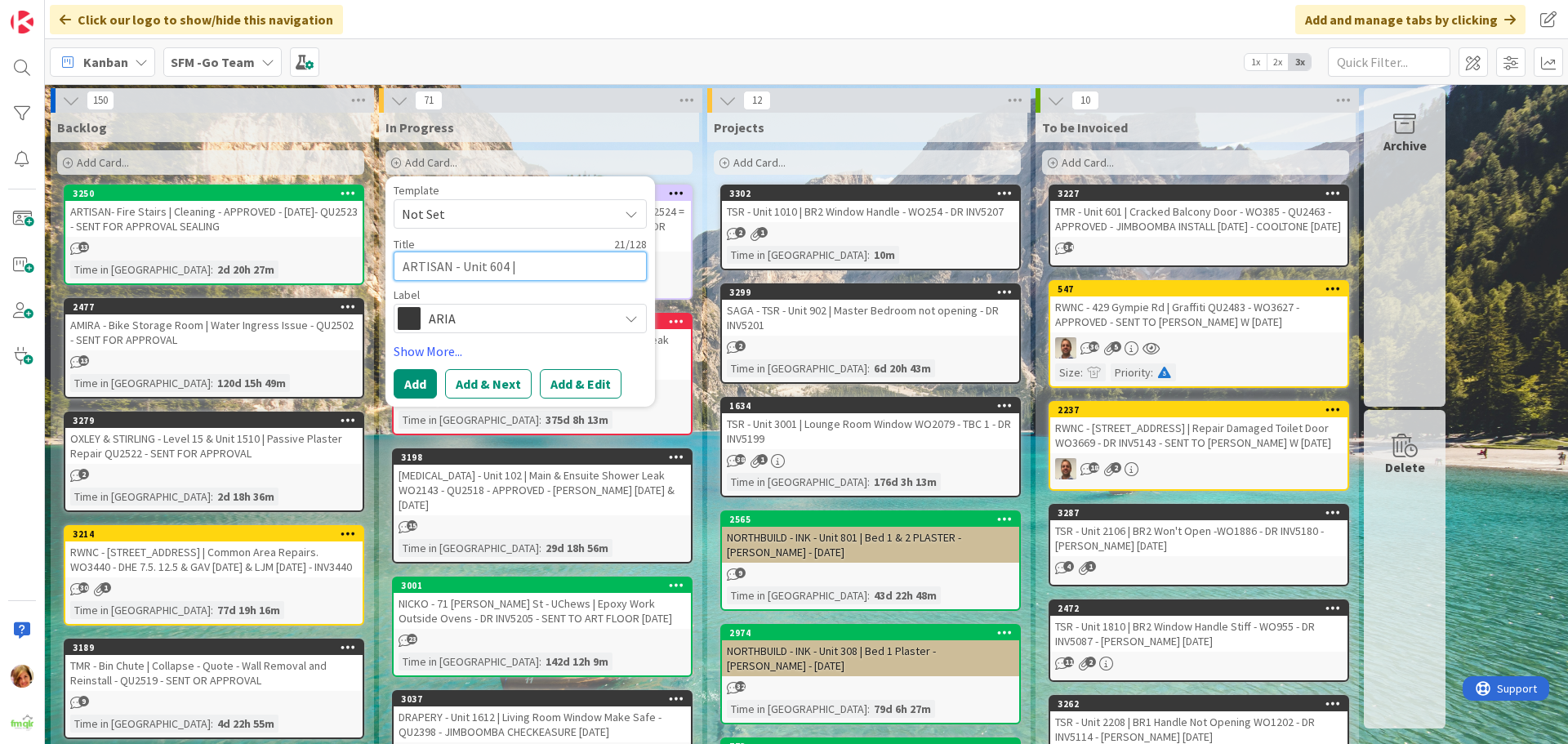
type textarea "x"
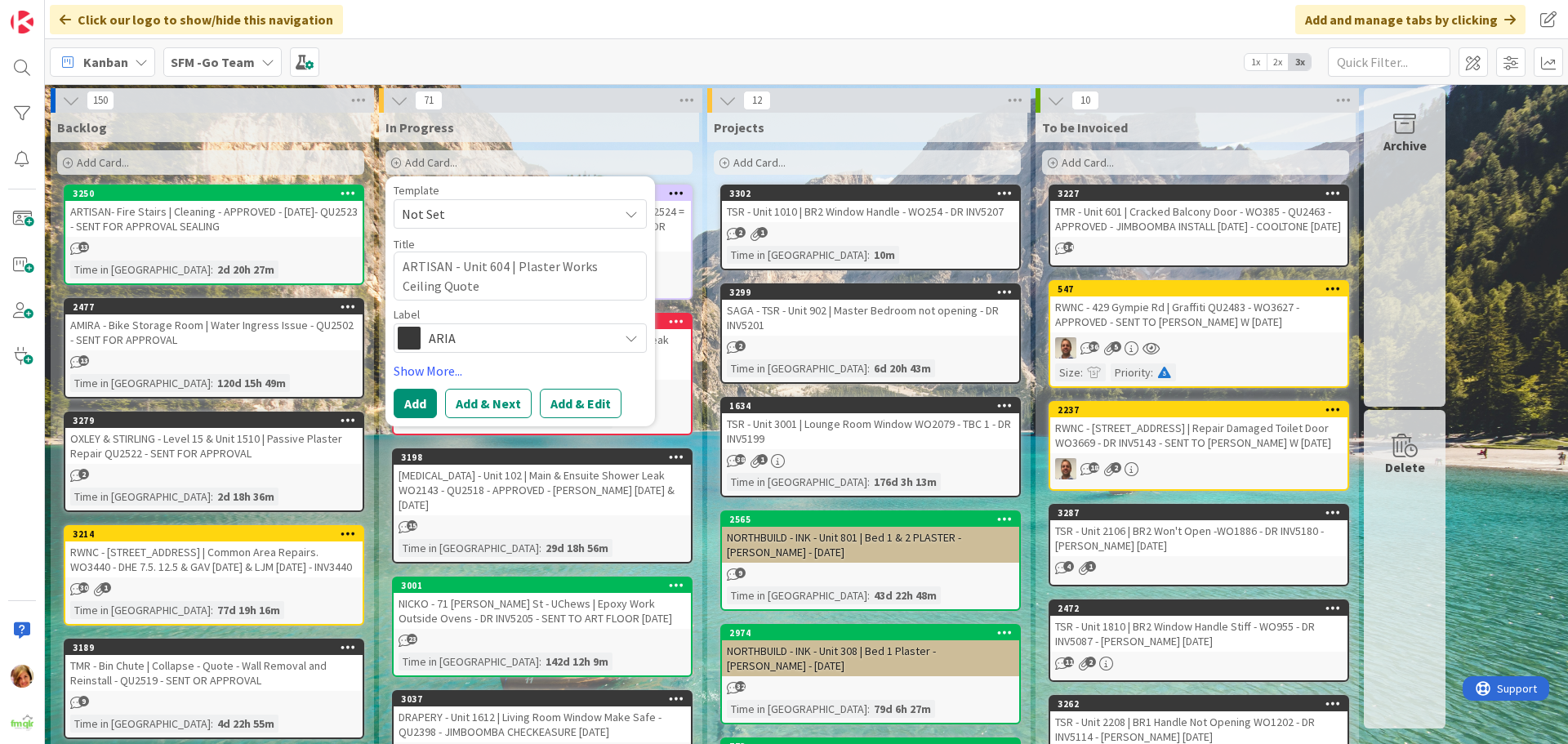
click at [474, 340] on span "ARIA" at bounding box center [519, 338] width 181 height 23
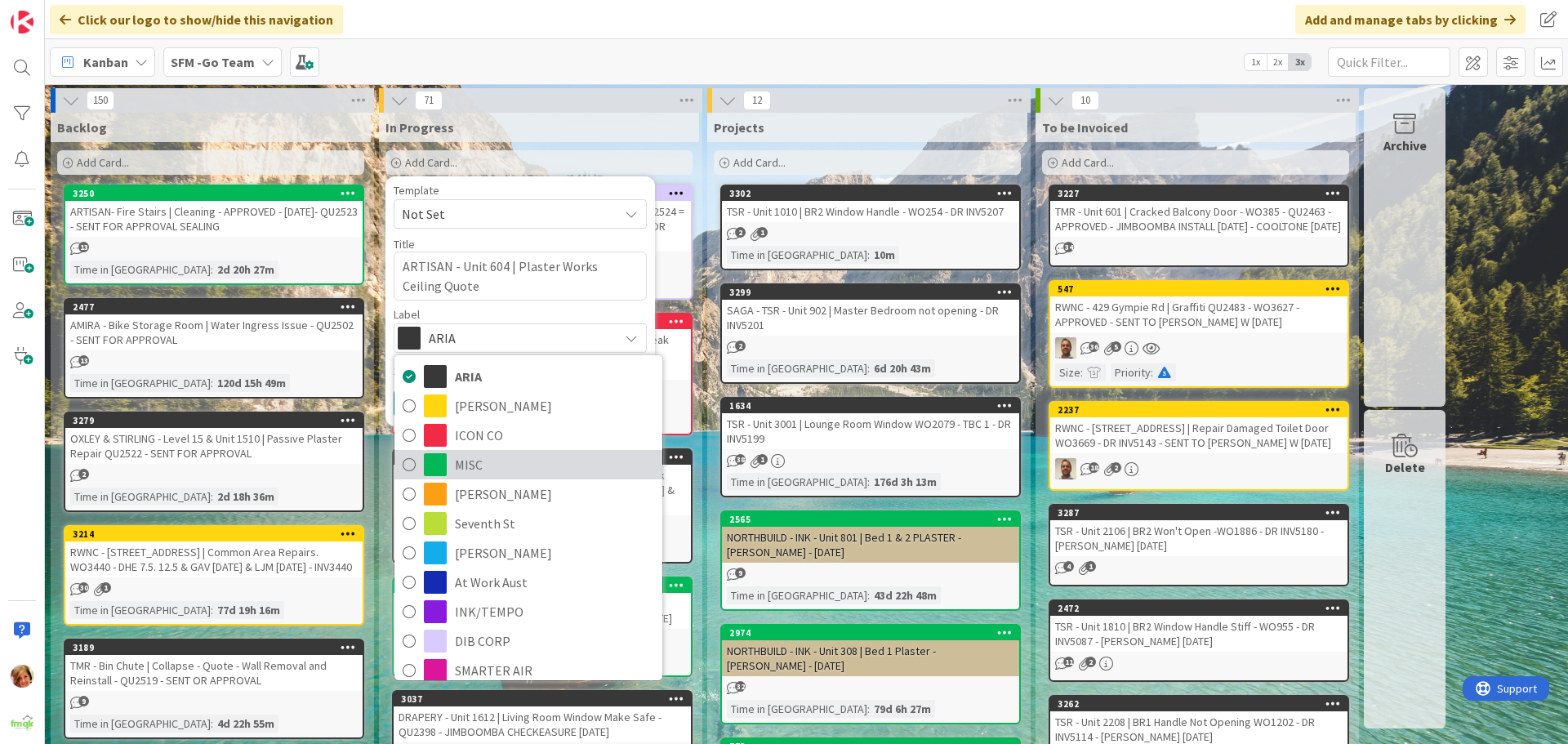
click at [499, 464] on span "MISC" at bounding box center [553, 464] width 199 height 24
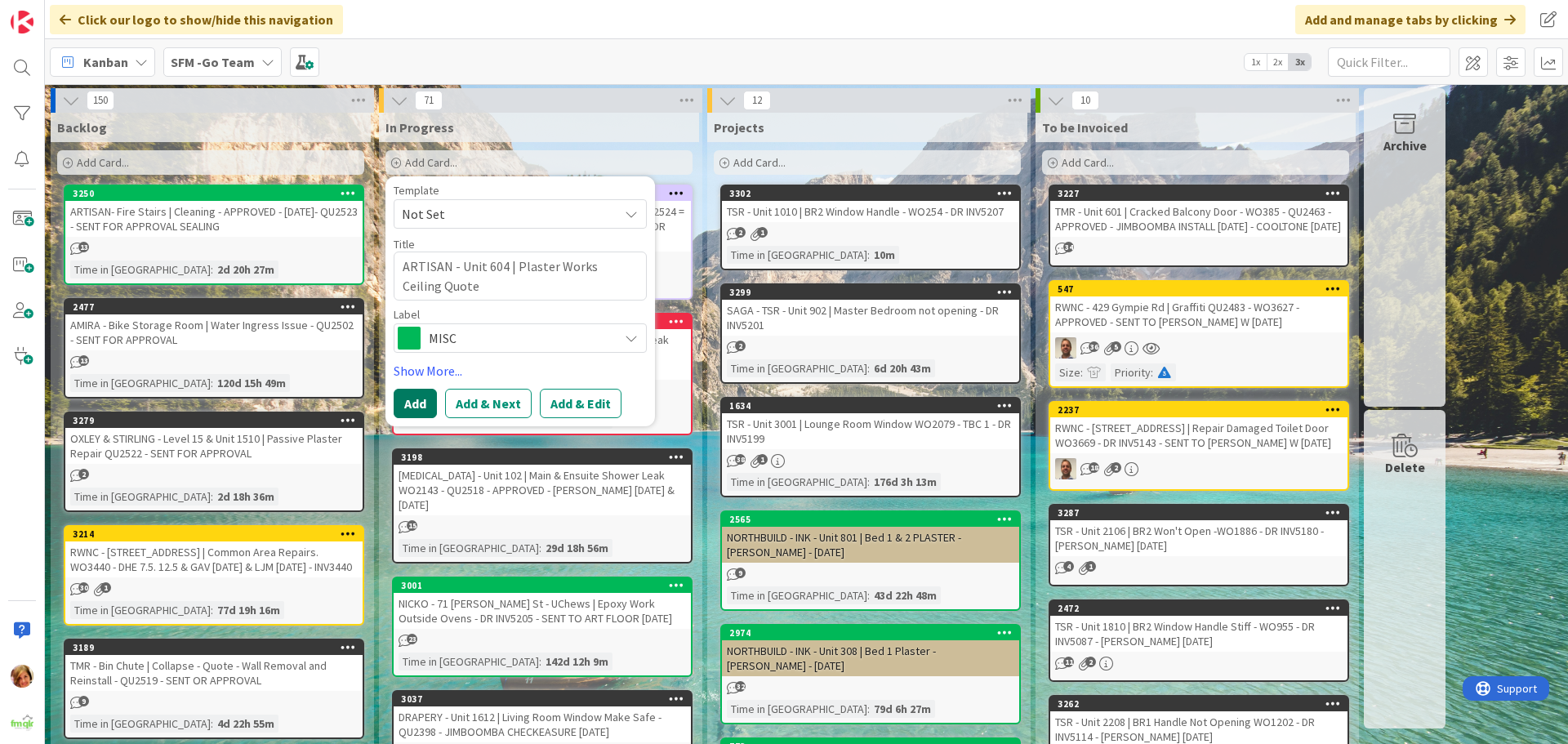
click at [420, 399] on button "Add" at bounding box center [415, 403] width 43 height 29
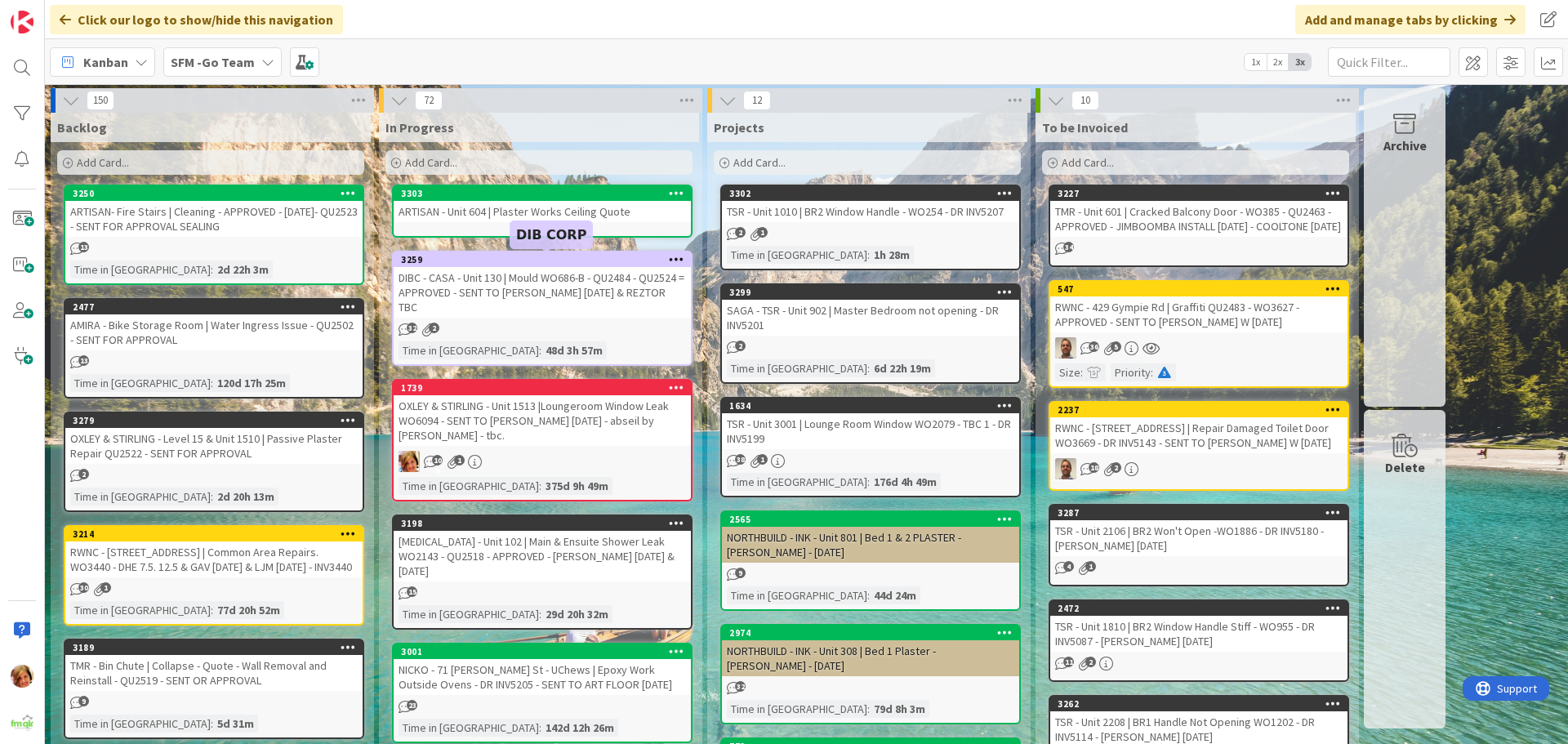
click at [537, 223] on link "3303 ARTISAN - Unit 604 | Plaster Works Ceiling Quote" at bounding box center [542, 210] width 301 height 53
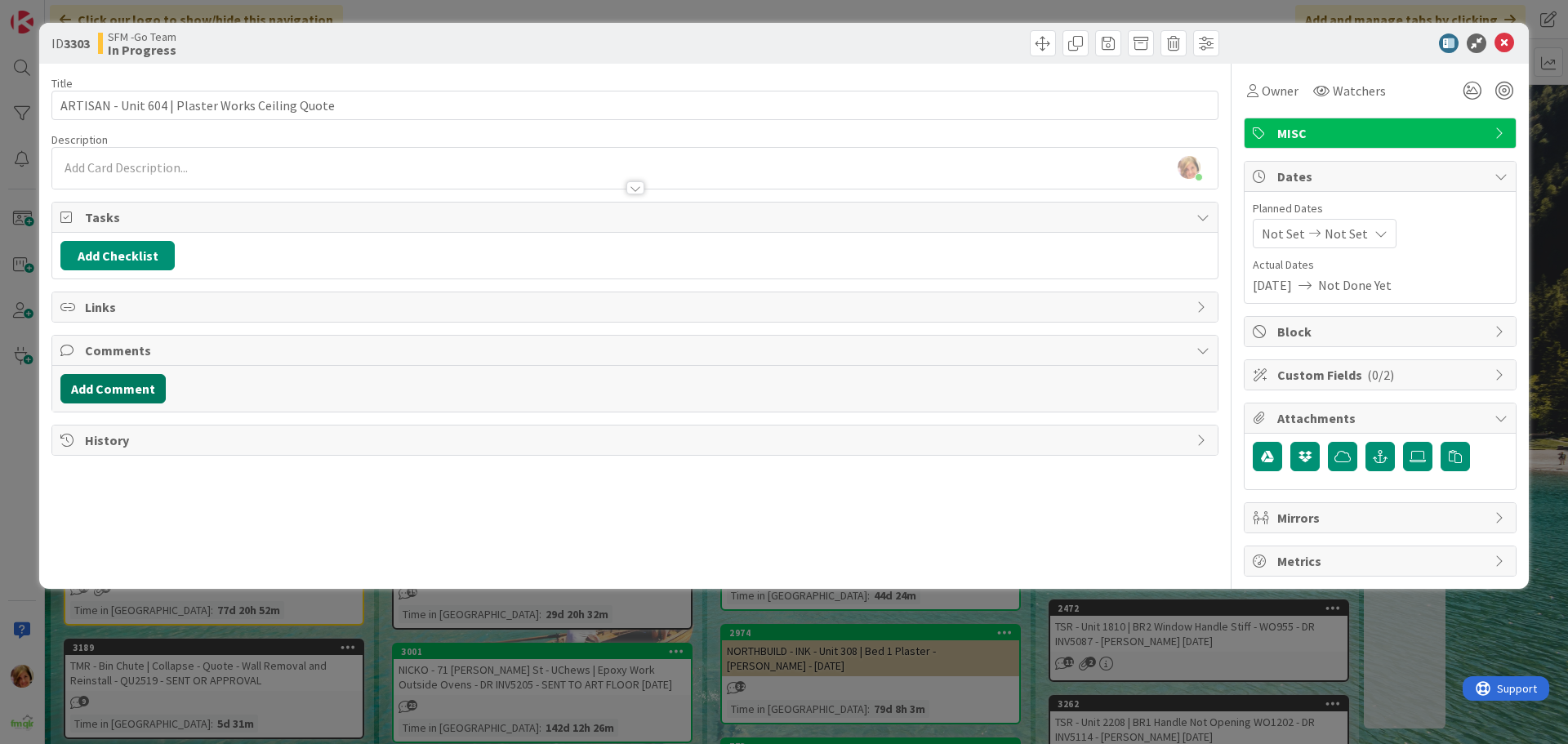
click at [106, 389] on button "Add Comment" at bounding box center [114, 389] width 106 height 29
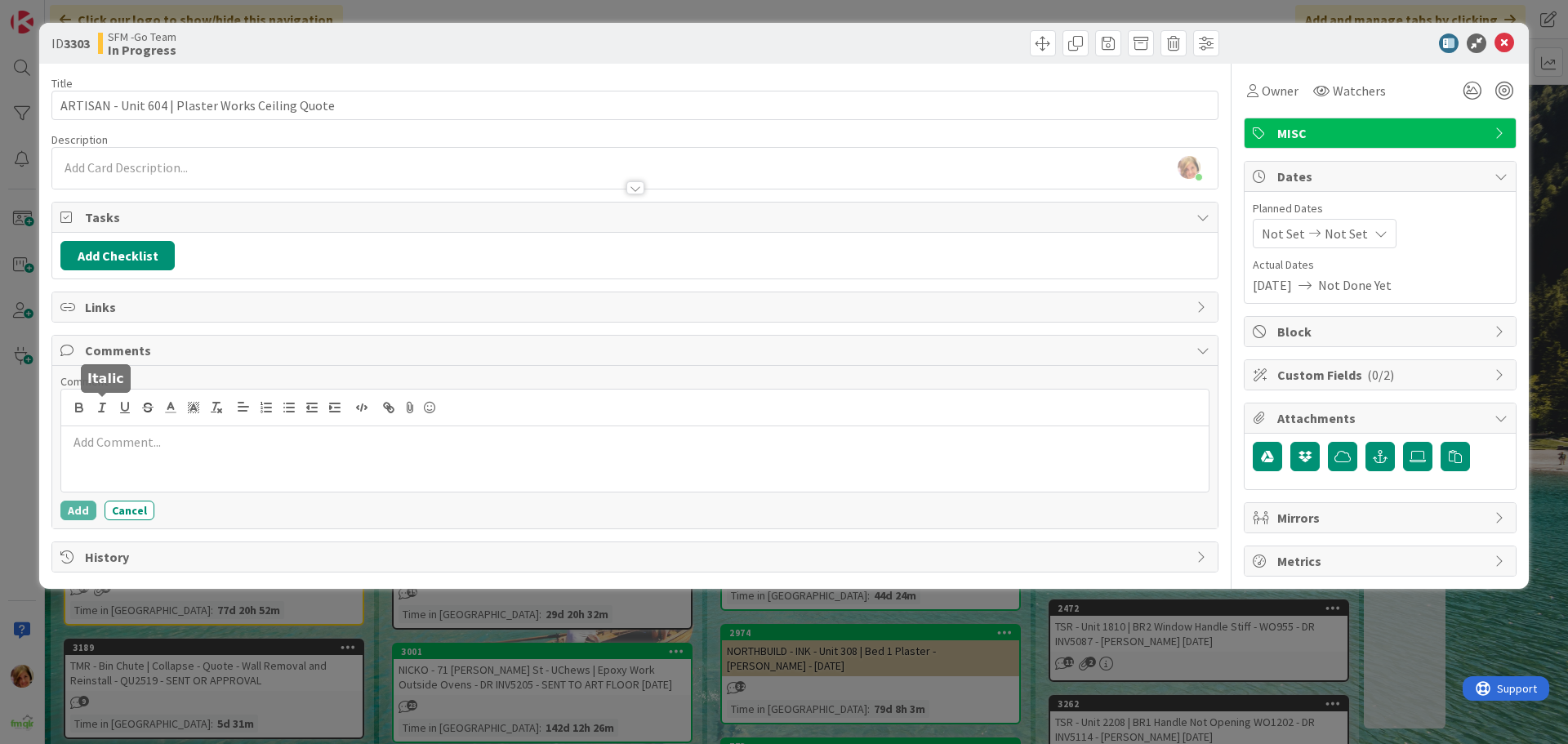
click at [132, 462] on div at bounding box center [635, 458] width 1147 height 66
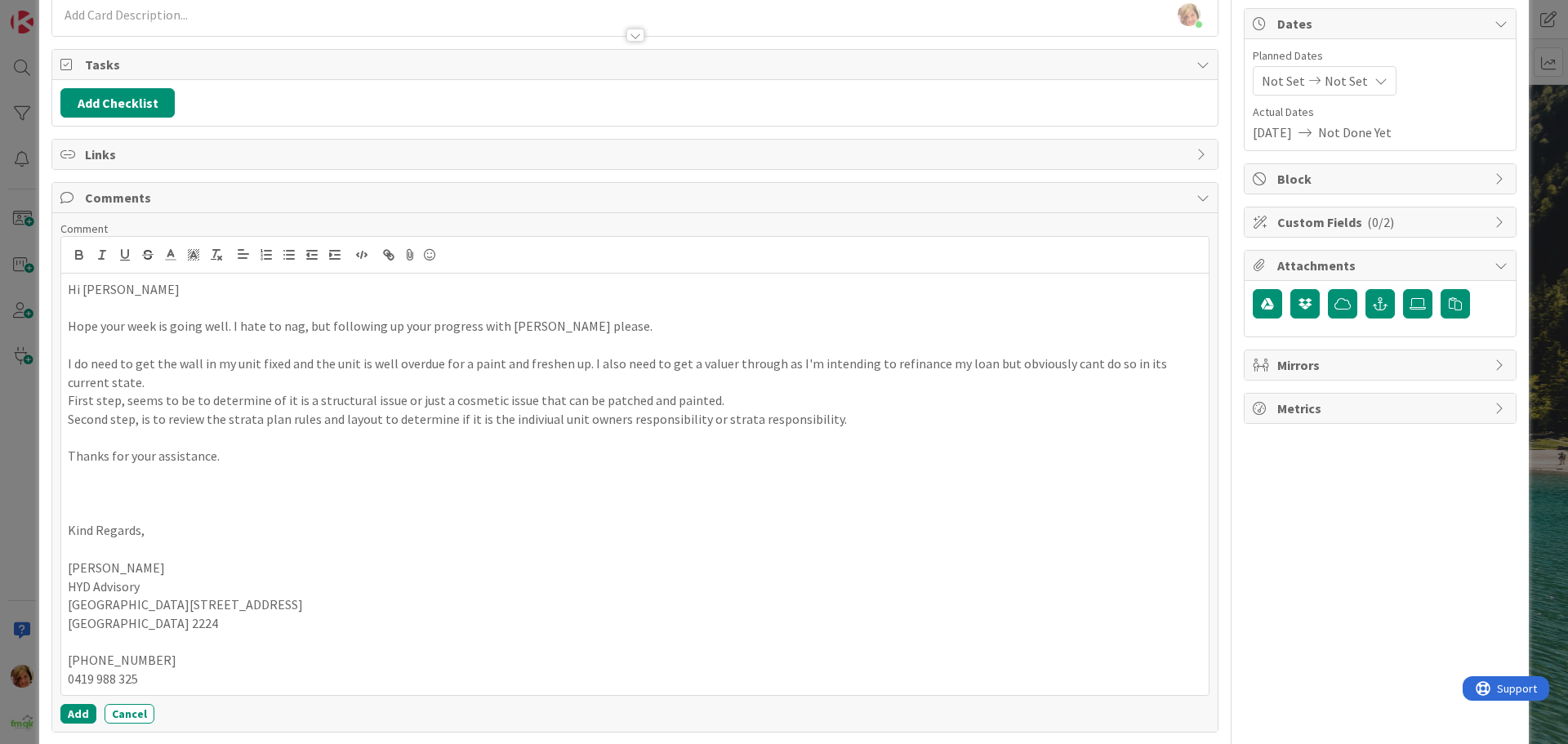
scroll to position [219, 0]
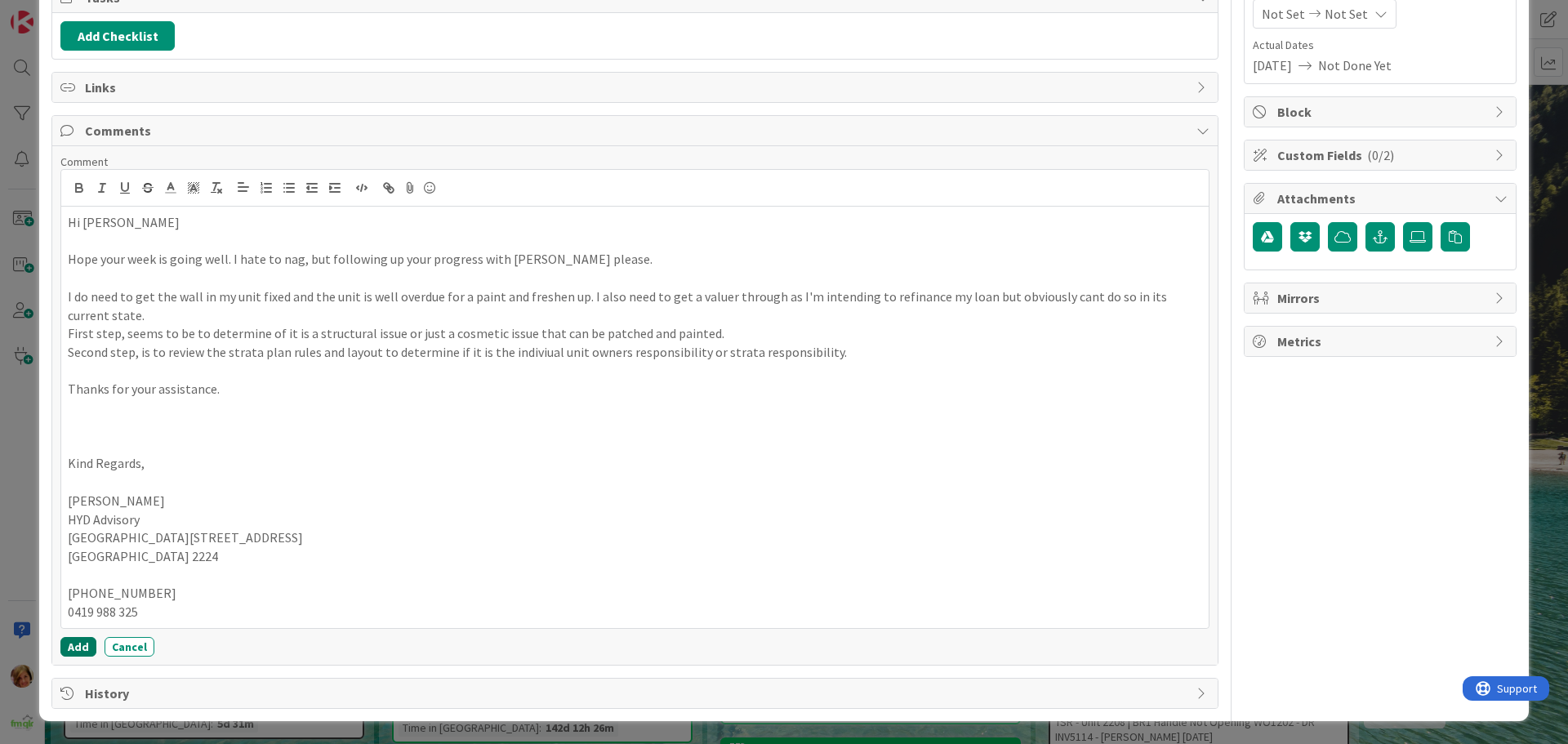
click at [73, 646] on button "Add" at bounding box center [78, 646] width 36 height 20
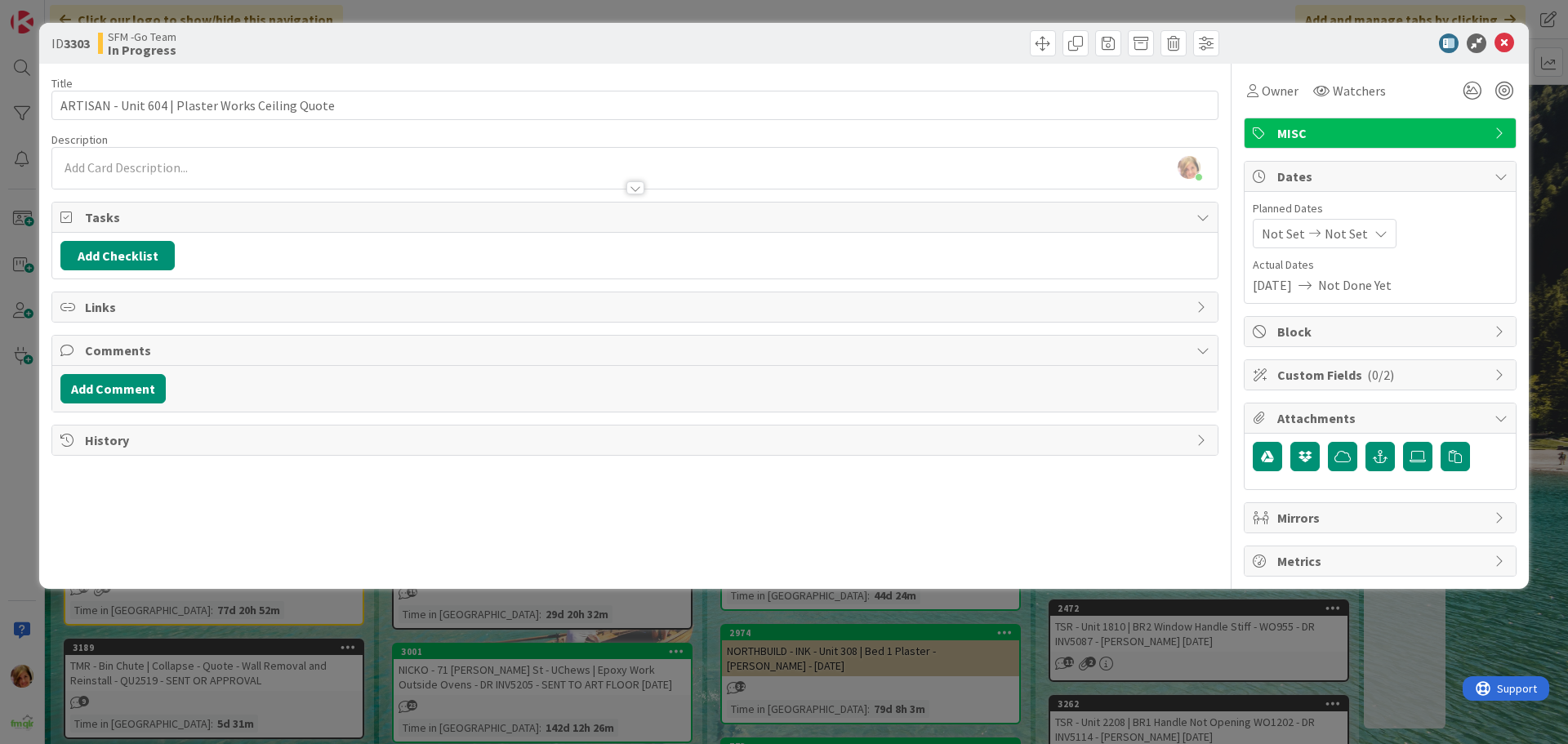
scroll to position [0, 0]
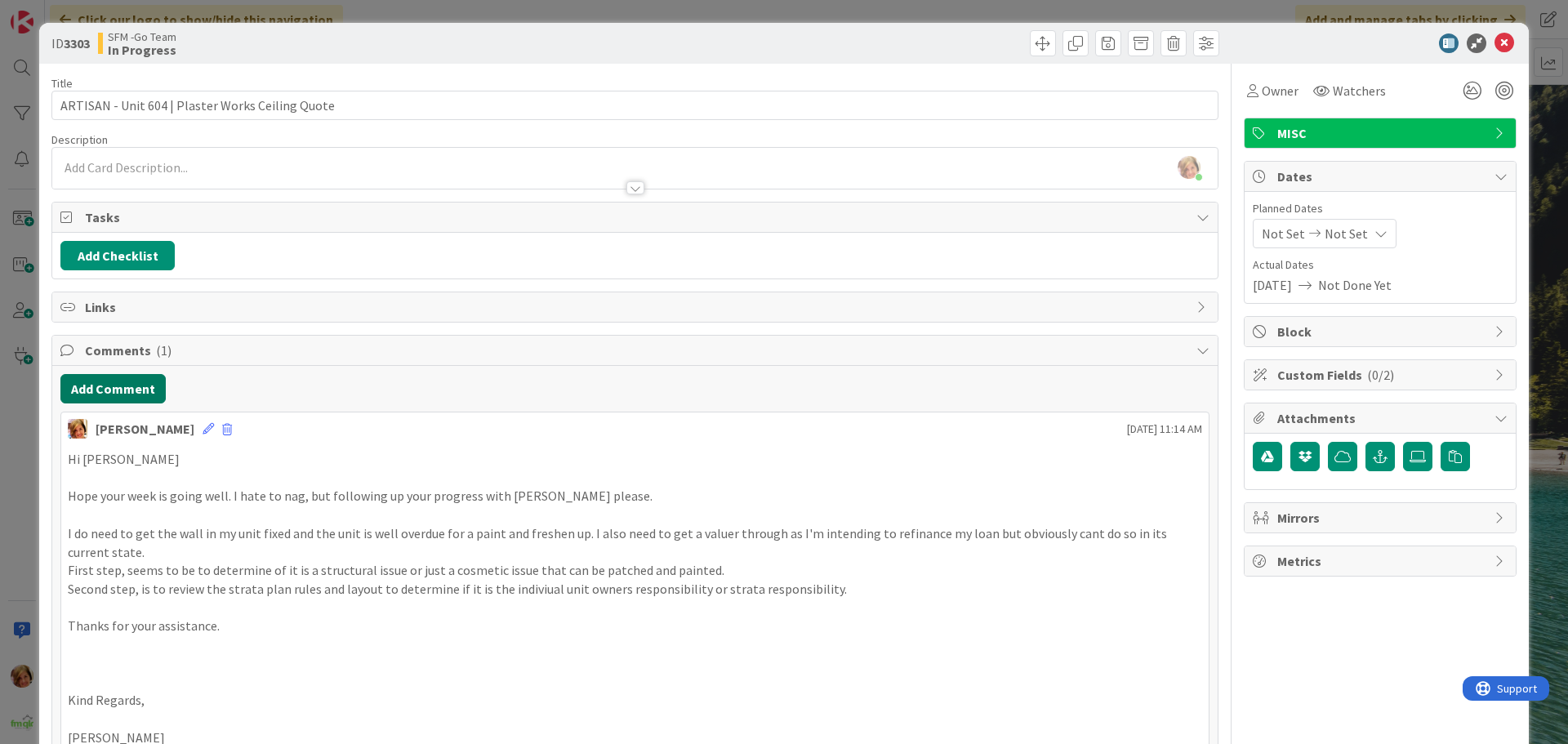
click at [136, 394] on button "Add Comment" at bounding box center [114, 389] width 106 height 29
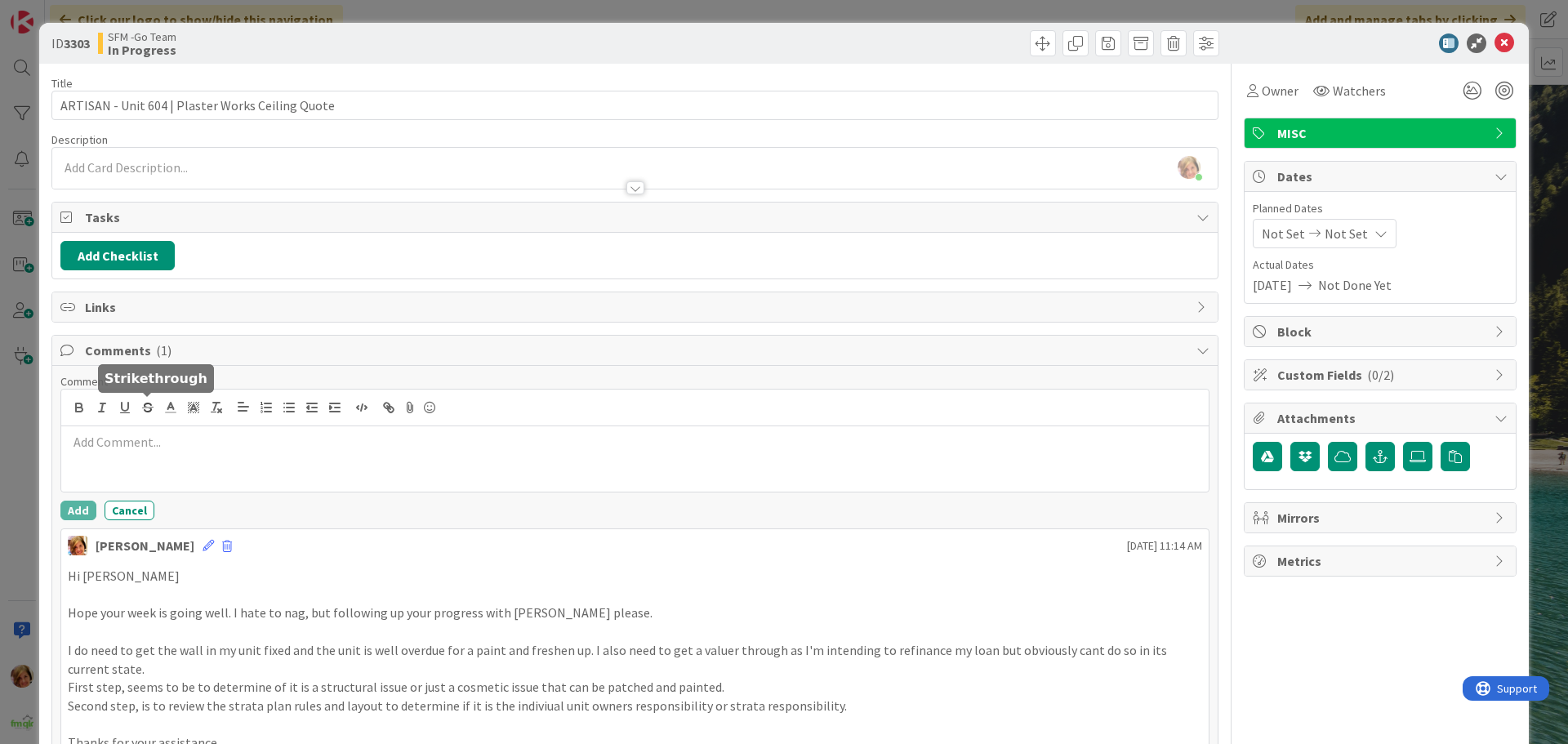
click at [157, 453] on div at bounding box center [635, 458] width 1147 height 66
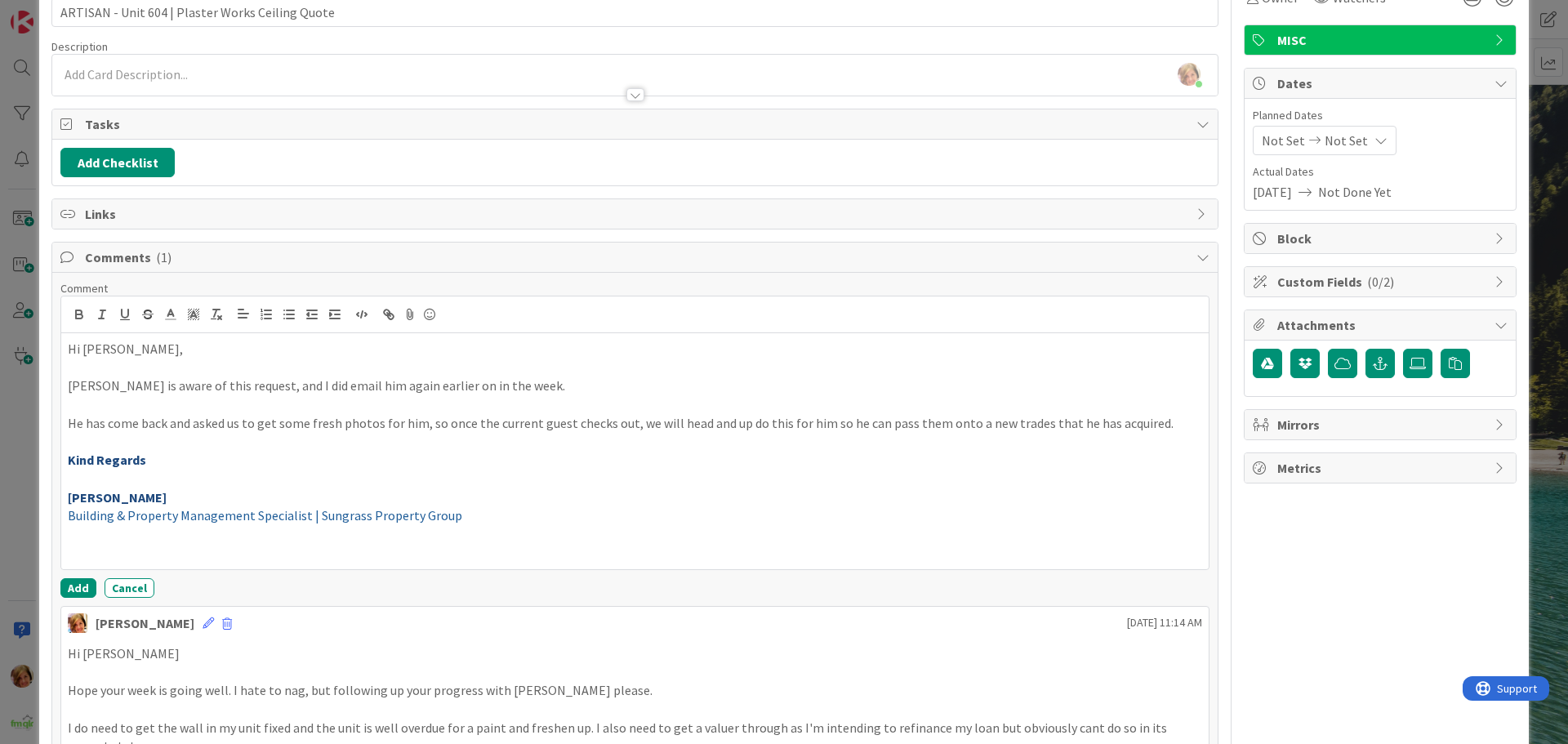
scroll to position [245, 0]
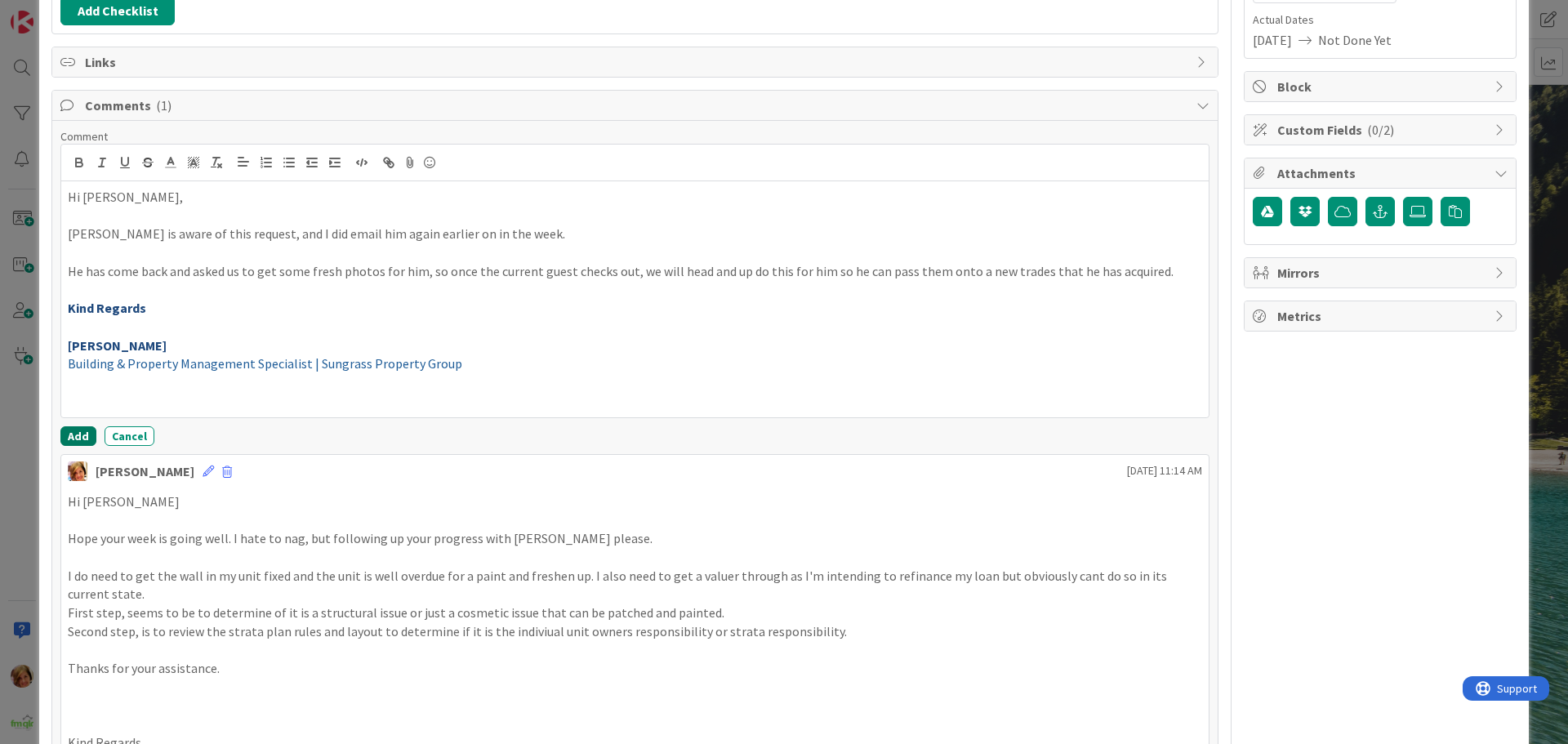
click at [73, 435] on button "Add" at bounding box center [78, 436] width 36 height 20
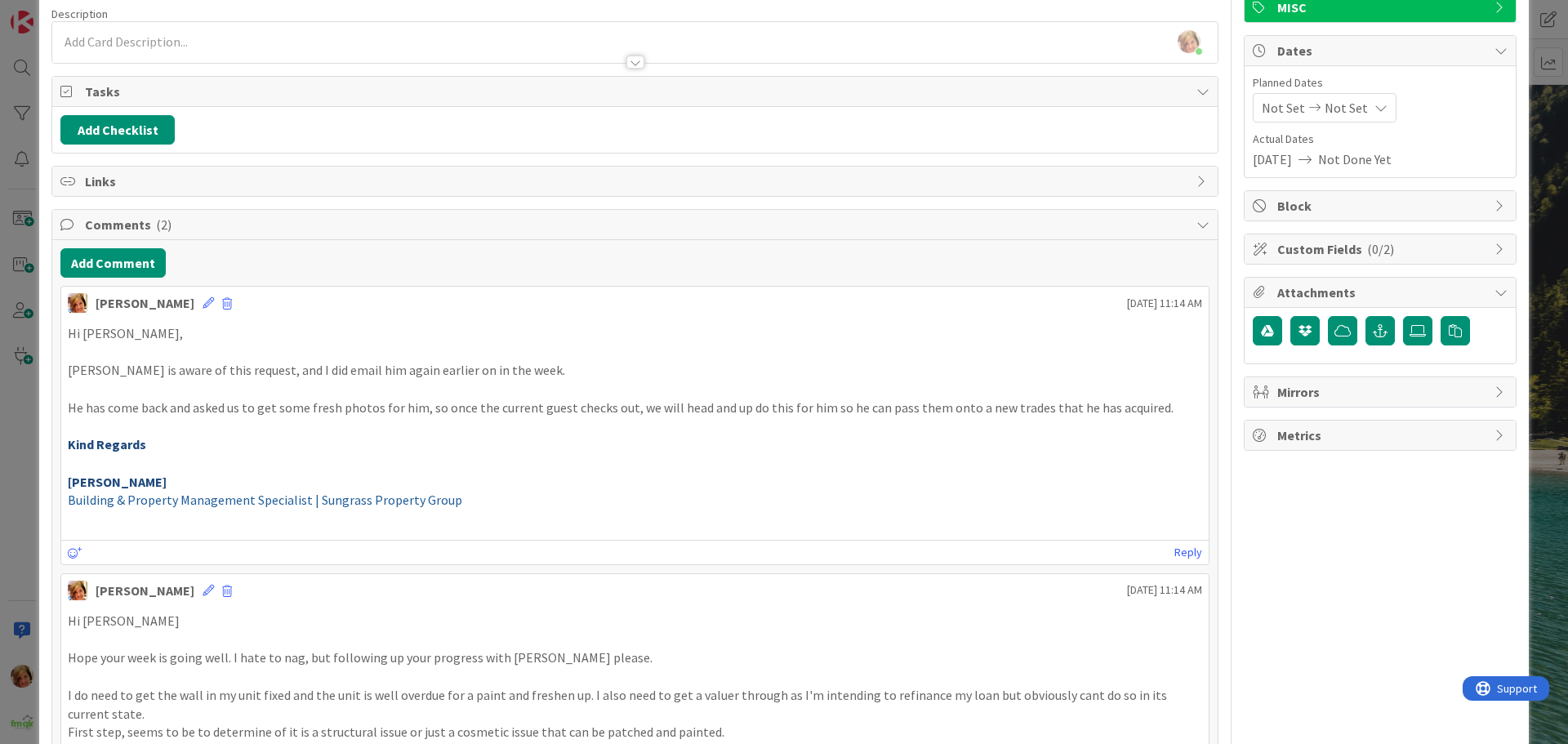
scroll to position [0, 0]
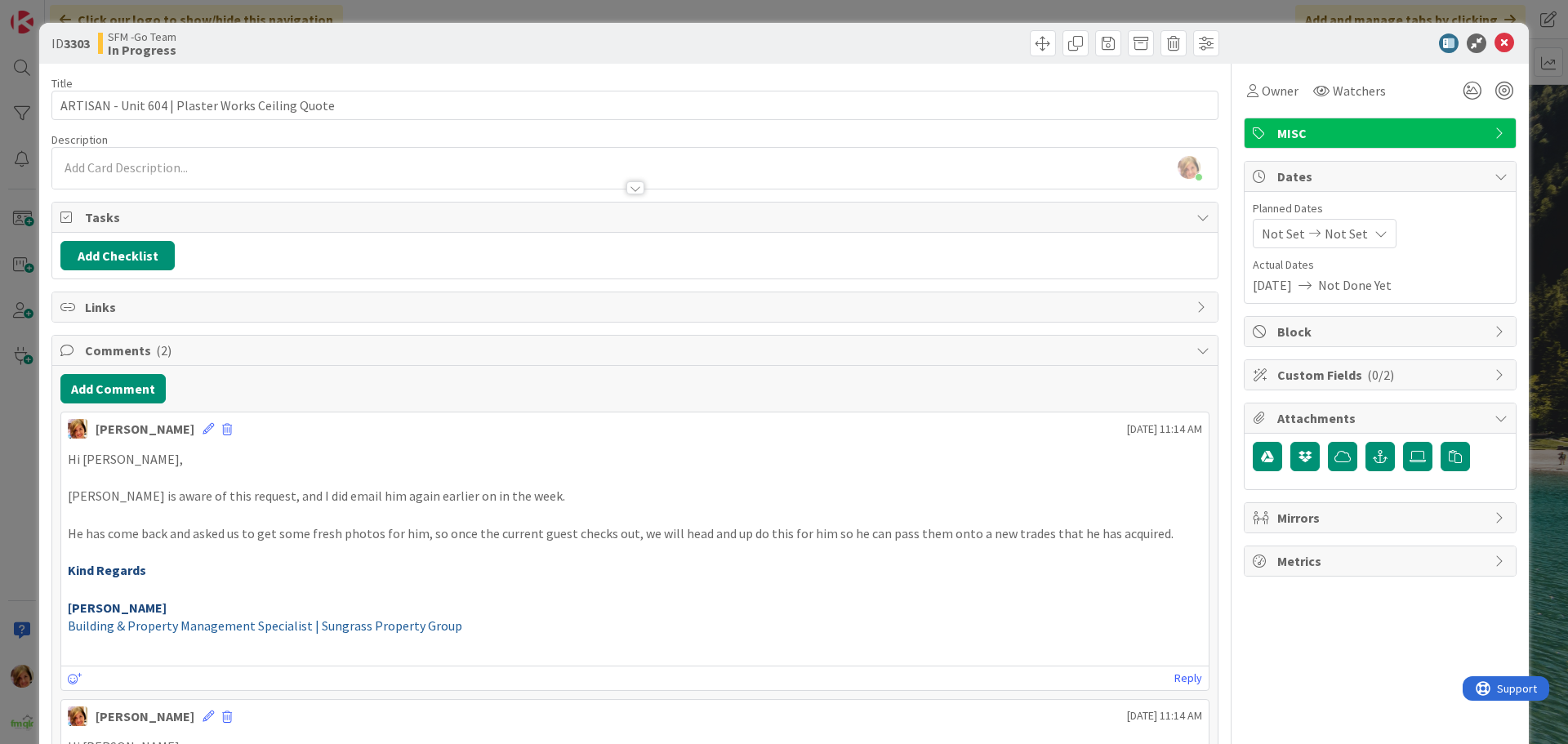
click at [557, 46] on div "SFM -Go Team In Progress" at bounding box center [364, 43] width 533 height 26
click at [1496, 42] on icon at bounding box center [1504, 43] width 20 height 20
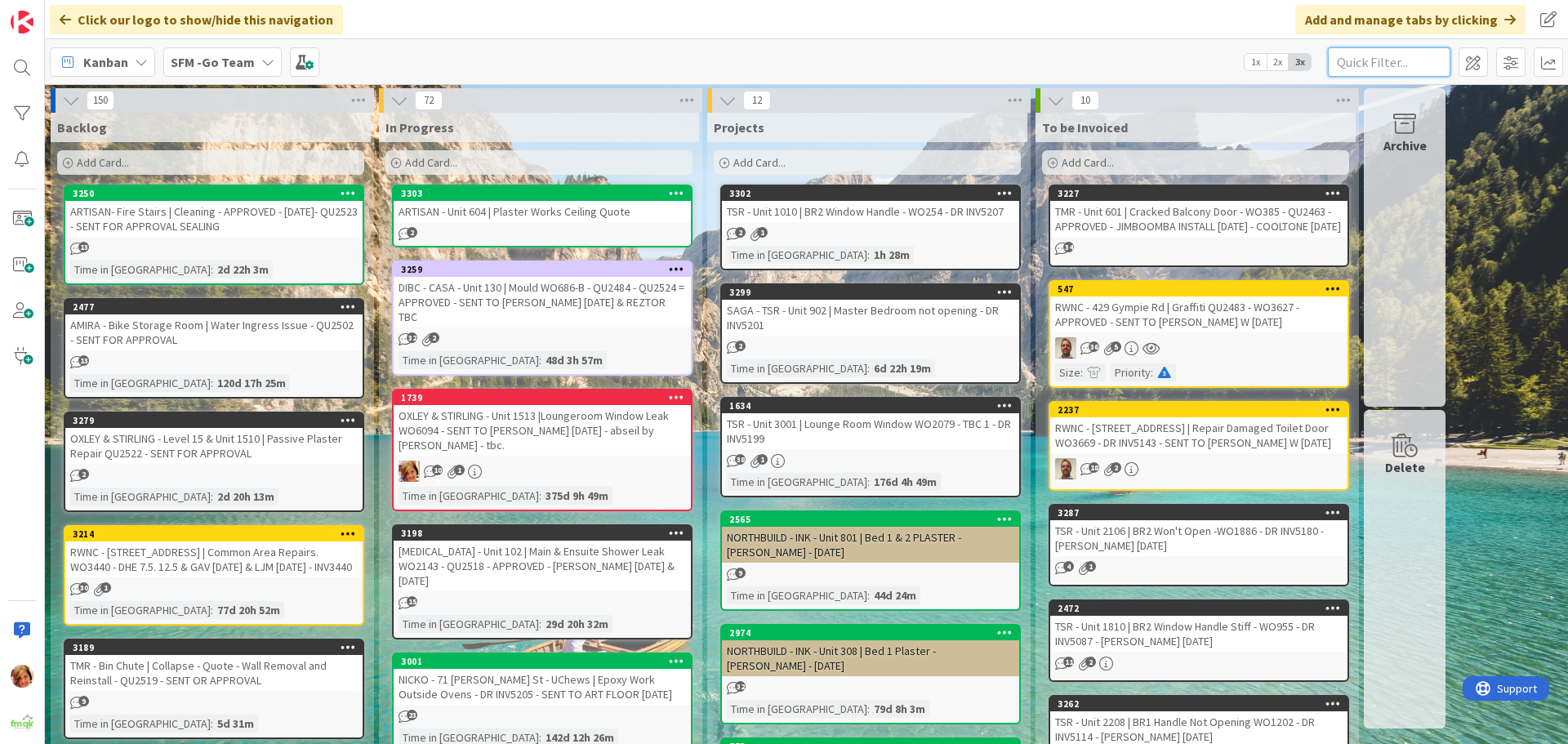
click at [1373, 63] on input "text" at bounding box center [1389, 62] width 122 height 29
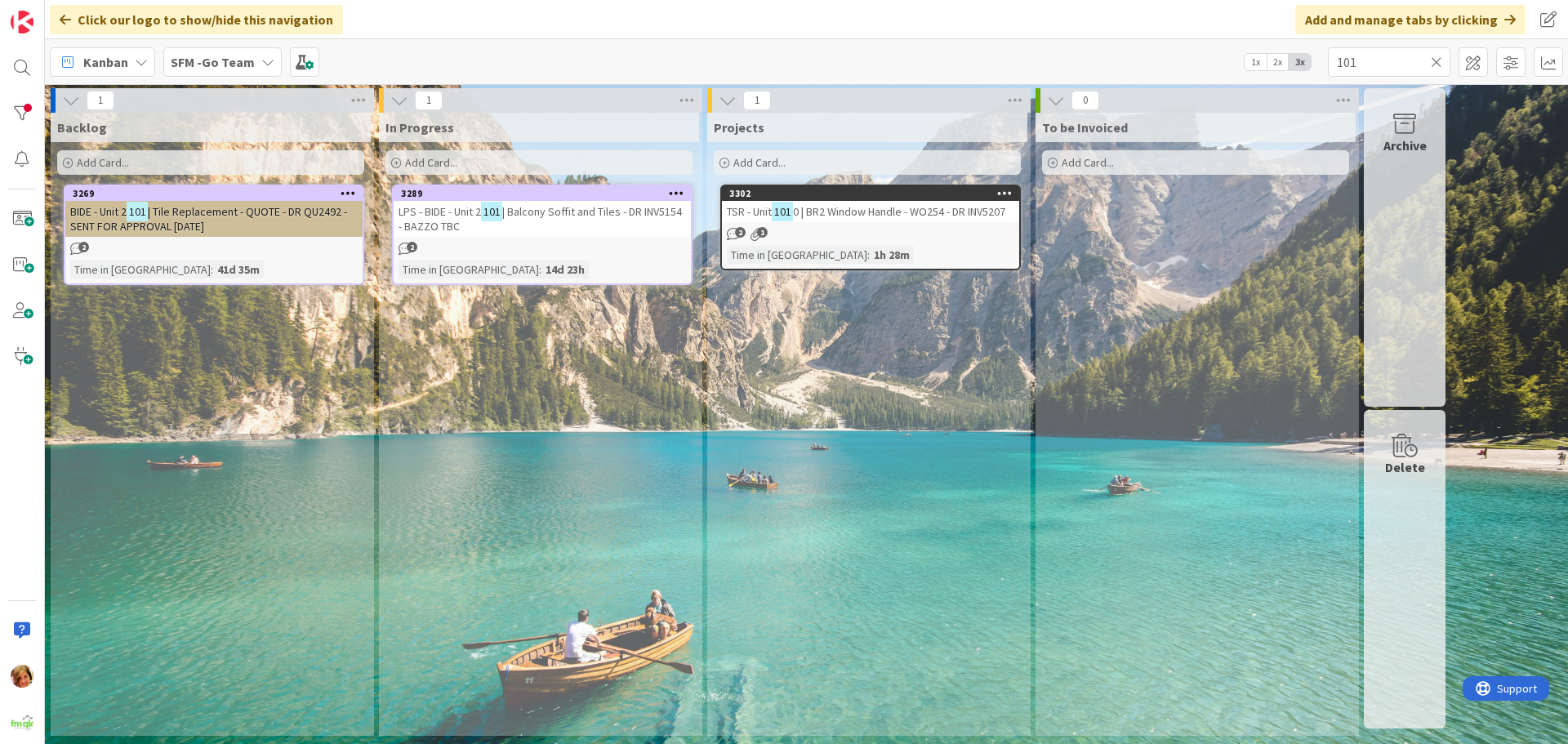
click at [457, 155] on div "Add Card..." at bounding box center [539, 162] width 307 height 24
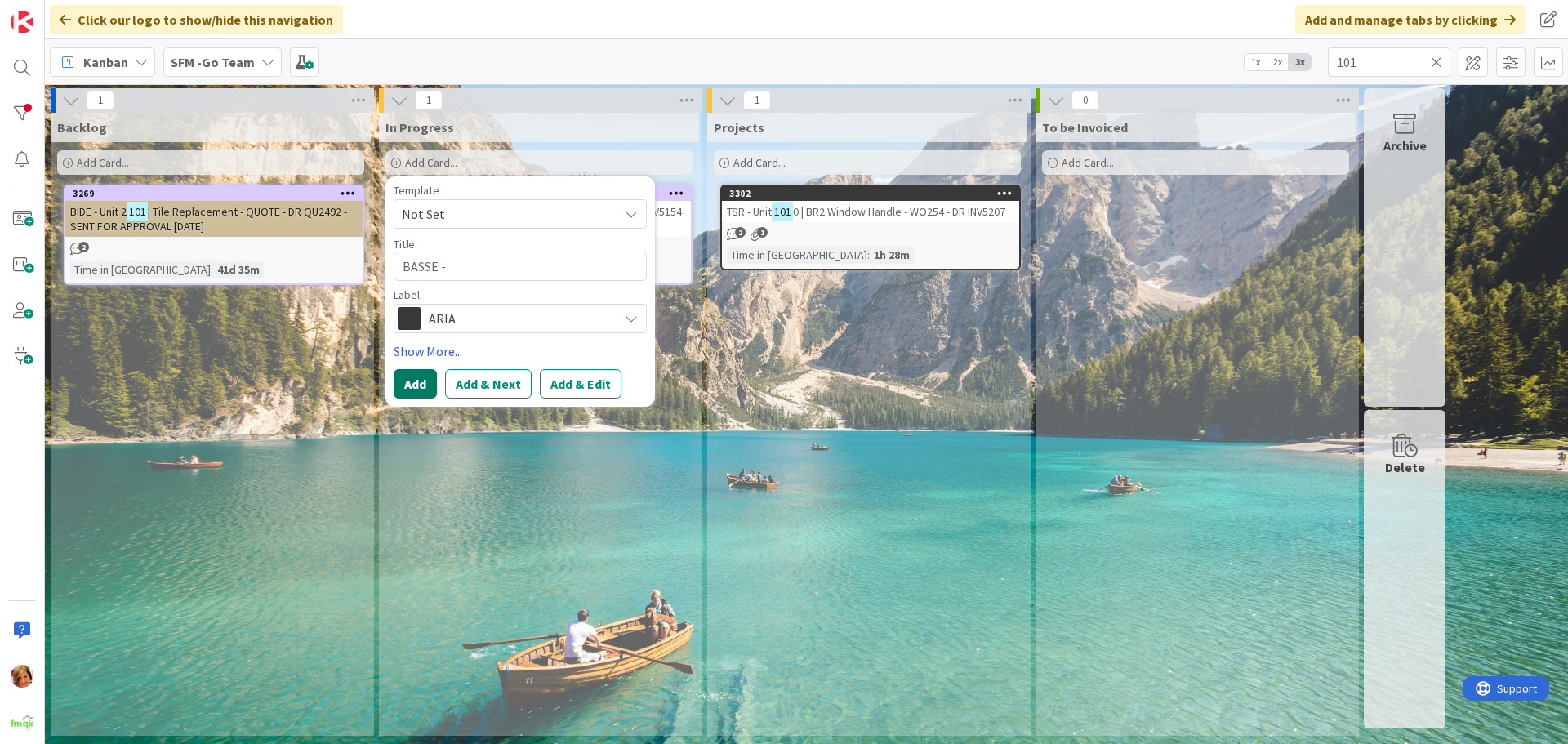
click button "Add" at bounding box center [415, 384] width 43 height 29
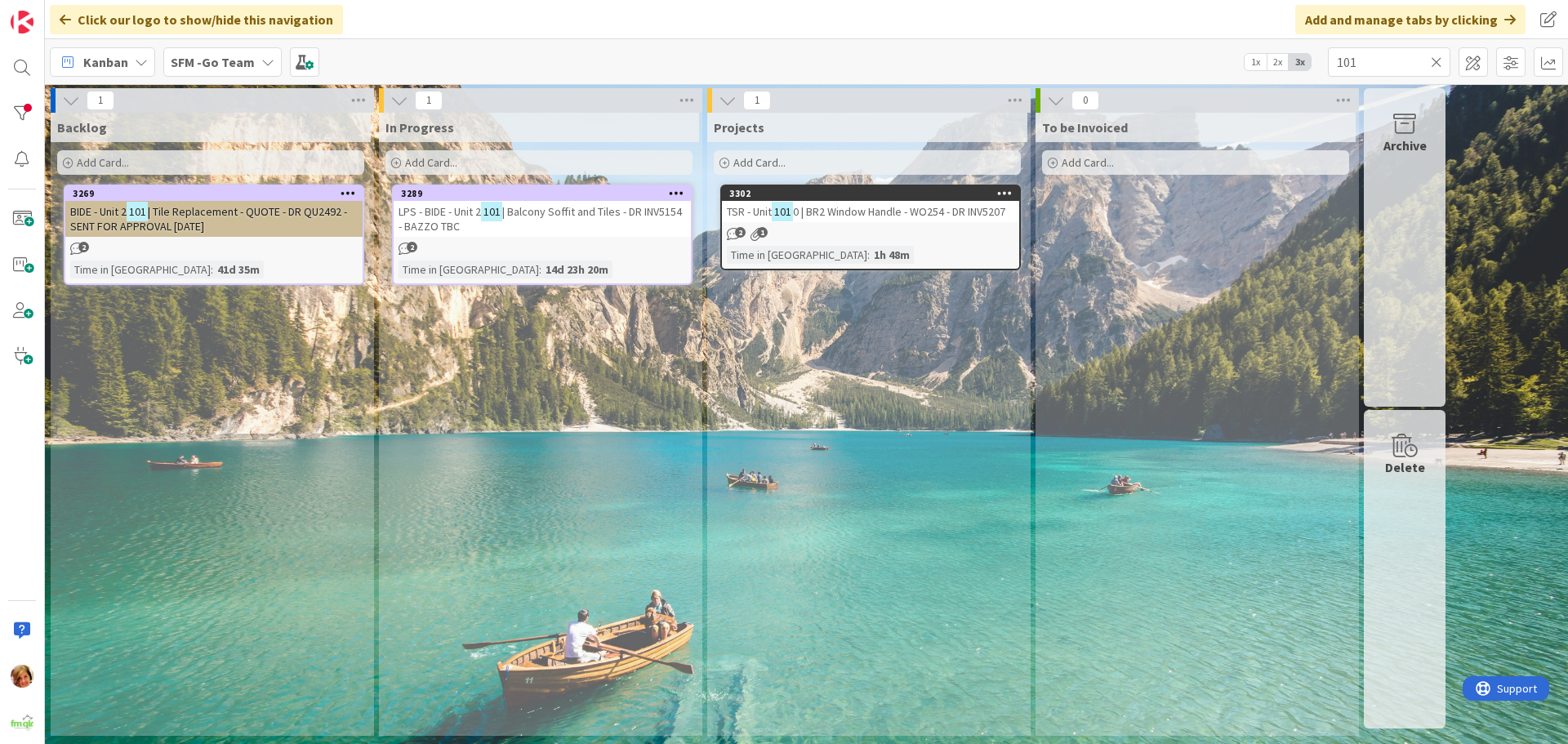
click at [545, 162] on div "Add Card..." at bounding box center [539, 162] width 307 height 24
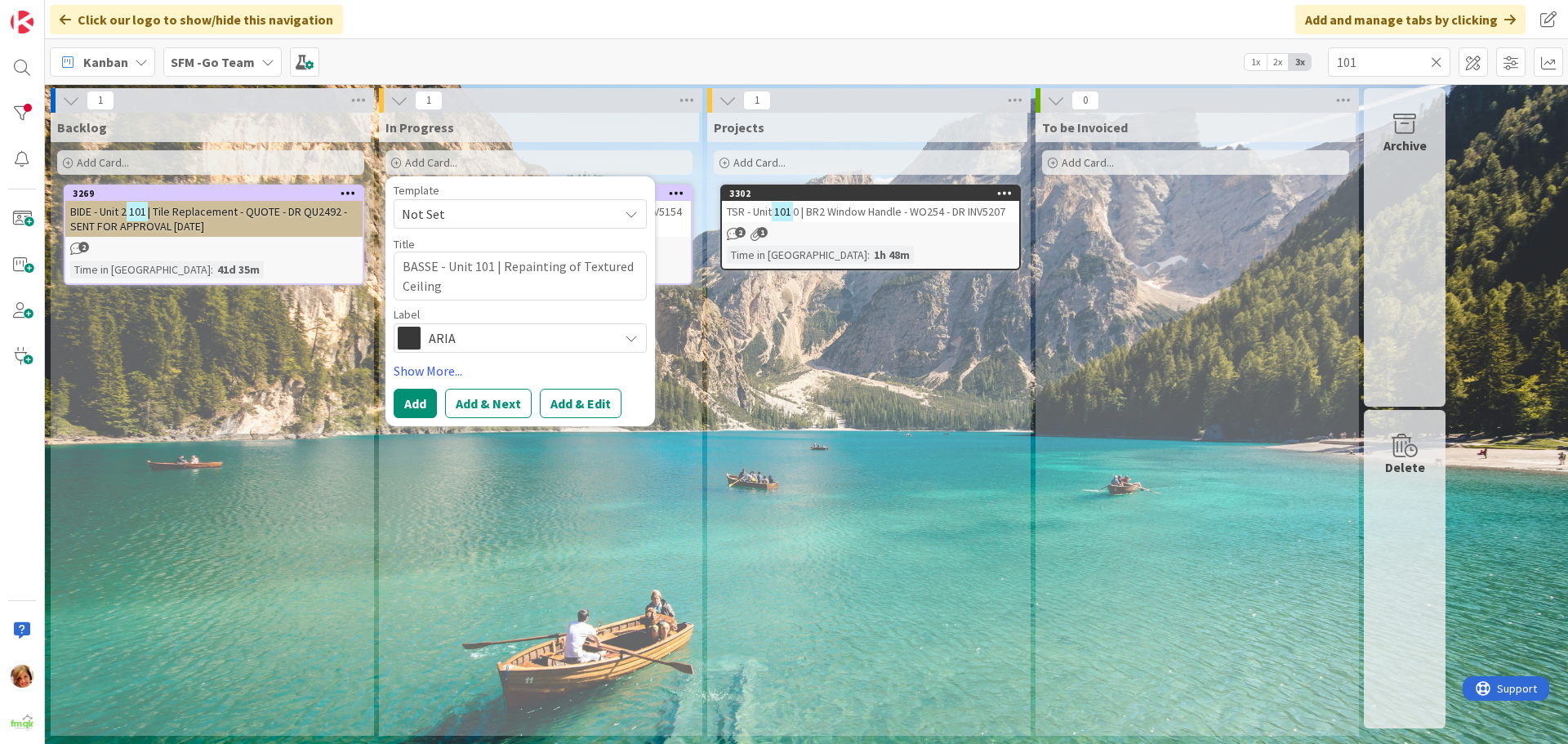
click at [514, 345] on span "ARIA" at bounding box center [519, 338] width 181 height 23
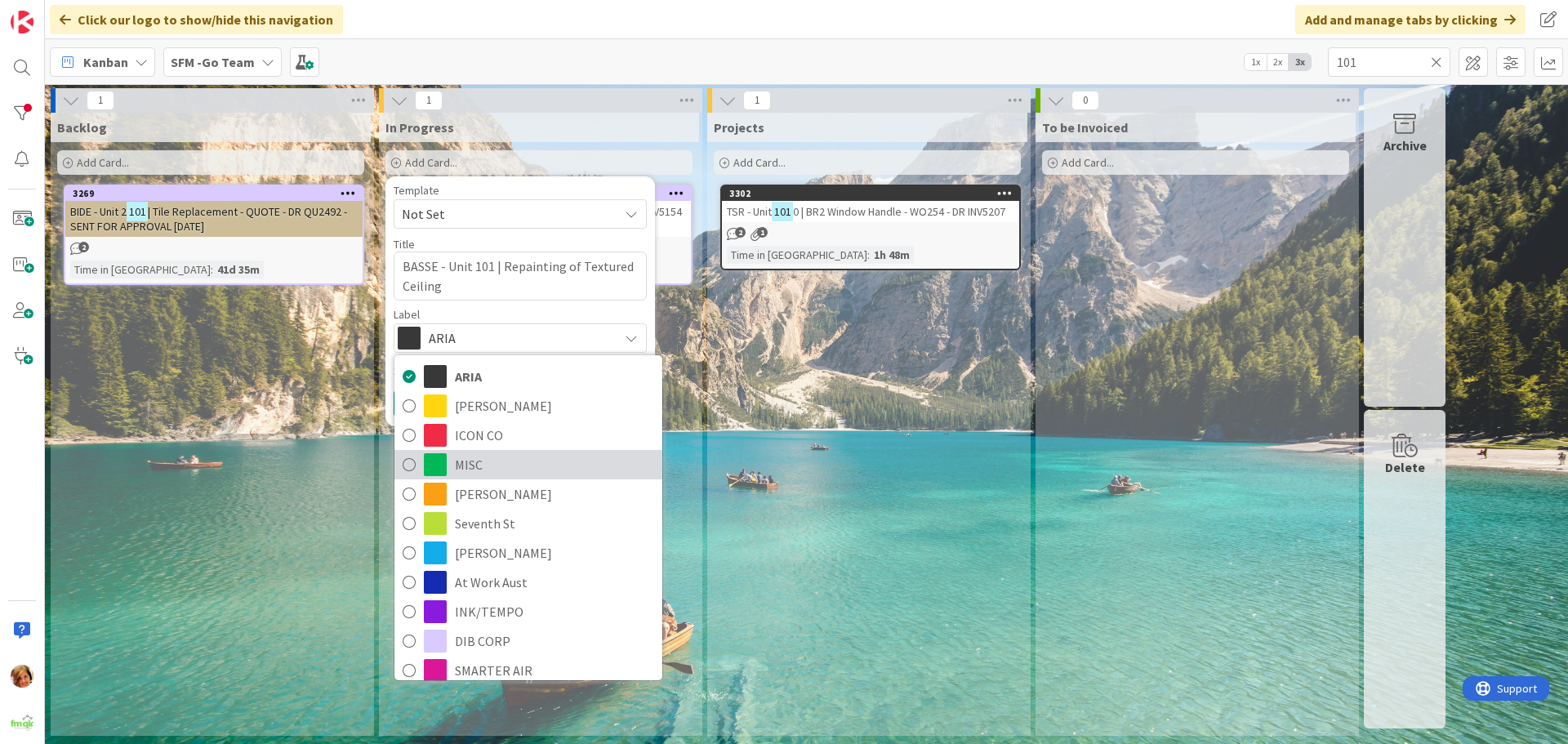
click at [498, 458] on span "MISC" at bounding box center [553, 464] width 199 height 24
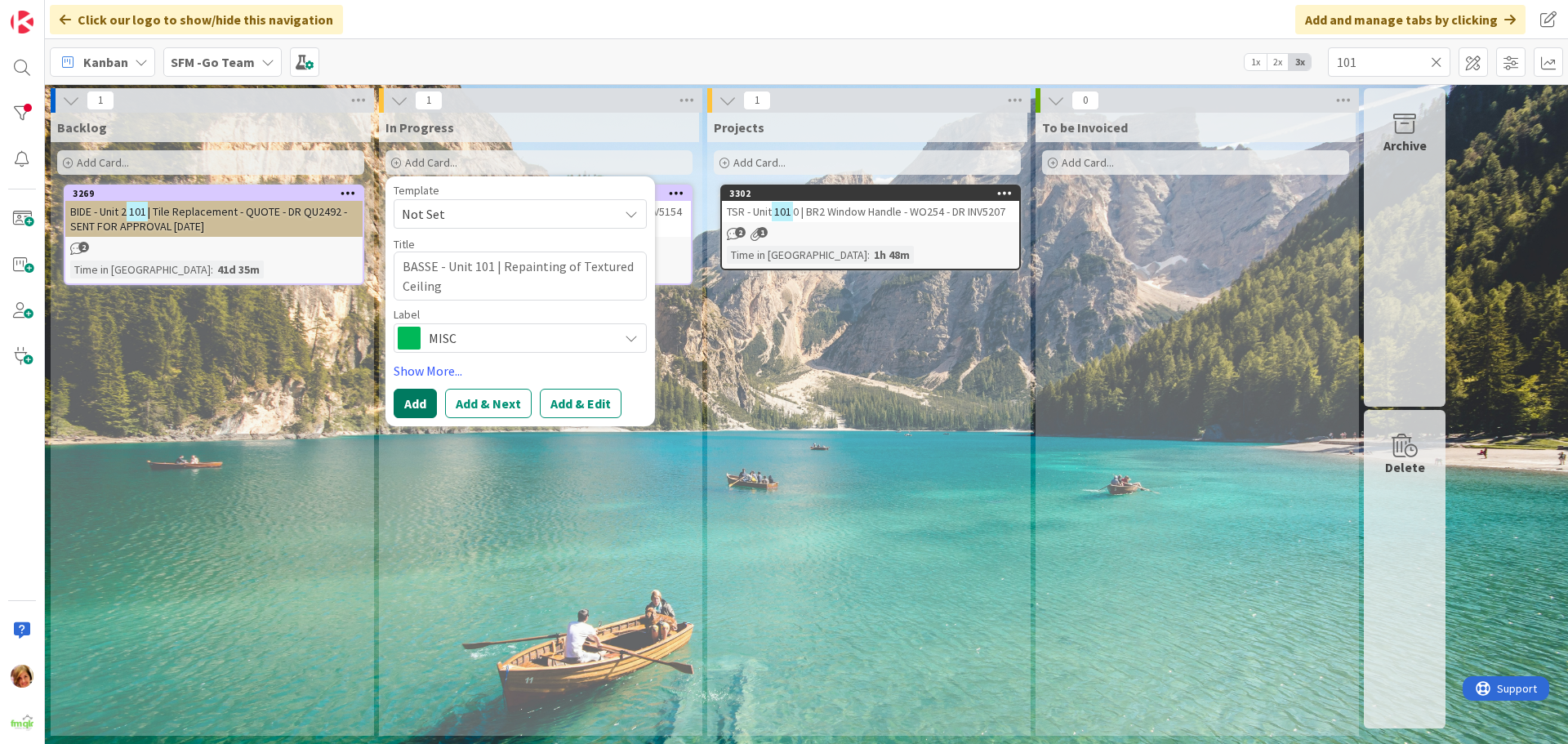
click at [410, 406] on button "Add" at bounding box center [415, 403] width 43 height 29
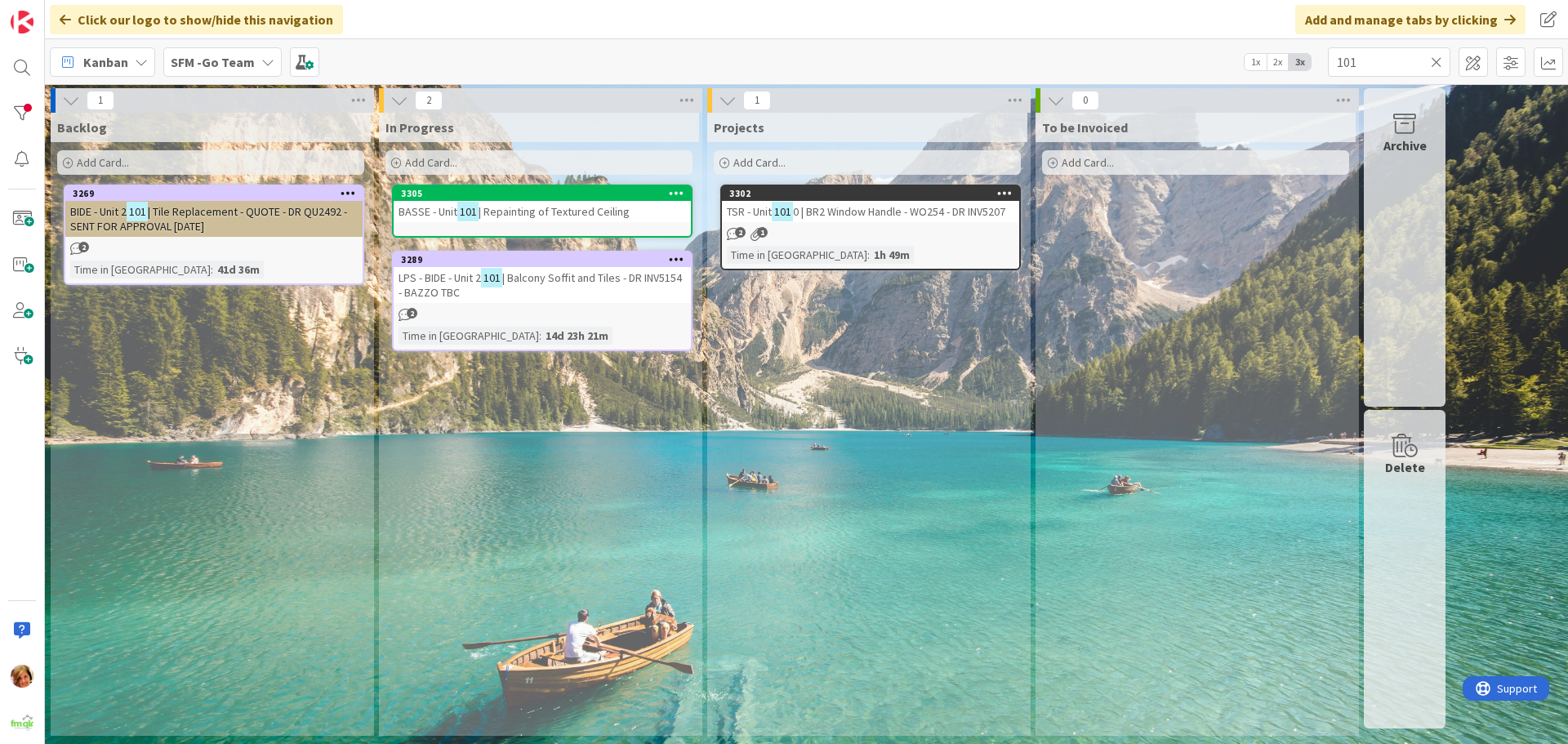
click at [1436, 59] on icon at bounding box center [1437, 62] width 12 height 15
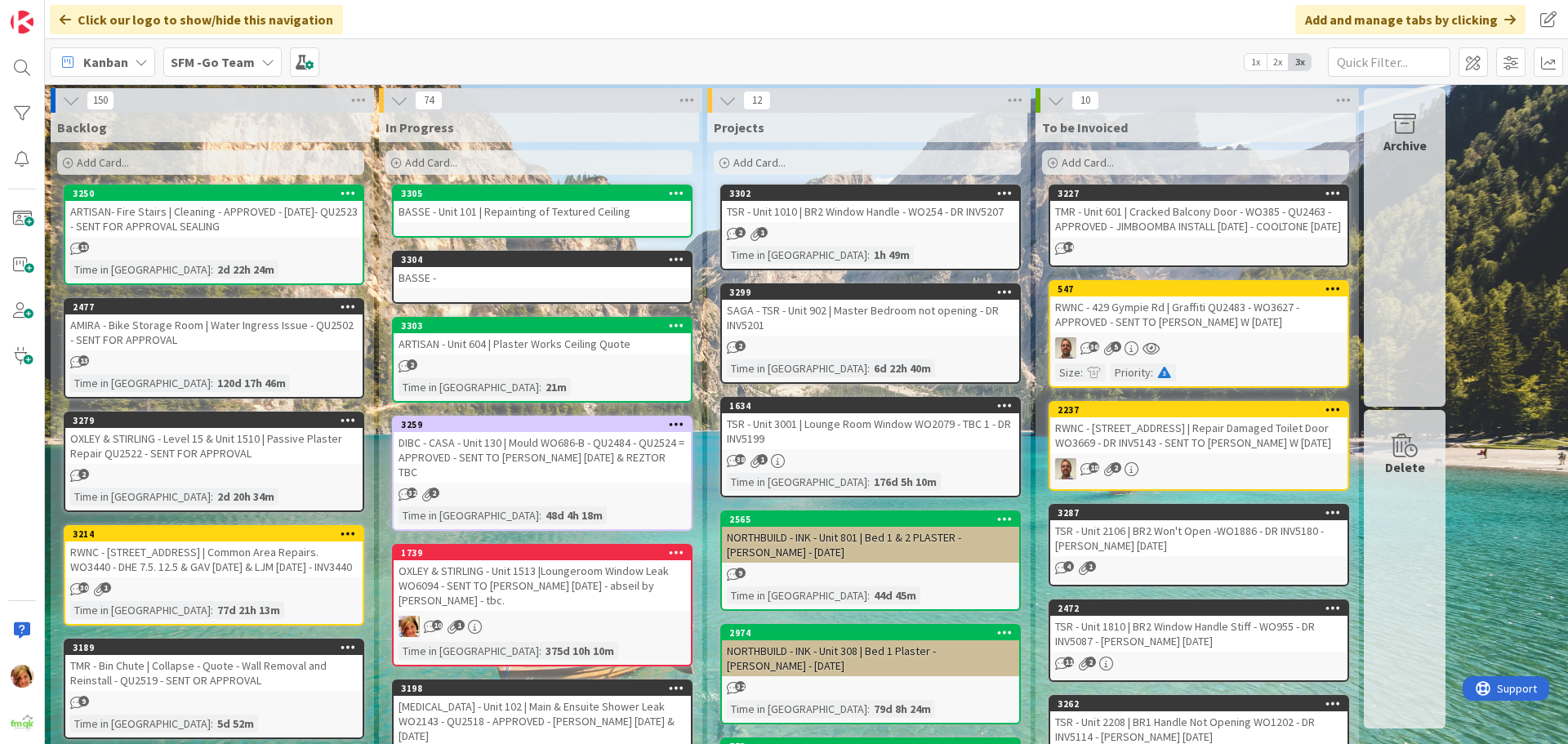
click at [526, 213] on div "BASSE - Unit 101 | Repainting of Textured Ceiling" at bounding box center [542, 211] width 297 height 22
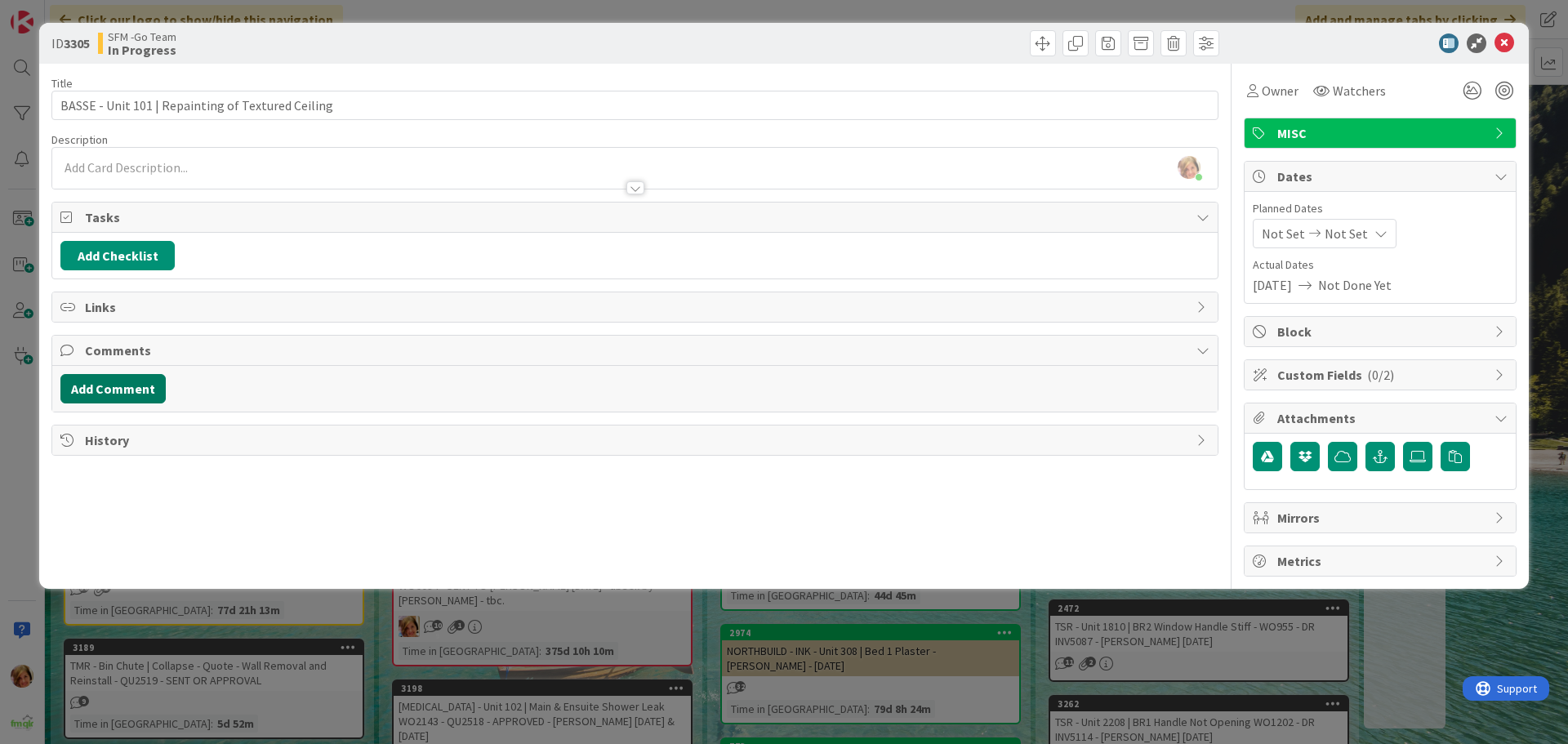
click at [133, 381] on button "Add Comment" at bounding box center [114, 389] width 106 height 29
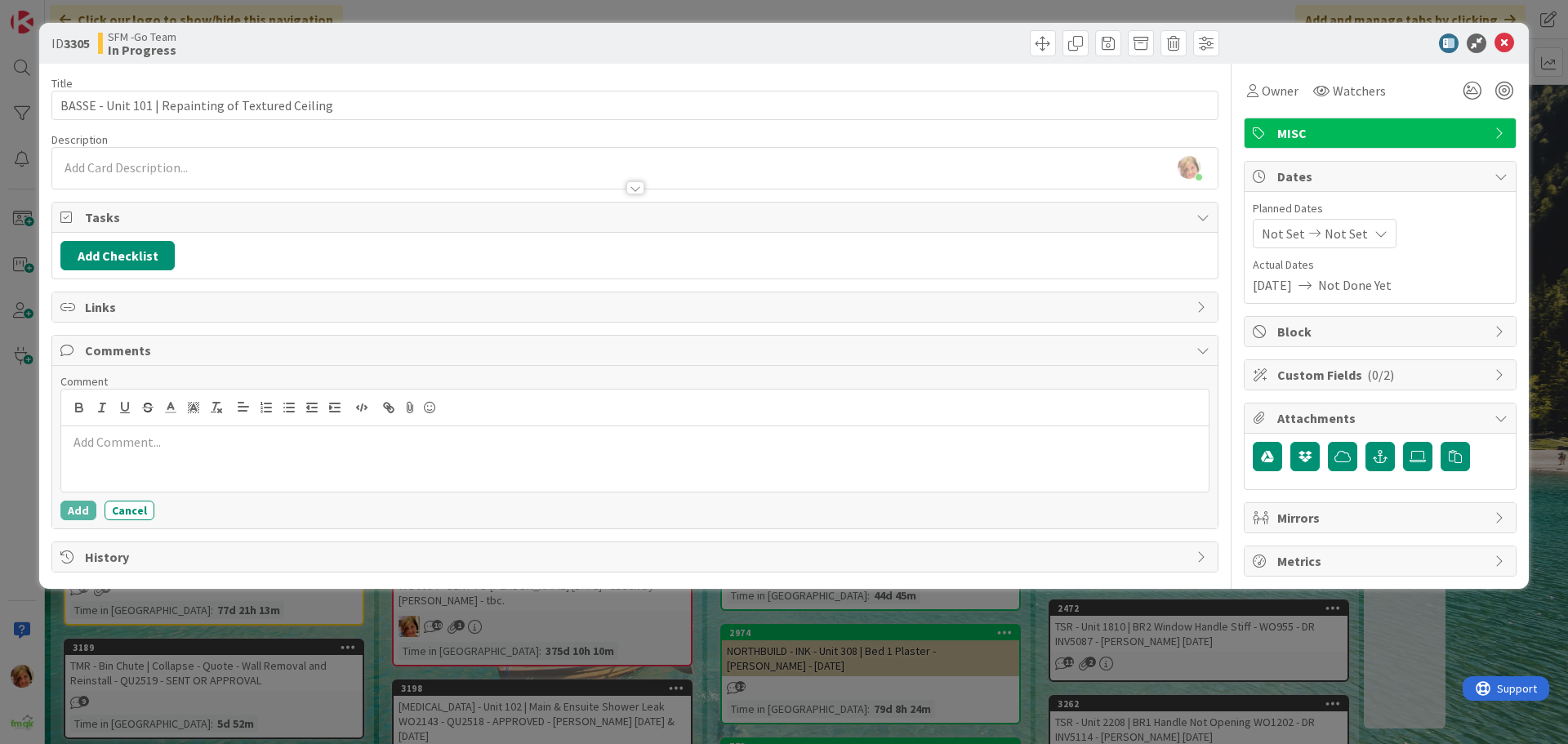
click at [160, 440] on p at bounding box center [635, 442] width 1134 height 19
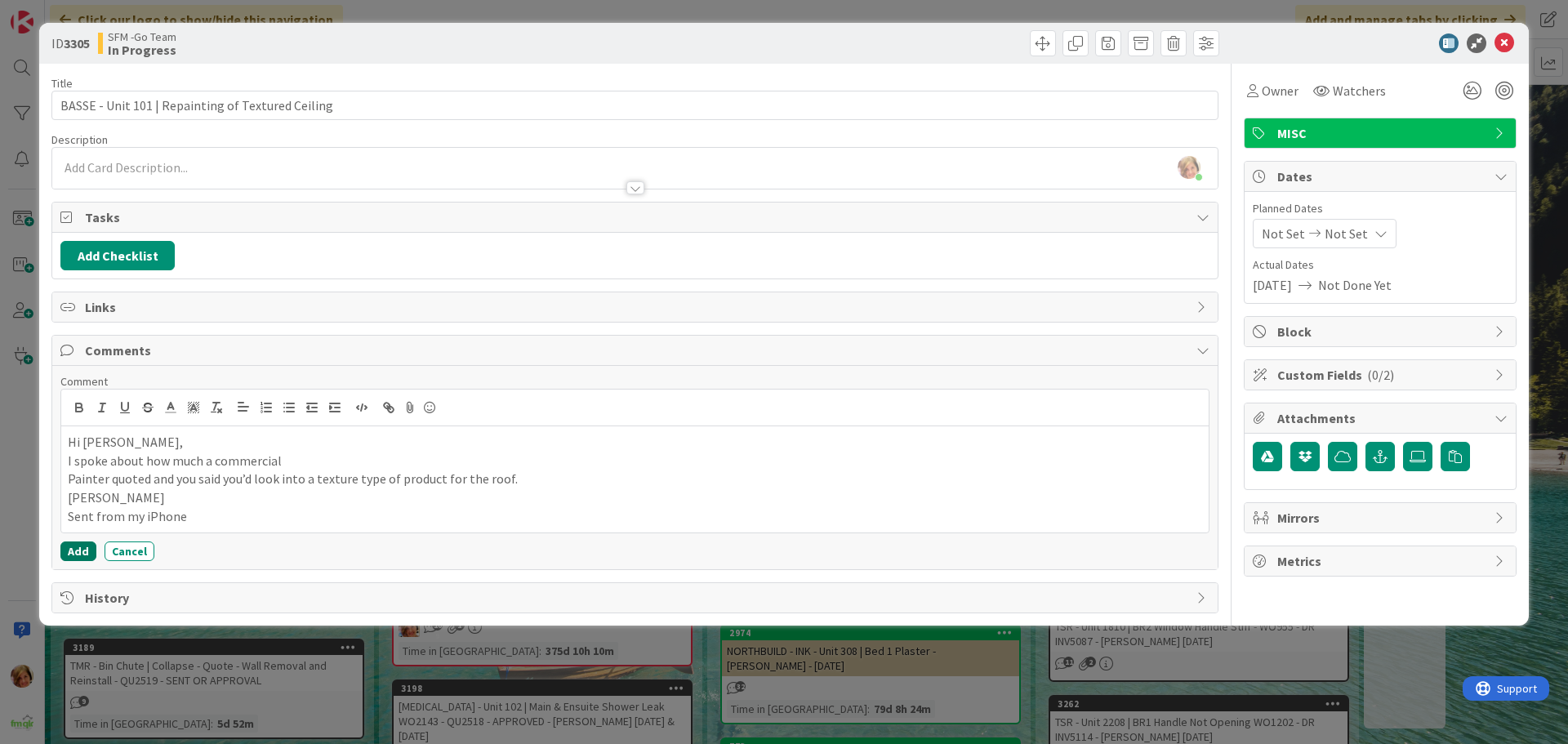
click at [71, 553] on button "Add" at bounding box center [78, 551] width 36 height 20
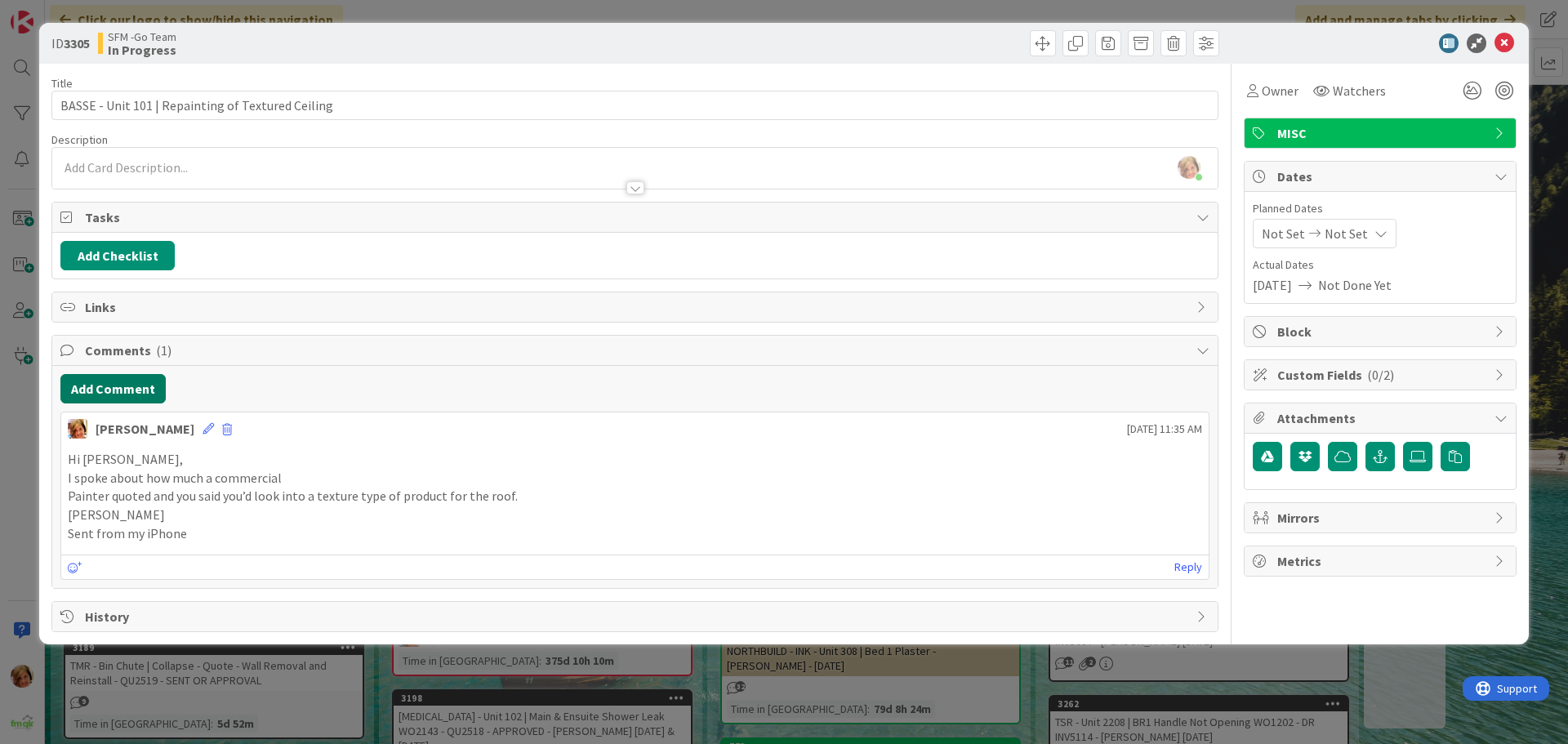
click at [113, 383] on button "Add Comment" at bounding box center [114, 389] width 106 height 29
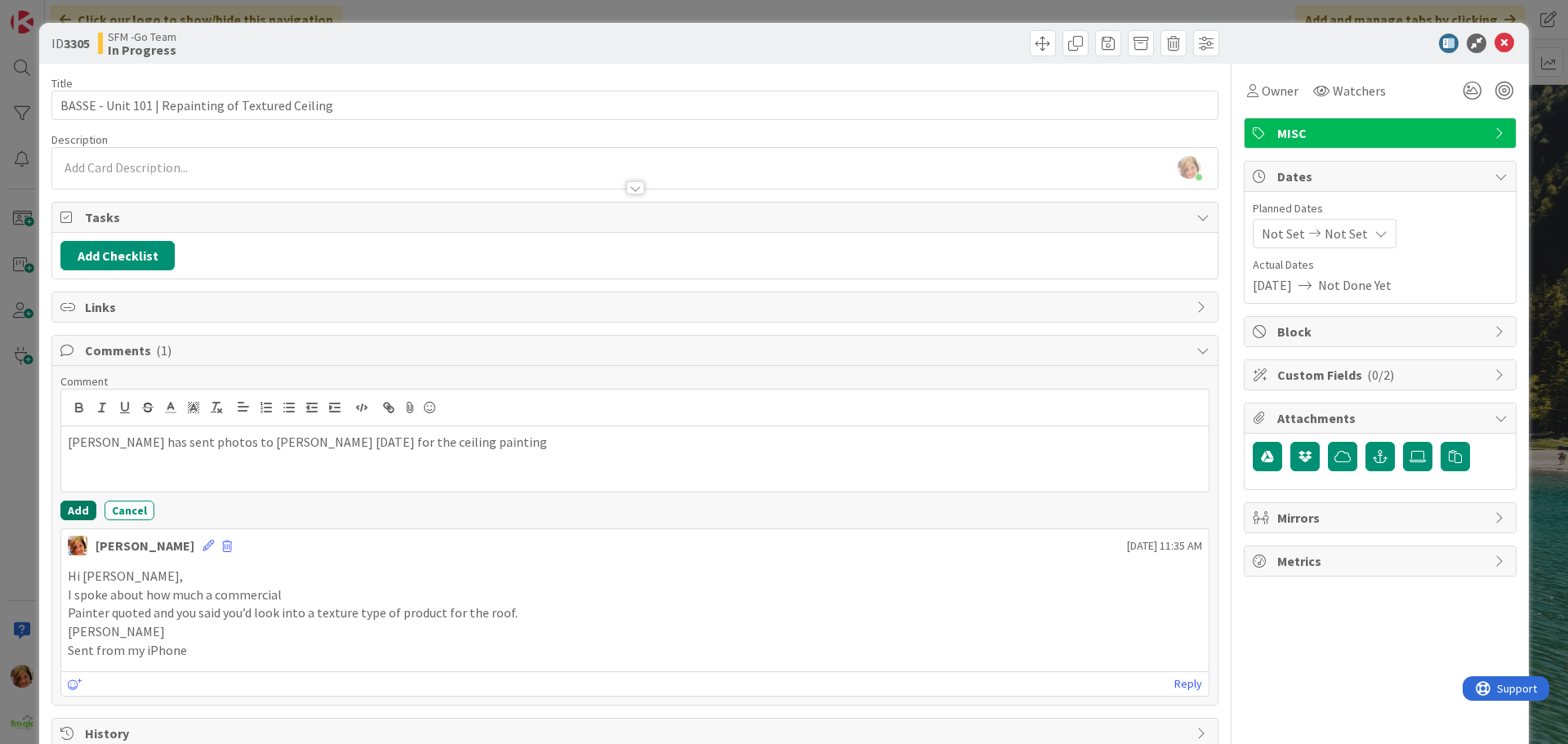
click at [80, 507] on button "Add" at bounding box center [78, 510] width 36 height 20
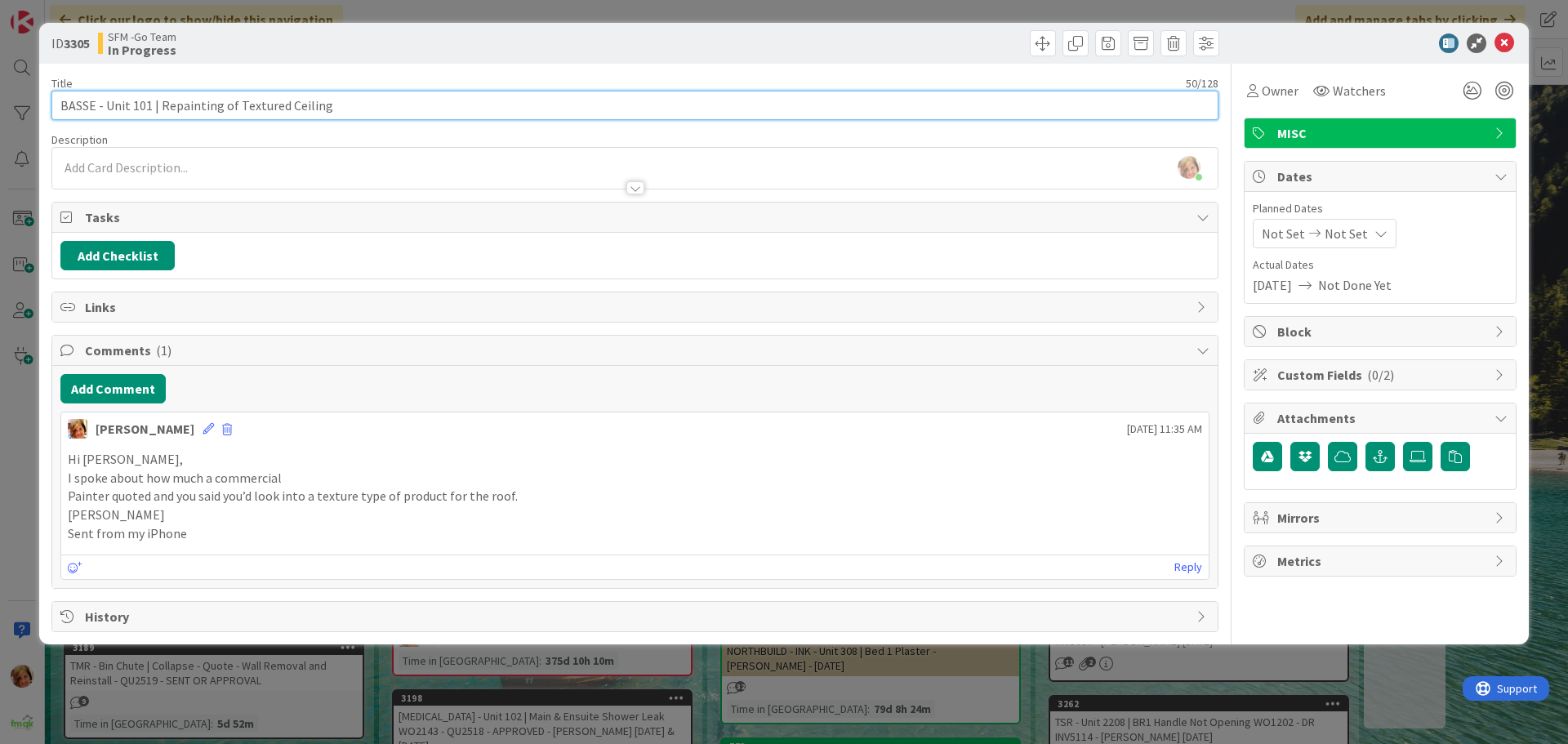
click at [366, 101] on input "BASSE - Unit 101 | Repainting of Textured Ceiling" at bounding box center [635, 106] width 1166 height 29
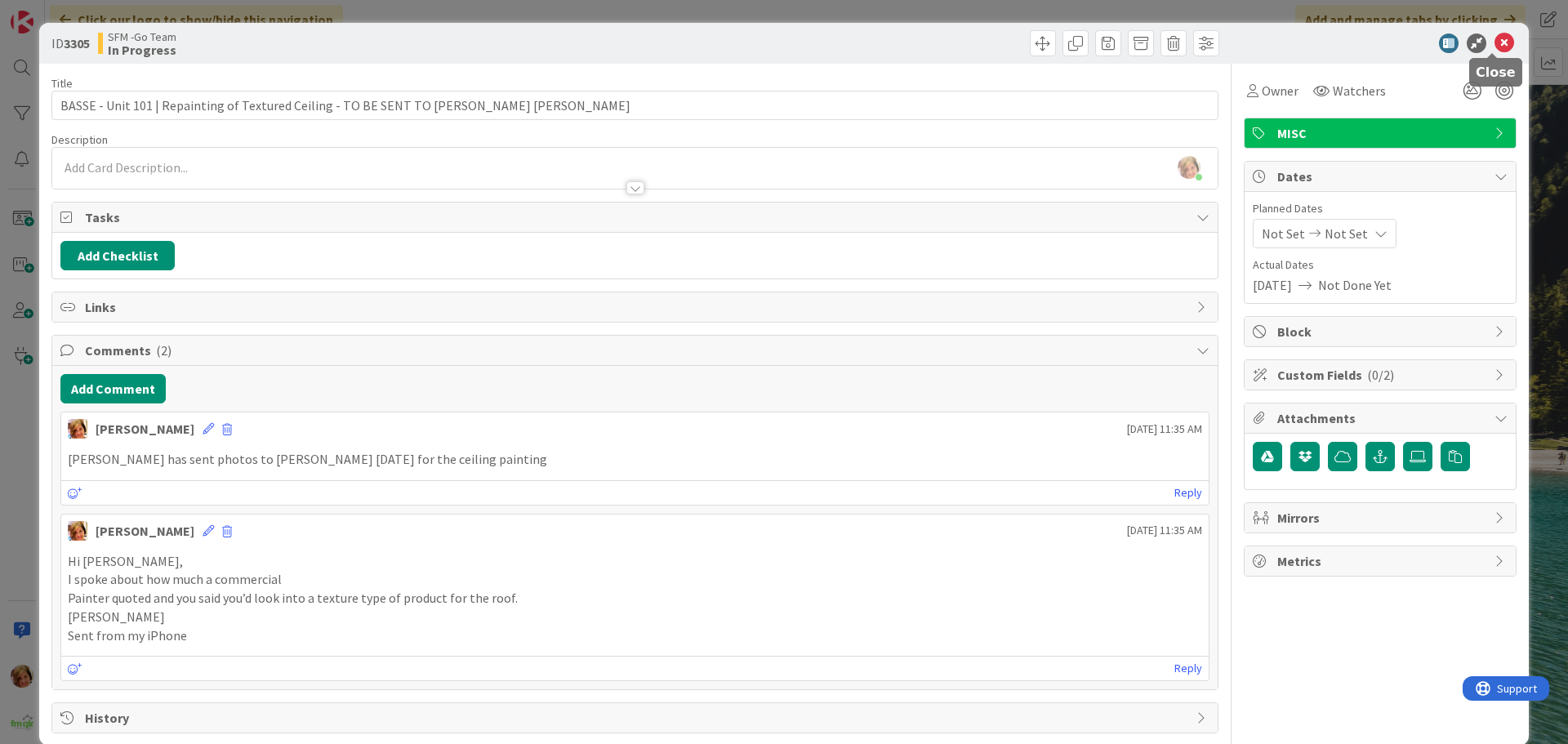
click at [1495, 42] on icon at bounding box center [1504, 43] width 20 height 20
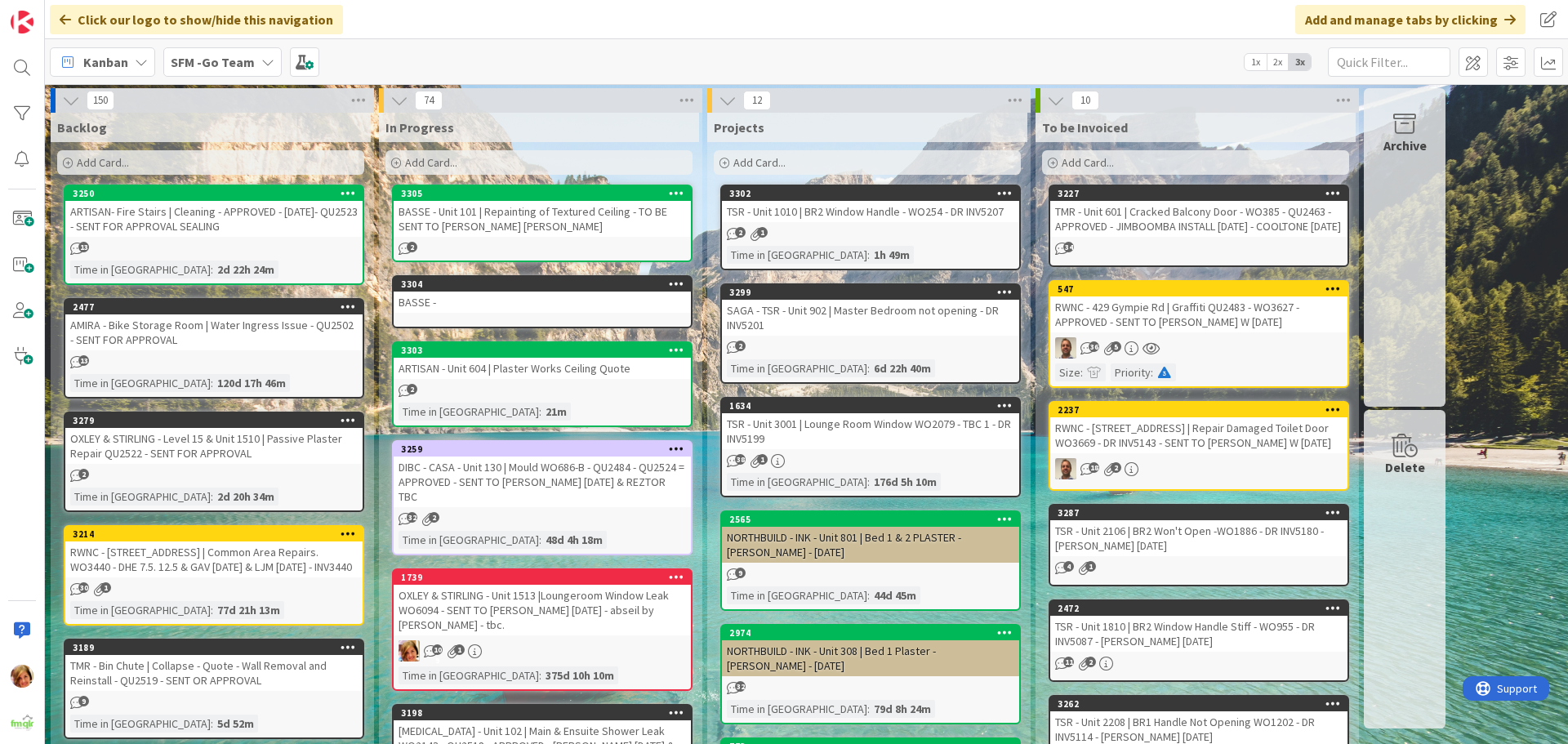
click at [520, 308] on div "BASSE -" at bounding box center [542, 302] width 297 height 22
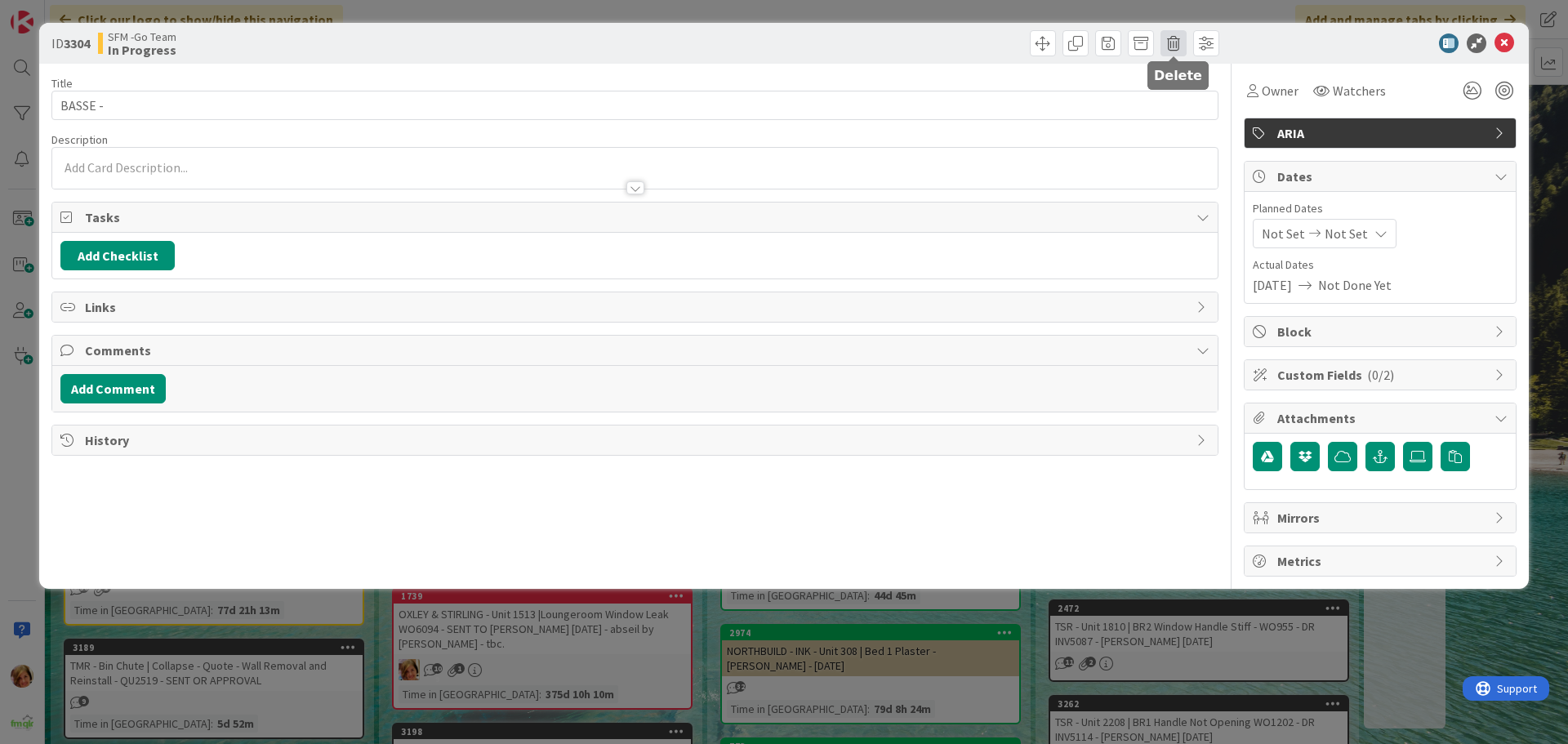
click at [1176, 46] on span at bounding box center [1173, 43] width 26 height 26
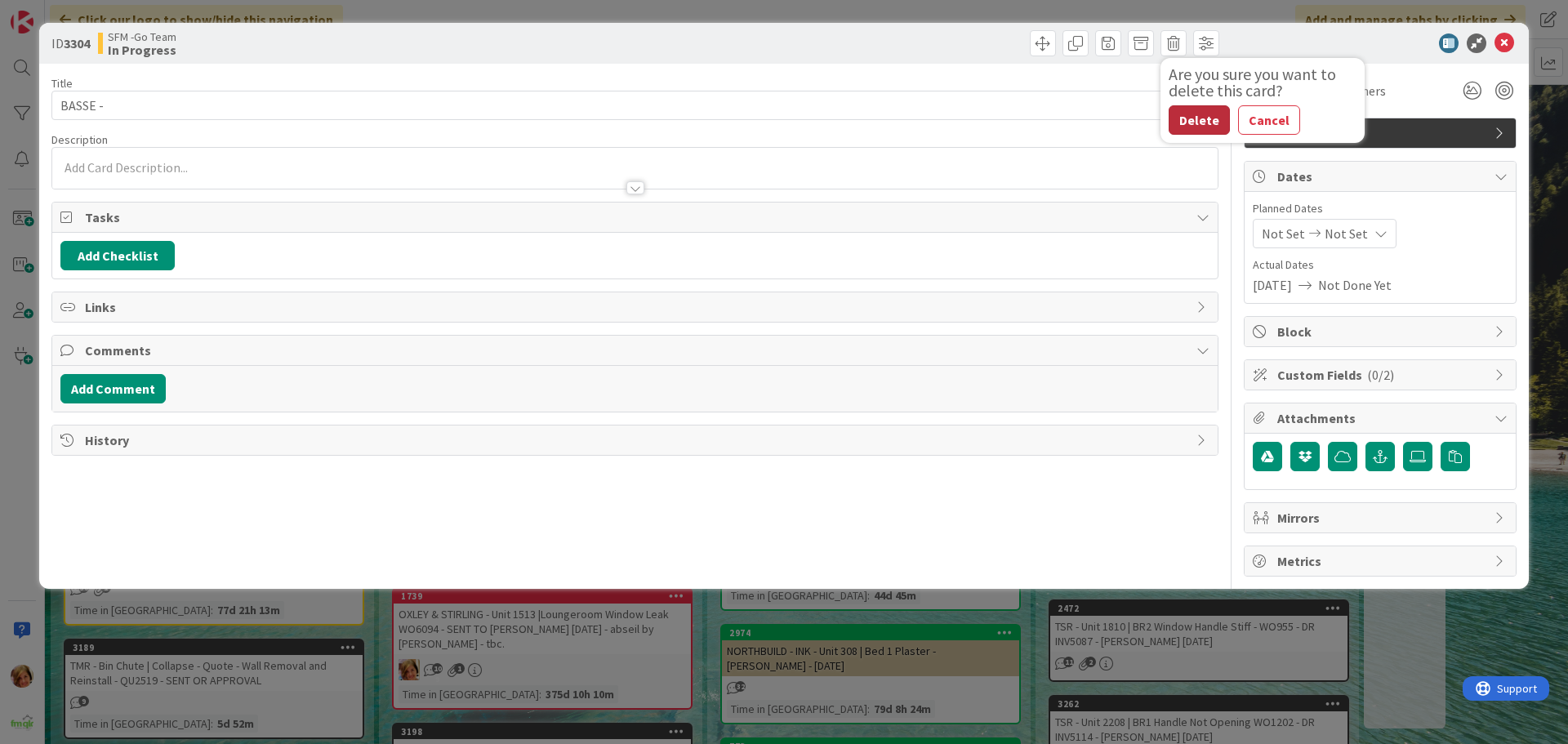
click at [1199, 116] on button "Delete" at bounding box center [1199, 120] width 62 height 29
